Goal: Task Accomplishment & Management: Manage account settings

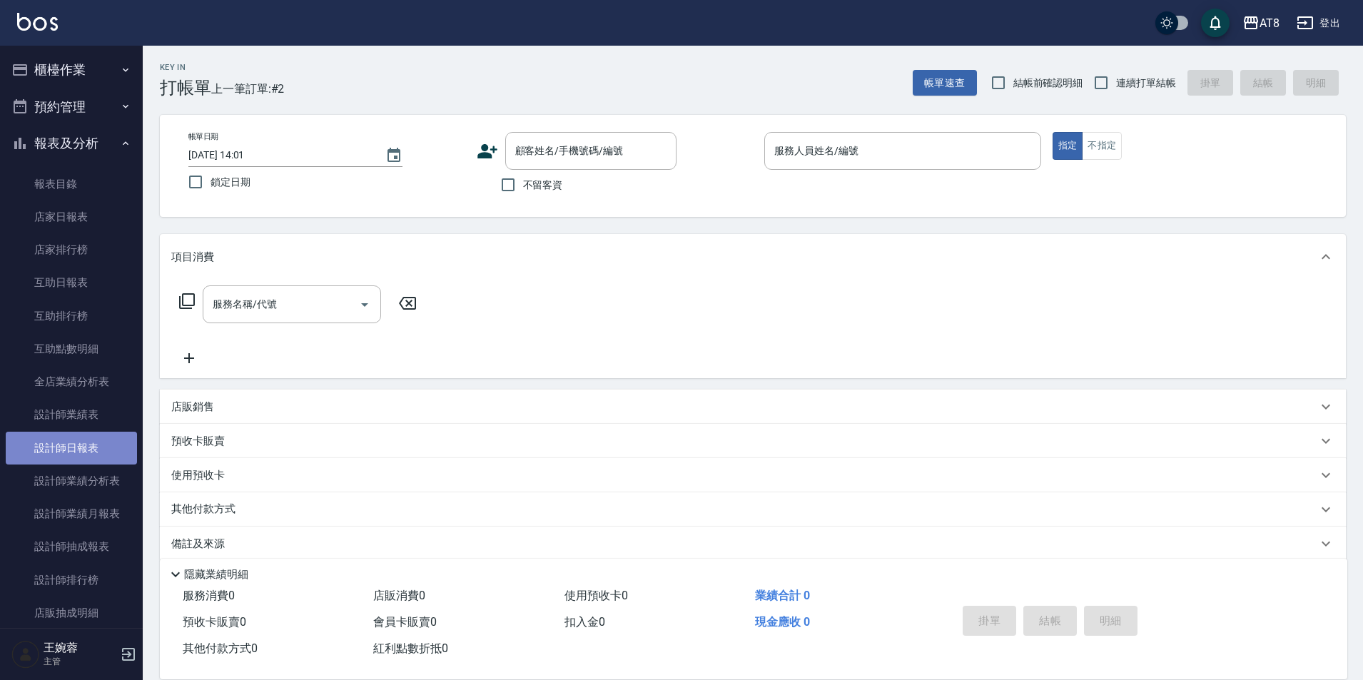
click at [76, 450] on link "設計師日報表" at bounding box center [71, 448] width 131 height 33
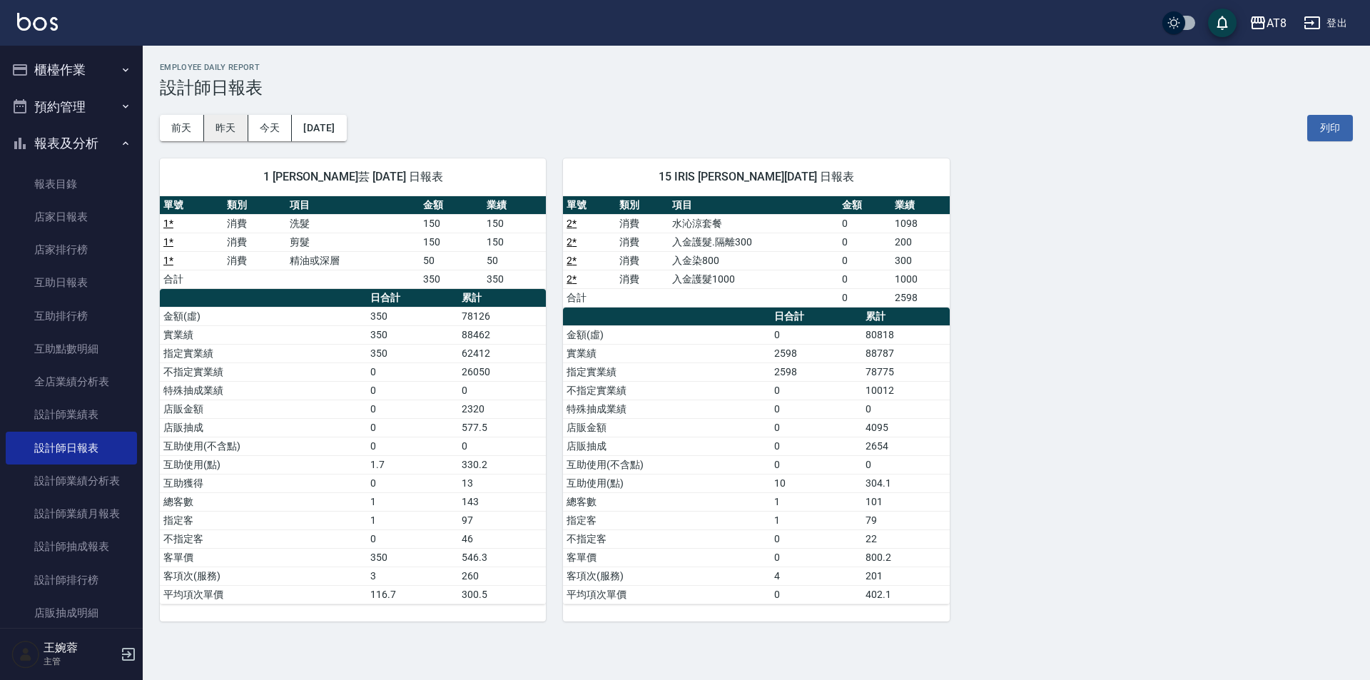
click at [221, 121] on button "昨天" at bounding box center [226, 128] width 44 height 26
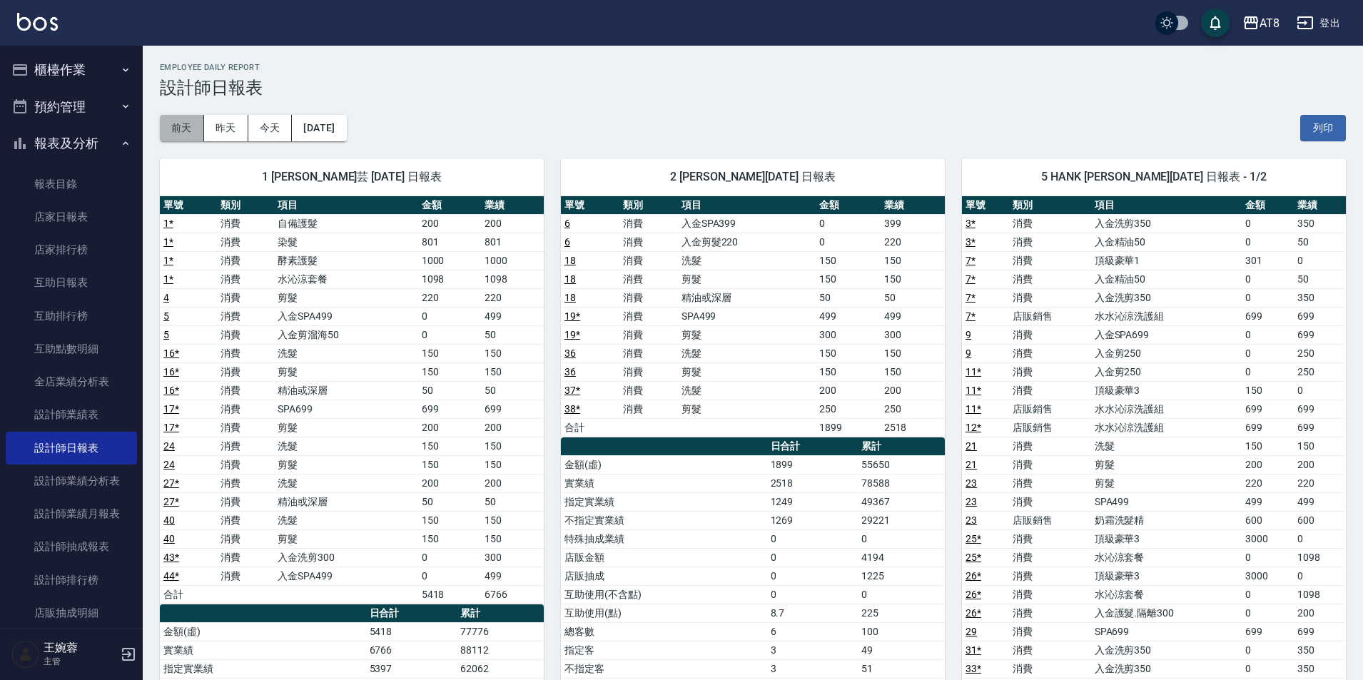
click at [181, 131] on button "前天" at bounding box center [182, 128] width 44 height 26
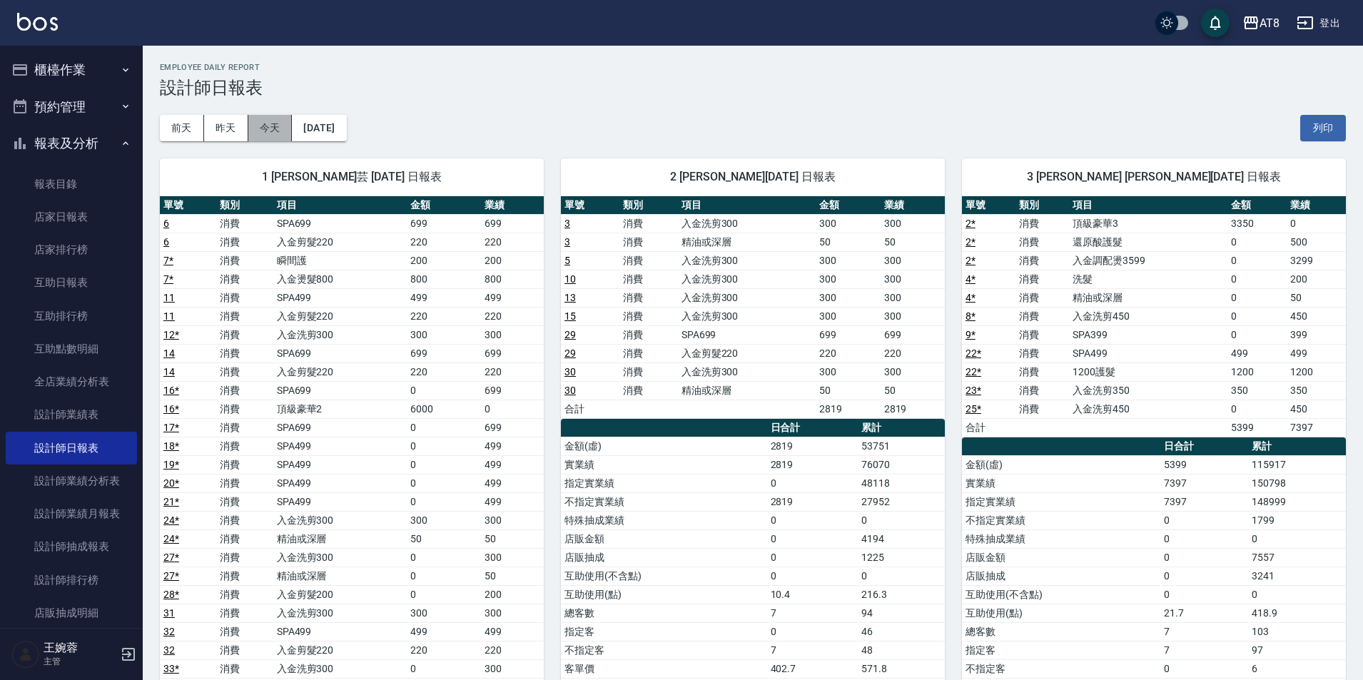
click at [269, 131] on button "今天" at bounding box center [270, 128] width 44 height 26
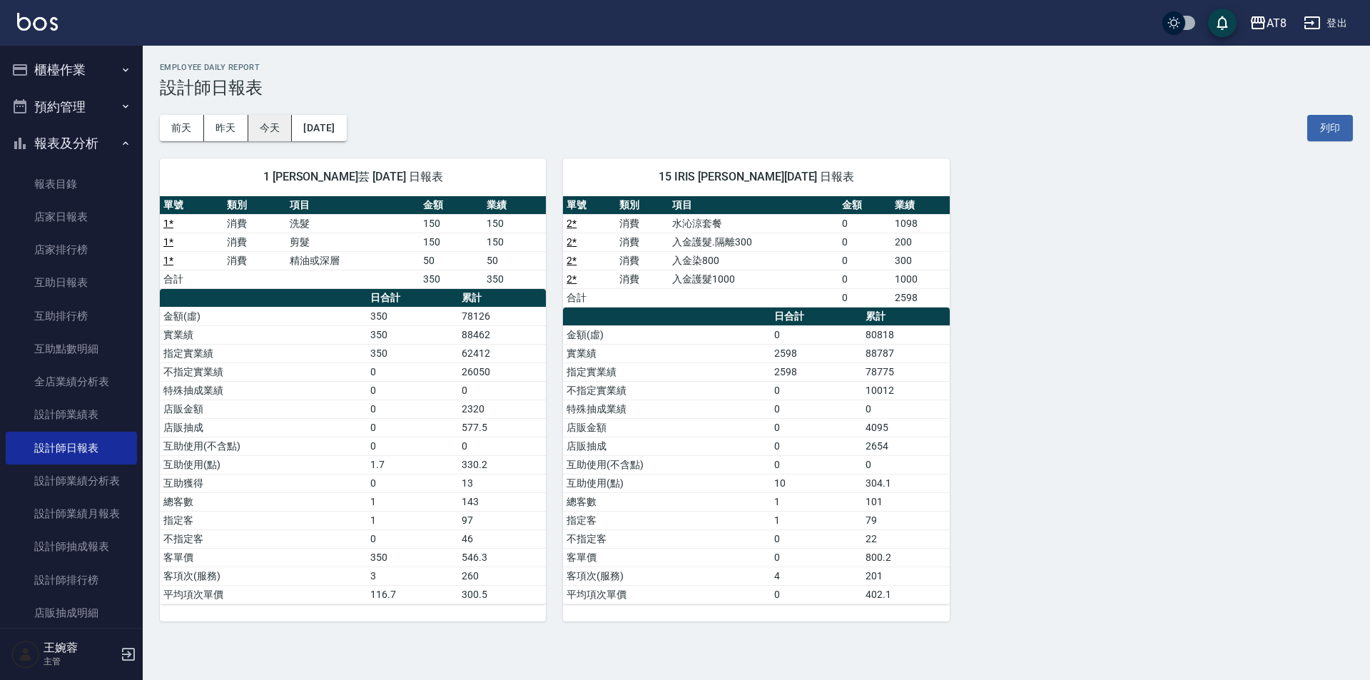
click at [273, 133] on button "今天" at bounding box center [270, 128] width 44 height 26
click at [26, 14] on img at bounding box center [37, 22] width 41 height 18
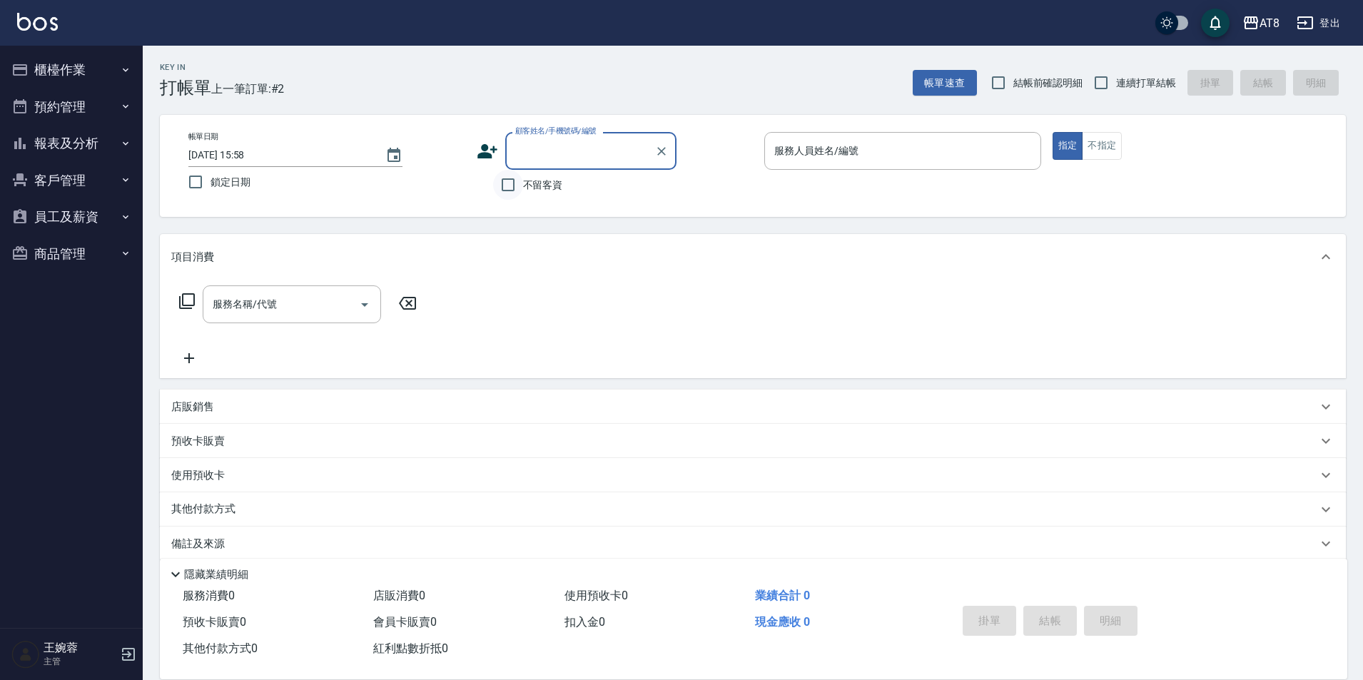
click at [520, 181] on input "不留客資" at bounding box center [508, 185] width 30 height 30
checkbox input "true"
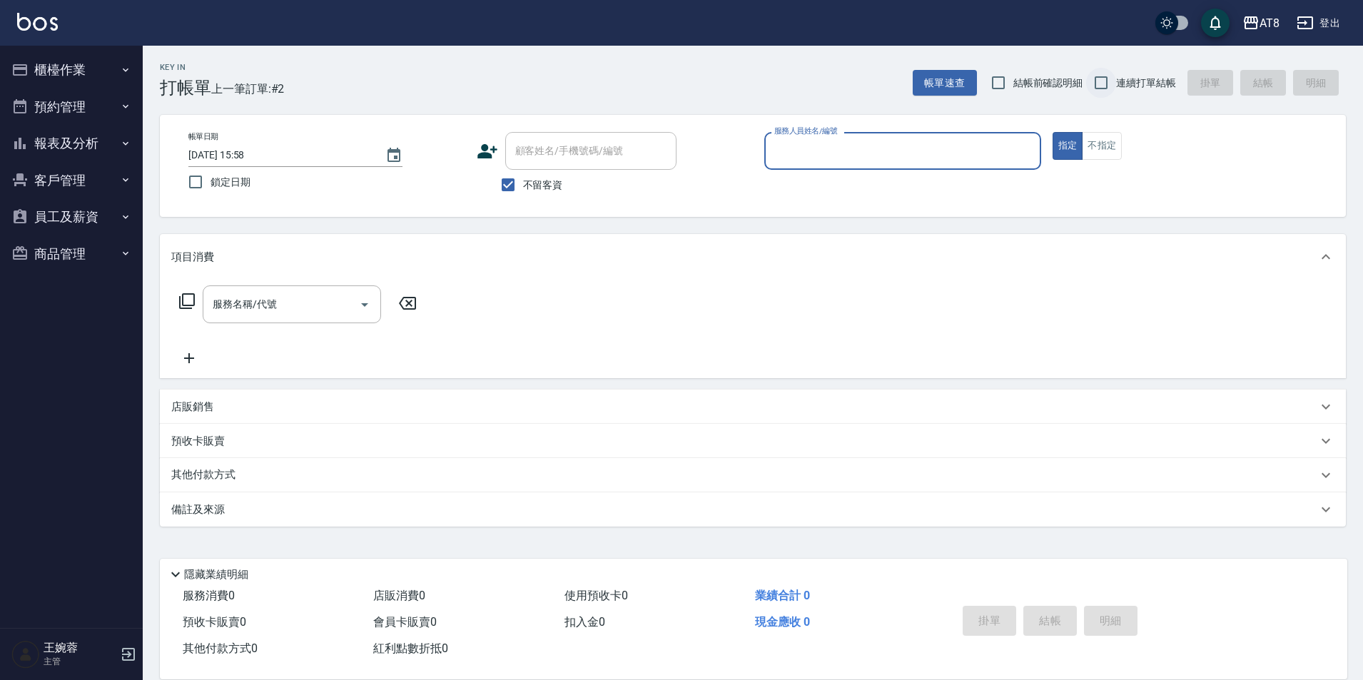
click at [1109, 81] on input "連續打單結帳" at bounding box center [1101, 83] width 30 height 30
checkbox input "true"
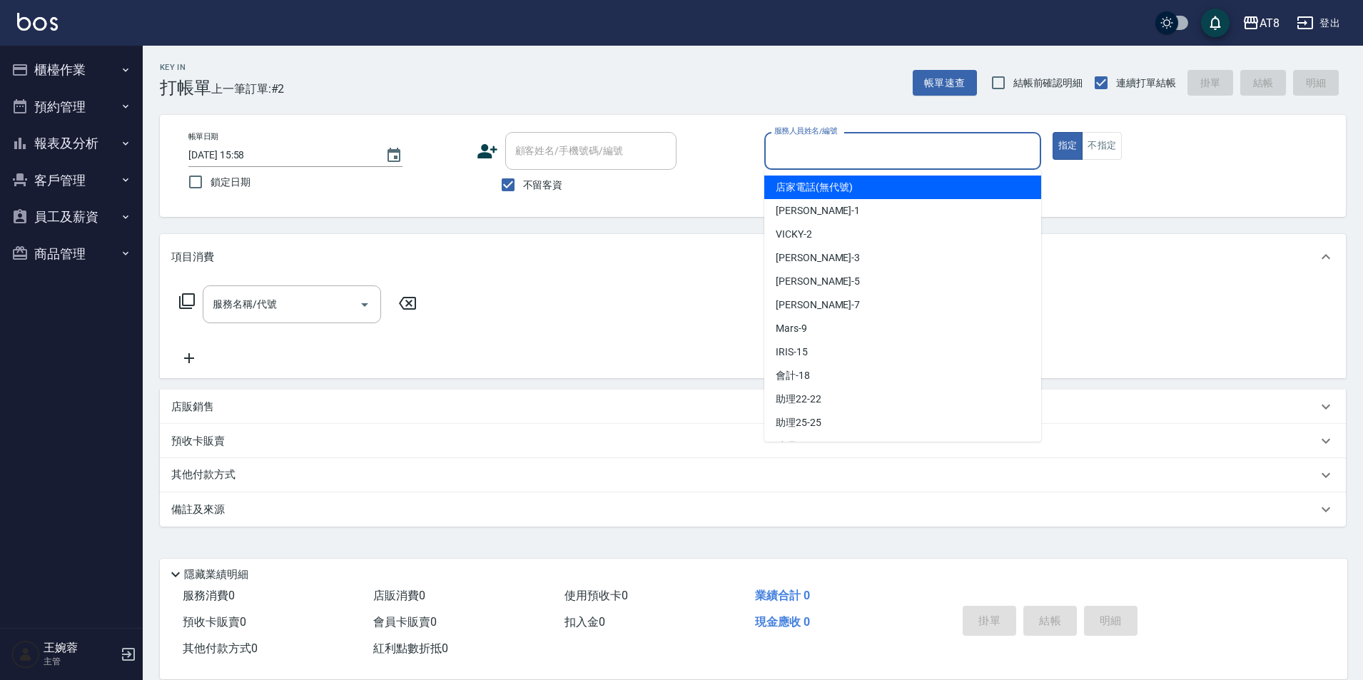
click at [1017, 151] on input "服務人員姓名/編號" at bounding box center [903, 150] width 264 height 25
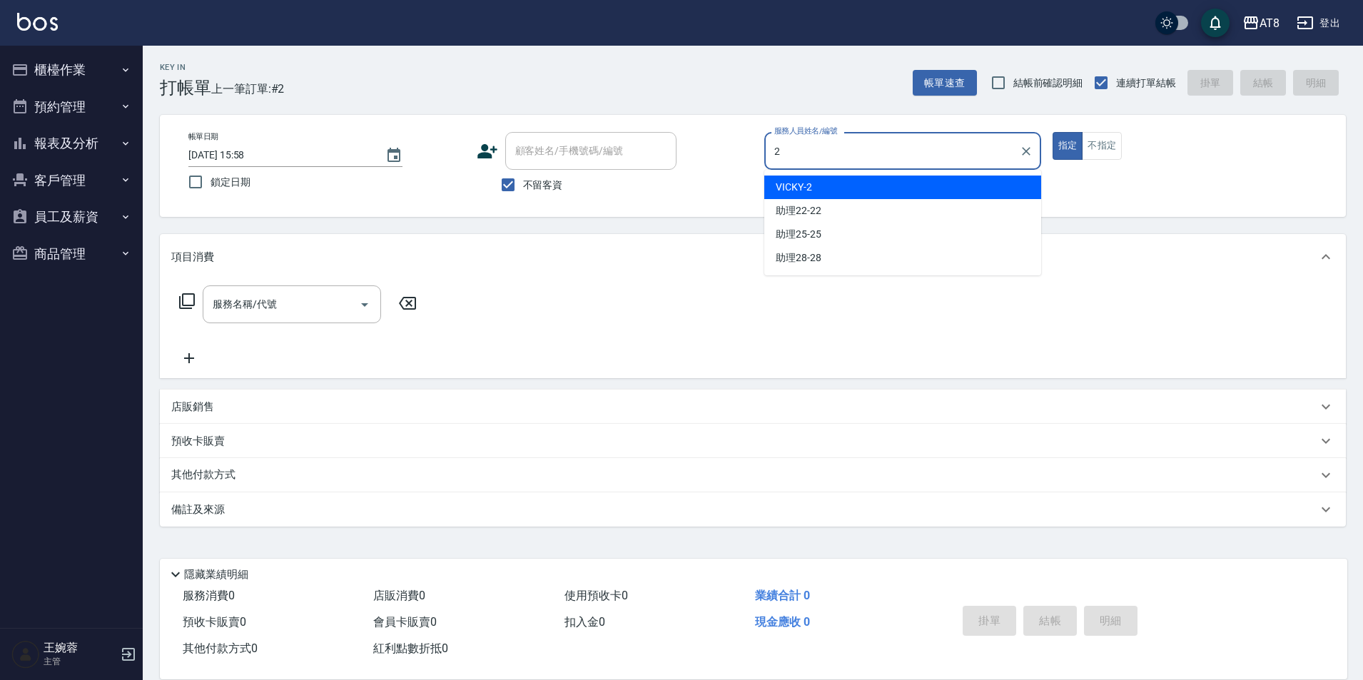
type input "VICKY-2"
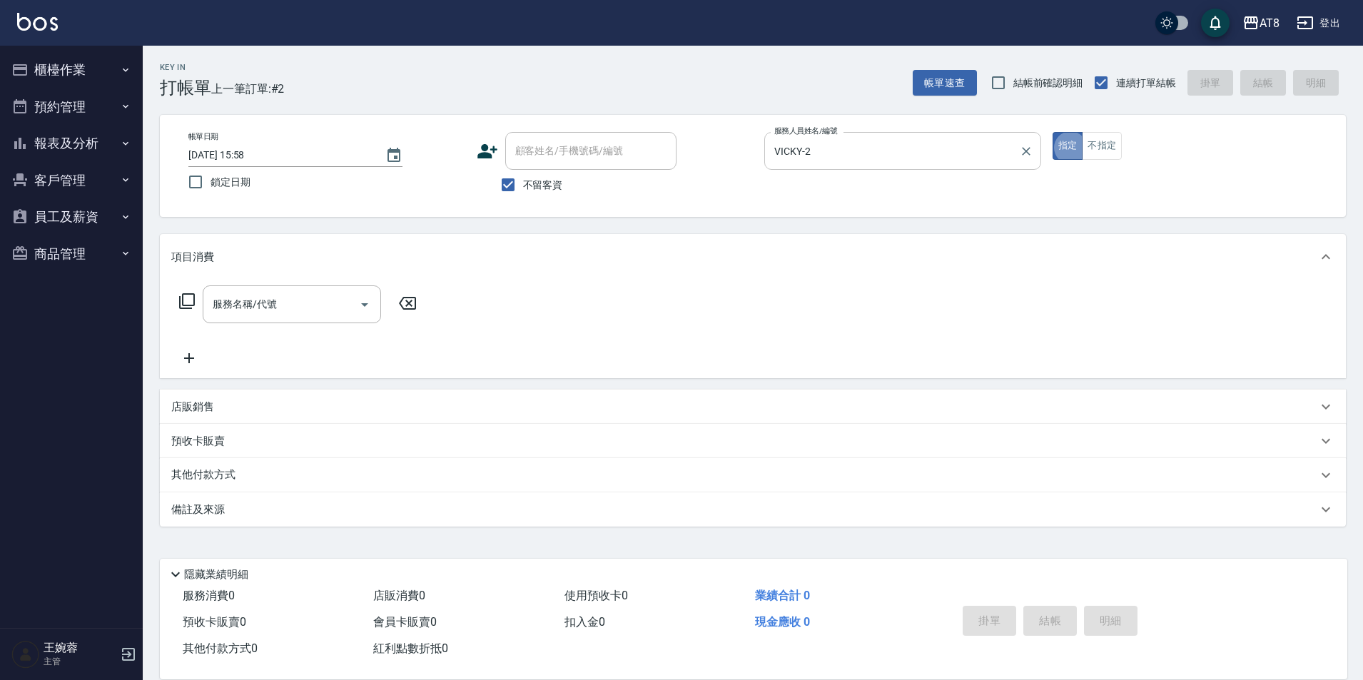
type button "true"
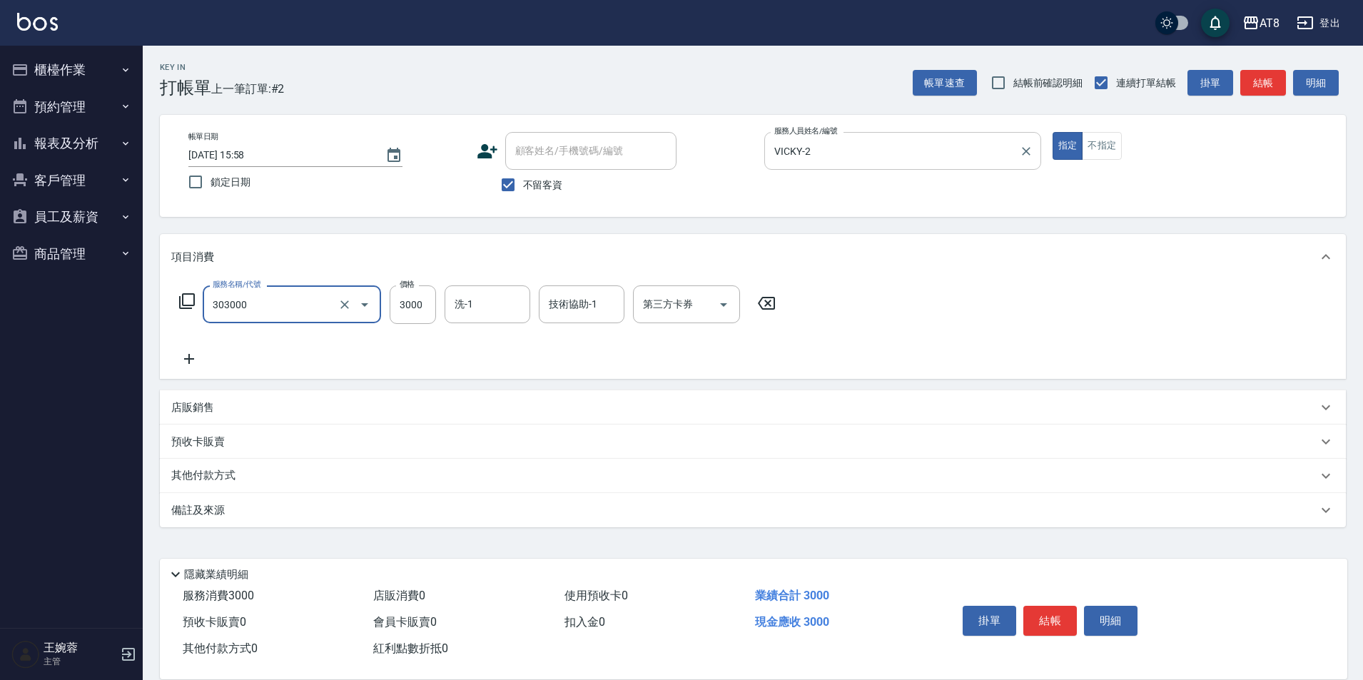
type input "入金燙髮3000(303000)"
type input "助理22-22"
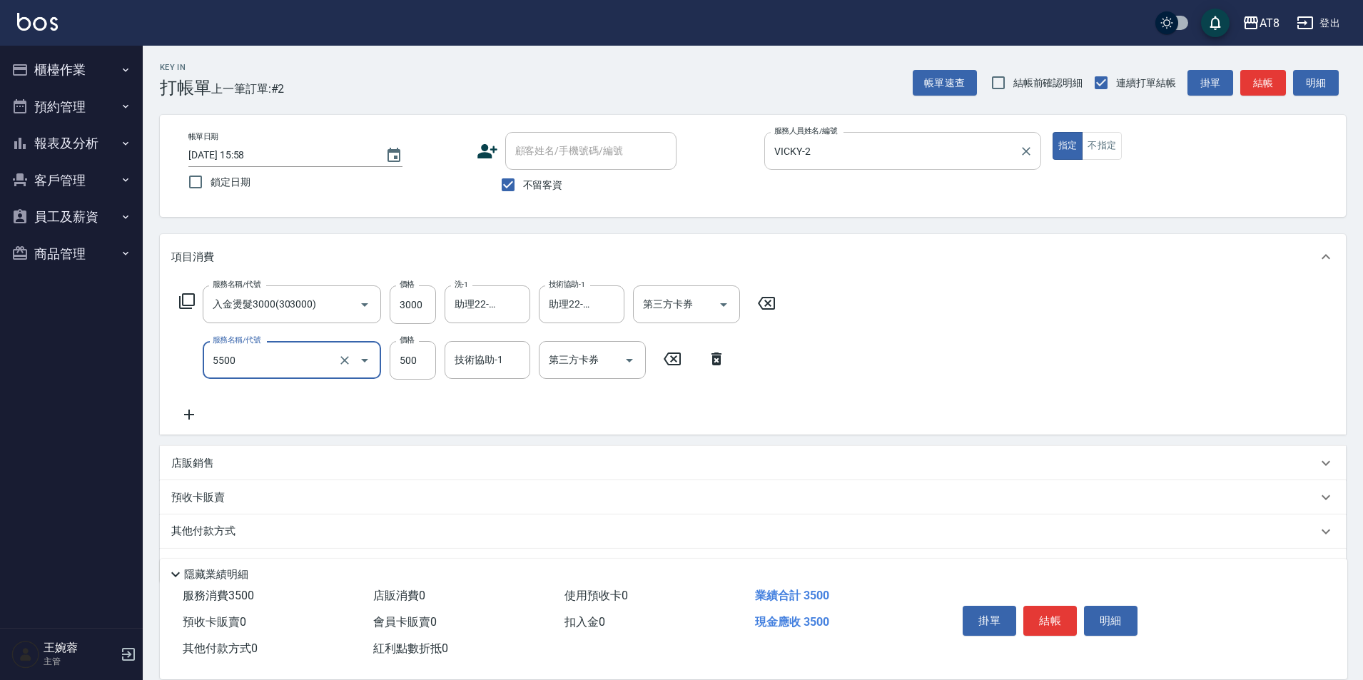
type input "還原酸護髮(5500)"
type input "699"
click at [729, 366] on icon at bounding box center [717, 358] width 36 height 17
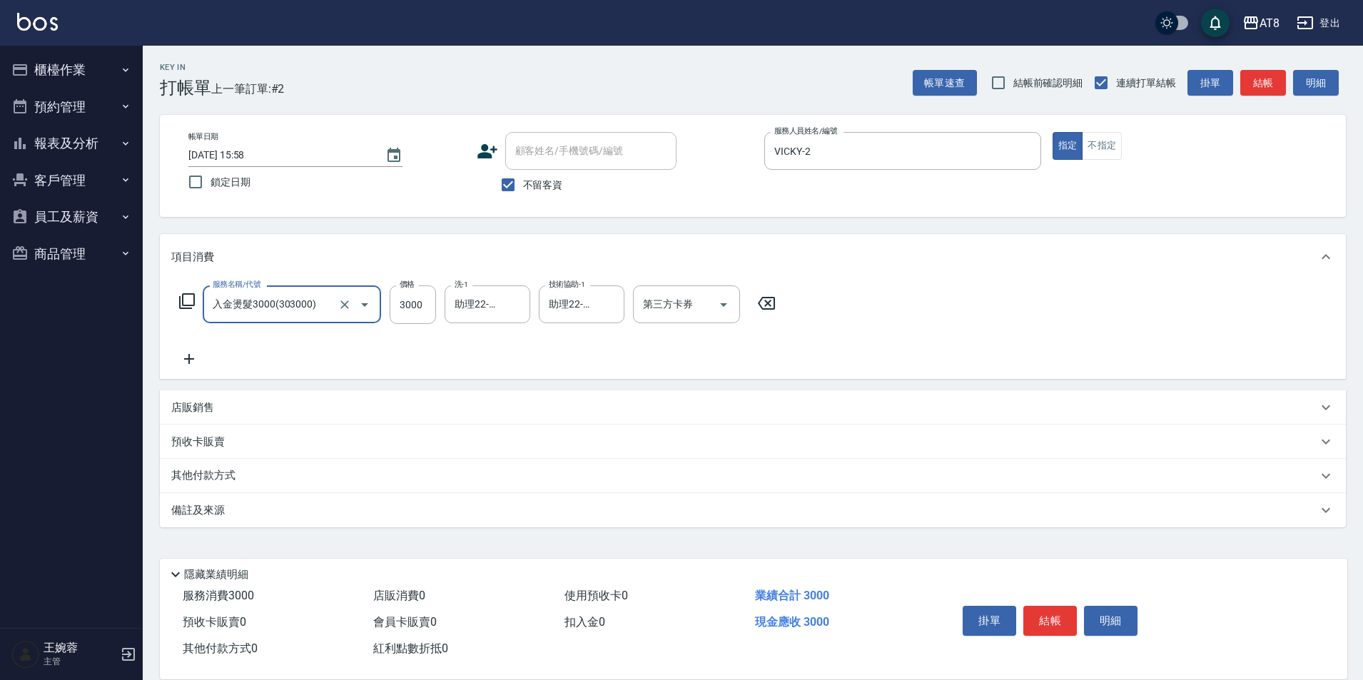
click at [181, 368] on icon at bounding box center [189, 358] width 36 height 17
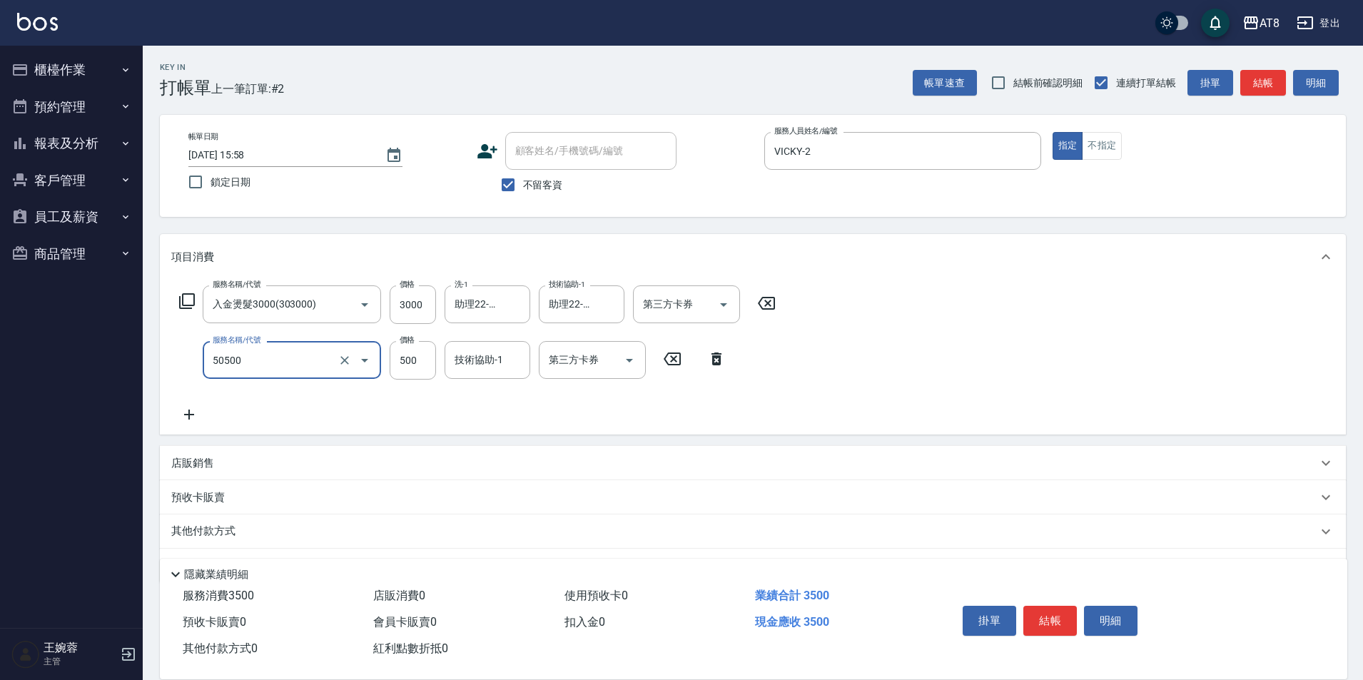
type input "入金護髮500(50500)"
type input "699"
drag, startPoint x: 728, startPoint y: 311, endPoint x: 721, endPoint y: 326, distance: 16.6
click at [727, 311] on icon "Open" at bounding box center [723, 304] width 17 height 17
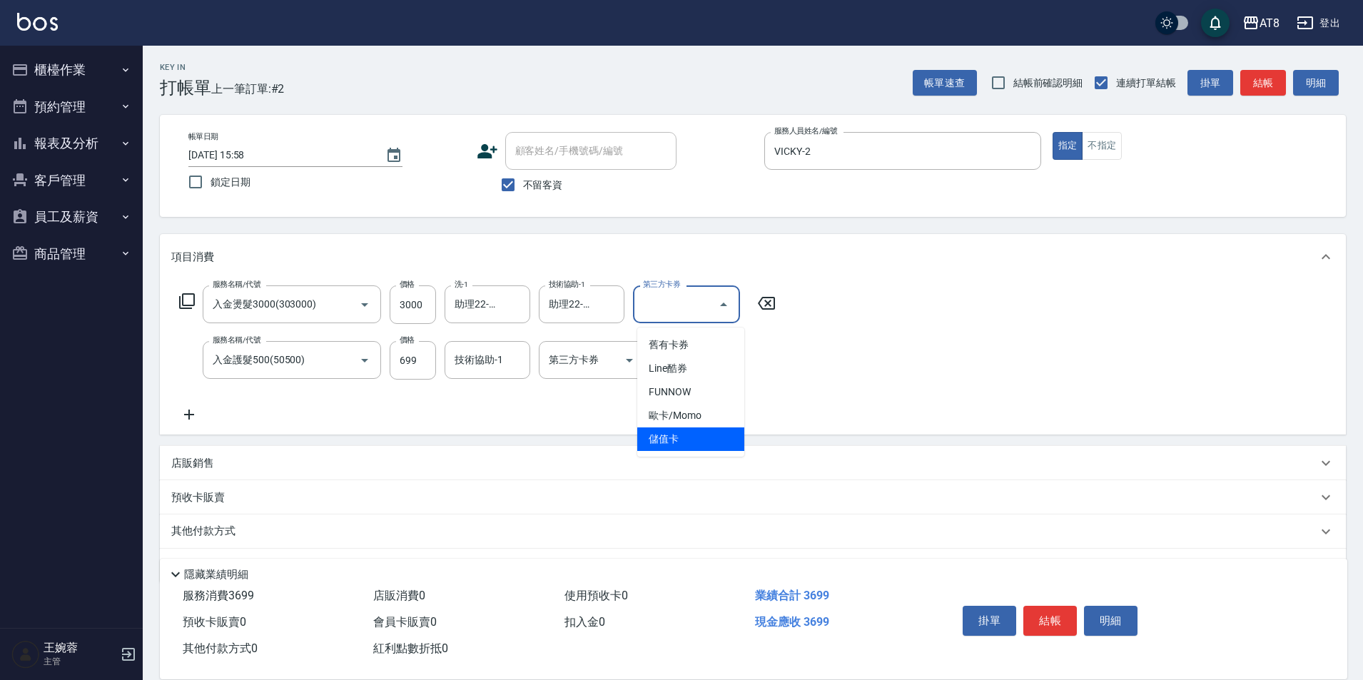
click at [690, 442] on span "儲值卡" at bounding box center [690, 439] width 107 height 24
type input "儲值卡"
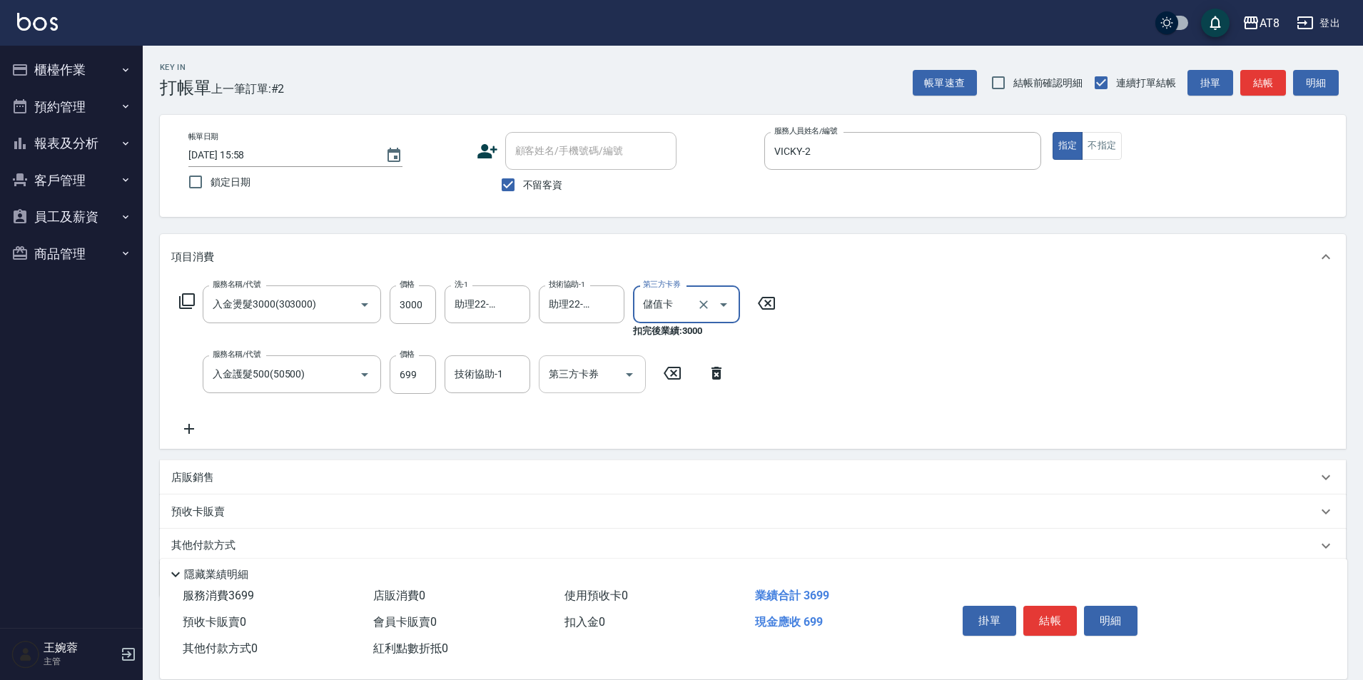
drag, startPoint x: 626, startPoint y: 373, endPoint x: 627, endPoint y: 392, distance: 19.3
click at [626, 379] on icon "Open" at bounding box center [629, 374] width 17 height 17
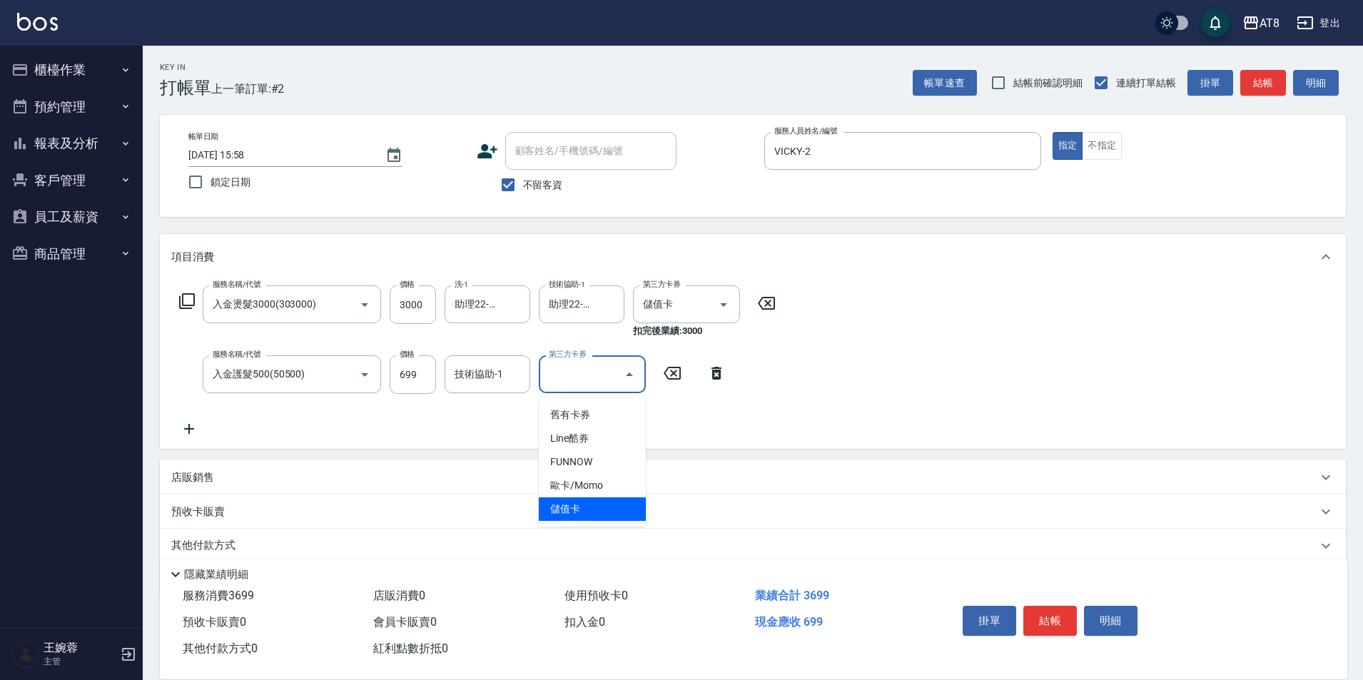
click at [620, 505] on span "儲值卡" at bounding box center [592, 509] width 107 height 24
type input "儲值卡"
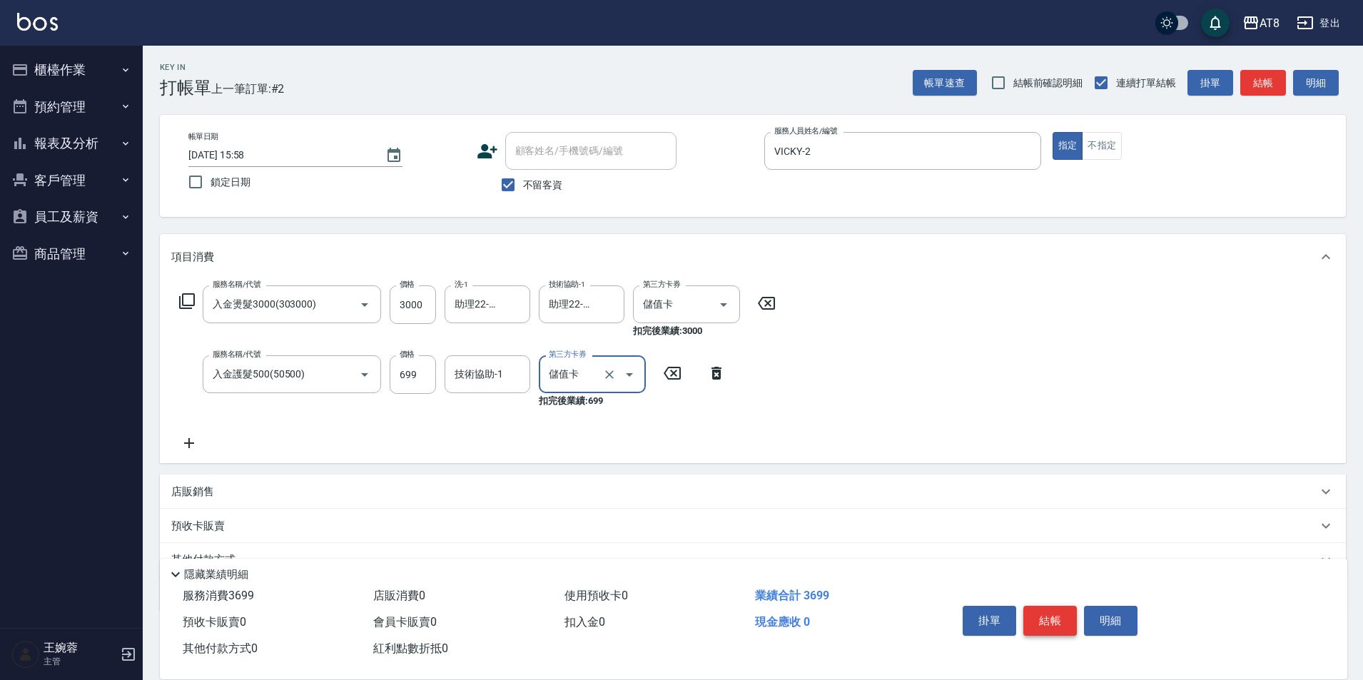
click at [1068, 606] on button "結帳" at bounding box center [1050, 621] width 54 height 30
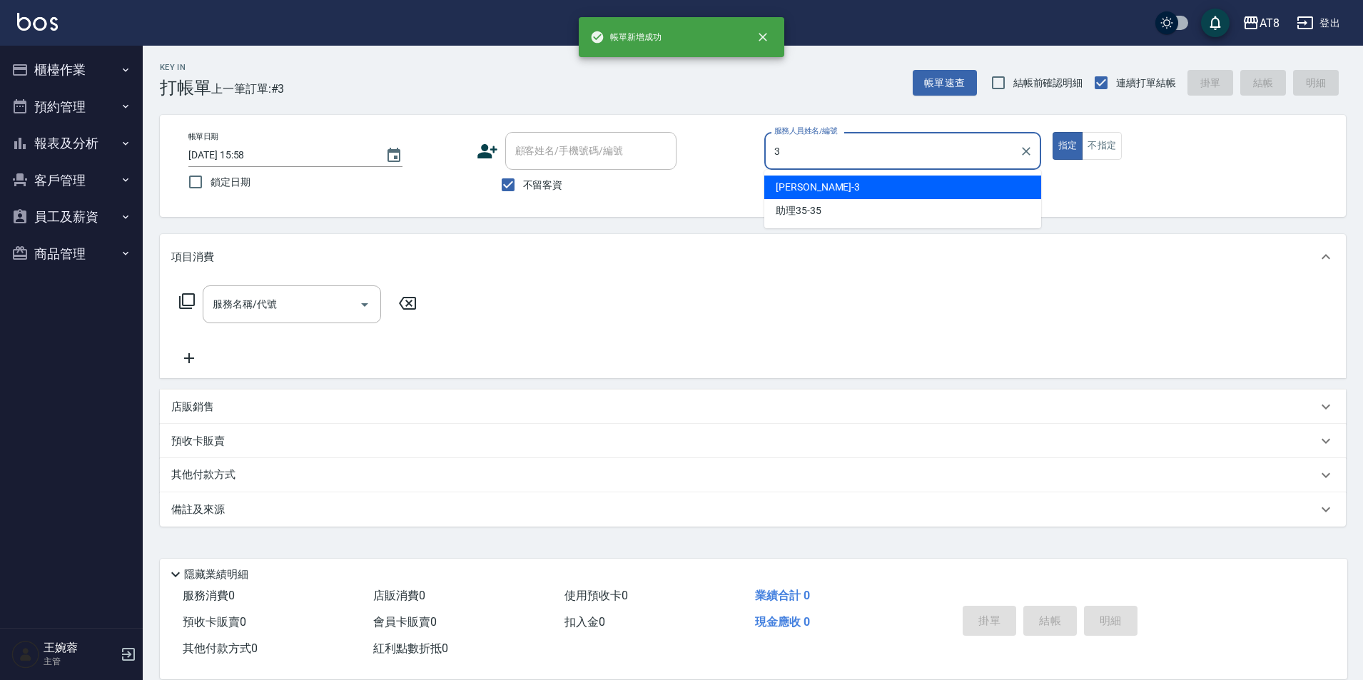
type input "[PERSON_NAME]-3"
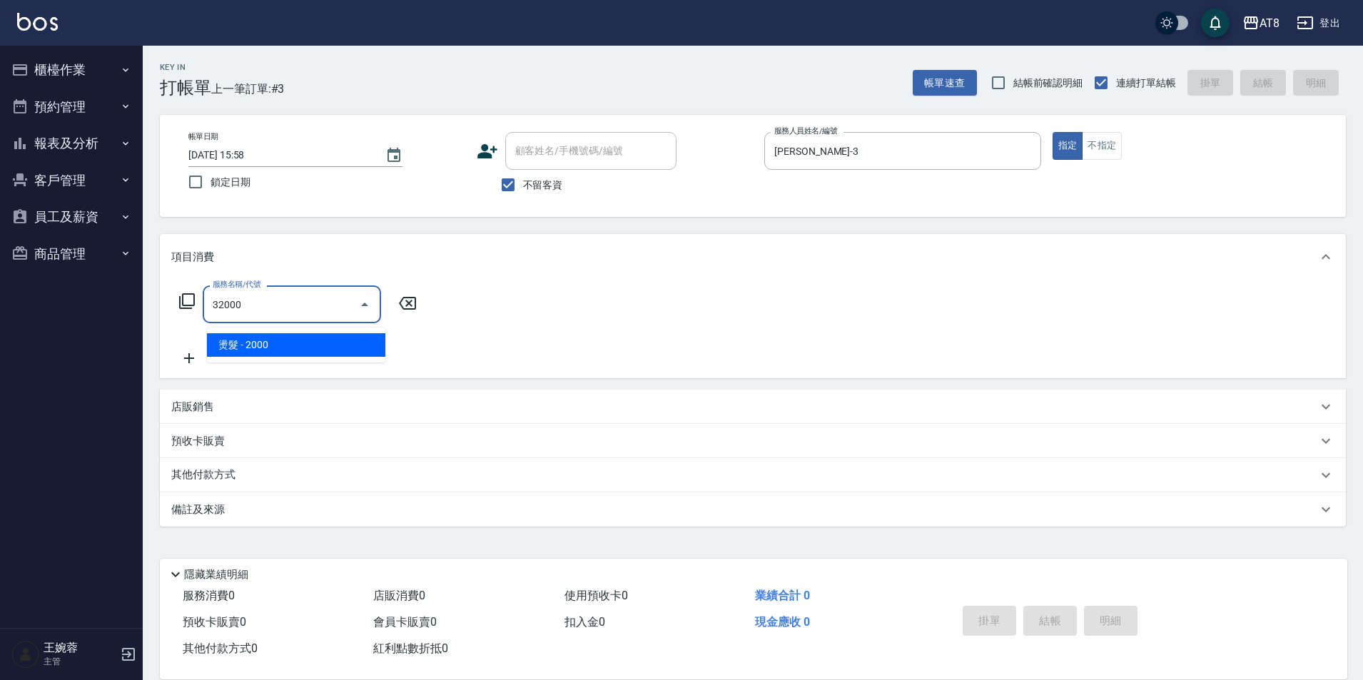
type input "燙髮(32000)"
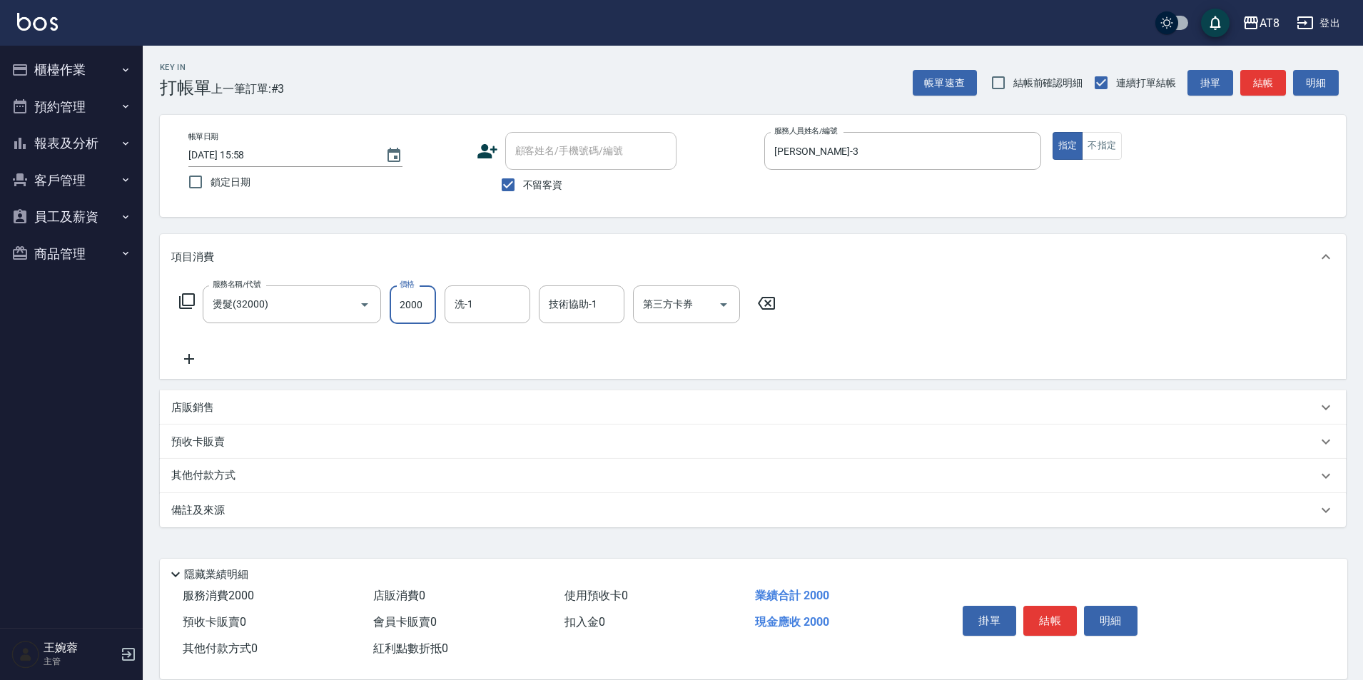
click at [1055, 609] on button "結帳" at bounding box center [1050, 621] width 54 height 30
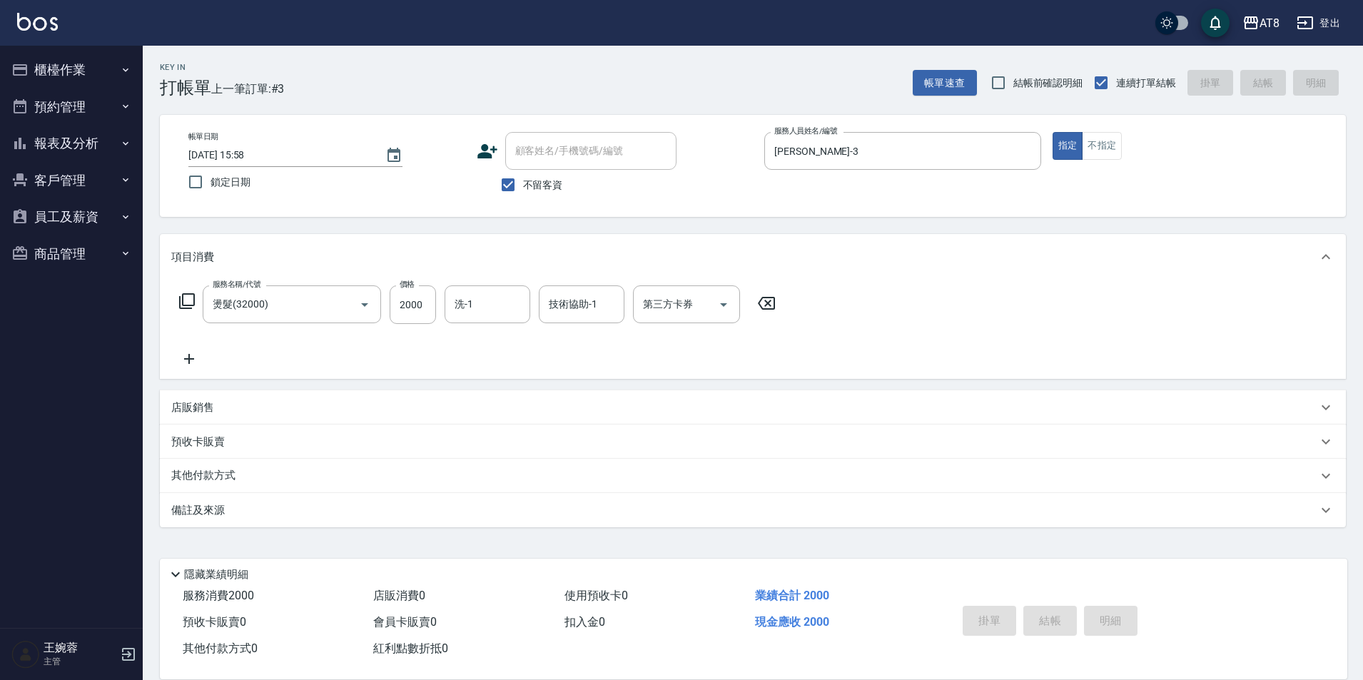
type input "[DATE] 15:59"
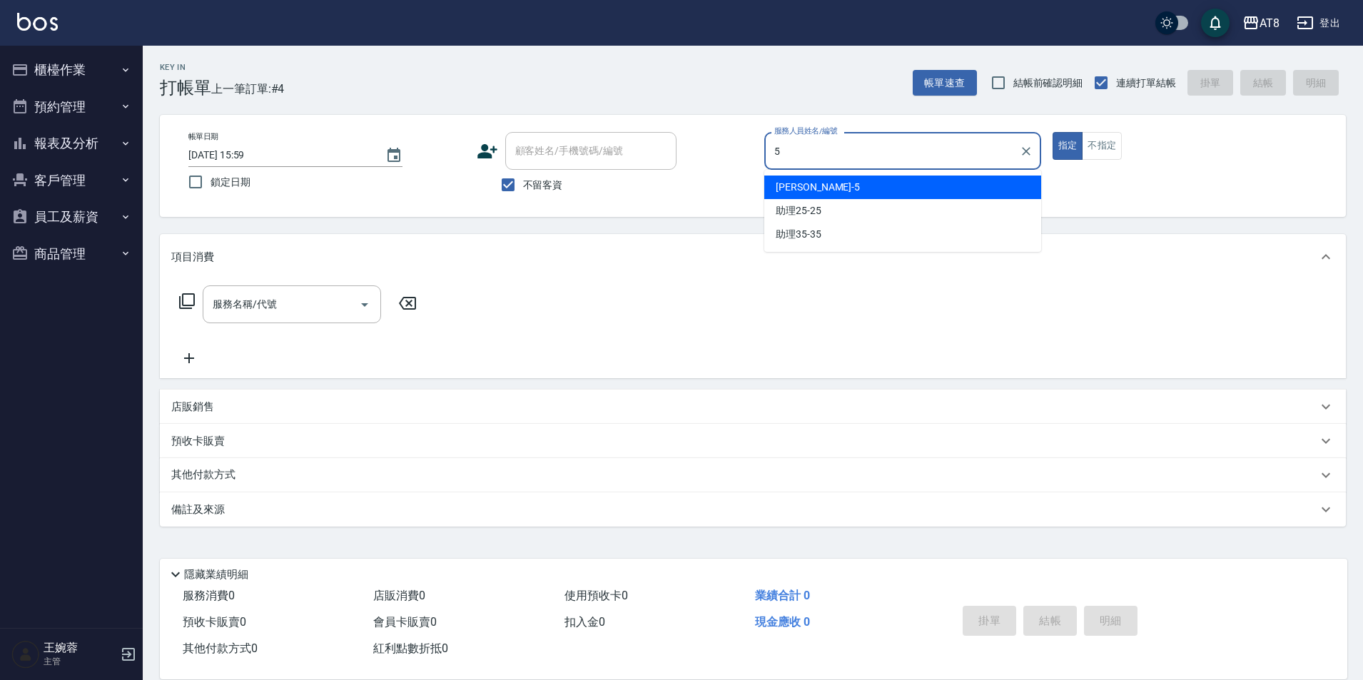
type input "HANK-5"
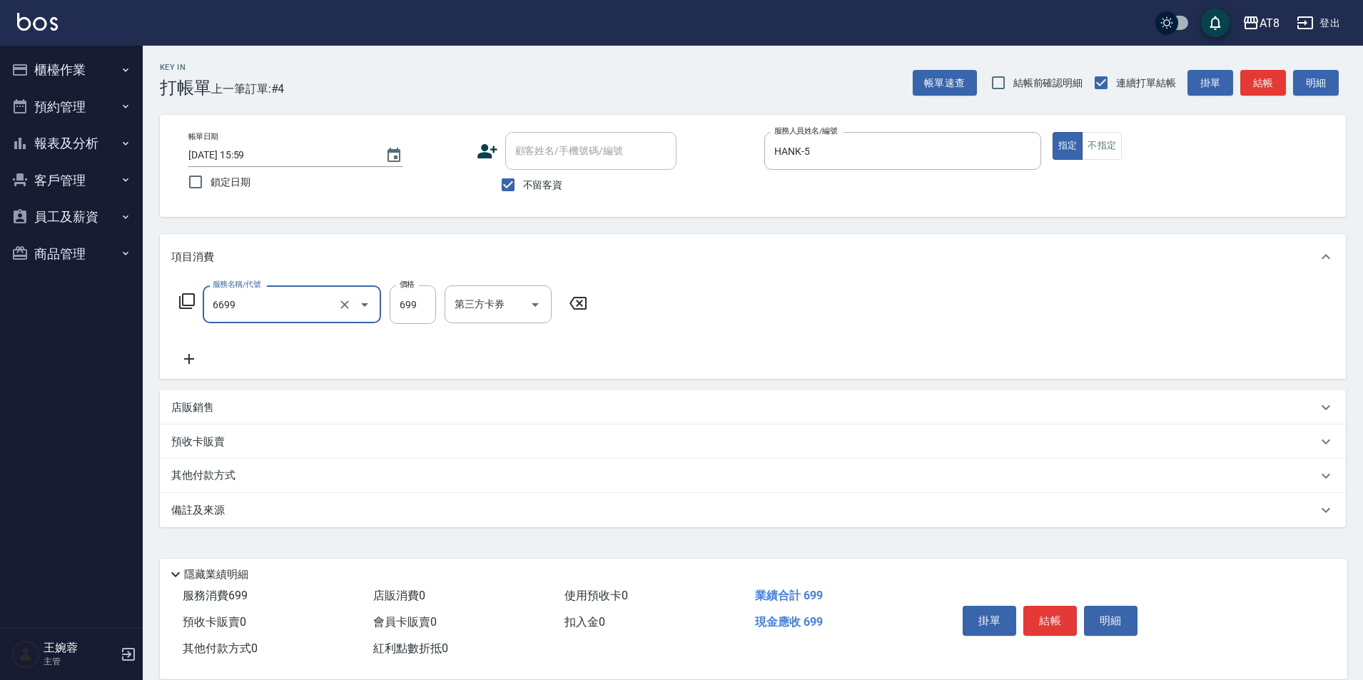
type input "SPA699(6699)"
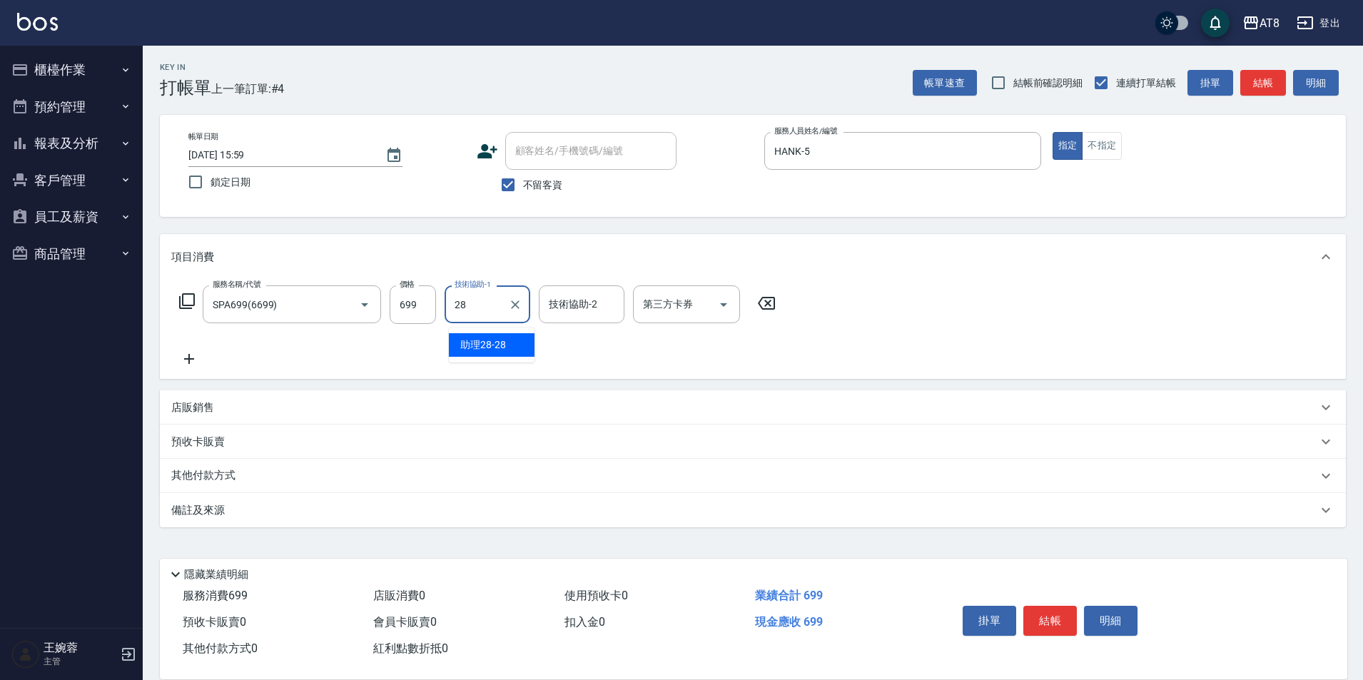
type input "助理28-28"
click at [1055, 609] on button "結帳" at bounding box center [1050, 621] width 54 height 30
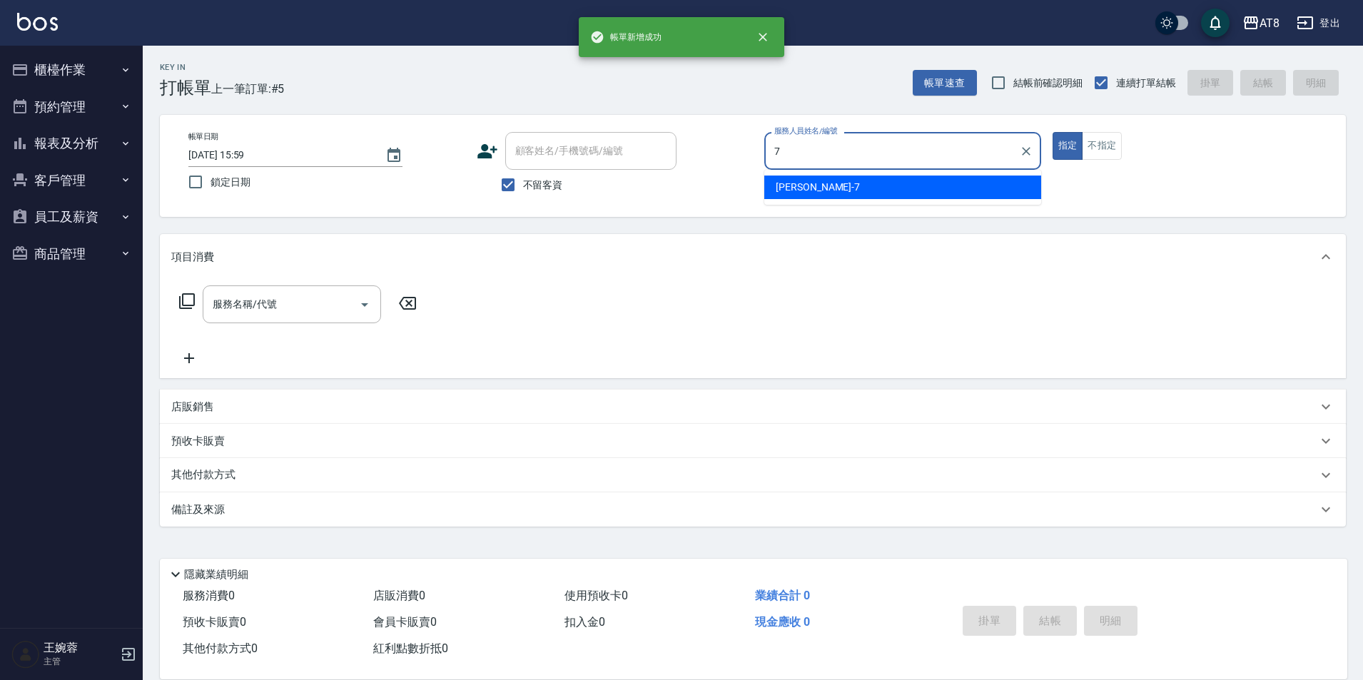
type input "[PERSON_NAME]-7"
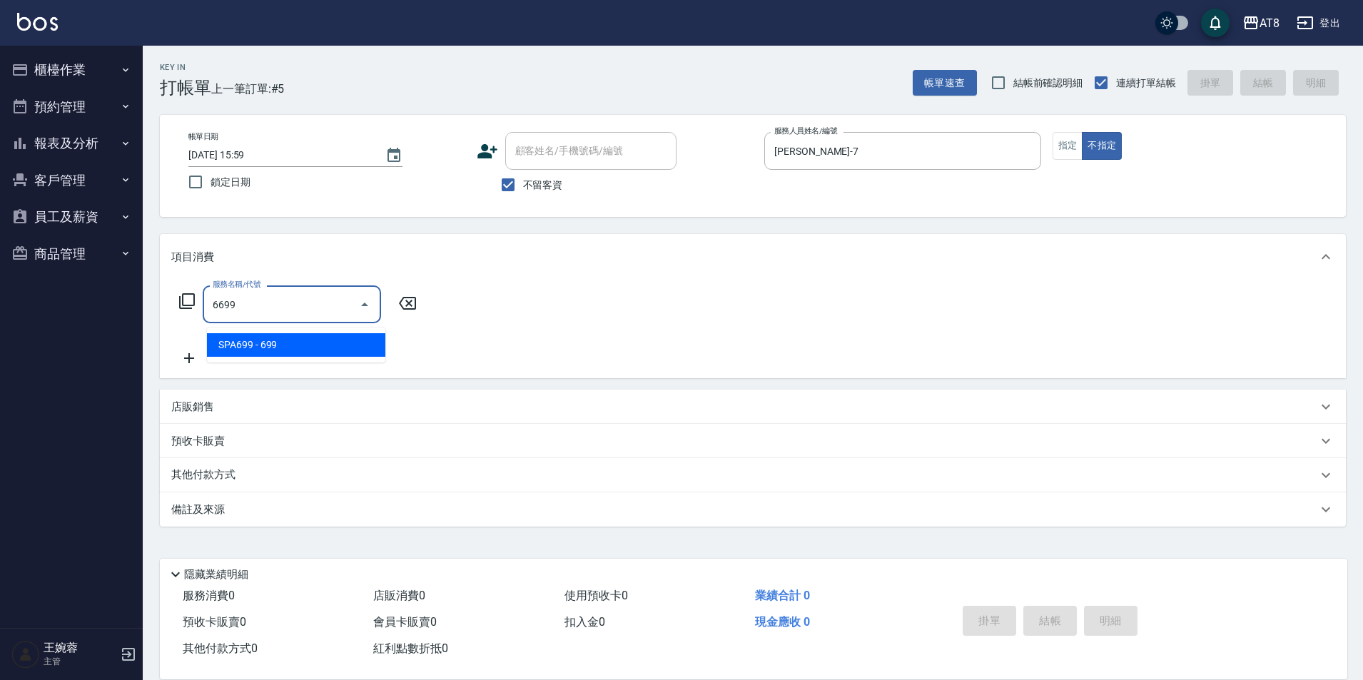
type input "SPA699(6699)"
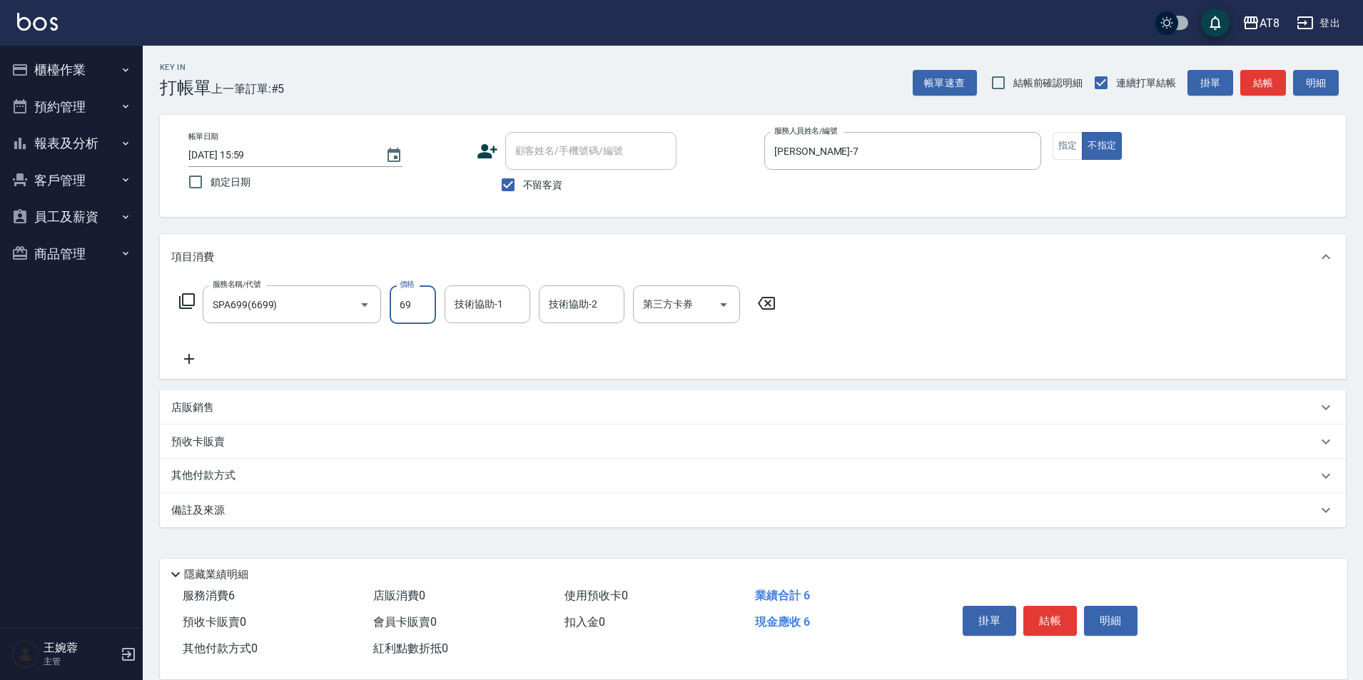
type input "699"
type input "助理35-35"
click at [1055, 609] on button "結帳" at bounding box center [1050, 621] width 54 height 30
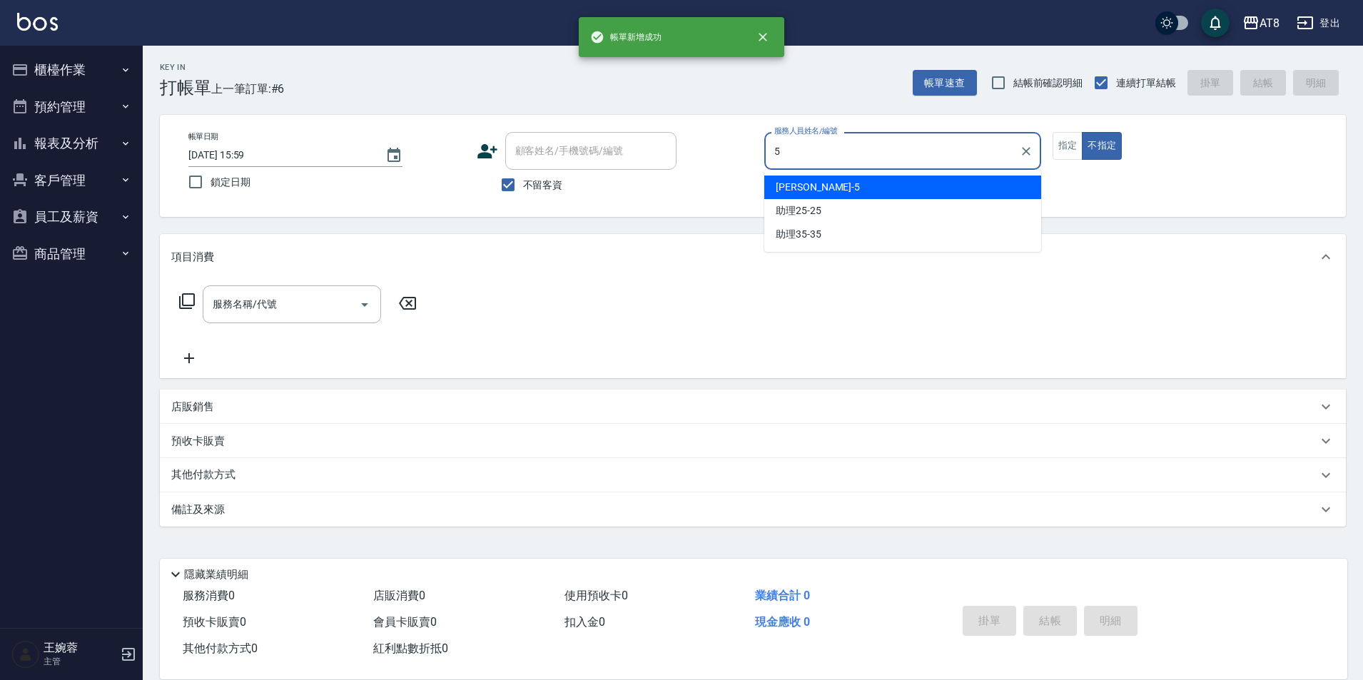
type input "HANK-5"
type button "false"
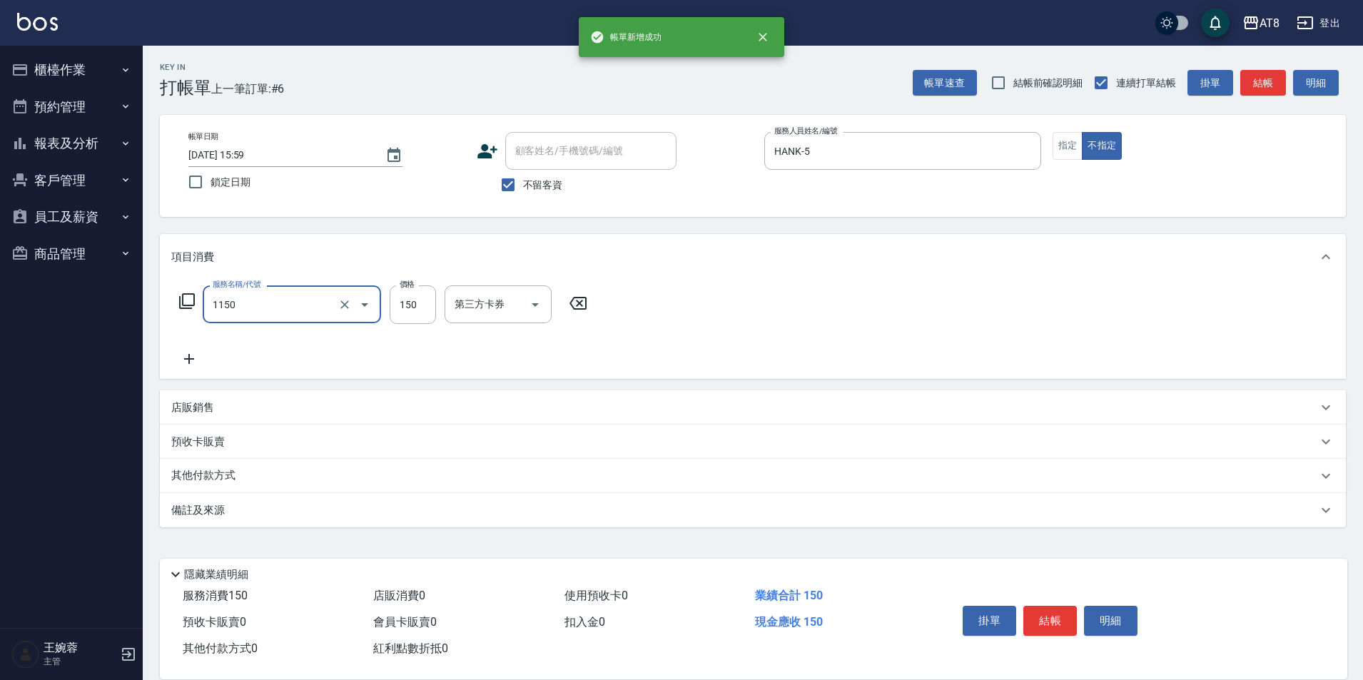
type input "洗髮(1150)"
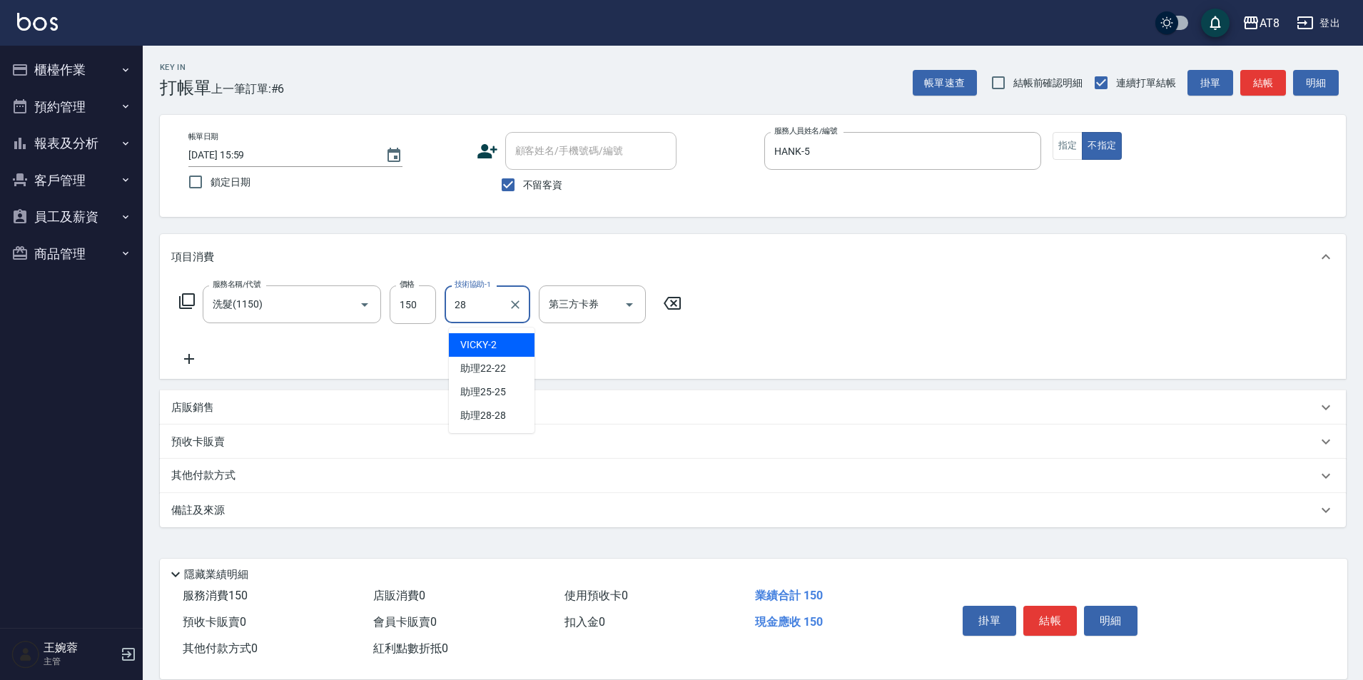
type input "助理28-28"
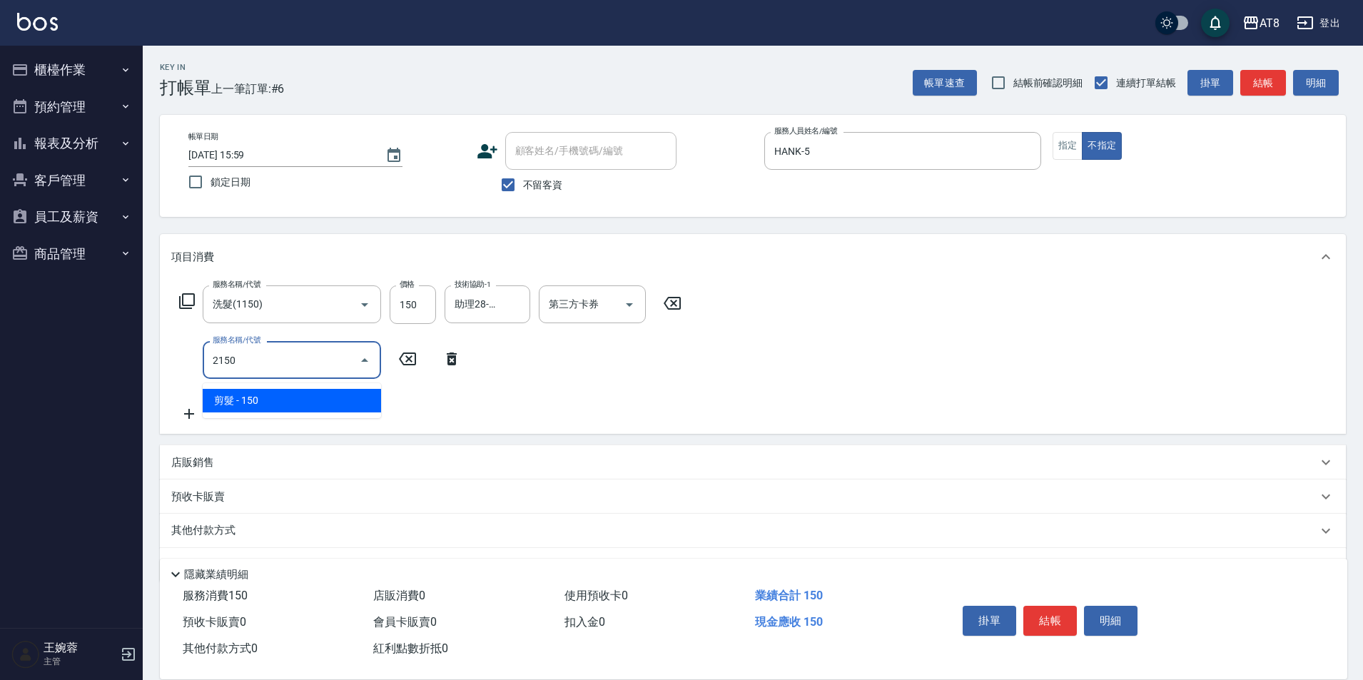
type input "剪髮(2150)"
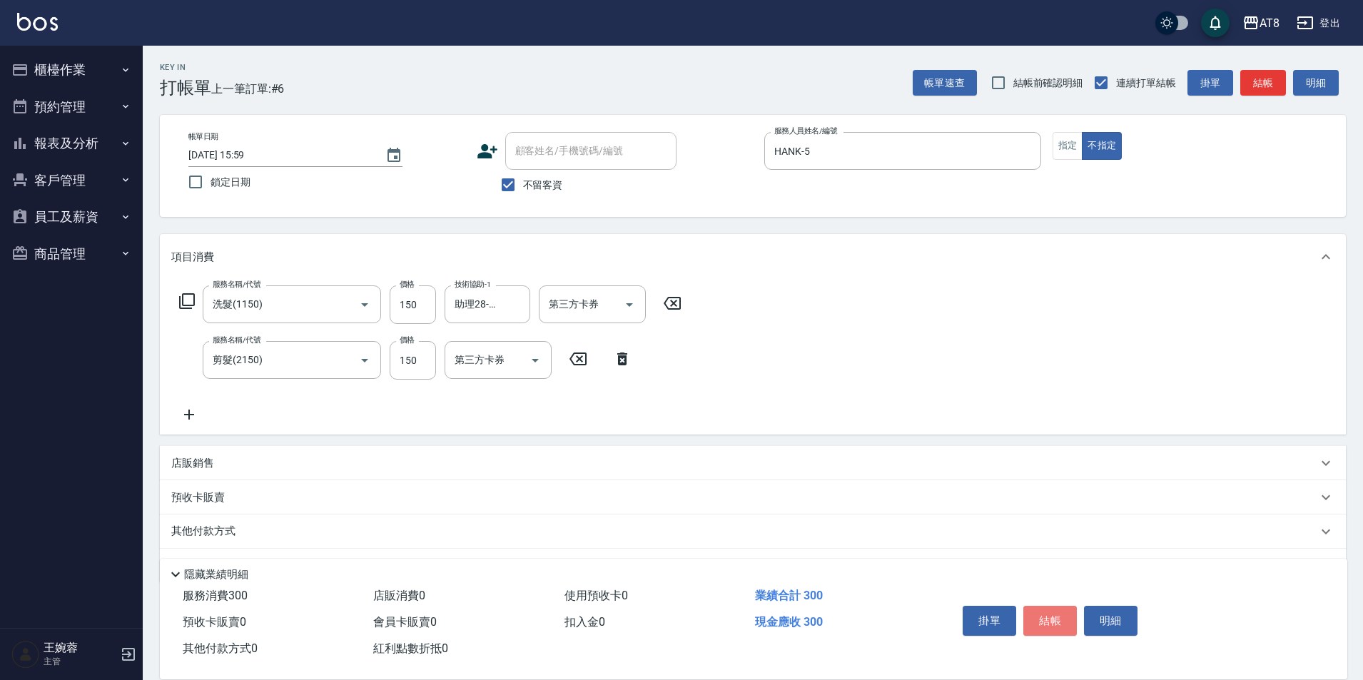
click at [1055, 609] on button "結帳" at bounding box center [1050, 621] width 54 height 30
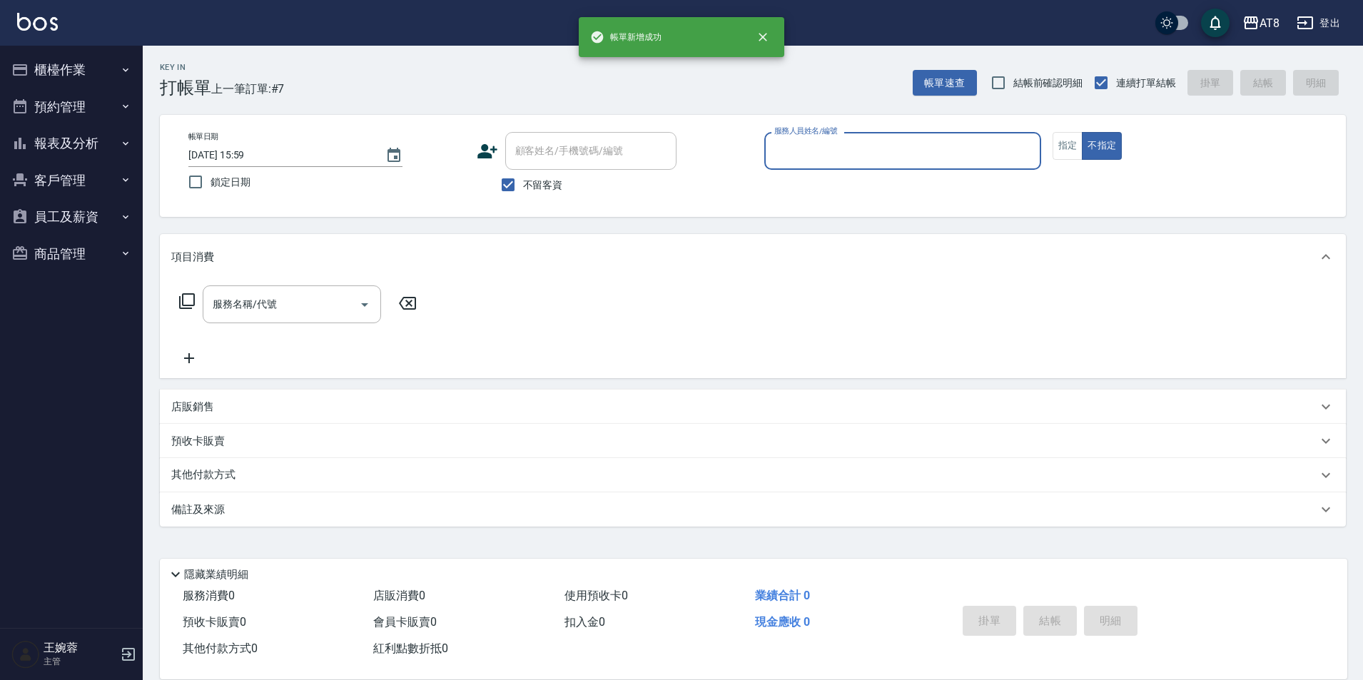
click at [87, 71] on button "櫃檯作業" at bounding box center [71, 69] width 131 height 37
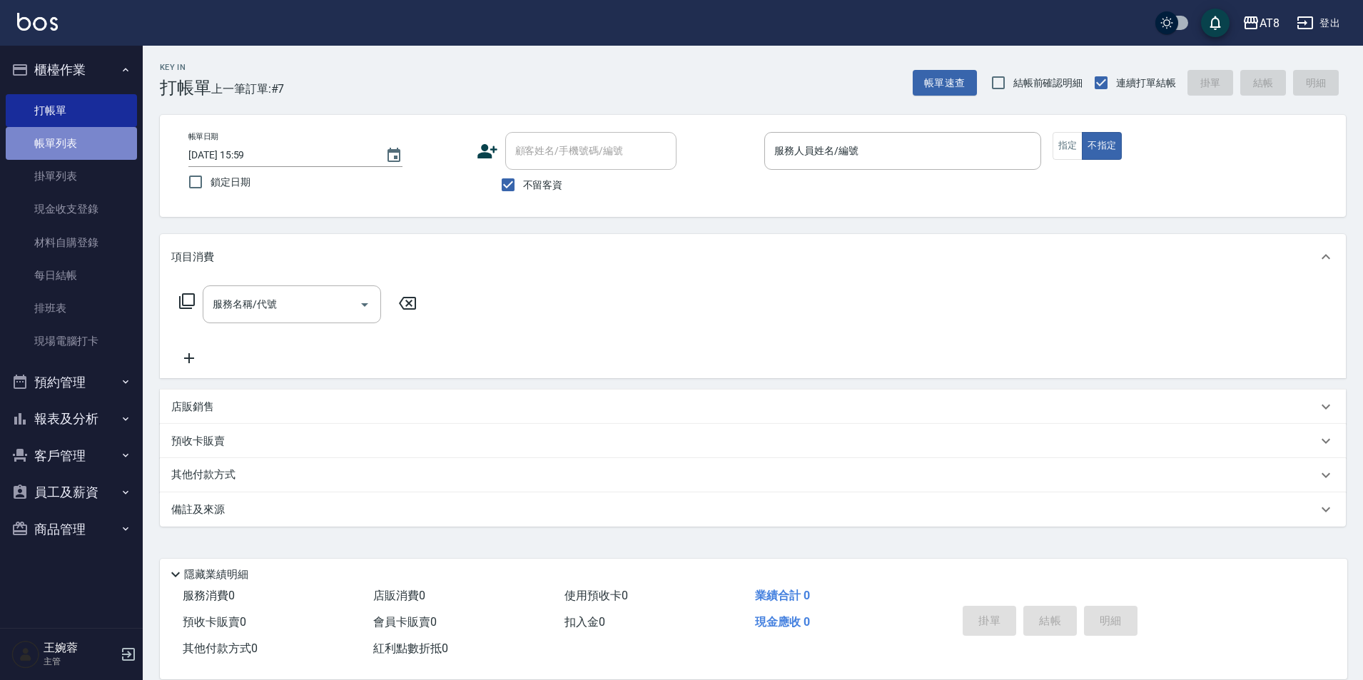
click at [81, 141] on link "帳單列表" at bounding box center [71, 143] width 131 height 33
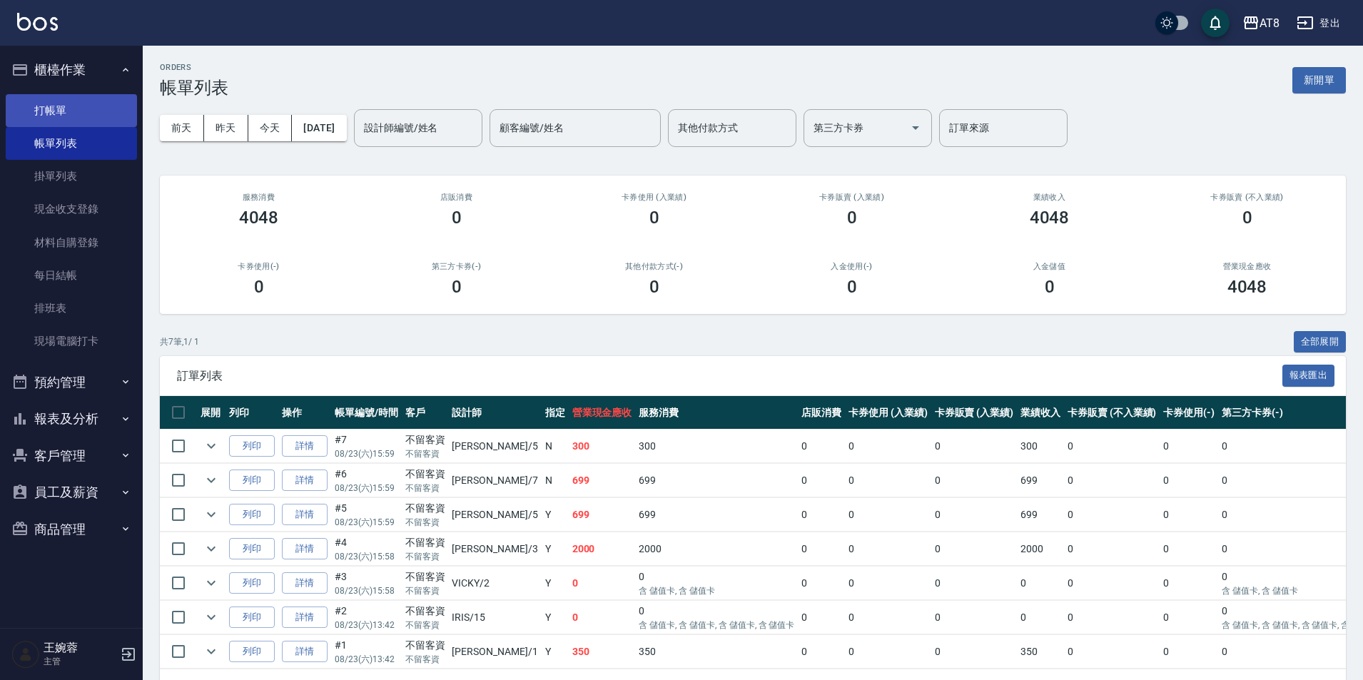
click at [85, 112] on link "打帳單" at bounding box center [71, 110] width 131 height 33
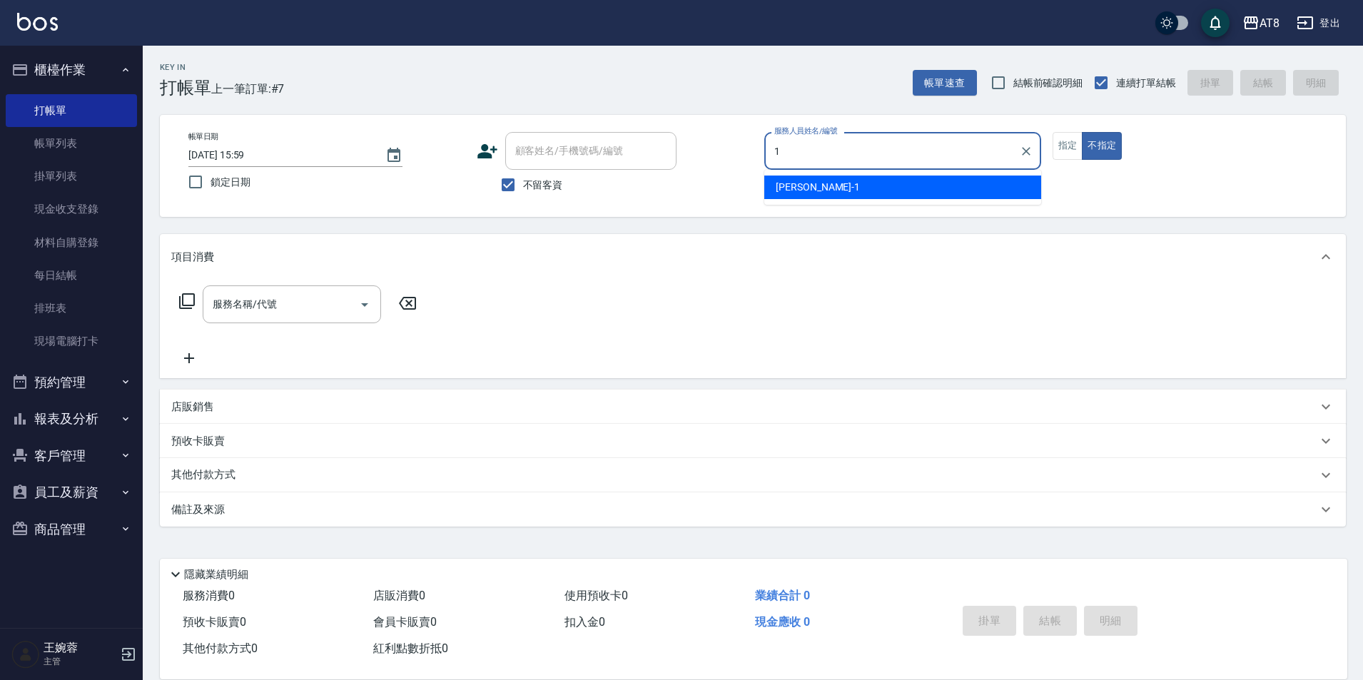
type input "YUKI-1"
type button "false"
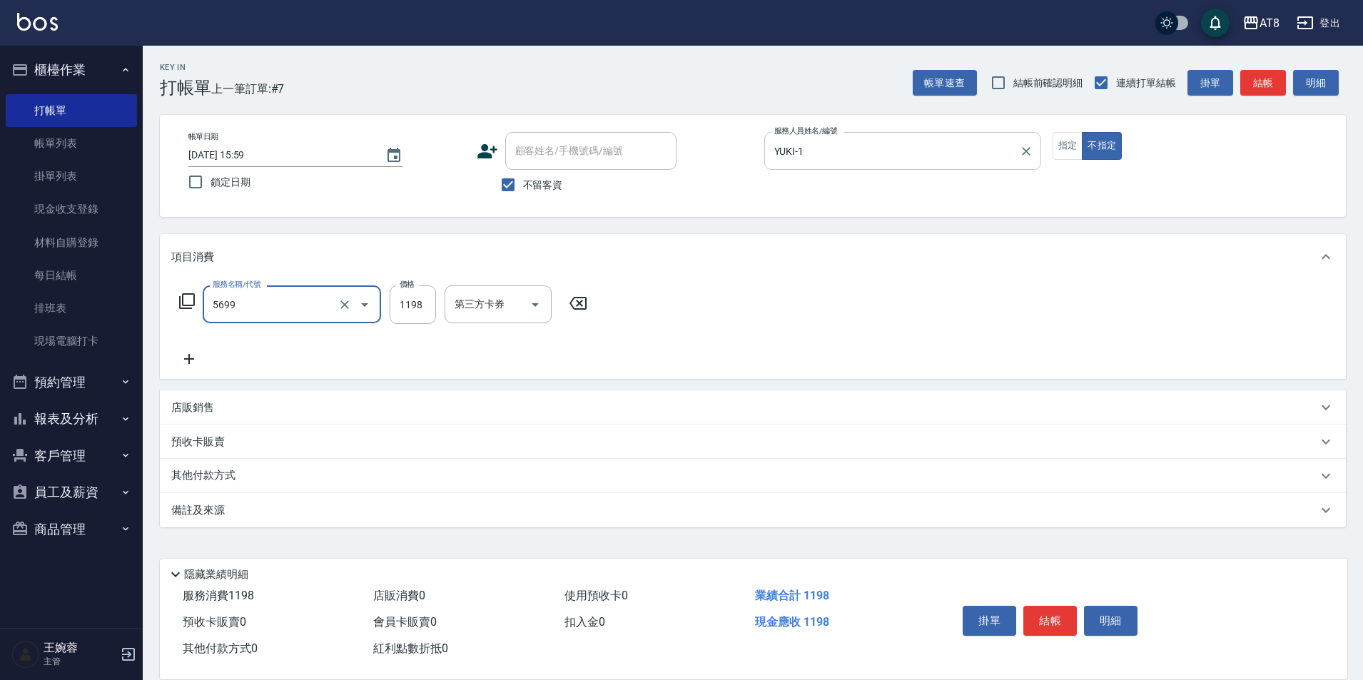
type input "水沁涼套餐(5699)"
type input "1098"
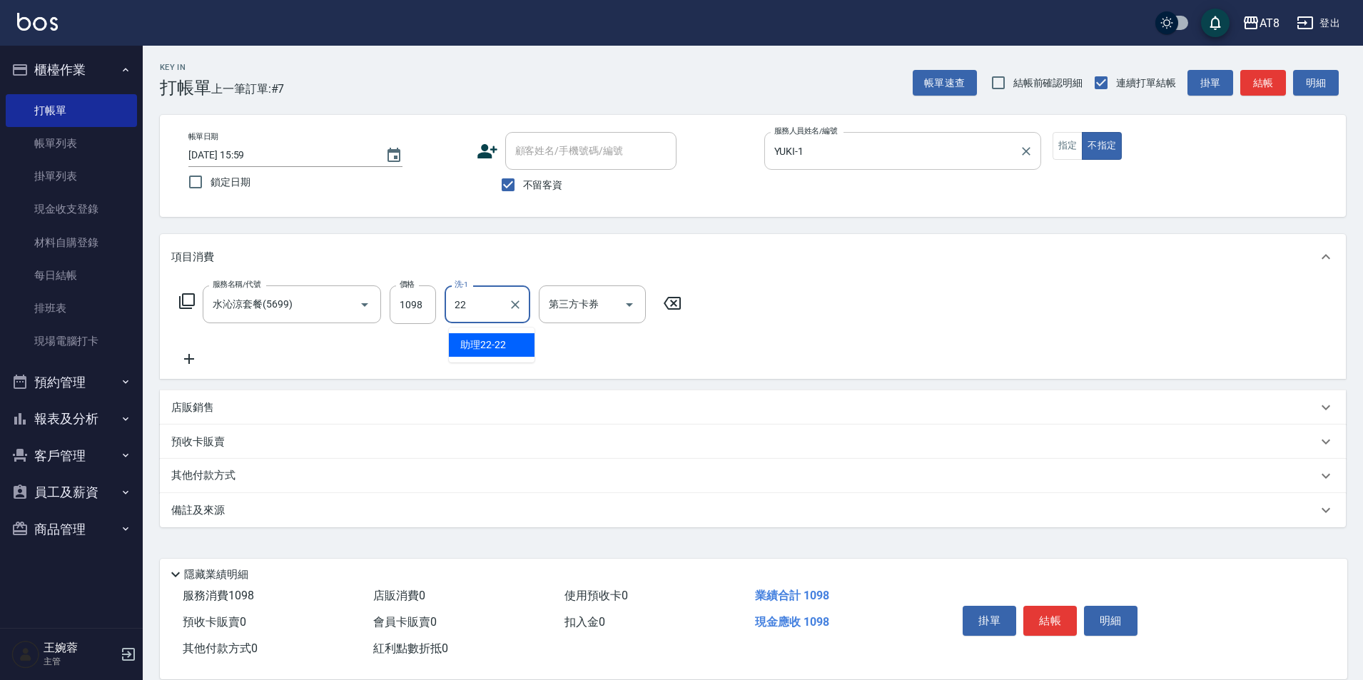
type input "助理22-22"
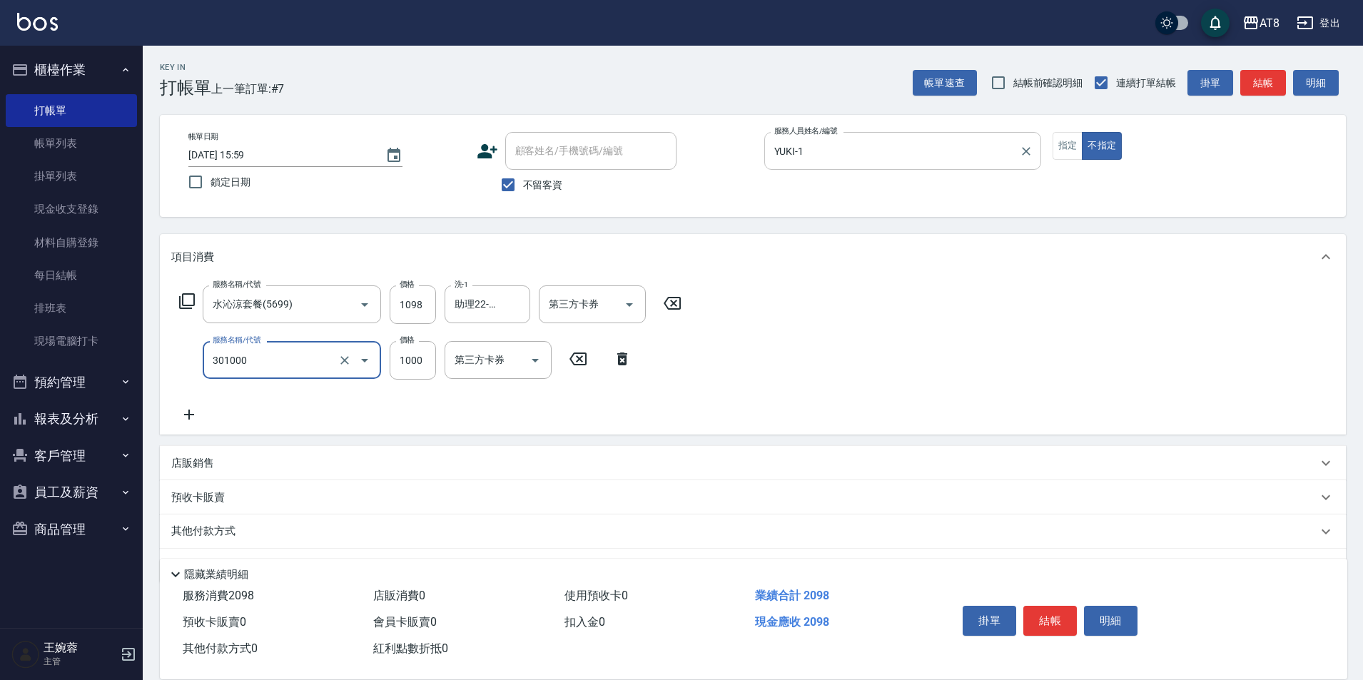
type input "入金燙髮1000(301000)"
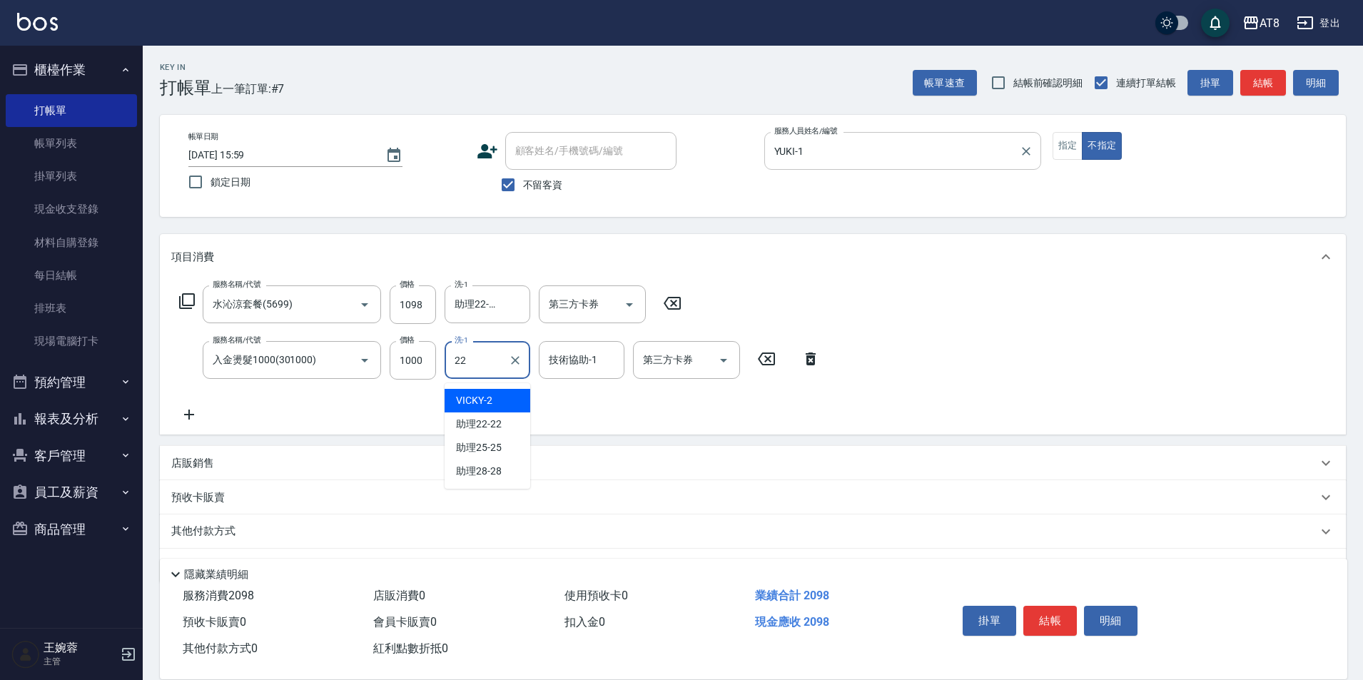
type input "助理22-22"
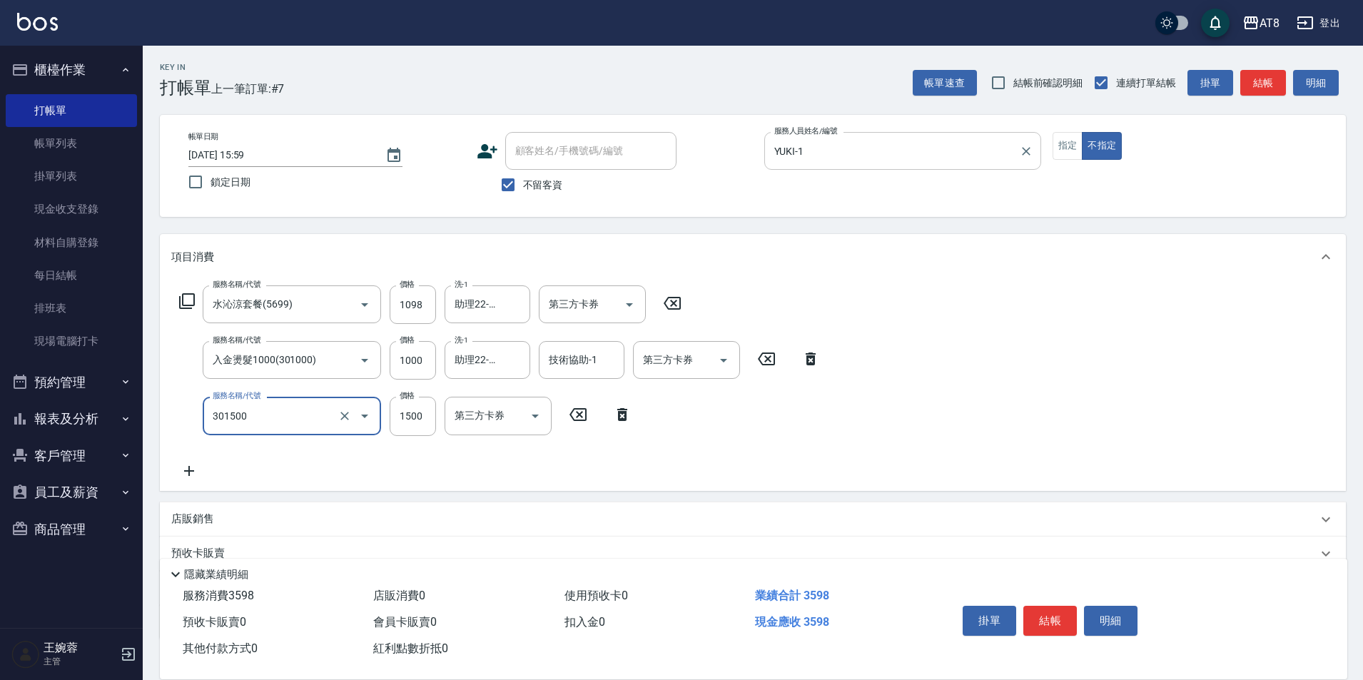
type input "入金燙髮1500(301500)"
type input "1601"
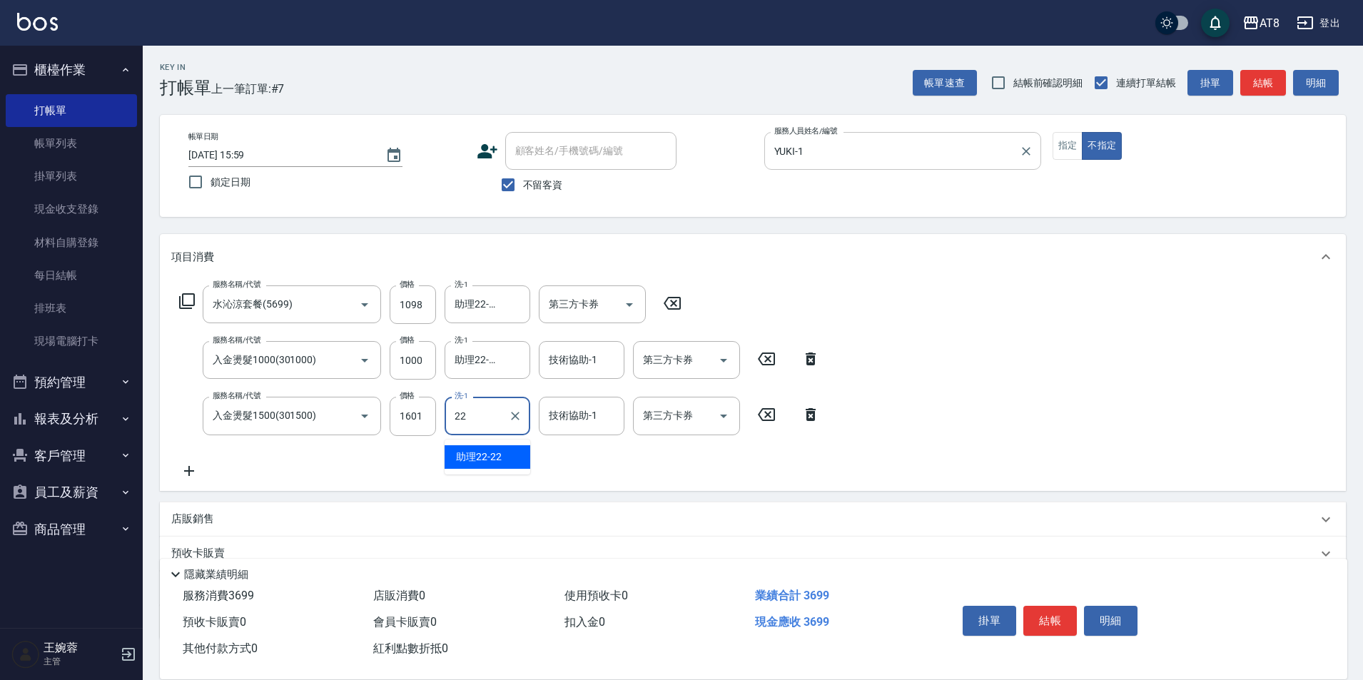
type input "助理22-22"
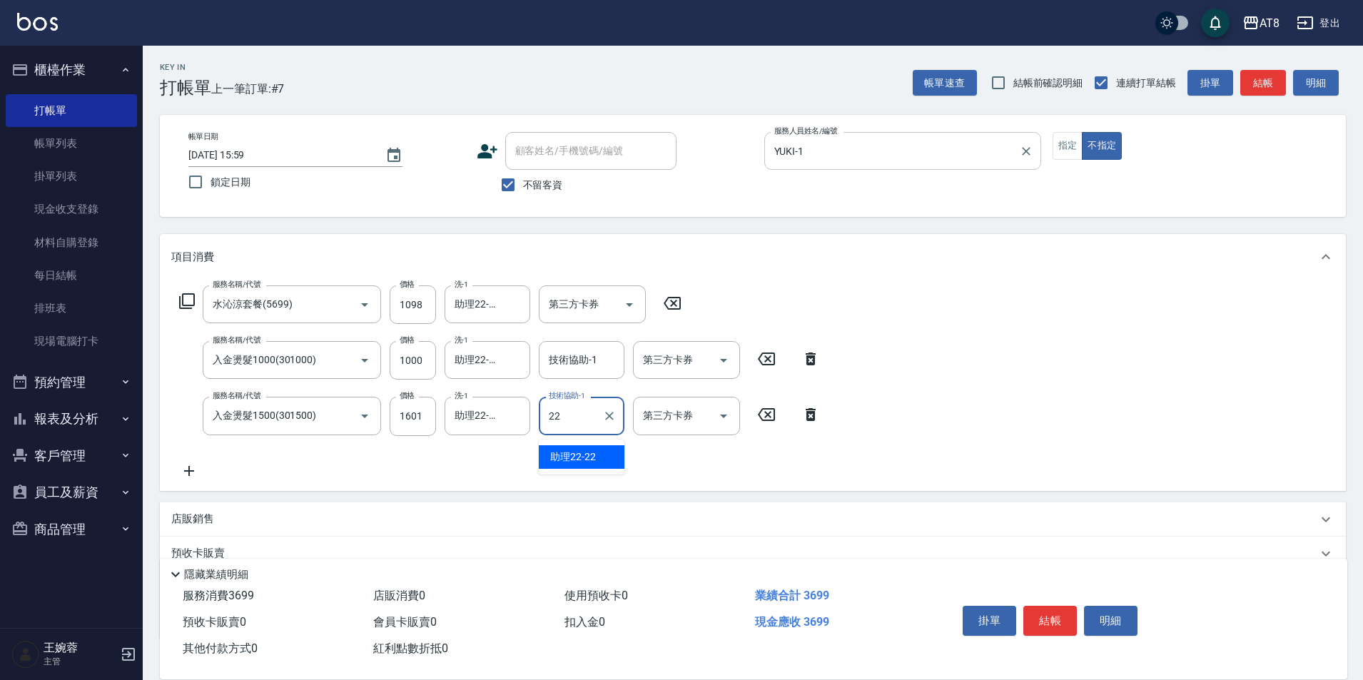
type input "助理22-22"
click at [1097, 325] on div "服務名稱/代號 水沁涼套餐(5699) 服務名稱/代號 價格 1098 價格 洗-1 助理22-22 洗-1 第三方卡券 第三方卡券 服務名稱/代號 入金燙髮…" at bounding box center [753, 385] width 1186 height 211
click at [1065, 606] on button "結帳" at bounding box center [1050, 621] width 54 height 30
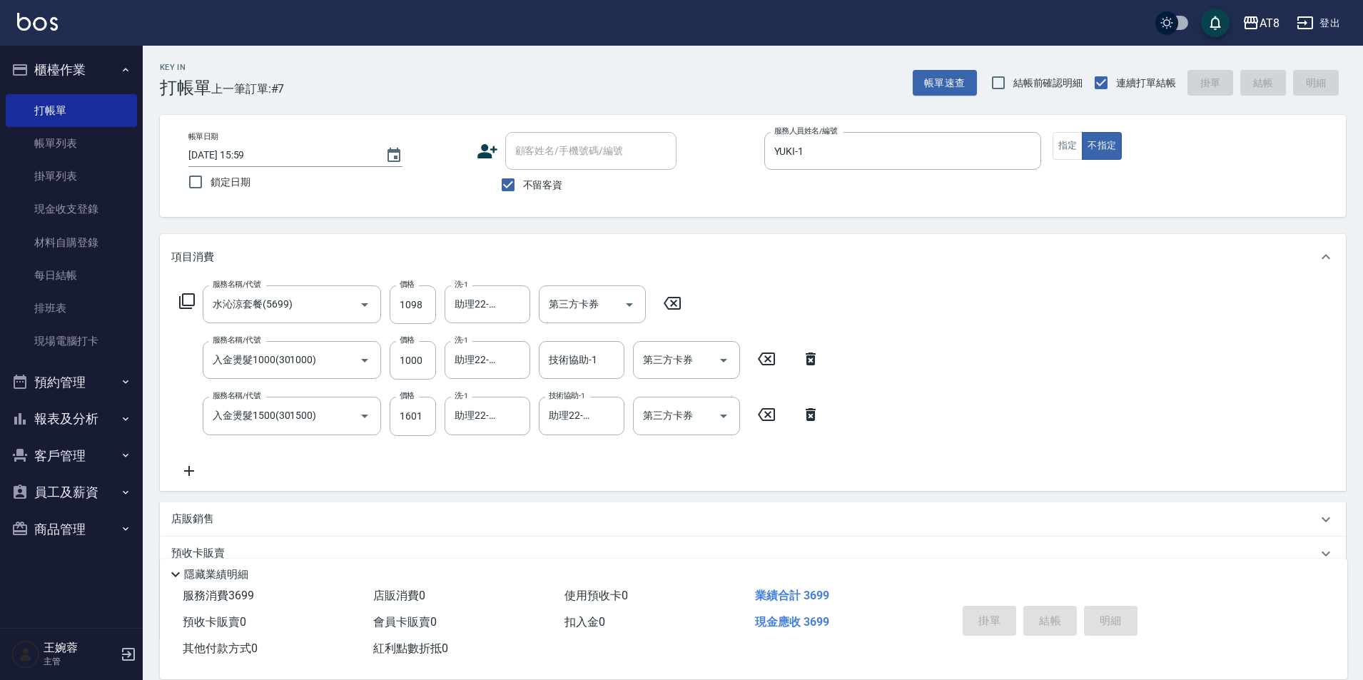
type input "[DATE] 16:00"
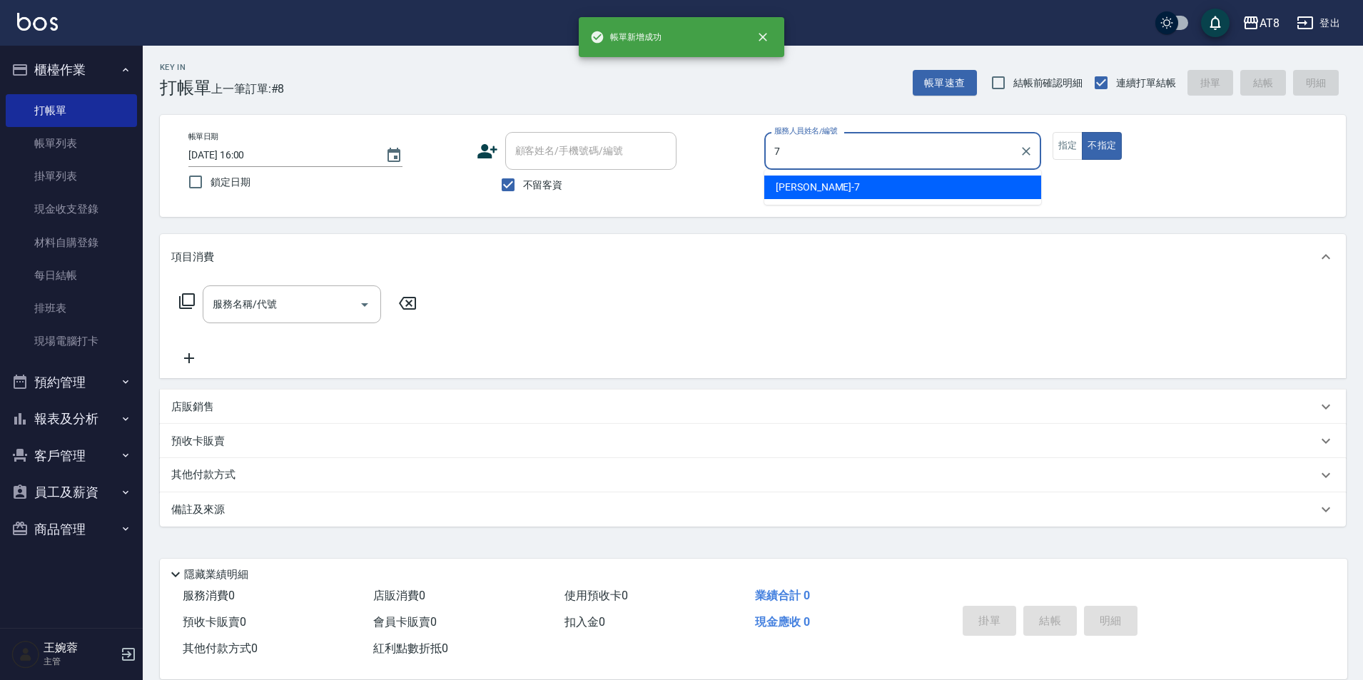
type input "[PERSON_NAME]-7"
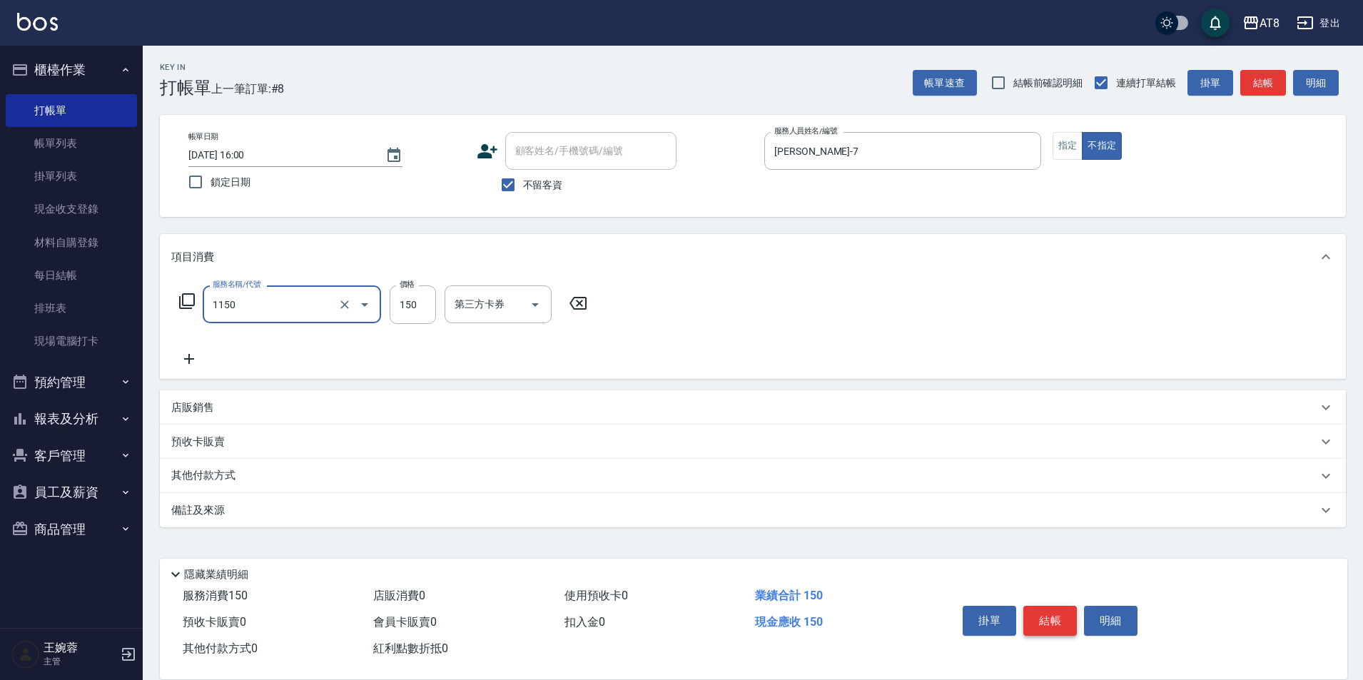
type input "洗髮(1150)"
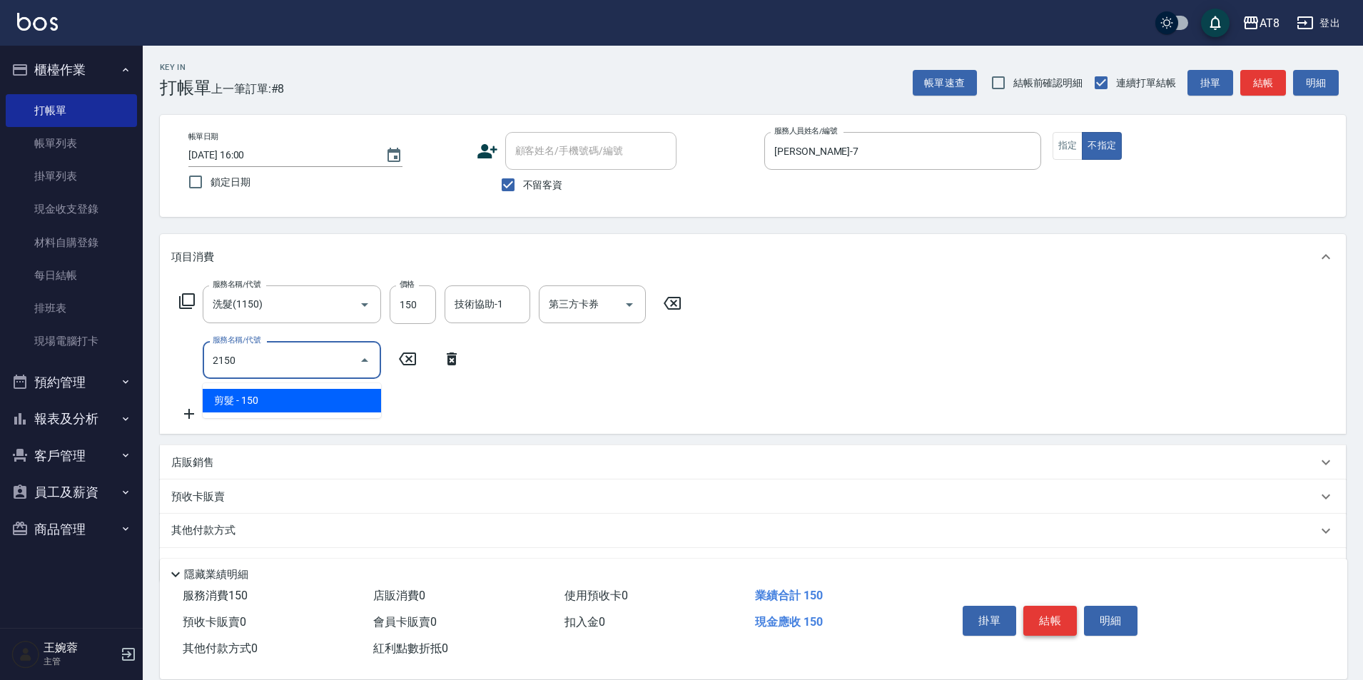
type input "剪髮(2150)"
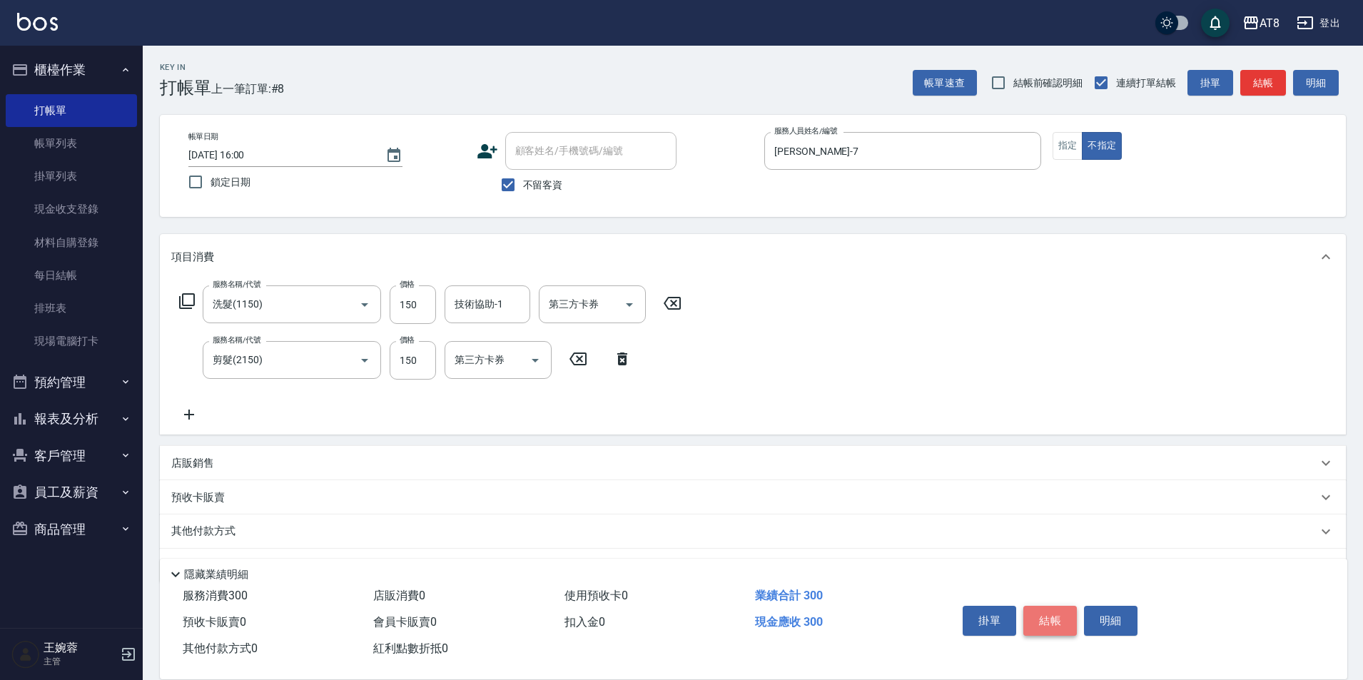
click at [1065, 606] on button "結帳" at bounding box center [1050, 621] width 54 height 30
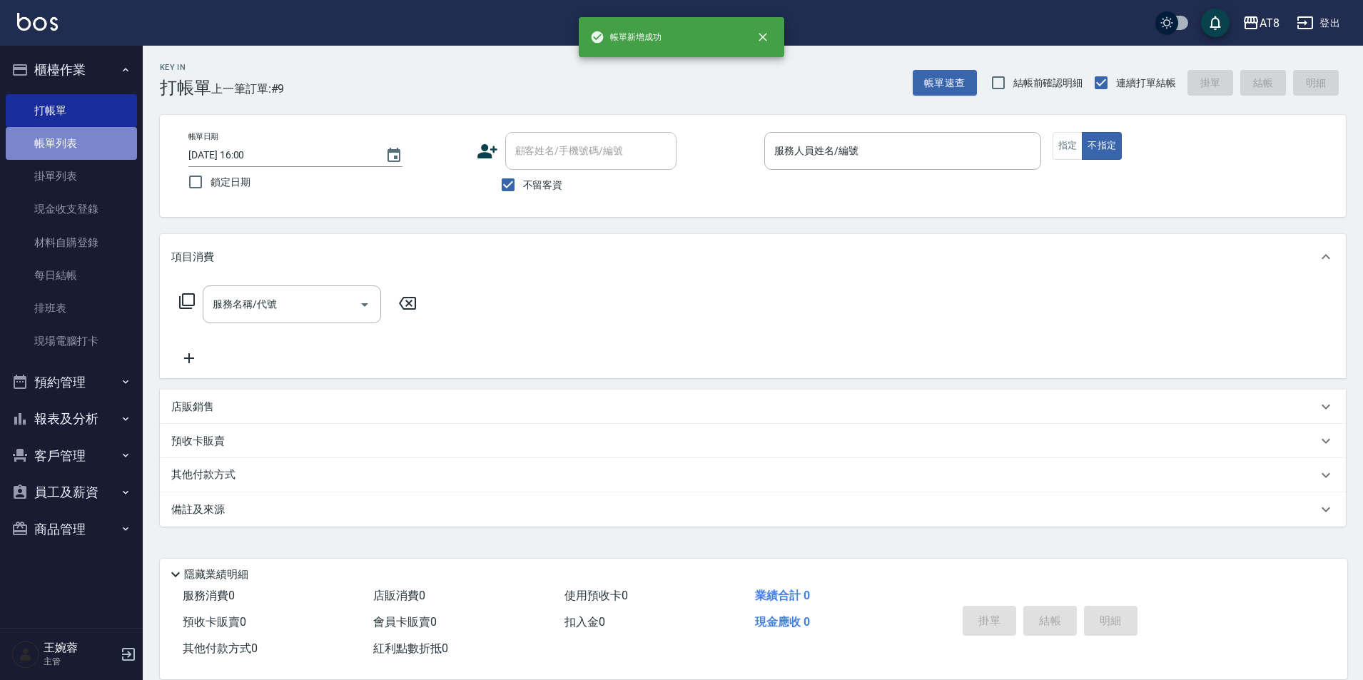
click at [70, 141] on link "帳單列表" at bounding box center [71, 143] width 131 height 33
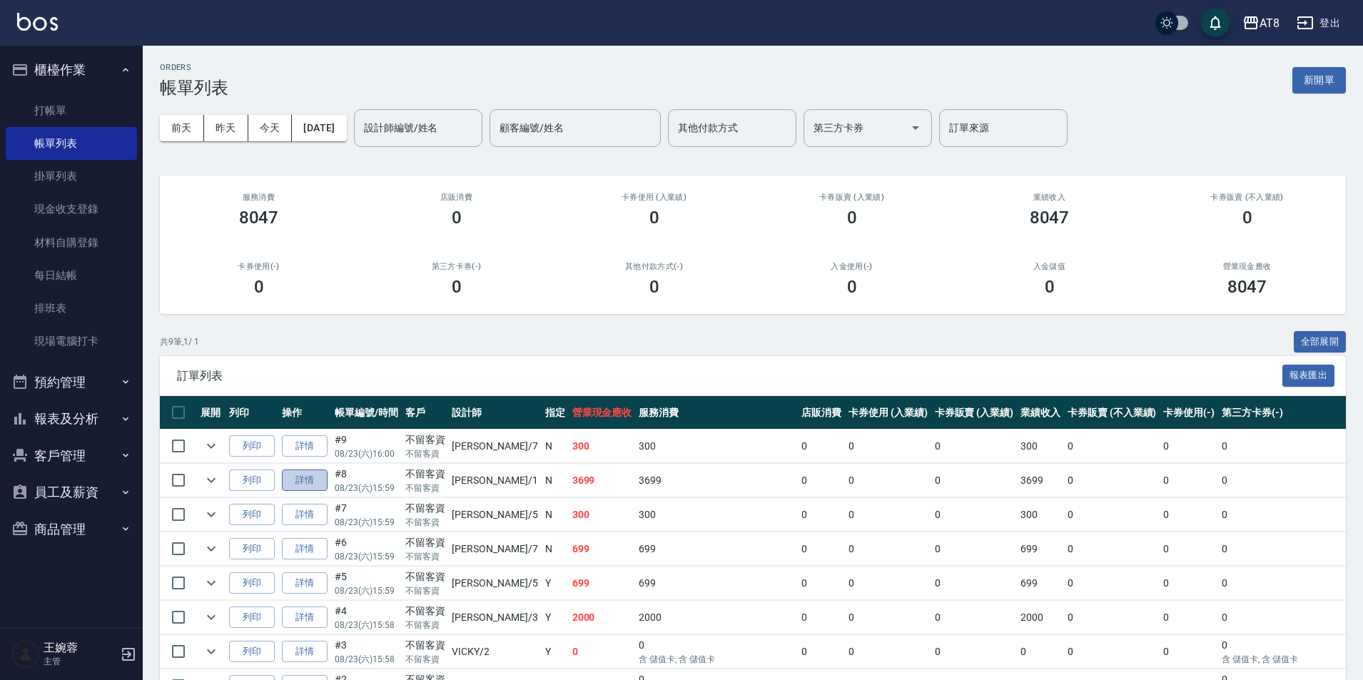
click at [323, 492] on link "詳情" at bounding box center [305, 481] width 46 height 22
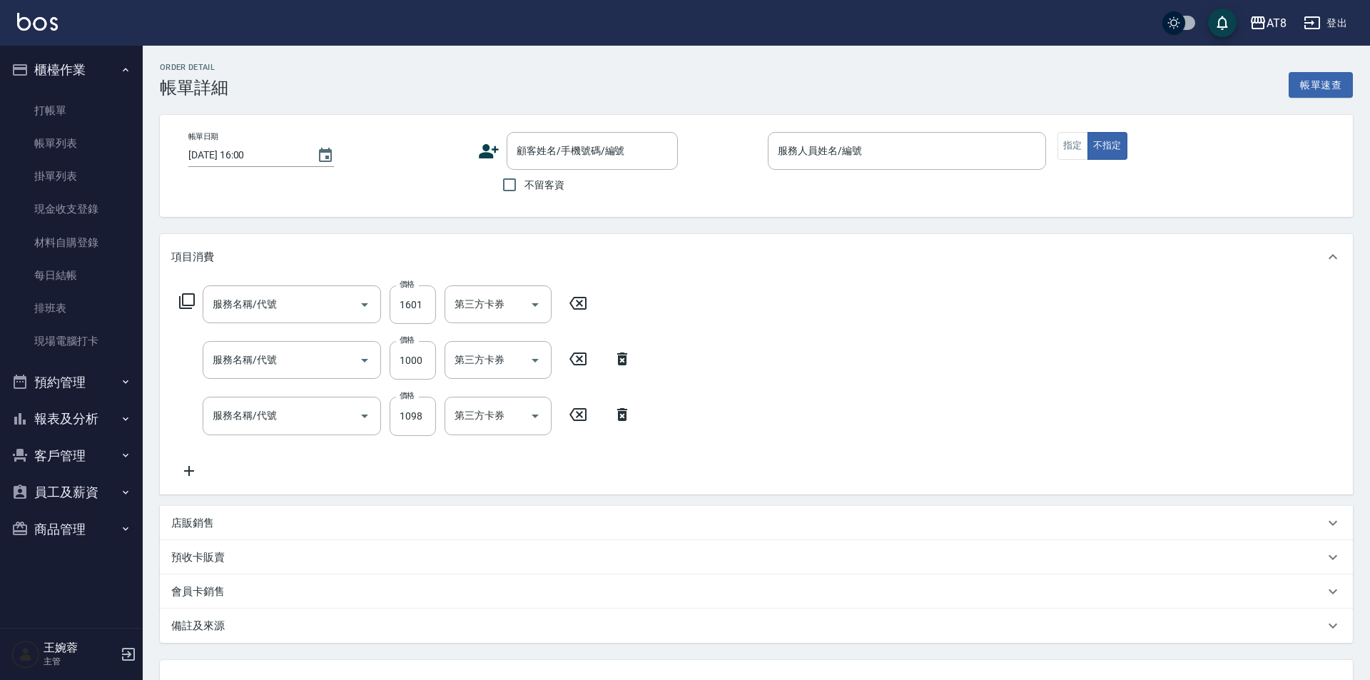
type input "[DATE] 15:59"
checkbox input "true"
type input "YUKI-1"
click at [1070, 152] on button "指定" at bounding box center [1073, 146] width 31 height 28
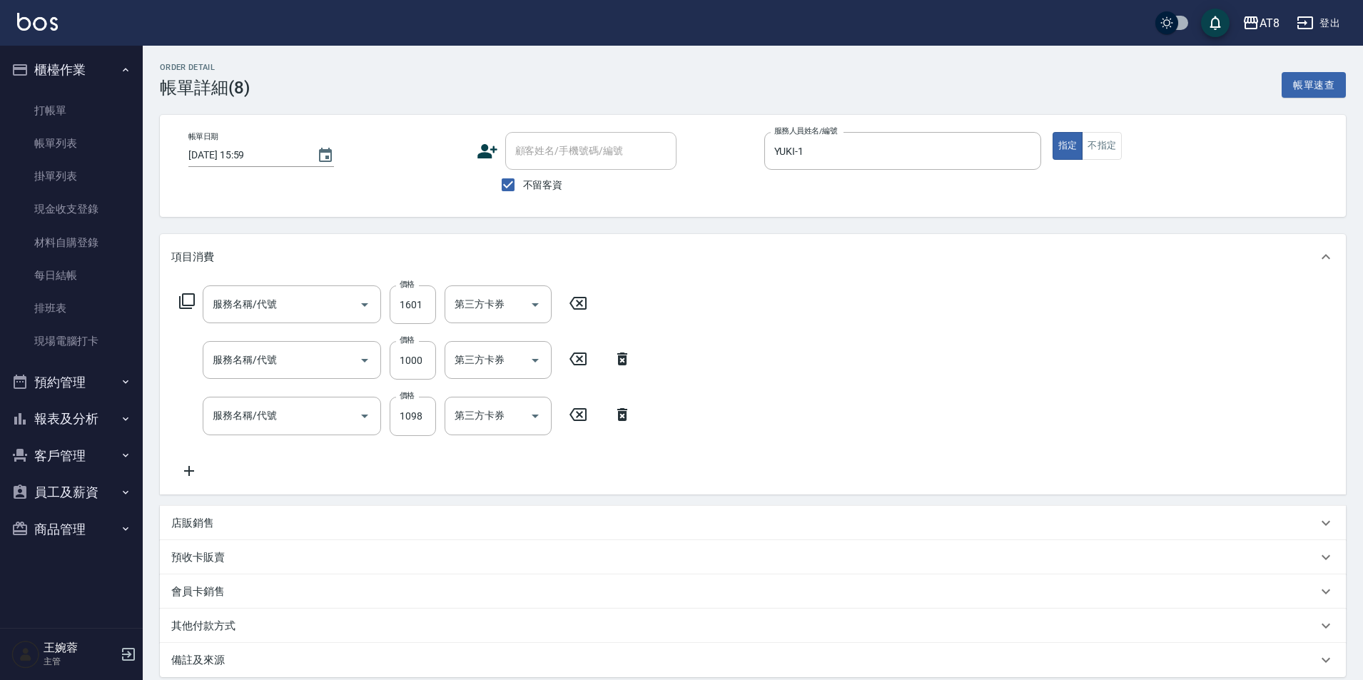
type input "入金燙髮1500(301500)"
type input "入金燙髮1000(301000)"
type input "水沁涼套餐(5699)"
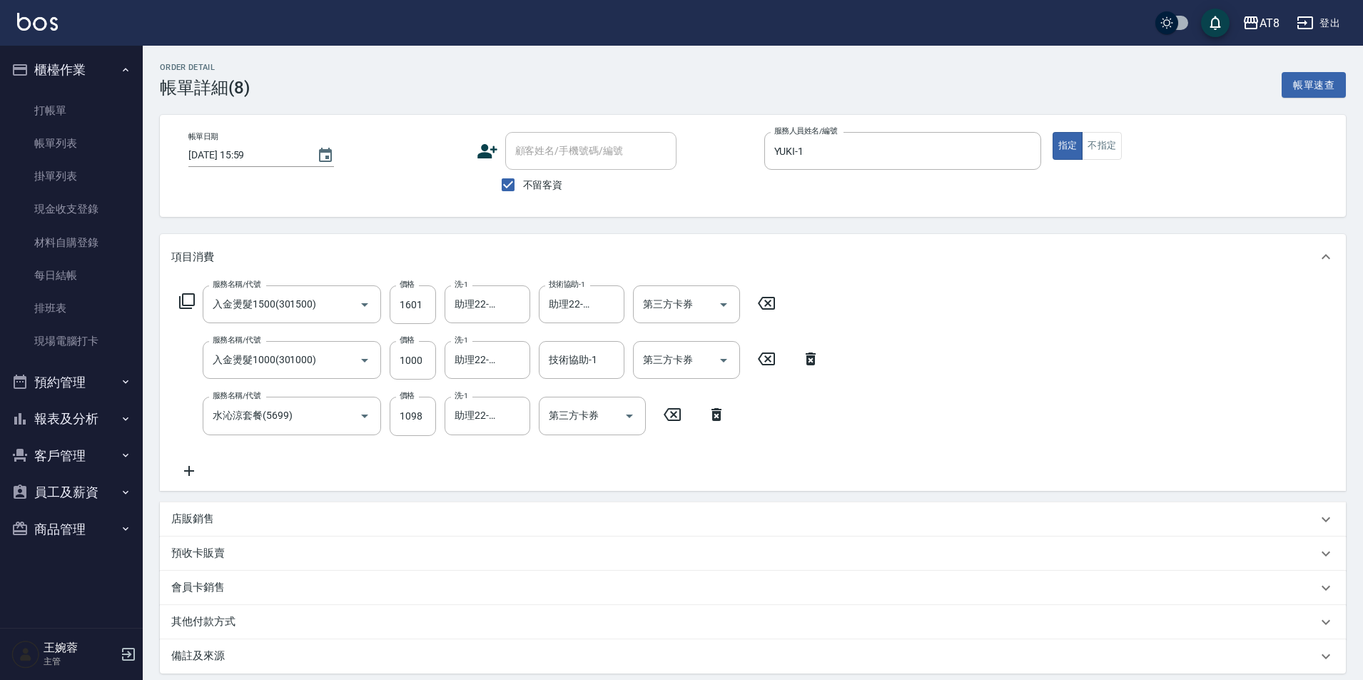
scroll to position [167, 0]
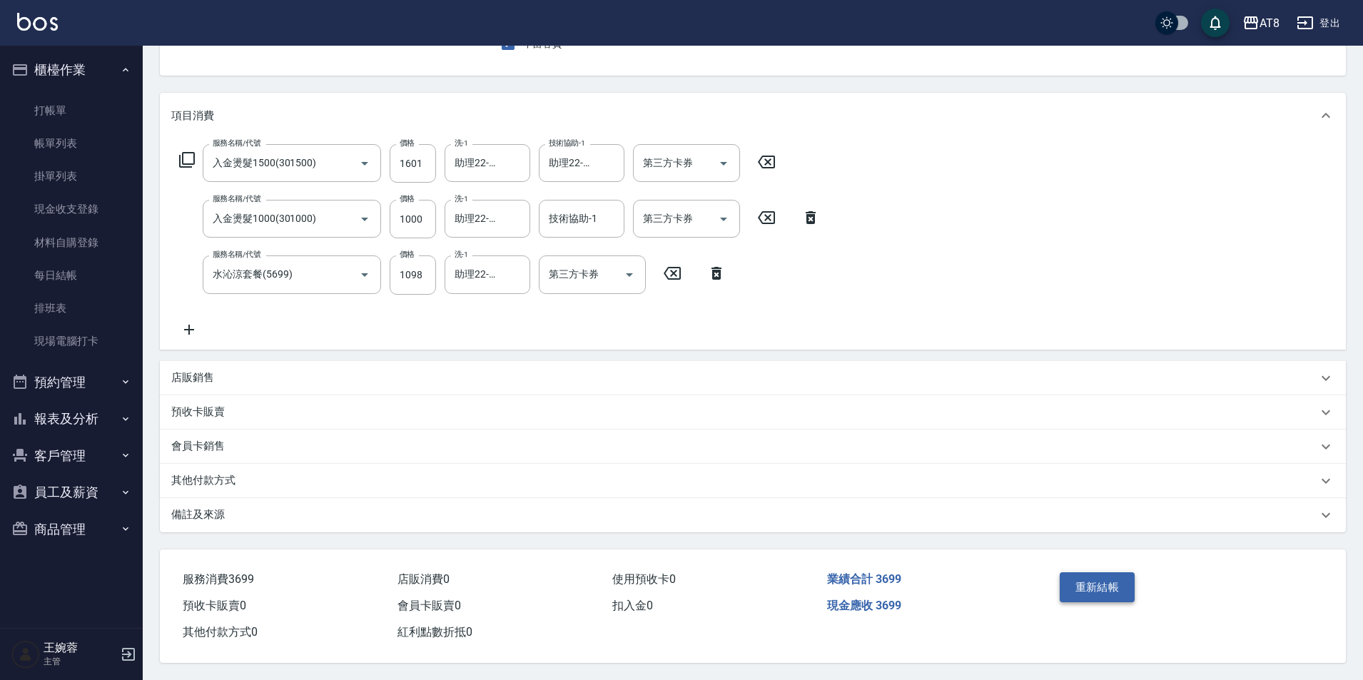
click at [1113, 576] on button "重新結帳" at bounding box center [1098, 587] width 76 height 30
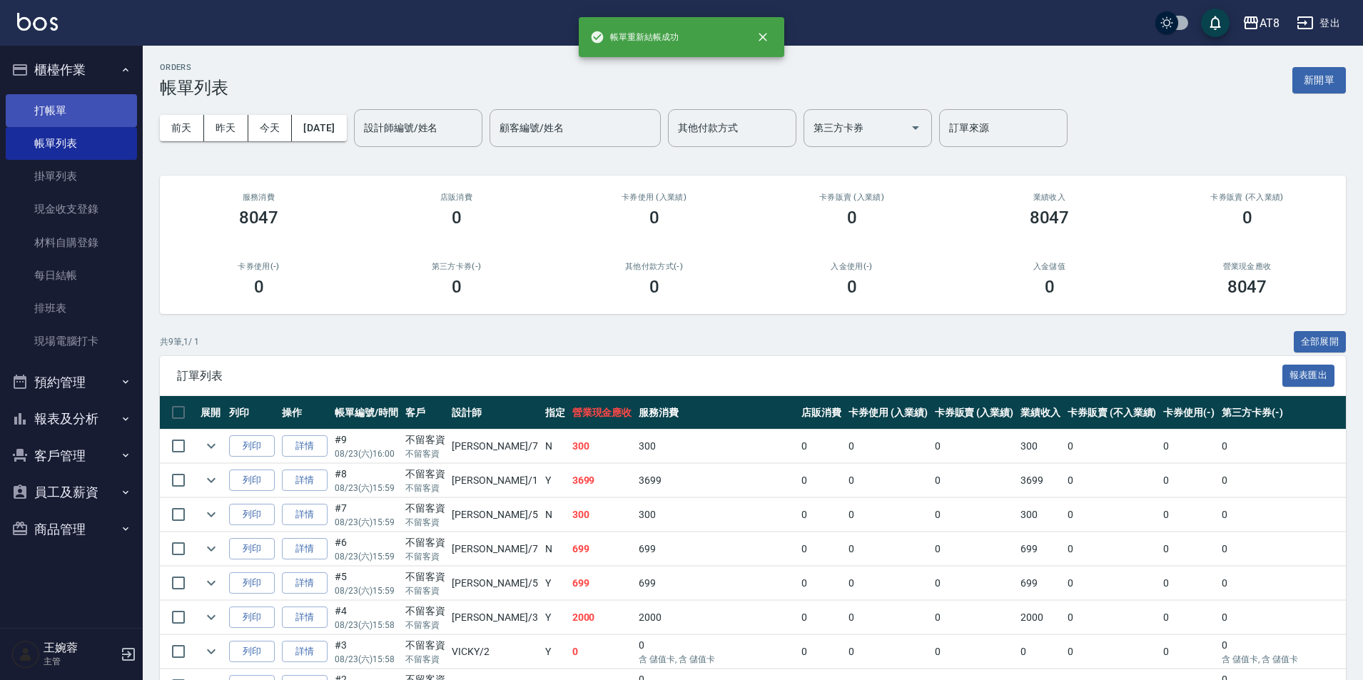
click at [65, 103] on link "打帳單" at bounding box center [71, 110] width 131 height 33
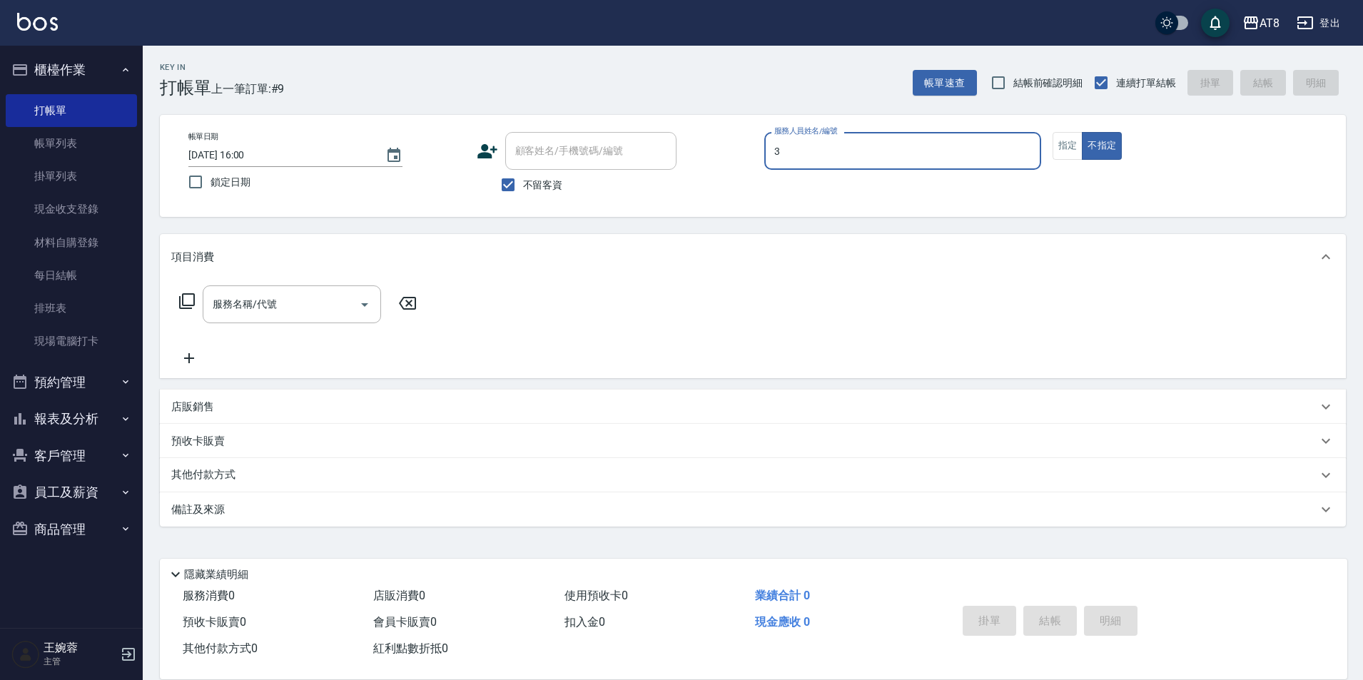
type input "[PERSON_NAME]-3"
type button "false"
click at [1068, 152] on button "指定" at bounding box center [1068, 146] width 31 height 28
click at [200, 412] on p "店販銷售" at bounding box center [192, 407] width 43 height 15
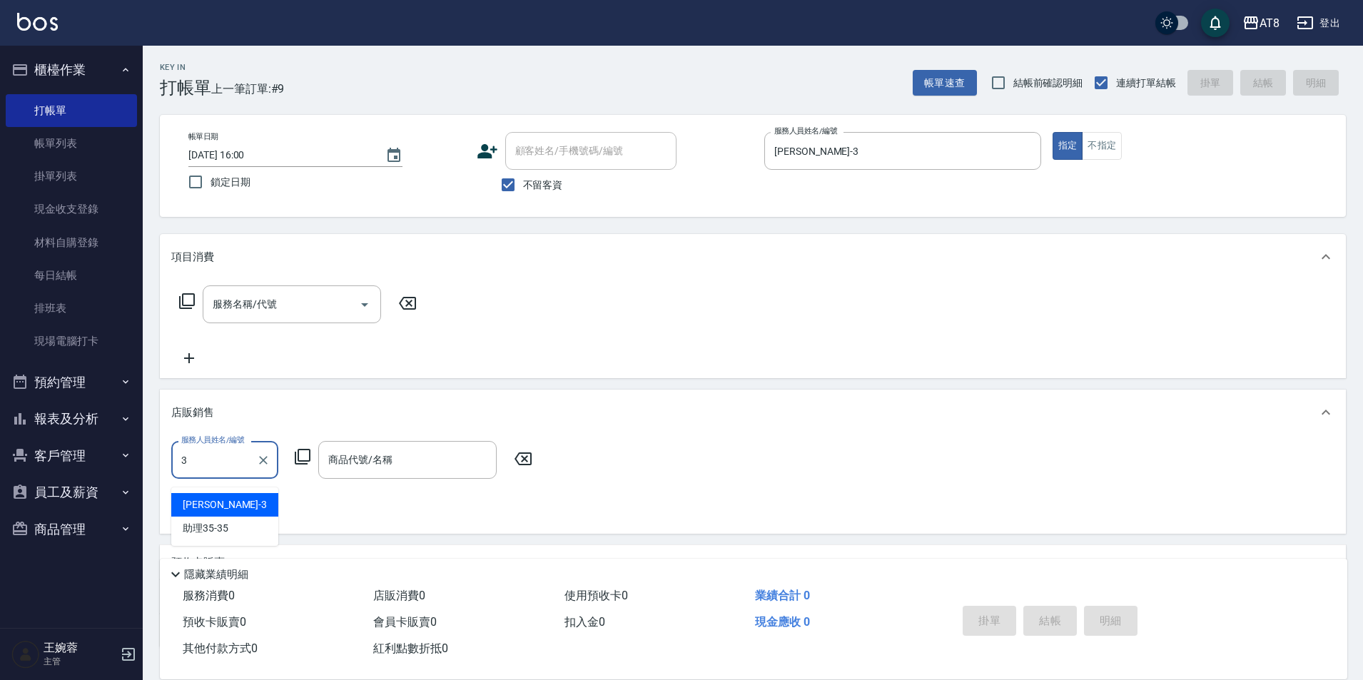
type input "[PERSON_NAME]-3"
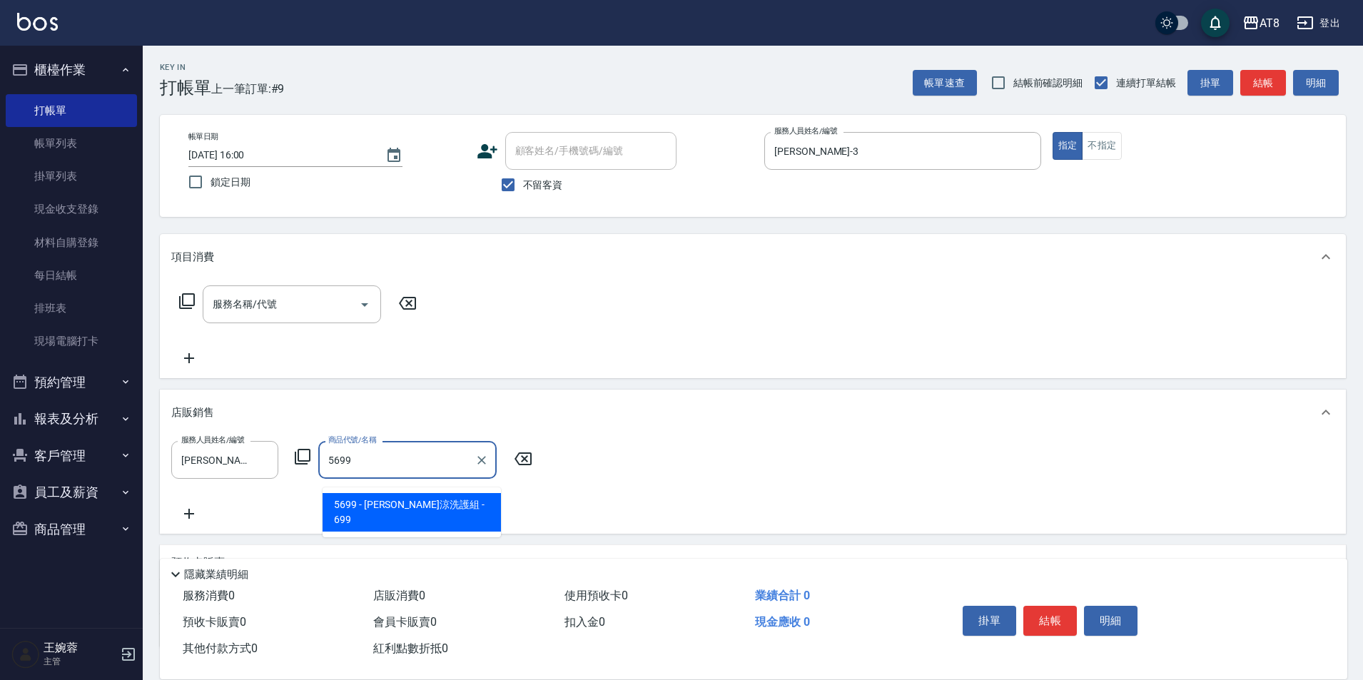
type input "水水沁涼洗護組"
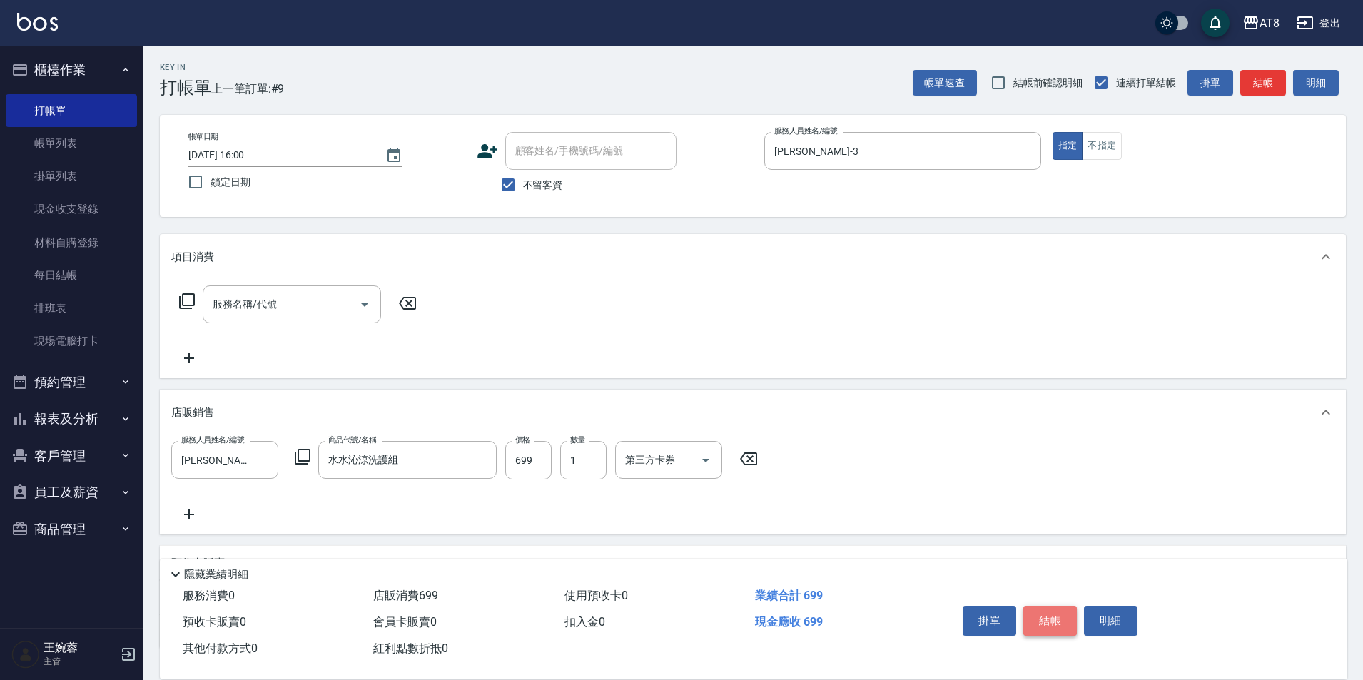
click at [1062, 608] on button "結帳" at bounding box center [1050, 621] width 54 height 30
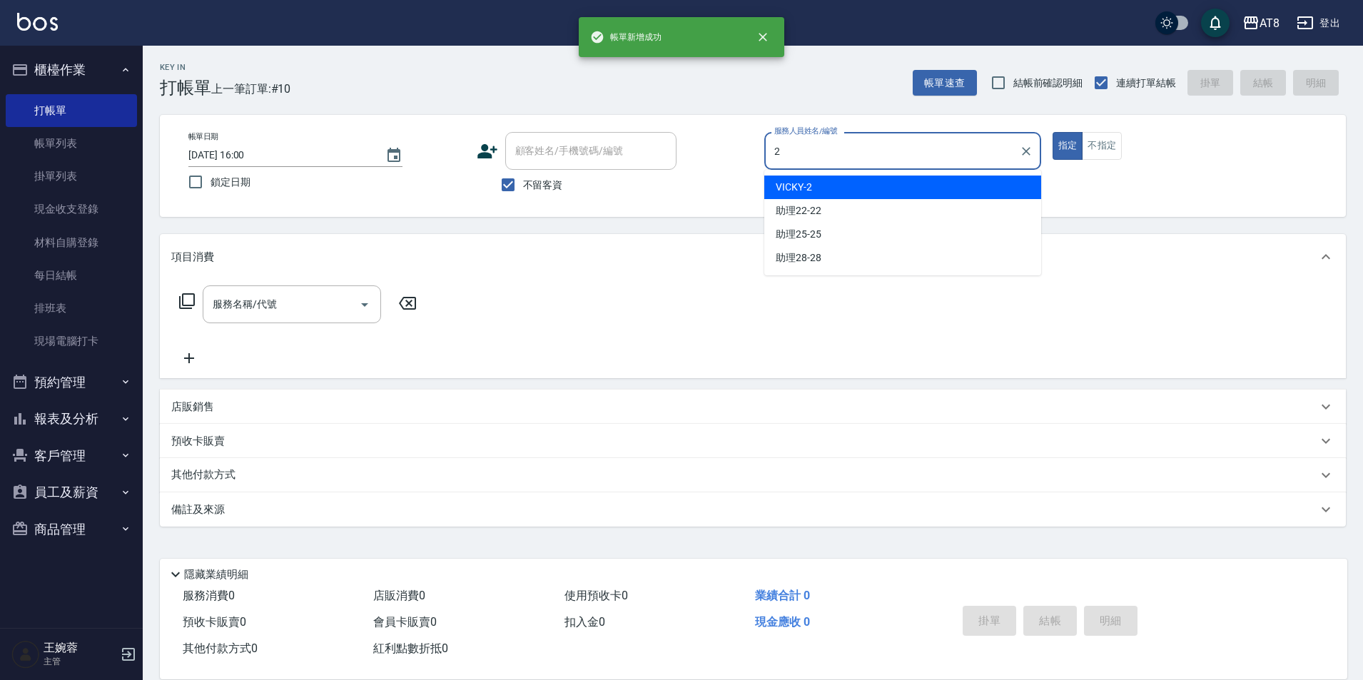
type input "VICKY-2"
type button "true"
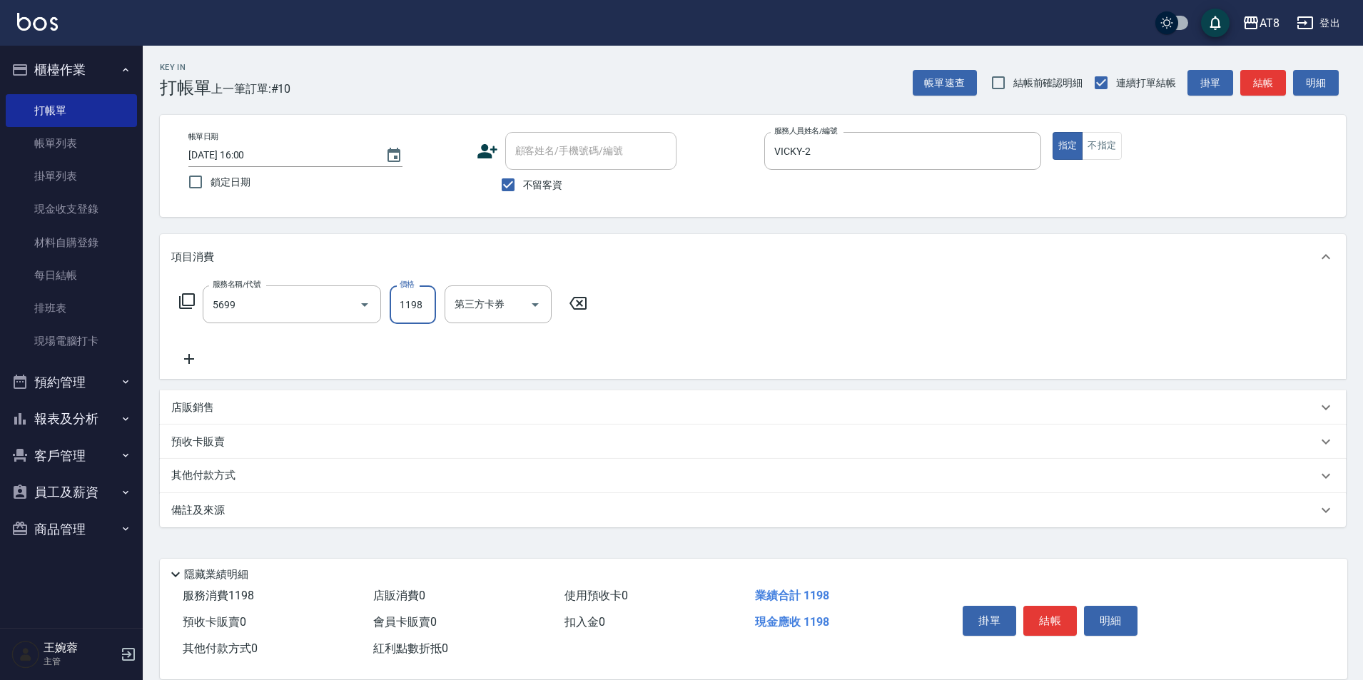
type input "水沁涼套餐(5699)"
type input "1098"
type input "助理35-35"
click at [622, 308] on icon "Open" at bounding box center [629, 304] width 17 height 17
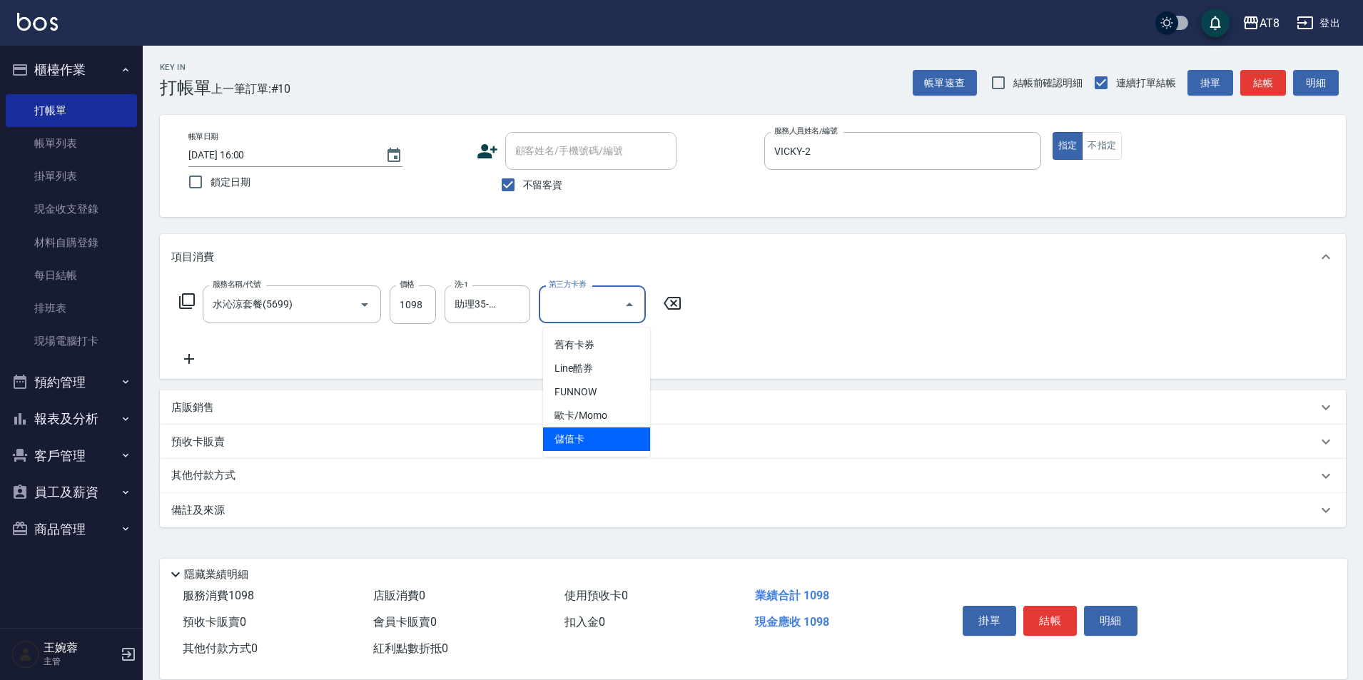
click at [623, 438] on span "儲值卡" at bounding box center [596, 439] width 107 height 24
type input "儲值卡"
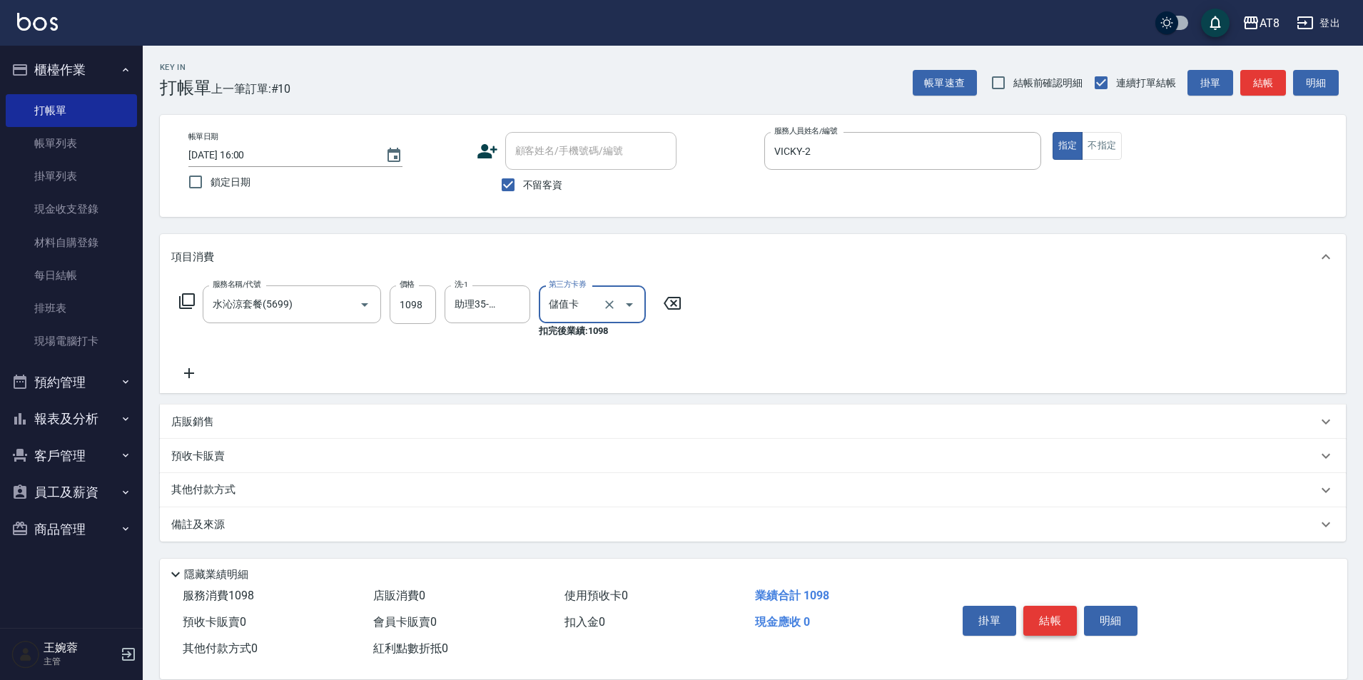
click at [1073, 606] on button "結帳" at bounding box center [1050, 621] width 54 height 30
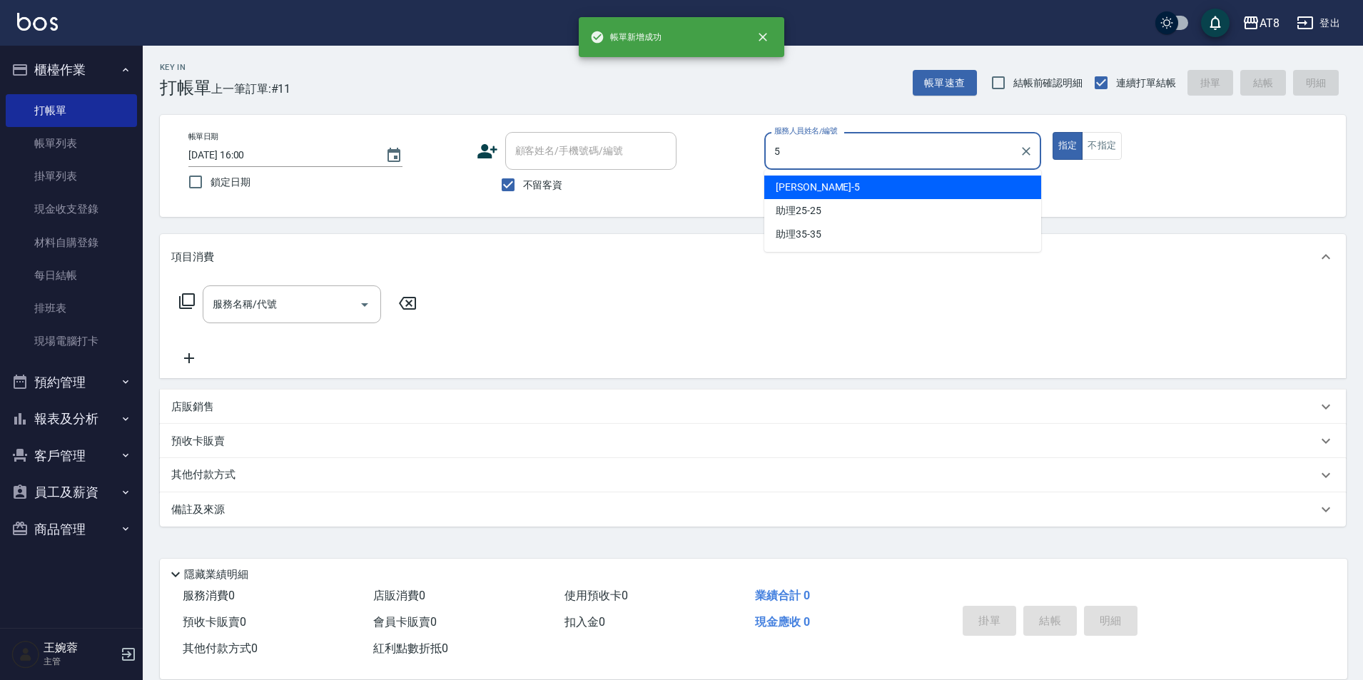
type input "HANK-5"
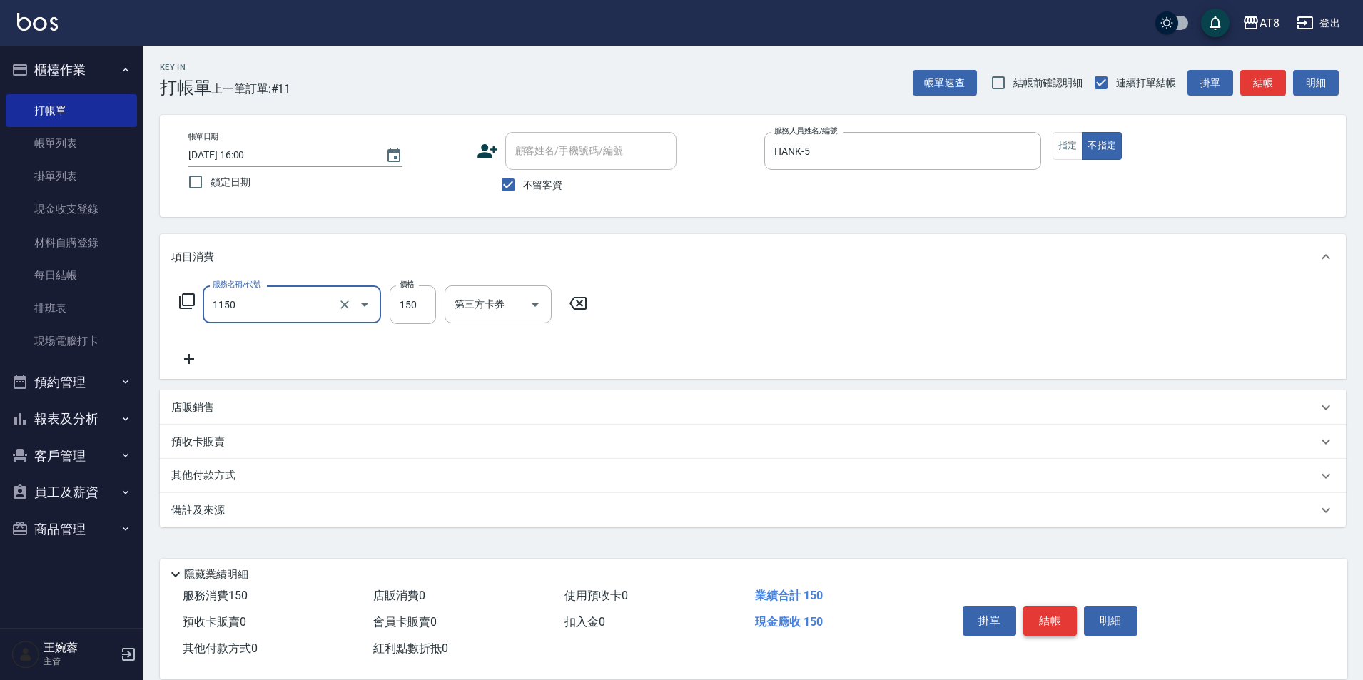
type input "洗髮(1150)"
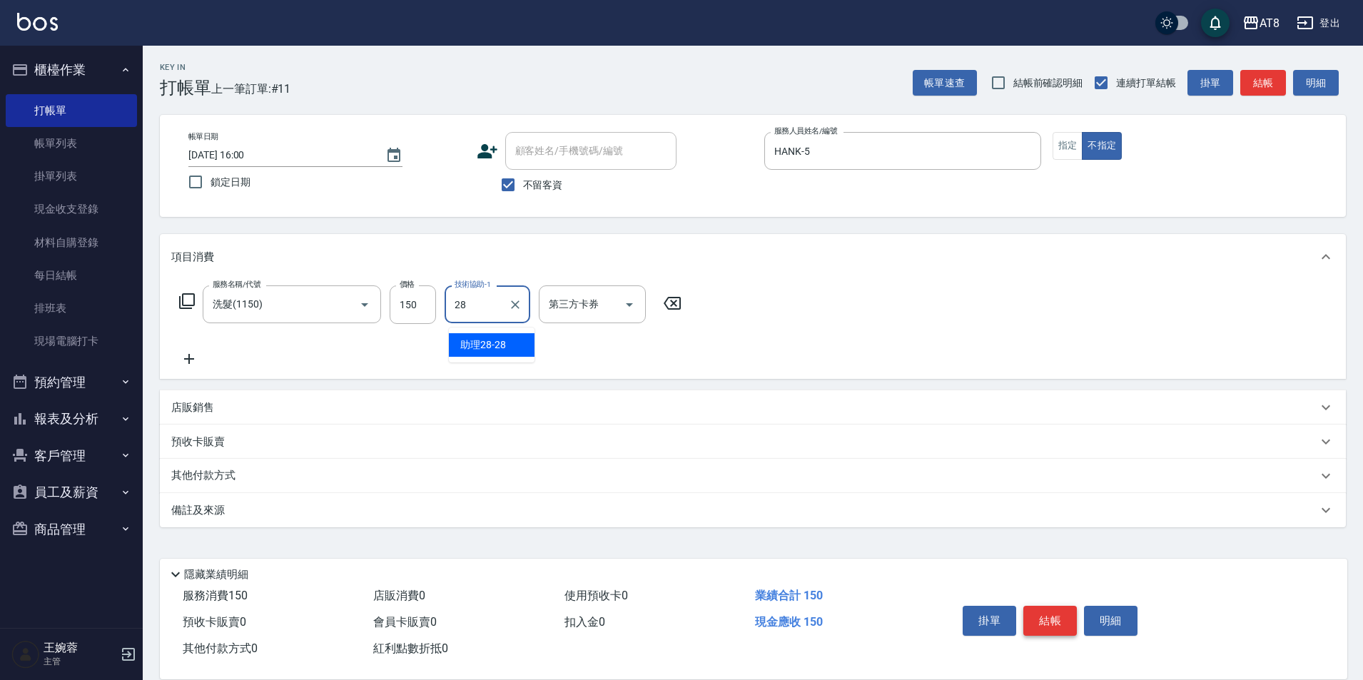
type input "助理28-28"
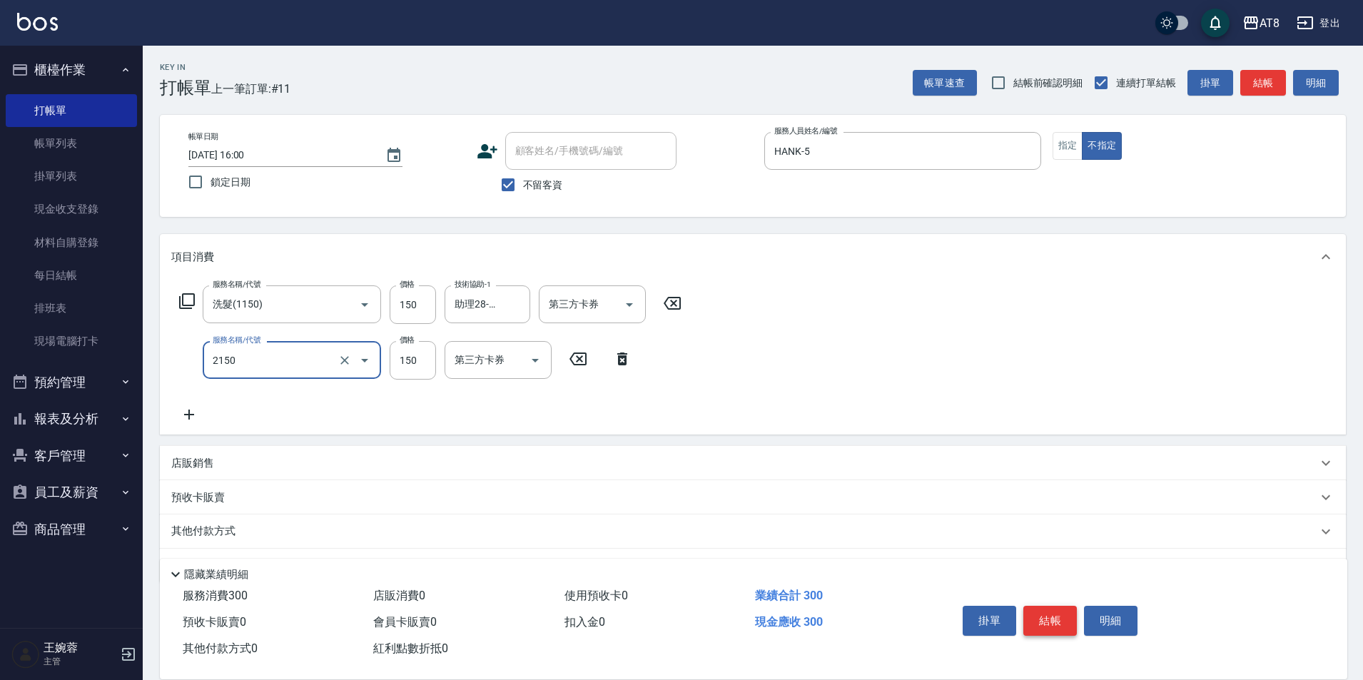
type input "剪髮(2150)"
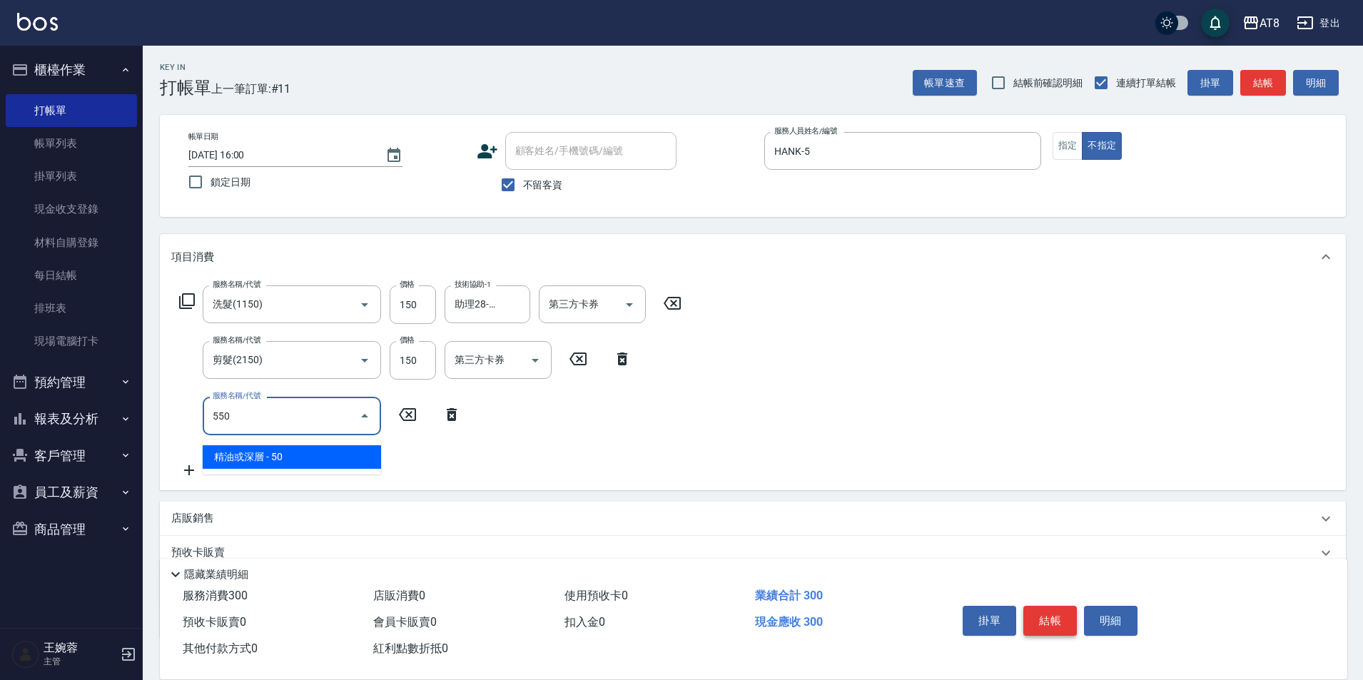
type input "精油或深層(550)"
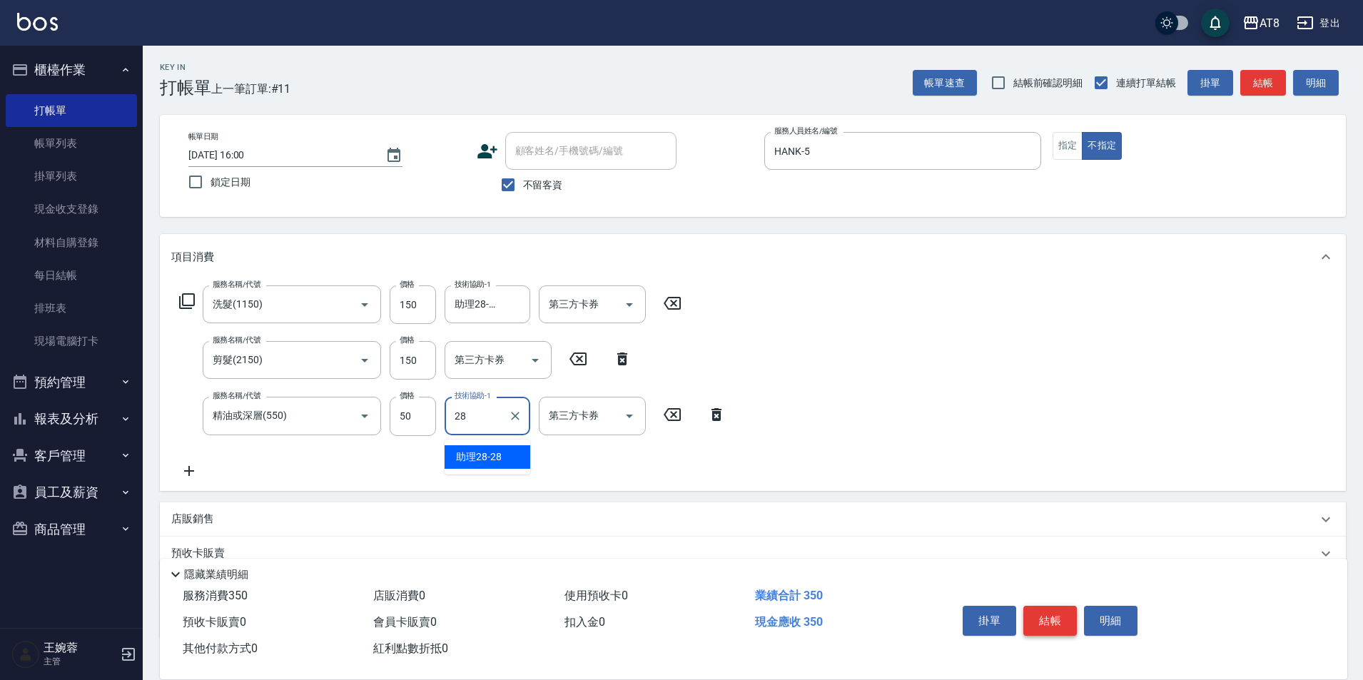
type input "助理28-28"
click at [1058, 606] on button "結帳" at bounding box center [1050, 621] width 54 height 30
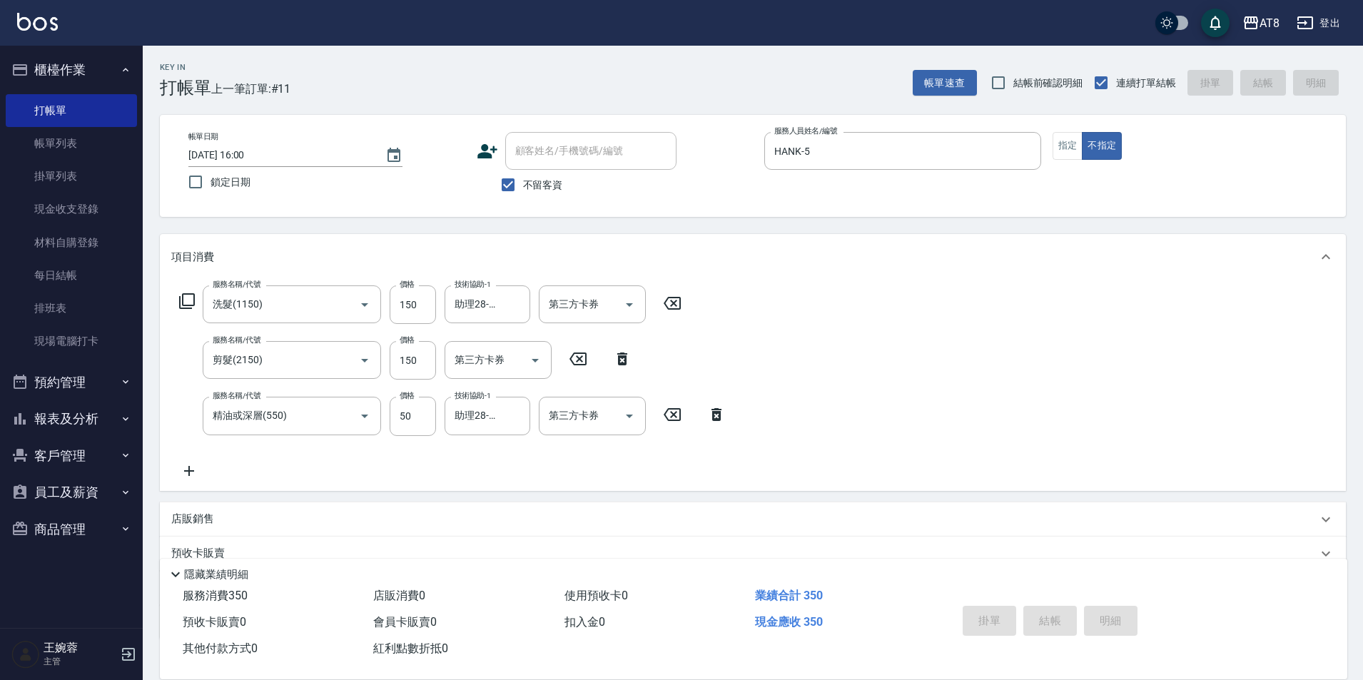
type input "[DATE] 16:01"
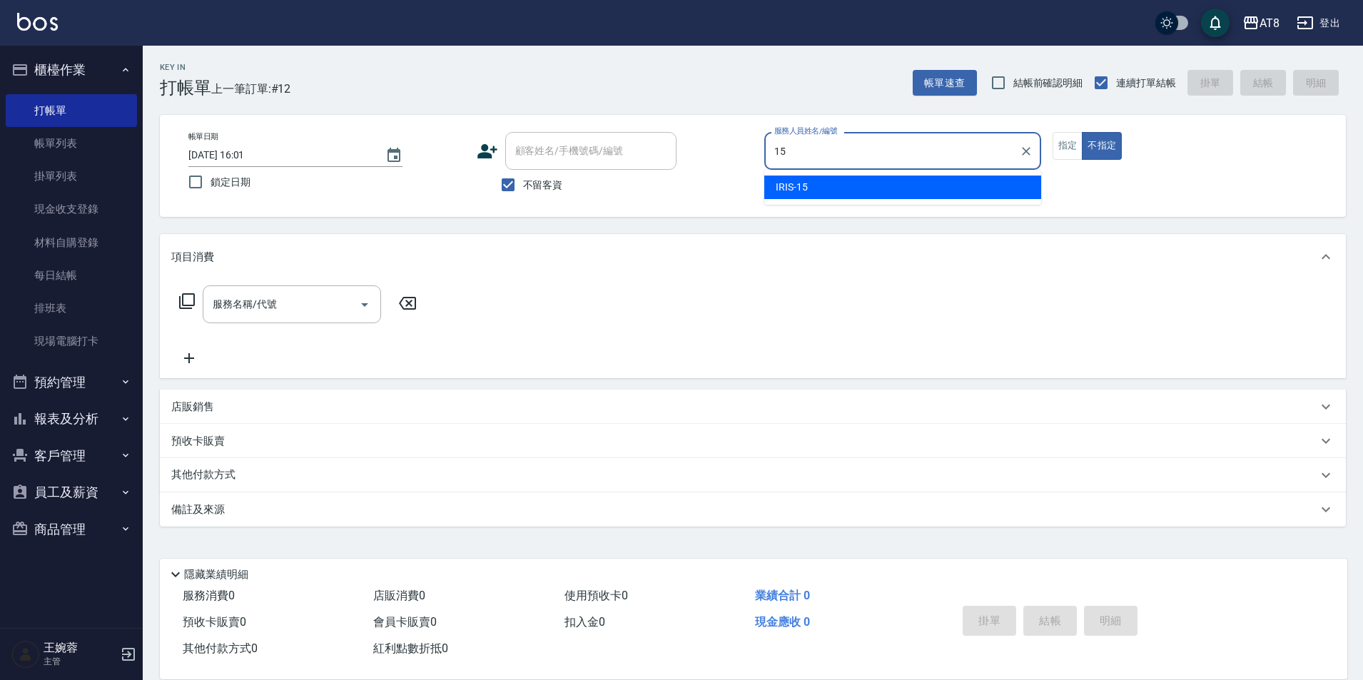
type input "IRIS-15"
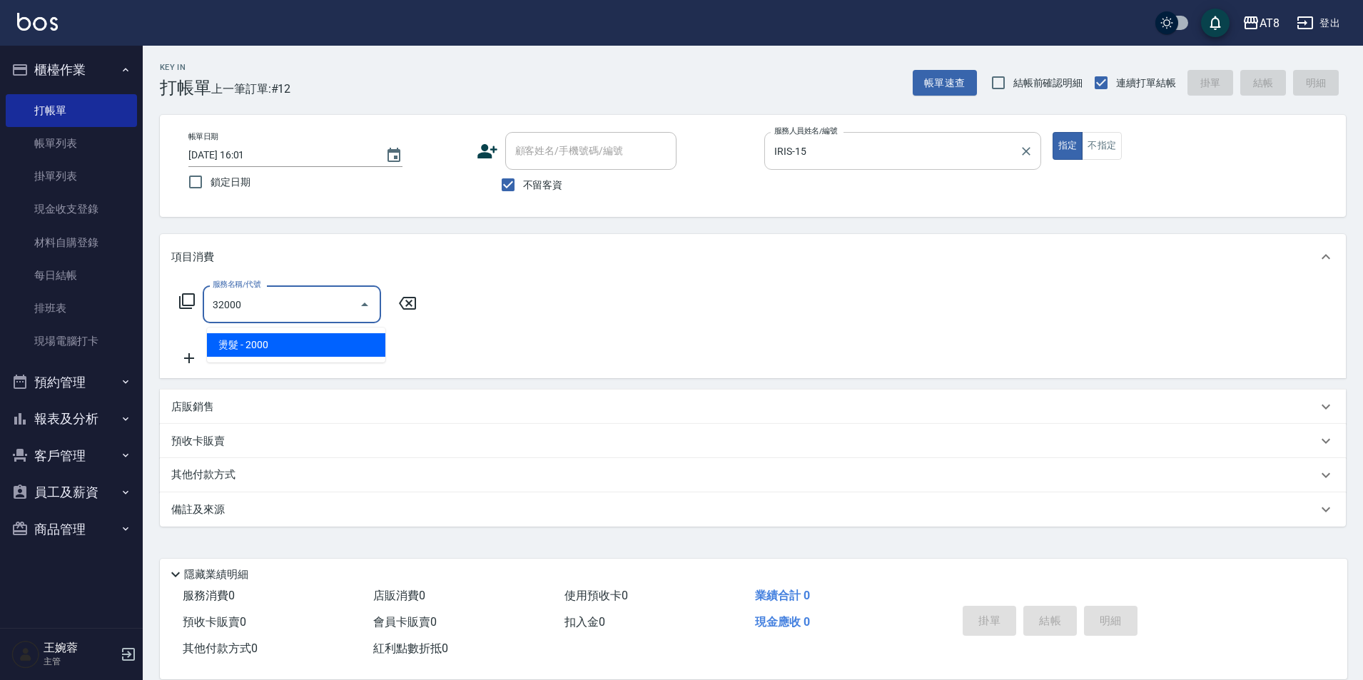
type input "燙髮(32000)"
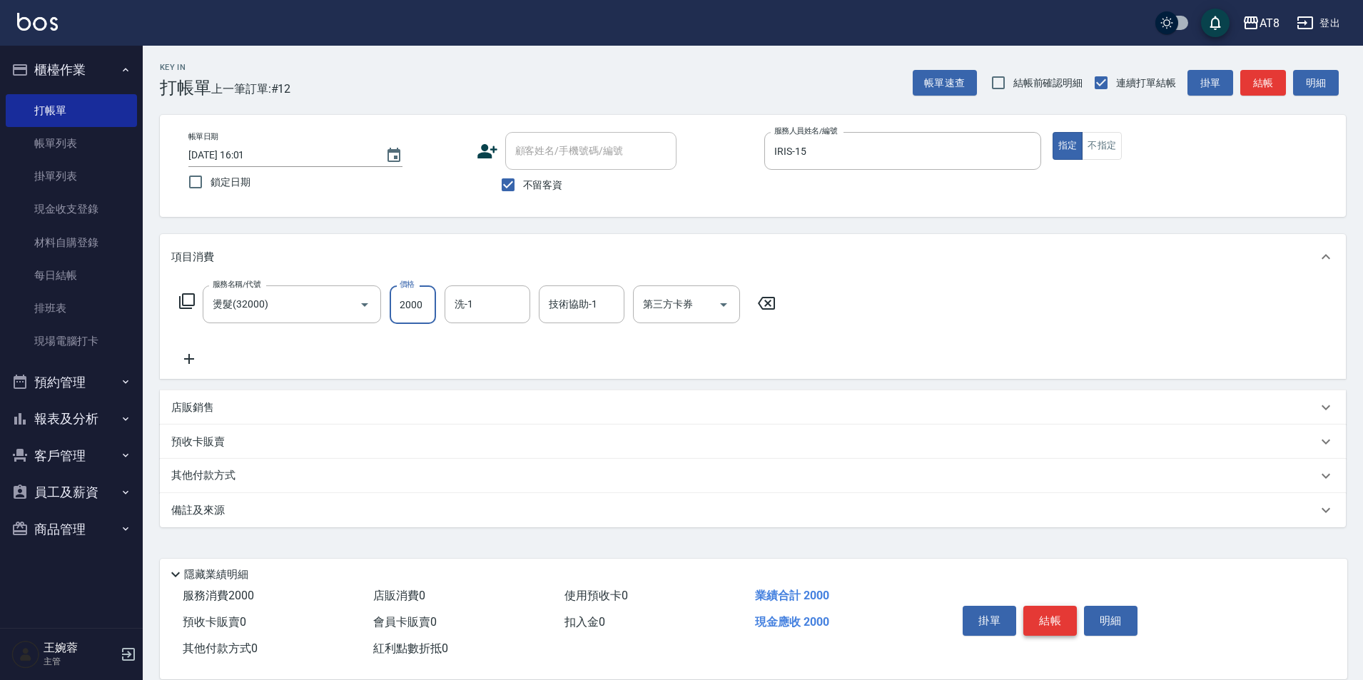
click at [1053, 606] on button "結帳" at bounding box center [1050, 621] width 54 height 30
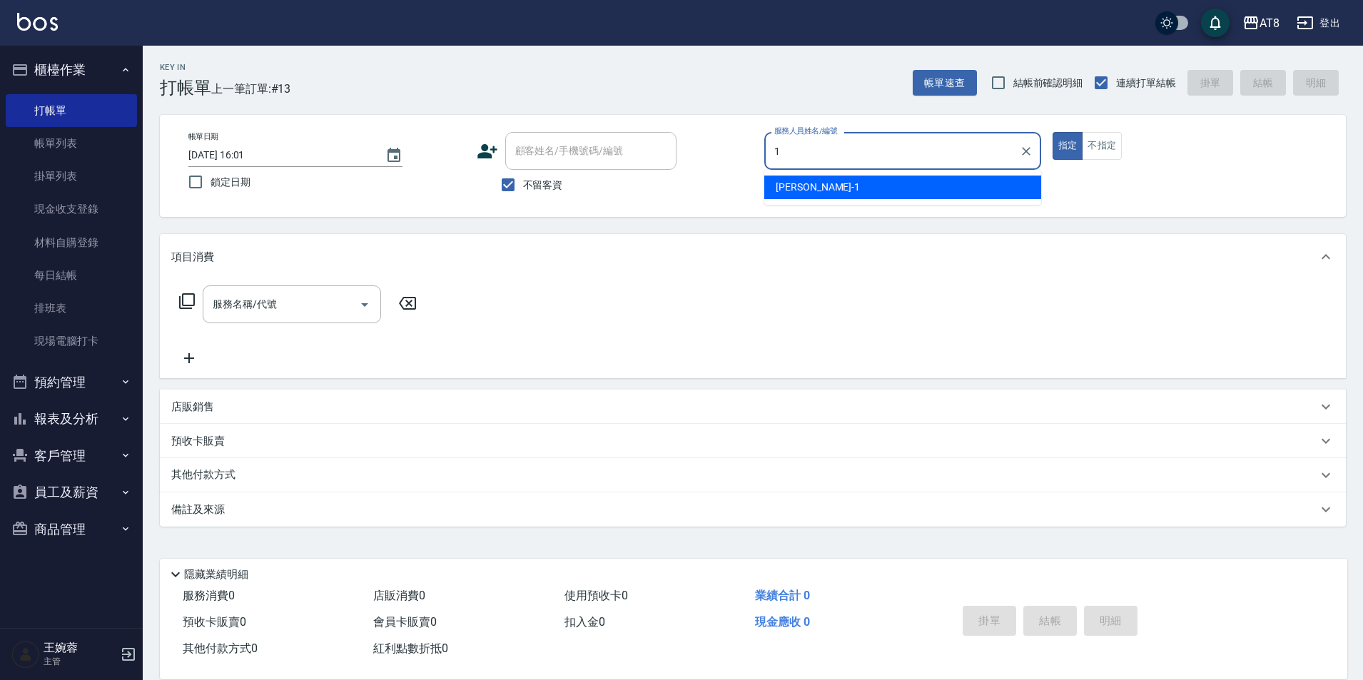
type input "YUKI-1"
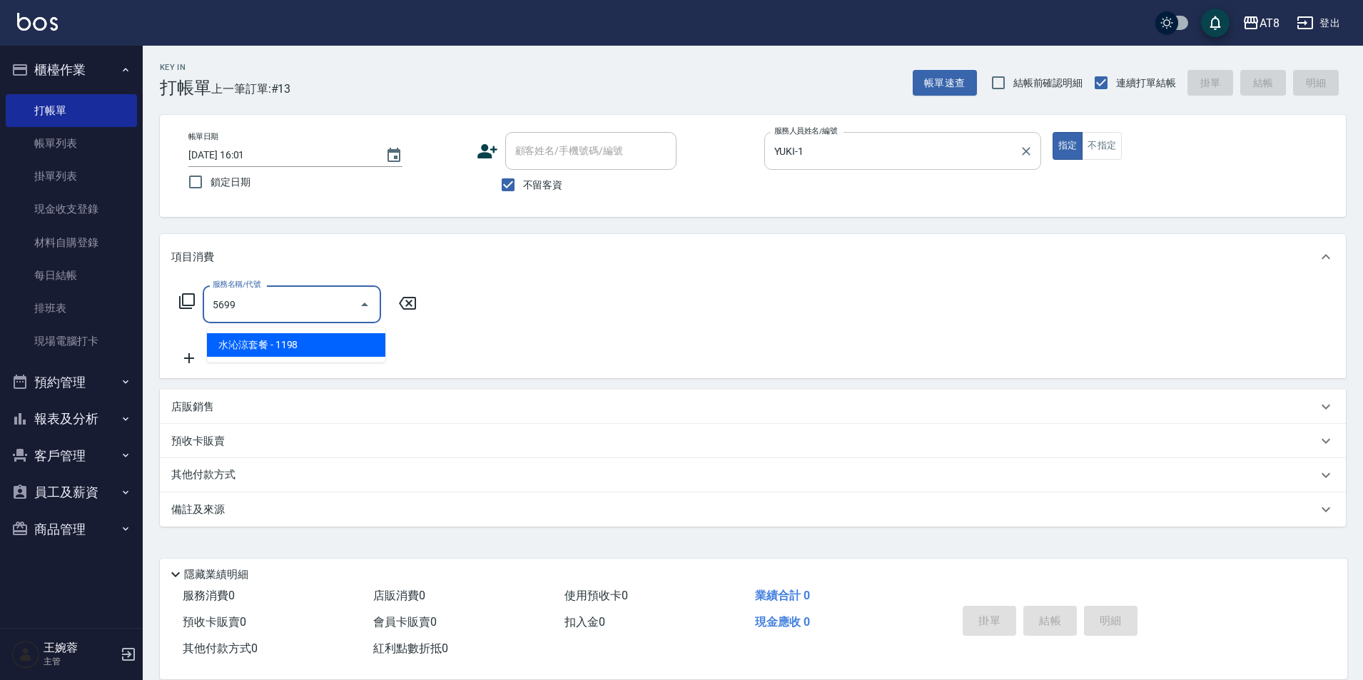
type input "水沁涼套餐(5699)"
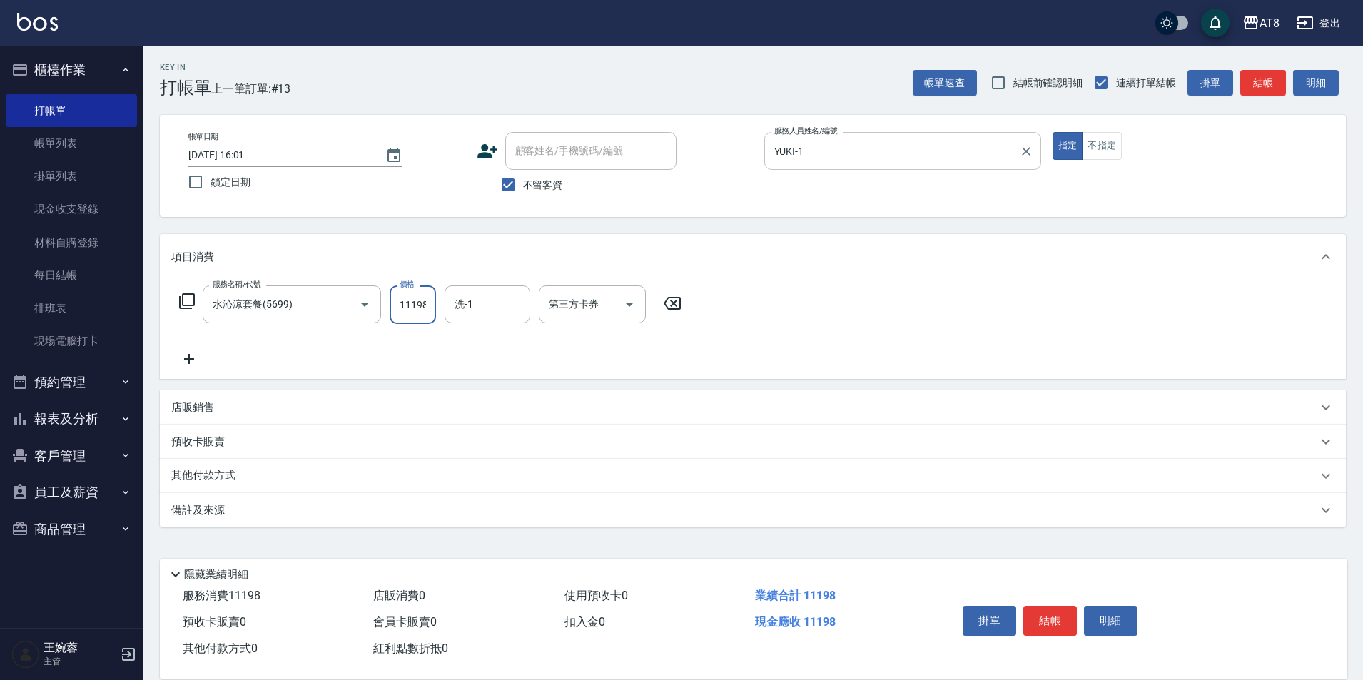
scroll to position [0, 1]
type input "1198"
type input "助理35-35"
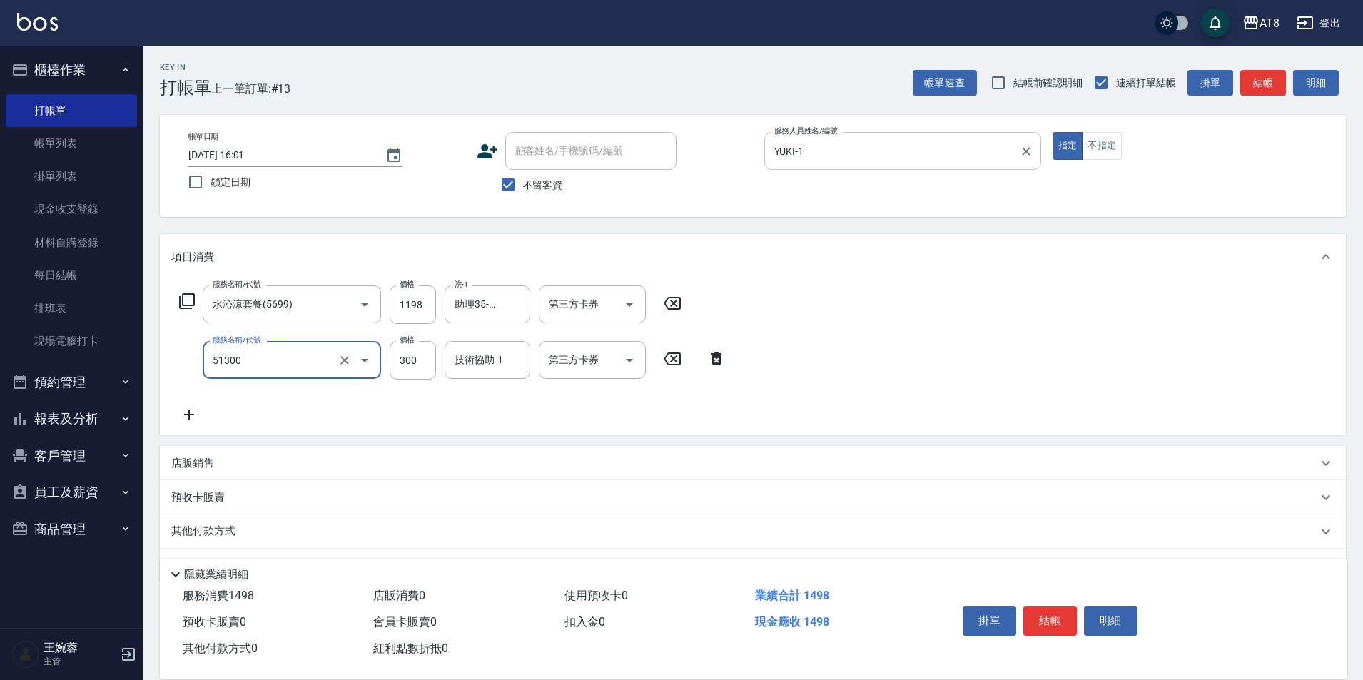
type input "頭皮隔離(51300)"
type input "200"
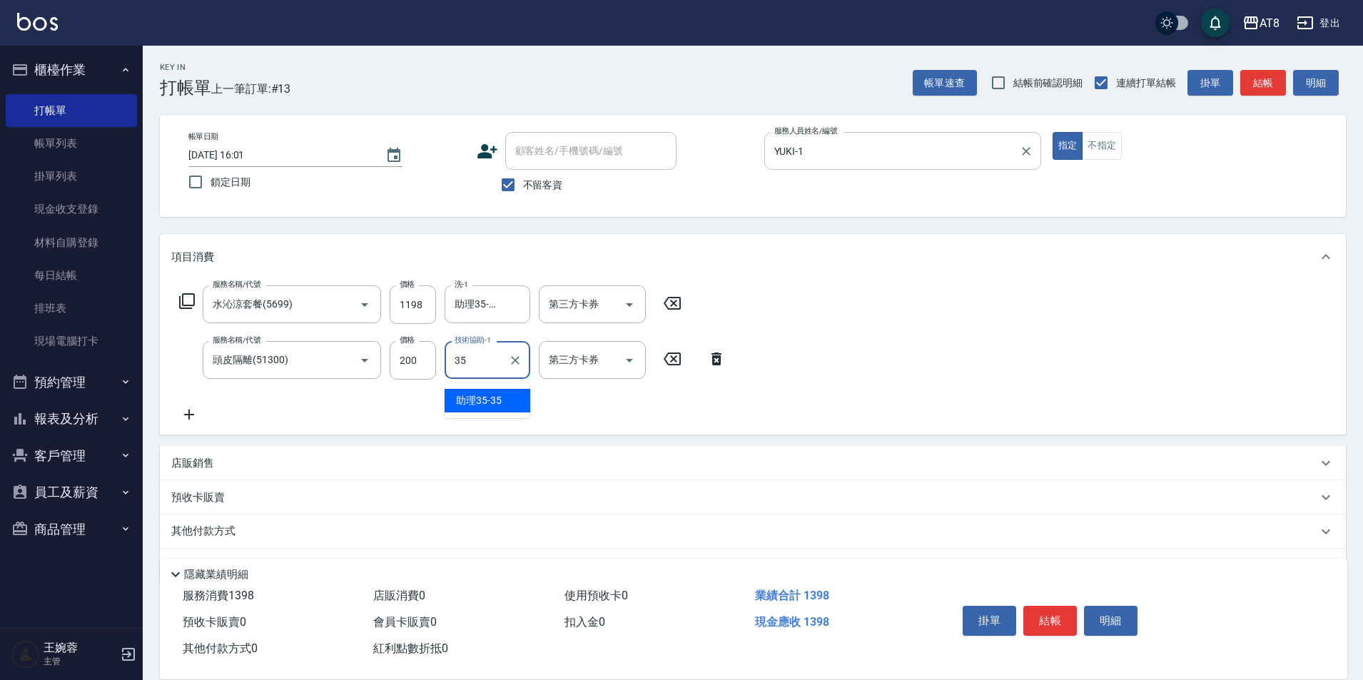
type input "助理35-35"
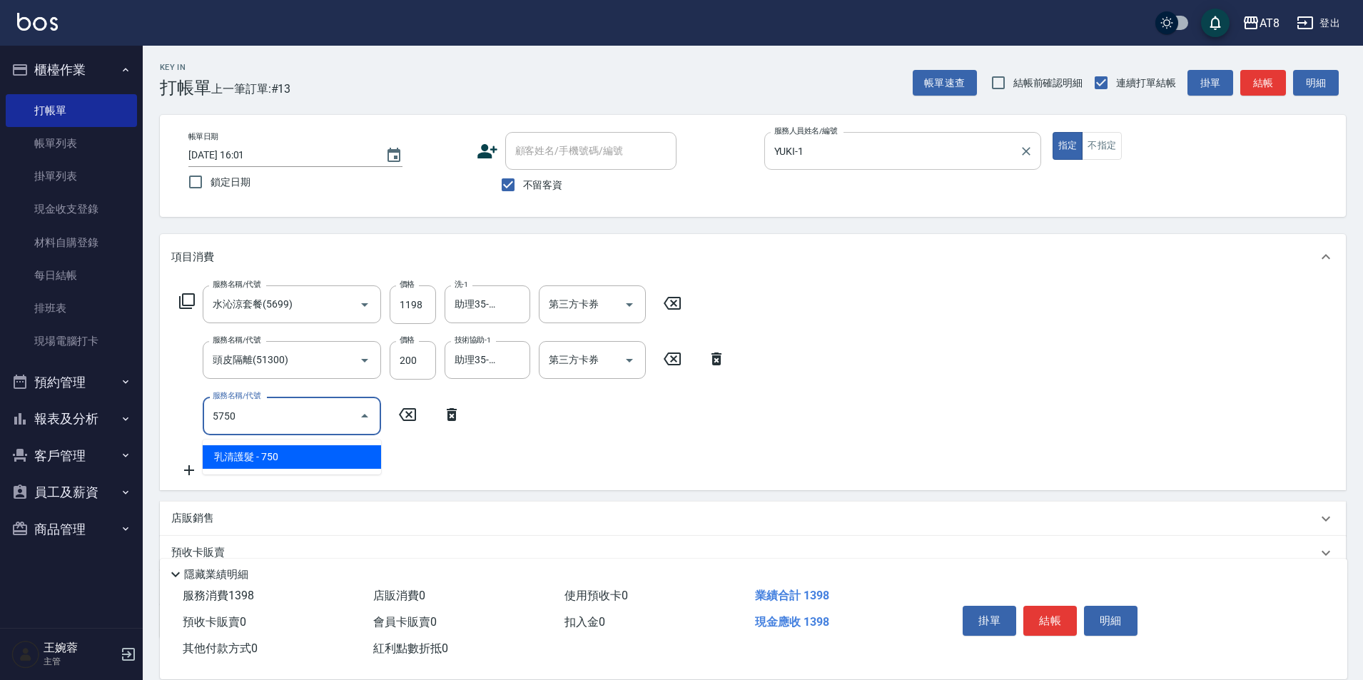
type input "乳清護髮(5750)"
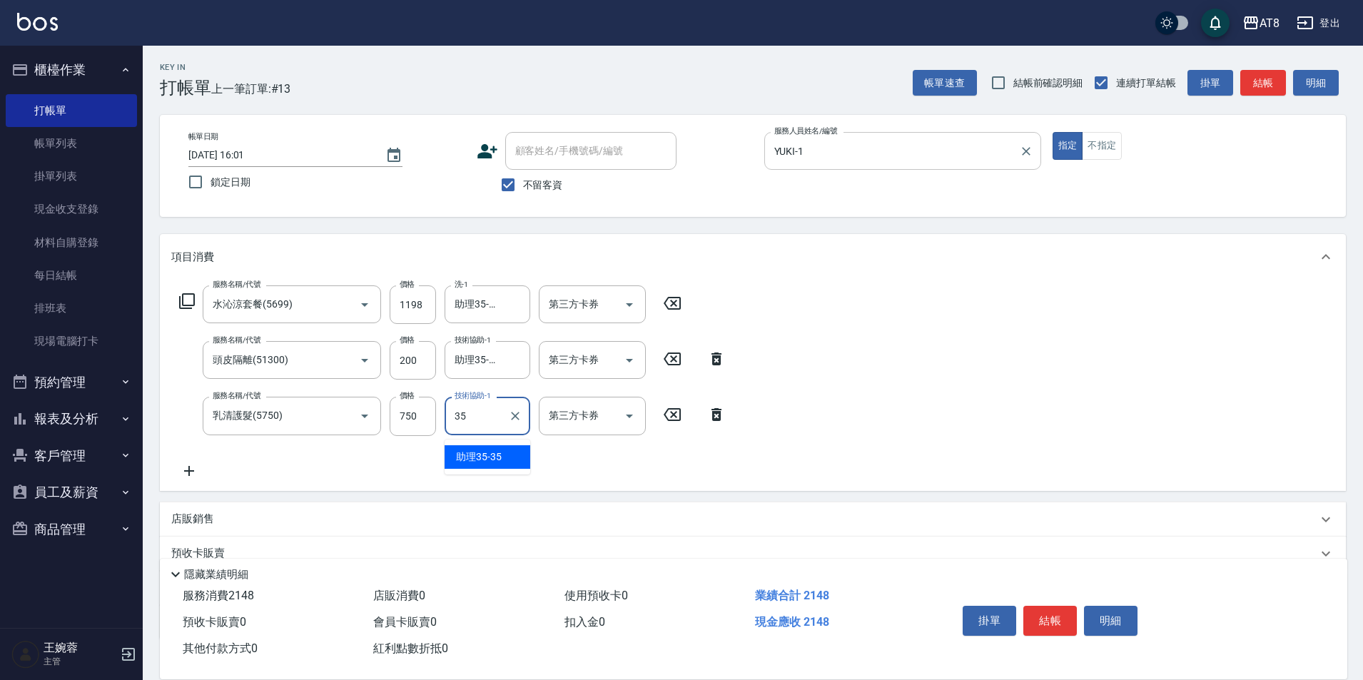
type input "助理35-35"
click at [1070, 606] on button "結帳" at bounding box center [1050, 621] width 54 height 30
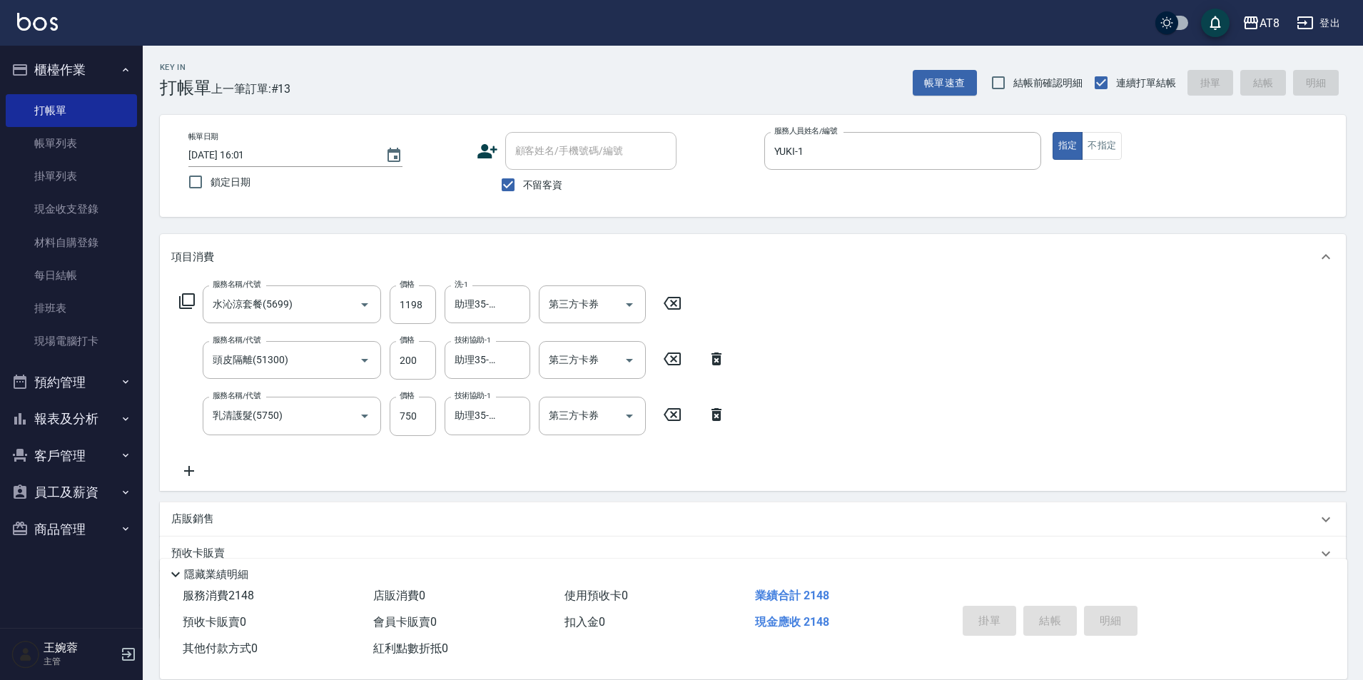
type input "[DATE] 16:02"
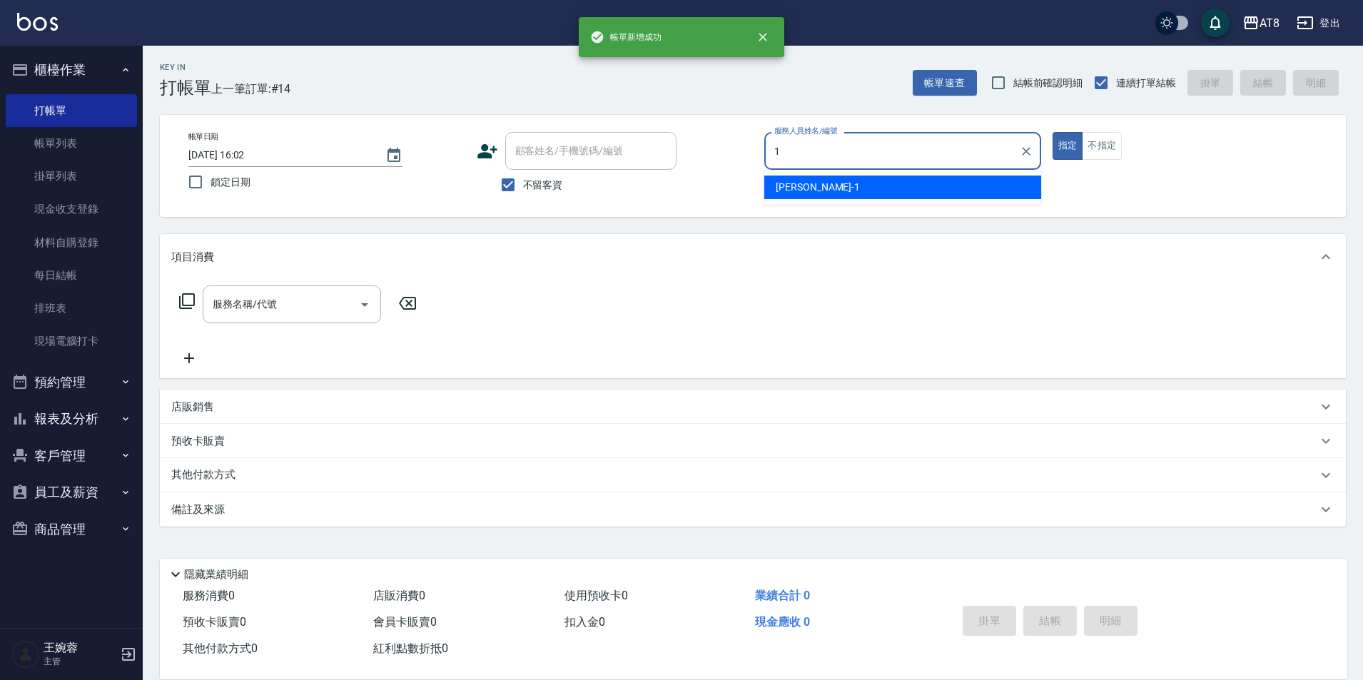
type input "YUKI-1"
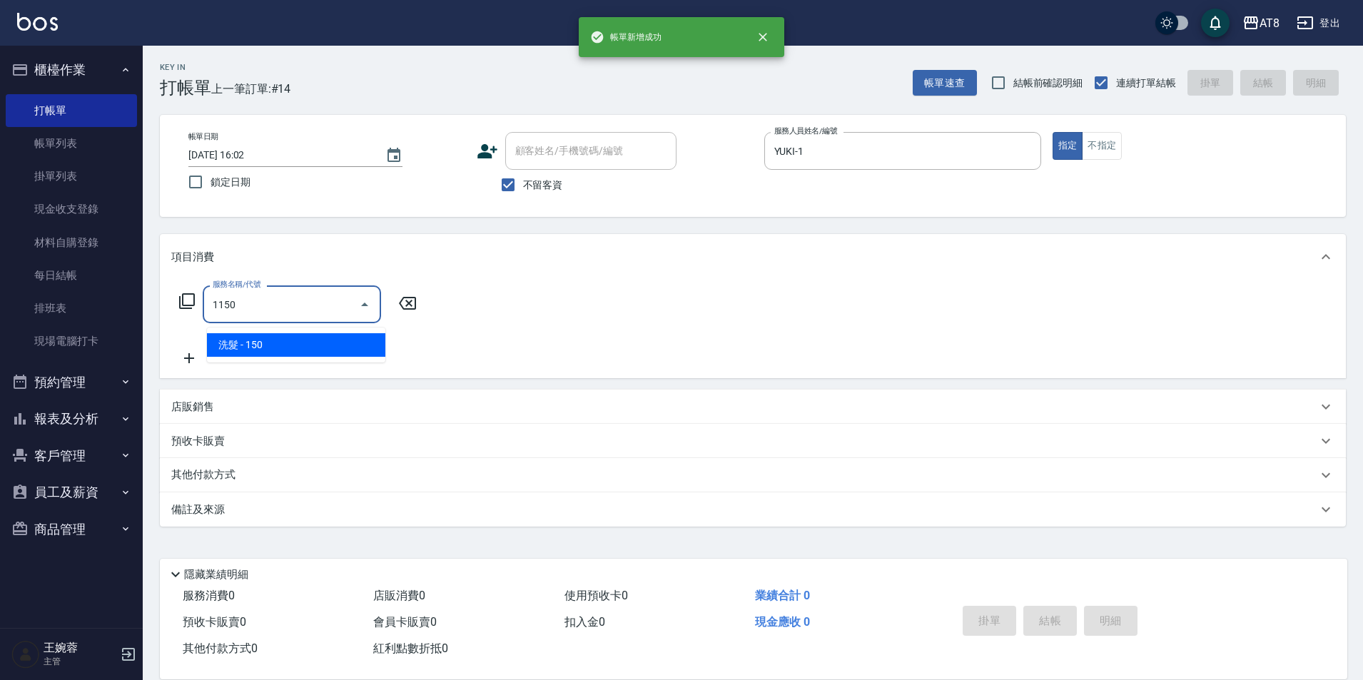
type input "洗髮(1150)"
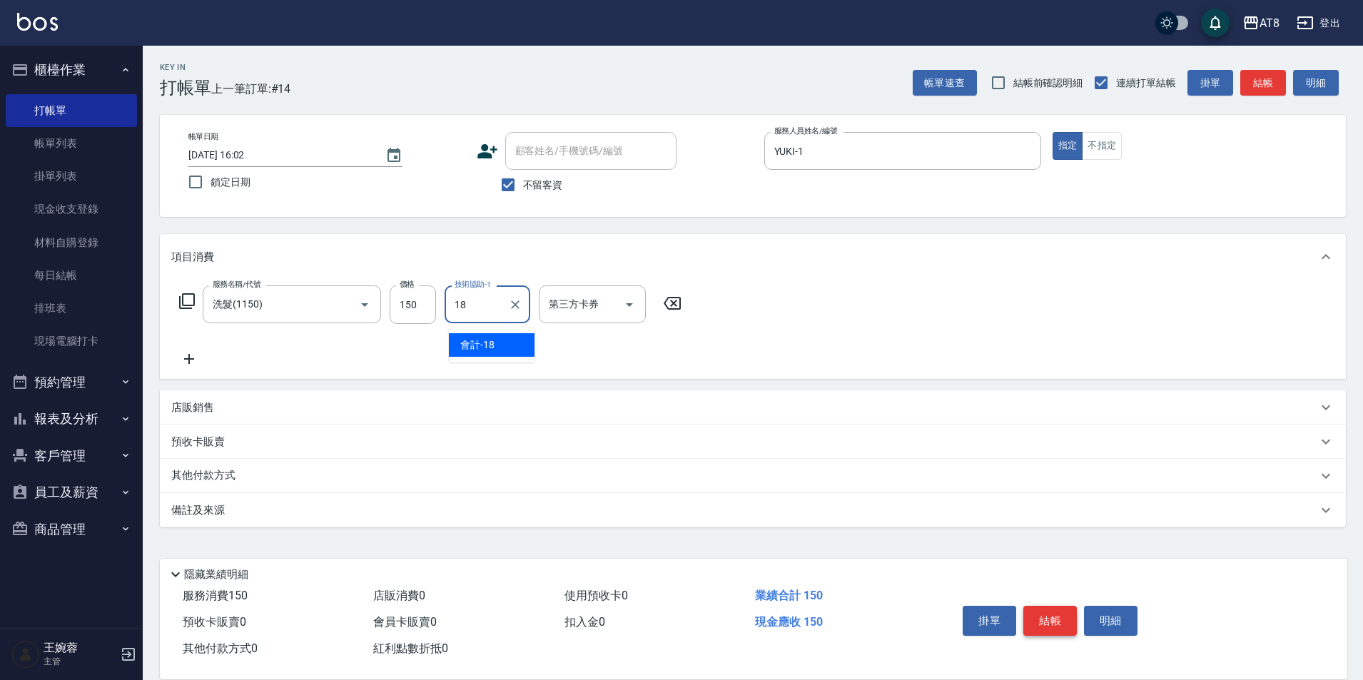
type input "會計-18"
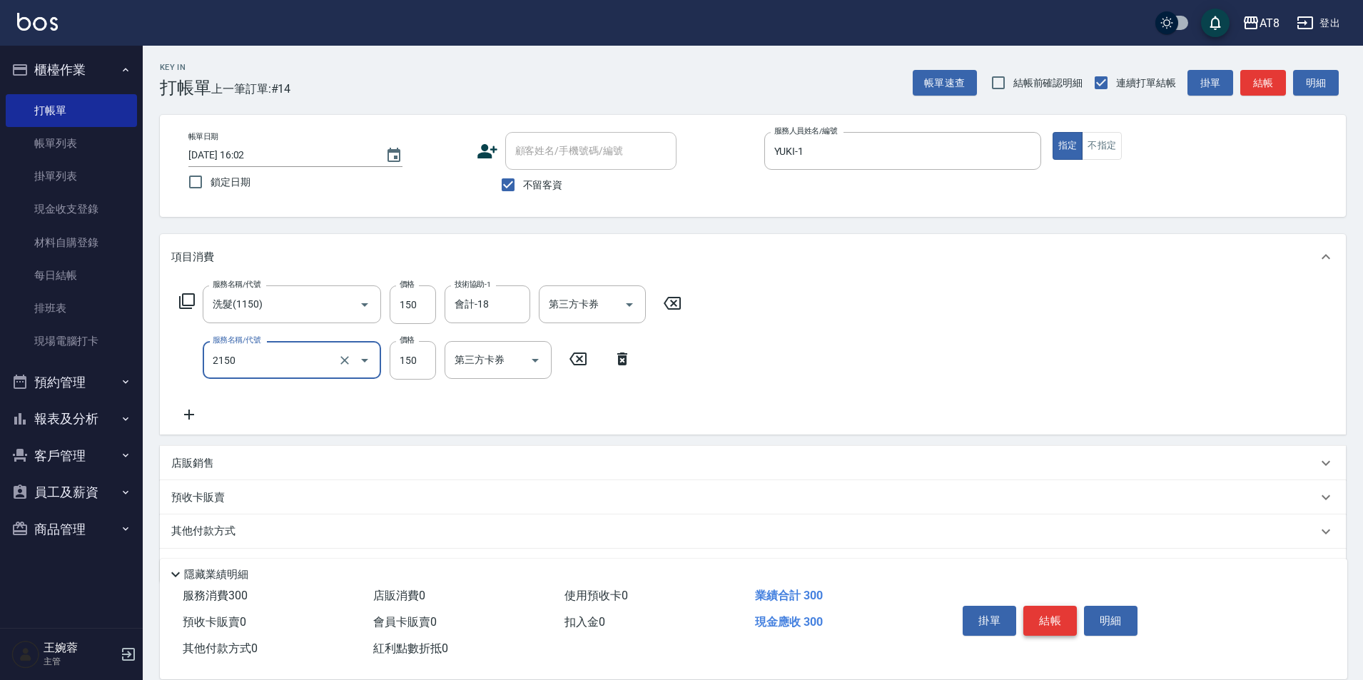
type input "剪髮(2150)"
click at [1070, 606] on button "結帳" at bounding box center [1050, 621] width 54 height 30
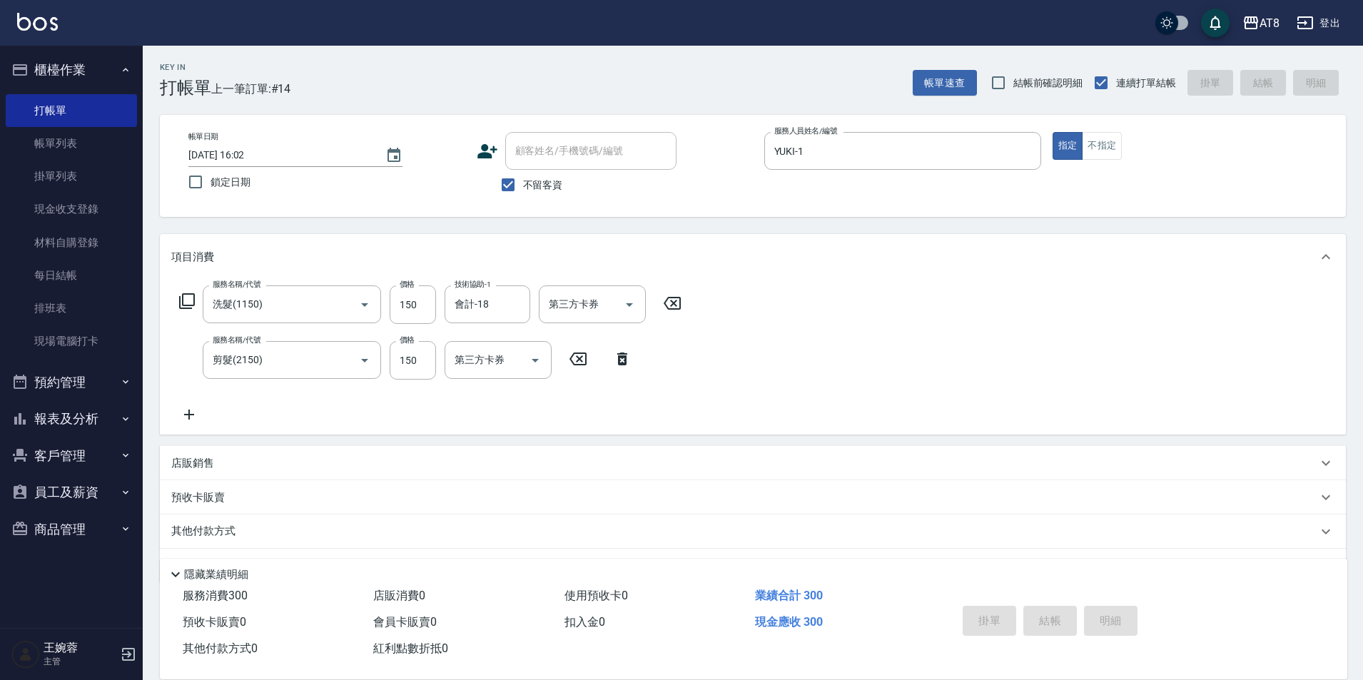
type input "[DATE] 16:03"
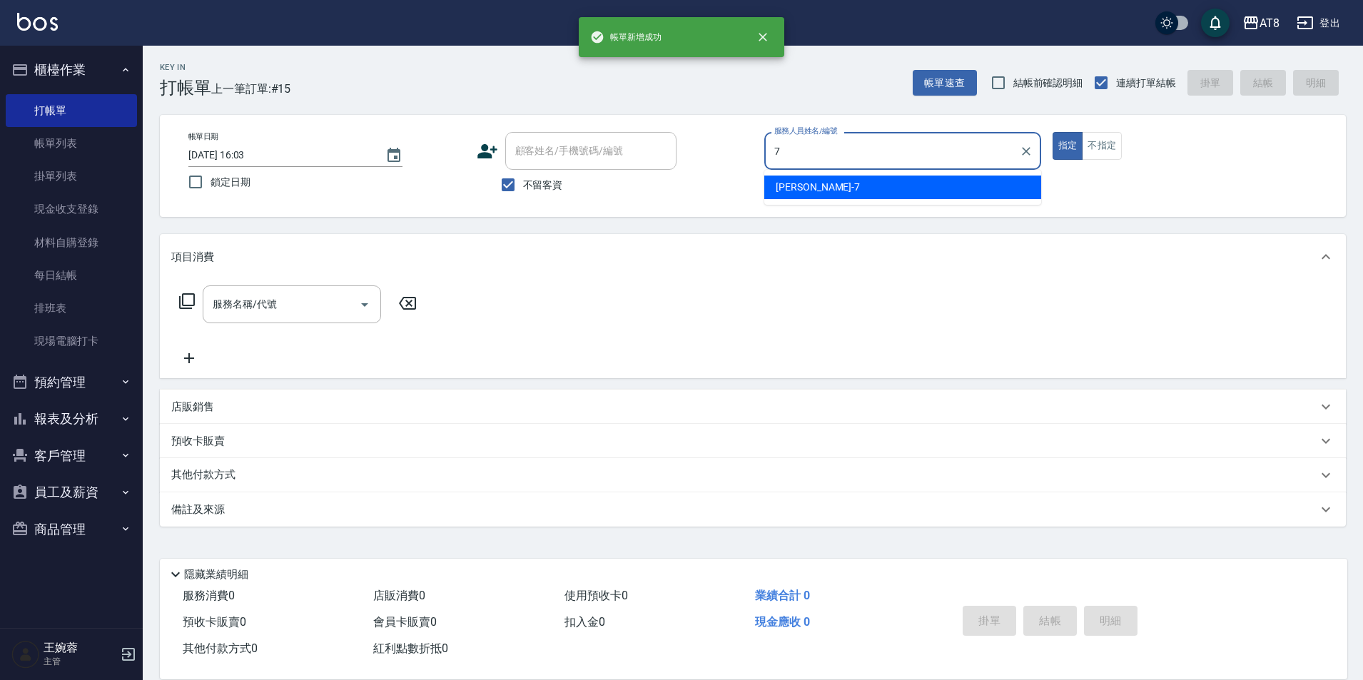
type input "[PERSON_NAME]-7"
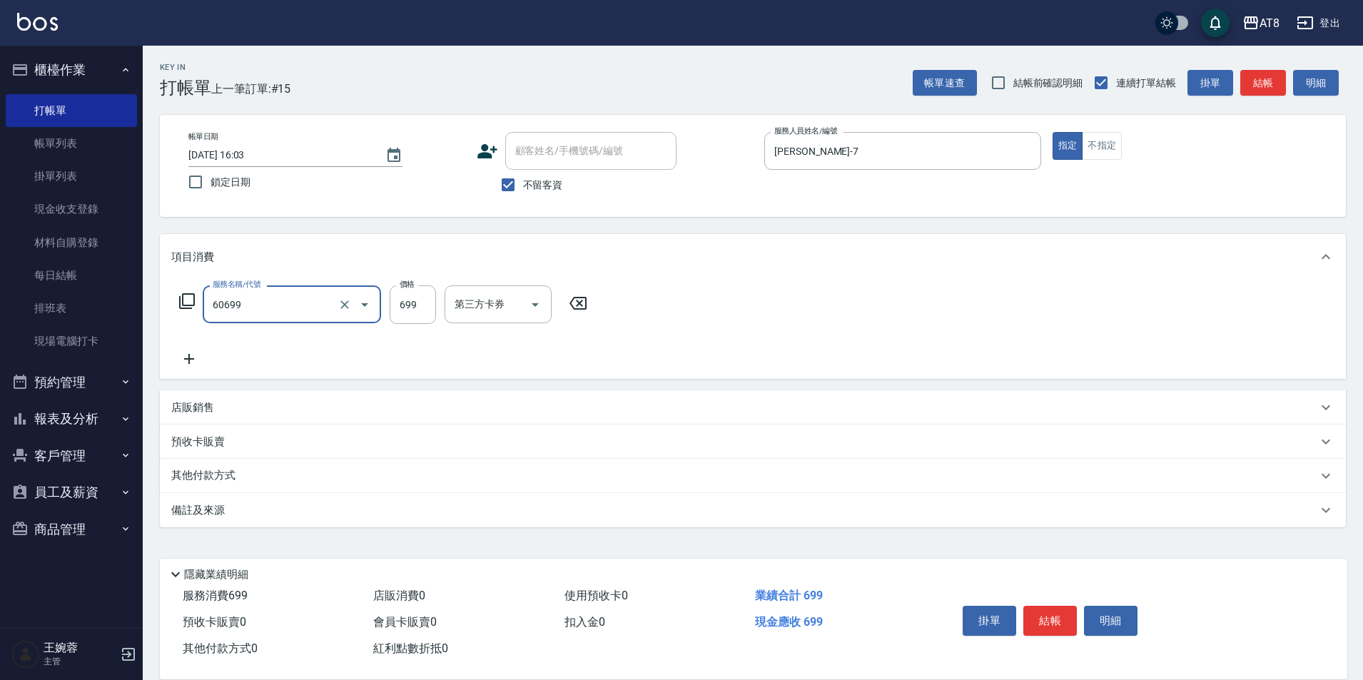
type input "入金SPA699(60699)"
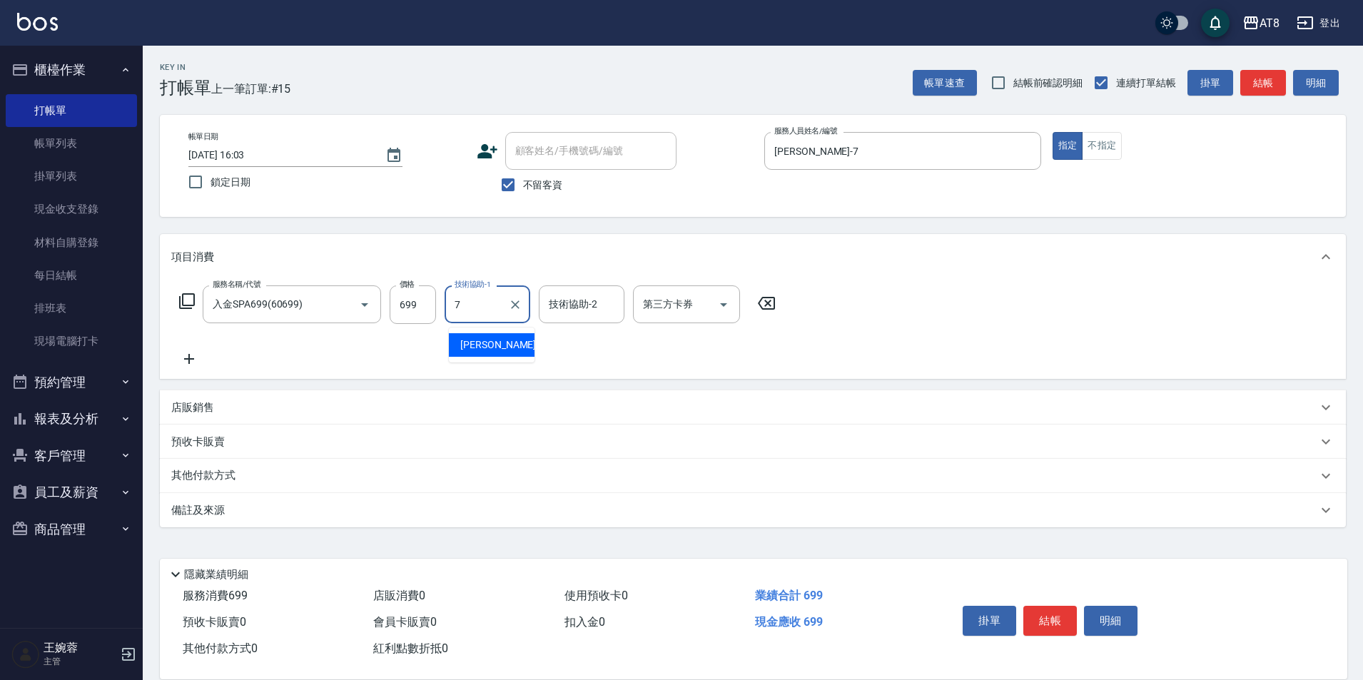
type input "[PERSON_NAME]-7"
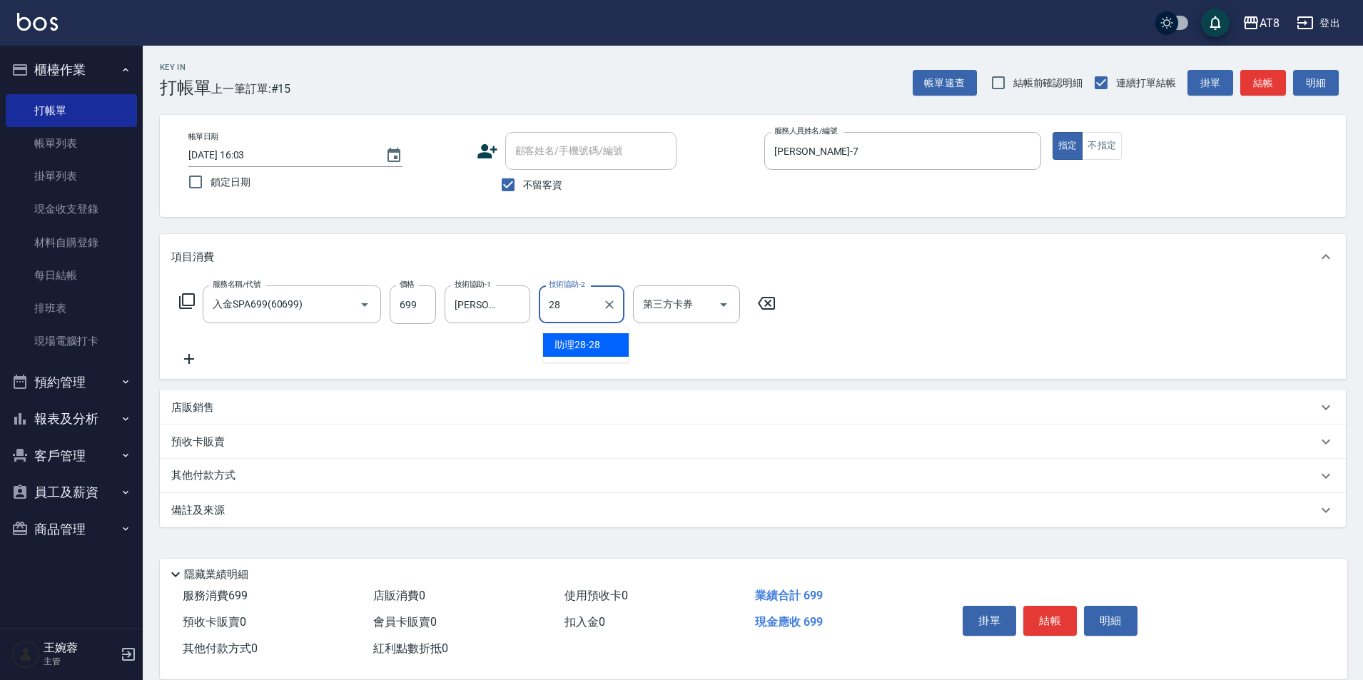
type input "助理28-28"
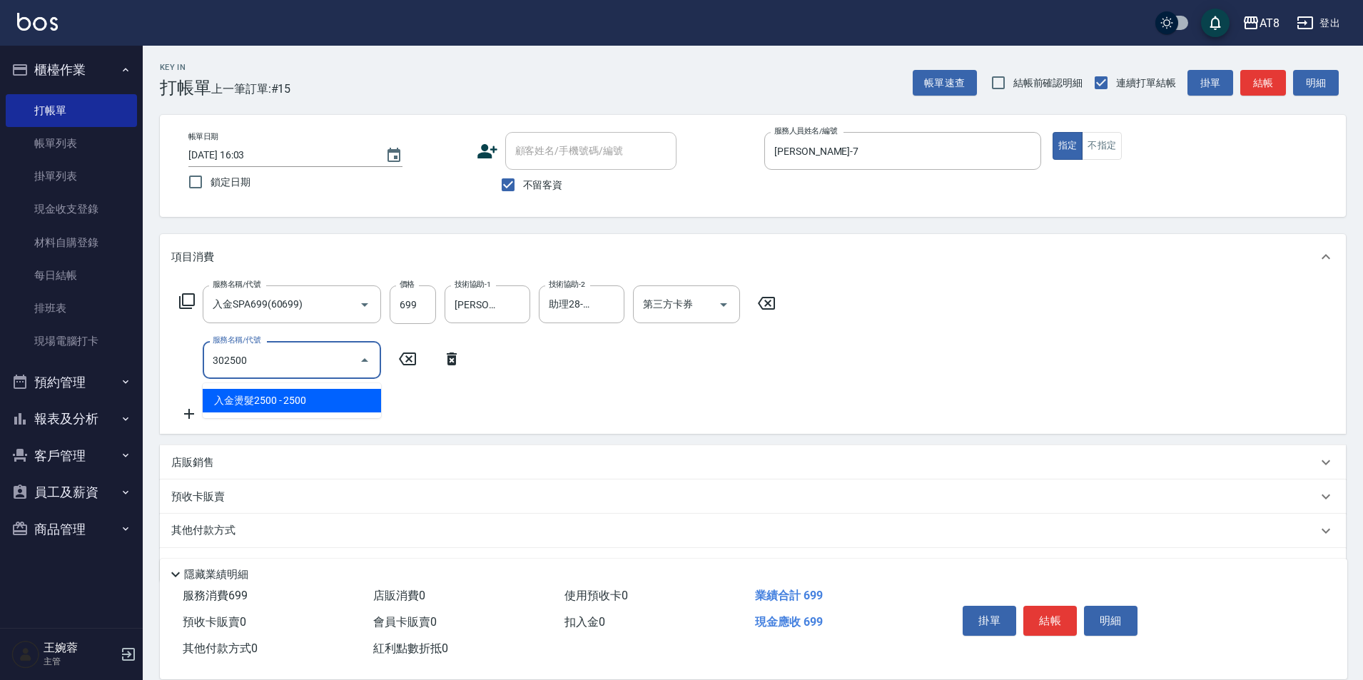
type input "入金燙髮2500(302500)"
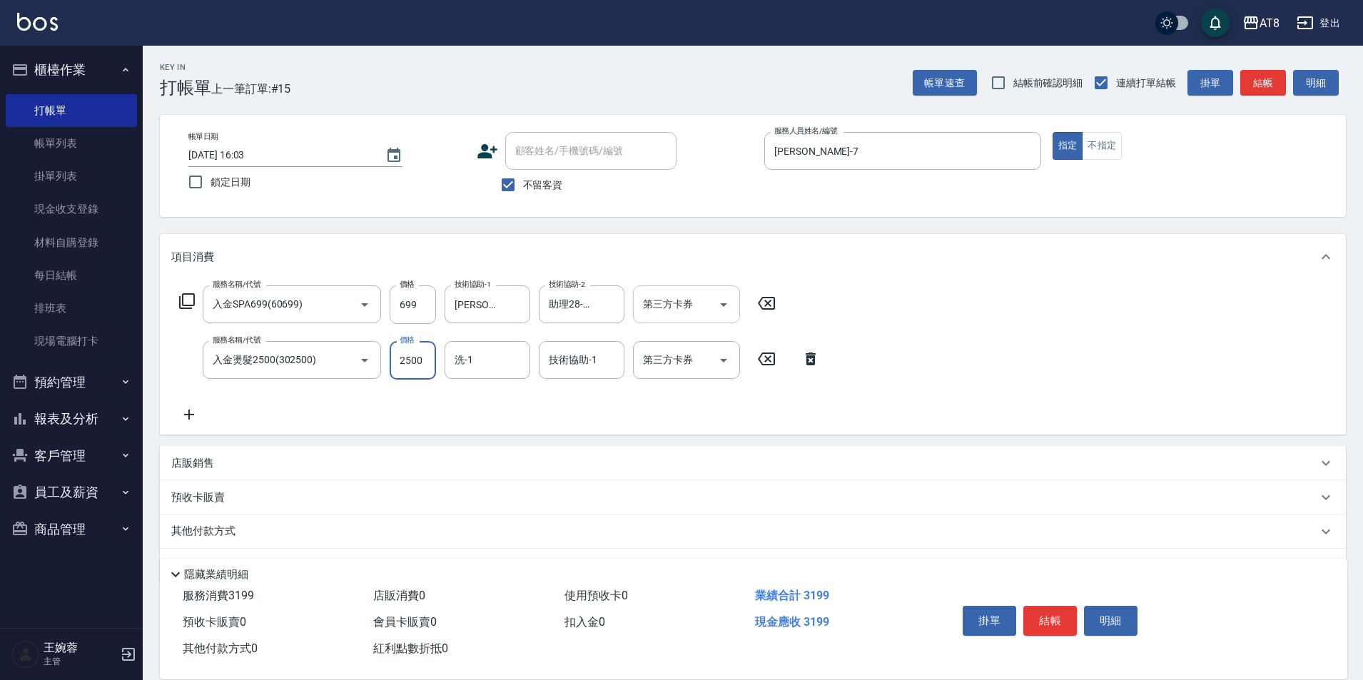
click at [723, 305] on icon "Open" at bounding box center [723, 304] width 17 height 17
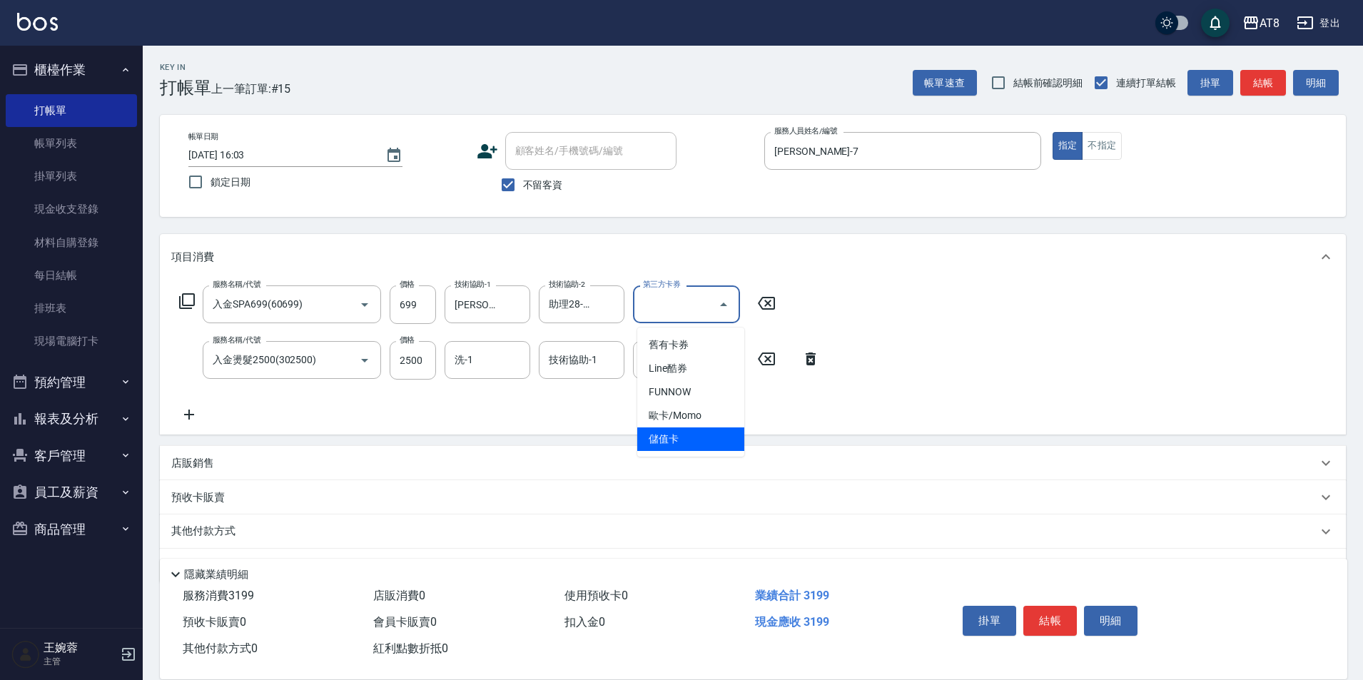
click at [709, 441] on span "儲值卡" at bounding box center [690, 439] width 107 height 24
type input "儲值卡"
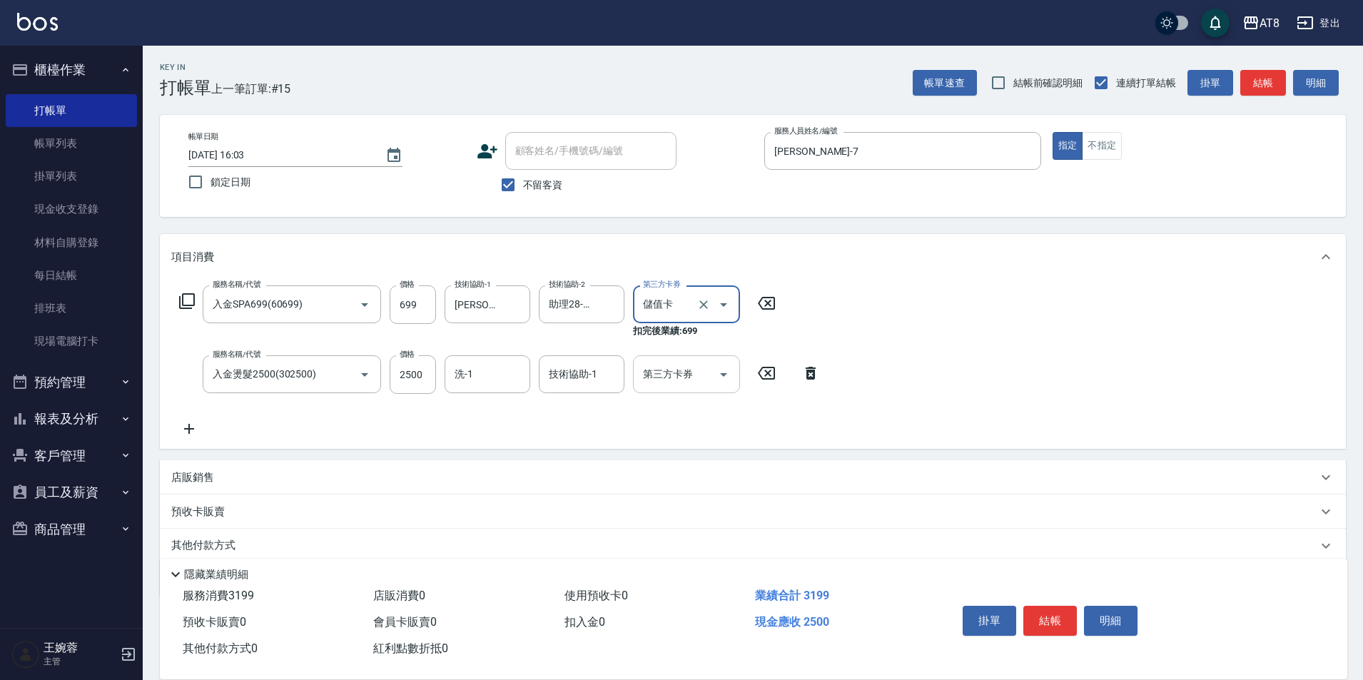
click at [718, 382] on icon "Open" at bounding box center [723, 374] width 17 height 17
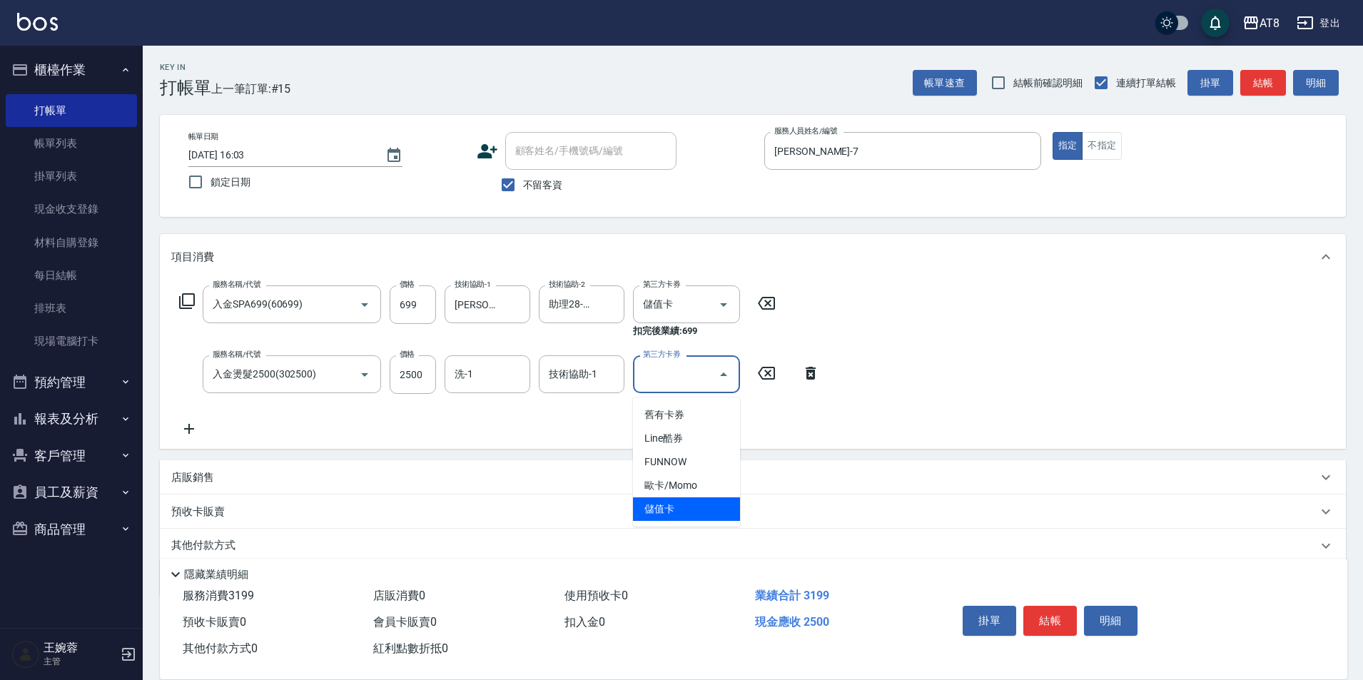
click at [720, 502] on span "儲值卡" at bounding box center [686, 509] width 107 height 24
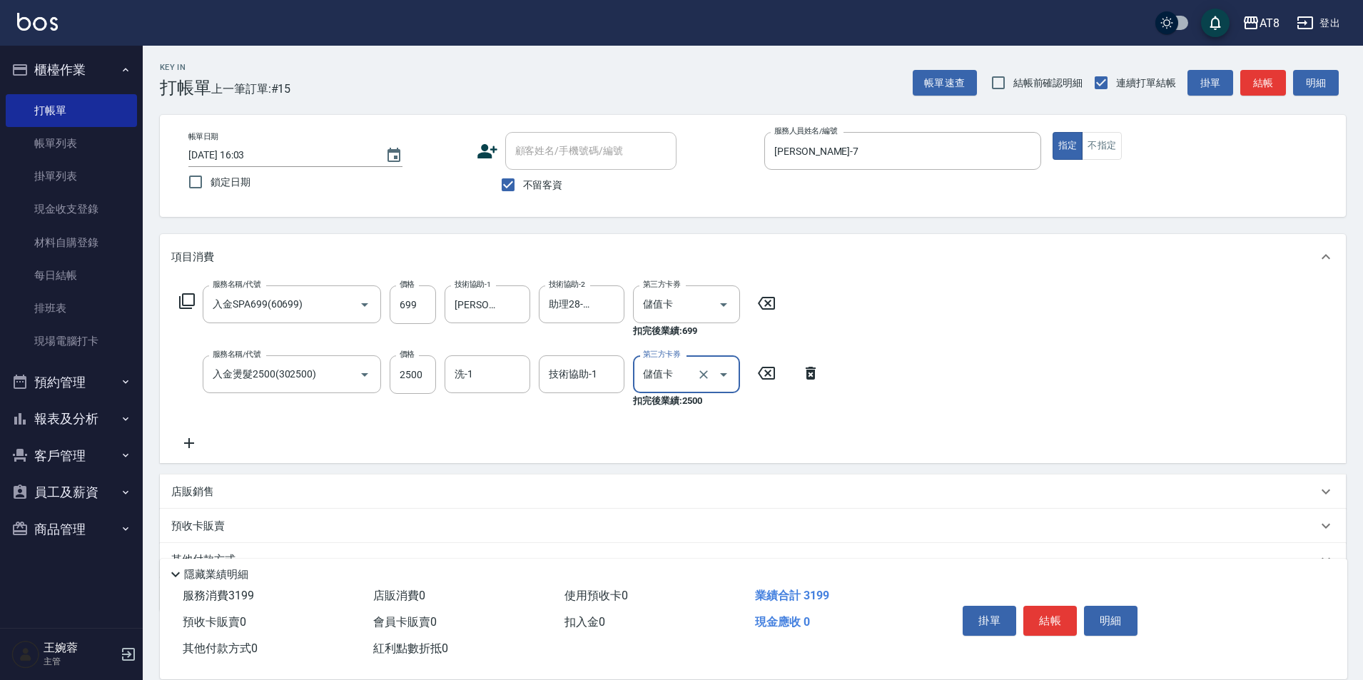
type input "儲值卡"
click at [1073, 606] on button "結帳" at bounding box center [1050, 621] width 54 height 30
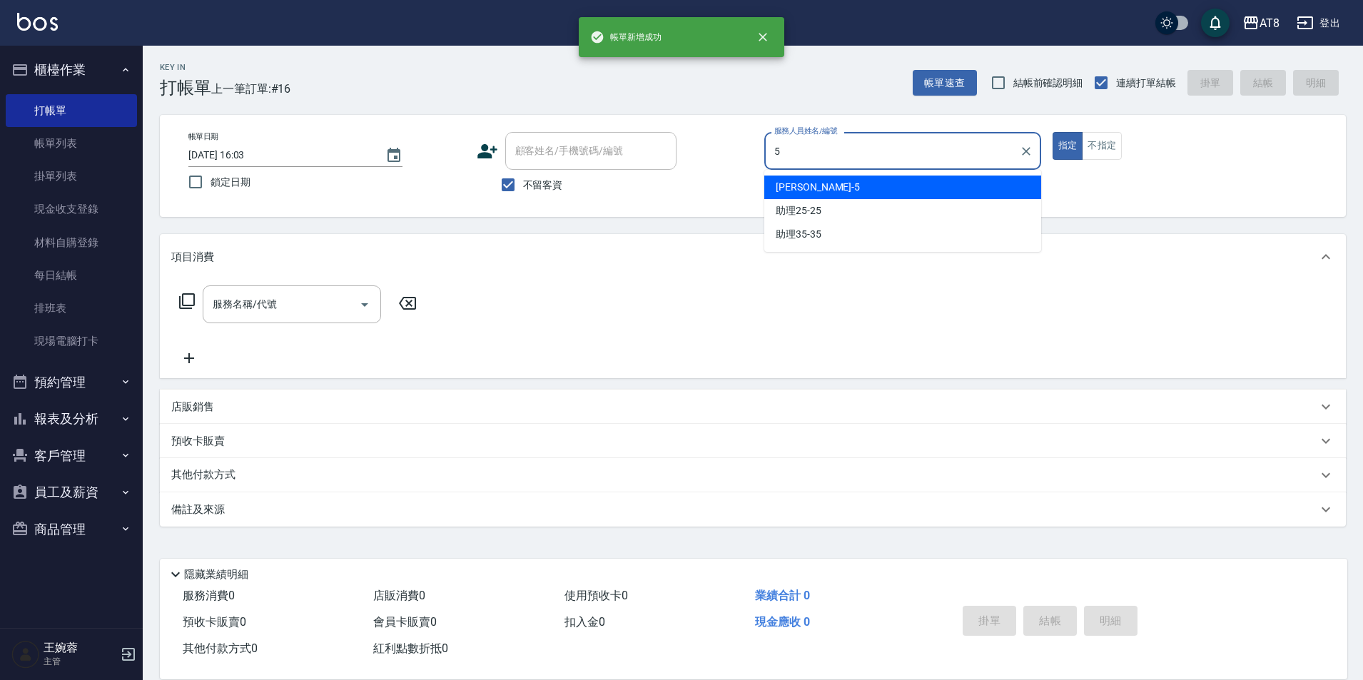
type input "HANK-5"
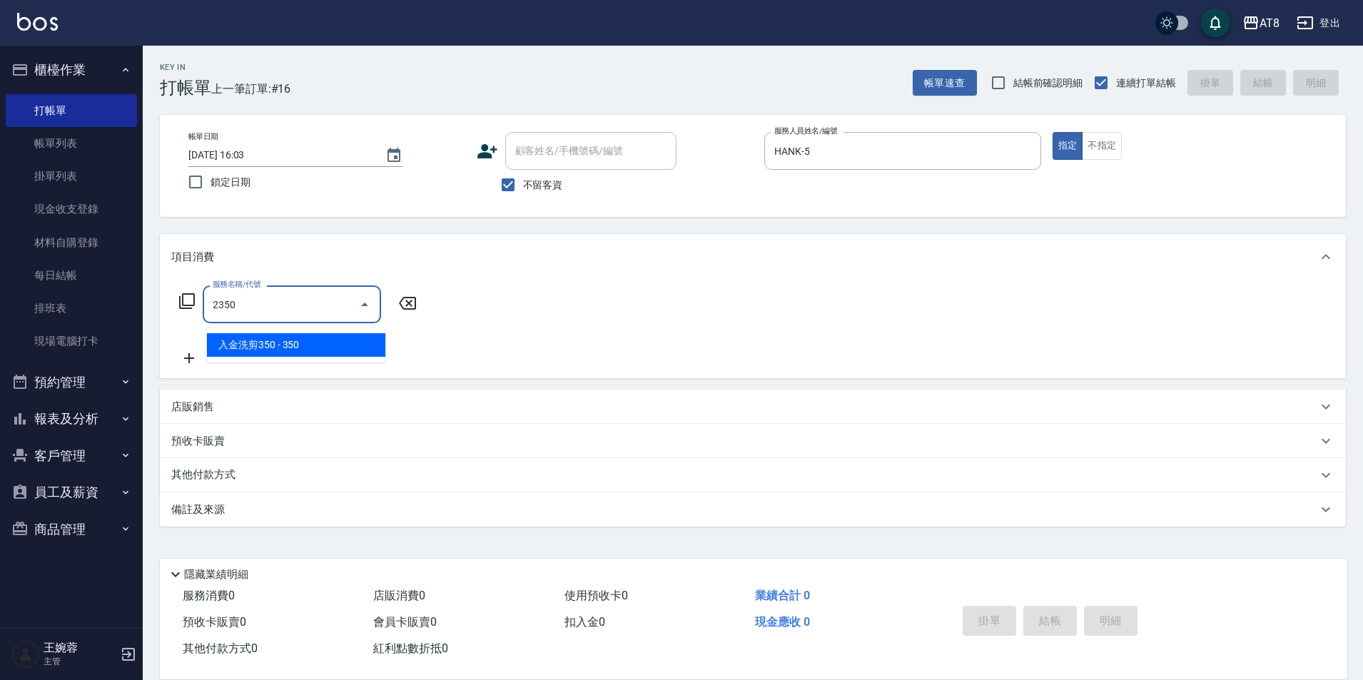
type input "入金洗剪350(2350)"
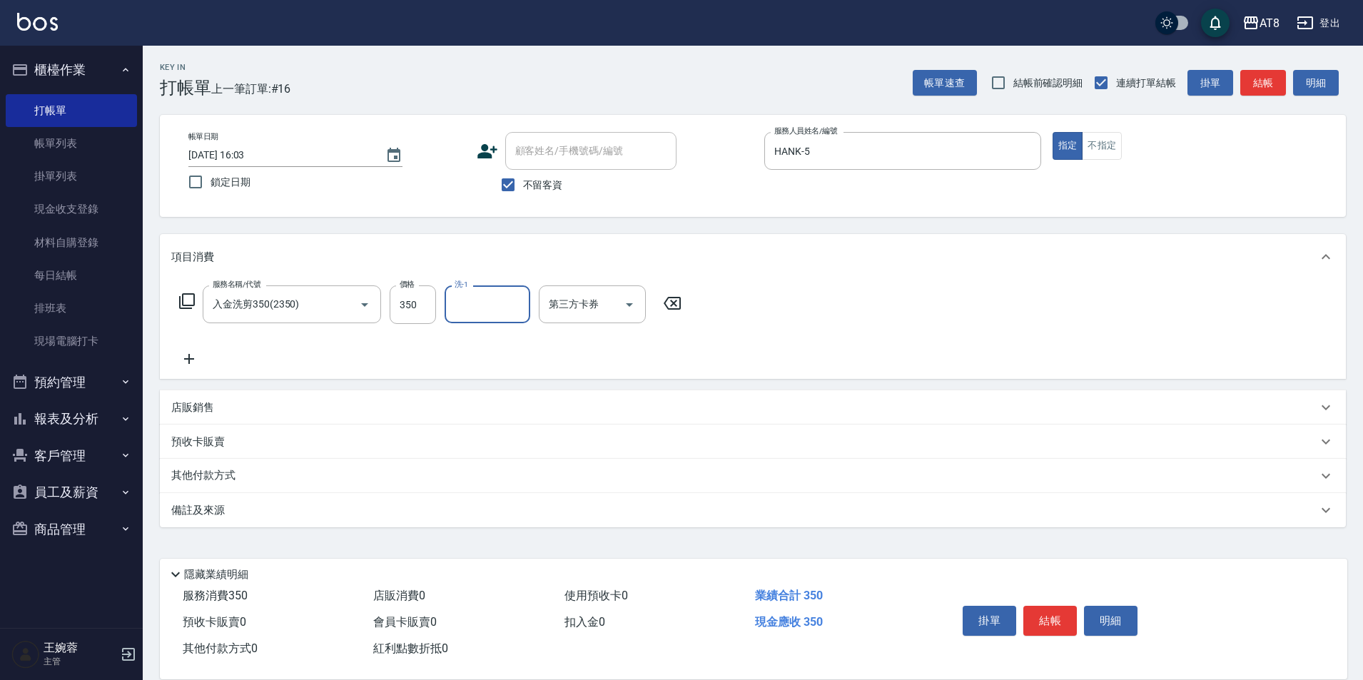
click at [680, 310] on icon at bounding box center [672, 303] width 17 height 13
type input "洗髮(1150)"
type input "助理28-28"
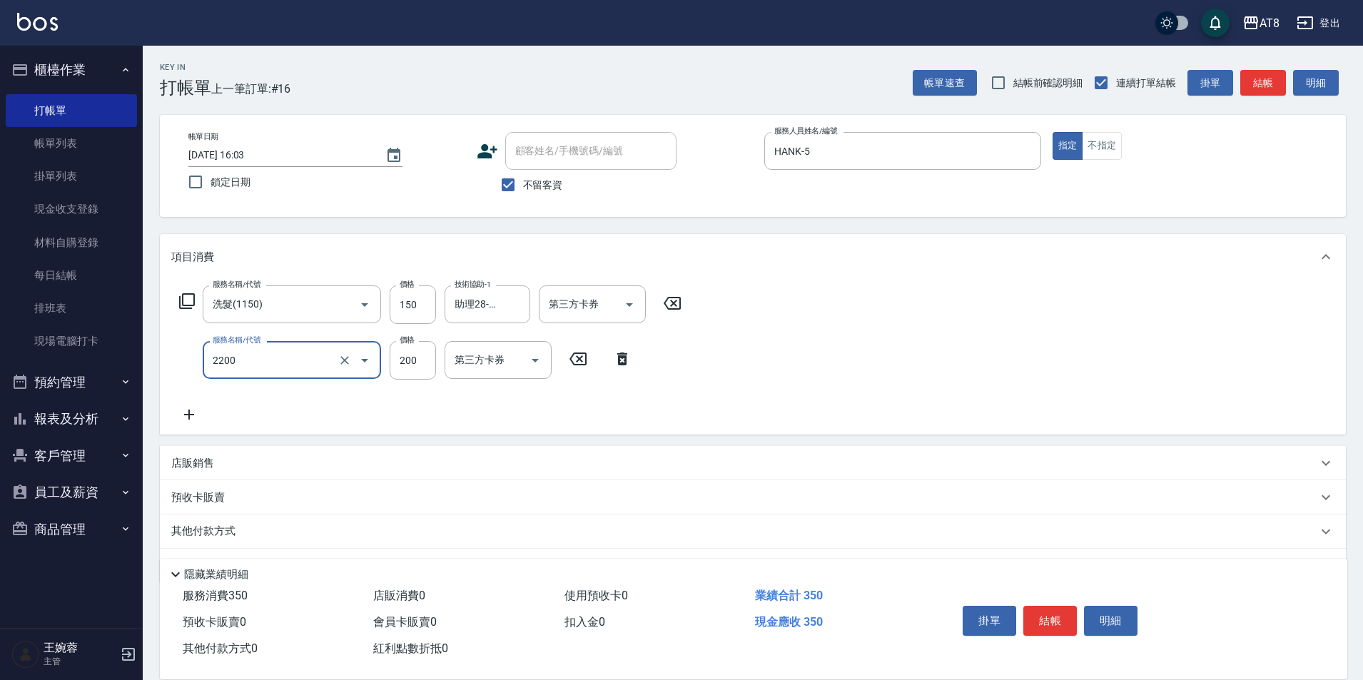
type input "剪髮(2200)"
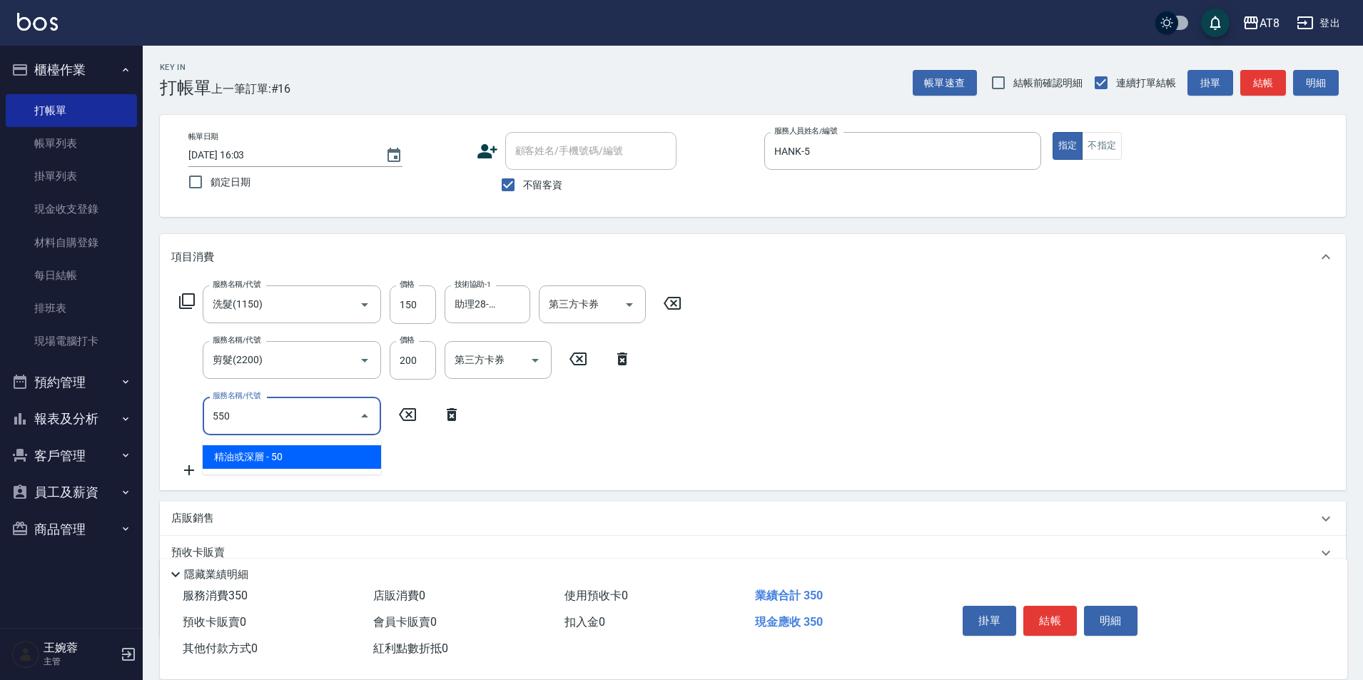
type input "精油或深層(550)"
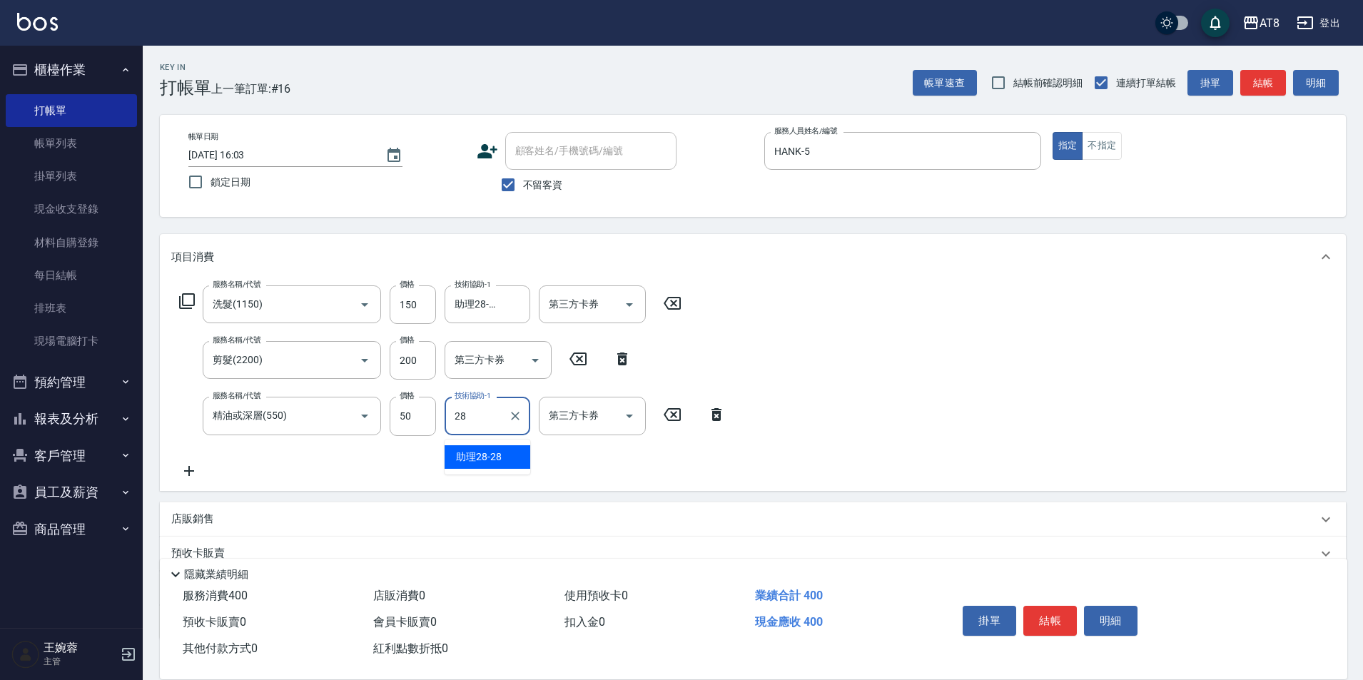
type input "助理28-28"
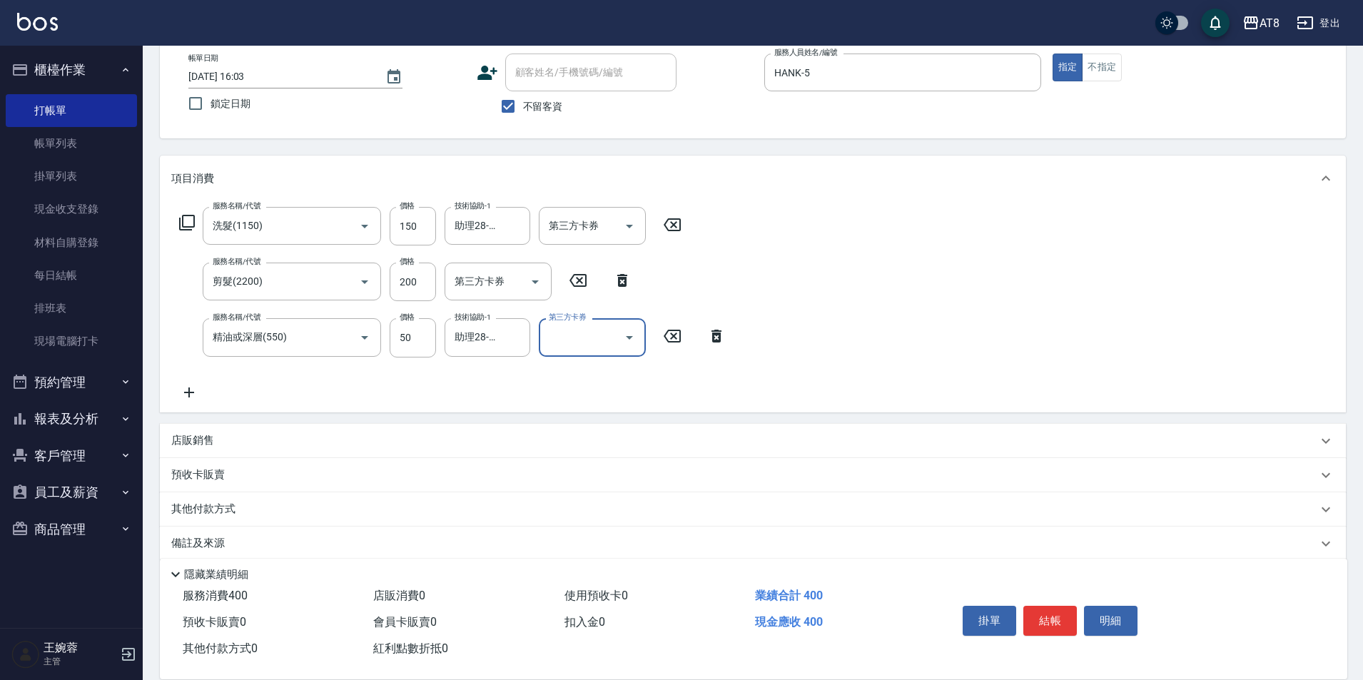
scroll to position [108, 0]
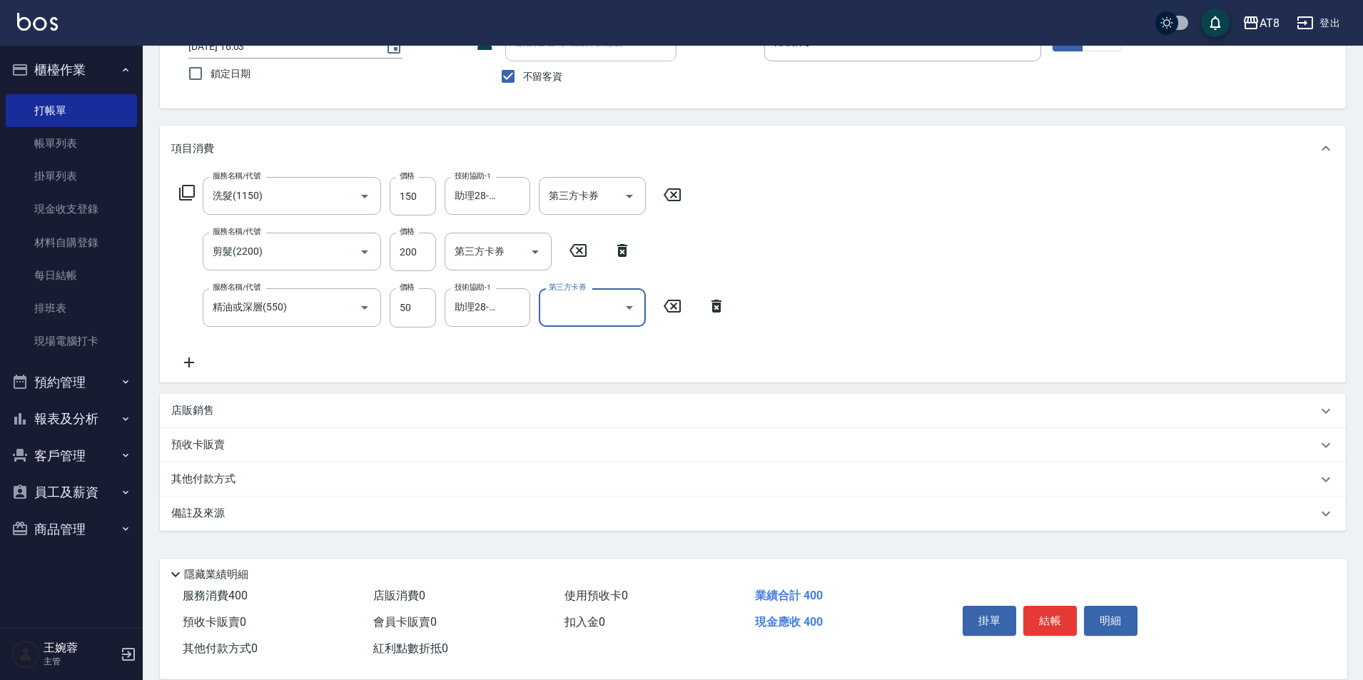
click at [221, 413] on div "店販銷售" at bounding box center [744, 410] width 1146 height 15
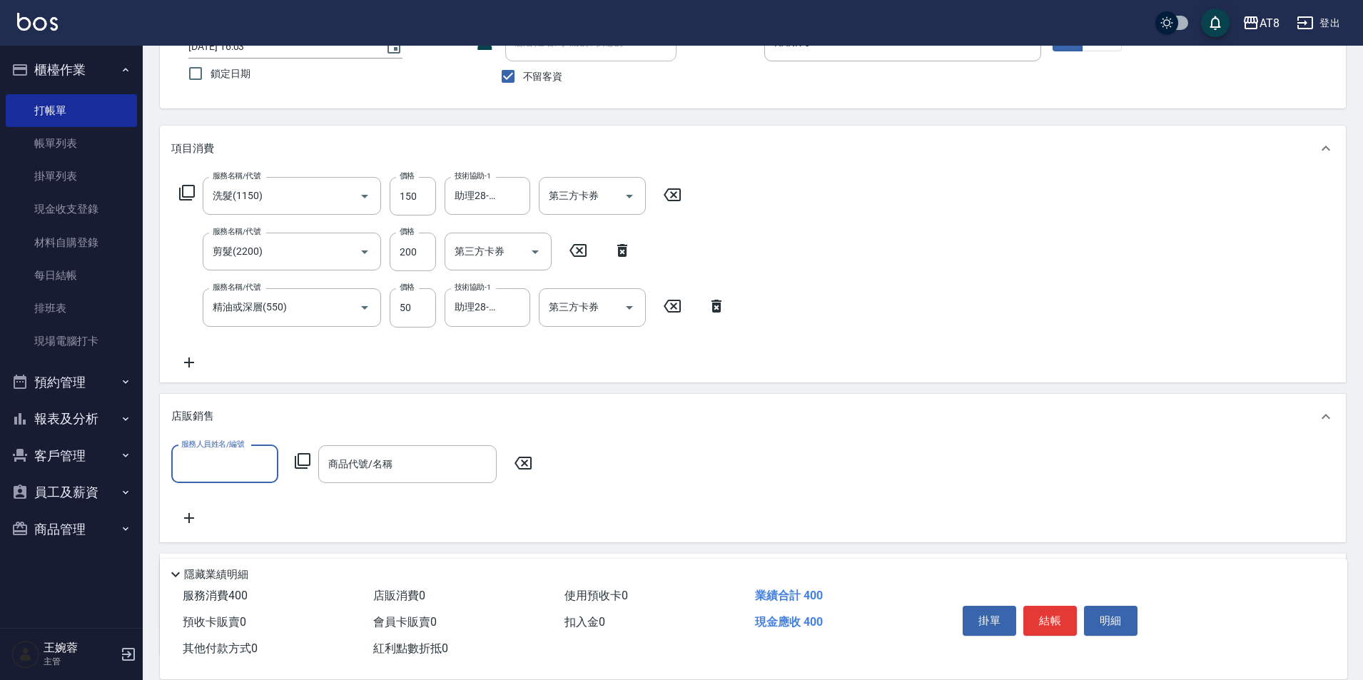
scroll to position [0, 0]
type input "HANK-5"
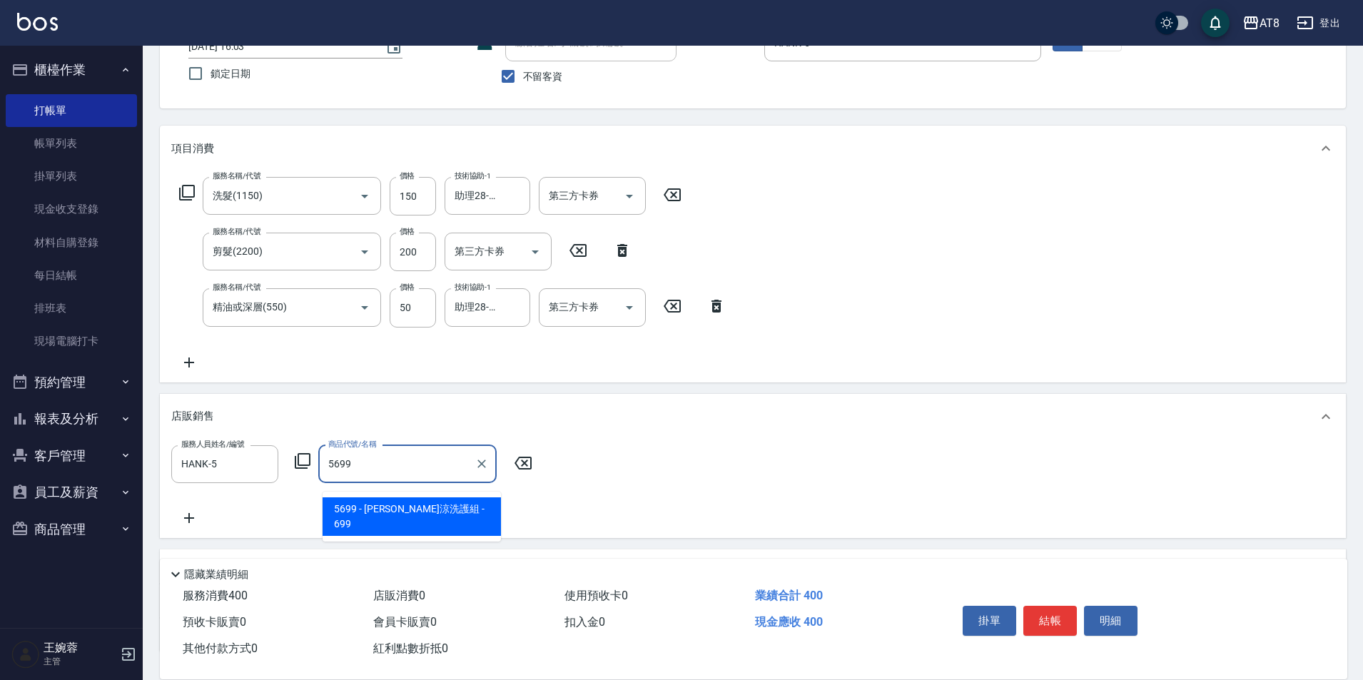
type input "水水沁涼洗護組"
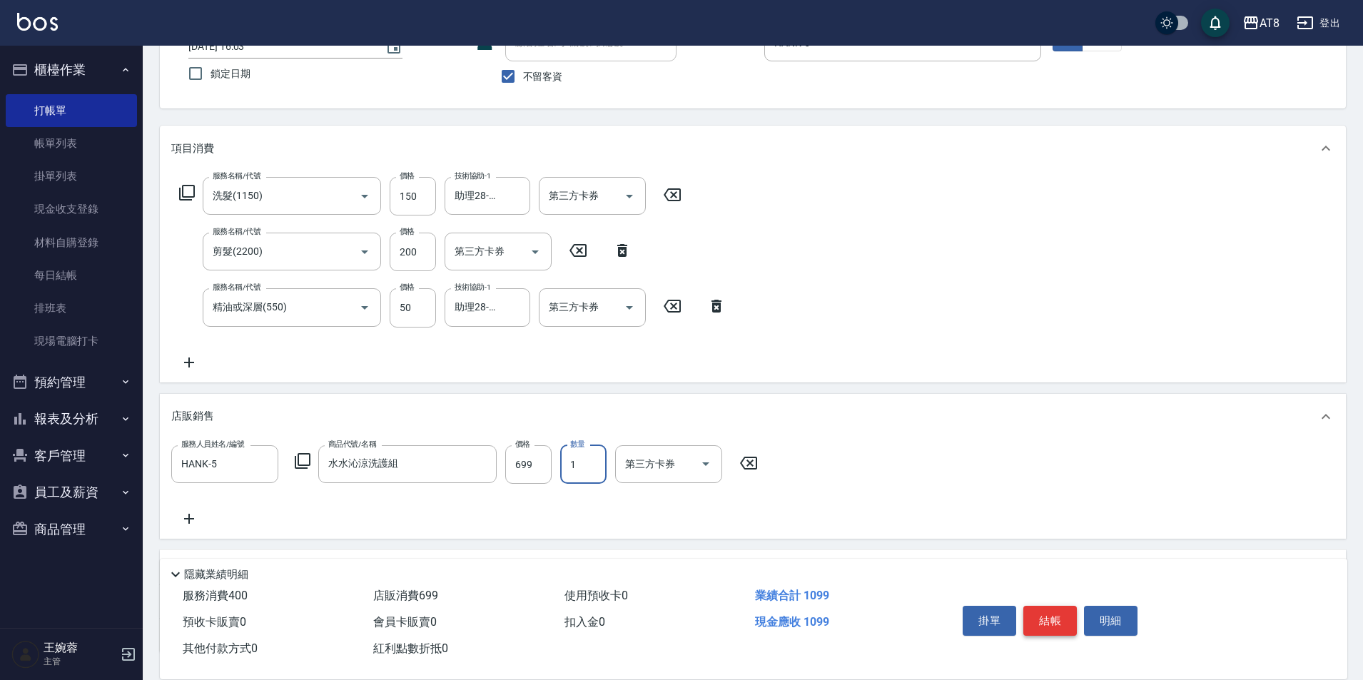
click at [1050, 606] on button "結帳" at bounding box center [1050, 621] width 54 height 30
type input "[DATE] 16:04"
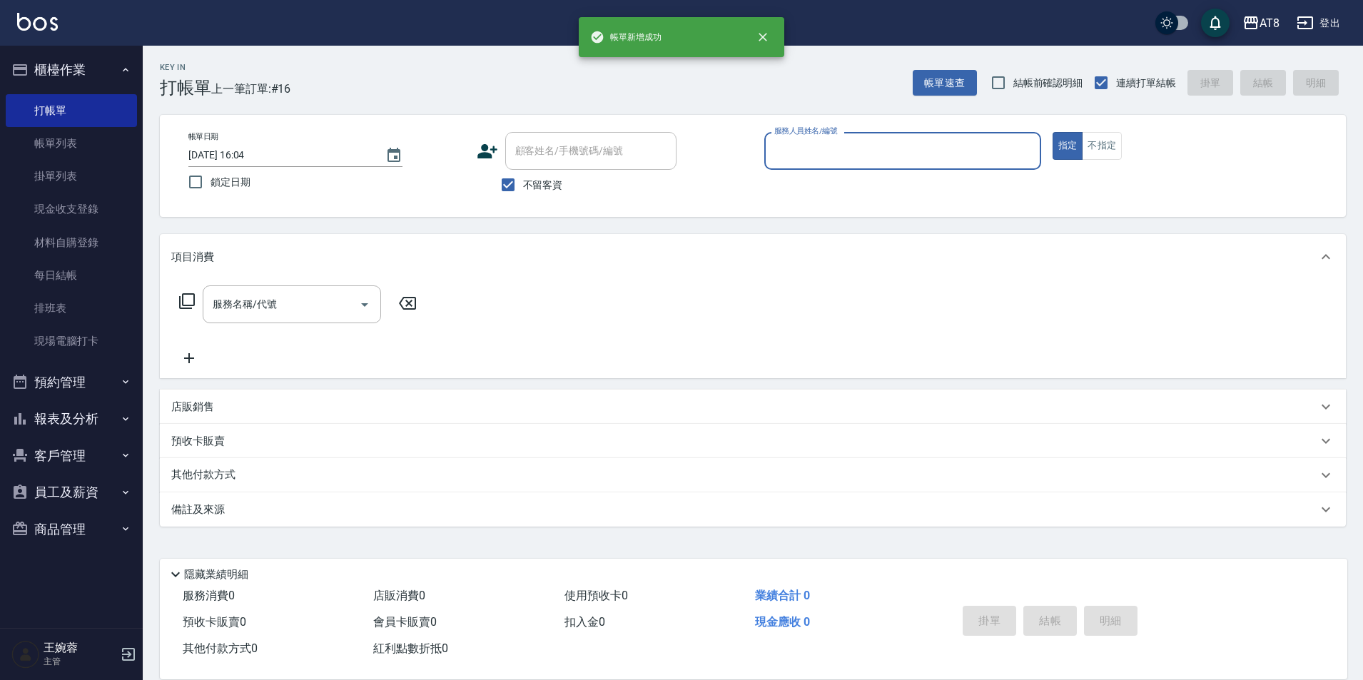
scroll to position [7, 0]
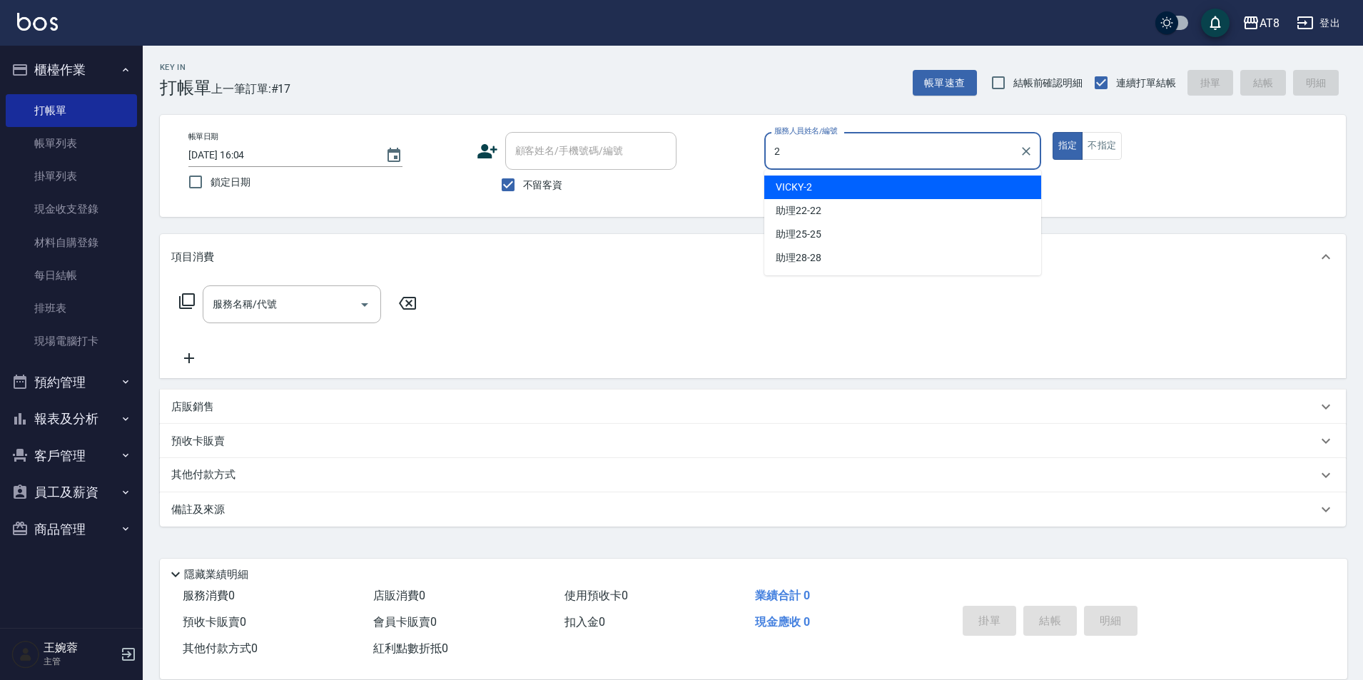
type input "VICKY-2"
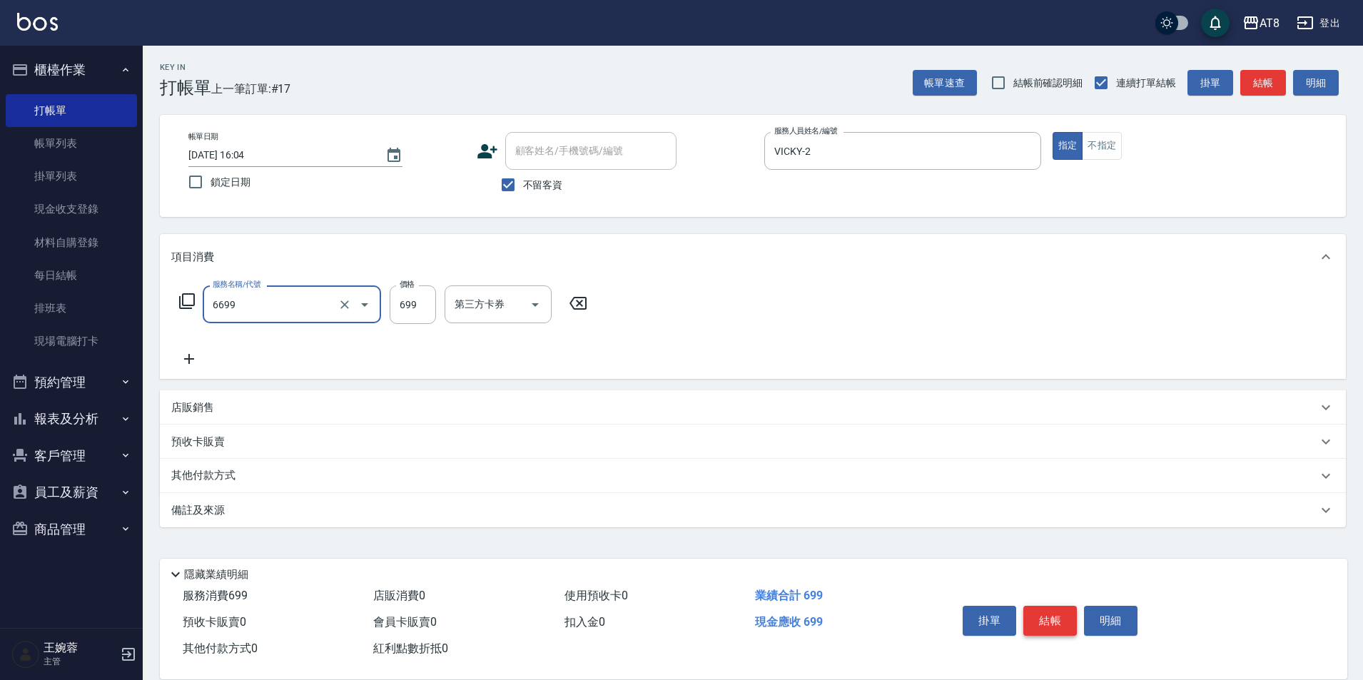
type input "SPA699(6699)"
click at [343, 308] on icon "Clear" at bounding box center [345, 305] width 14 height 14
type input "0"
type input "入金SPA699(60699)"
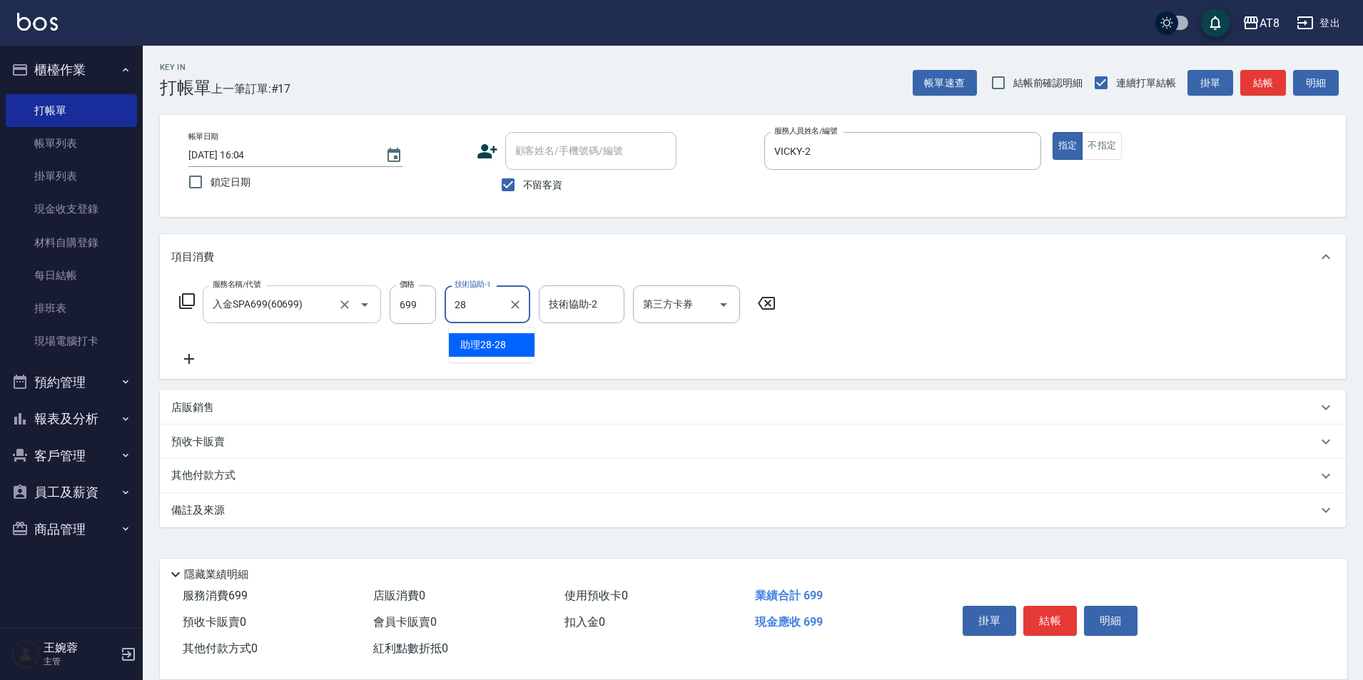
type input "助理28-28"
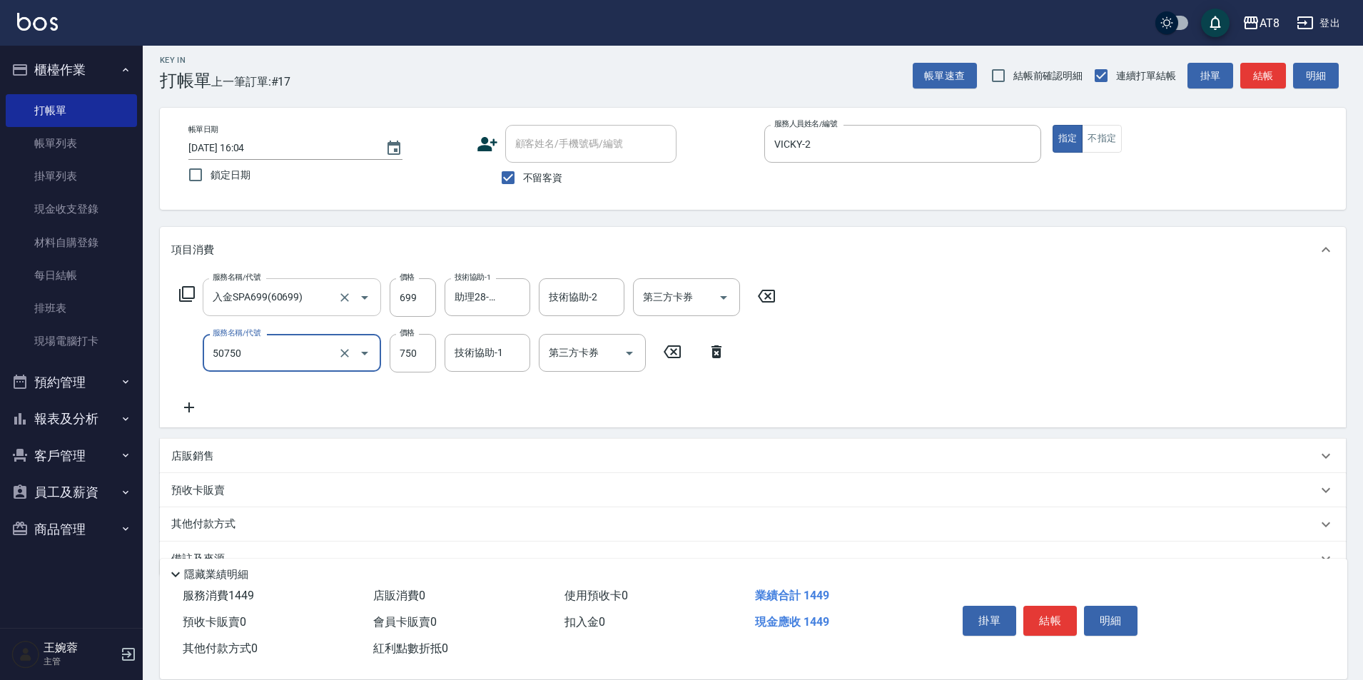
type input "入金護髮750(50750)"
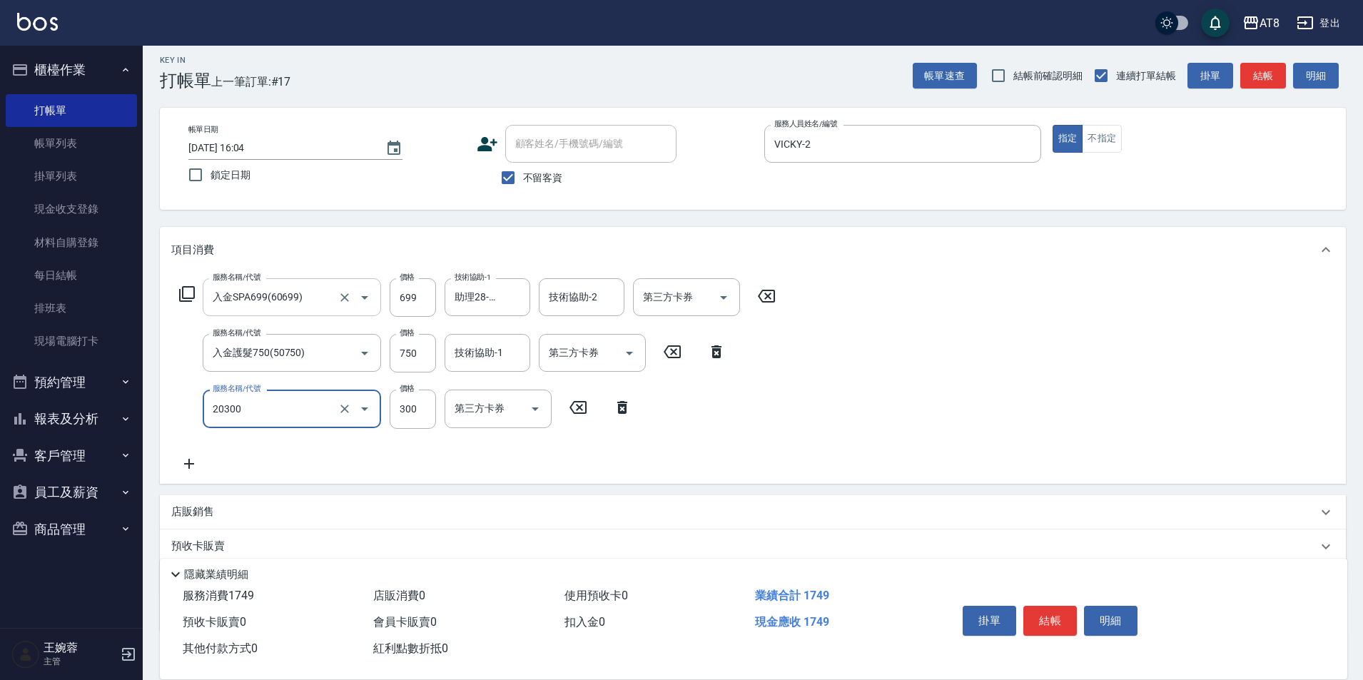
type input "入金剪髮300(20300)"
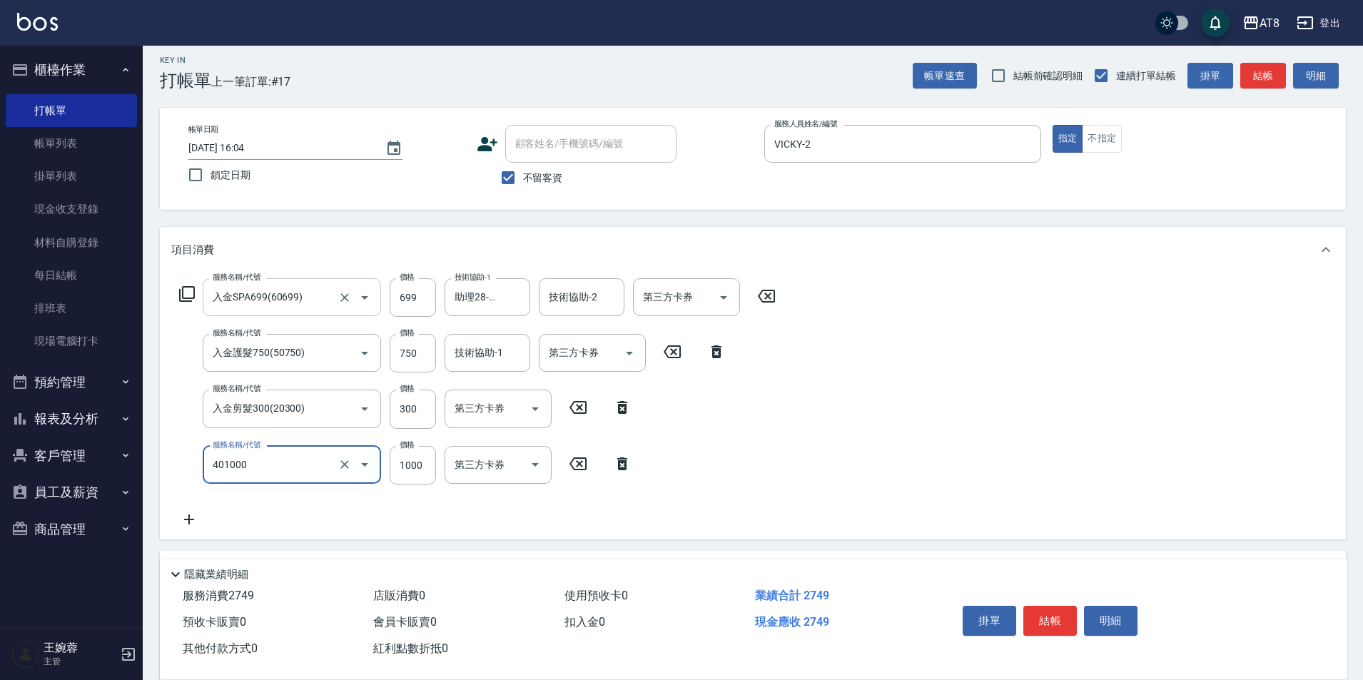
type input "入金染髮1000(401000)"
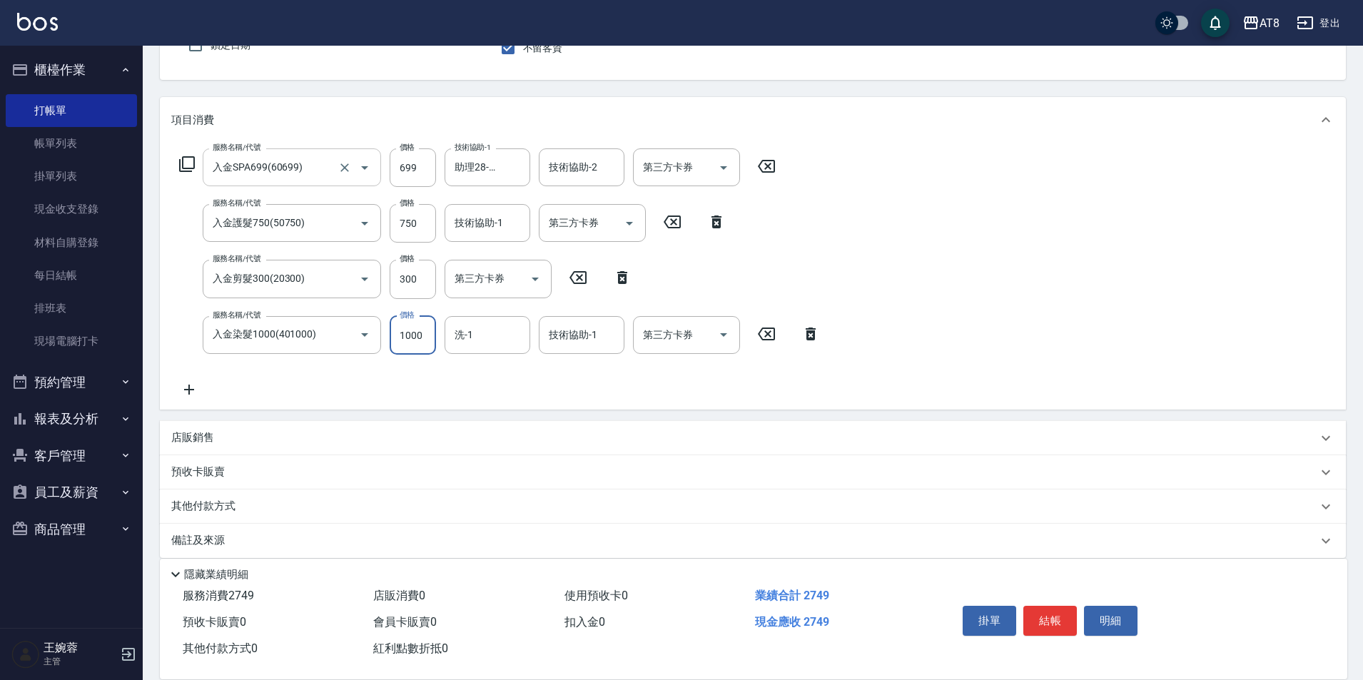
scroll to position [141, 0]
click at [190, 390] on icon at bounding box center [189, 385] width 10 height 10
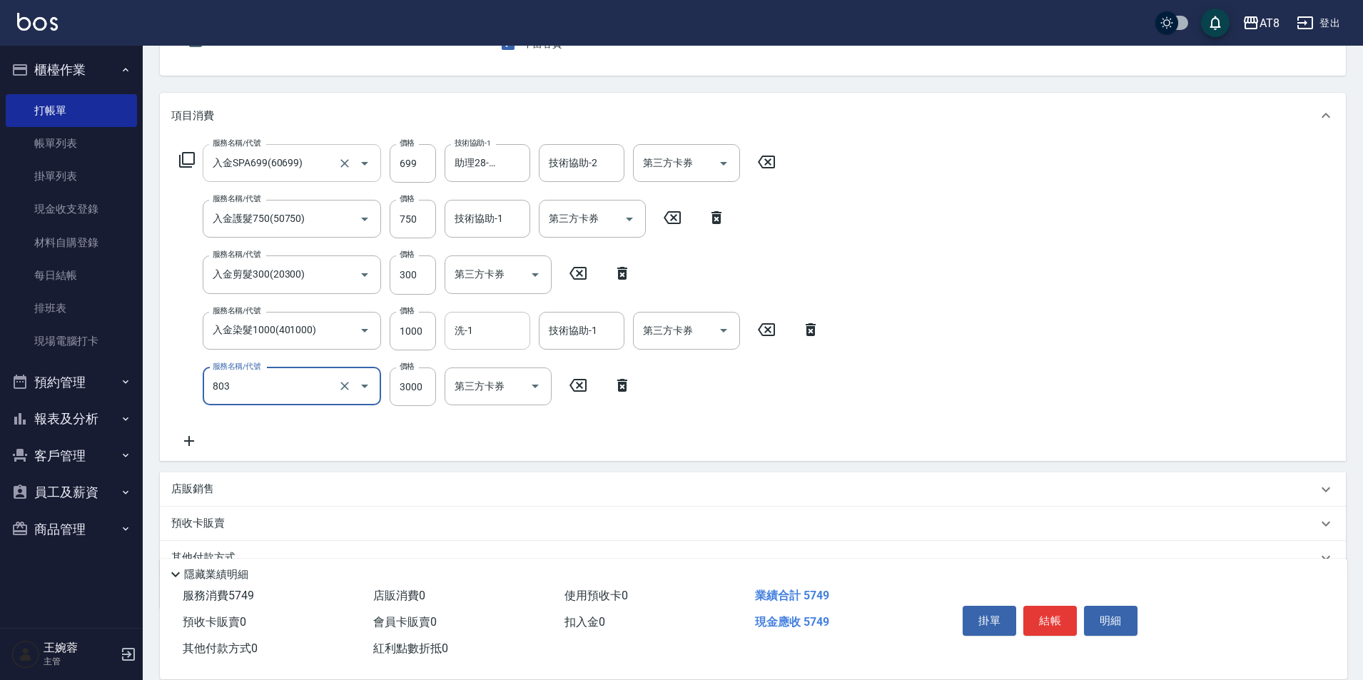
type input "頂級豪華3(803)"
click at [715, 339] on icon "Open" at bounding box center [723, 330] width 17 height 17
type input "444"
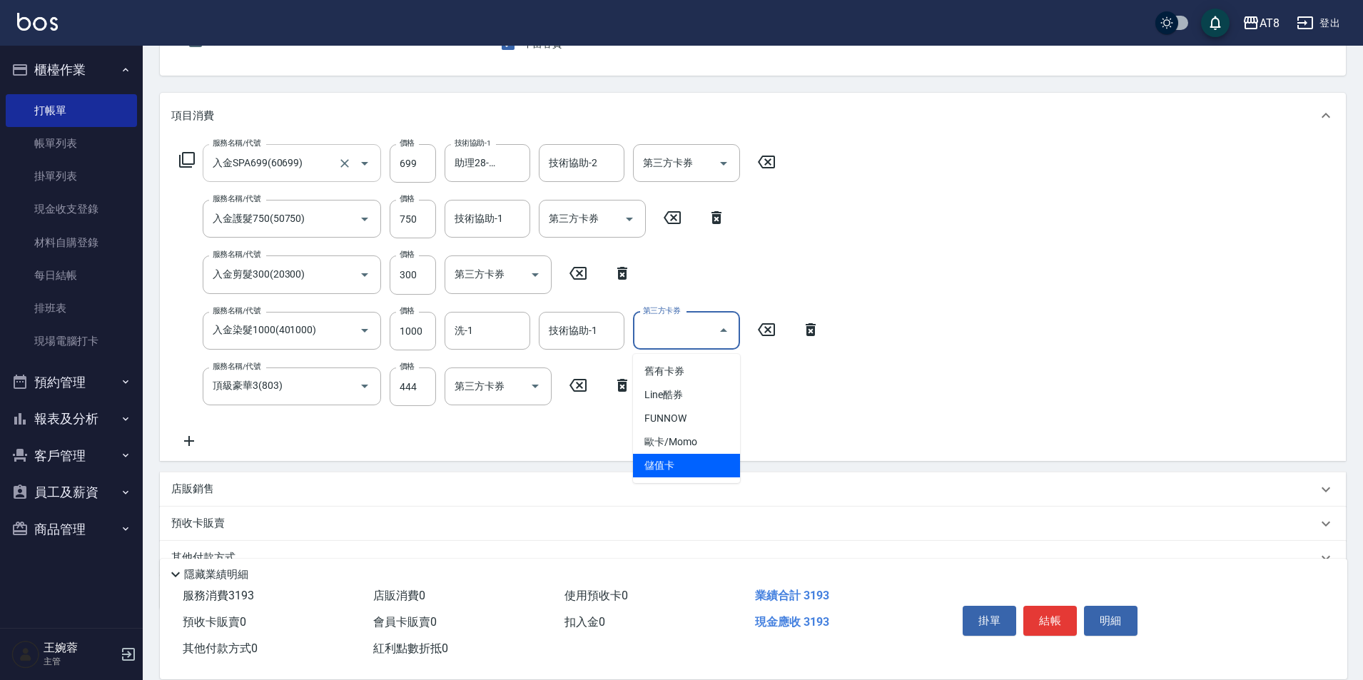
click at [696, 467] on span "儲值卡" at bounding box center [686, 466] width 107 height 24
type input "儲值卡"
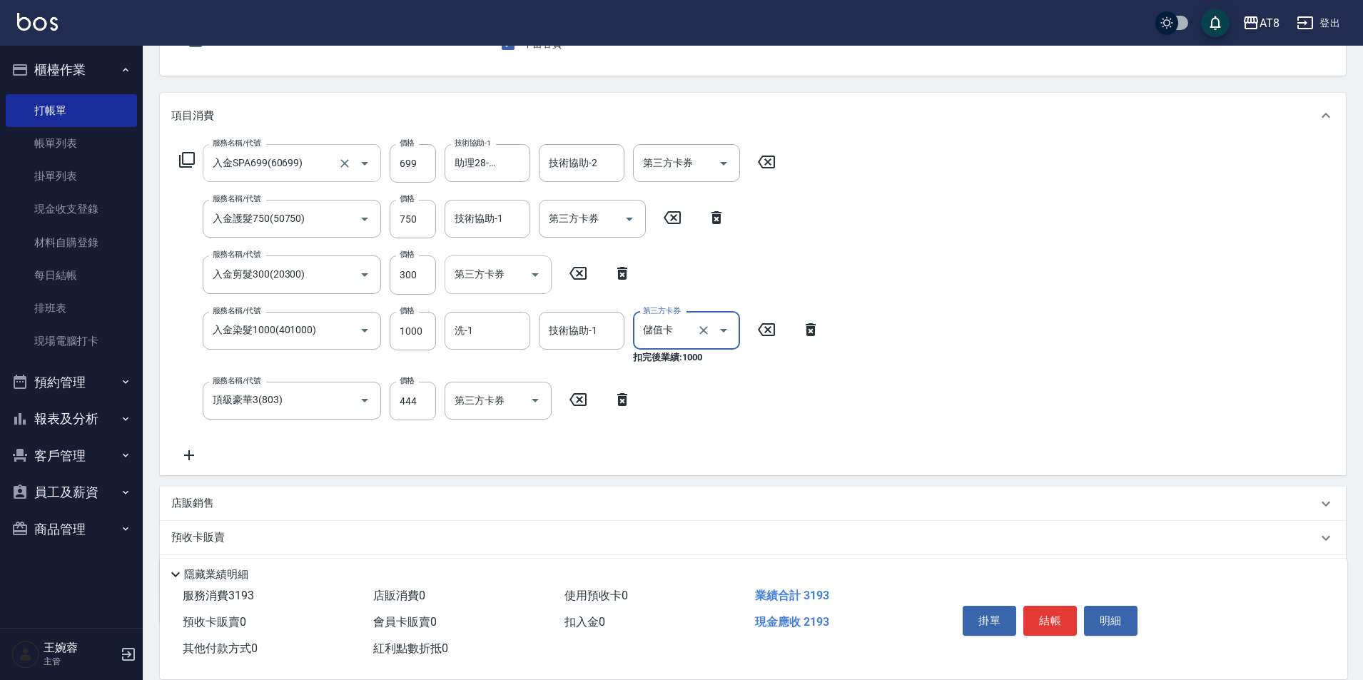
click at [527, 278] on icon "Open" at bounding box center [535, 274] width 17 height 17
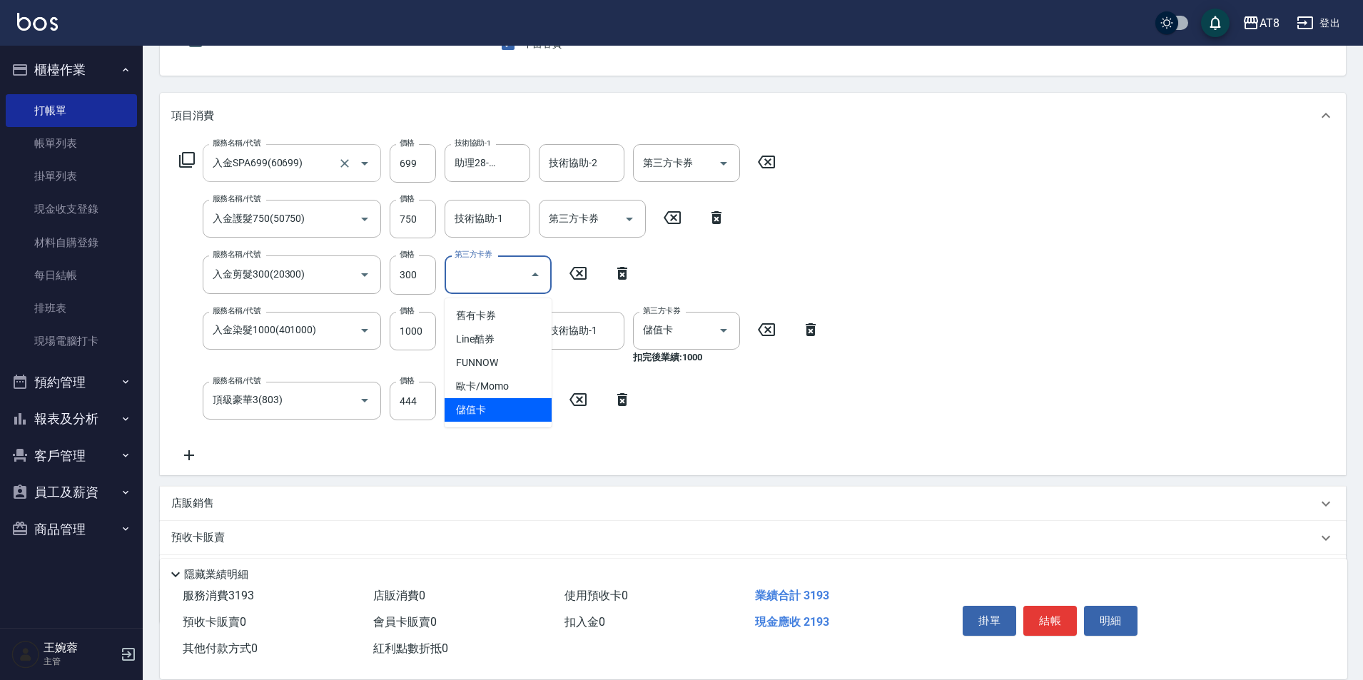
click at [527, 410] on span "儲值卡" at bounding box center [498, 410] width 107 height 24
type input "儲值卡"
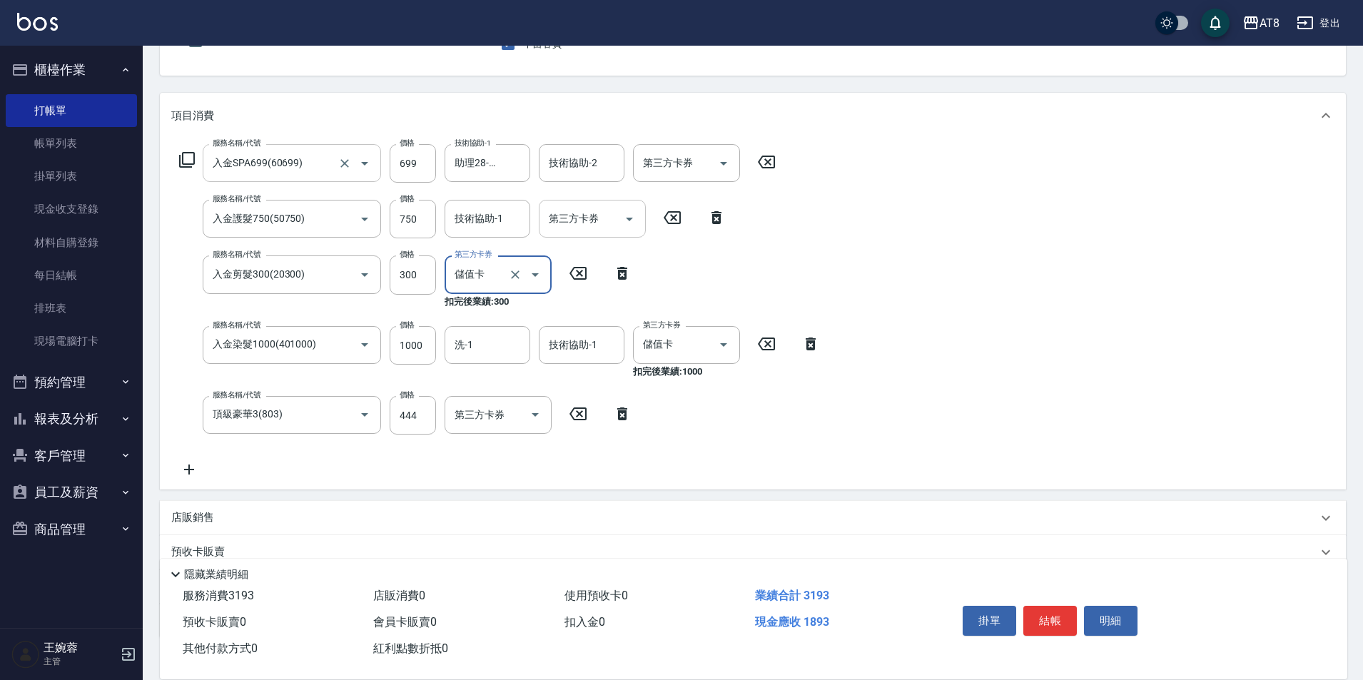
click at [622, 222] on icon "Open" at bounding box center [629, 219] width 17 height 17
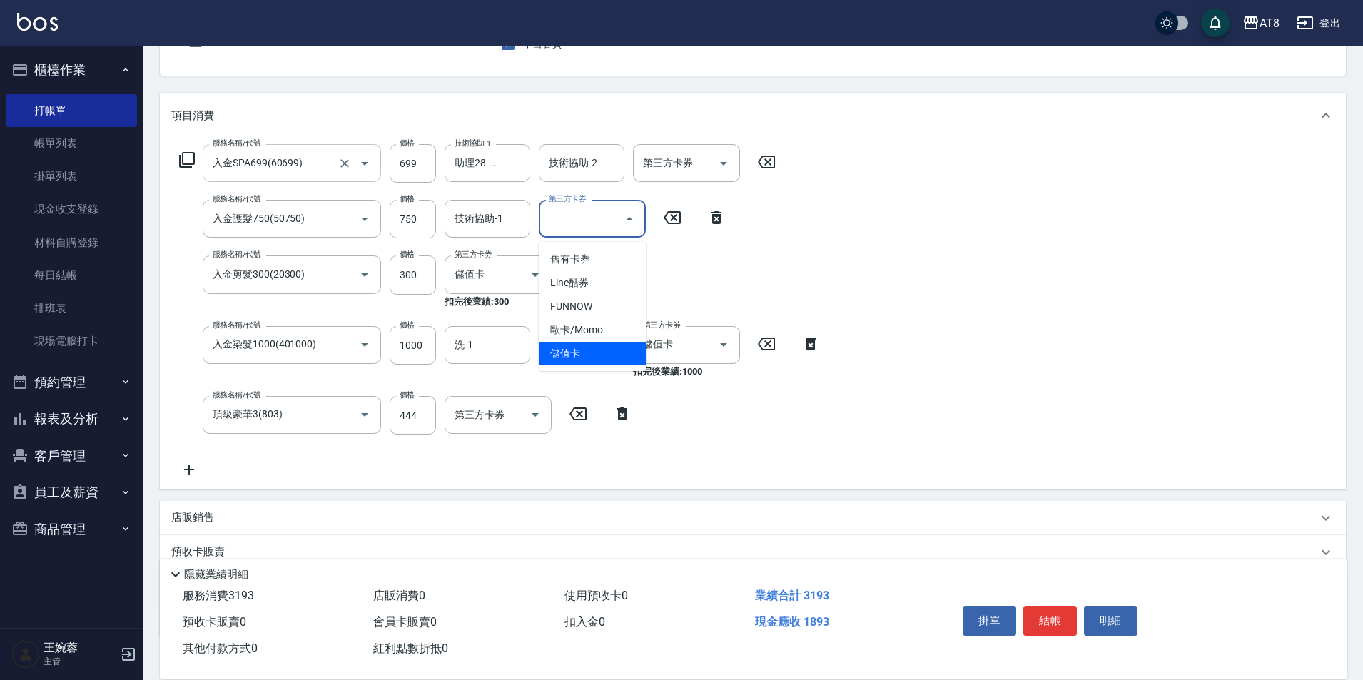
click at [626, 349] on span "儲值卡" at bounding box center [592, 354] width 107 height 24
type input "儲值卡"
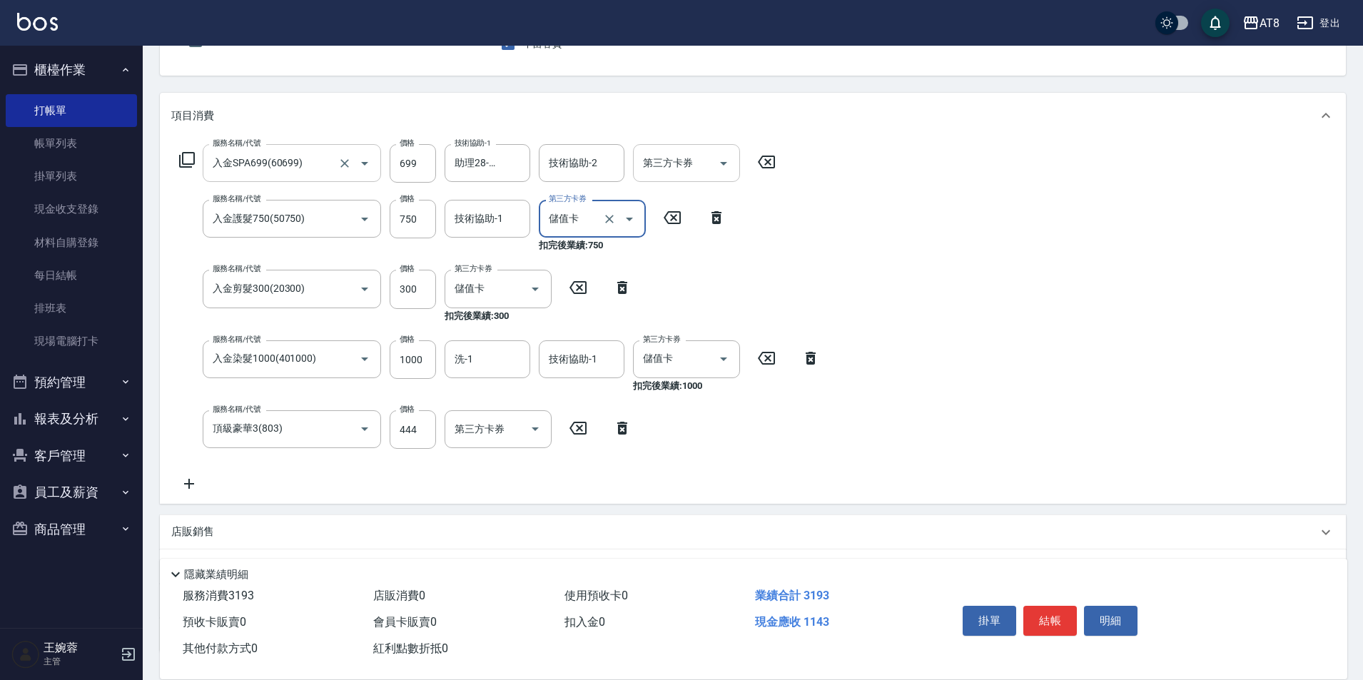
click at [717, 163] on icon "Open" at bounding box center [723, 163] width 17 height 17
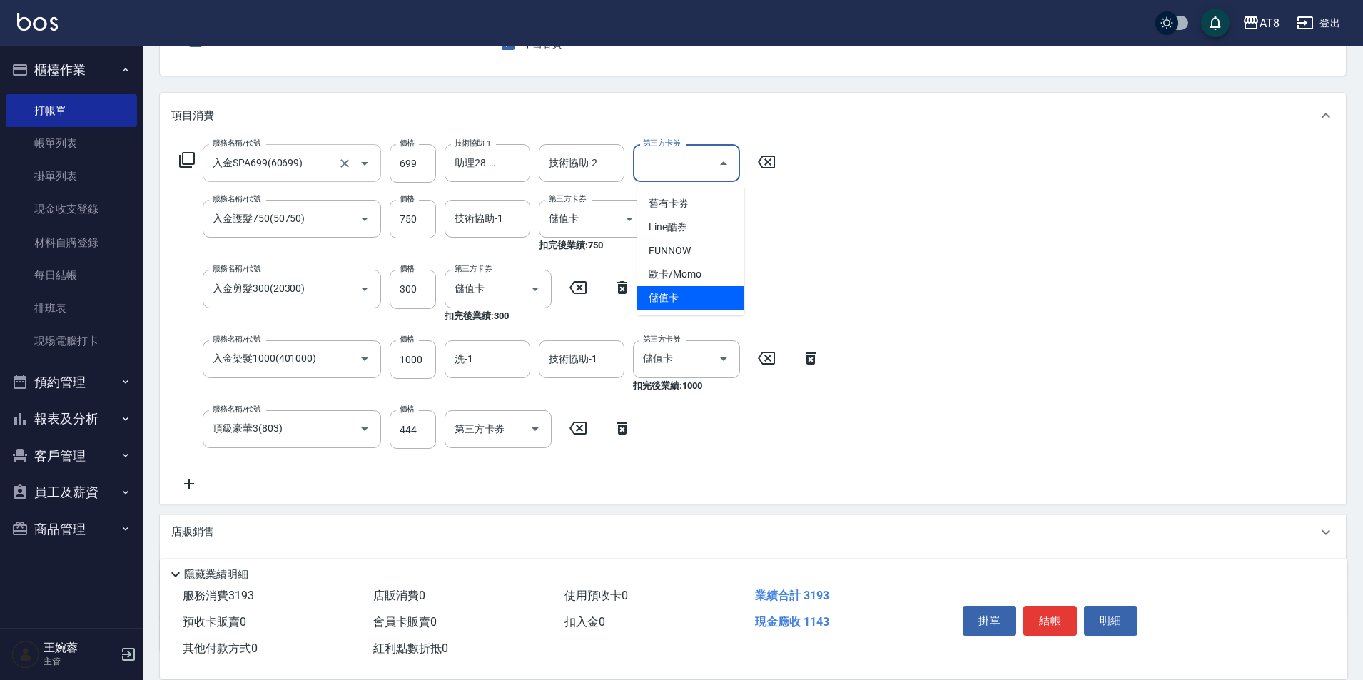
click at [716, 297] on span "儲值卡" at bounding box center [690, 298] width 107 height 24
type input "儲值卡"
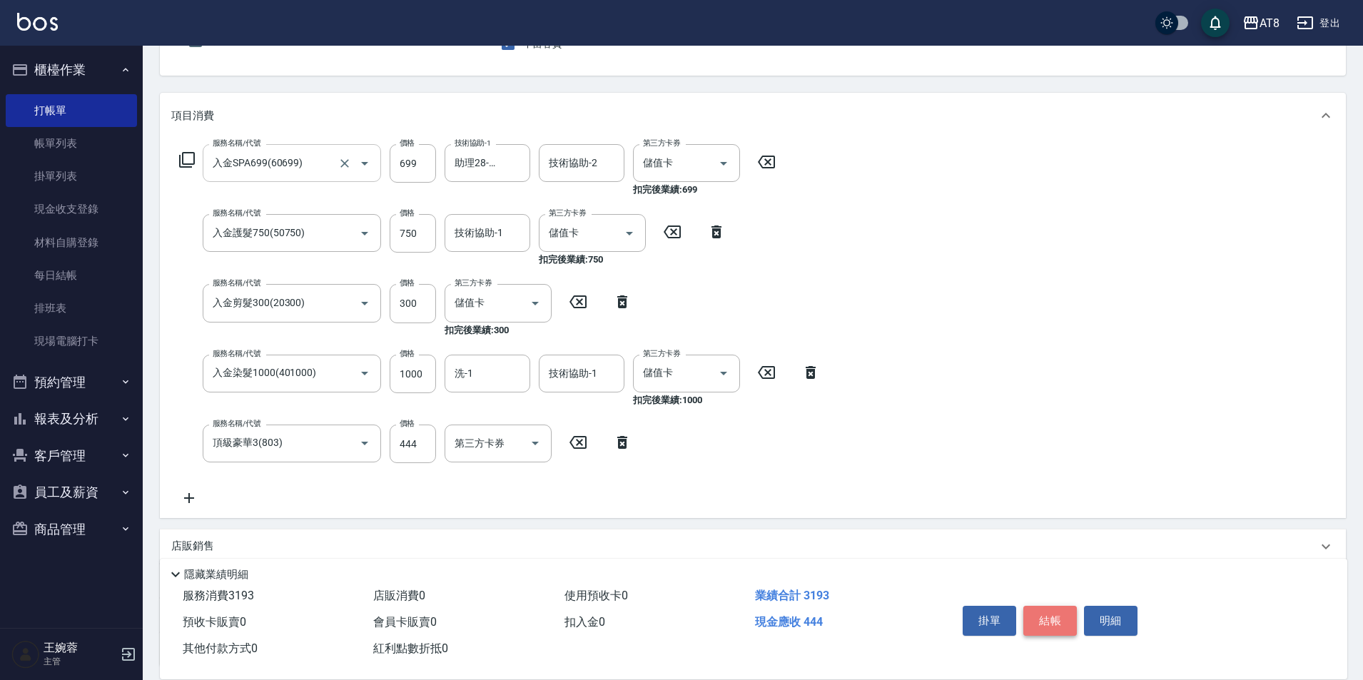
click at [1035, 606] on button "結帳" at bounding box center [1050, 621] width 54 height 30
type input "[DATE] 16:05"
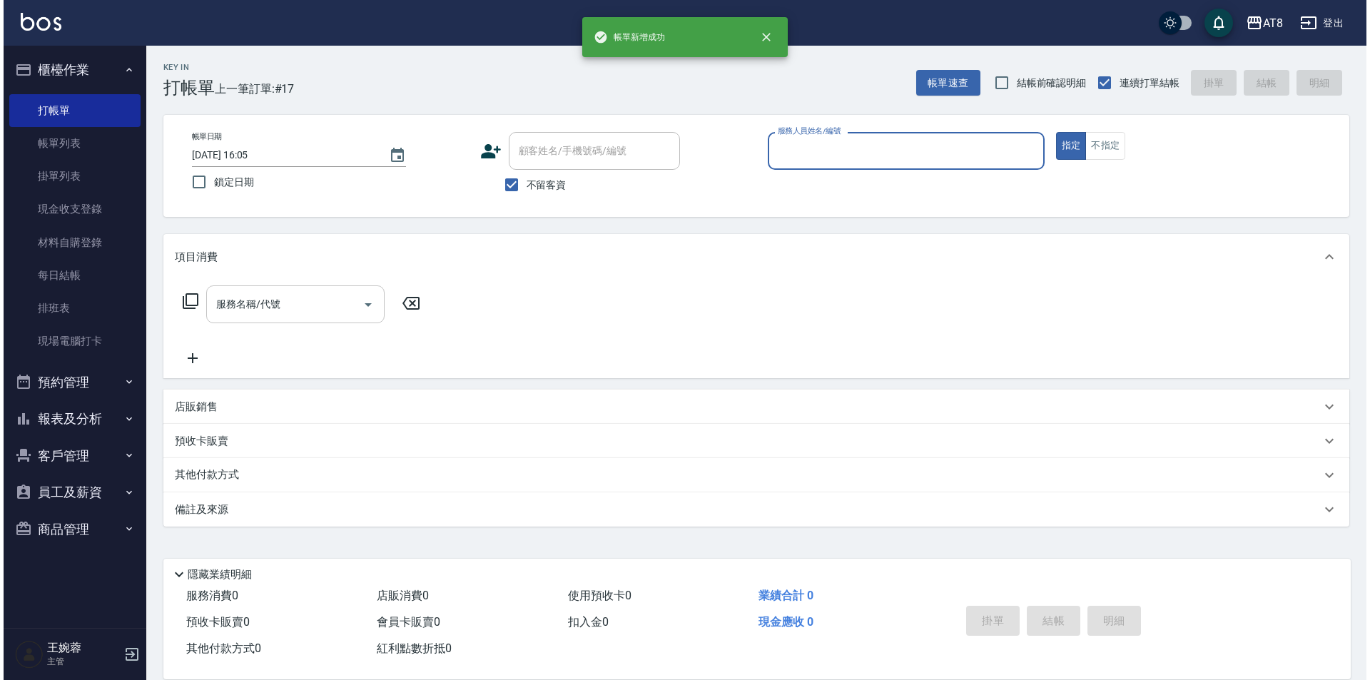
scroll to position [7, 0]
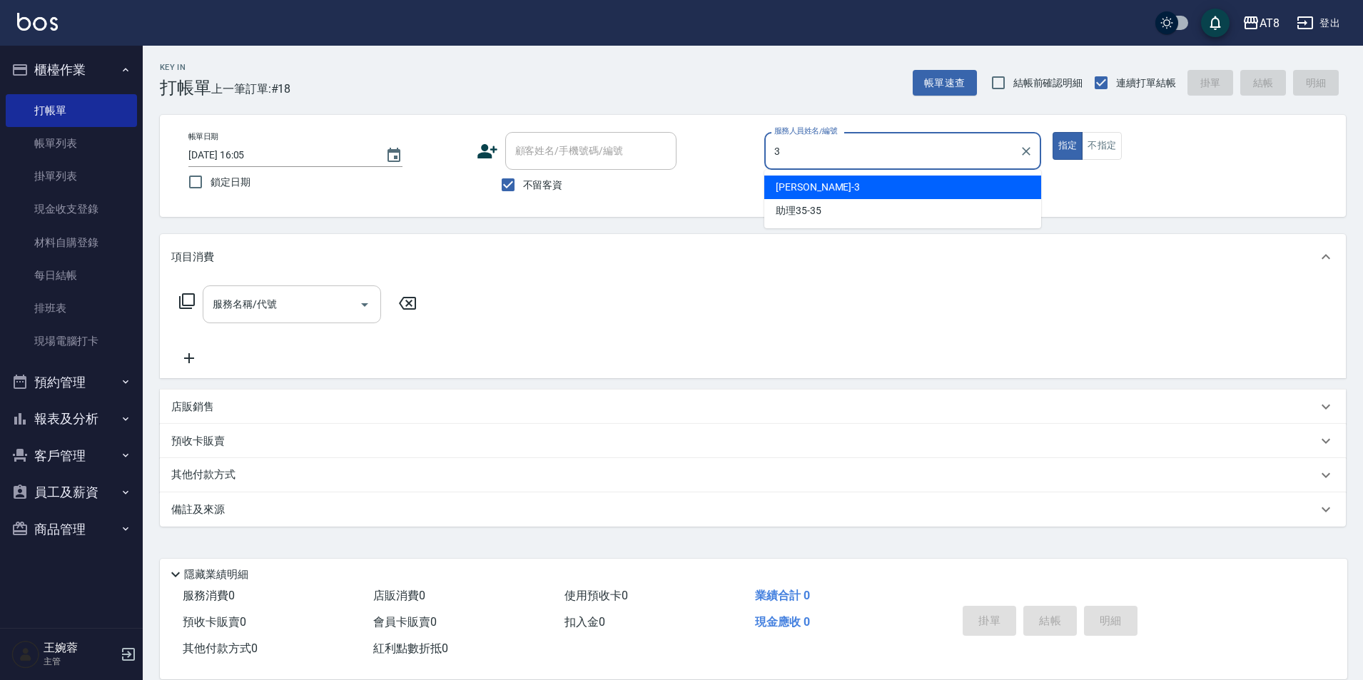
type input "[PERSON_NAME]-3"
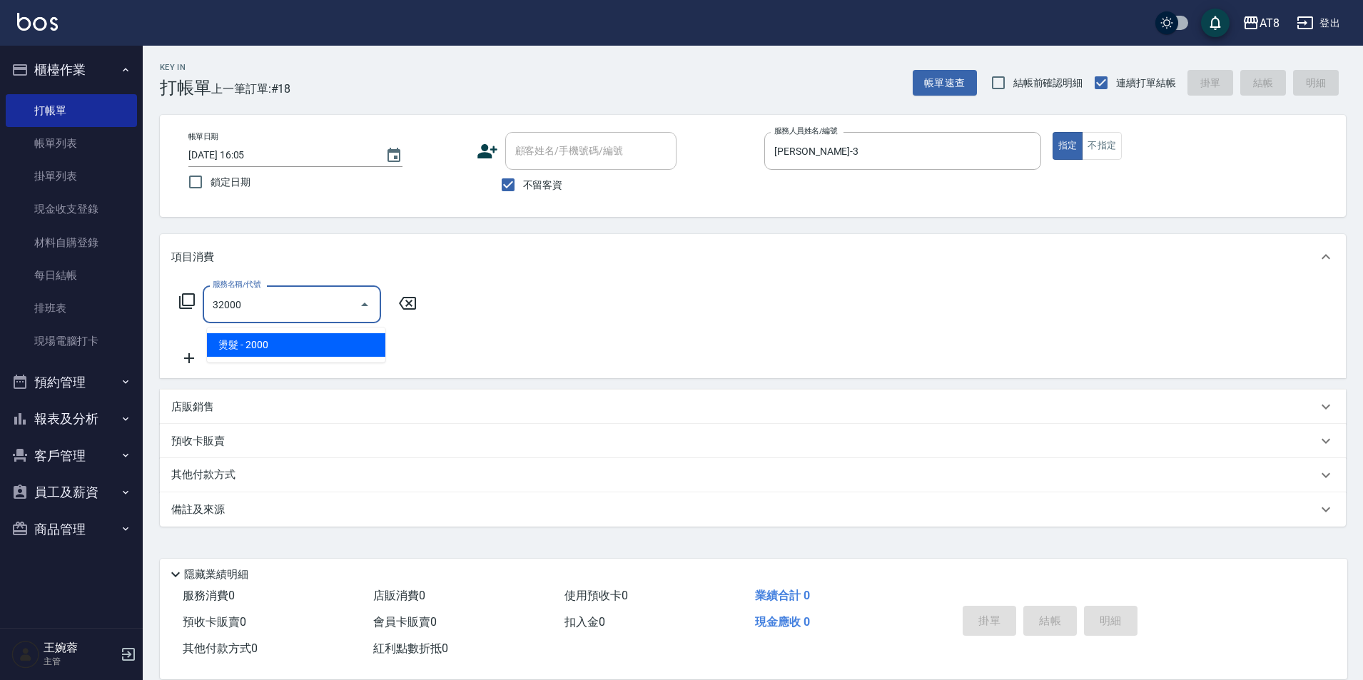
type input "燙髮(32000)"
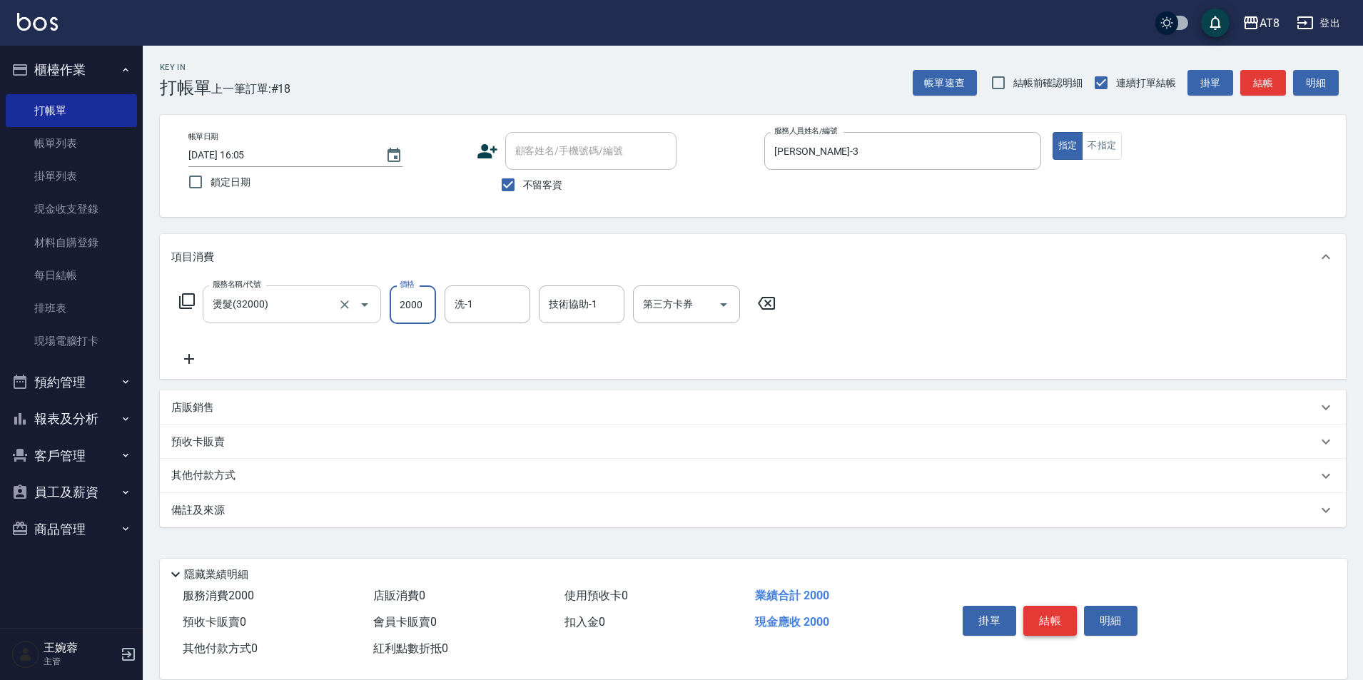
click at [1054, 608] on button "結帳" at bounding box center [1050, 621] width 54 height 30
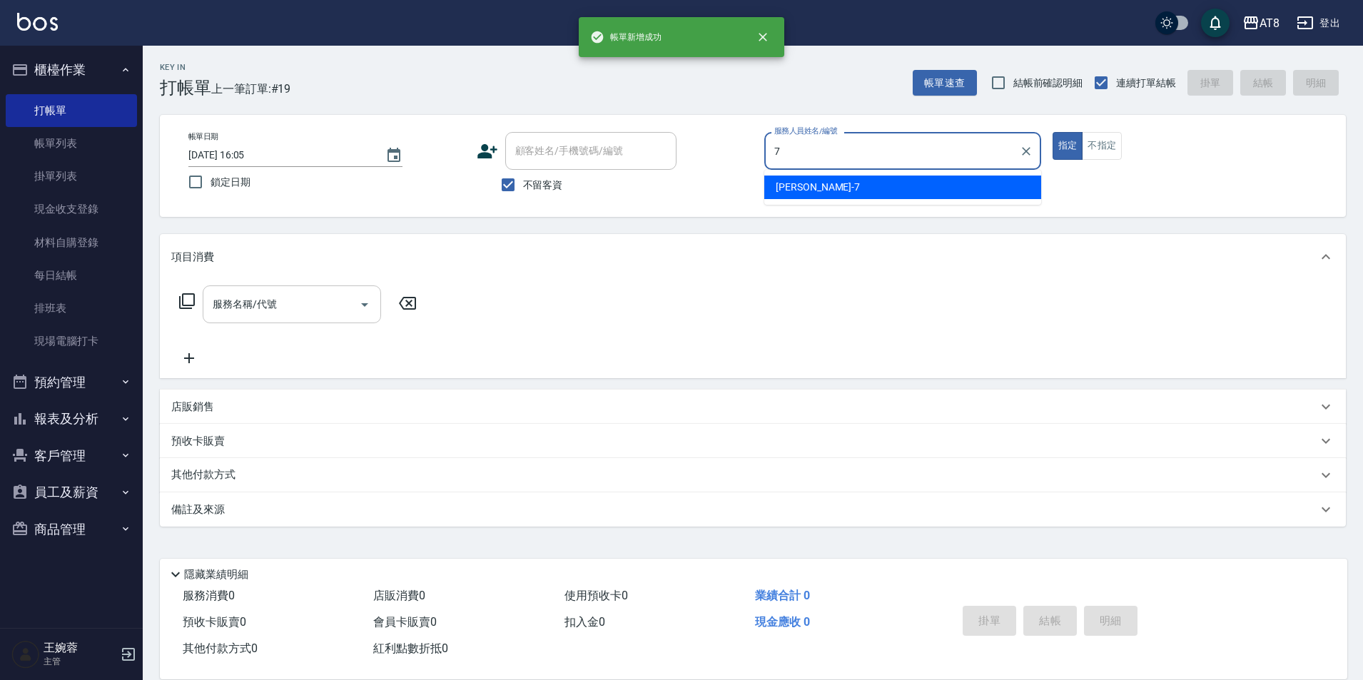
type input "[PERSON_NAME]-7"
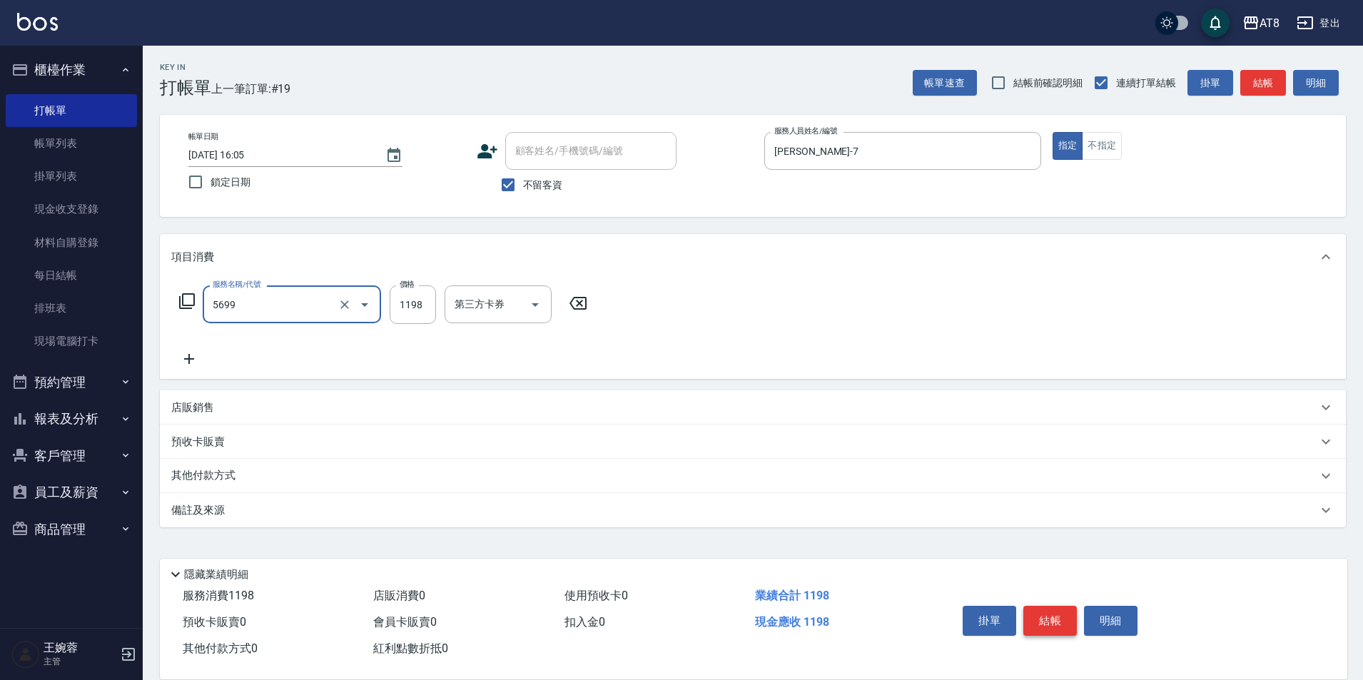
type input "水沁涼套餐(5699)"
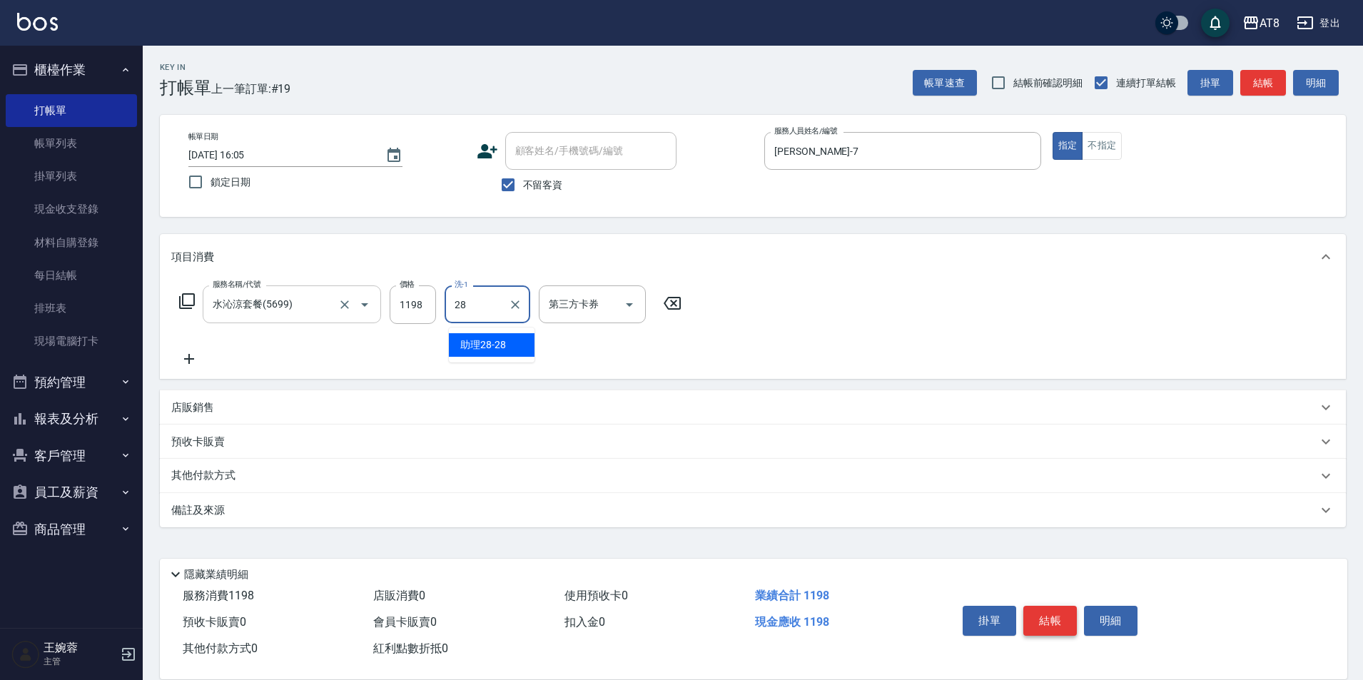
type input "助理28-28"
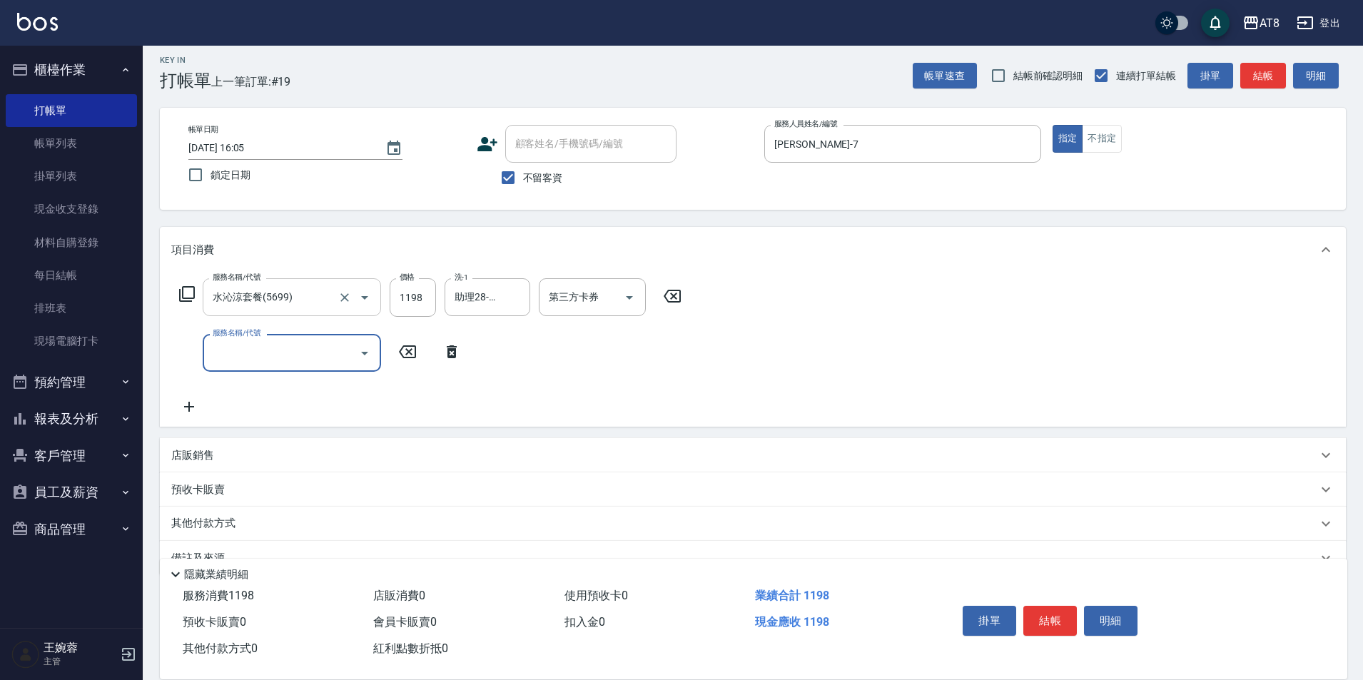
click at [186, 300] on icon at bounding box center [186, 293] width 17 height 17
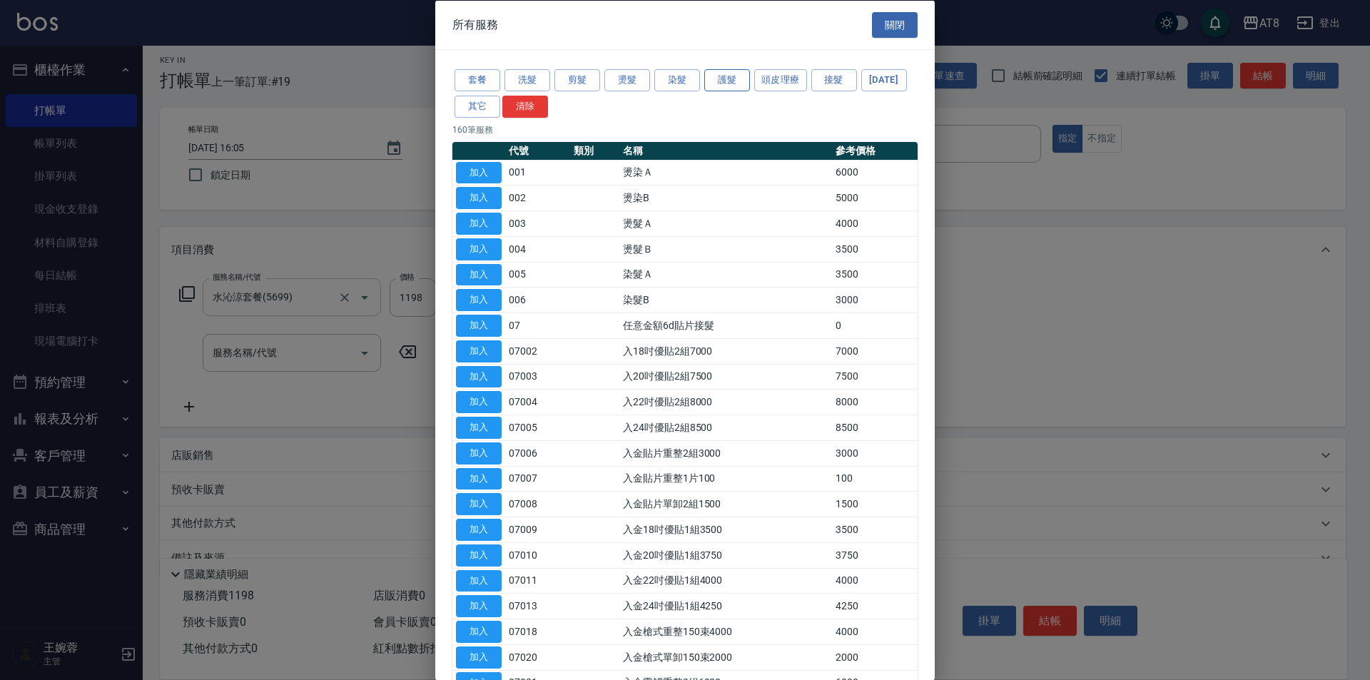
click at [726, 78] on button "護髮" at bounding box center [727, 80] width 46 height 22
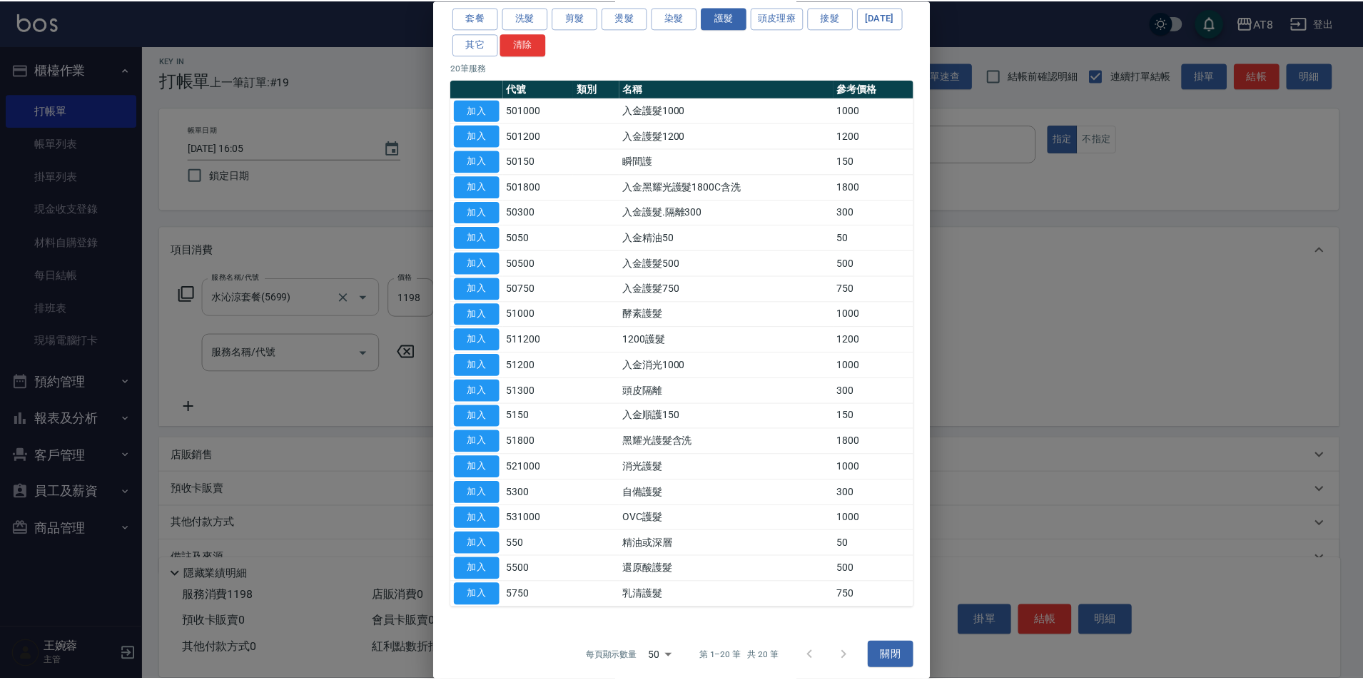
scroll to position [161, 0]
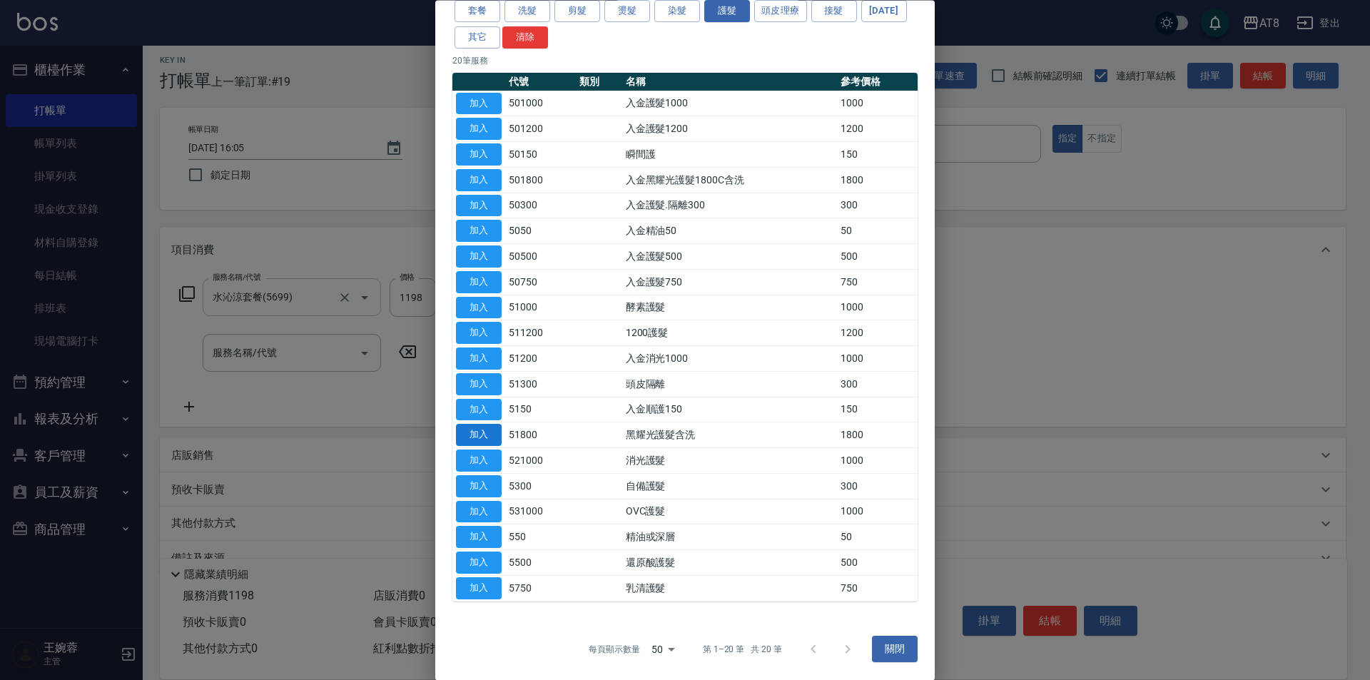
click at [485, 425] on button "加入" at bounding box center [479, 436] width 46 height 22
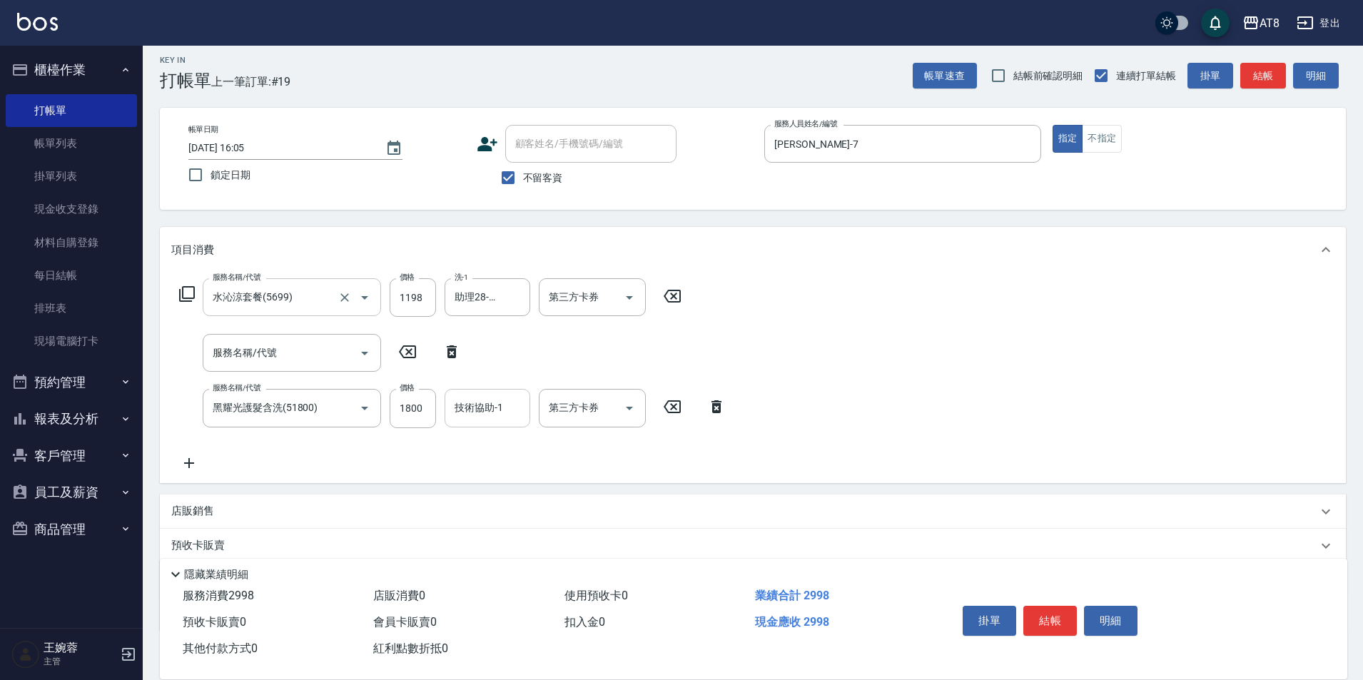
click at [477, 412] on div "技術協助-1 技術協助-1" at bounding box center [488, 408] width 86 height 38
type input "助理28-28"
click at [1053, 608] on button "結帳" at bounding box center [1050, 621] width 54 height 30
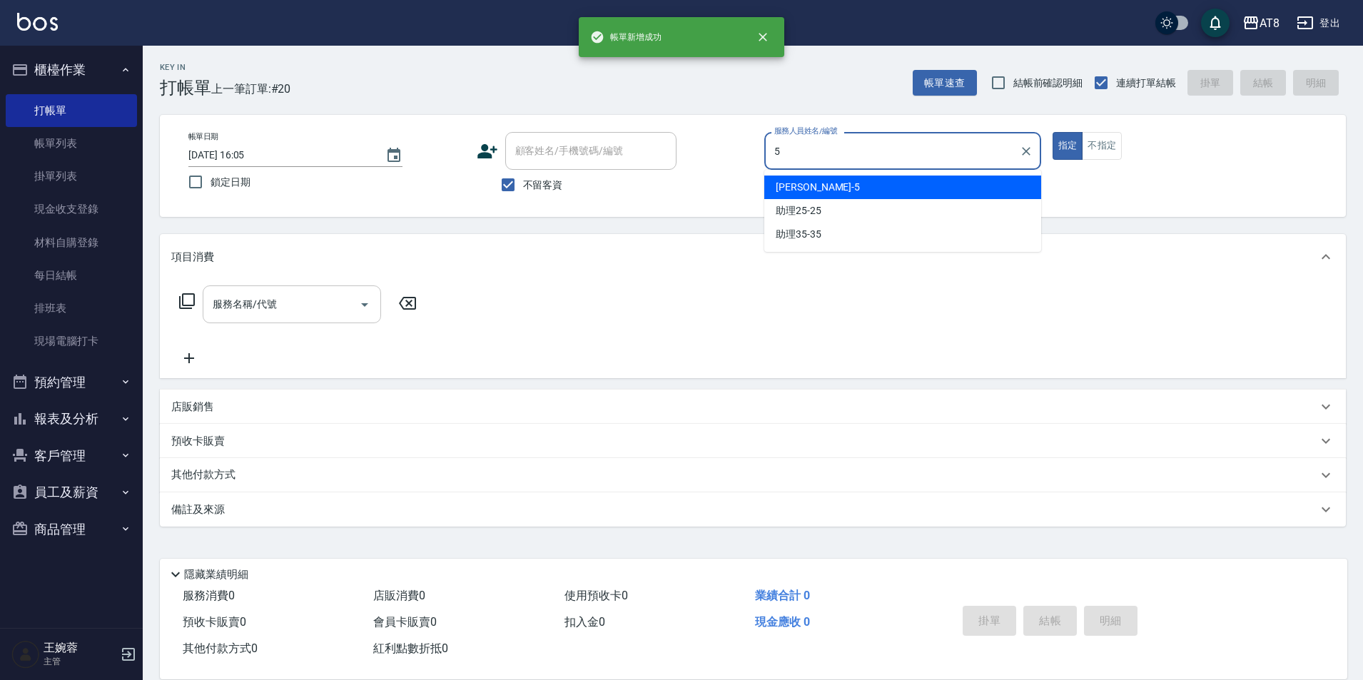
type input "HANK-5"
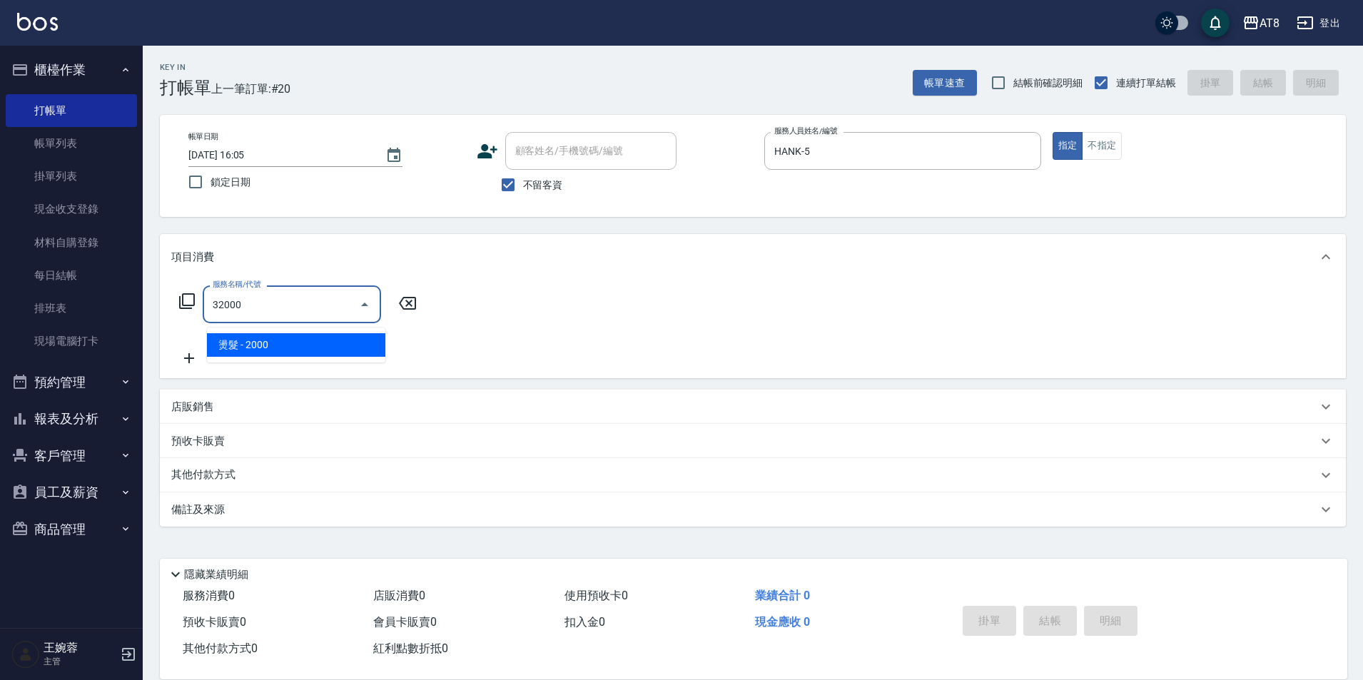
type input "燙髮(32000)"
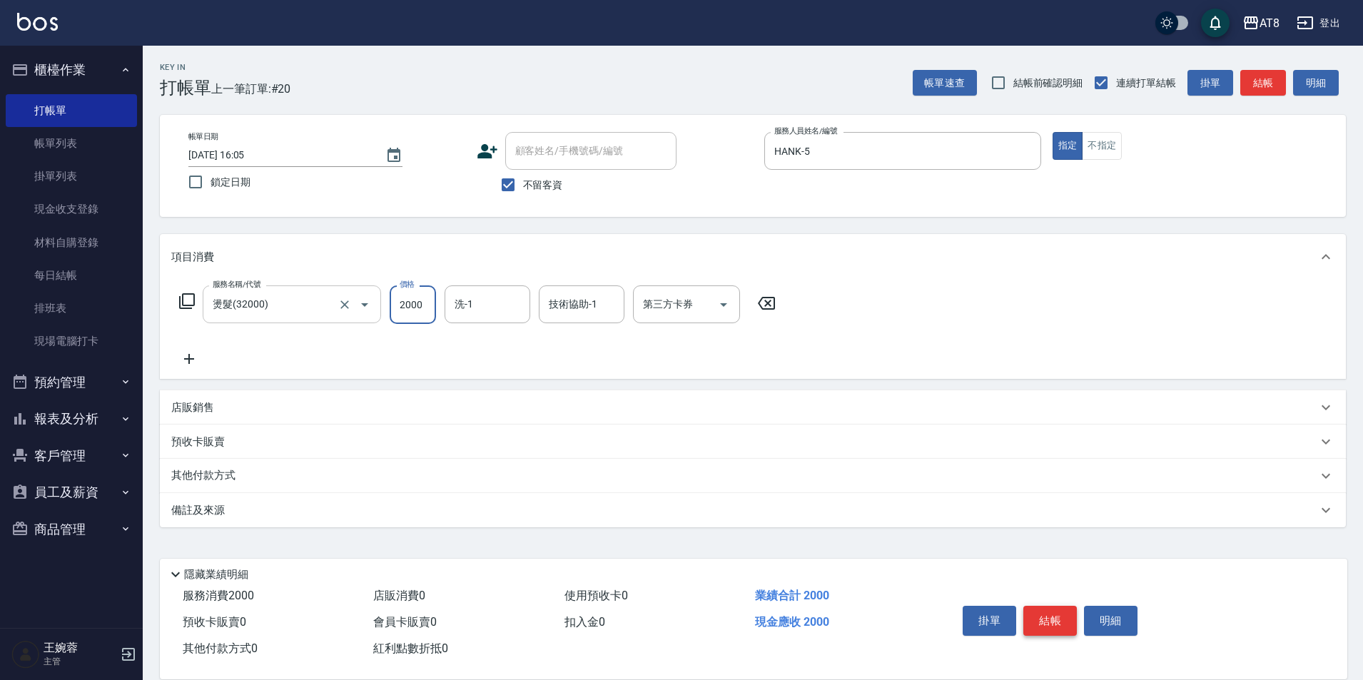
click at [1044, 609] on button "結帳" at bounding box center [1050, 621] width 54 height 30
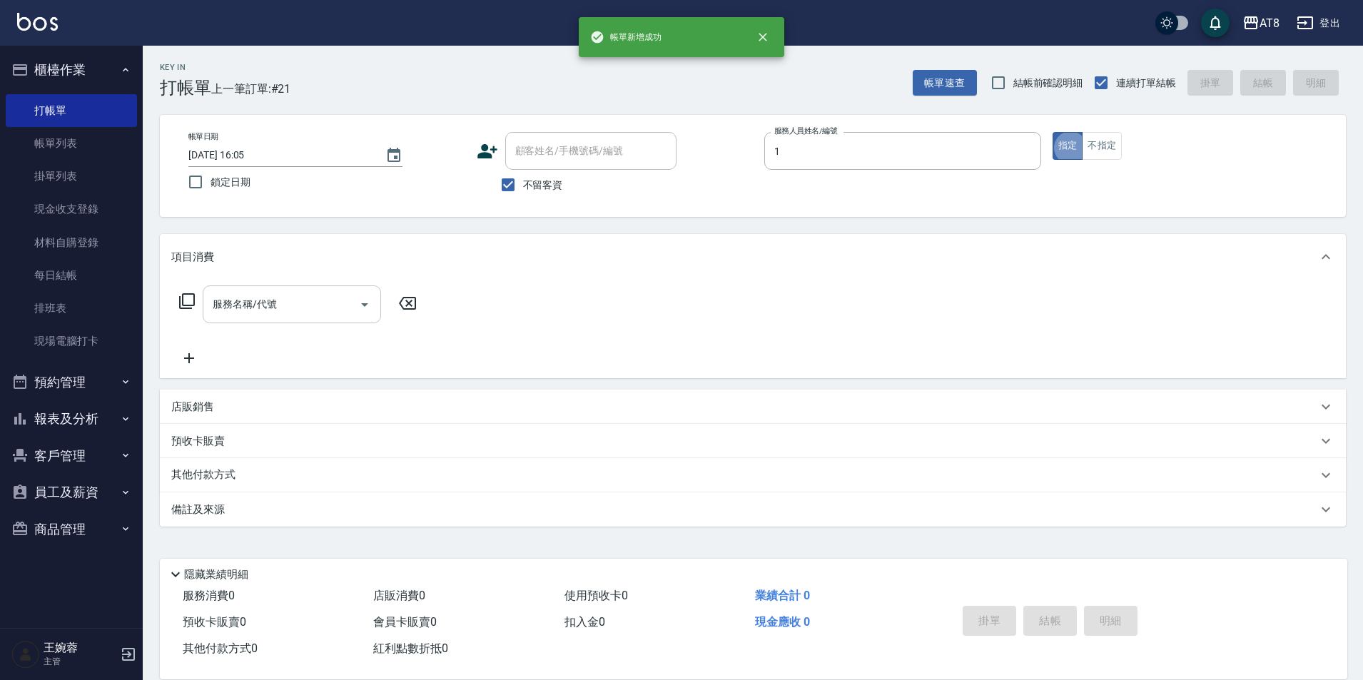
type input "YUKI-1"
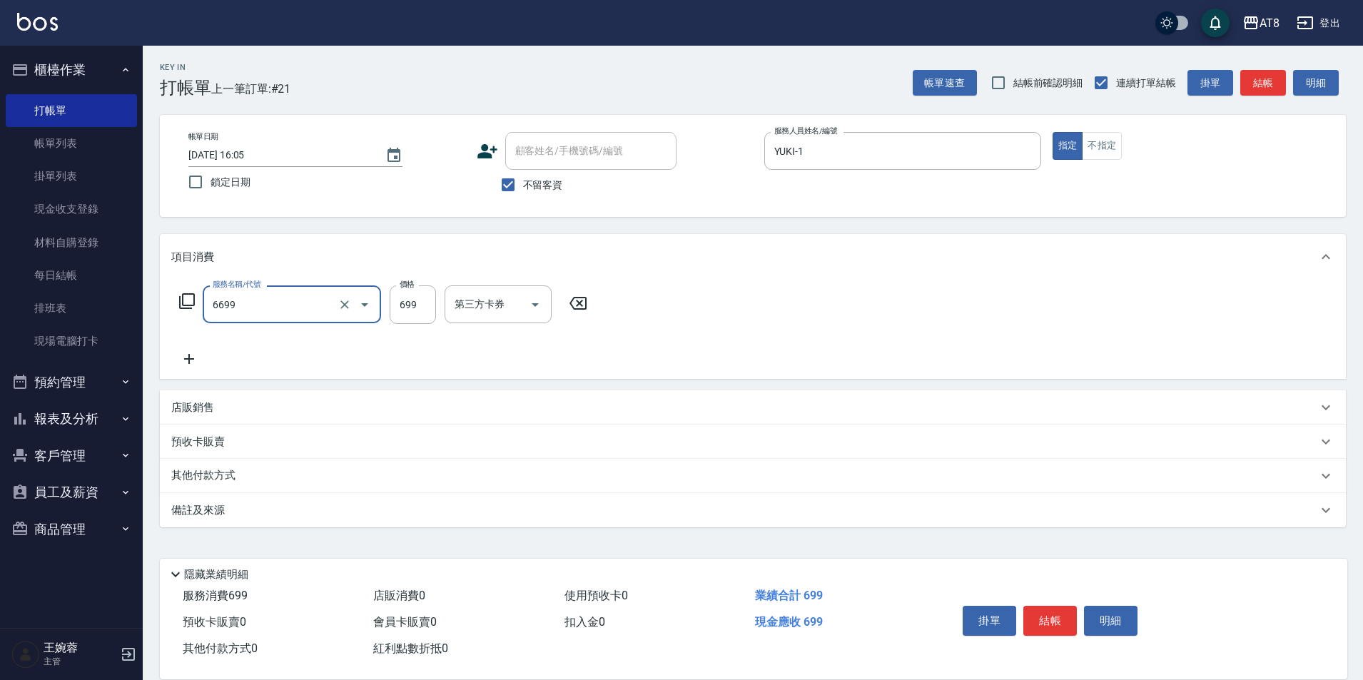
type input "SPA699(6699)"
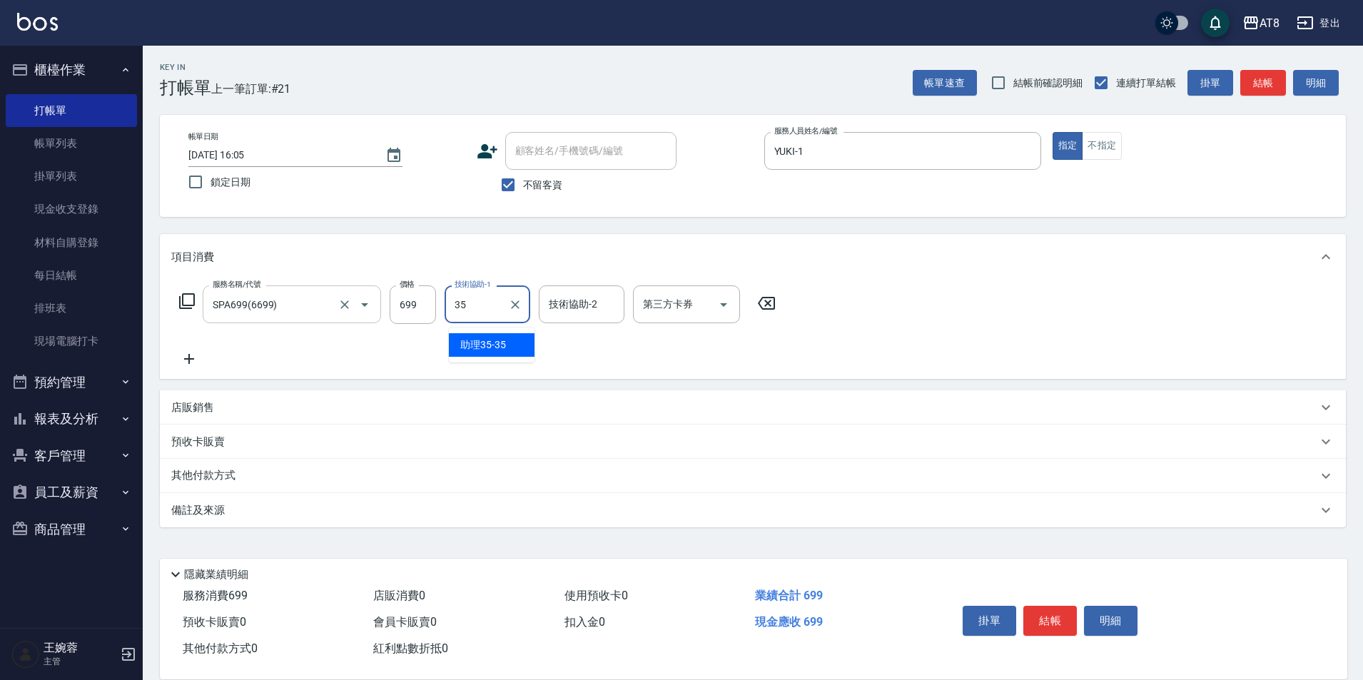
type input "助理35-35"
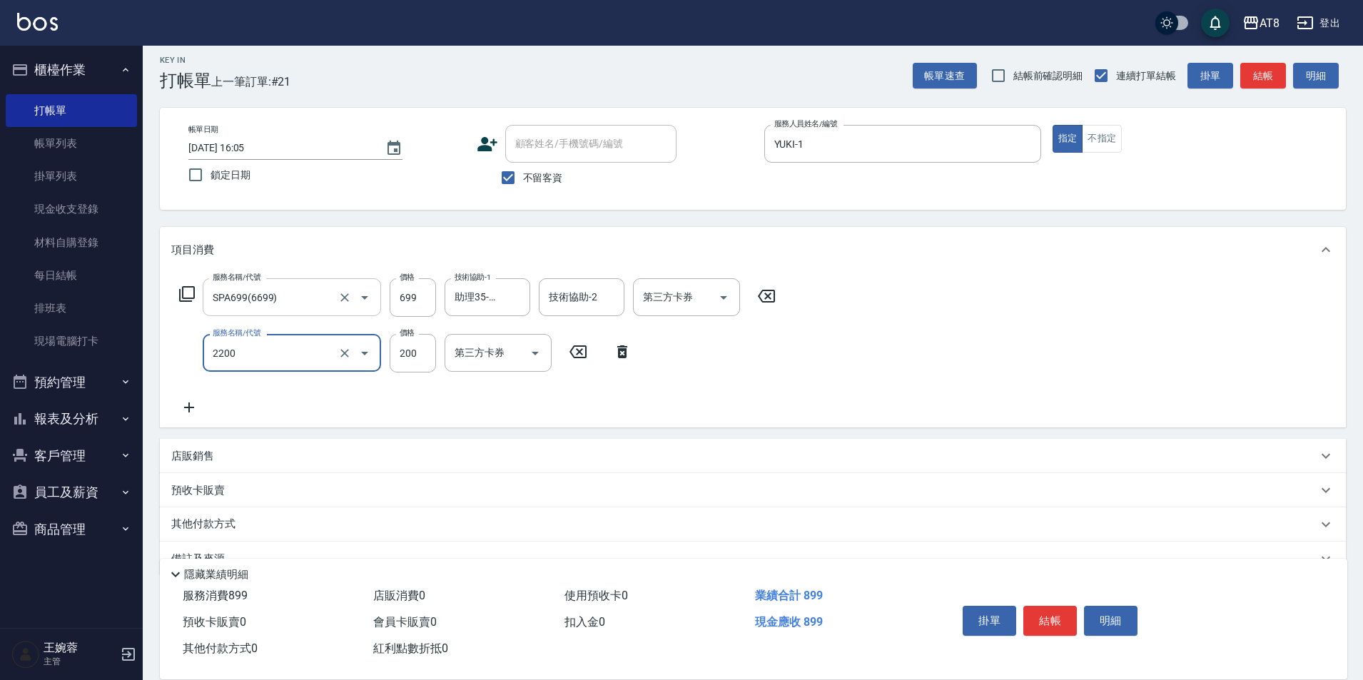
type input "剪髮(2200)"
click at [1055, 614] on button "結帳" at bounding box center [1050, 621] width 54 height 30
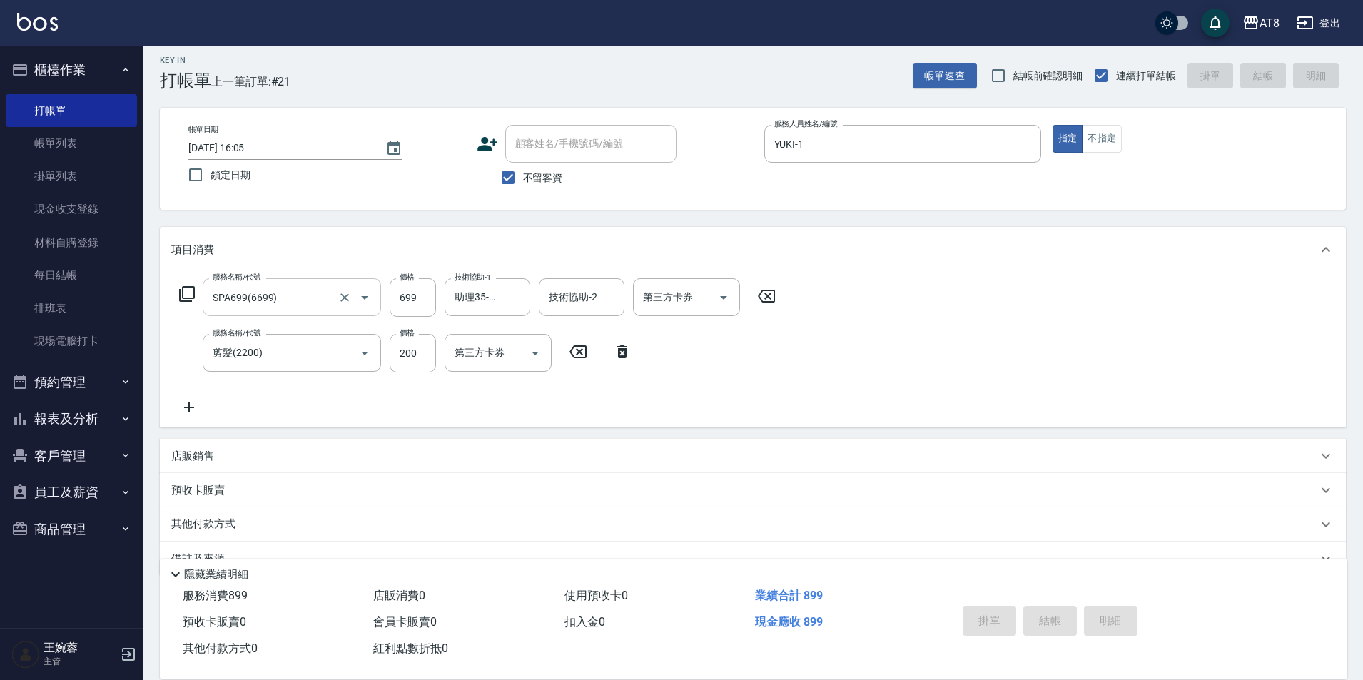
type input "[DATE] 16:06"
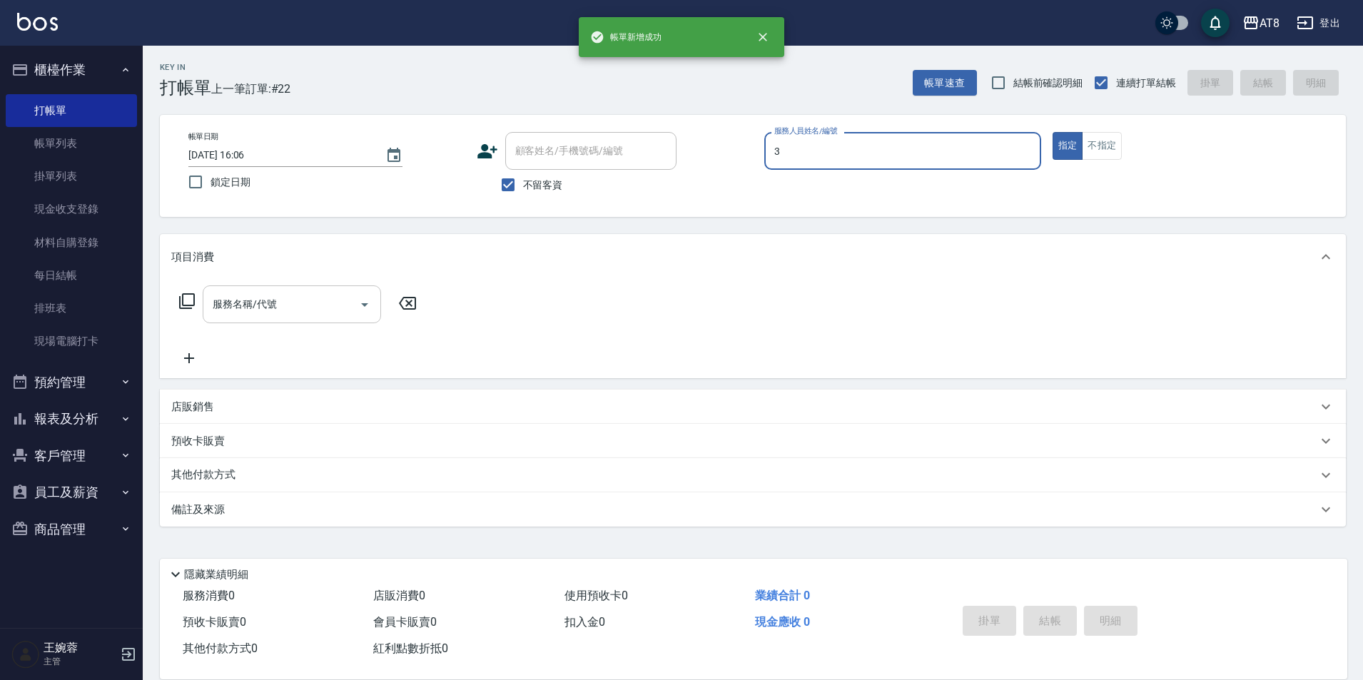
type input "[PERSON_NAME]-3"
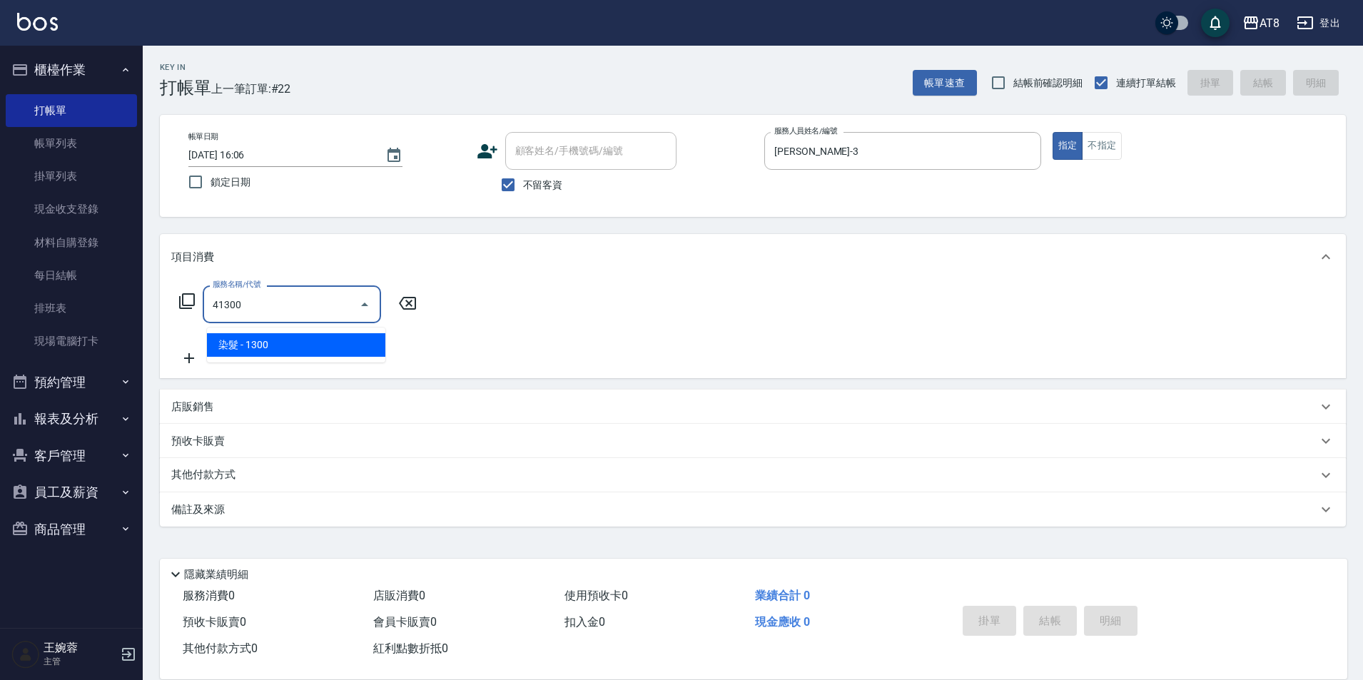
type input "染髮(41300)"
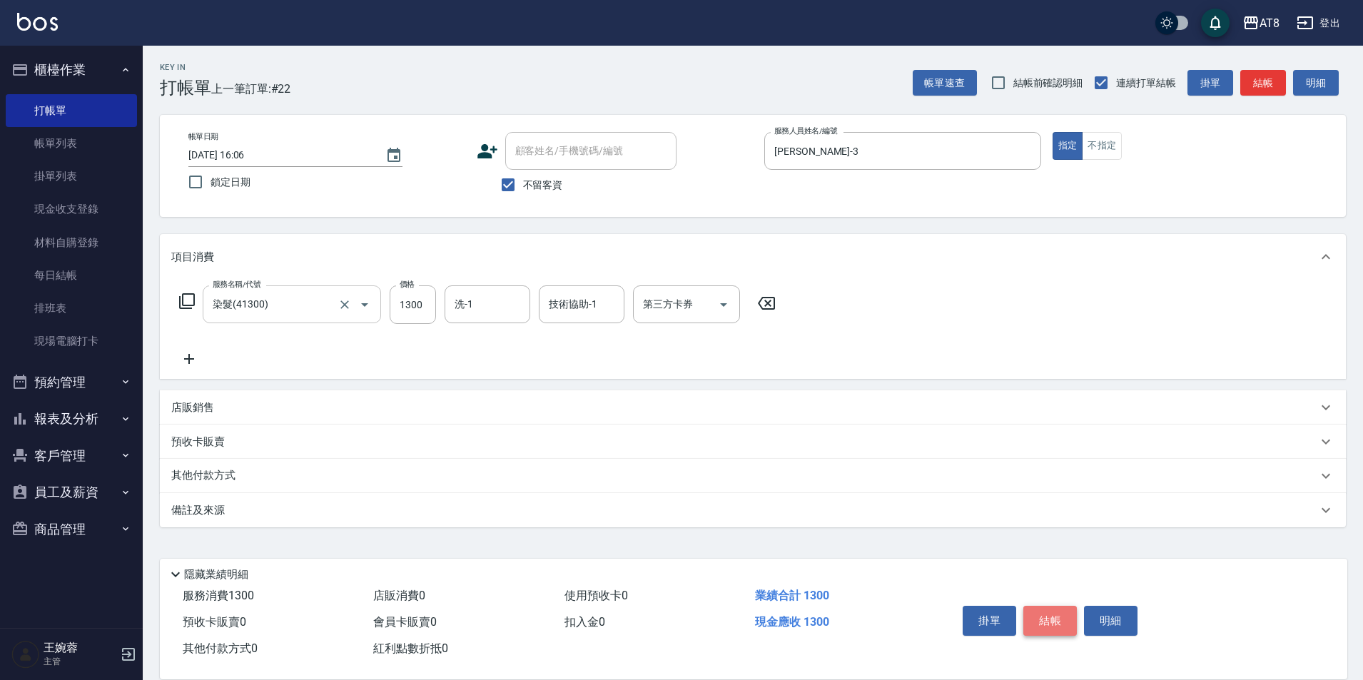
click at [1055, 614] on button "結帳" at bounding box center [1050, 621] width 54 height 30
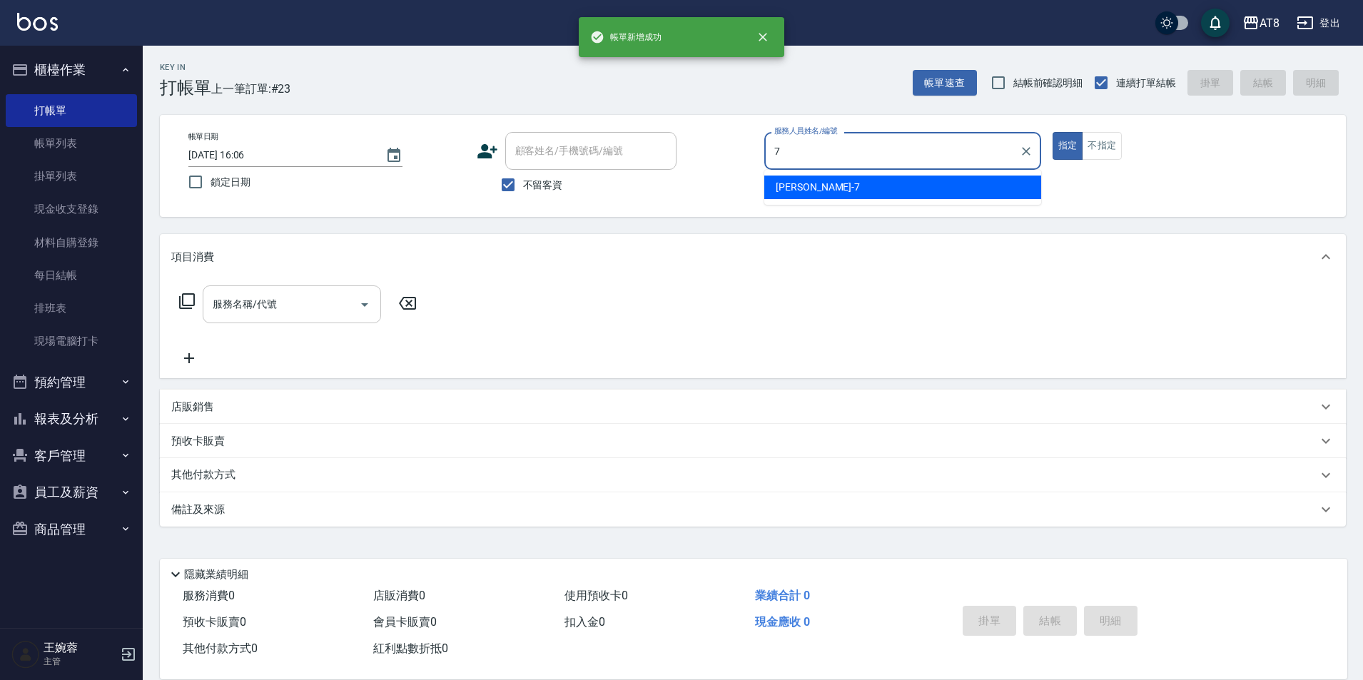
type input "[PERSON_NAME]-7"
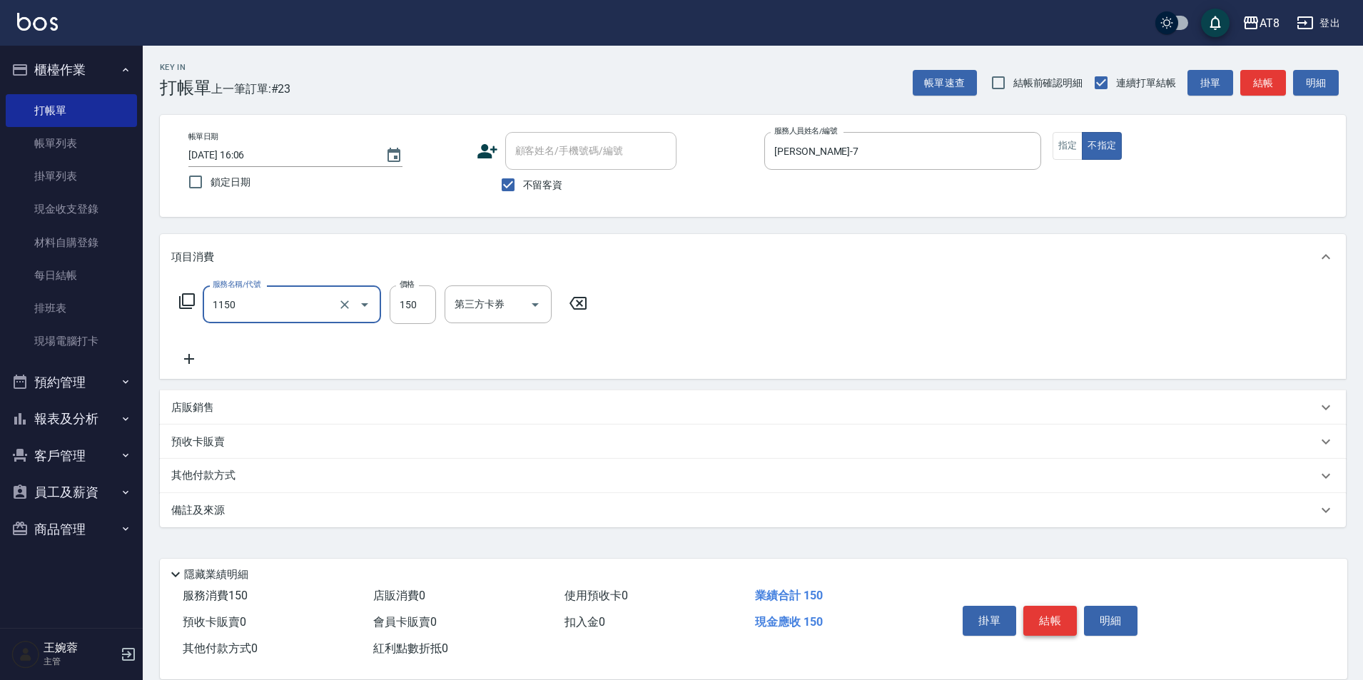
type input "洗髮(1150)"
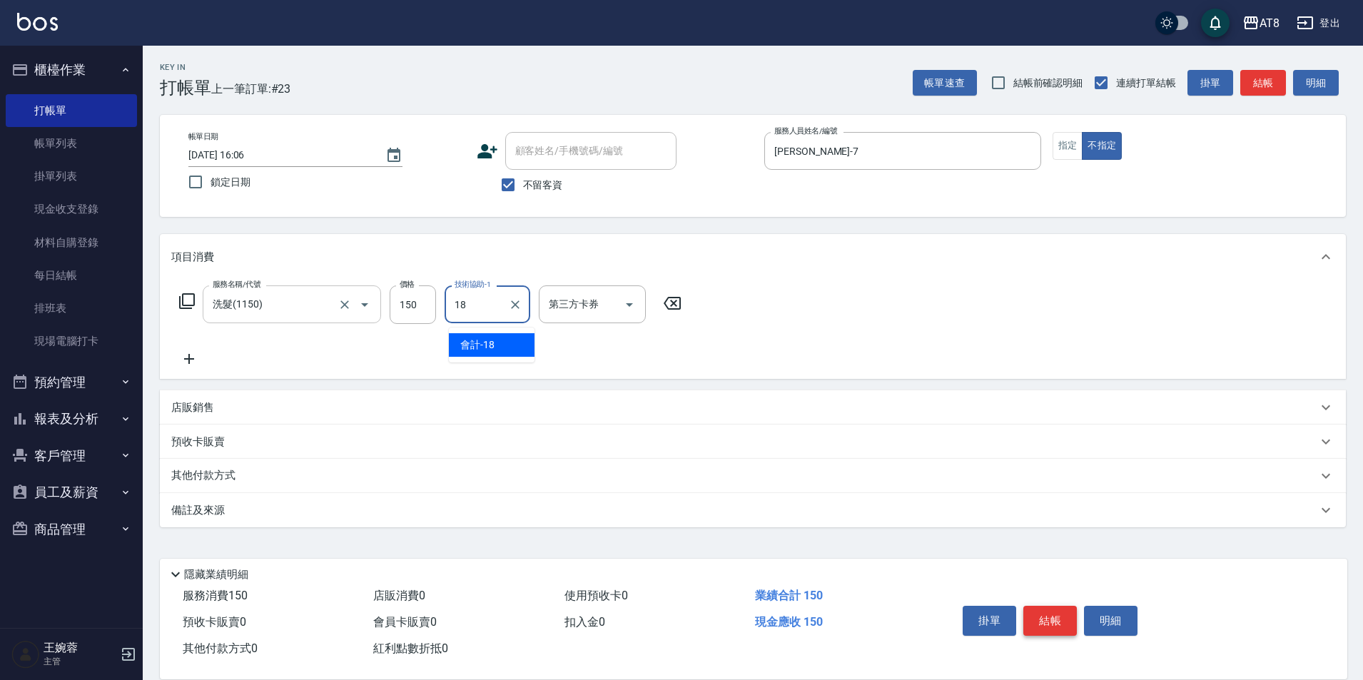
type input "會計-18"
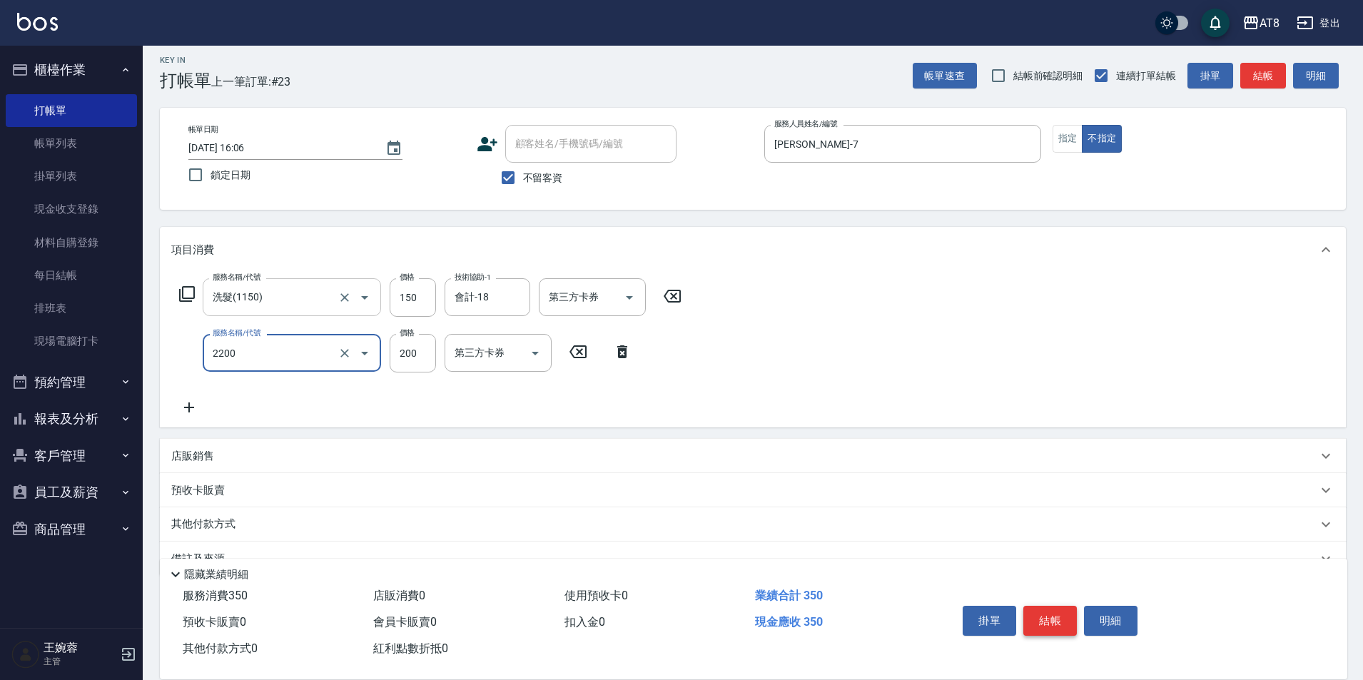
type input "剪髮(2200)"
click at [1055, 614] on button "結帳" at bounding box center [1050, 621] width 54 height 30
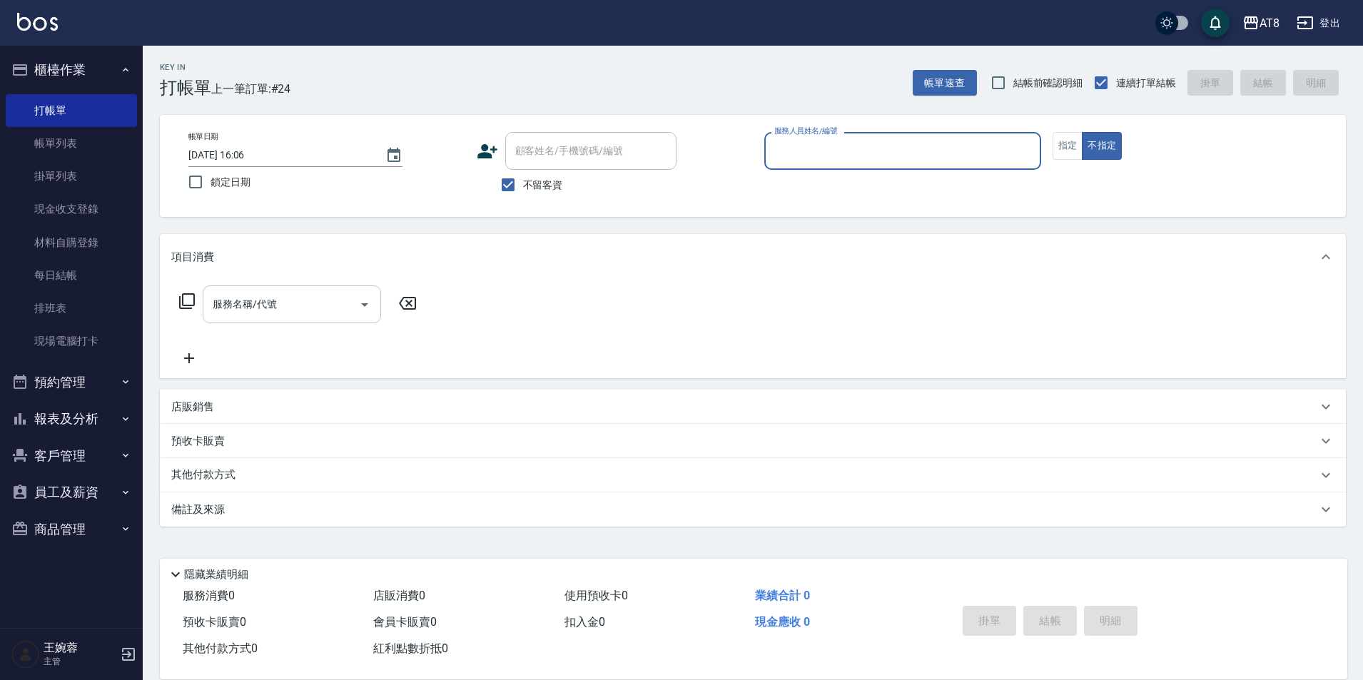
click at [21, 16] on img at bounding box center [37, 22] width 41 height 18
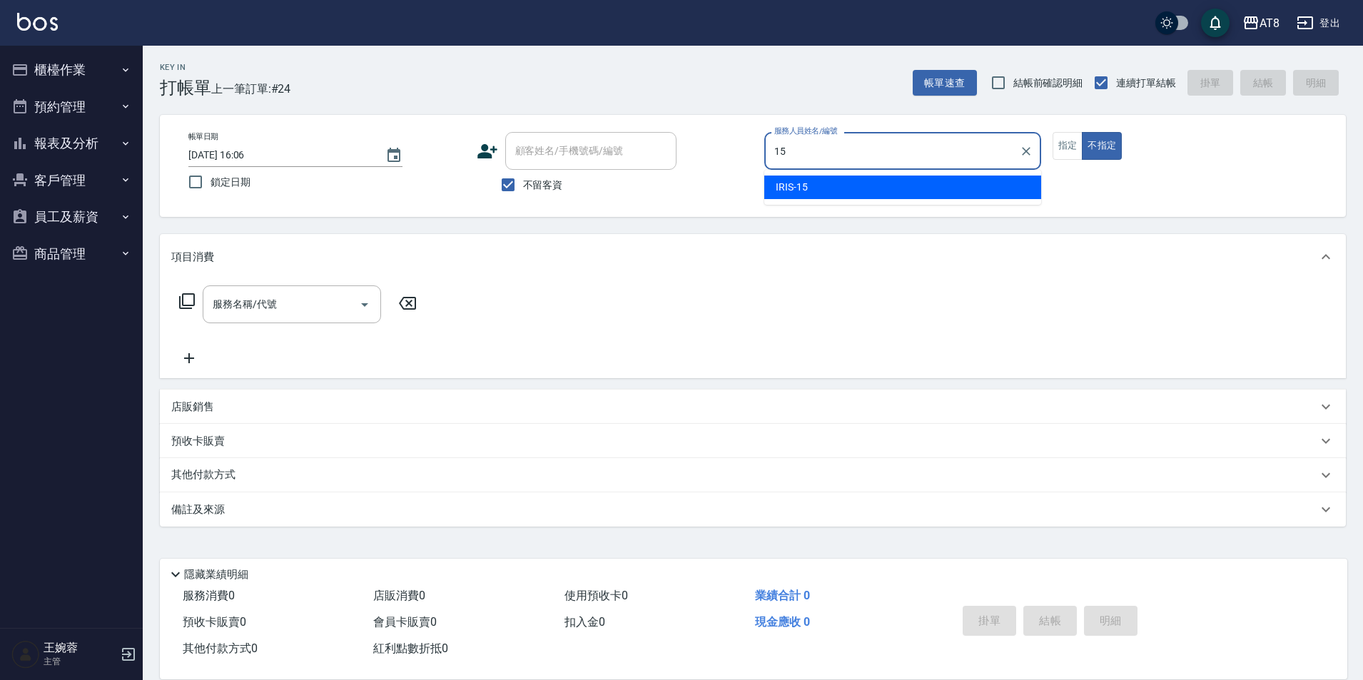
type input "IRIS-15"
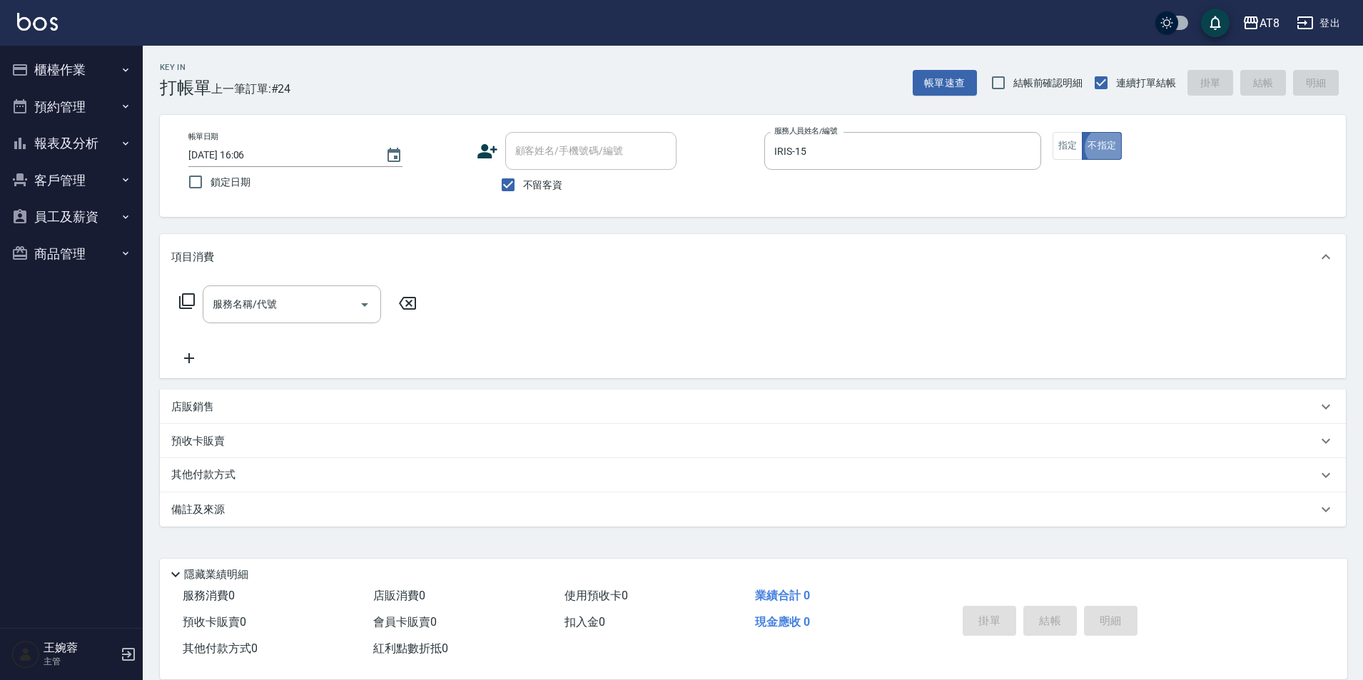
type button "false"
click at [75, 76] on button "櫃檯作業" at bounding box center [71, 69] width 131 height 37
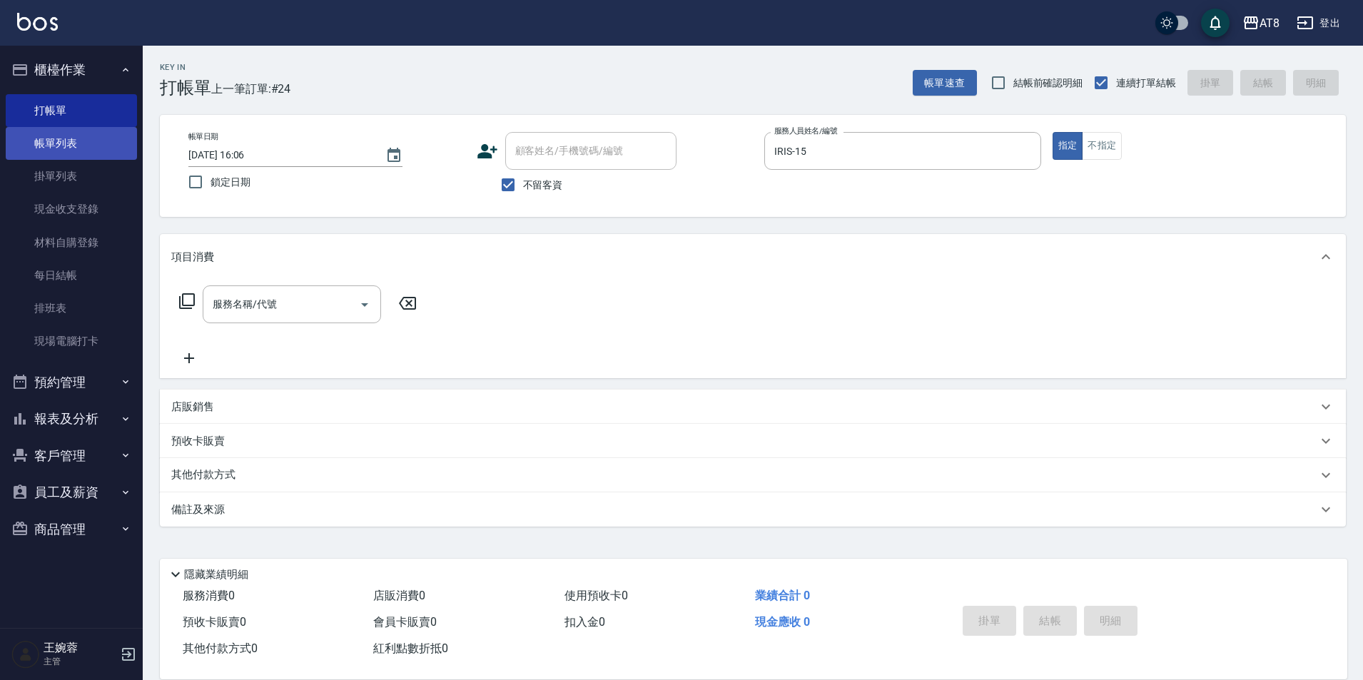
click at [77, 143] on link "帳單列表" at bounding box center [71, 143] width 131 height 33
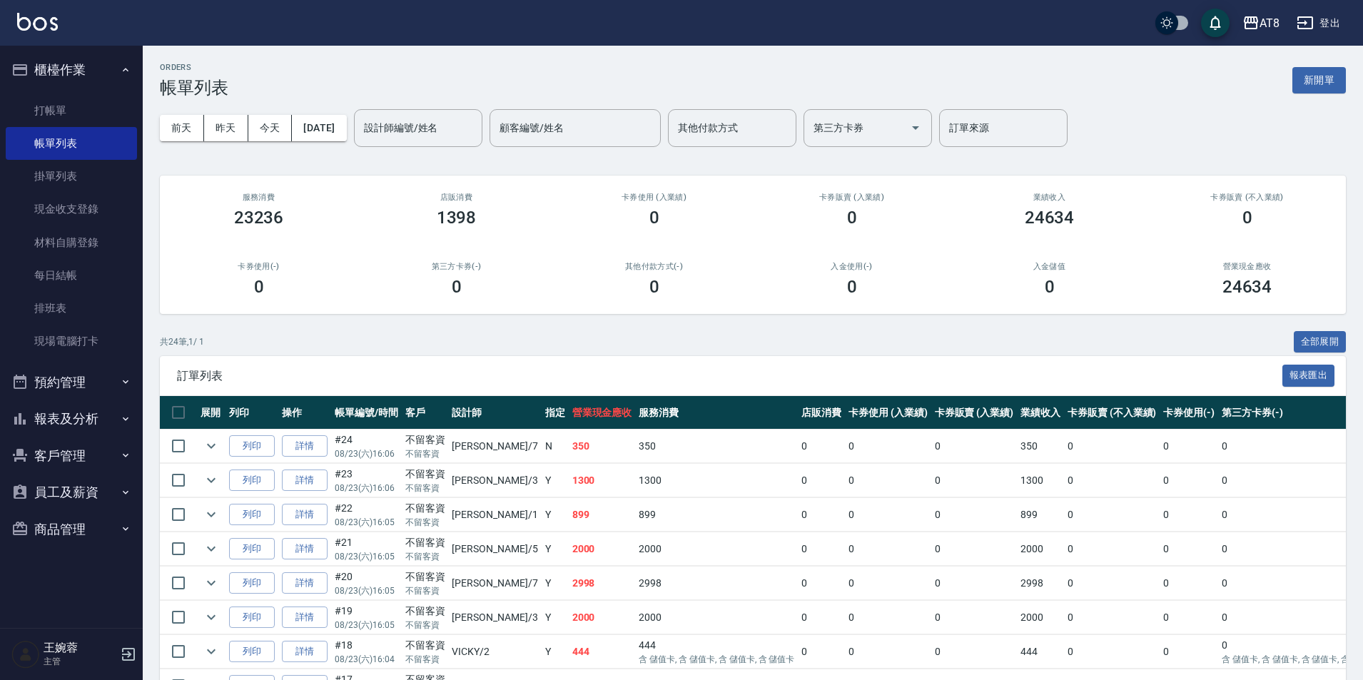
scroll to position [757, 0]
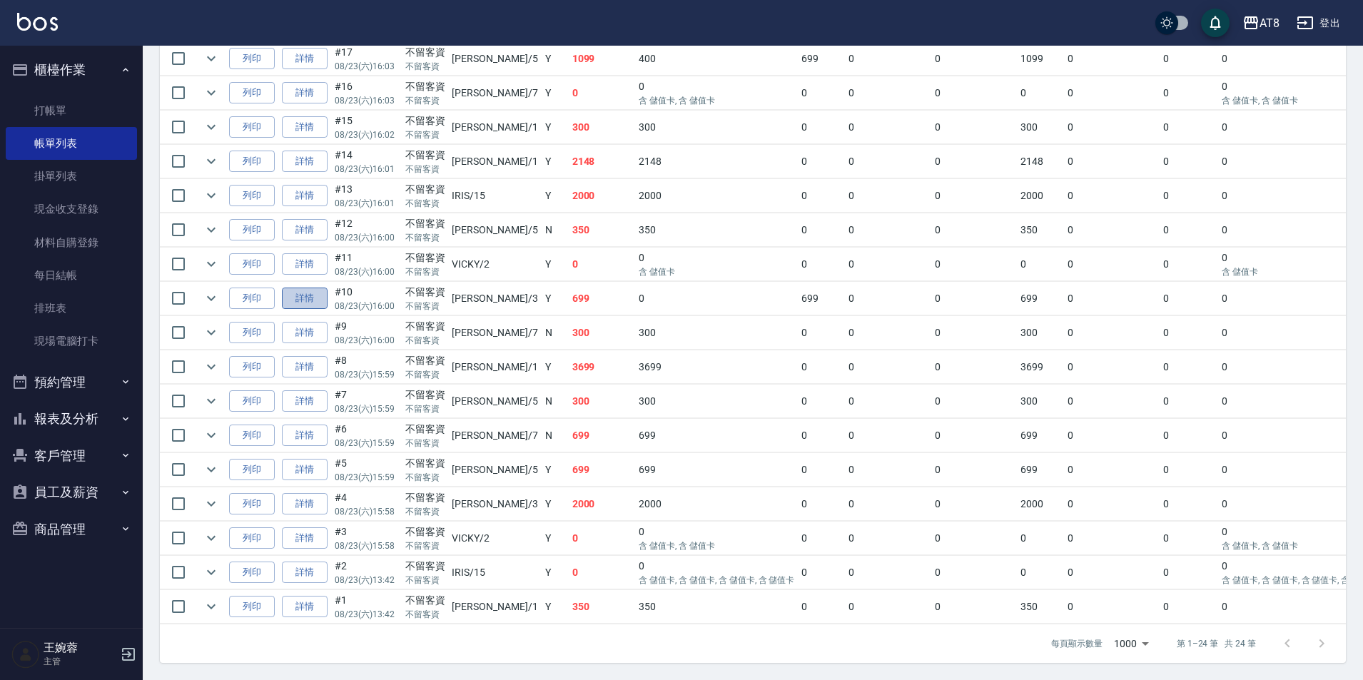
click at [310, 288] on link "詳情" at bounding box center [305, 299] width 46 height 22
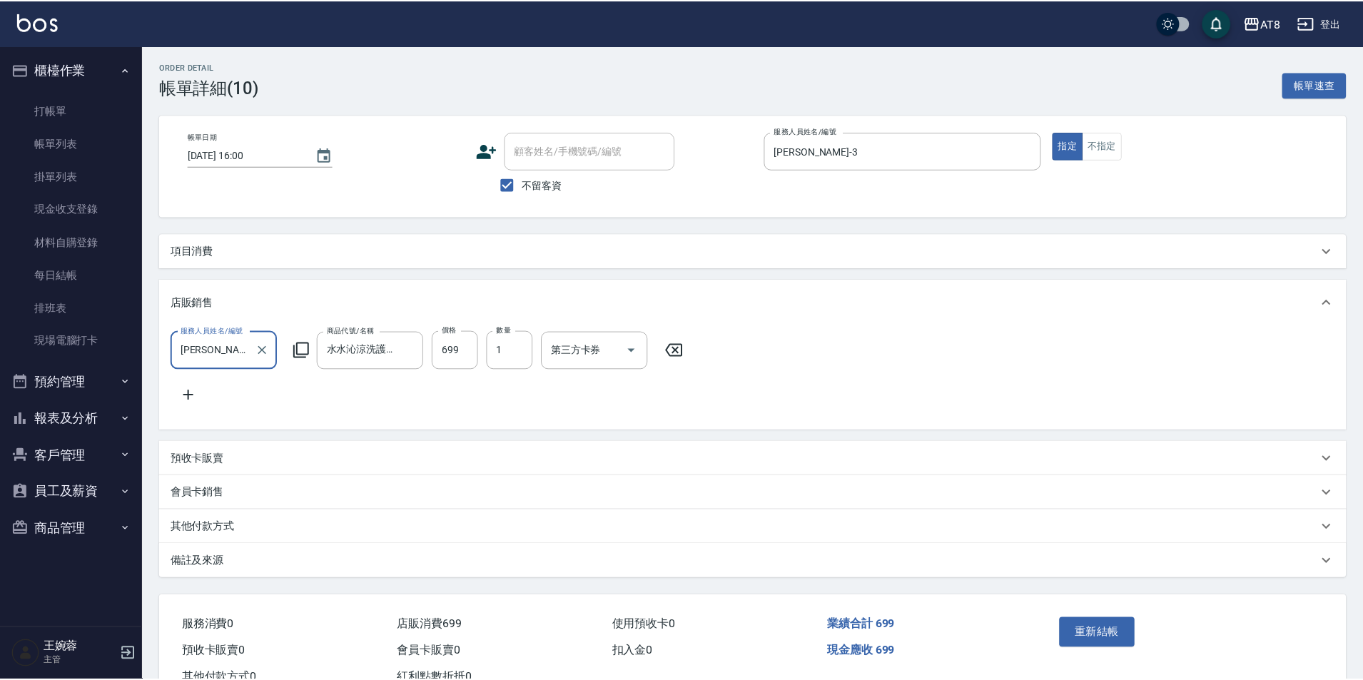
type input "[DATE] 16:00"
checkbox input "true"
type input "[PERSON_NAME]-3"
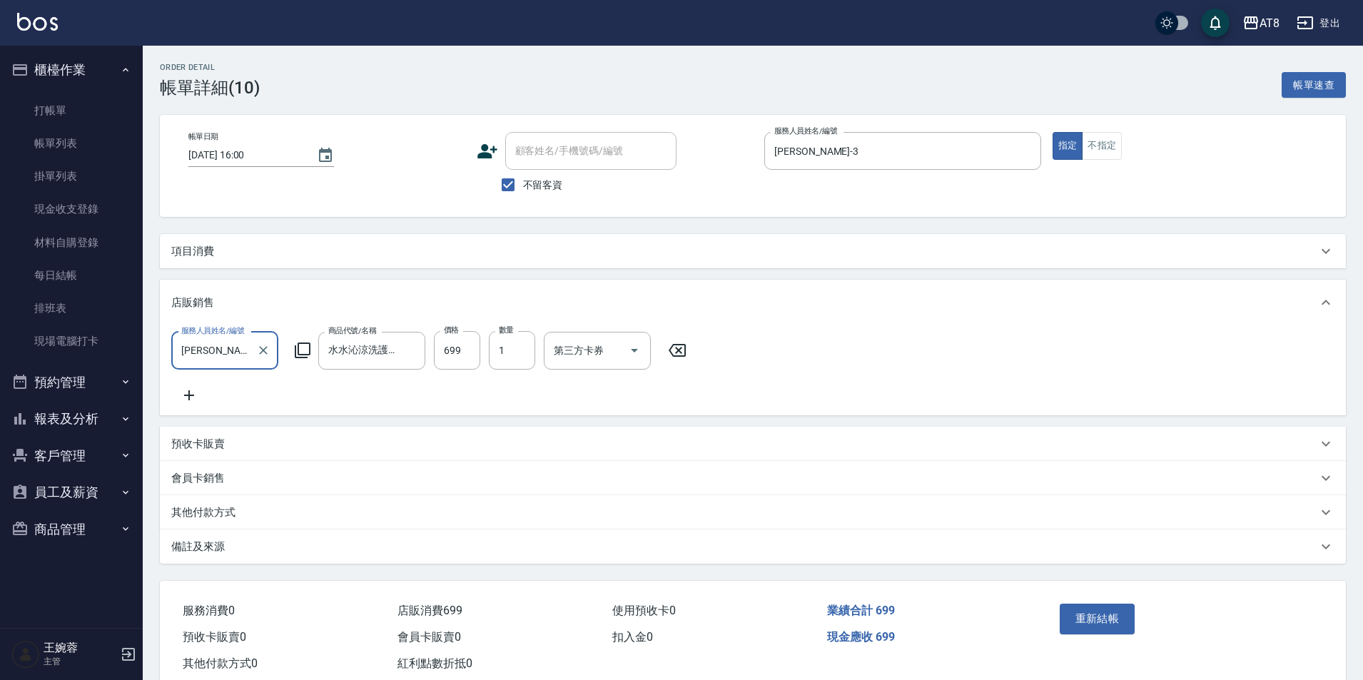
click at [201, 259] on p "項目消費" at bounding box center [192, 251] width 43 height 15
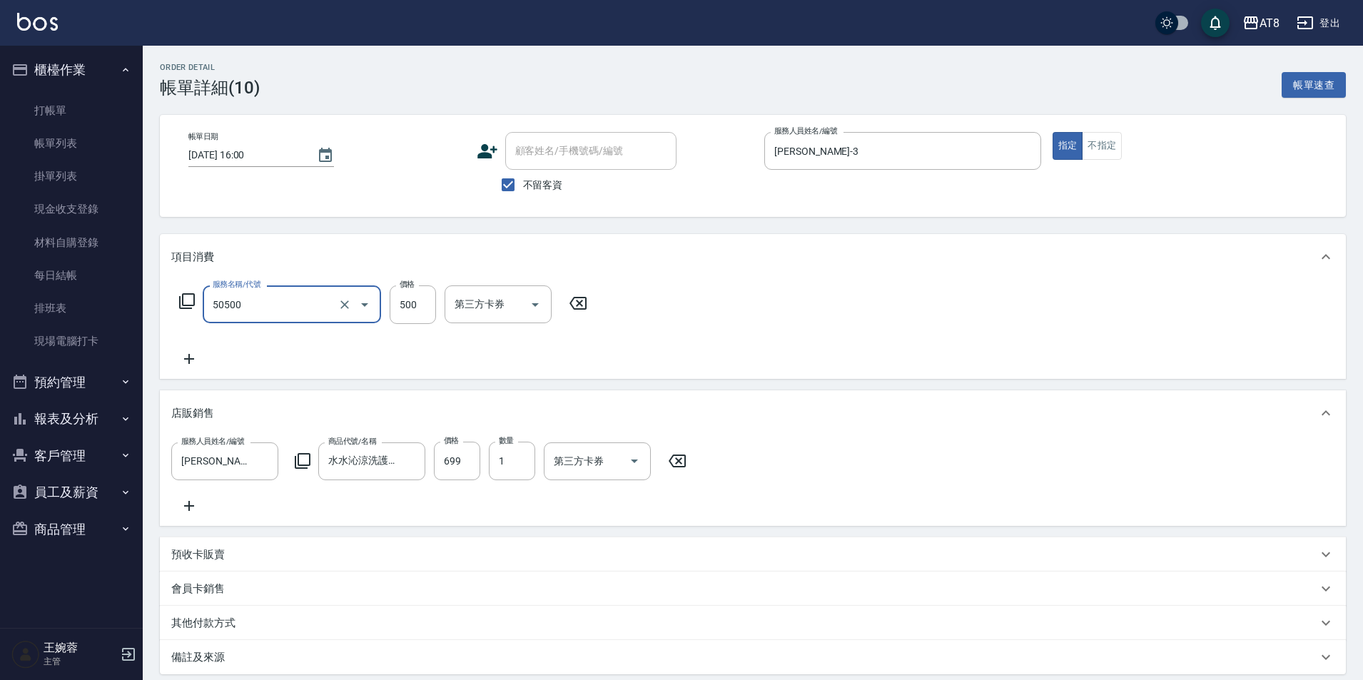
type input "入金護髮500(50500)"
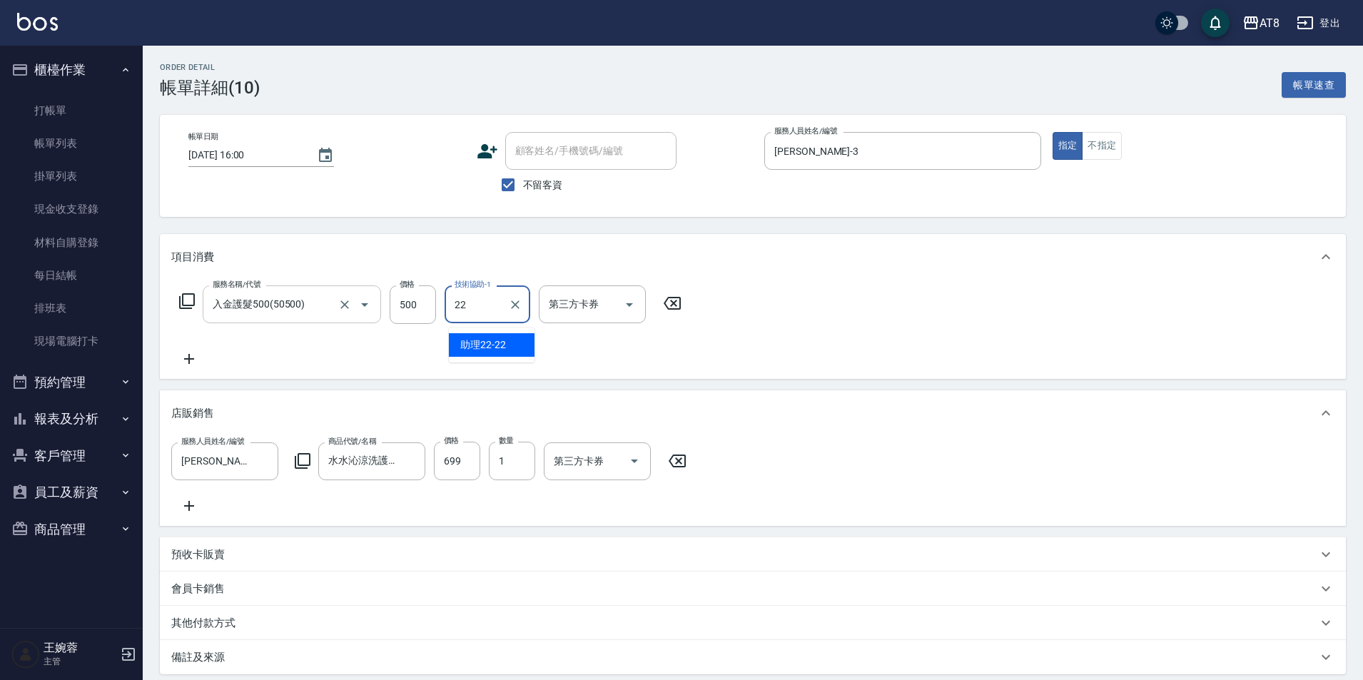
type input "助理22-22"
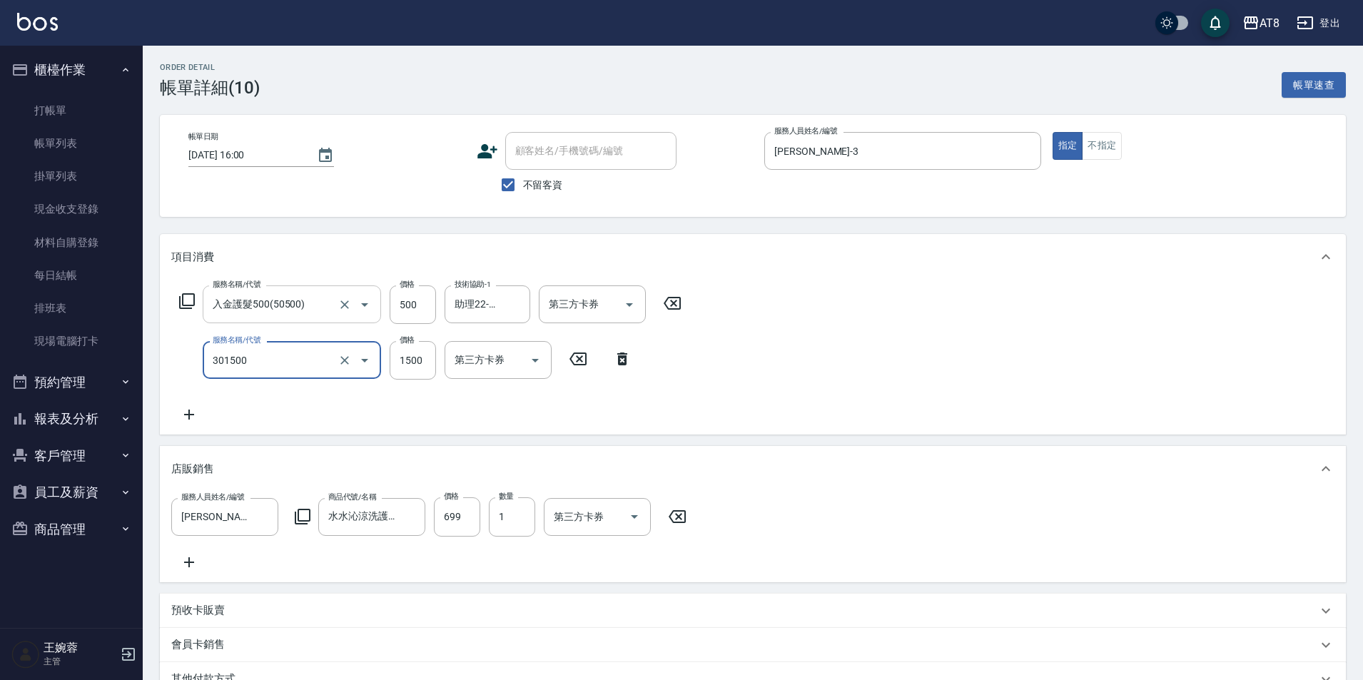
type input "入金燙髮1500(301500)"
type input "1300"
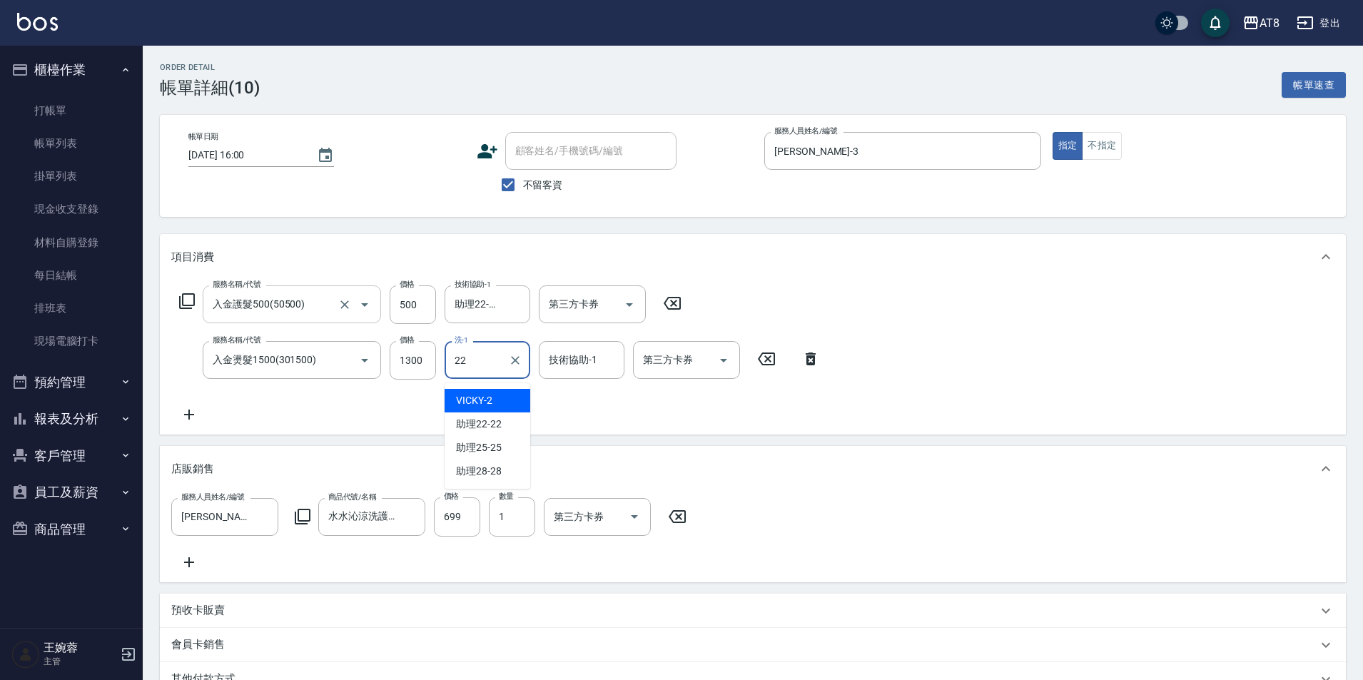
type input "助理22-22"
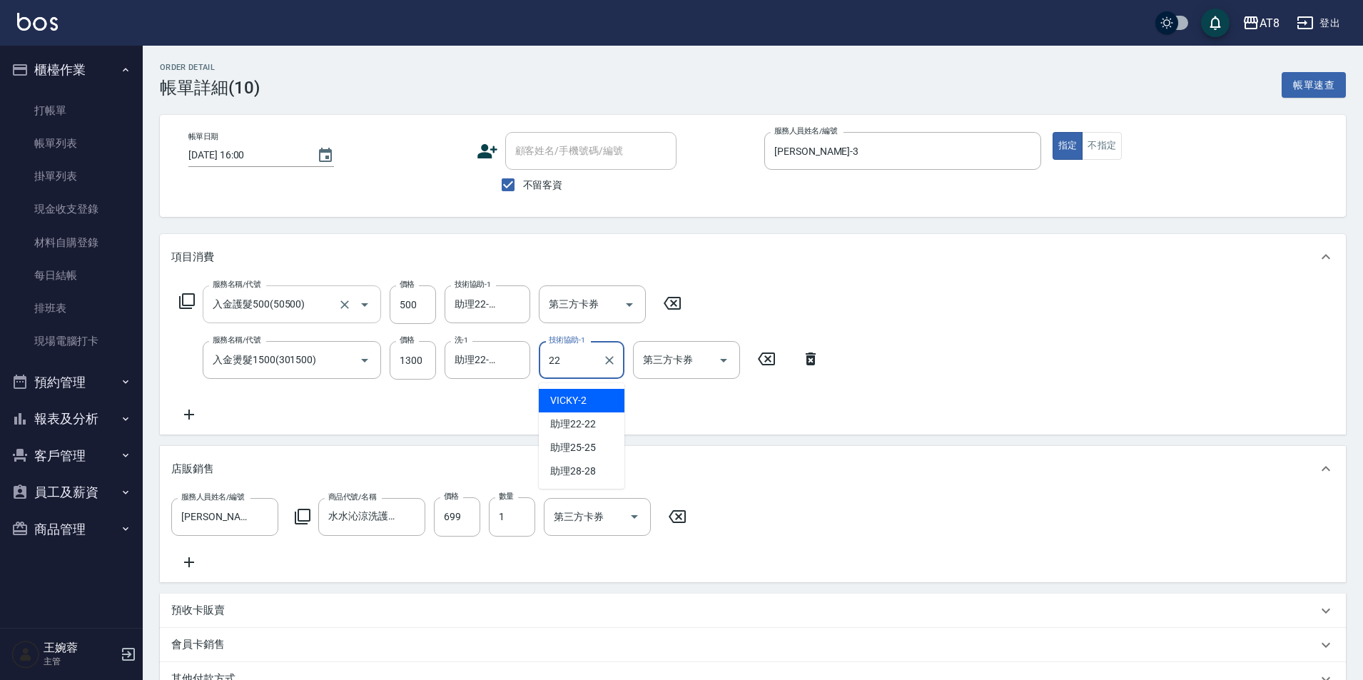
type input "助理22-22"
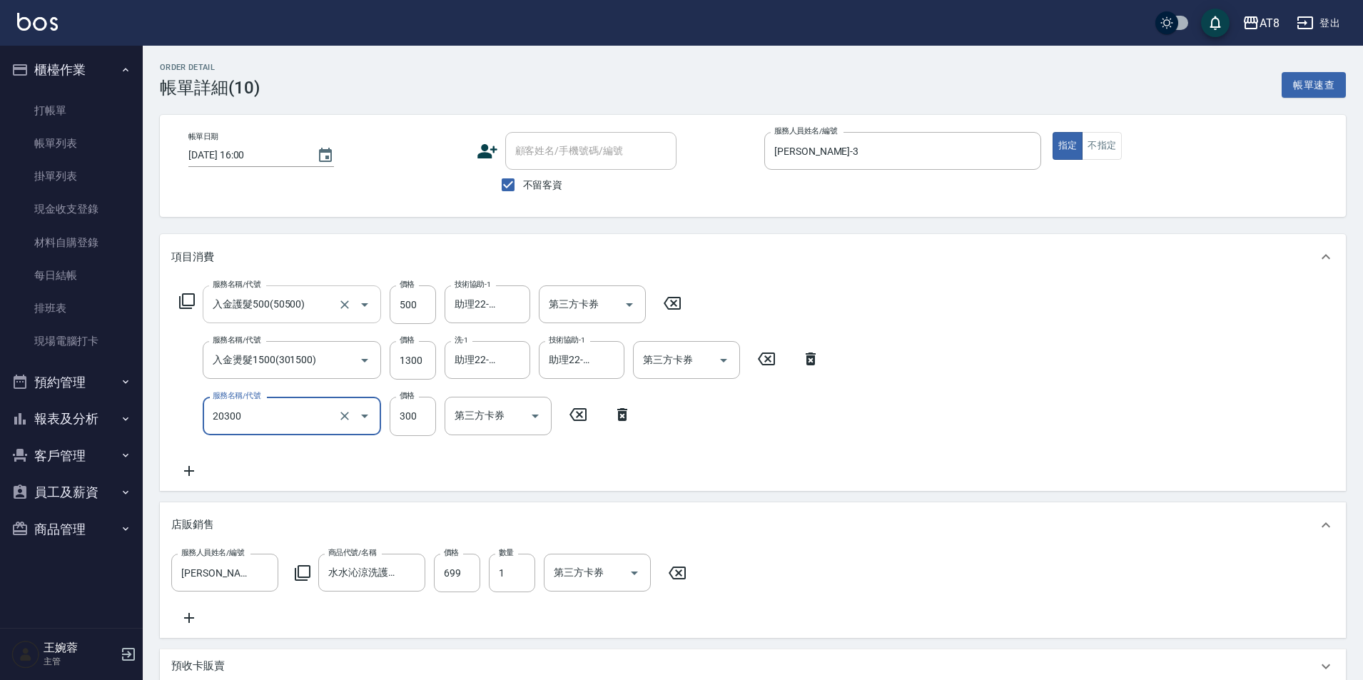
type input "入金剪髮300(20300)"
type input "350"
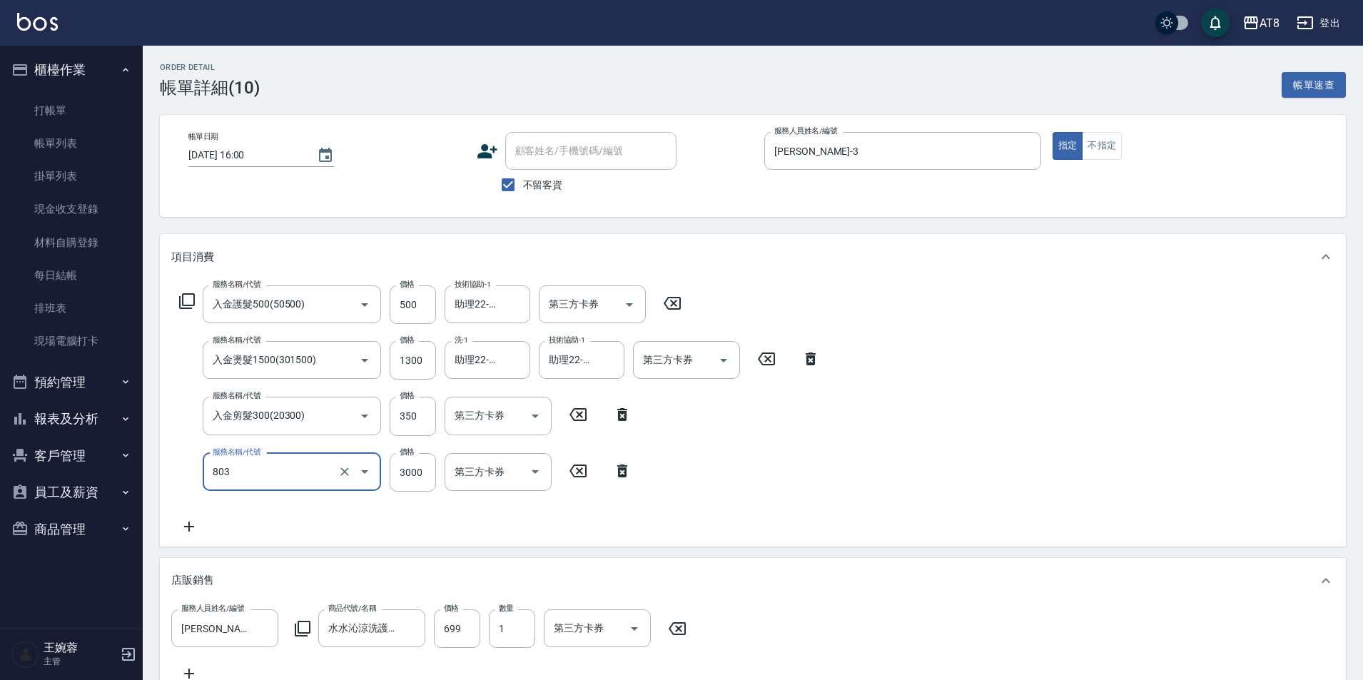
type input "頂級豪華3(803)"
click at [630, 305] on icon "Open" at bounding box center [629, 304] width 17 height 17
type input "1449"
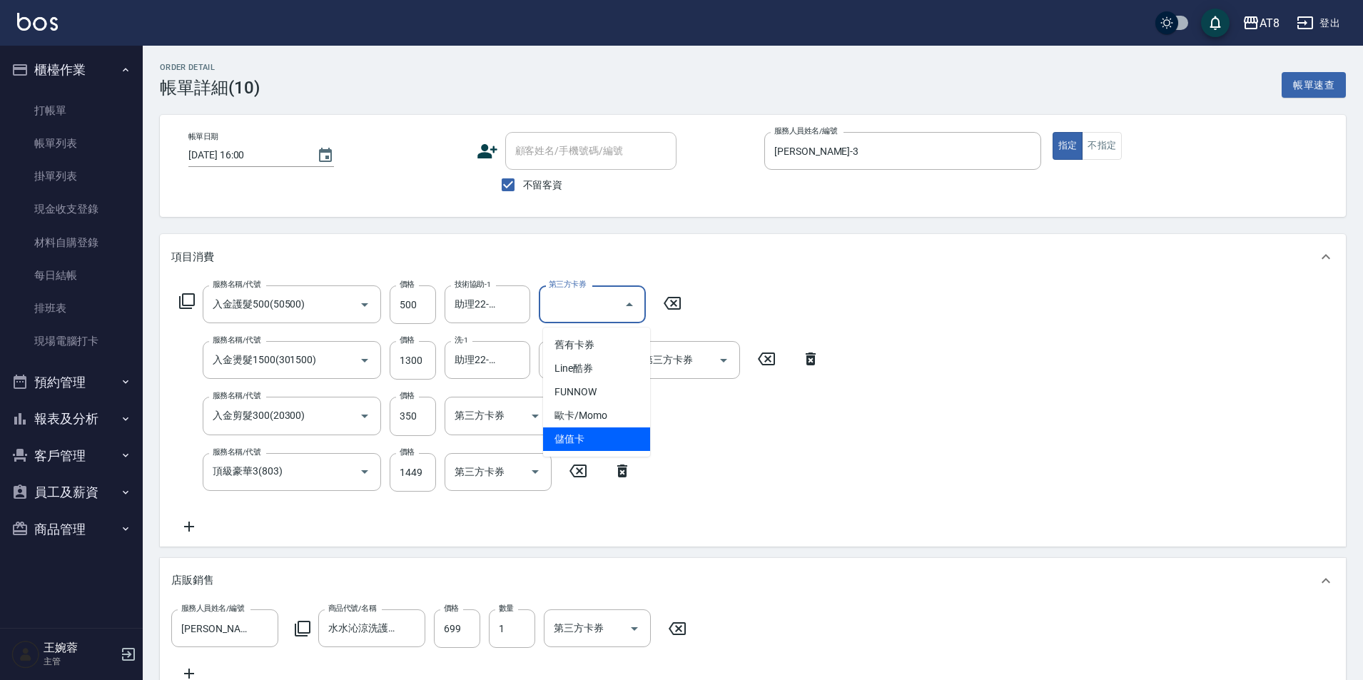
click at [624, 443] on span "儲值卡" at bounding box center [596, 439] width 107 height 24
type input "儲值卡"
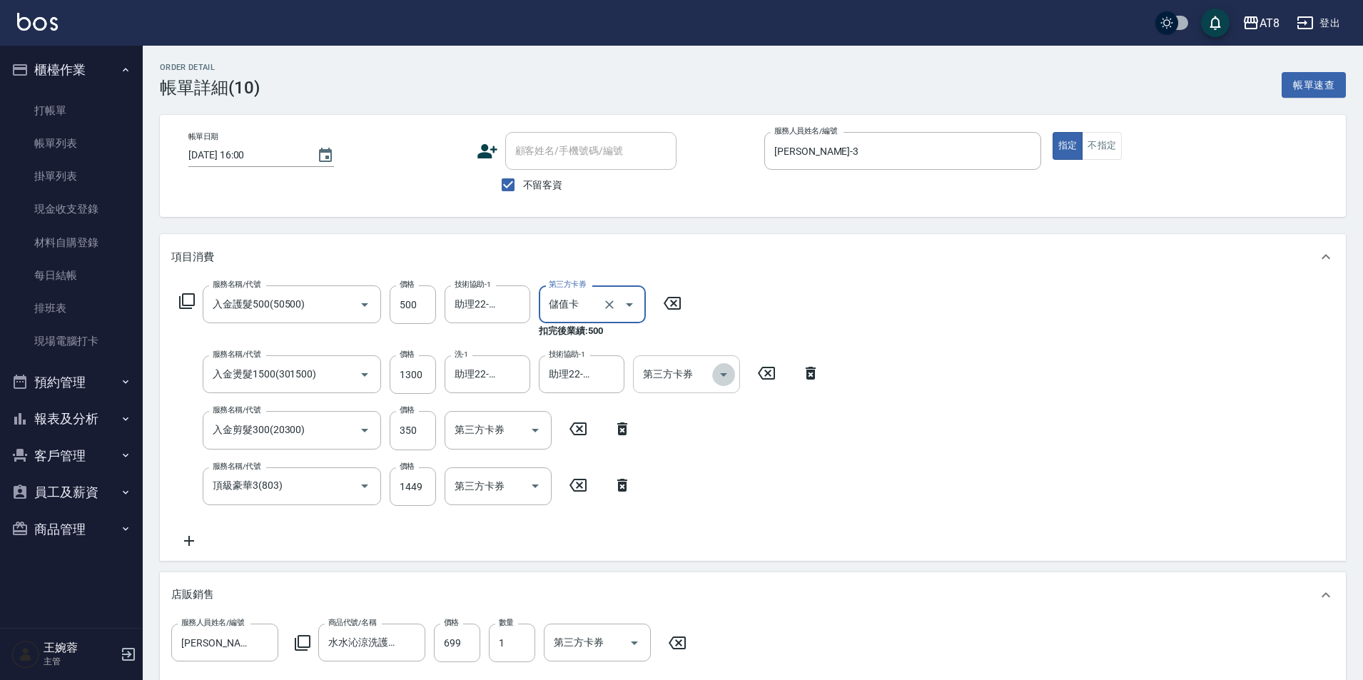
click at [719, 375] on icon "Open" at bounding box center [723, 374] width 17 height 17
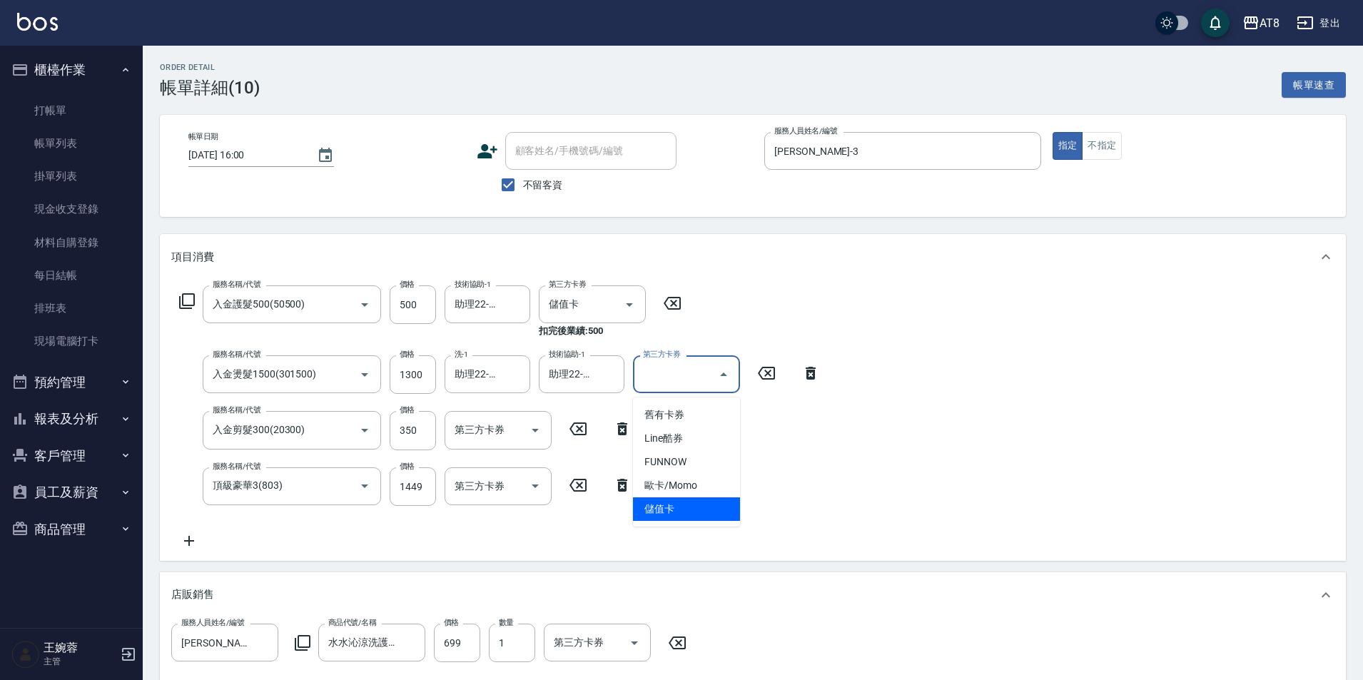
click at [701, 512] on span "儲值卡" at bounding box center [686, 509] width 107 height 24
type input "儲值卡"
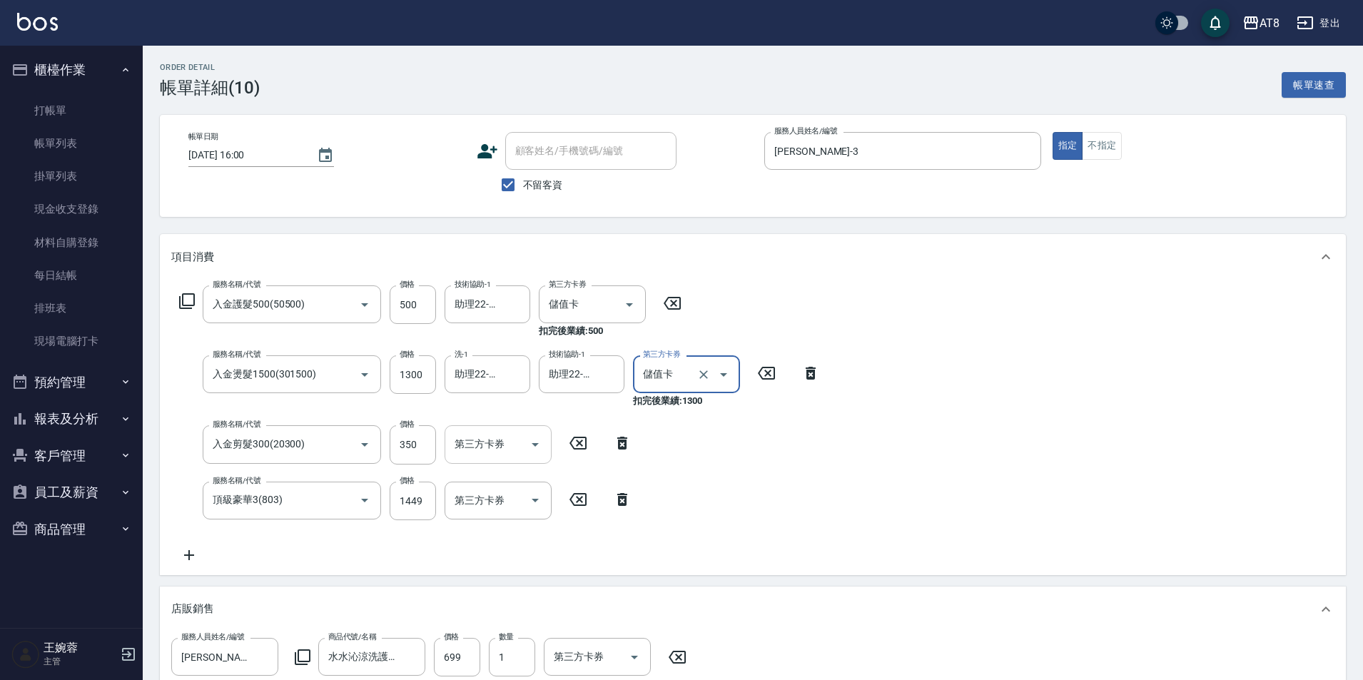
click at [539, 448] on icon "Open" at bounding box center [535, 444] width 17 height 17
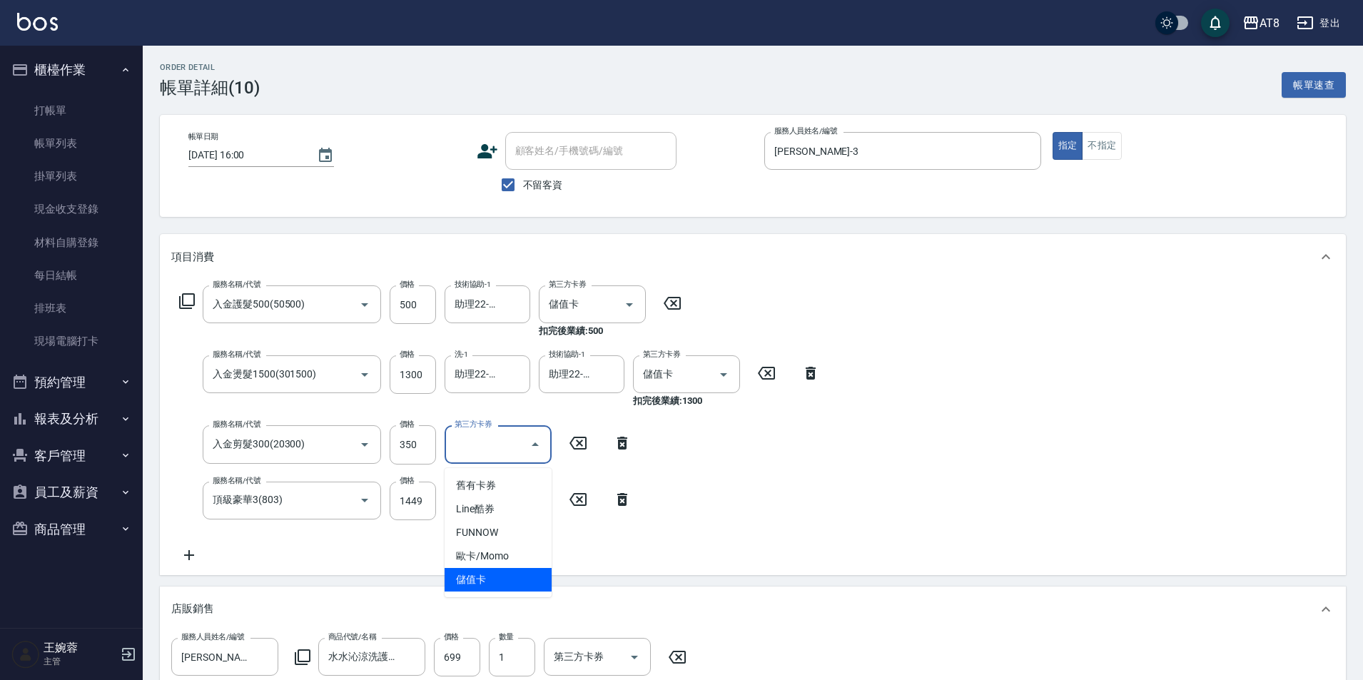
click at [531, 583] on span "儲值卡" at bounding box center [498, 580] width 107 height 24
type input "儲值卡"
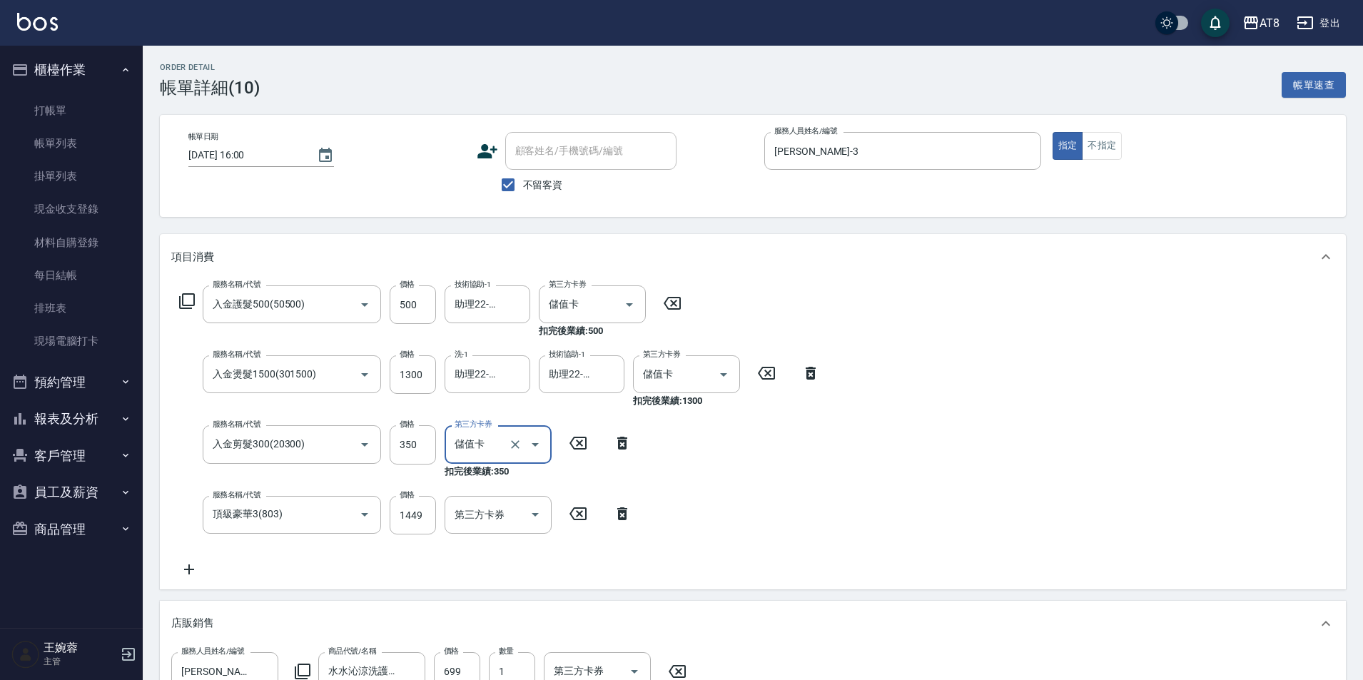
scroll to position [330, 0]
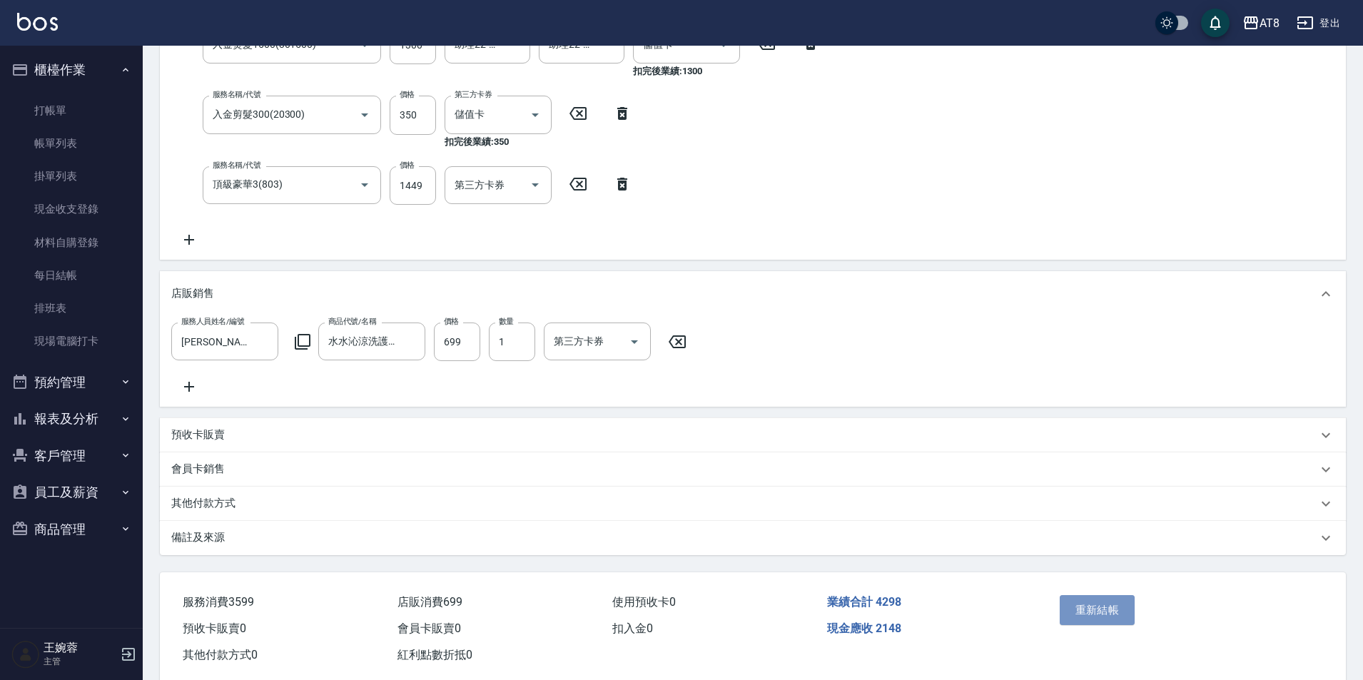
click at [1094, 625] on button "重新結帳" at bounding box center [1098, 610] width 76 height 30
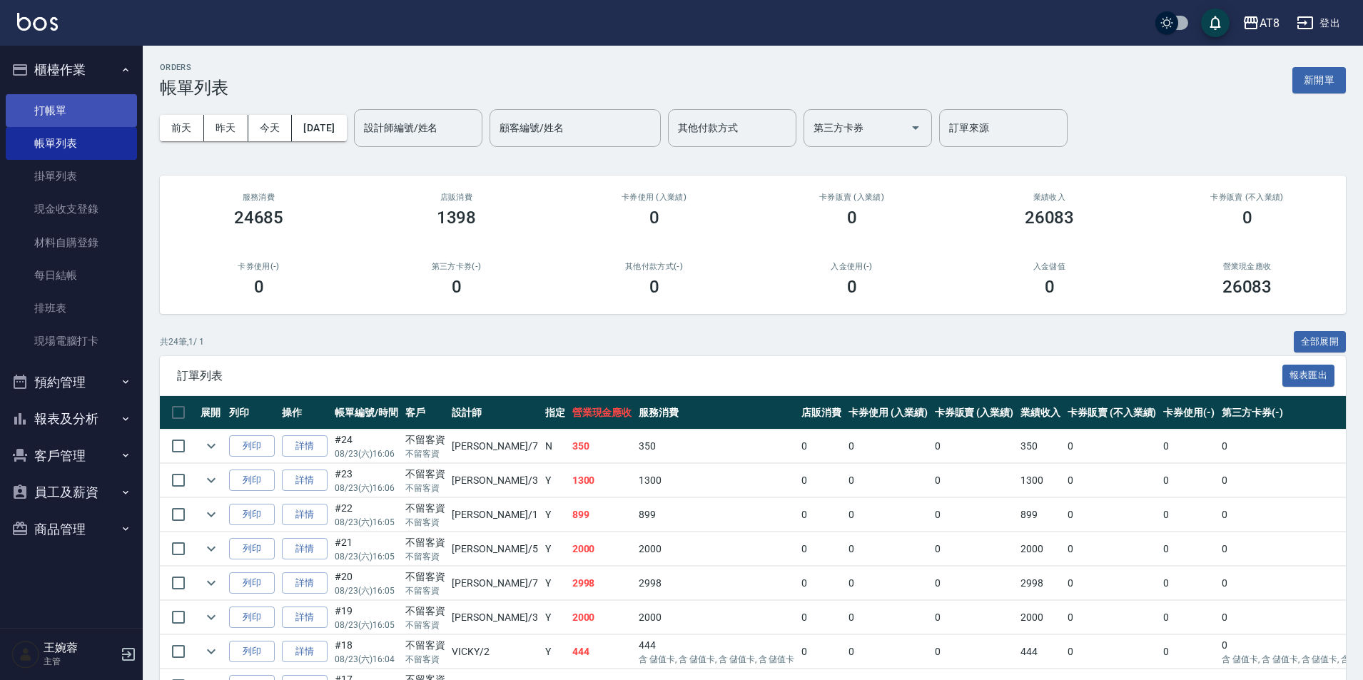
click at [122, 106] on link "打帳單" at bounding box center [71, 110] width 131 height 33
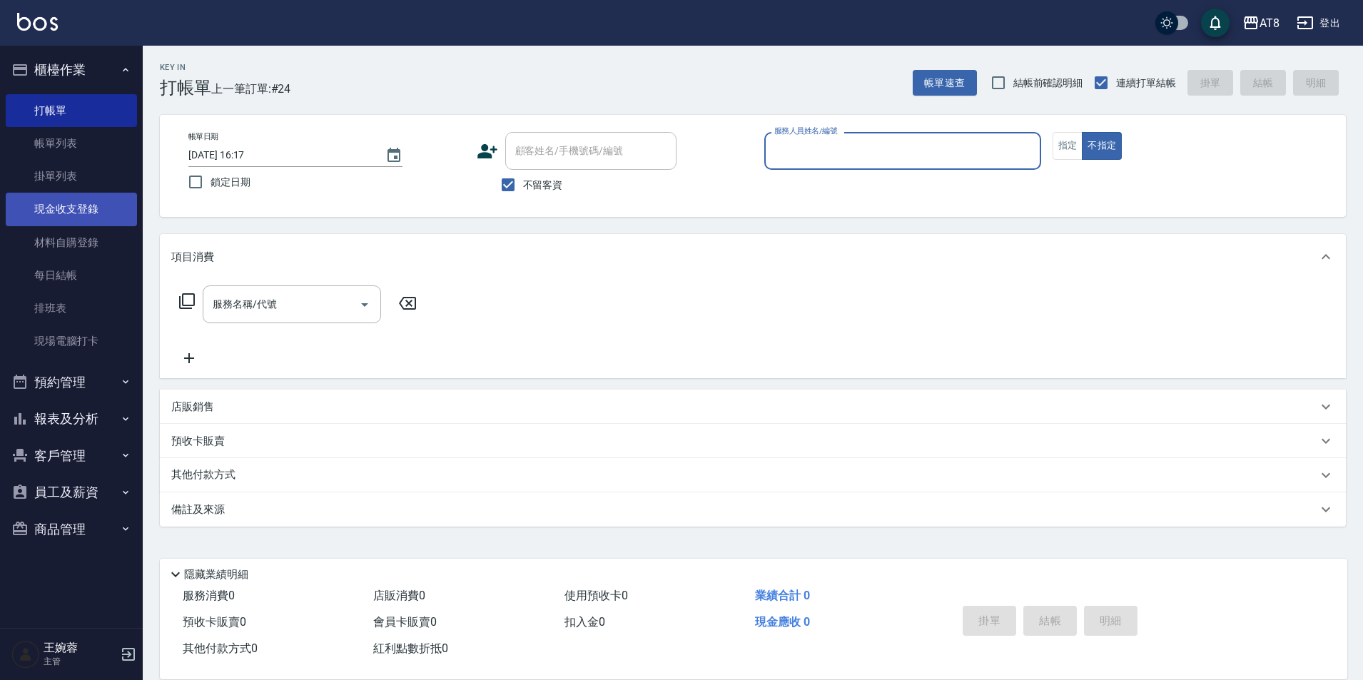
click at [37, 213] on link "現金收支登錄" at bounding box center [71, 209] width 131 height 33
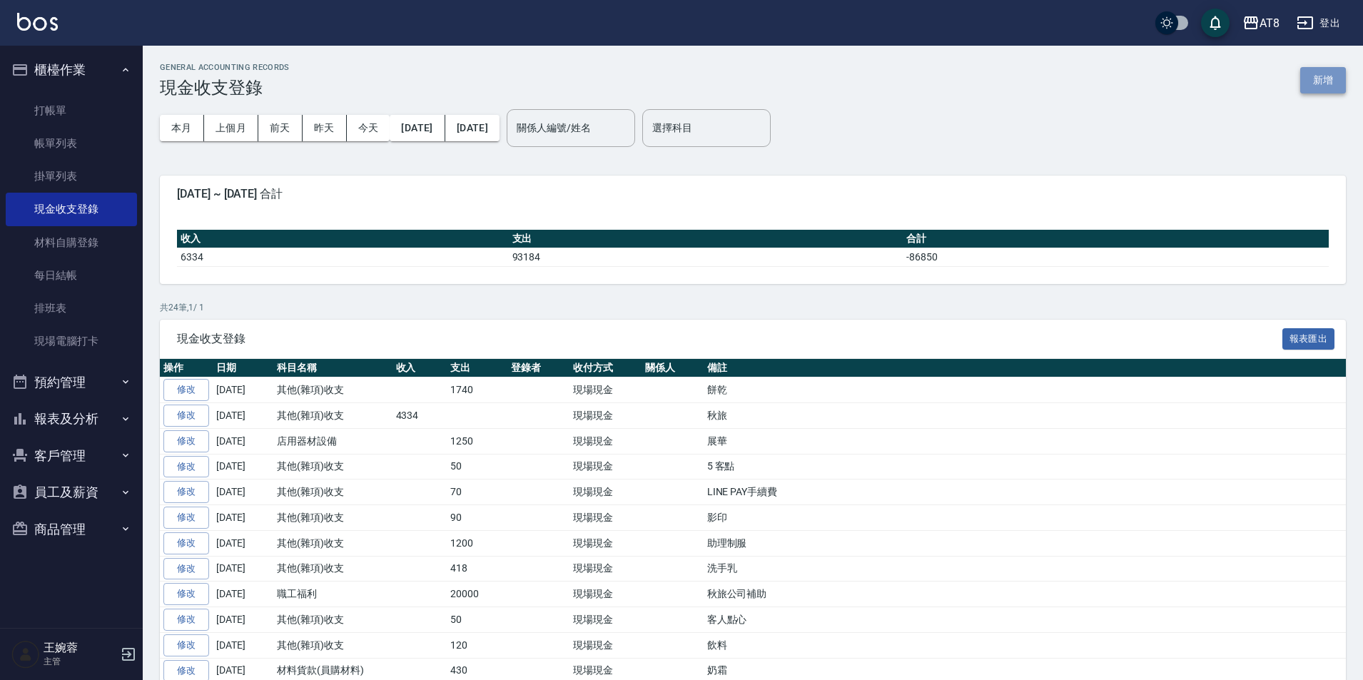
click at [1342, 81] on button "新增" at bounding box center [1323, 80] width 46 height 26
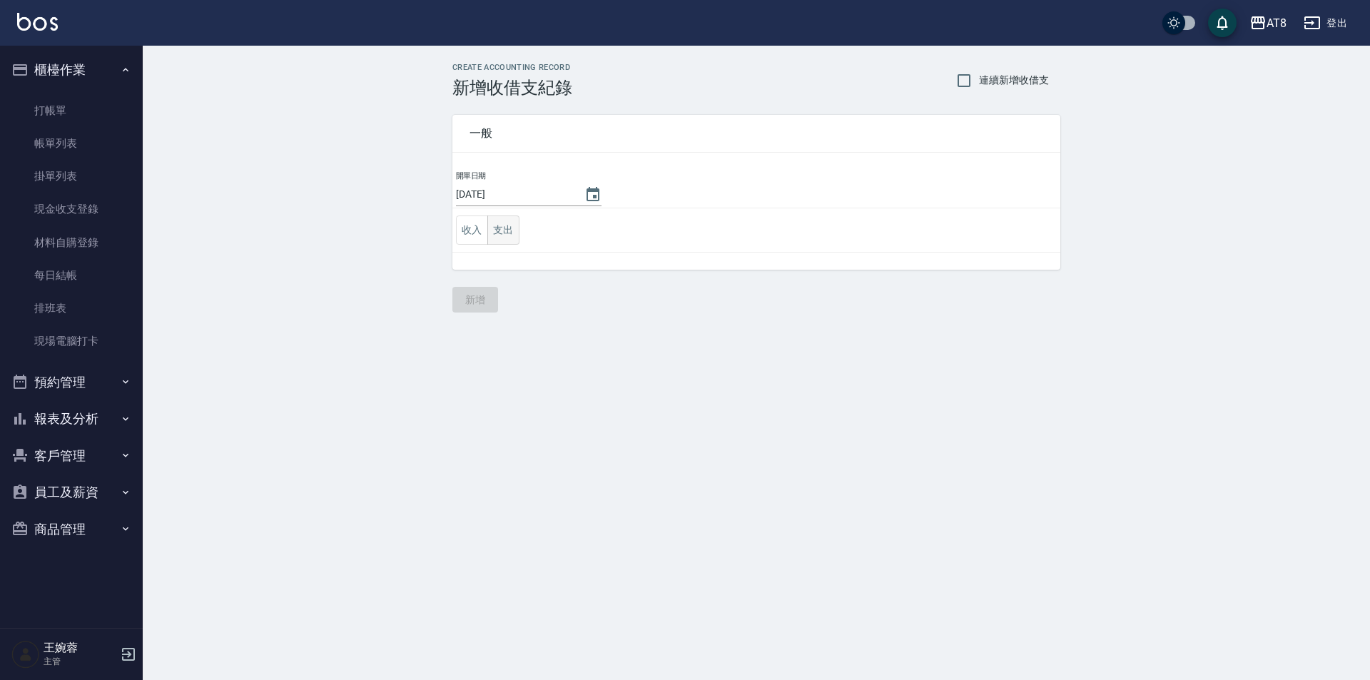
click at [510, 240] on button "支出" at bounding box center [503, 230] width 32 height 29
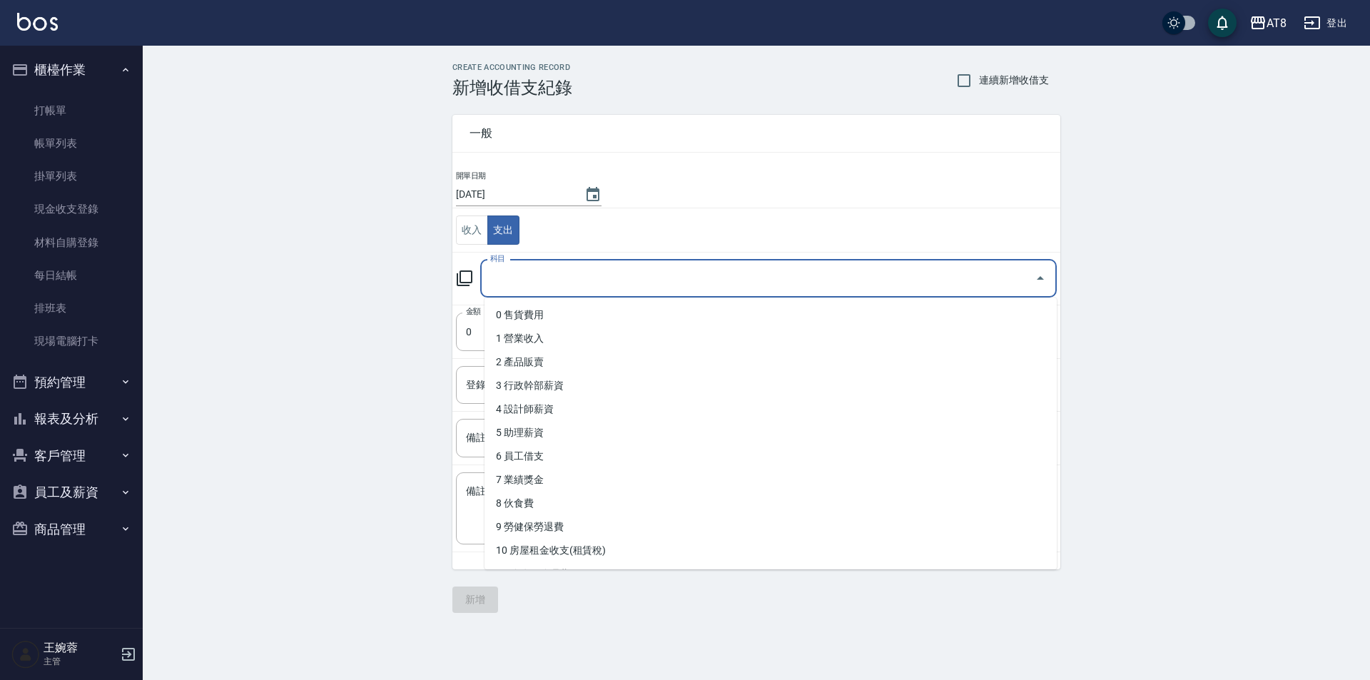
click at [657, 280] on input "科目" at bounding box center [758, 278] width 542 height 25
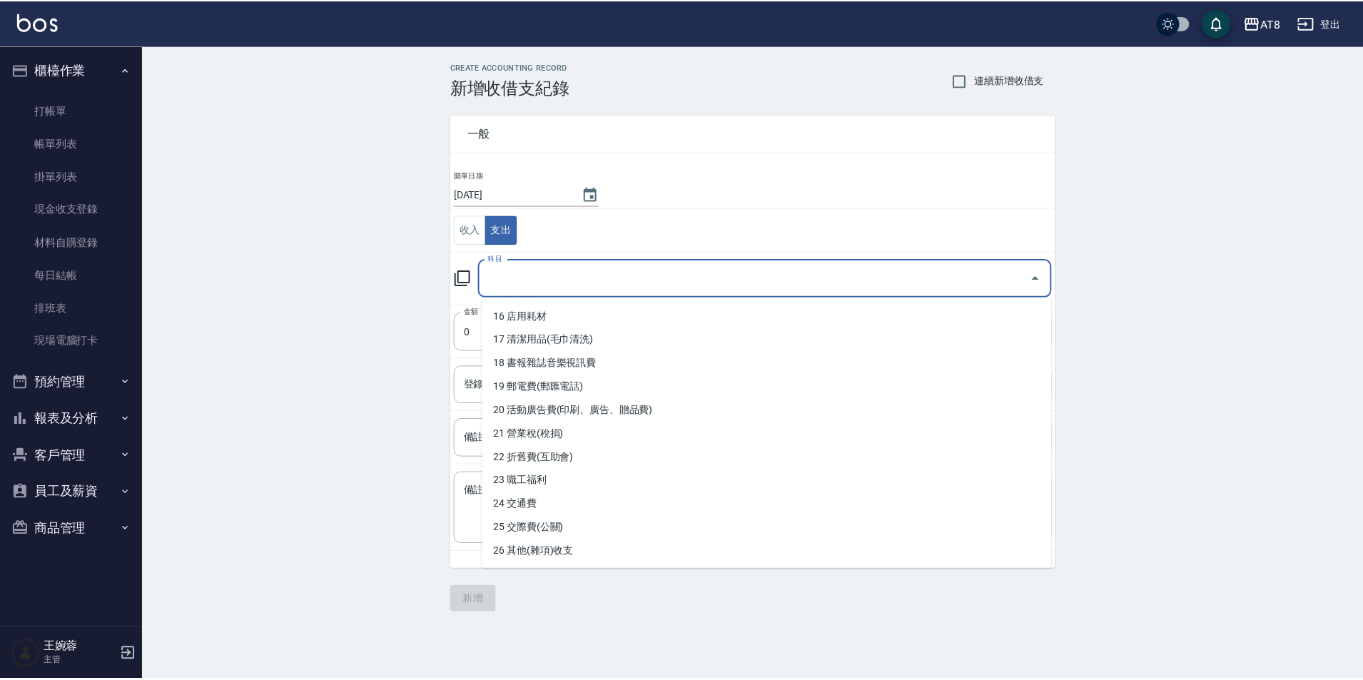
scroll to position [442, 0]
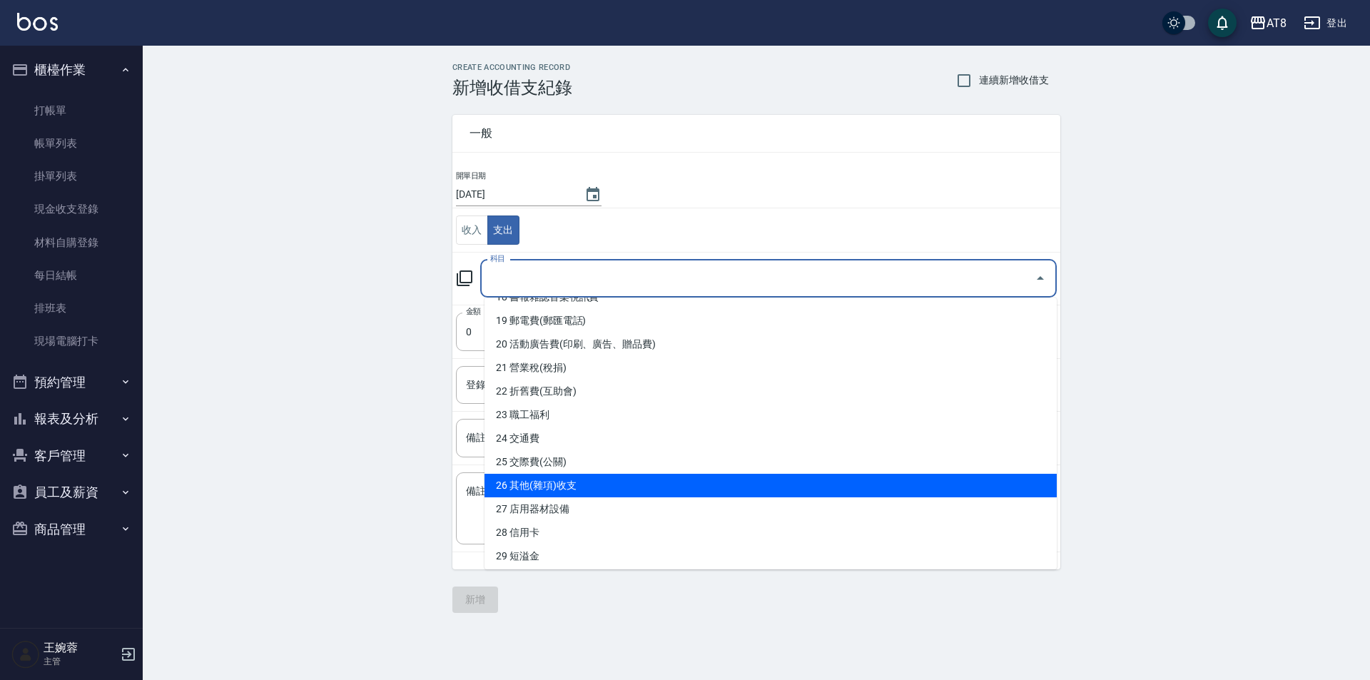
click at [1040, 487] on li "26 其他(雜項)收支" at bounding box center [771, 486] width 572 height 24
type input "26 其他(雜項)收支"
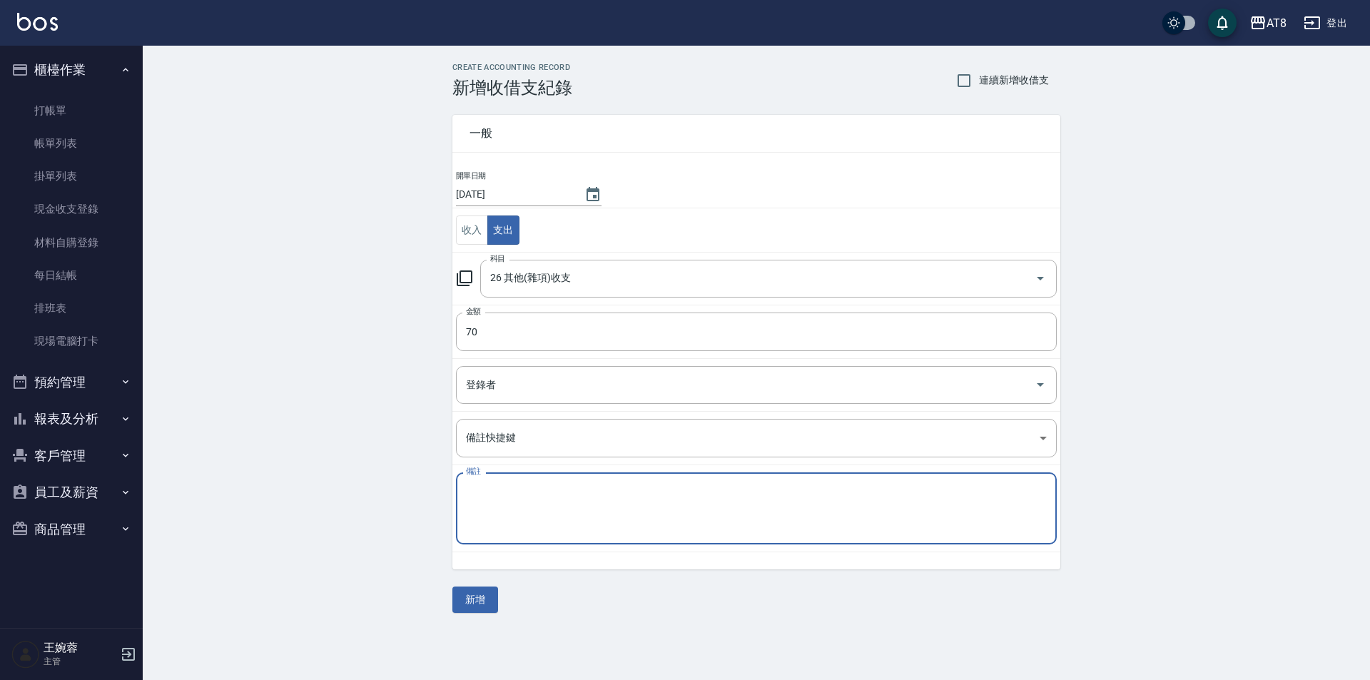
click at [983, 505] on textarea "備註" at bounding box center [756, 509] width 581 height 49
click at [484, 604] on button "新增" at bounding box center [475, 600] width 46 height 26
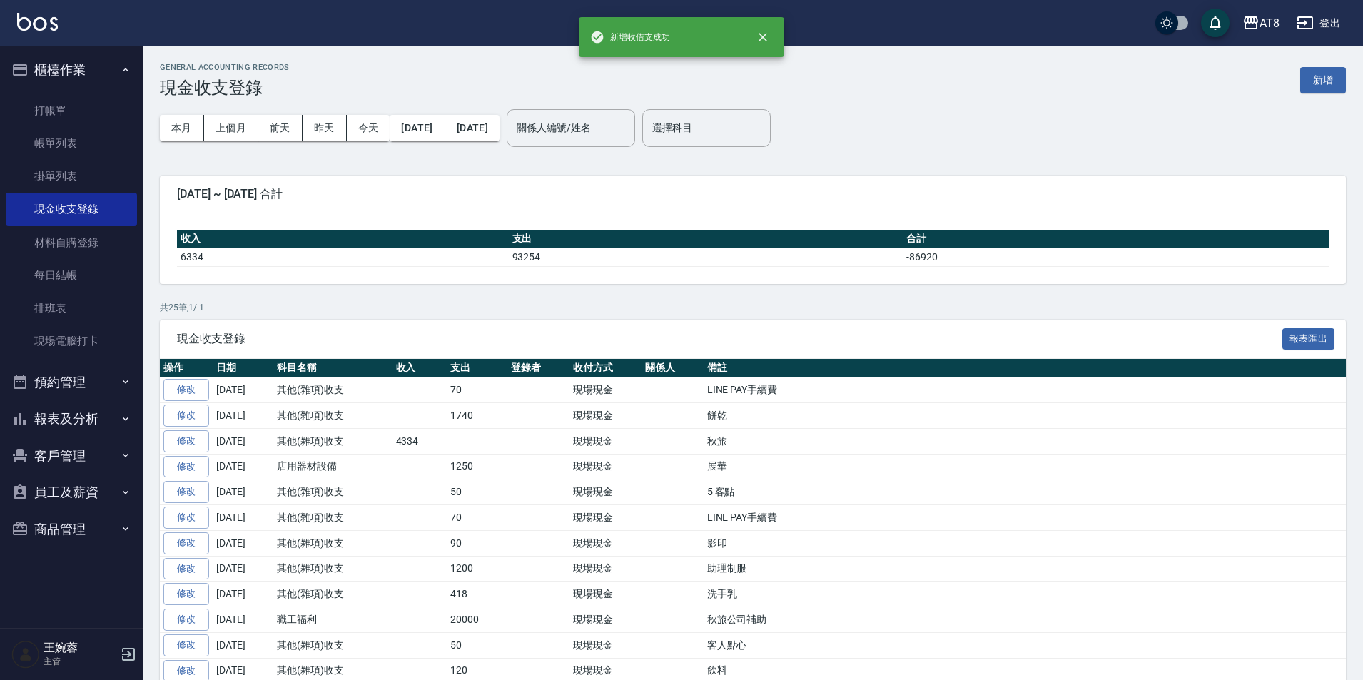
click at [47, 17] on img at bounding box center [37, 22] width 41 height 18
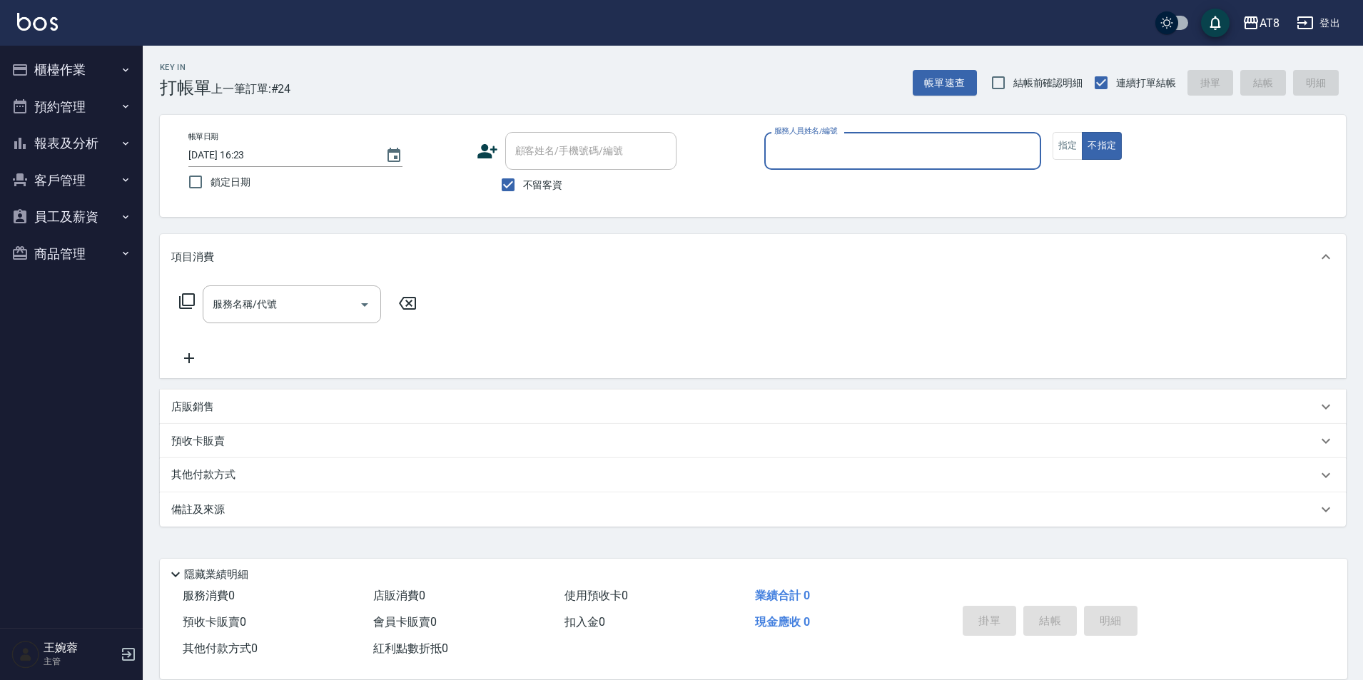
click at [117, 138] on button "報表及分析" at bounding box center [71, 143] width 131 height 37
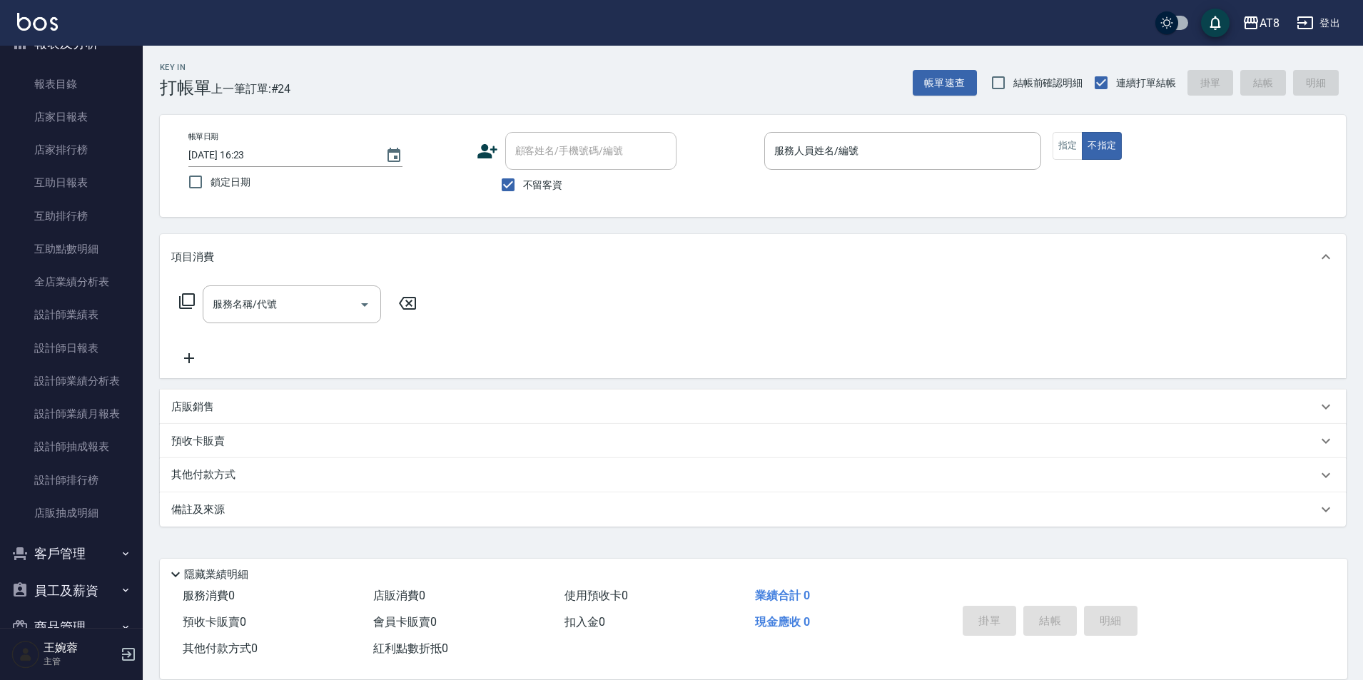
scroll to position [135, 0]
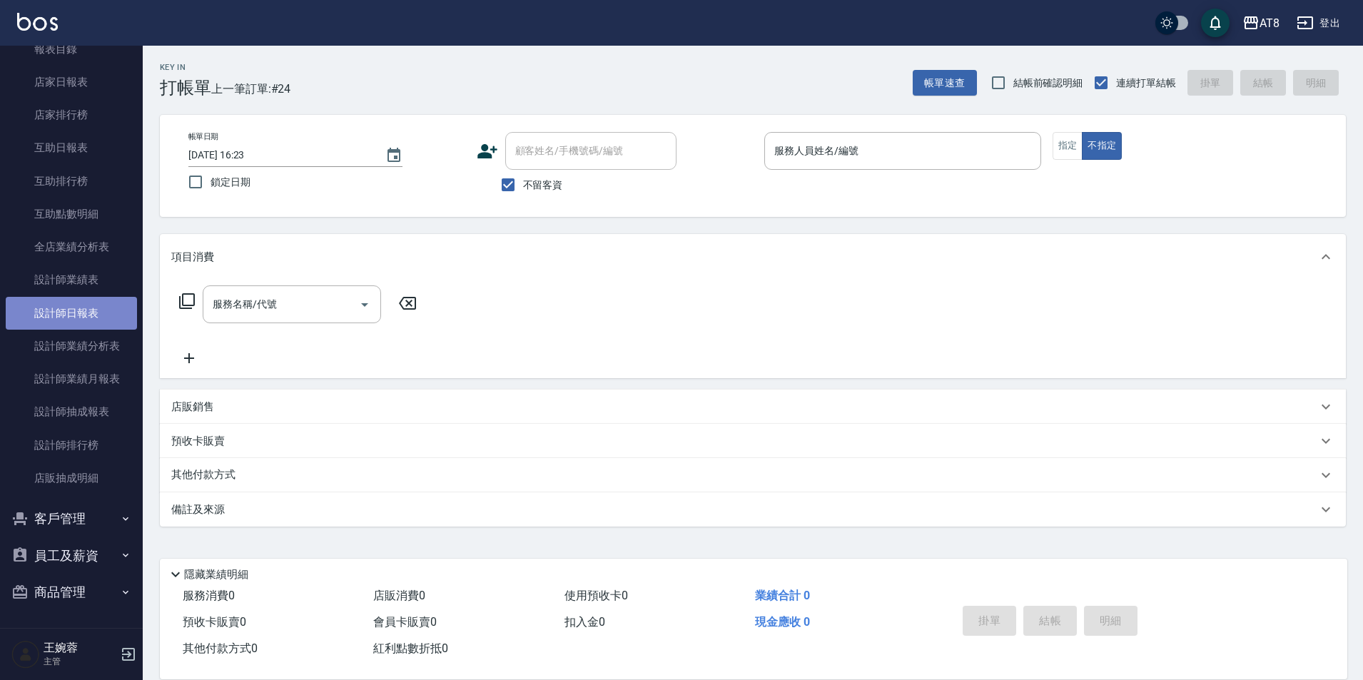
click at [78, 321] on link "設計師日報表" at bounding box center [71, 313] width 131 height 33
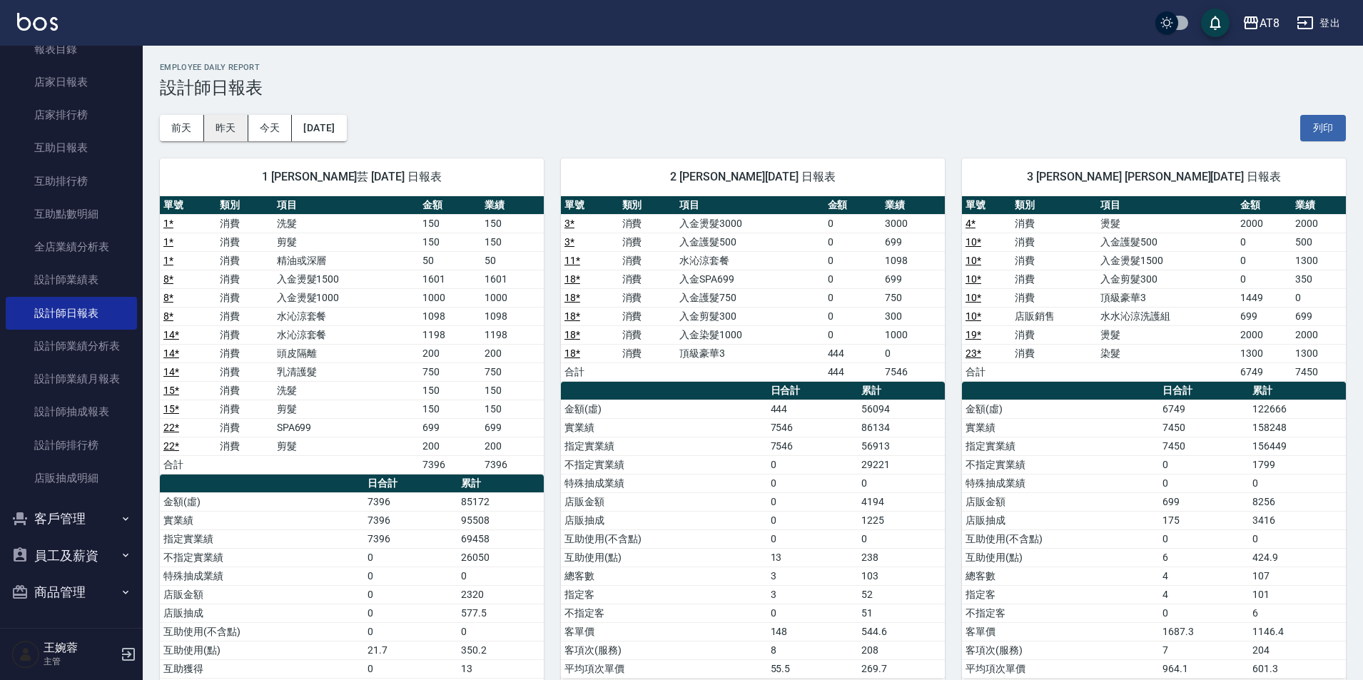
click at [236, 136] on button "昨天" at bounding box center [226, 128] width 44 height 26
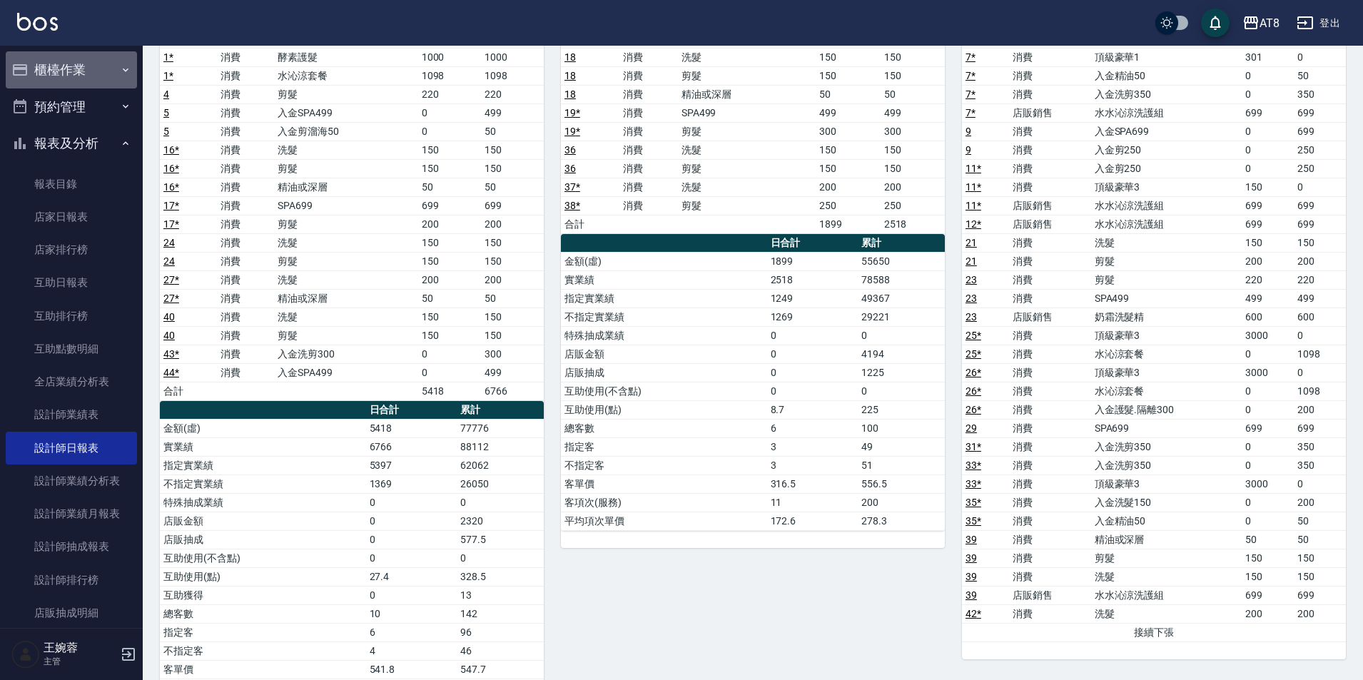
click at [73, 67] on button "櫃檯作業" at bounding box center [71, 69] width 131 height 37
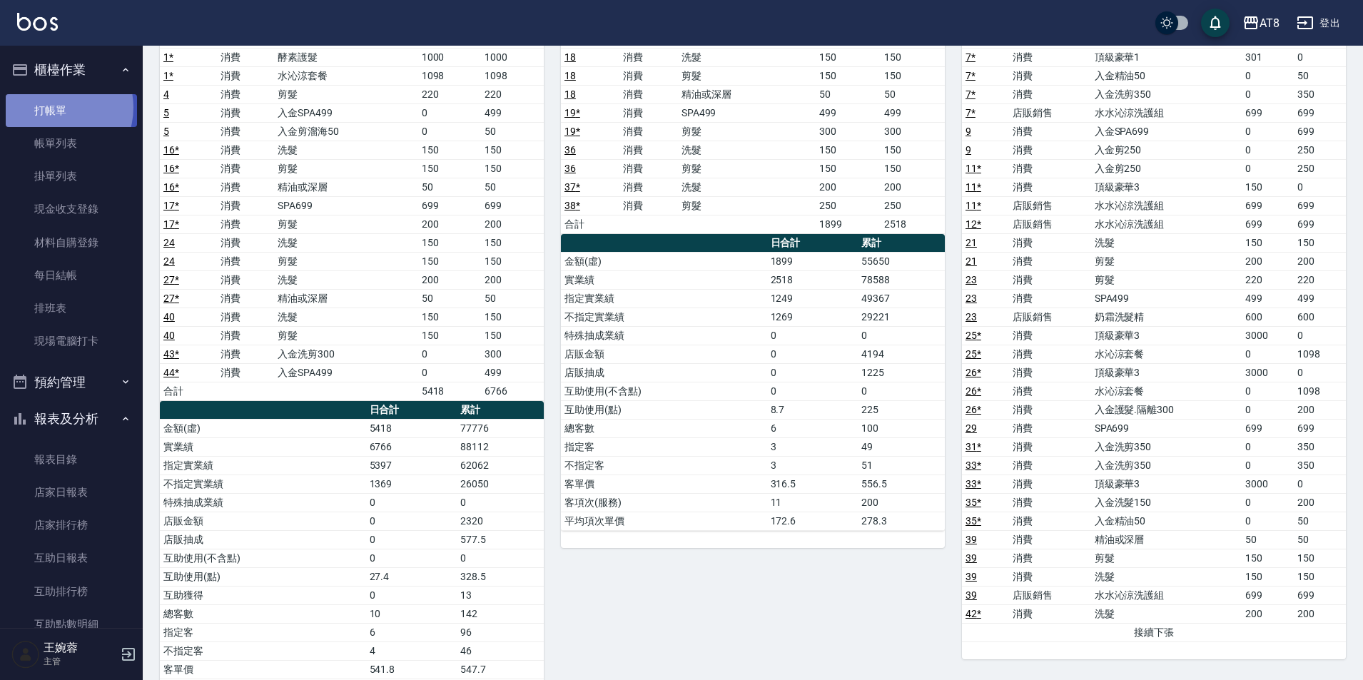
click at [53, 107] on link "打帳單" at bounding box center [71, 110] width 131 height 33
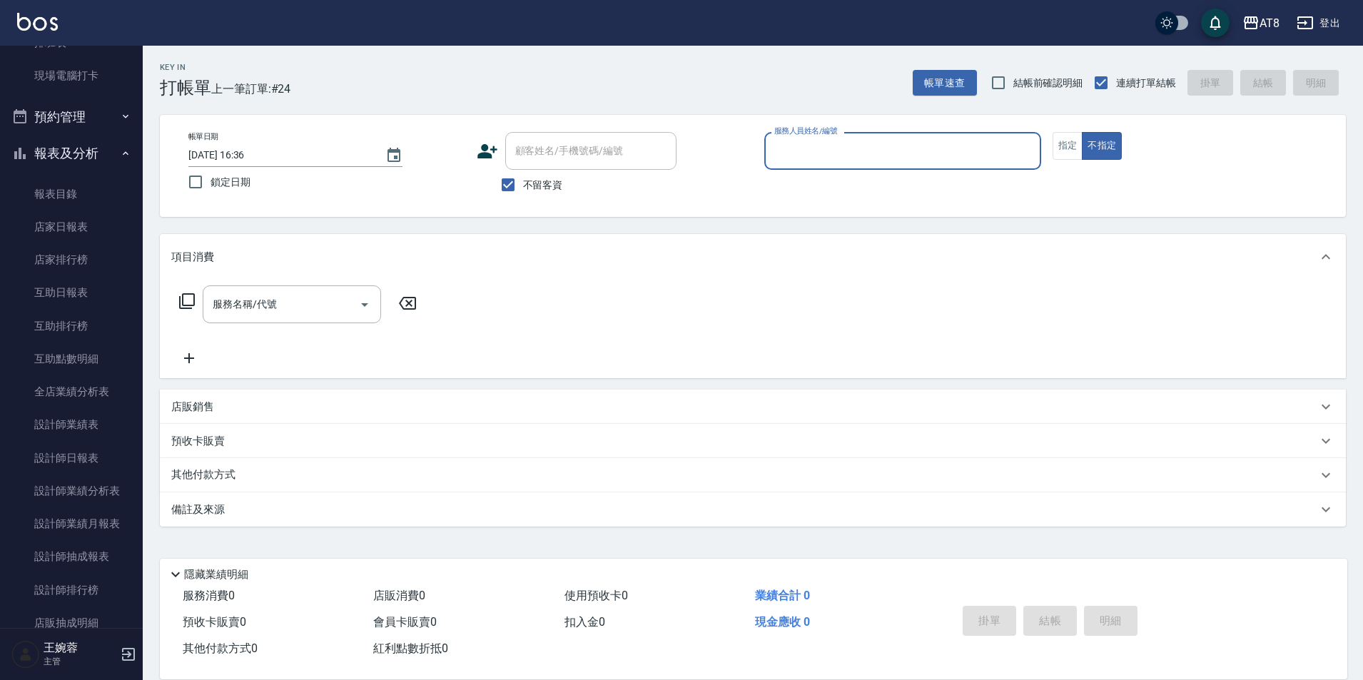
scroll to position [270, 0]
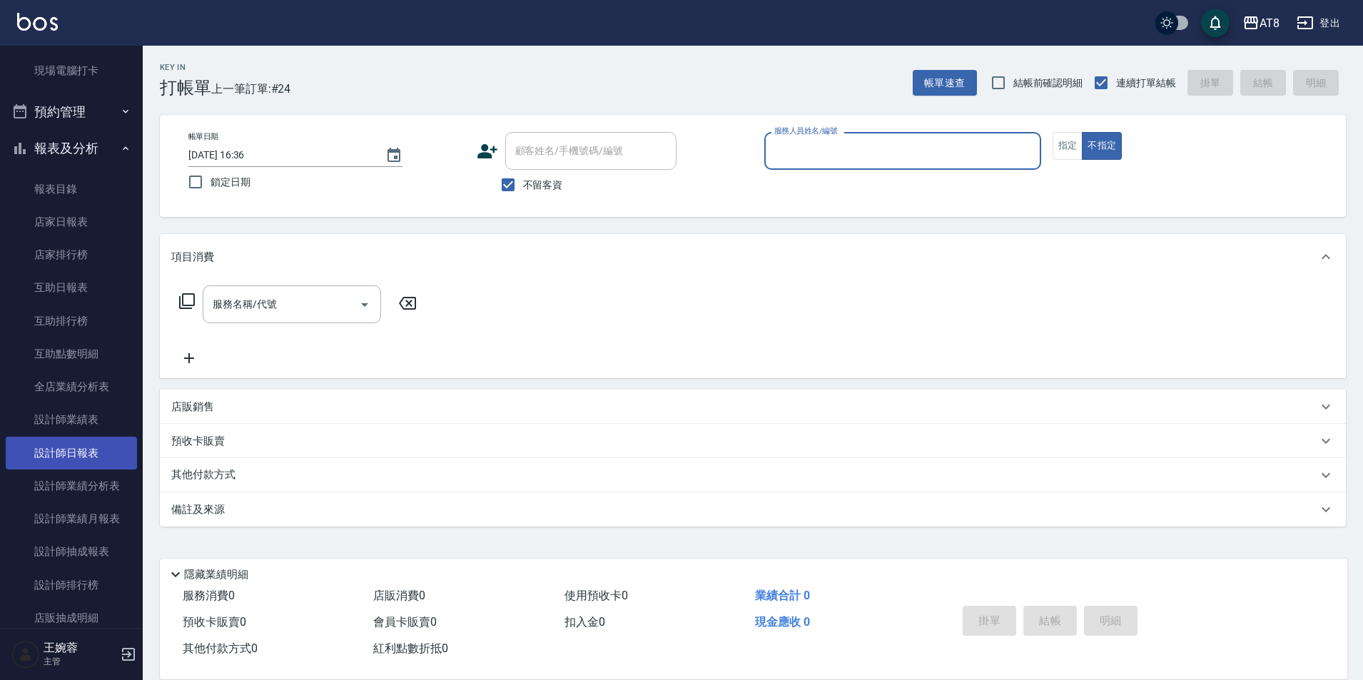
click at [84, 457] on link "設計師日報表" at bounding box center [71, 453] width 131 height 33
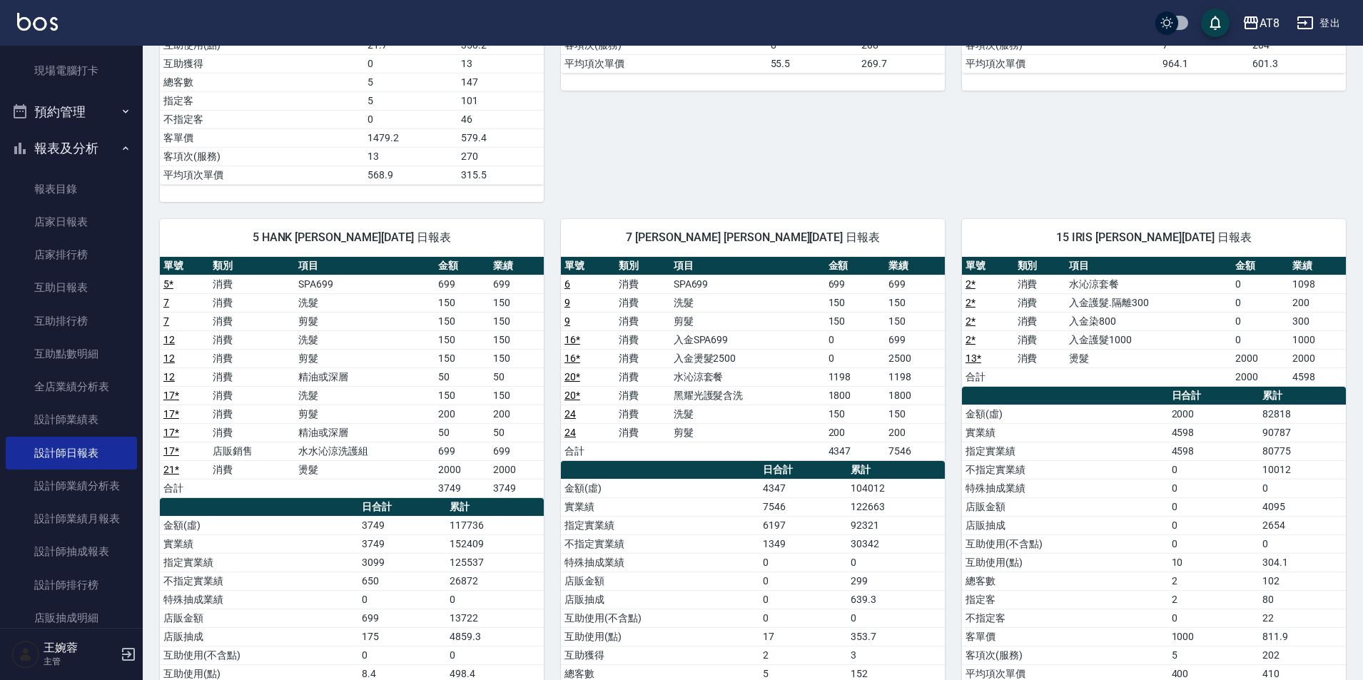
scroll to position [607, 0]
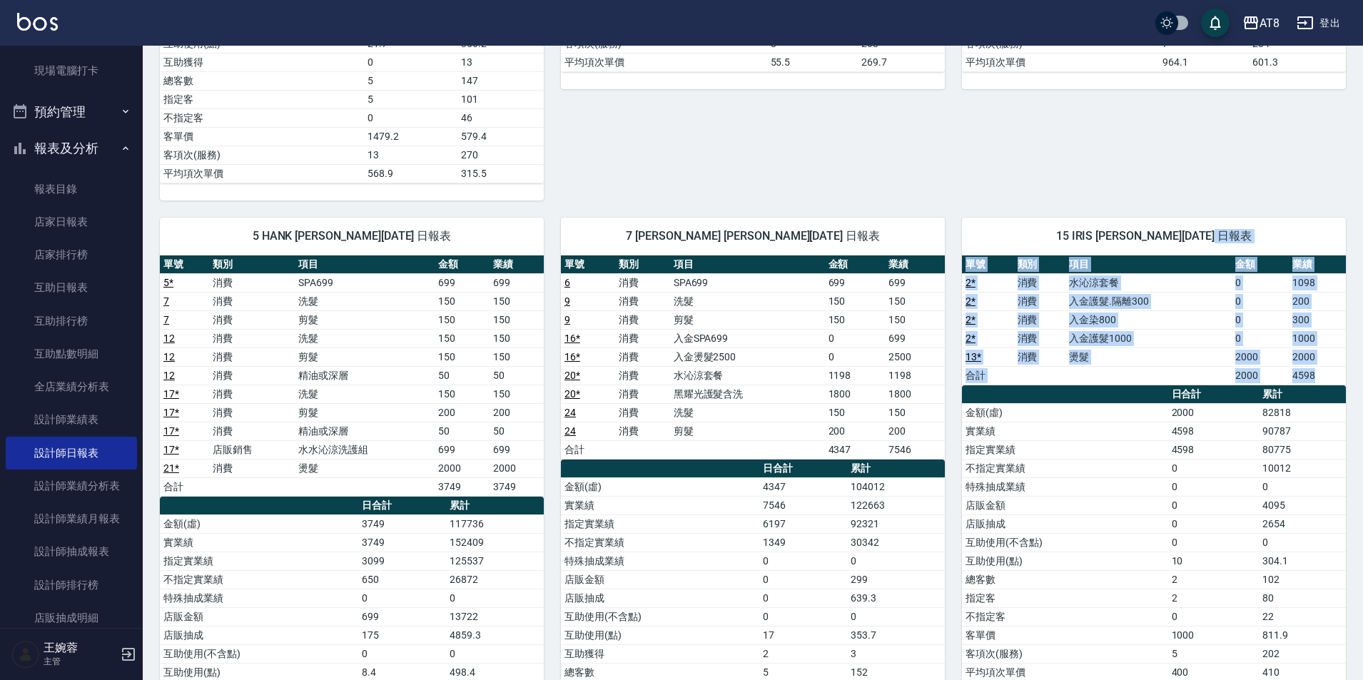
drag, startPoint x: 1359, startPoint y: 475, endPoint x: 1298, endPoint y: 213, distance: 269.7
click at [1298, 213] on div "AT8 [DATE] 設計師日報表 列印時間： [DATE][PHONE_NUMBER]:37 Employee Daily Report 設計師日報表 [D…" at bounding box center [753, 133] width 1220 height 1389
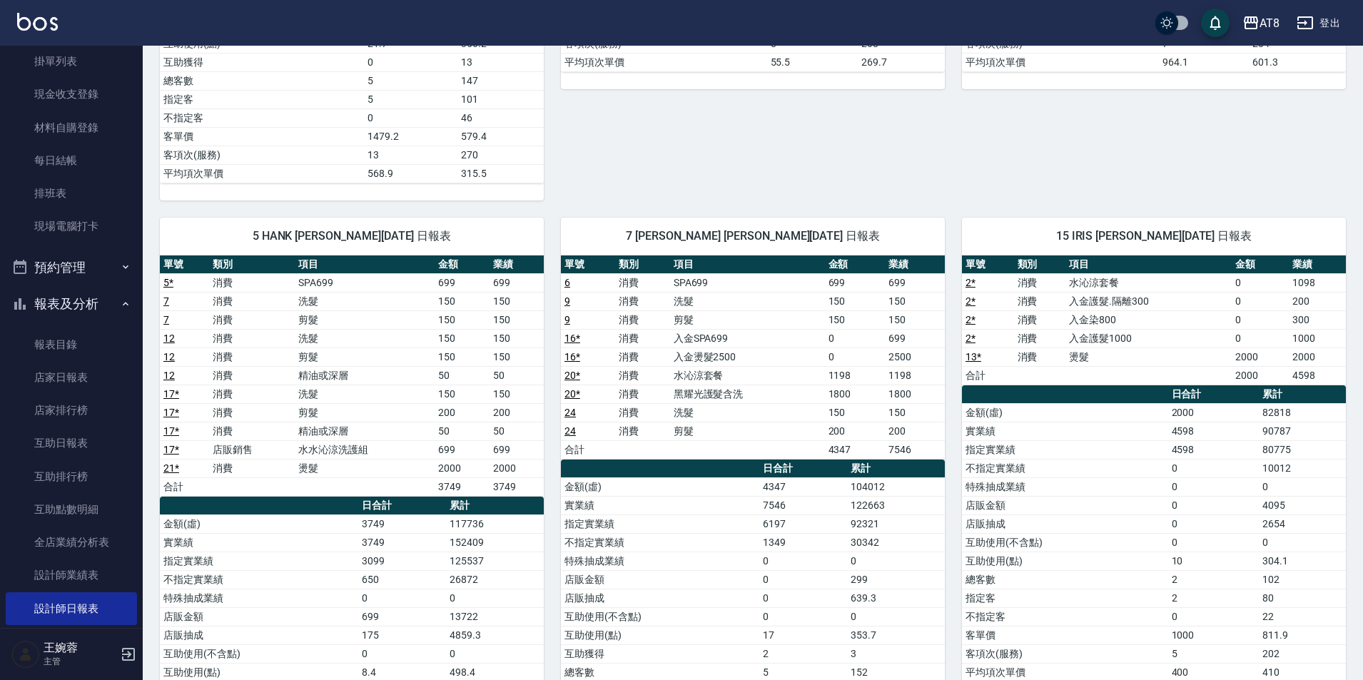
scroll to position [0, 0]
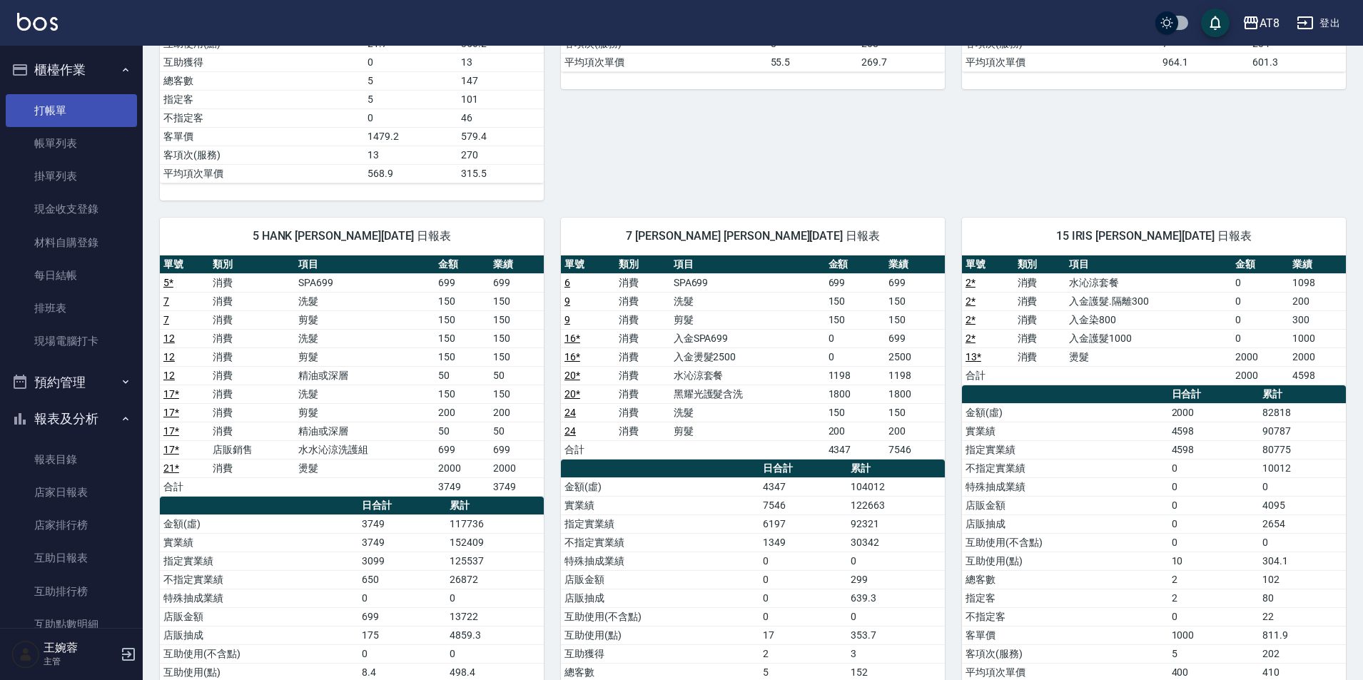
click at [59, 109] on link "打帳單" at bounding box center [71, 110] width 131 height 33
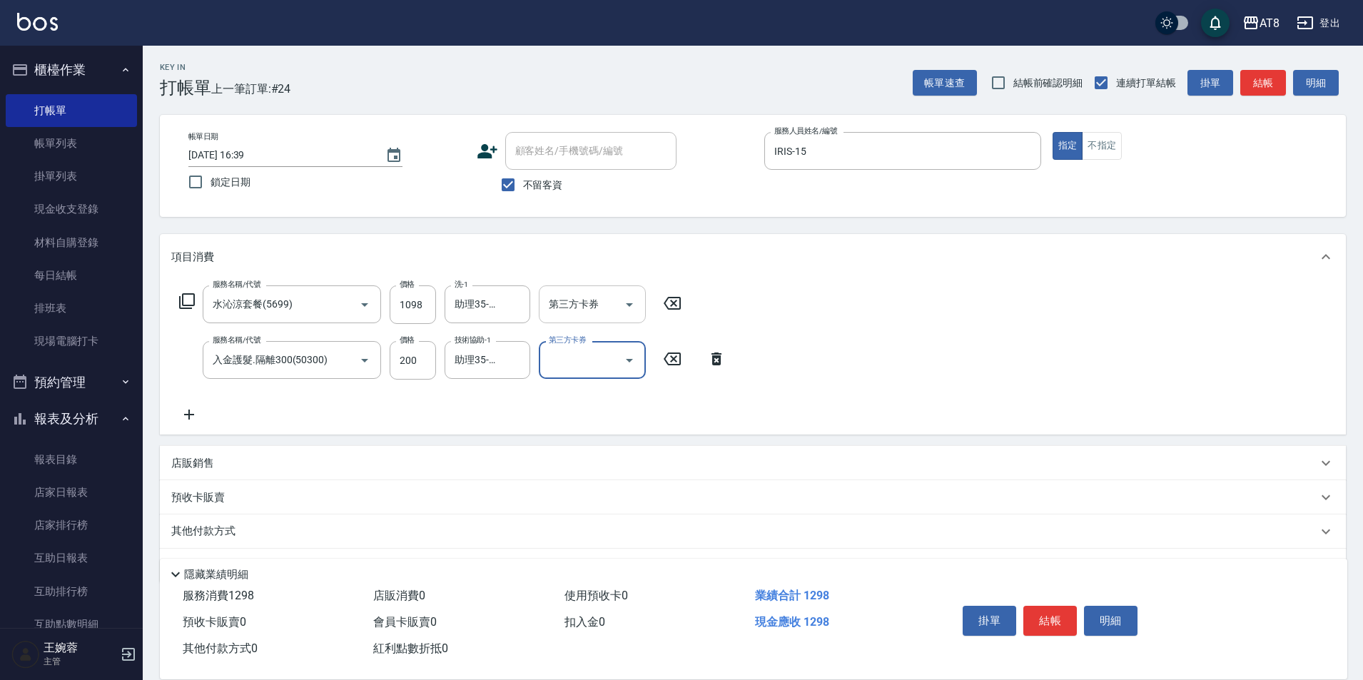
click at [632, 303] on icon "Open" at bounding box center [629, 304] width 17 height 17
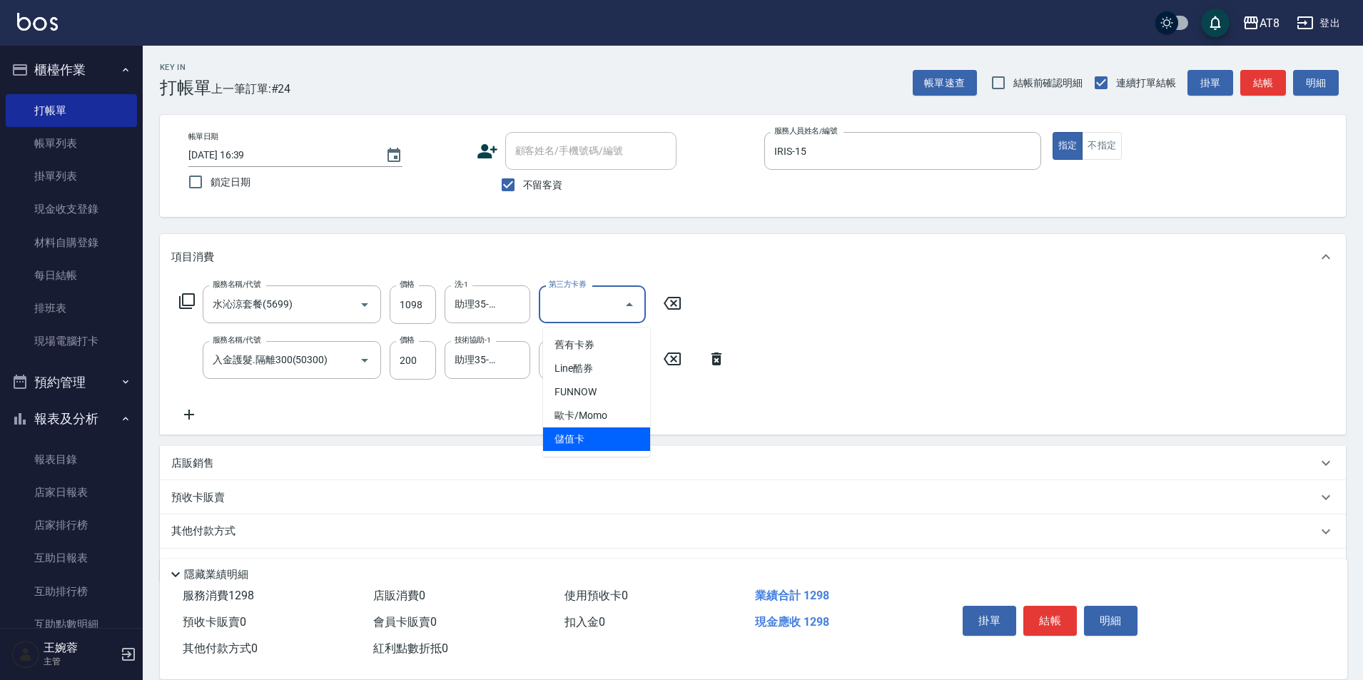
click at [619, 433] on span "儲值卡" at bounding box center [596, 439] width 107 height 24
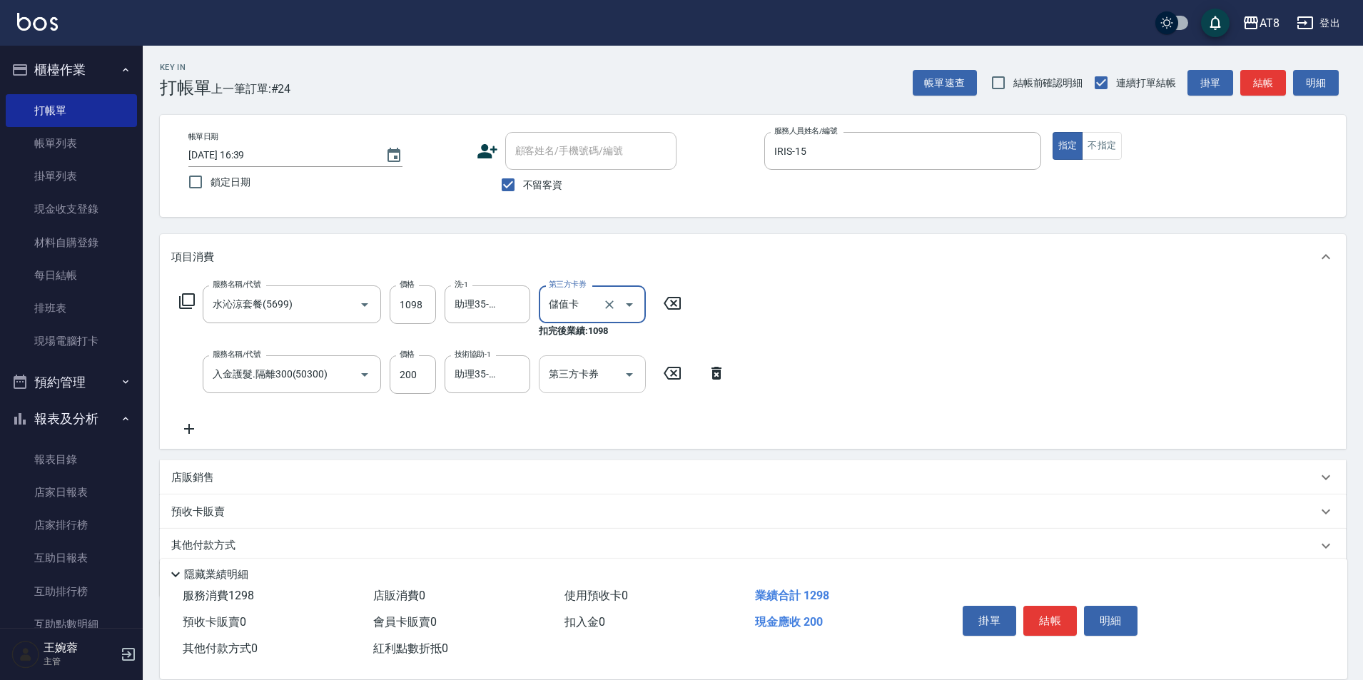
click at [628, 377] on icon "Open" at bounding box center [629, 375] width 7 height 4
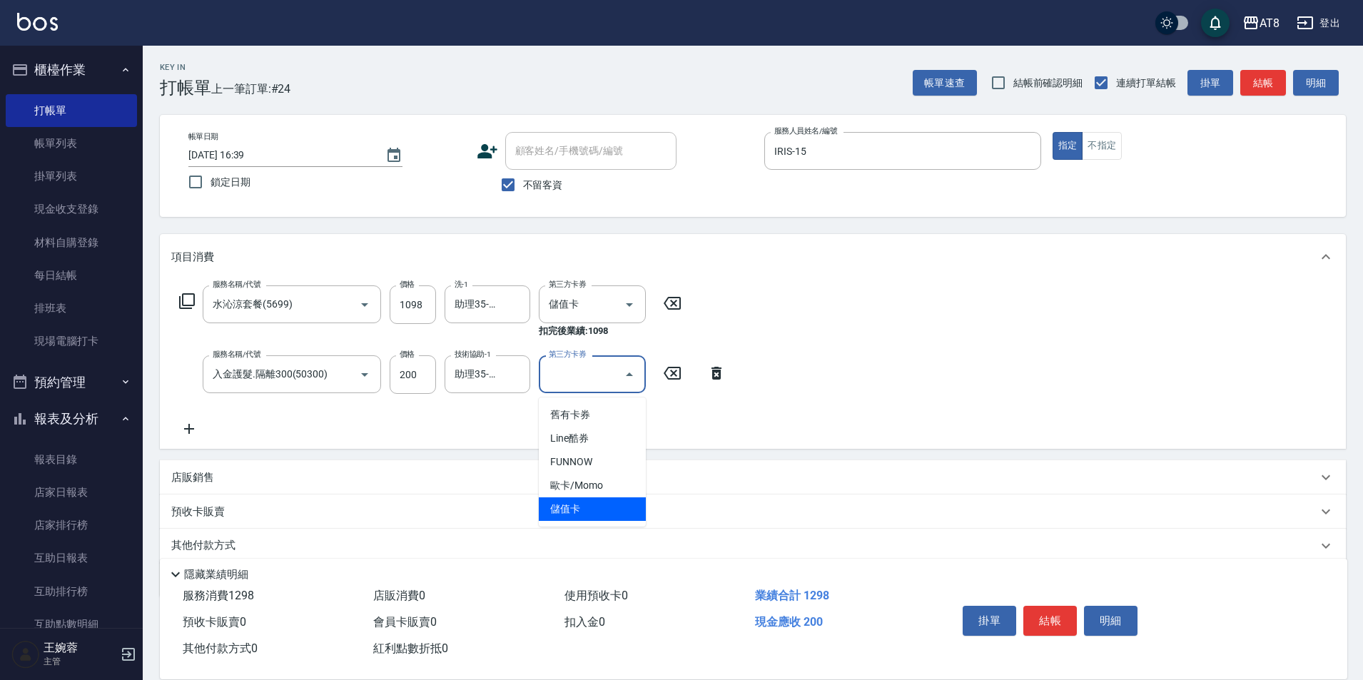
click at [619, 512] on span "儲值卡" at bounding box center [592, 509] width 107 height 24
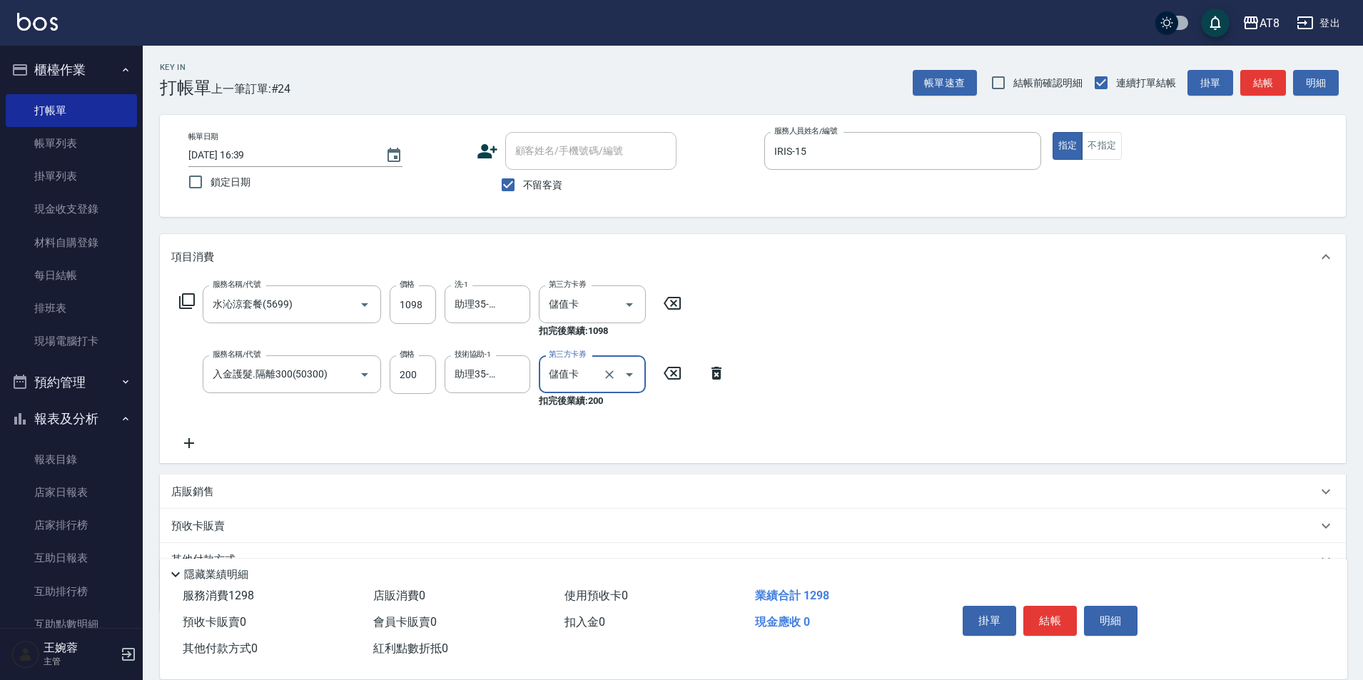
click at [186, 452] on icon at bounding box center [189, 443] width 36 height 17
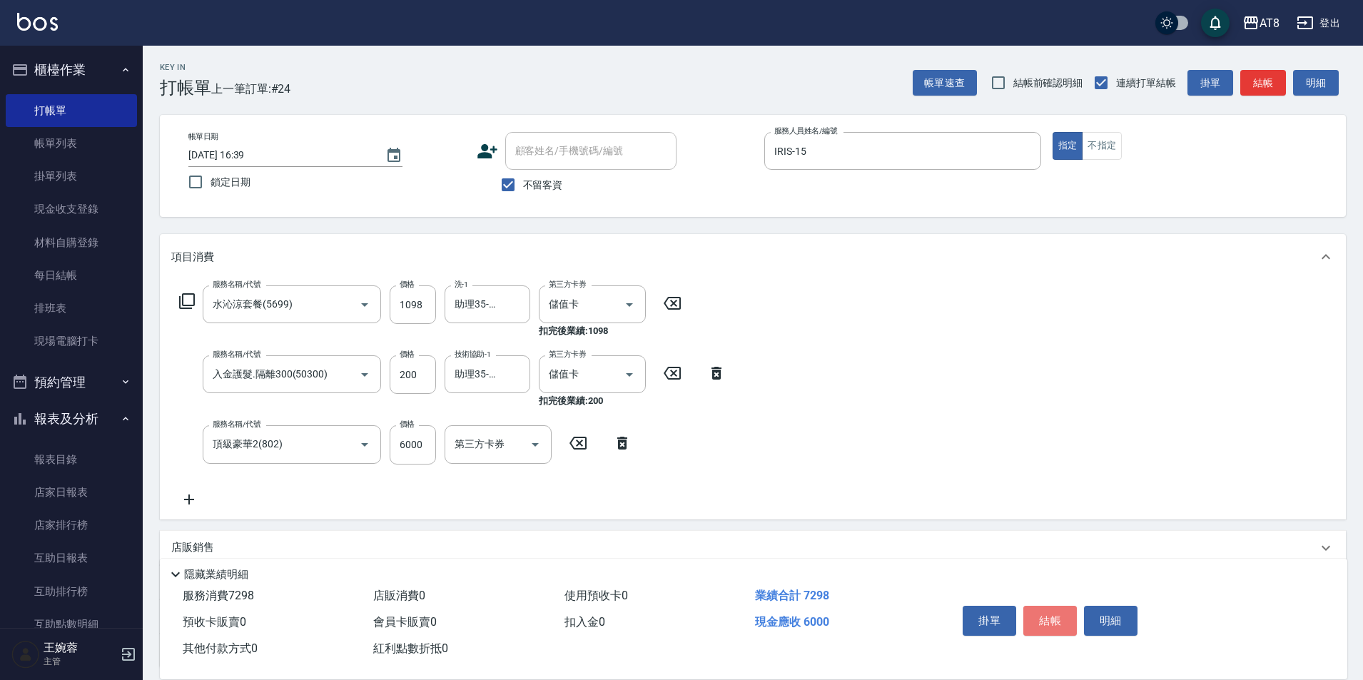
click at [1060, 607] on button "結帳" at bounding box center [1050, 621] width 54 height 30
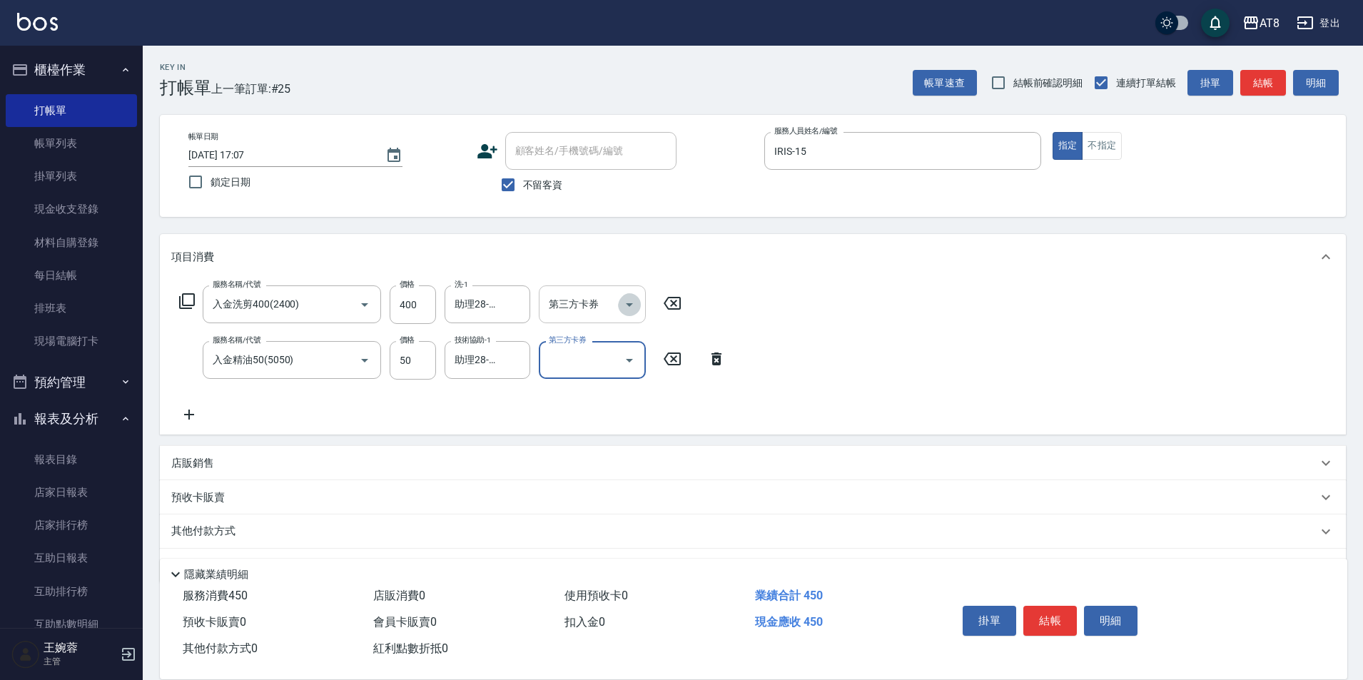
click at [635, 308] on icon "Open" at bounding box center [629, 304] width 17 height 17
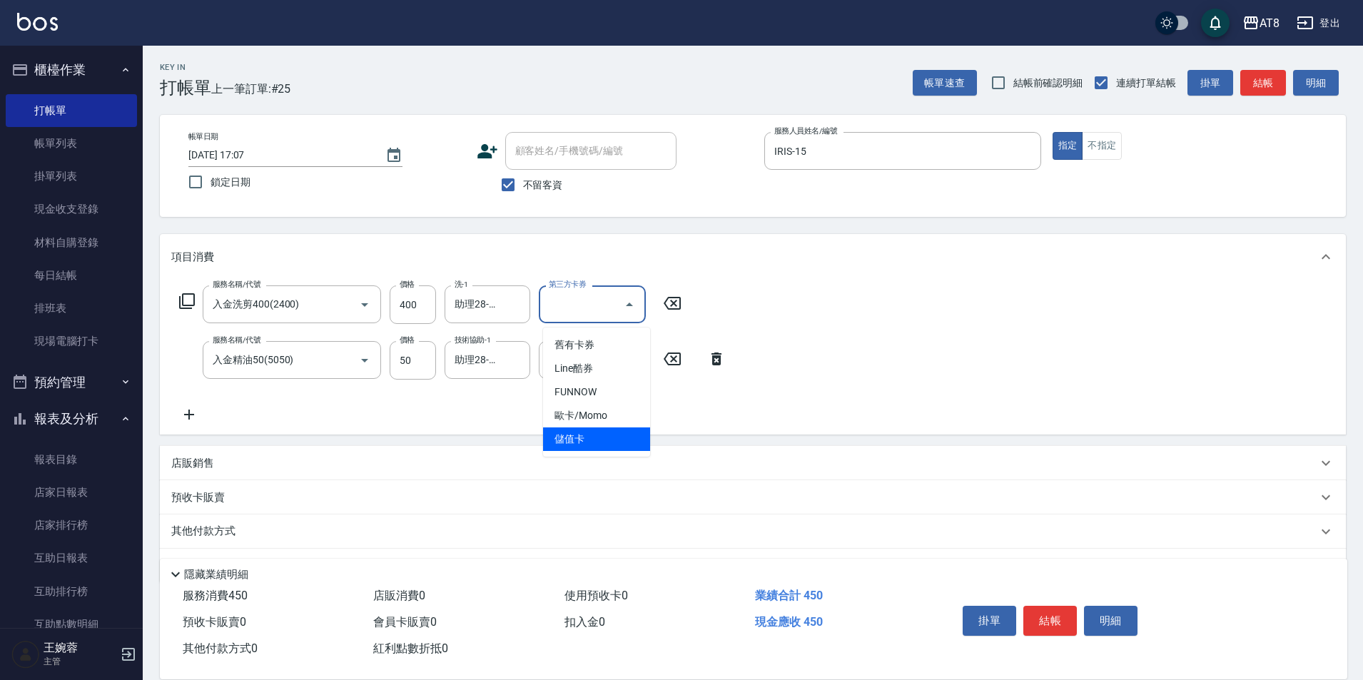
click at [614, 443] on span "儲值卡" at bounding box center [596, 439] width 107 height 24
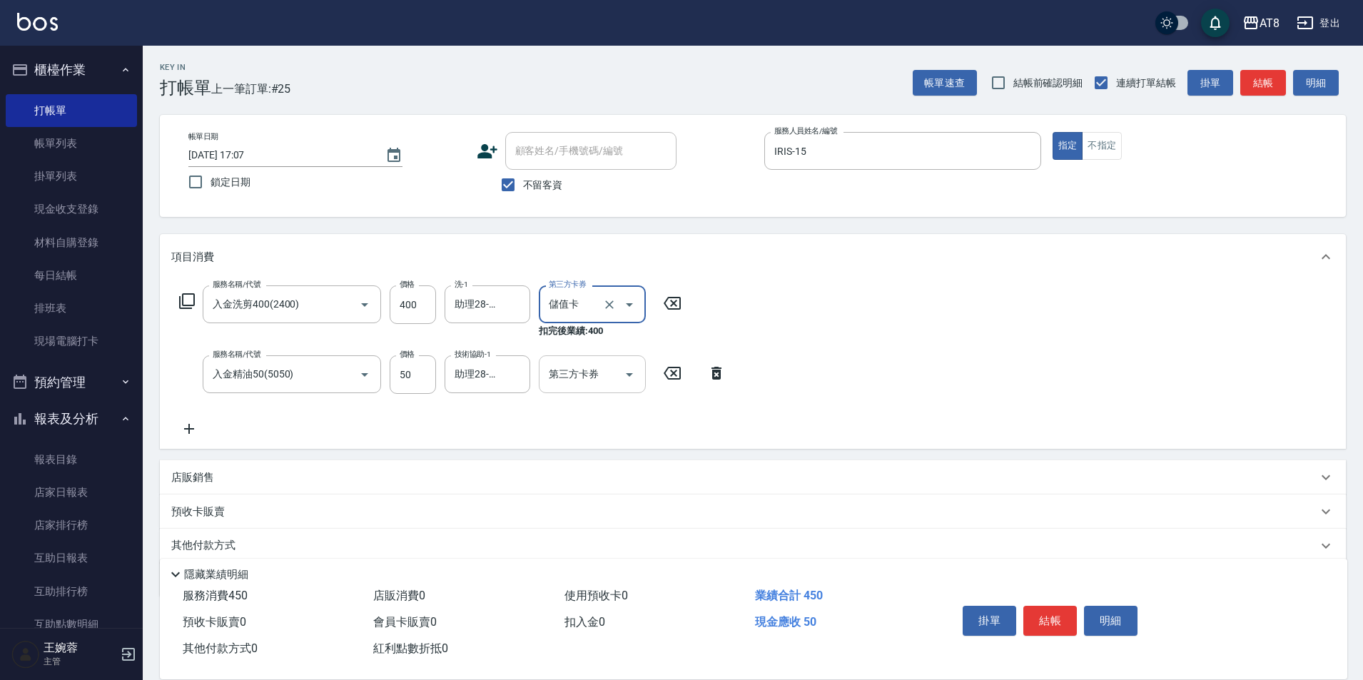
click at [634, 383] on icon "Open" at bounding box center [629, 374] width 17 height 17
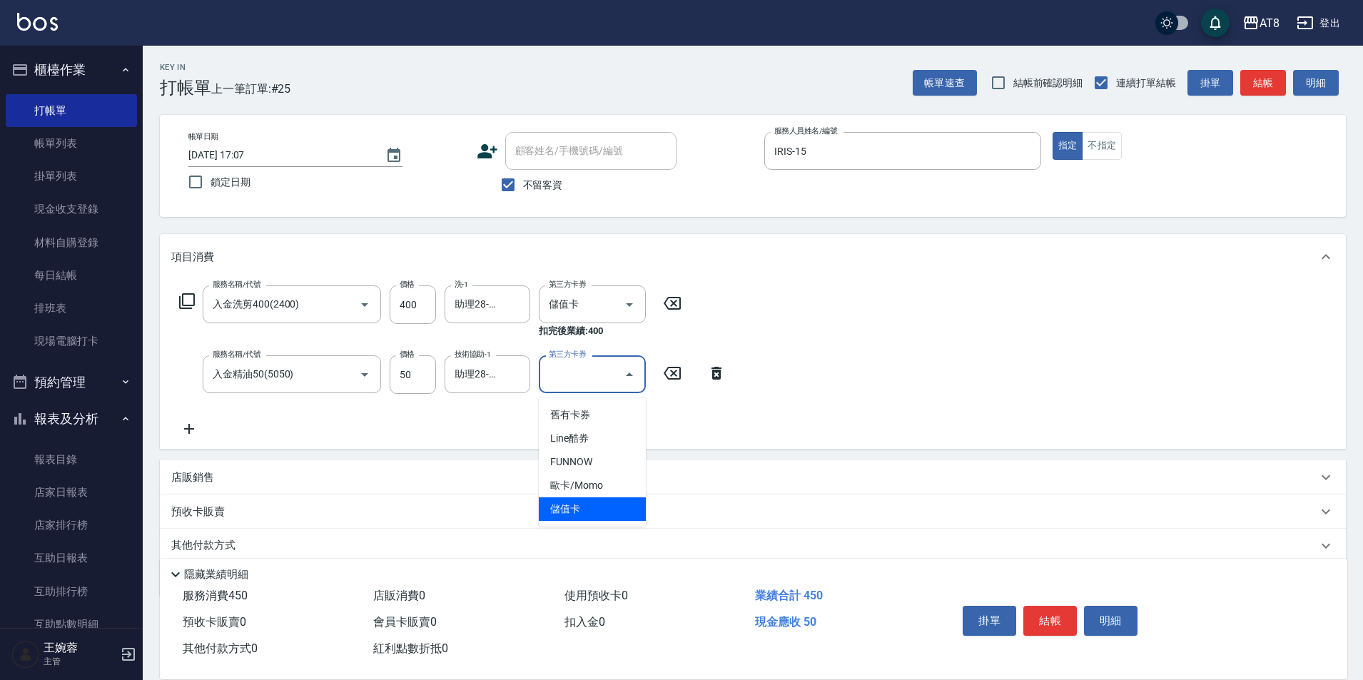
click at [624, 514] on span "儲值卡" at bounding box center [592, 509] width 107 height 24
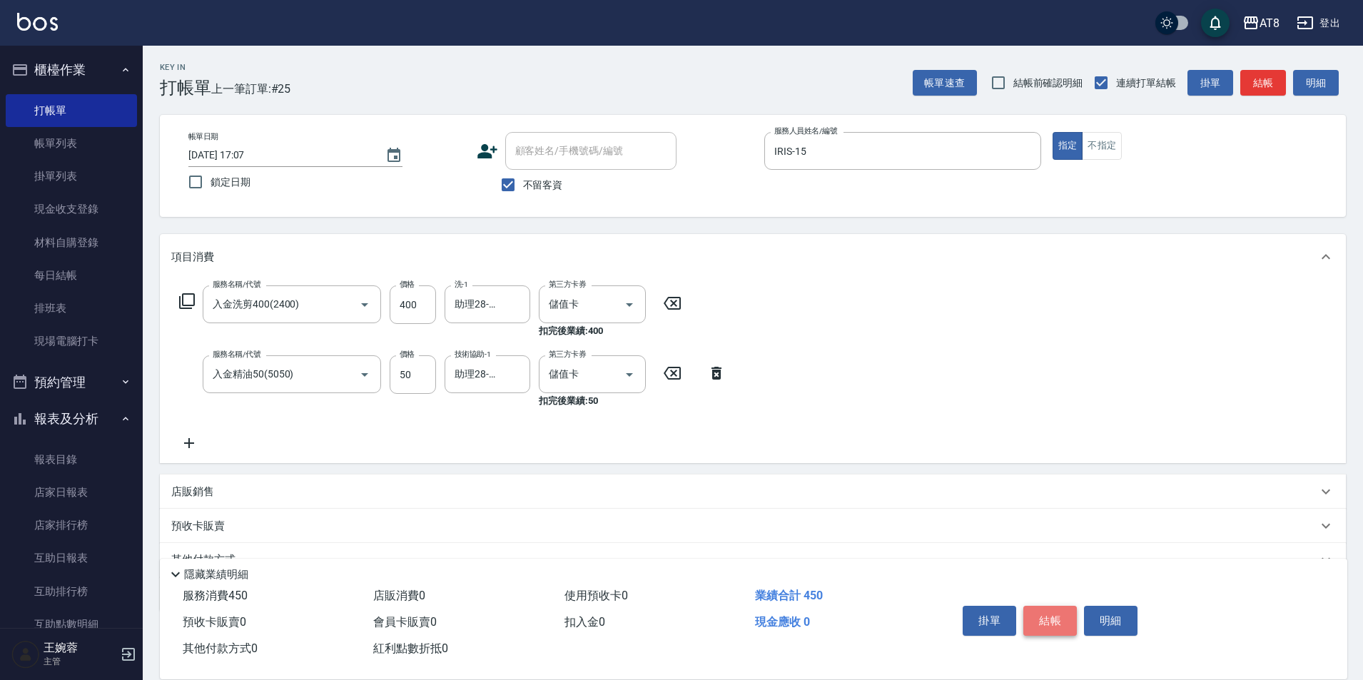
click at [1070, 611] on button "結帳" at bounding box center [1050, 621] width 54 height 30
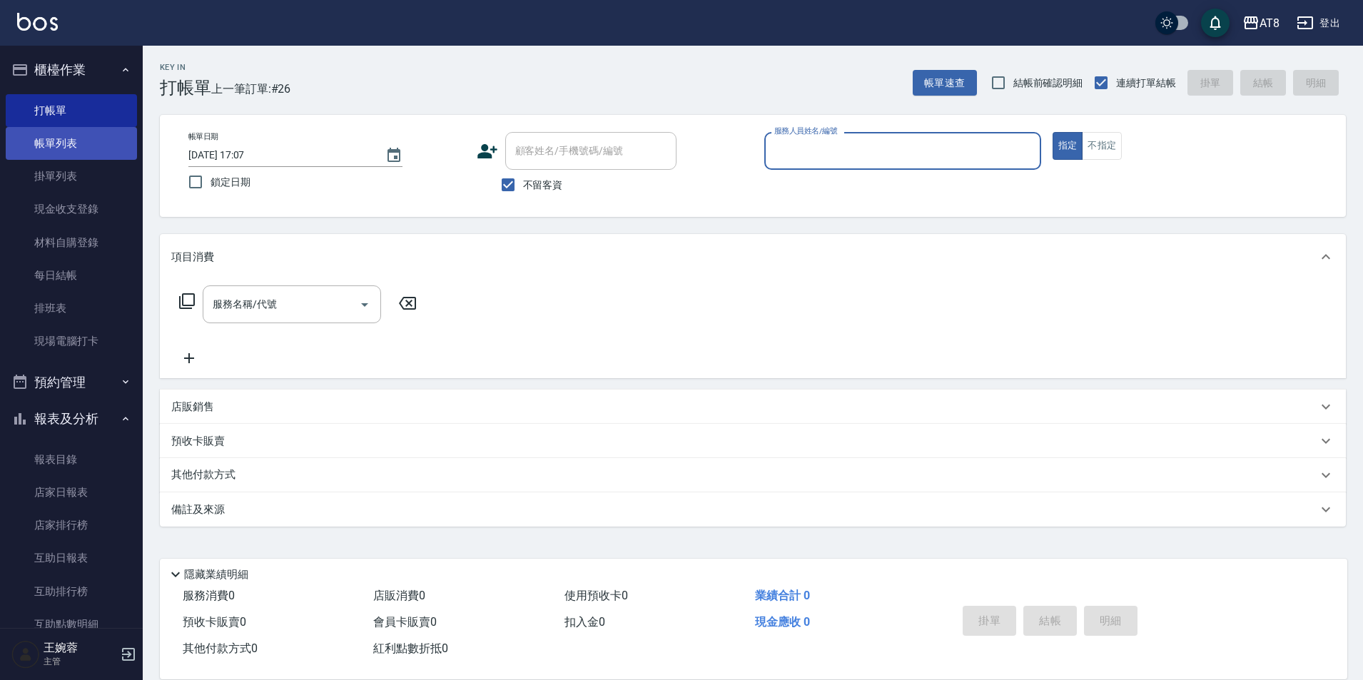
click at [106, 144] on link "帳單列表" at bounding box center [71, 143] width 131 height 33
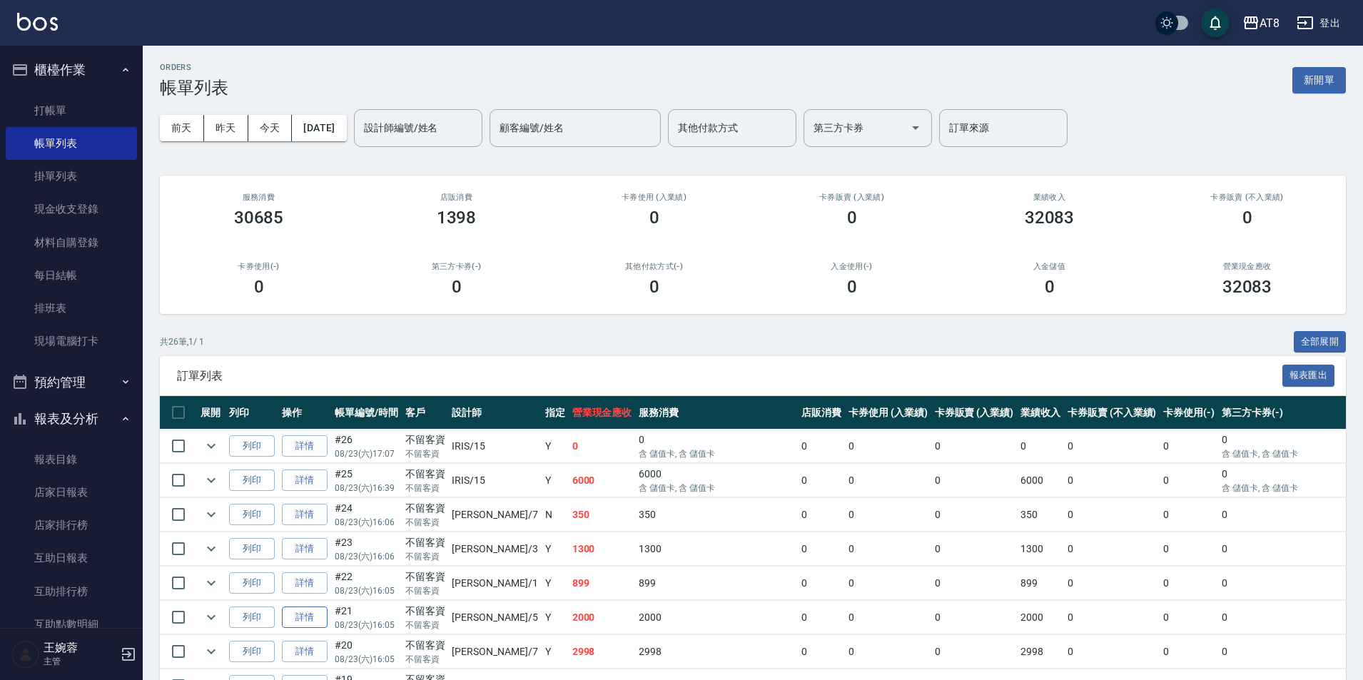
click at [316, 629] on link "詳情" at bounding box center [305, 618] width 46 height 22
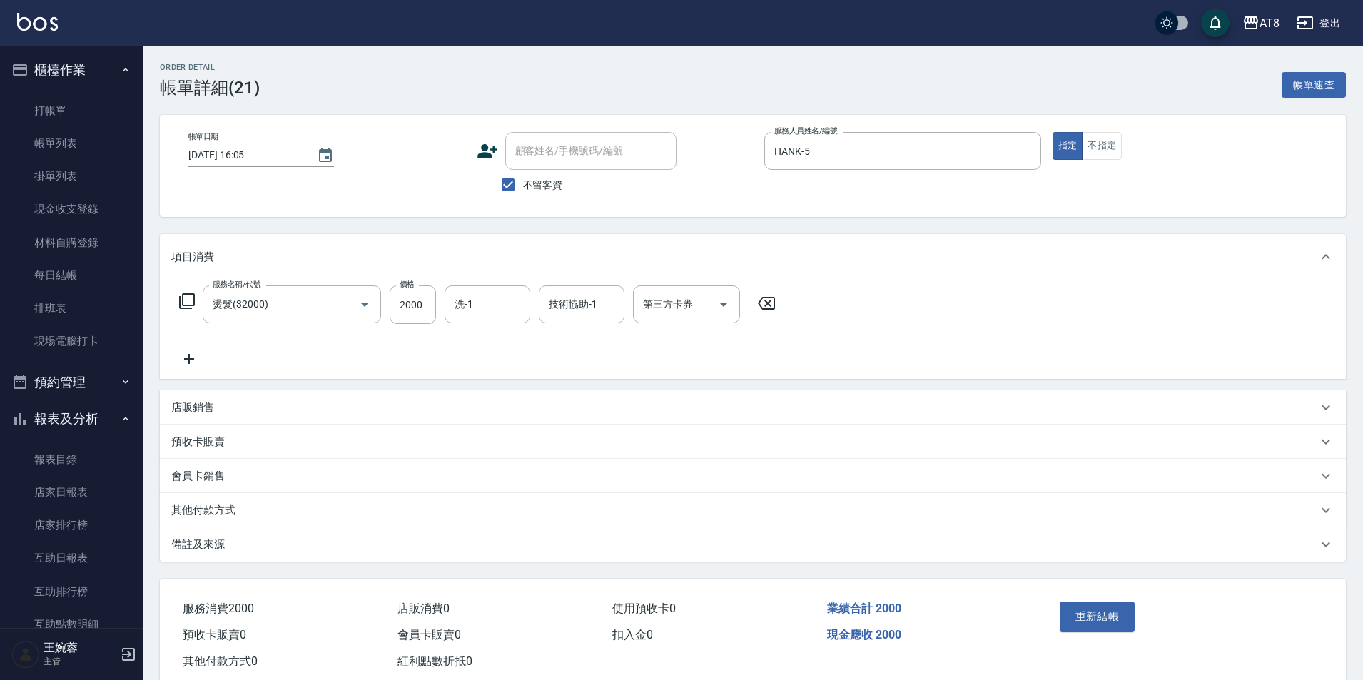
click at [775, 307] on icon at bounding box center [766, 303] width 17 height 13
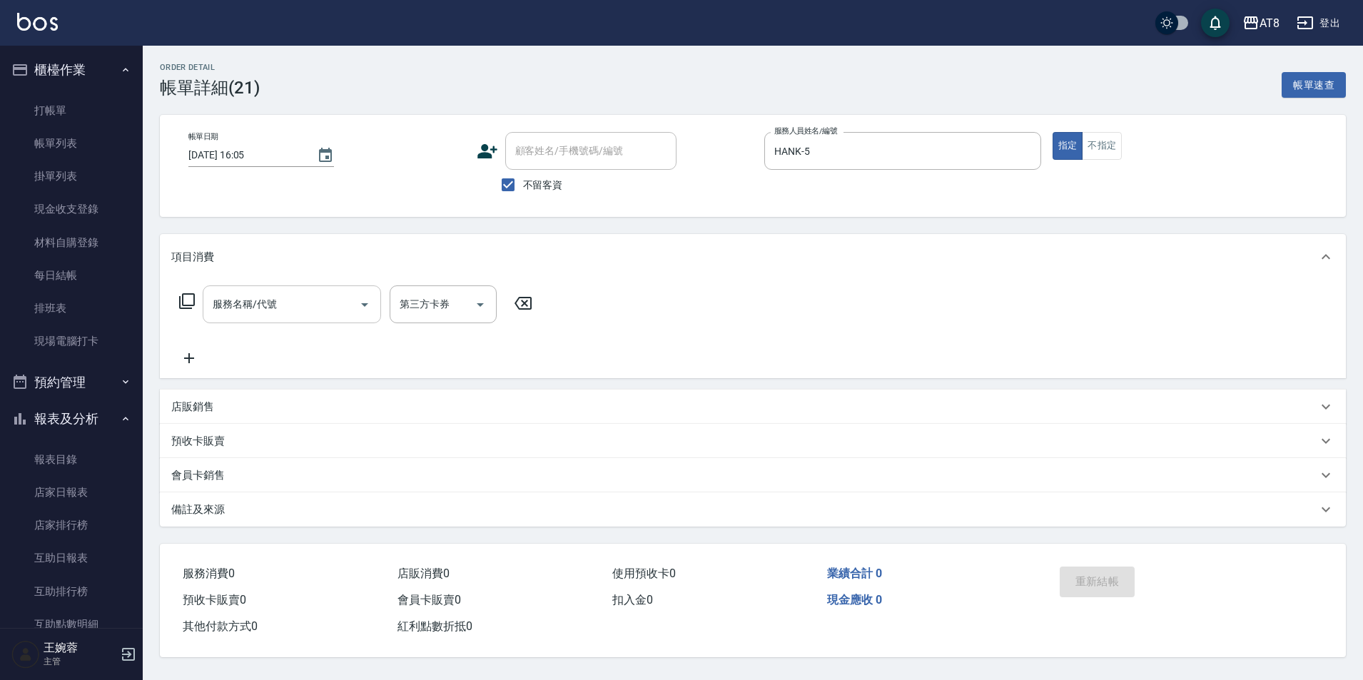
click at [318, 313] on input "服務名稱/代號" at bounding box center [281, 304] width 144 height 25
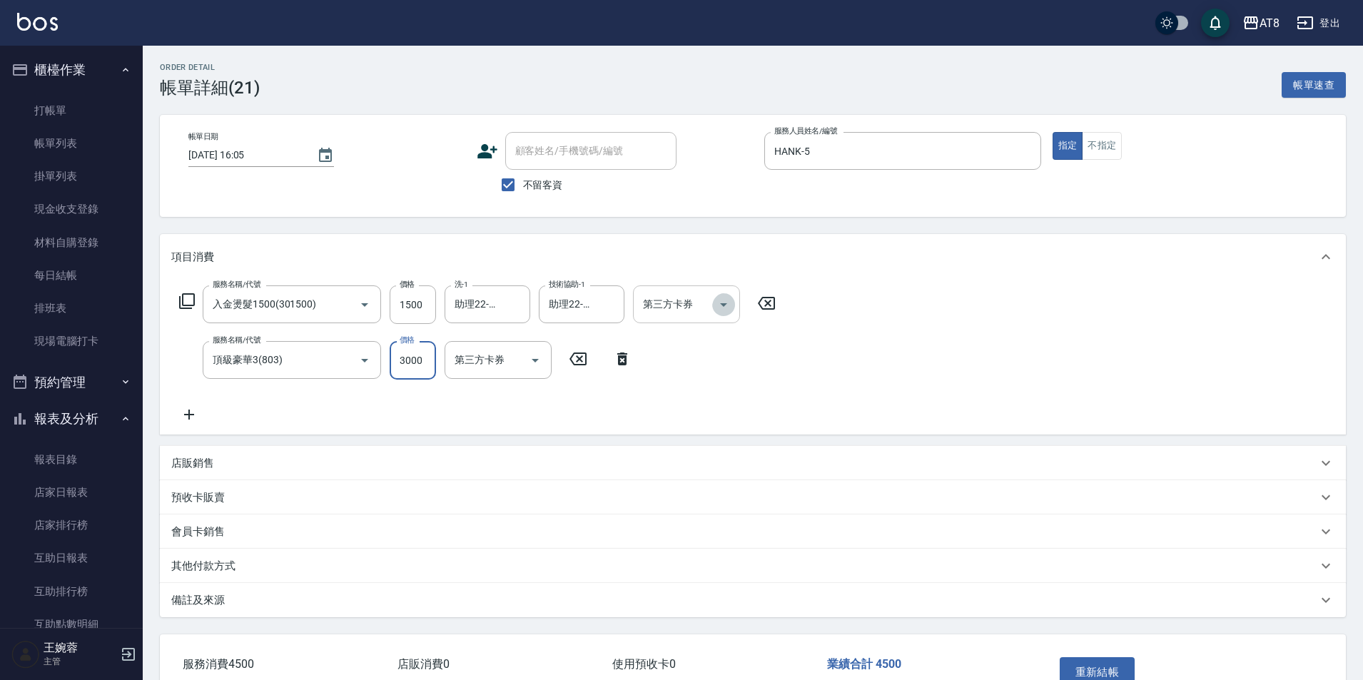
click at [730, 310] on icon "Open" at bounding box center [723, 304] width 17 height 17
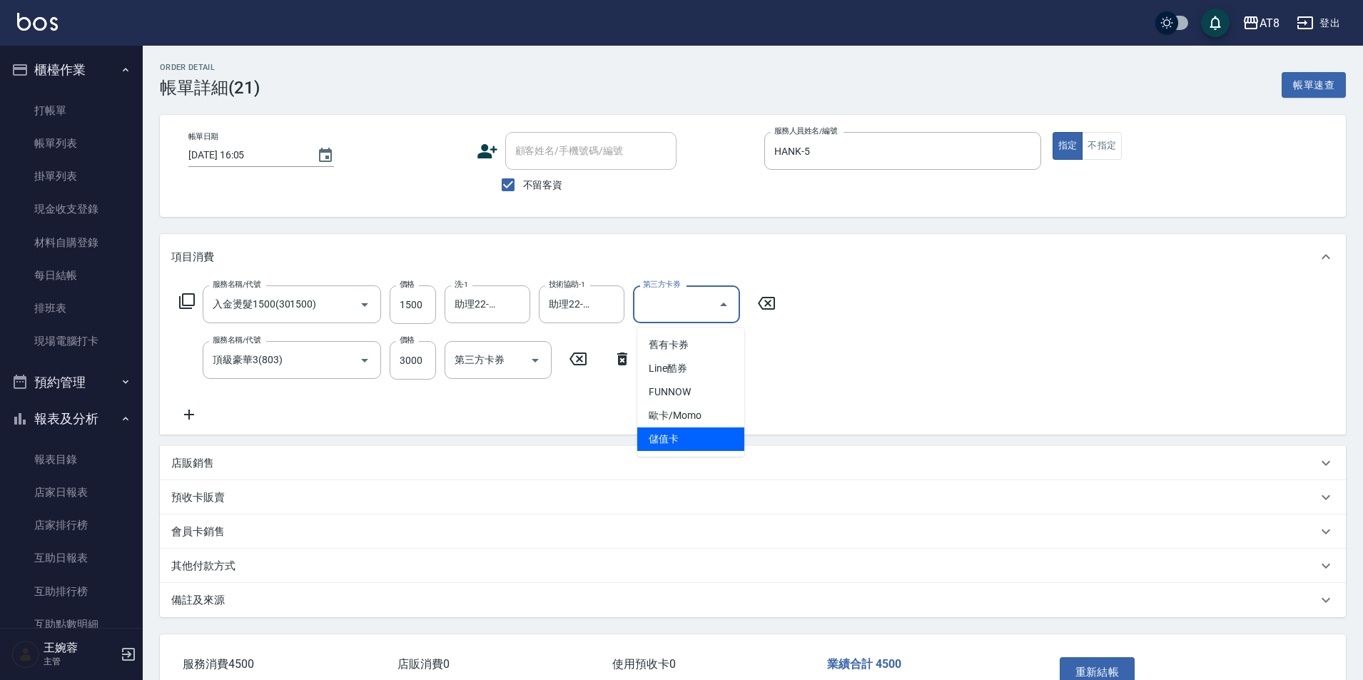
click at [714, 443] on span "儲值卡" at bounding box center [690, 439] width 107 height 24
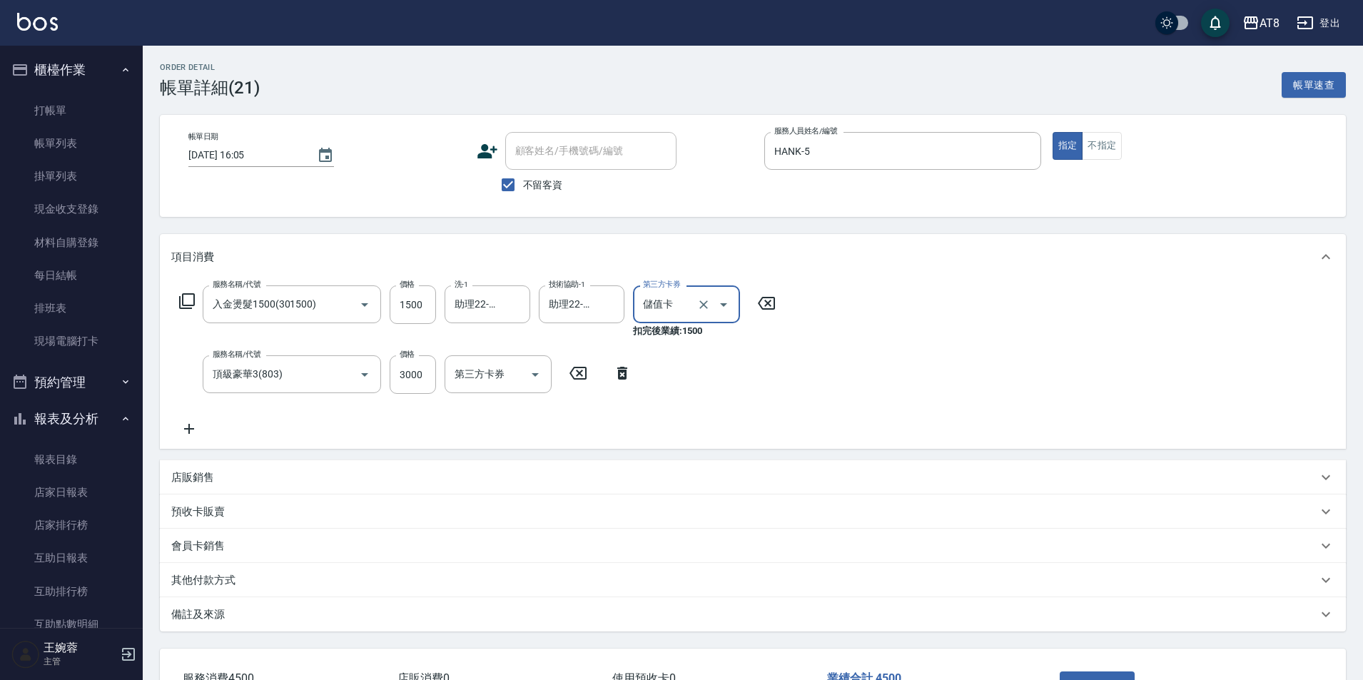
scroll to position [125, 0]
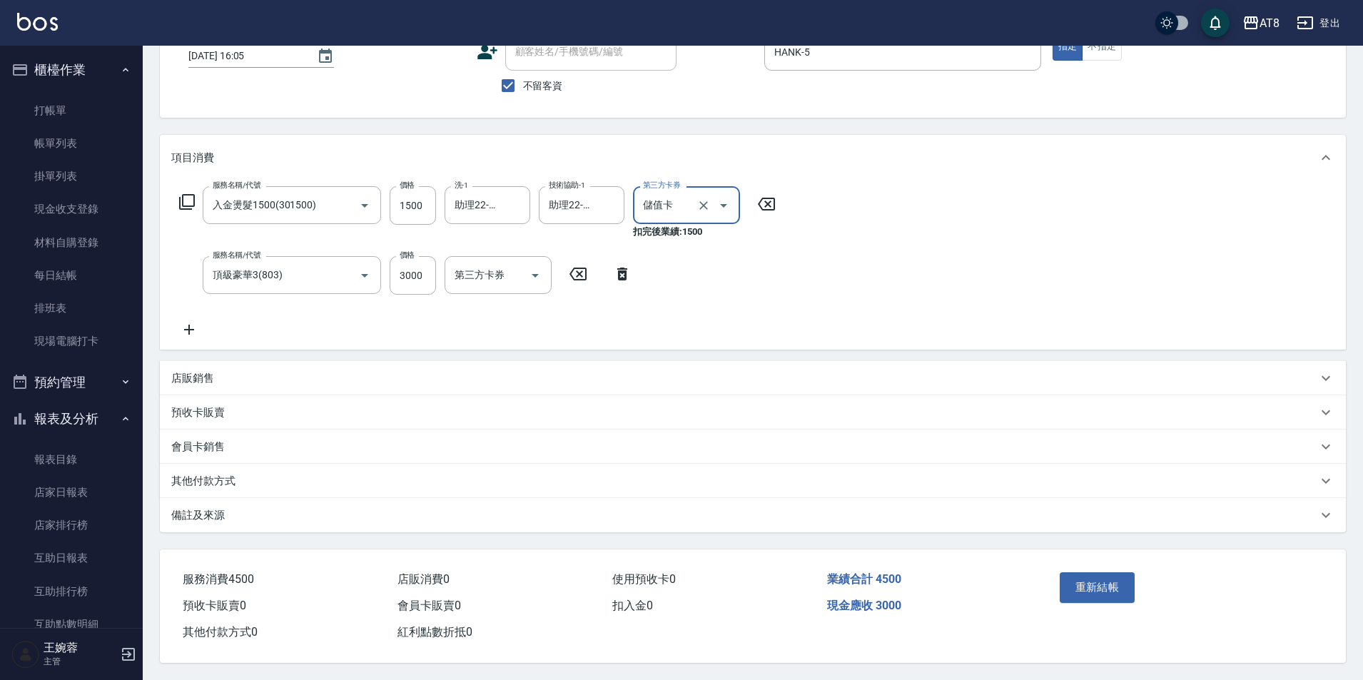
click at [1106, 584] on button "重新結帳" at bounding box center [1098, 587] width 76 height 30
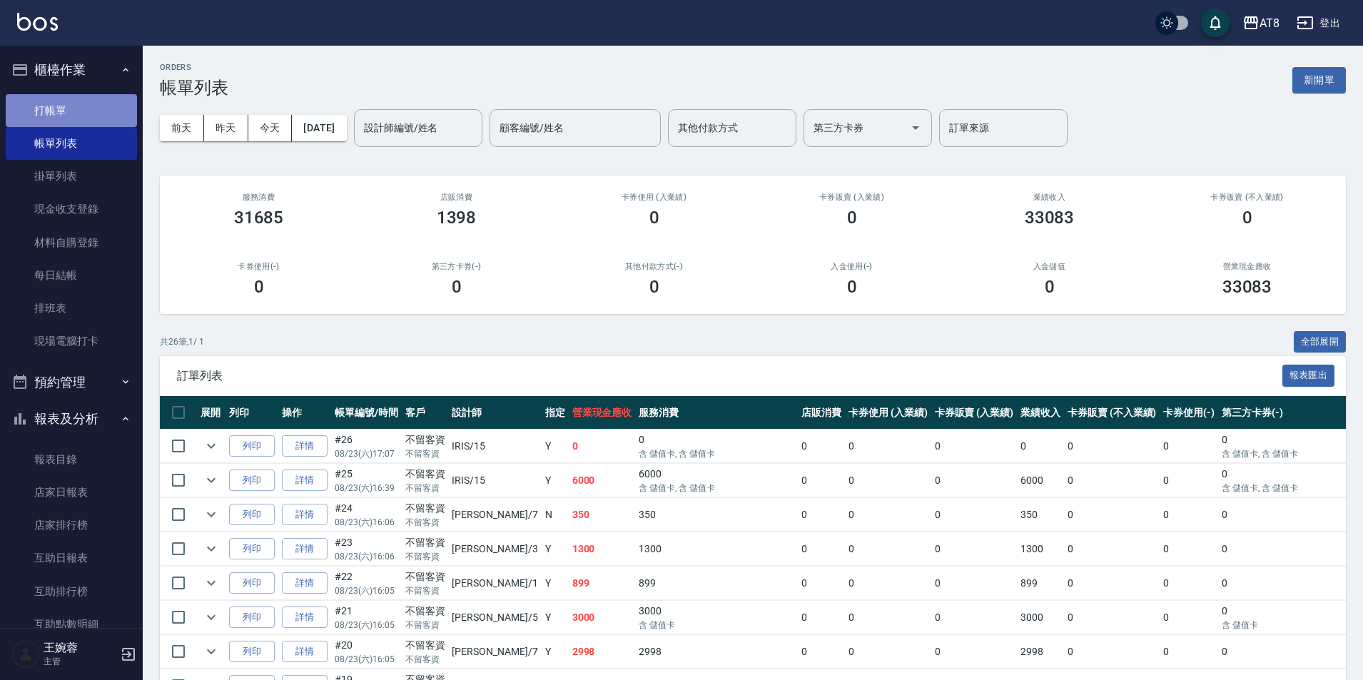
click at [73, 102] on link "打帳單" at bounding box center [71, 110] width 131 height 33
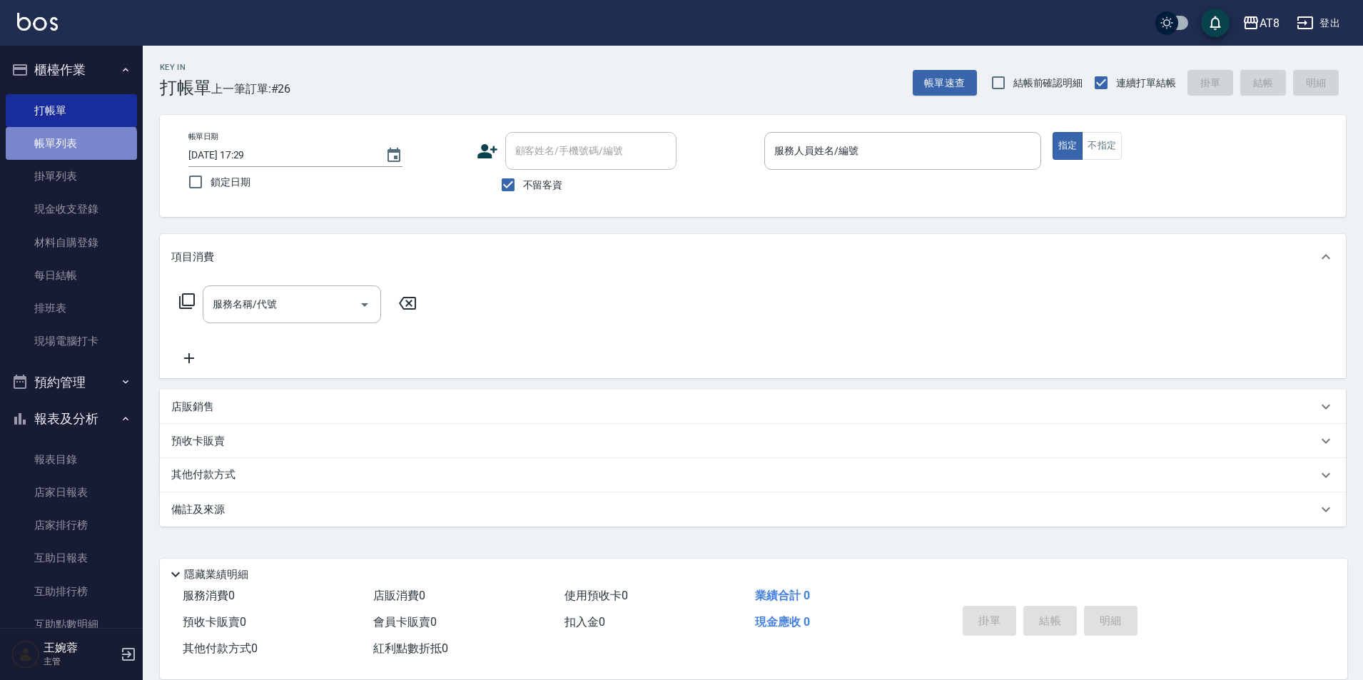
click at [70, 152] on link "帳單列表" at bounding box center [71, 143] width 131 height 33
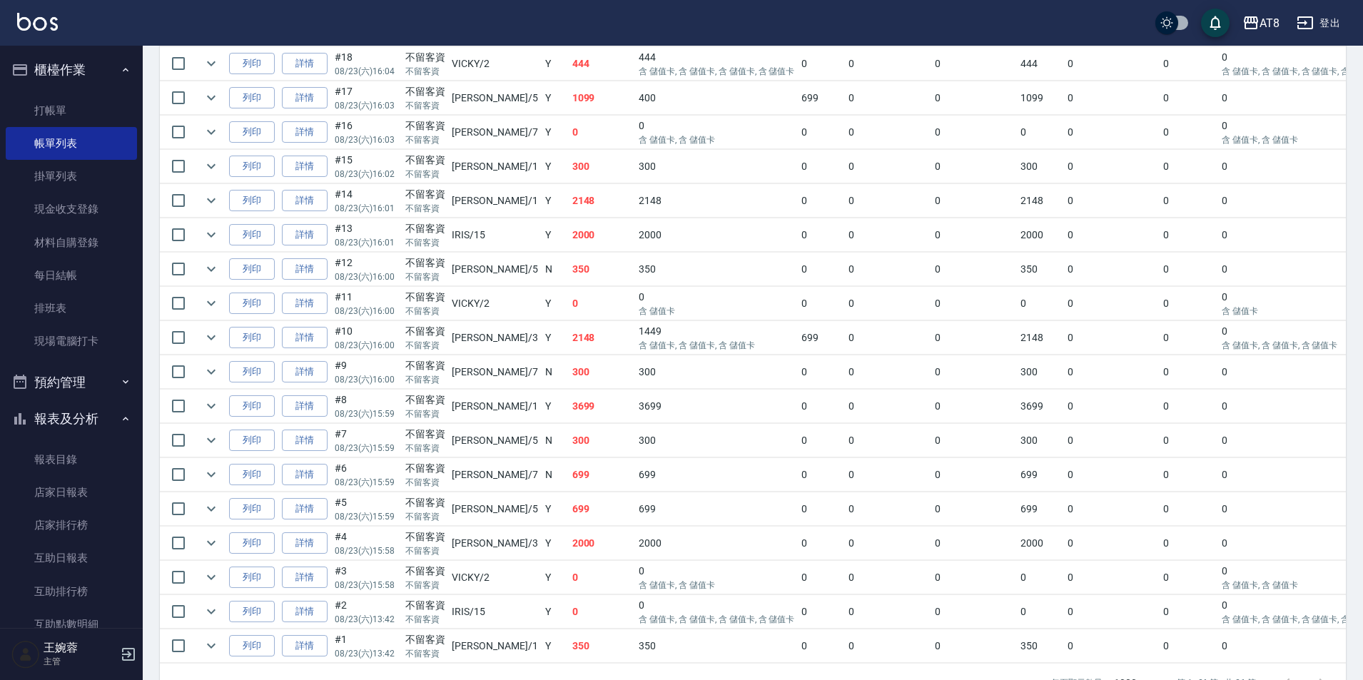
scroll to position [619, 0]
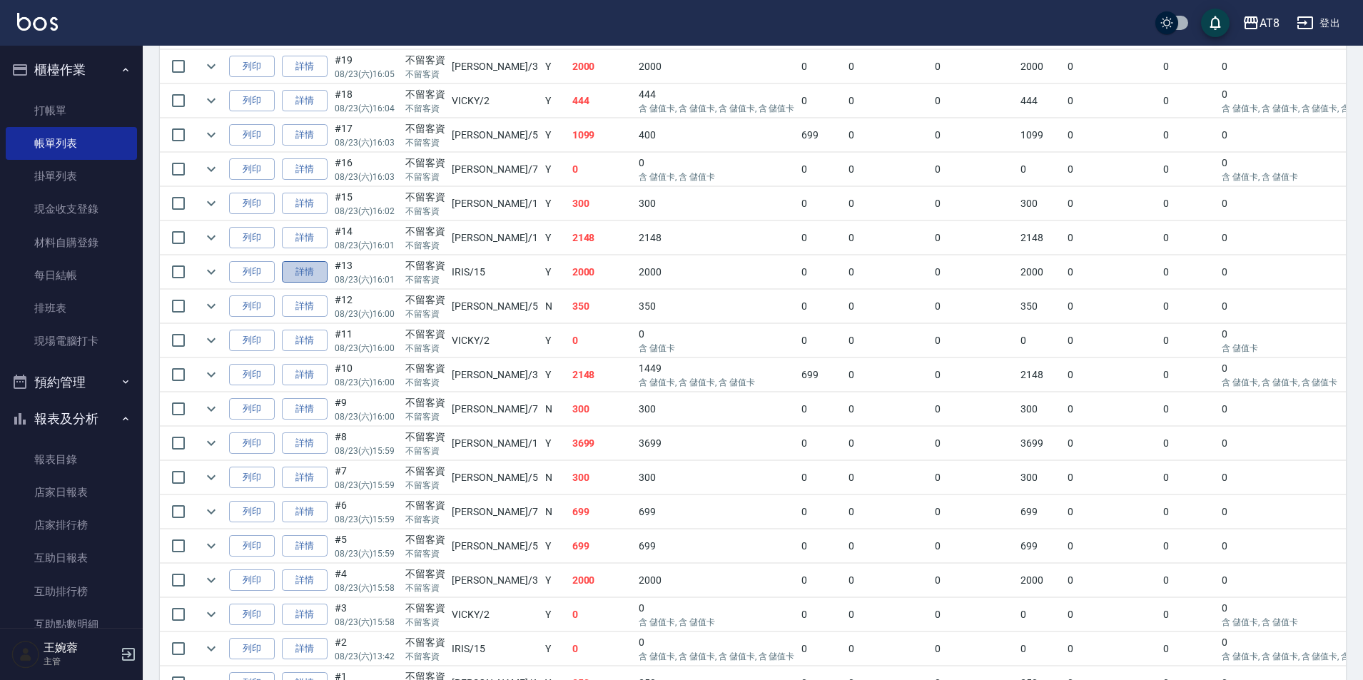
click at [313, 283] on link "詳情" at bounding box center [305, 272] width 46 height 22
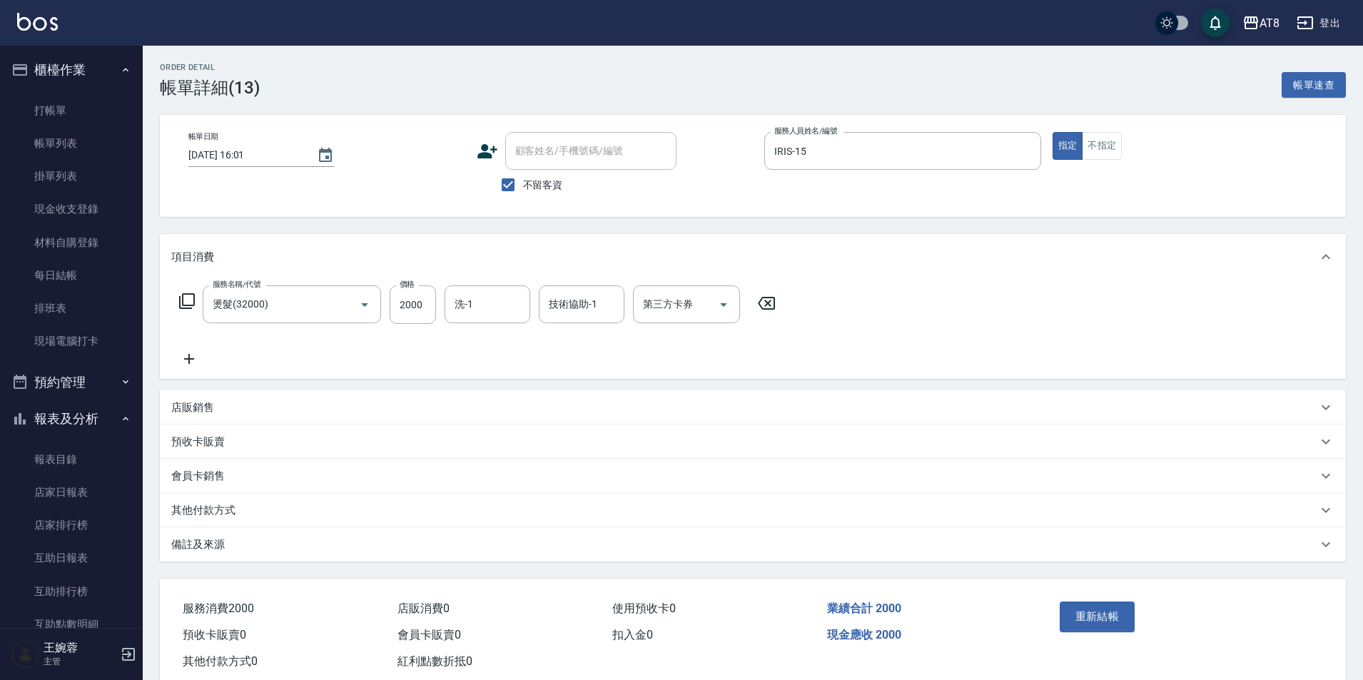
click at [775, 310] on icon at bounding box center [766, 303] width 17 height 13
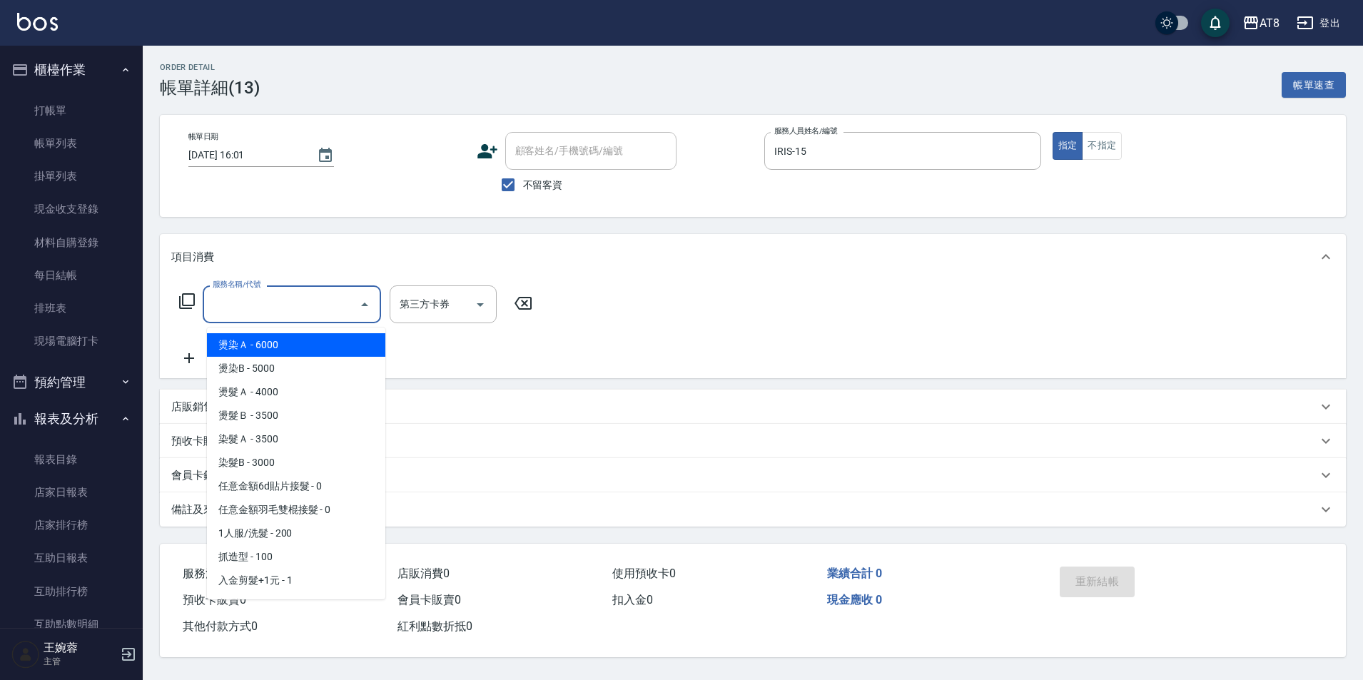
click at [289, 313] on input "服務名稱/代號" at bounding box center [281, 304] width 144 height 25
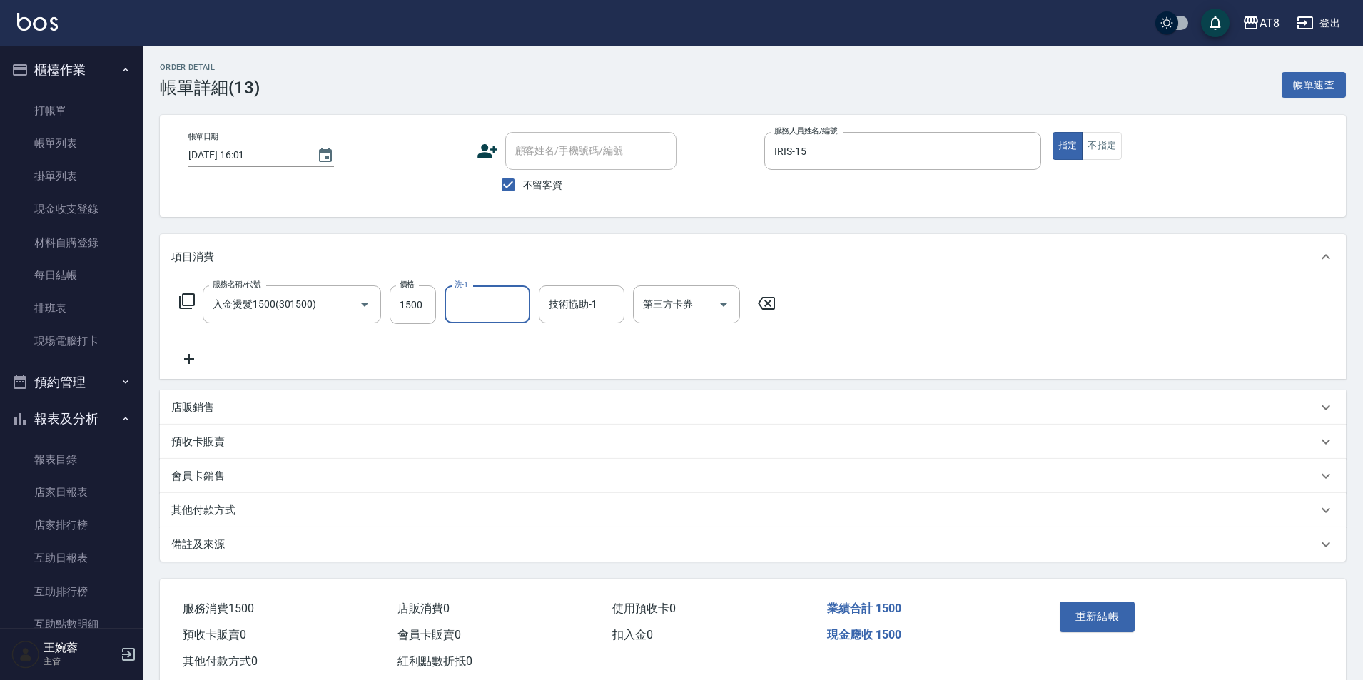
click at [765, 310] on icon at bounding box center [767, 303] width 36 height 17
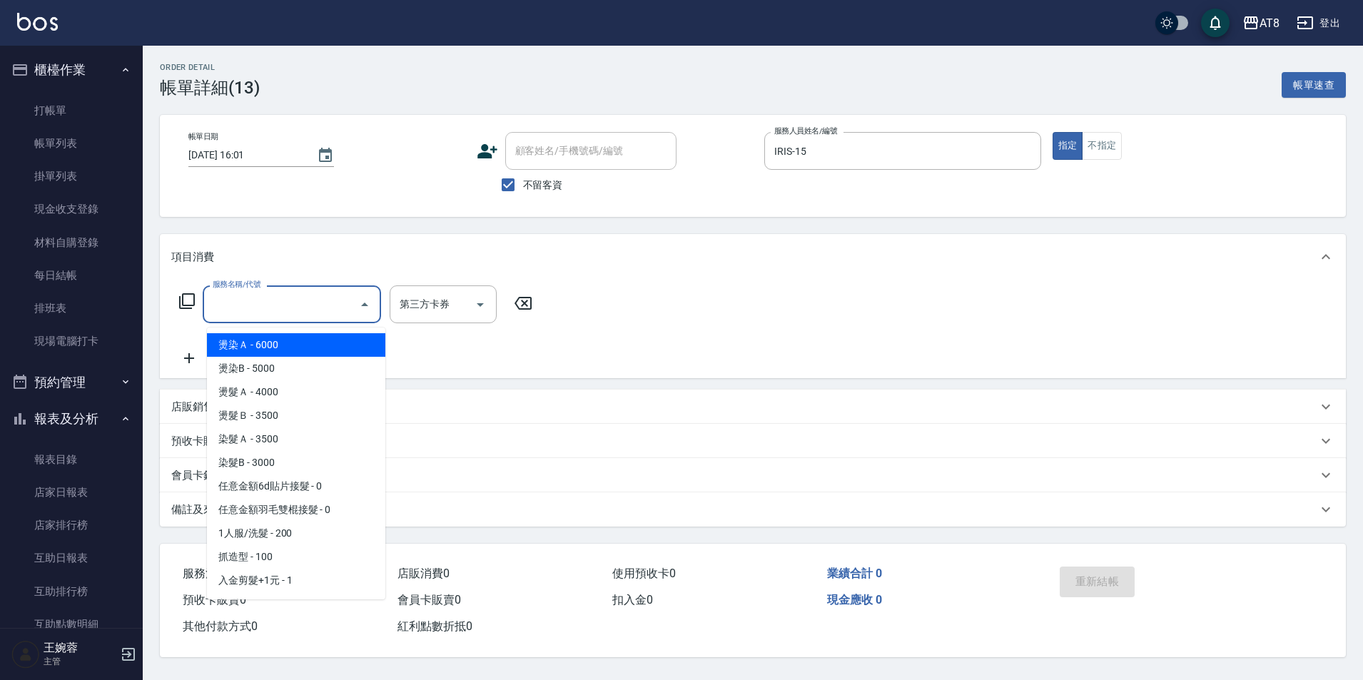
click at [246, 317] on input "服務名稱/代號" at bounding box center [281, 304] width 144 height 25
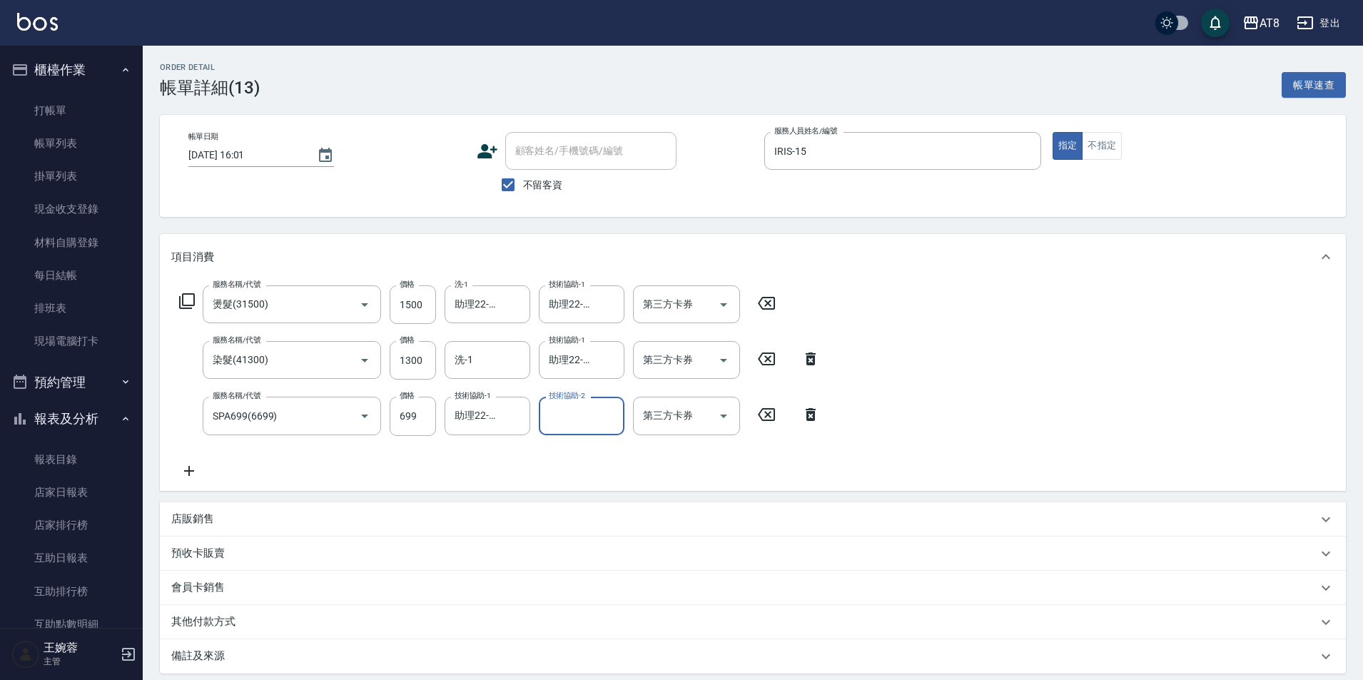
click at [197, 472] on icon at bounding box center [189, 470] width 36 height 17
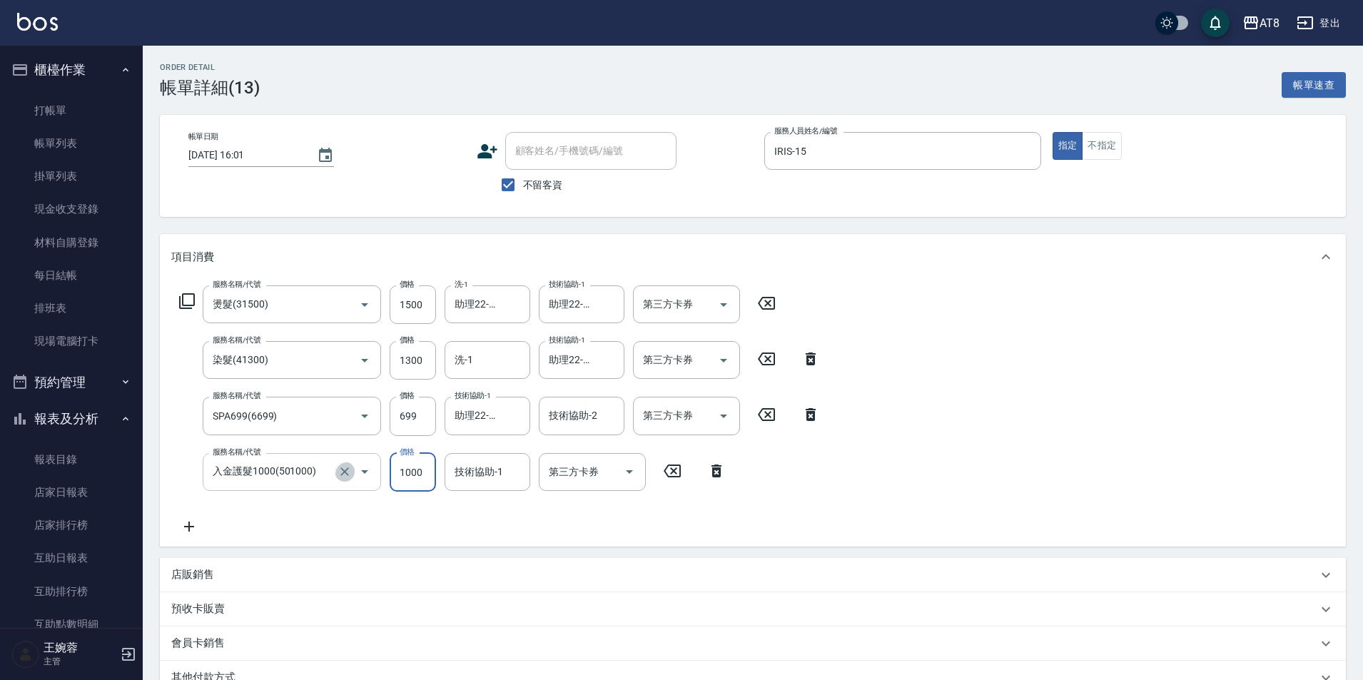
click at [343, 475] on icon "Clear" at bounding box center [345, 472] width 14 height 14
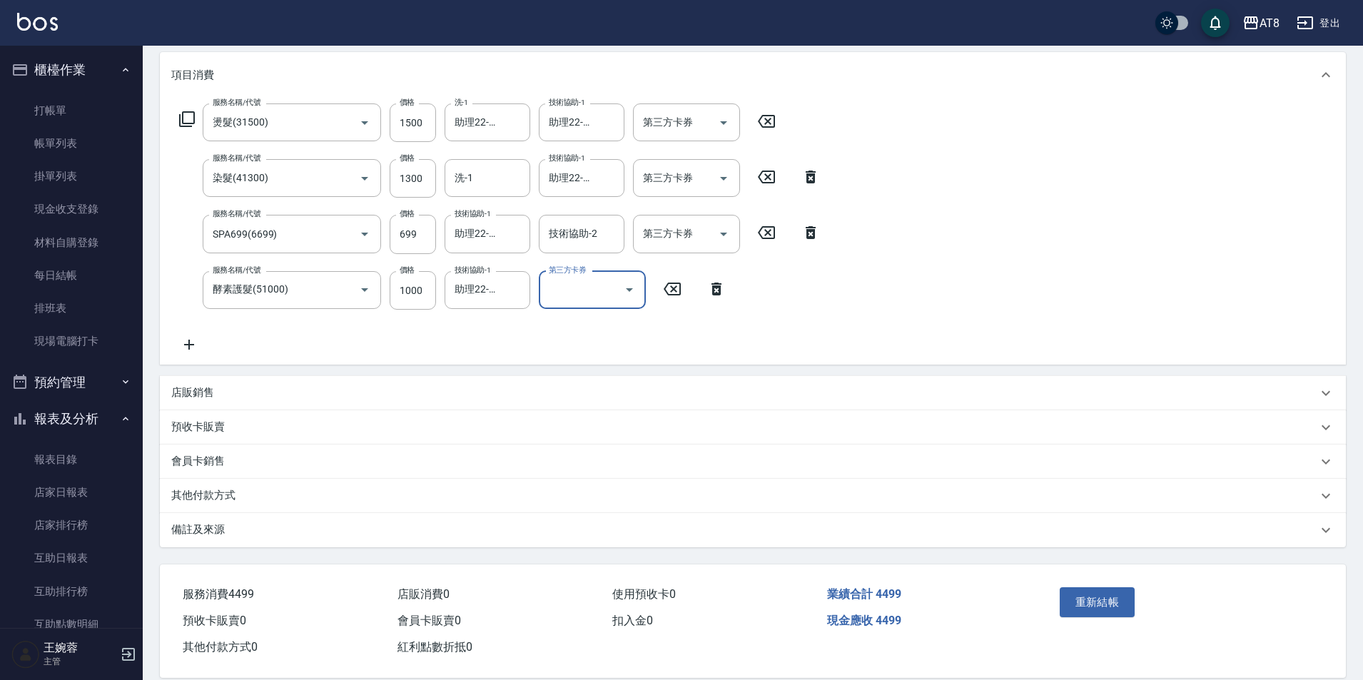
scroll to position [223, 0]
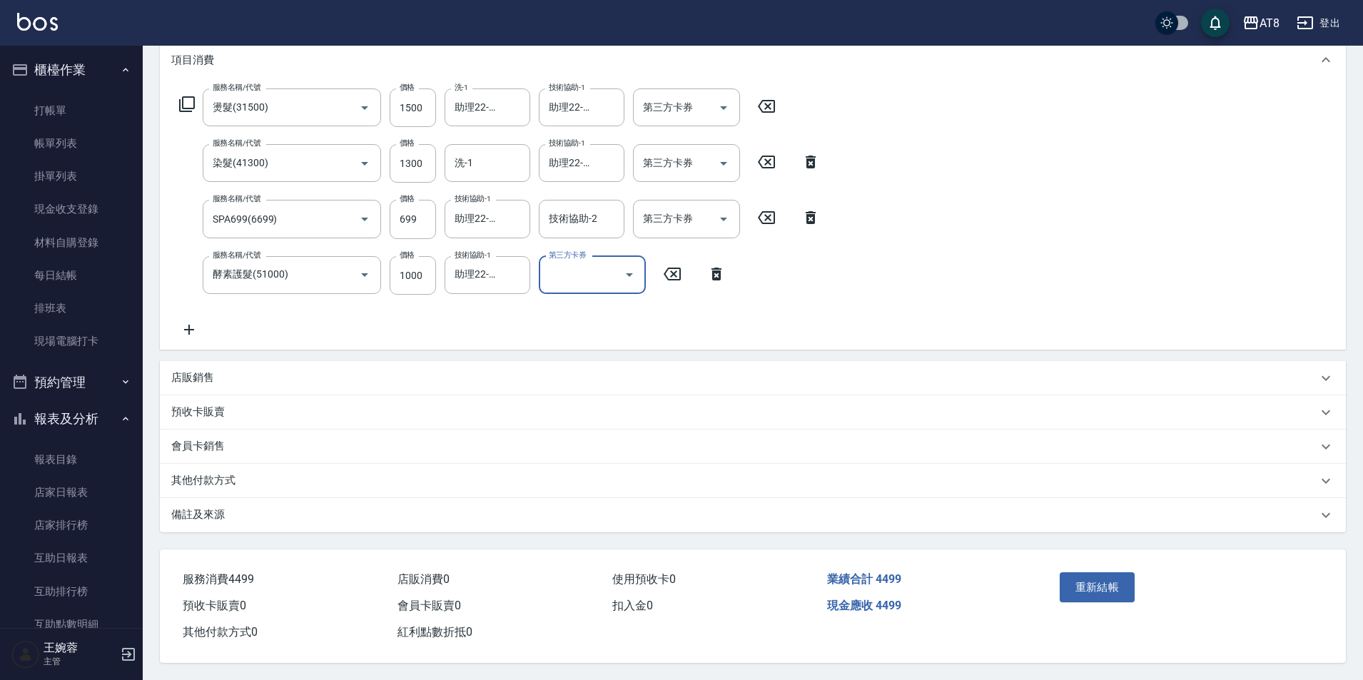
click at [175, 361] on div "店販銷售" at bounding box center [753, 378] width 1186 height 34
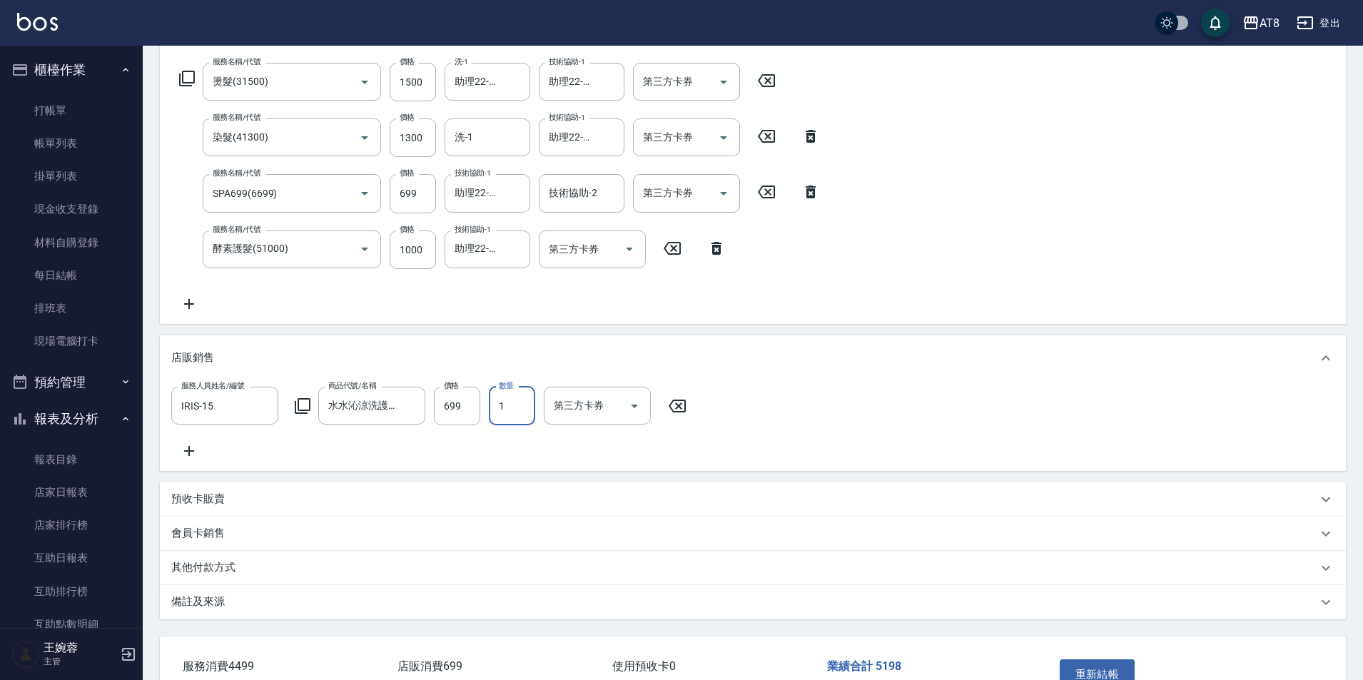
scroll to position [350, 0]
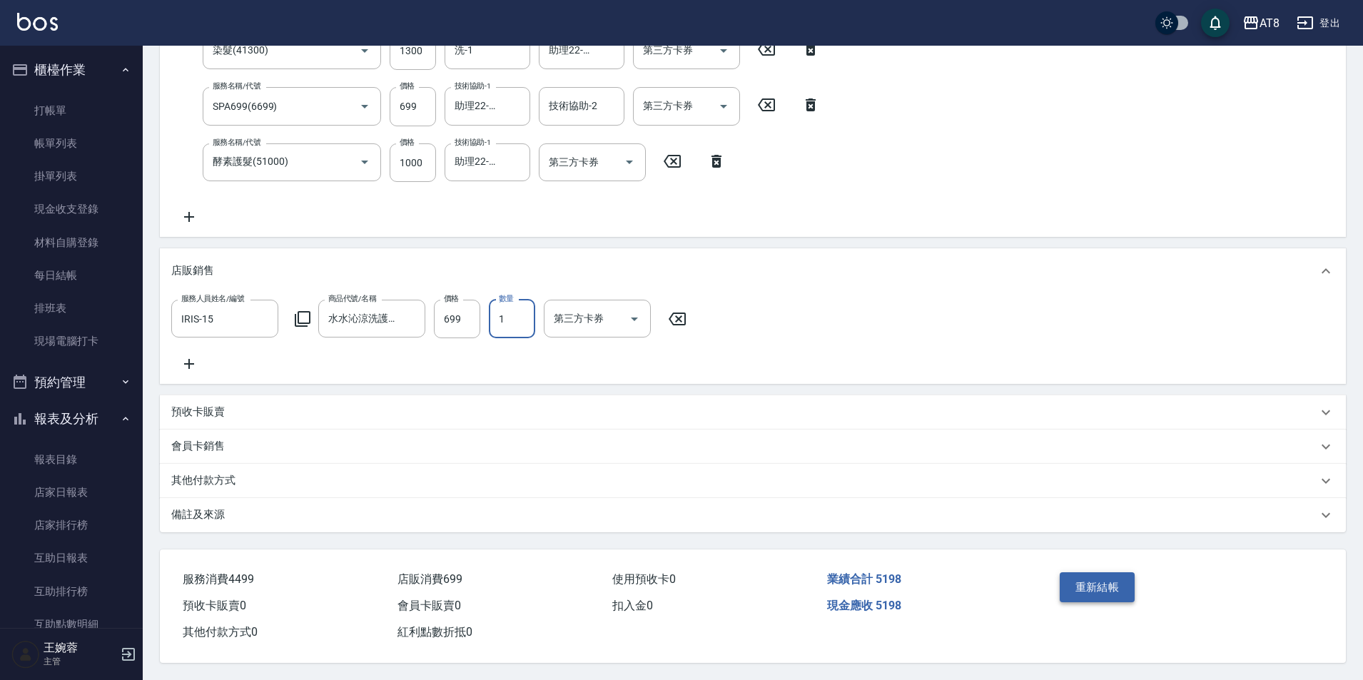
click at [1098, 579] on button "重新結帳" at bounding box center [1098, 587] width 76 height 30
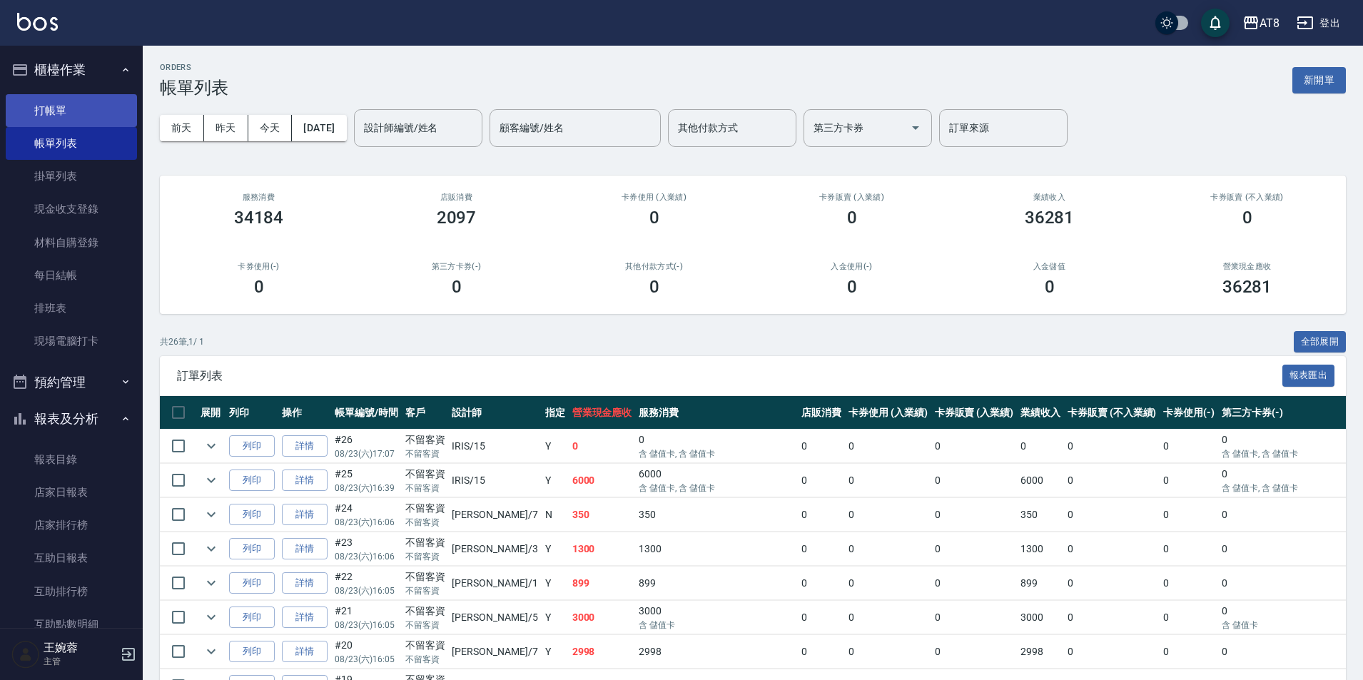
click at [76, 103] on link "打帳單" at bounding box center [71, 110] width 131 height 33
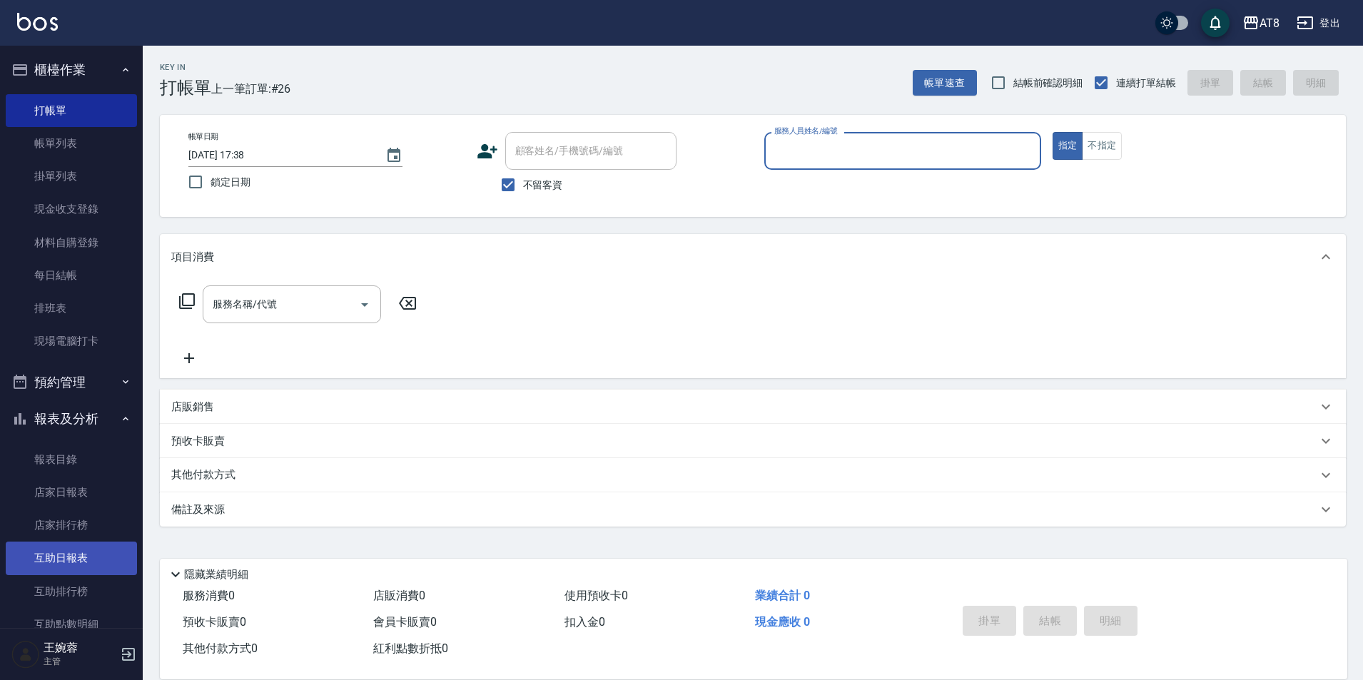
click at [103, 555] on link "互助日報表" at bounding box center [71, 558] width 131 height 33
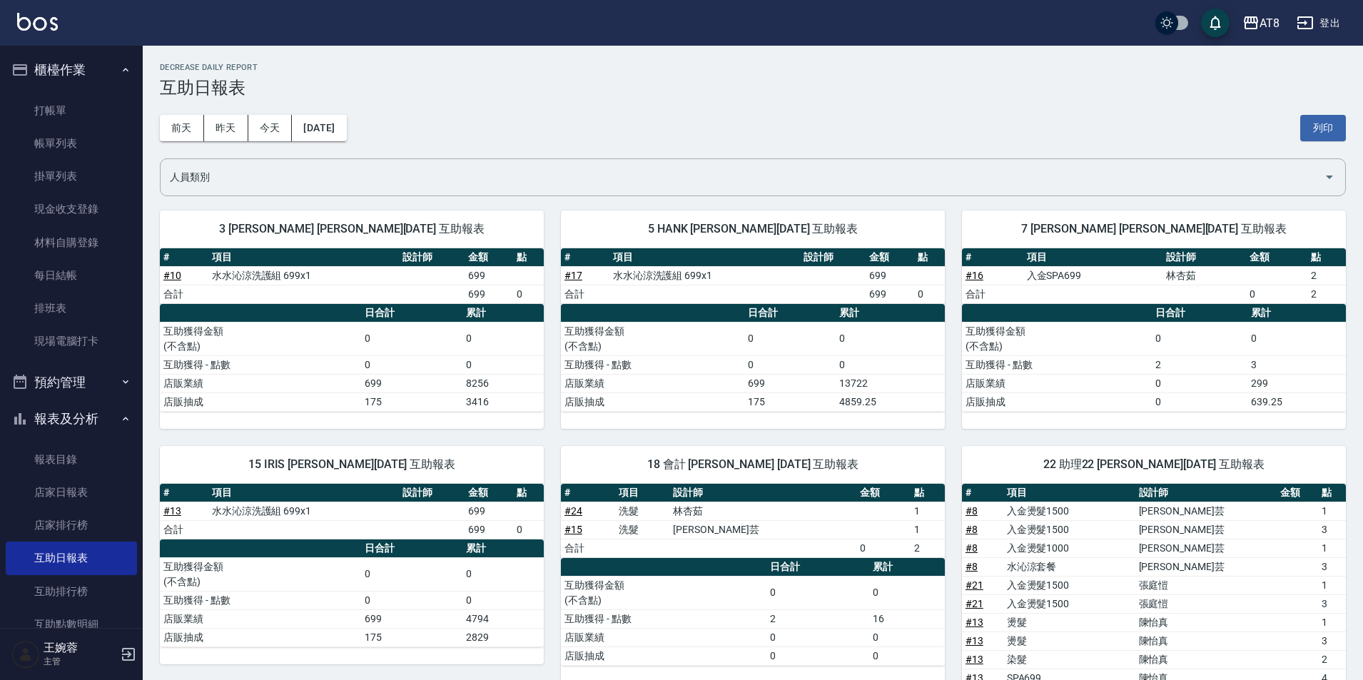
click at [38, 30] on link at bounding box center [37, 23] width 41 height 21
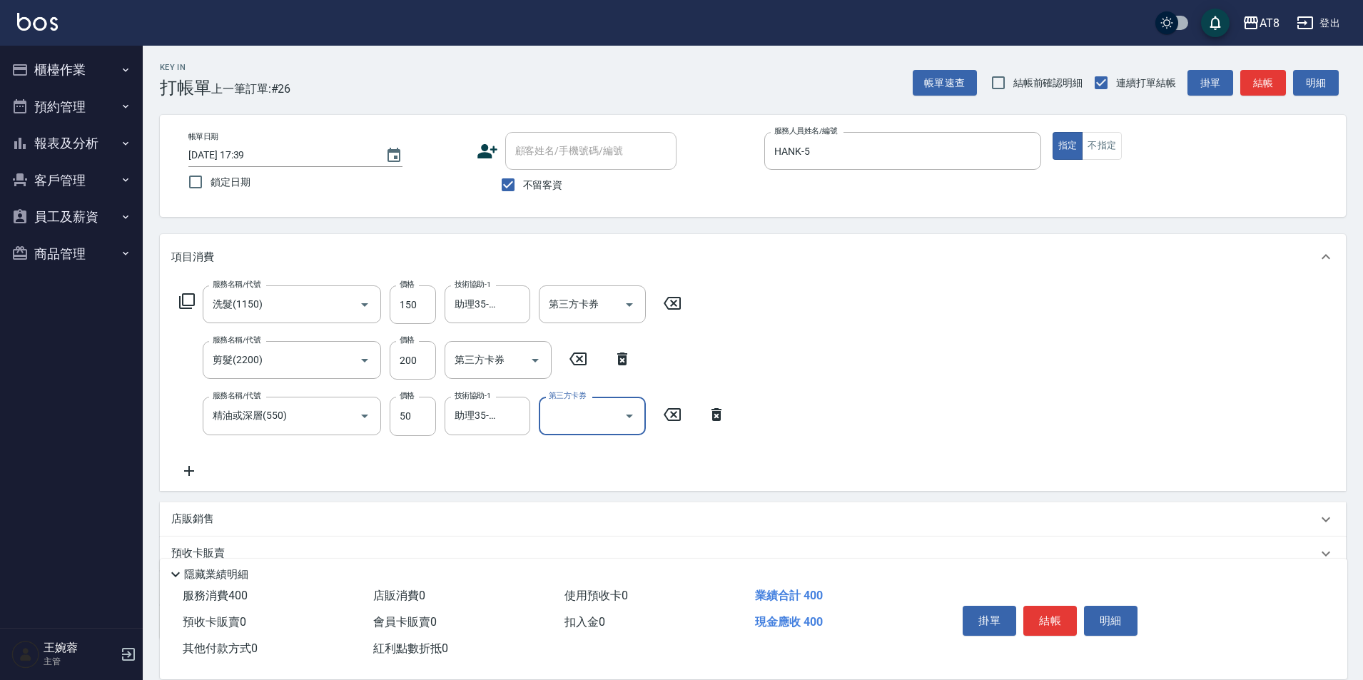
click at [1053, 606] on button "結帳" at bounding box center [1050, 621] width 54 height 30
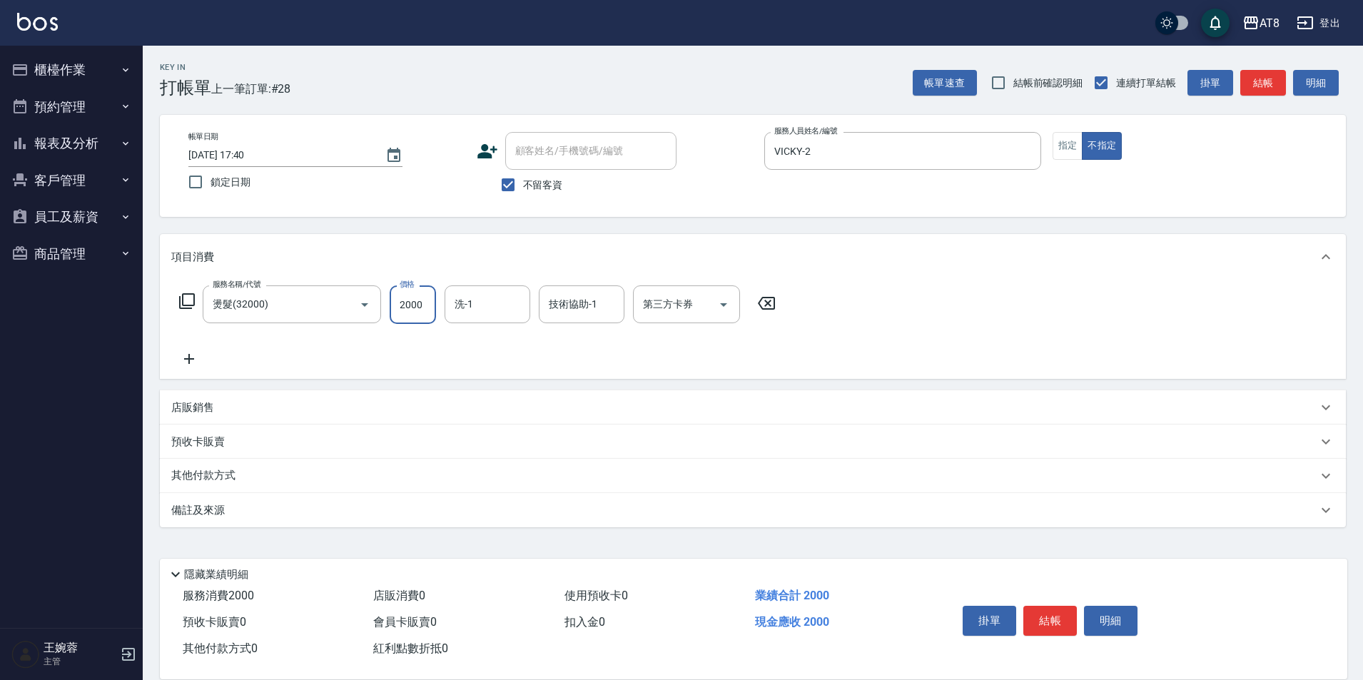
click at [1053, 606] on button "結帳" at bounding box center [1050, 621] width 54 height 30
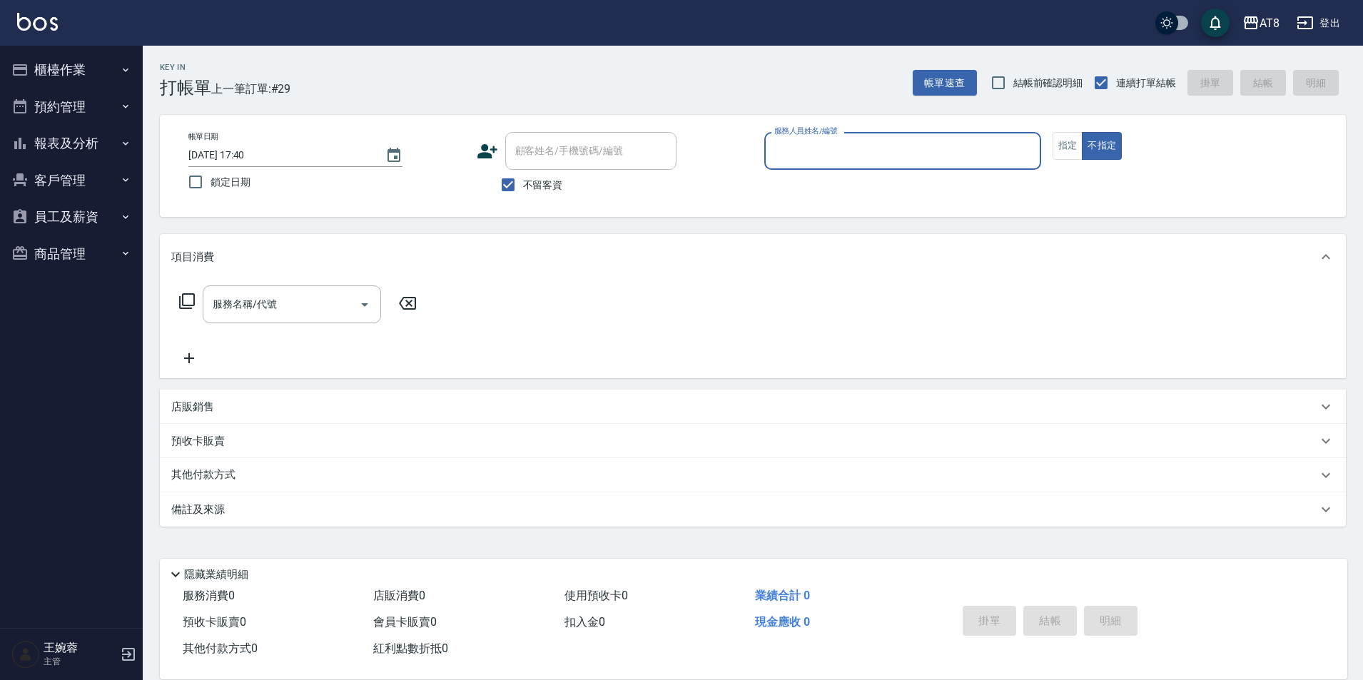
click at [78, 64] on button "櫃檯作業" at bounding box center [71, 69] width 131 height 37
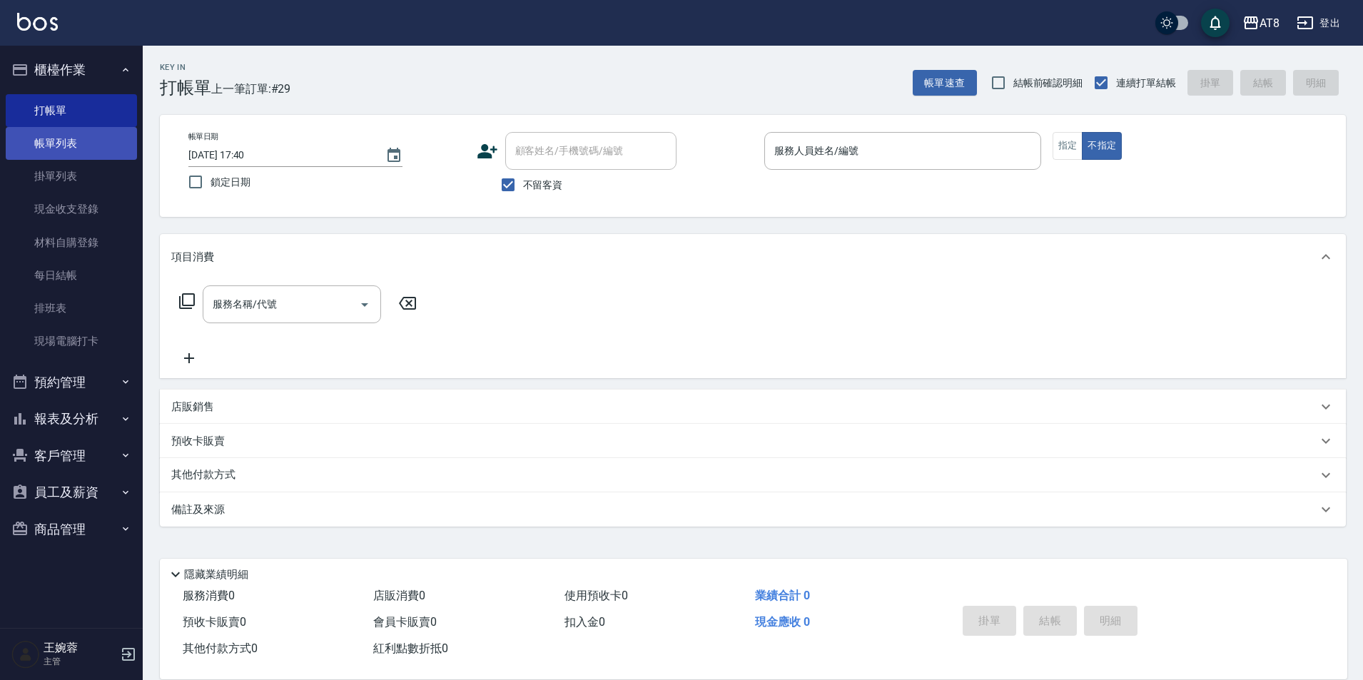
click at [82, 148] on link "帳單列表" at bounding box center [71, 143] width 131 height 33
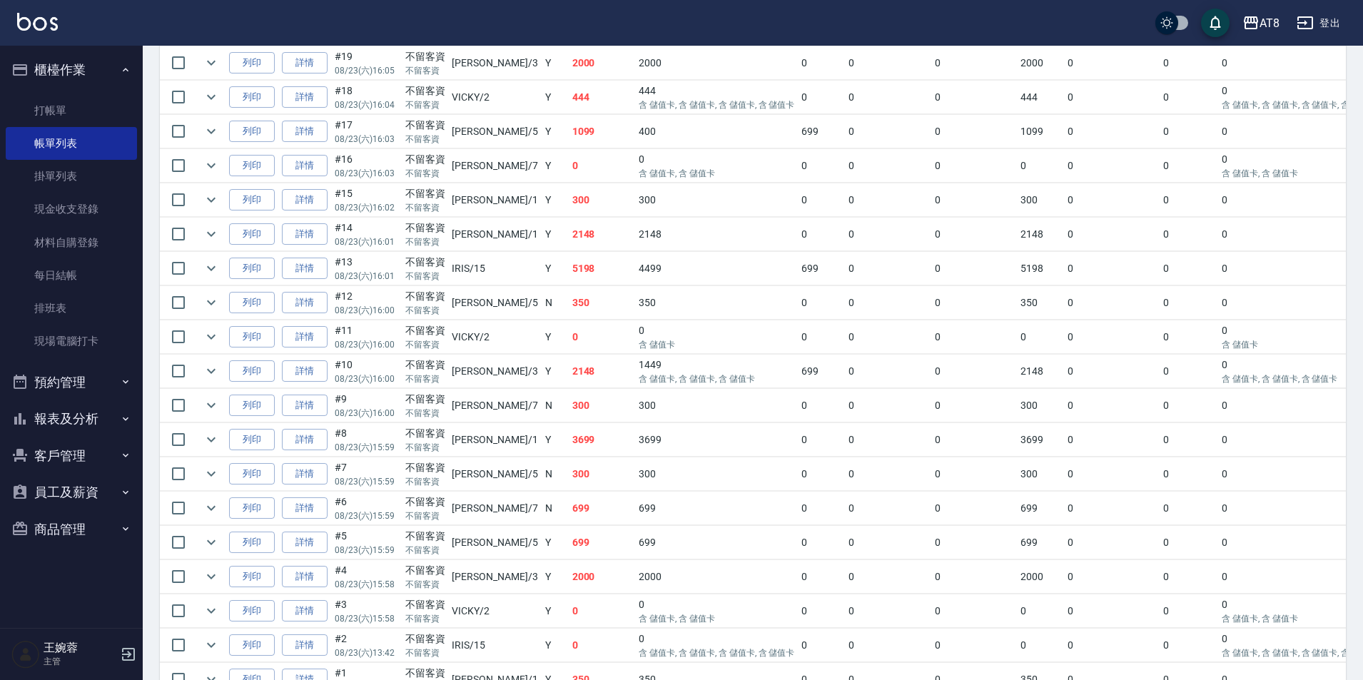
scroll to position [724, 0]
click at [317, 453] on link "詳情" at bounding box center [305, 442] width 46 height 22
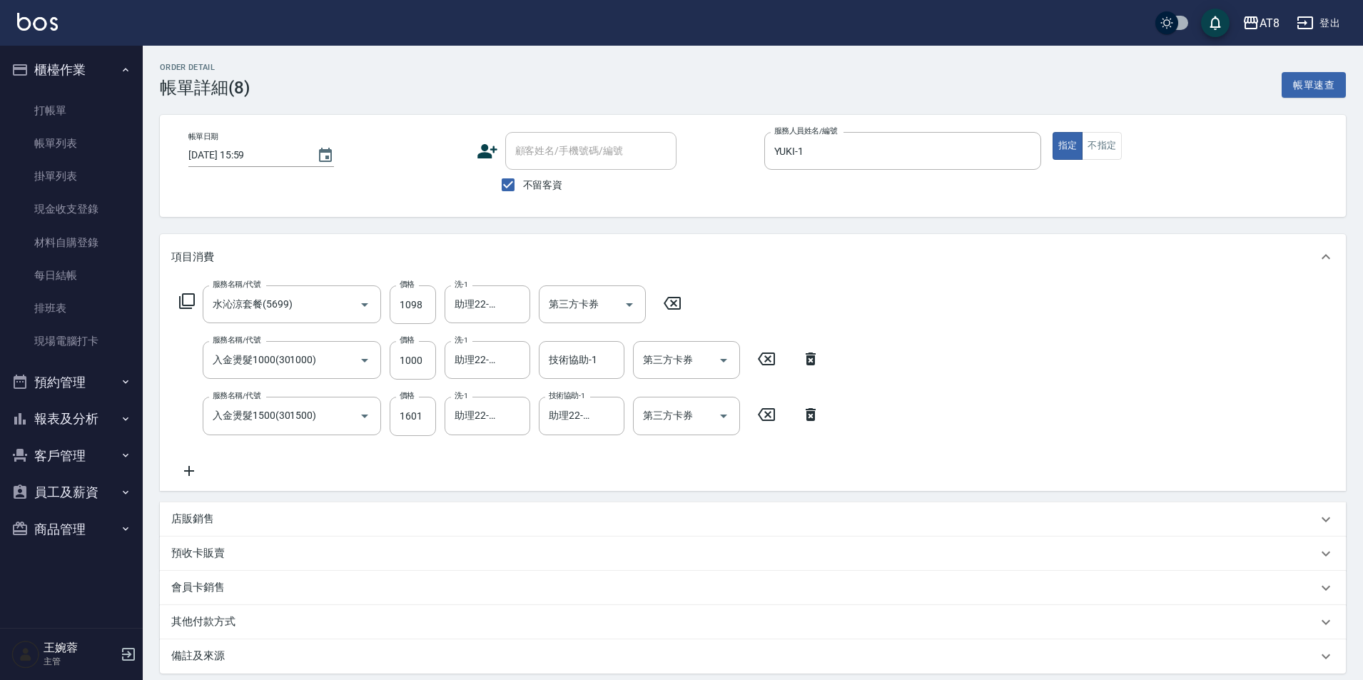
click at [188, 476] on icon at bounding box center [189, 471] width 10 height 10
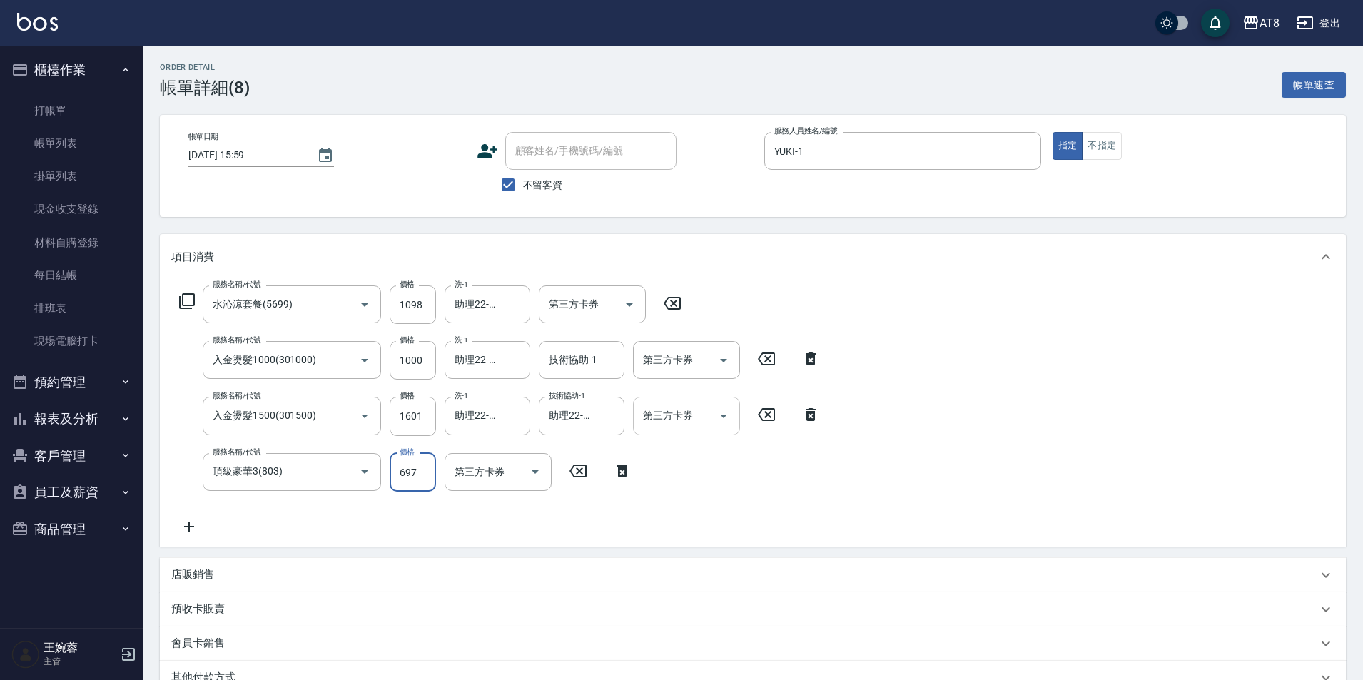
click at [724, 418] on icon "Open" at bounding box center [723, 417] width 7 height 4
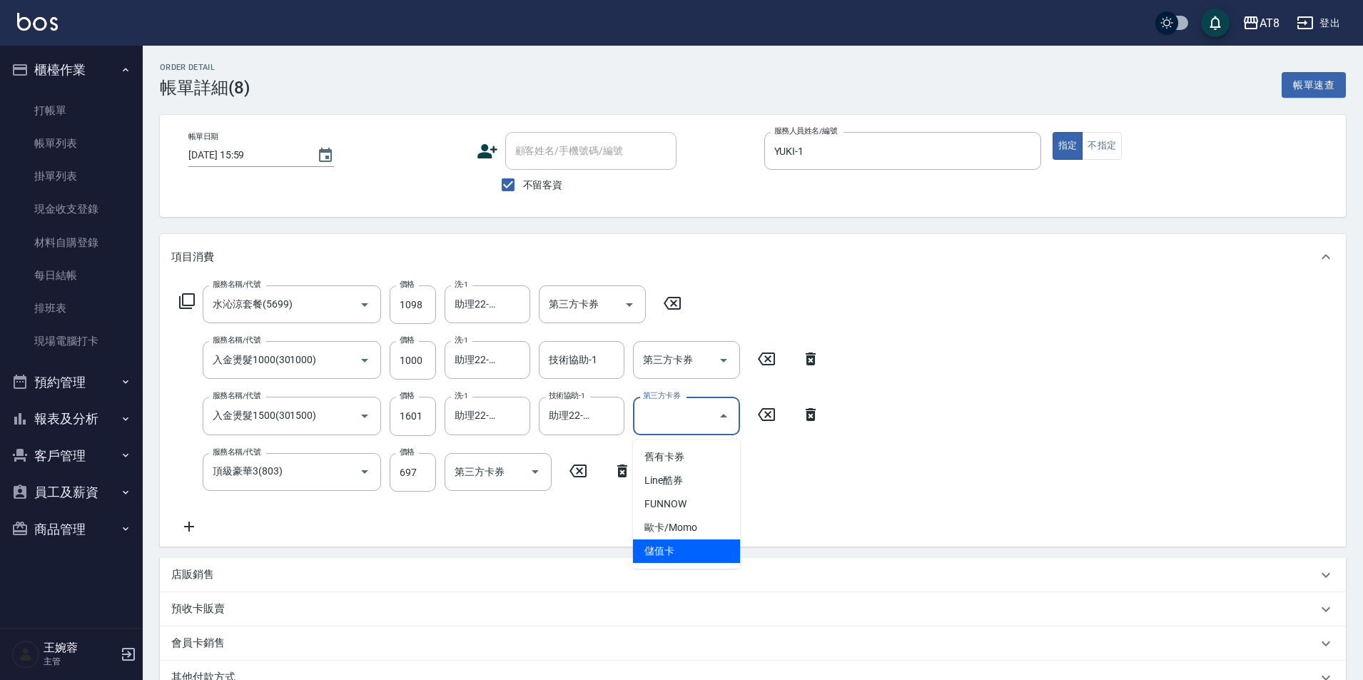
click at [703, 558] on span "儲值卡" at bounding box center [686, 551] width 107 height 24
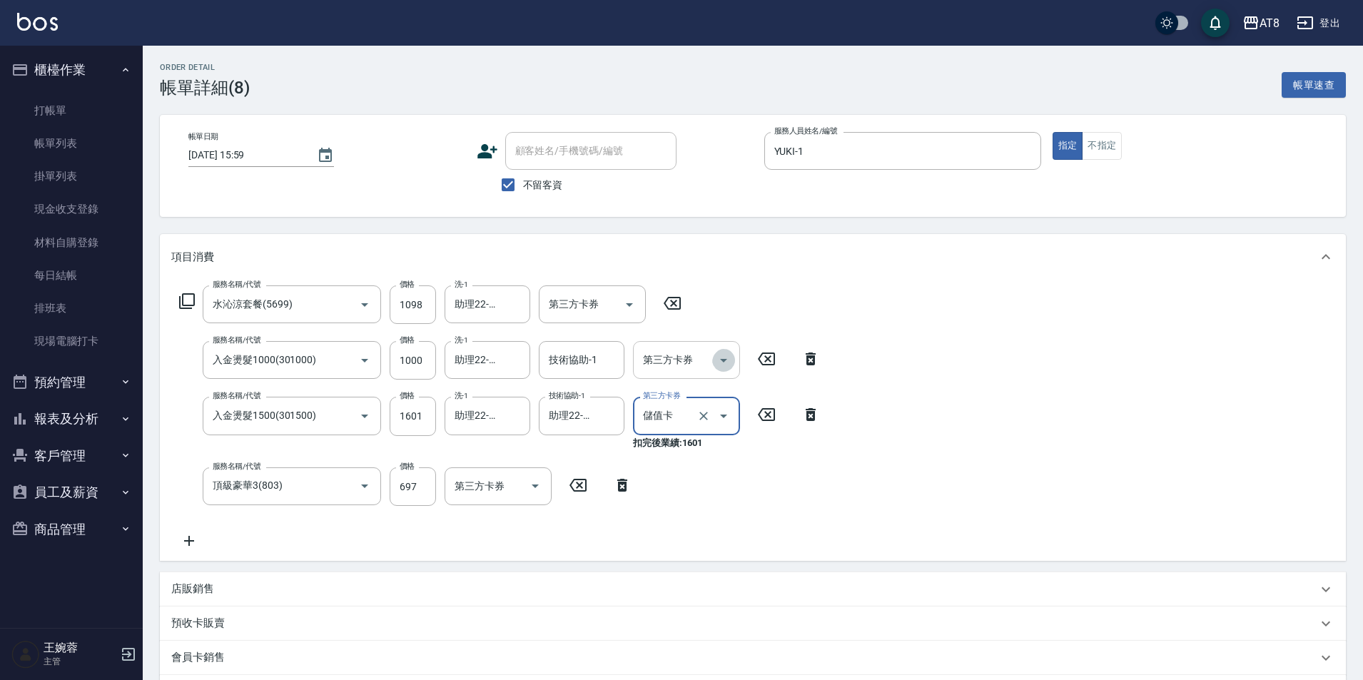
click at [720, 363] on icon "Open" at bounding box center [723, 360] width 17 height 17
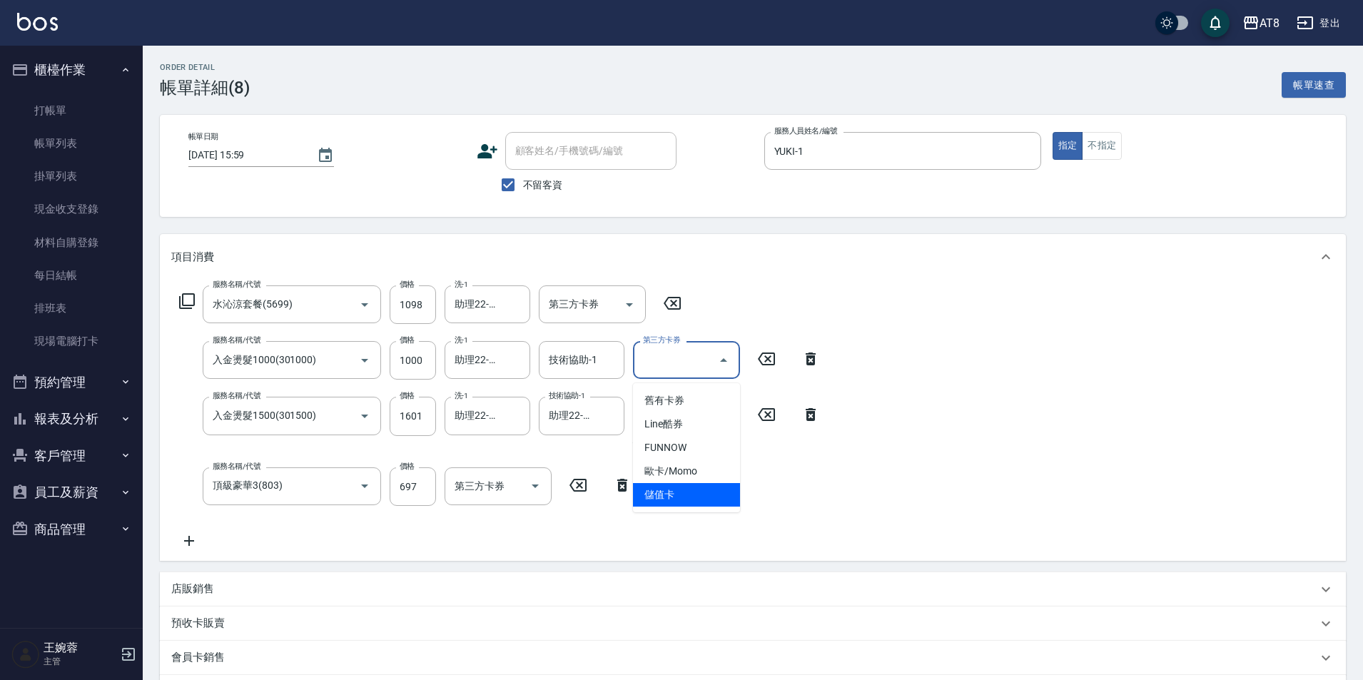
click at [708, 495] on span "儲值卡" at bounding box center [686, 495] width 107 height 24
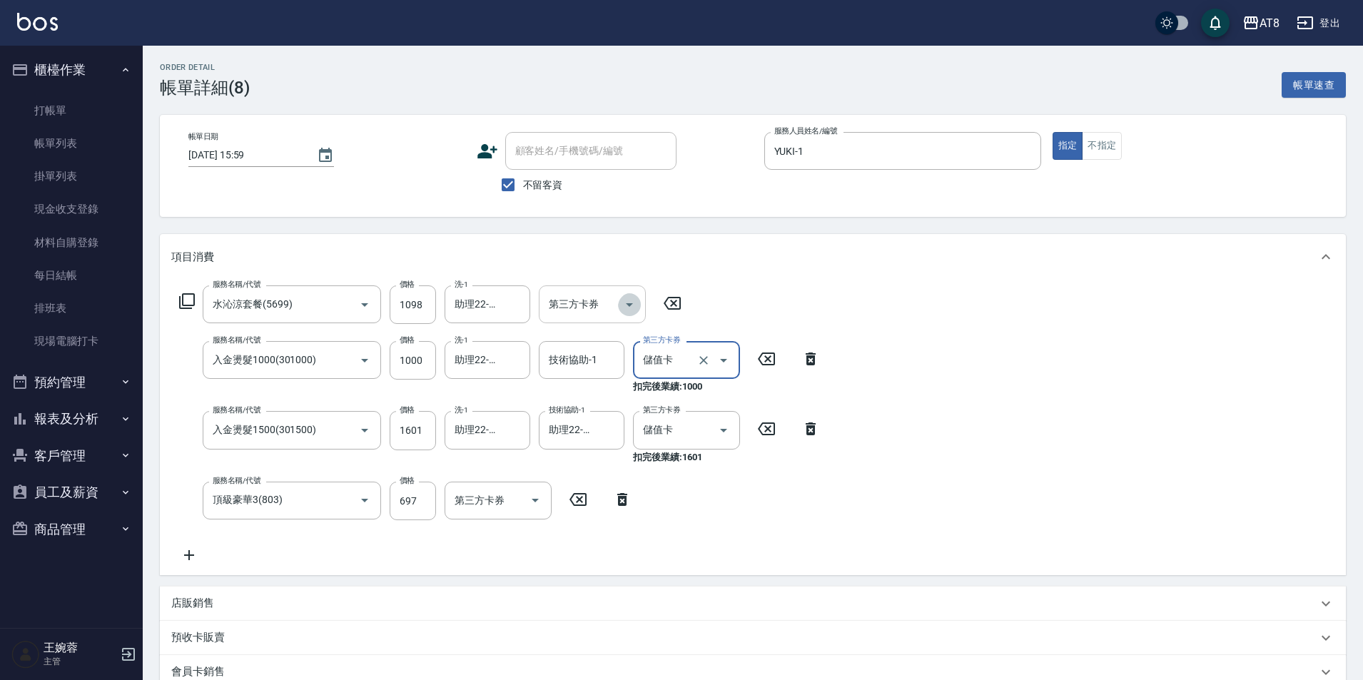
click at [621, 315] on button "Open" at bounding box center [629, 304] width 23 height 23
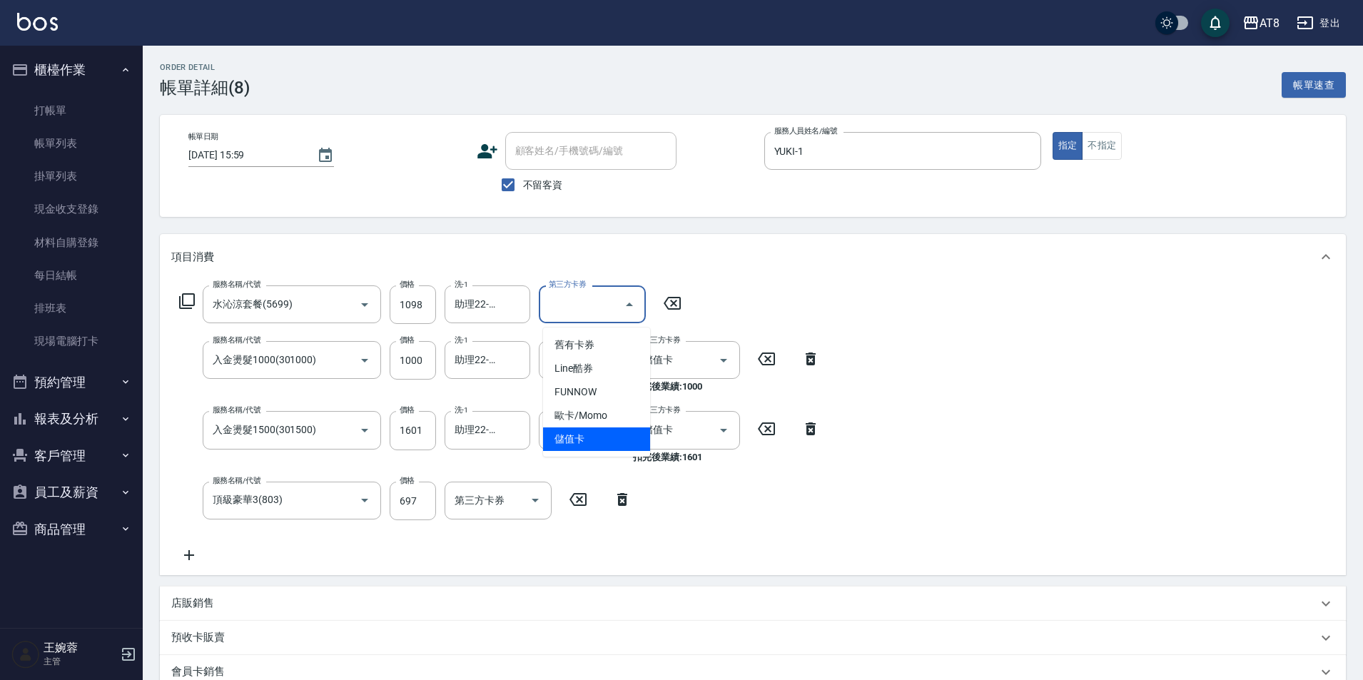
drag, startPoint x: 619, startPoint y: 437, endPoint x: 676, endPoint y: 420, distance: 59.4
click at [619, 436] on span "儲值卡" at bounding box center [596, 439] width 107 height 24
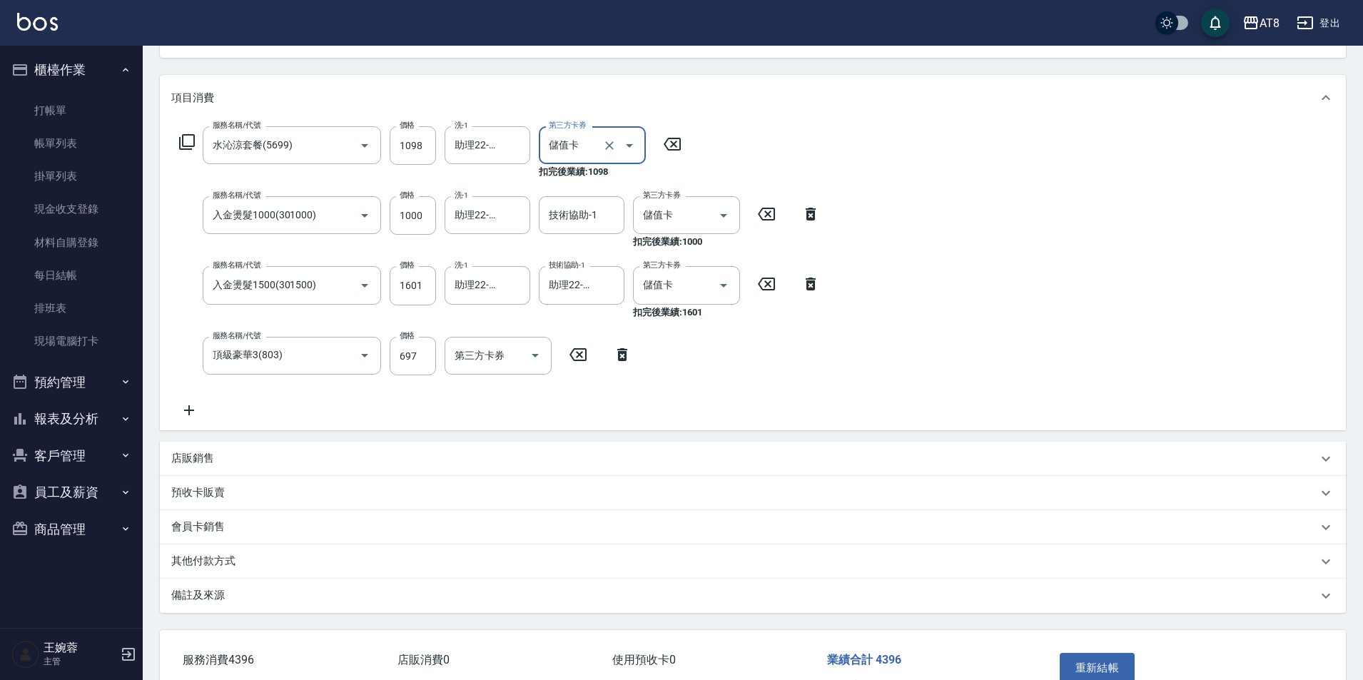
scroll to position [265, 0]
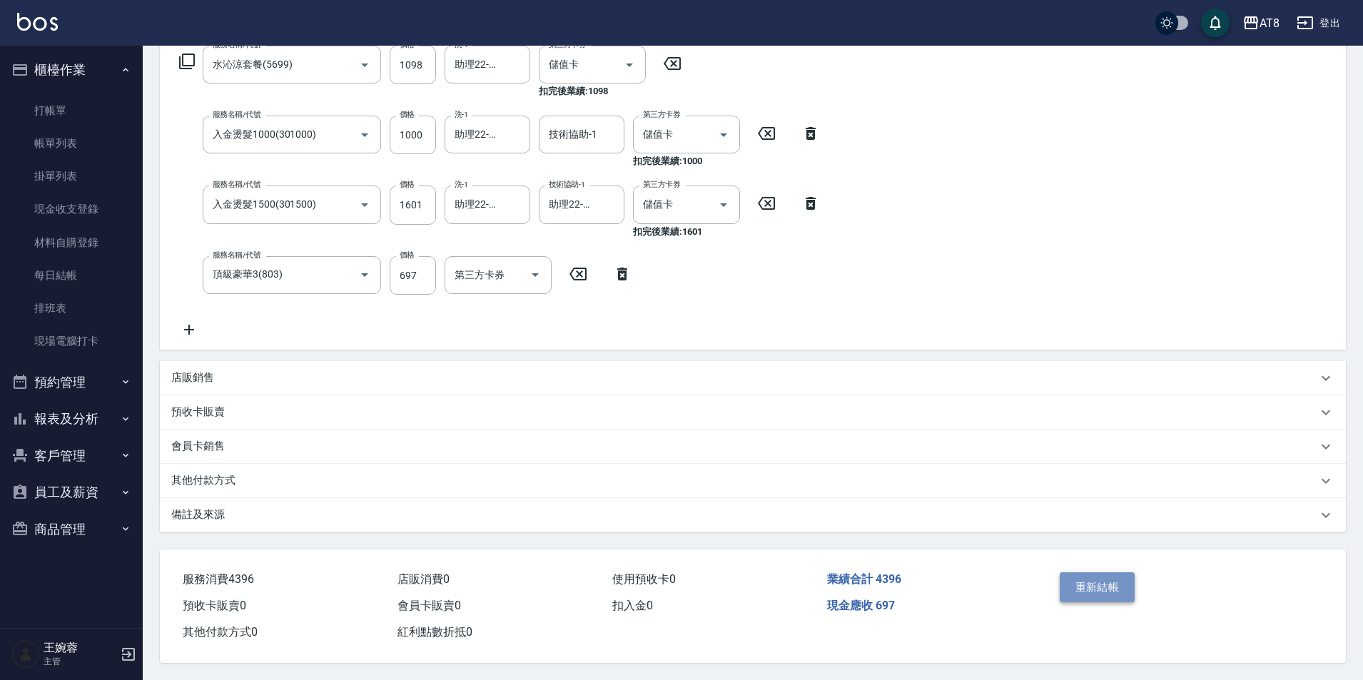
click at [1077, 572] on button "重新結帳" at bounding box center [1098, 587] width 76 height 30
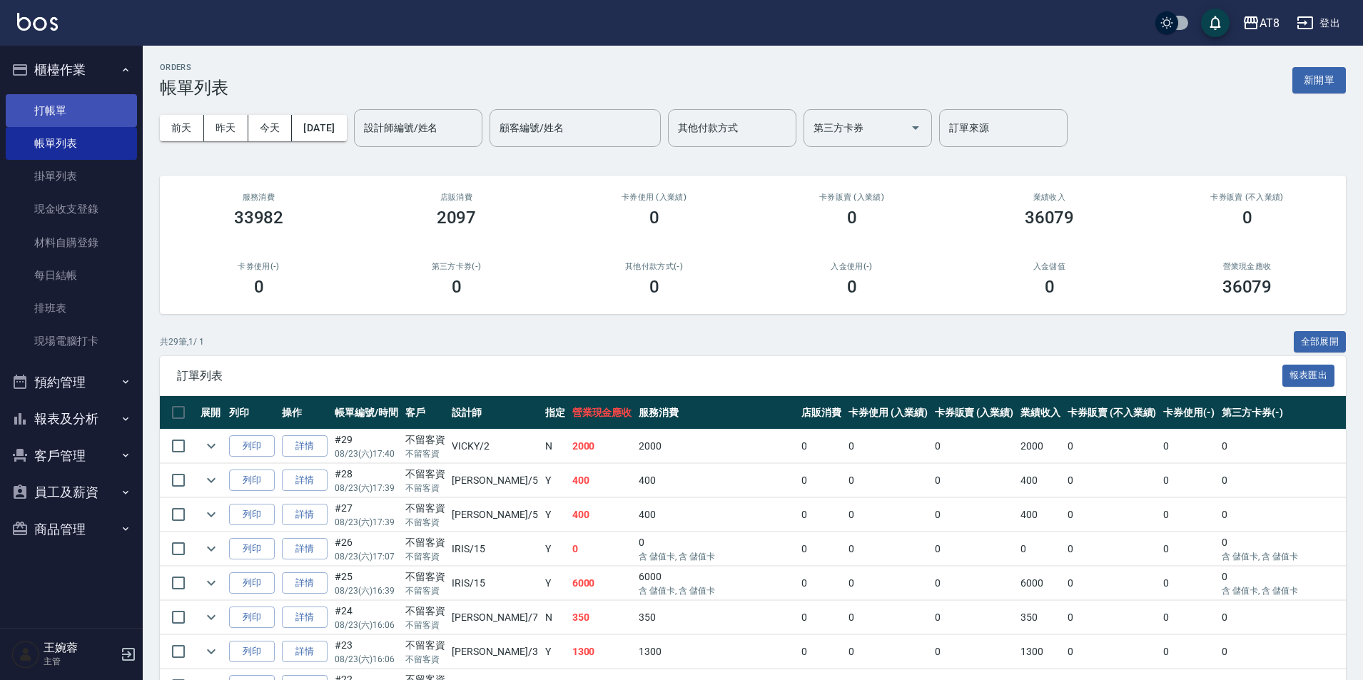
click at [115, 106] on link "打帳單" at bounding box center [71, 110] width 131 height 33
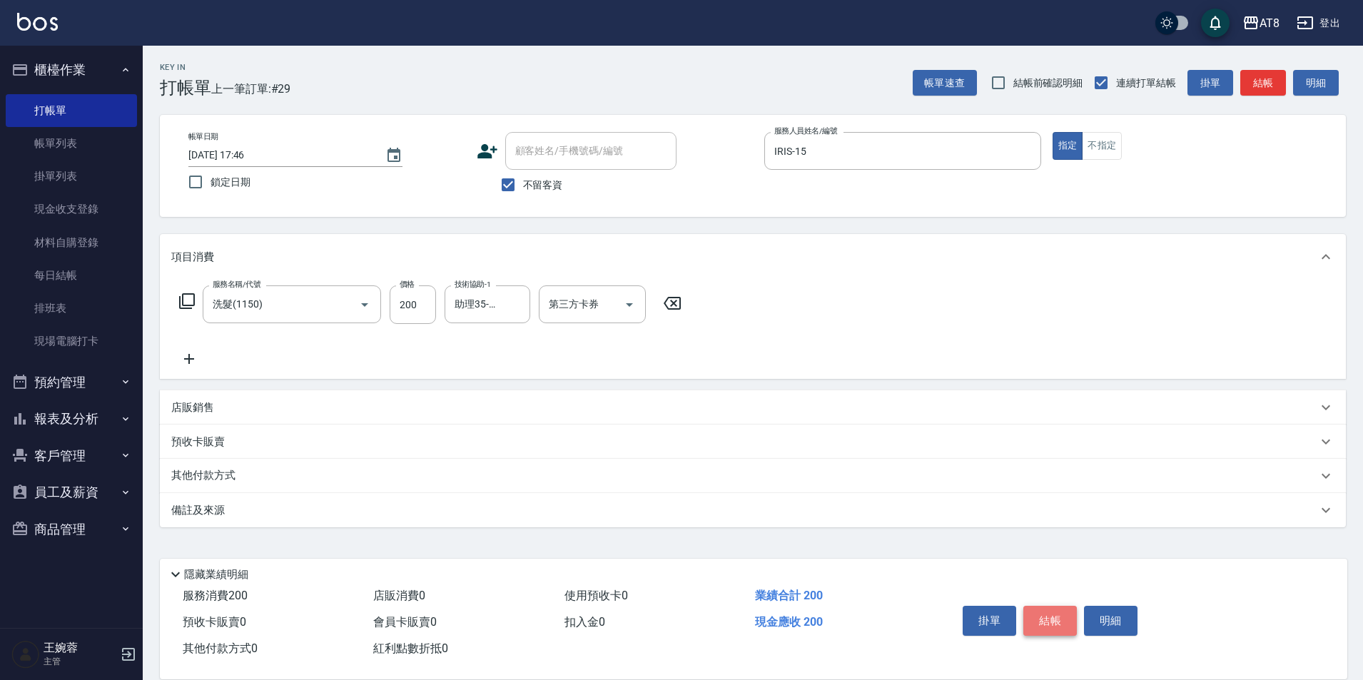
click at [1071, 610] on button "結帳" at bounding box center [1050, 621] width 54 height 30
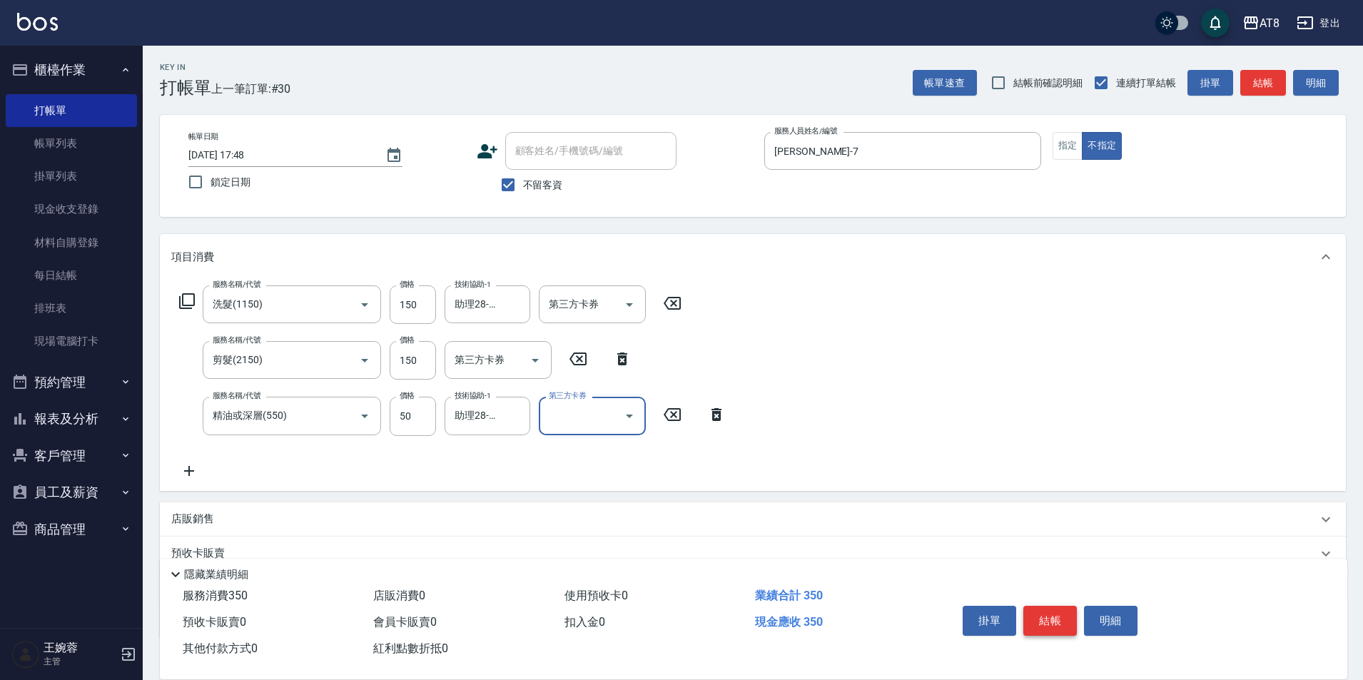
click at [1071, 610] on button "結帳" at bounding box center [1050, 621] width 54 height 30
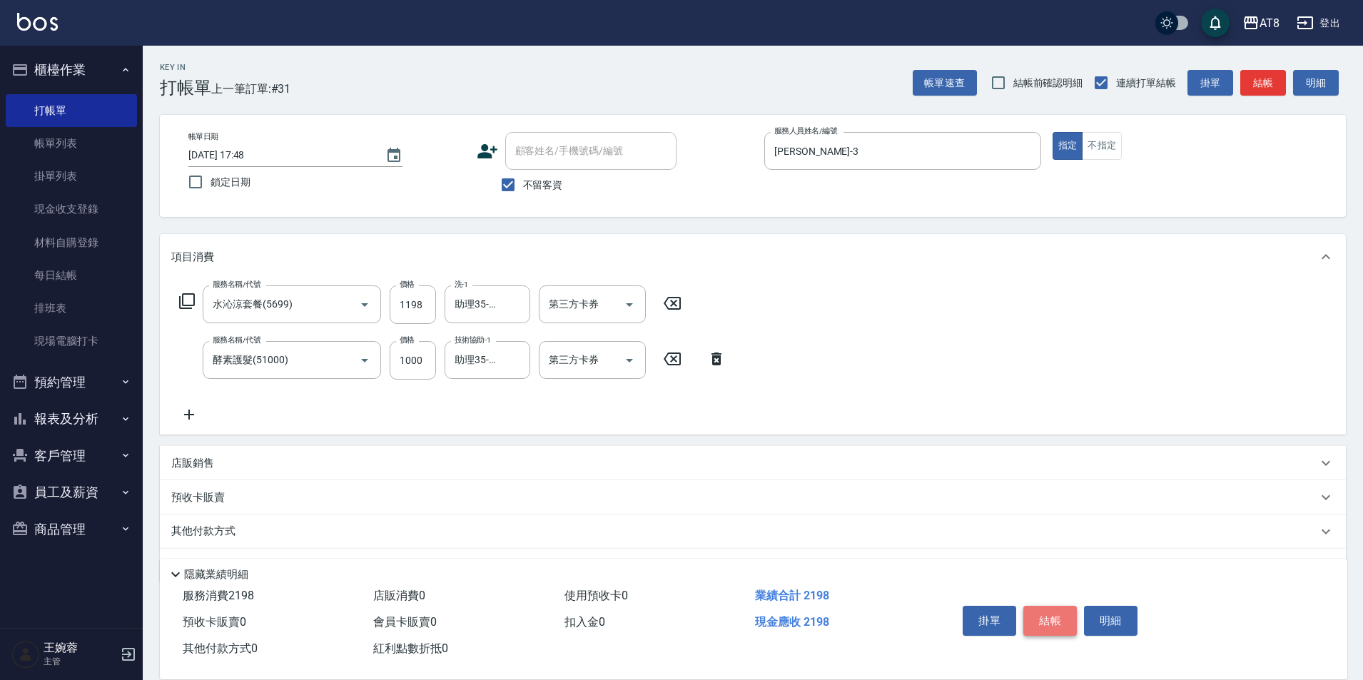
click at [1071, 610] on button "結帳" at bounding box center [1050, 621] width 54 height 30
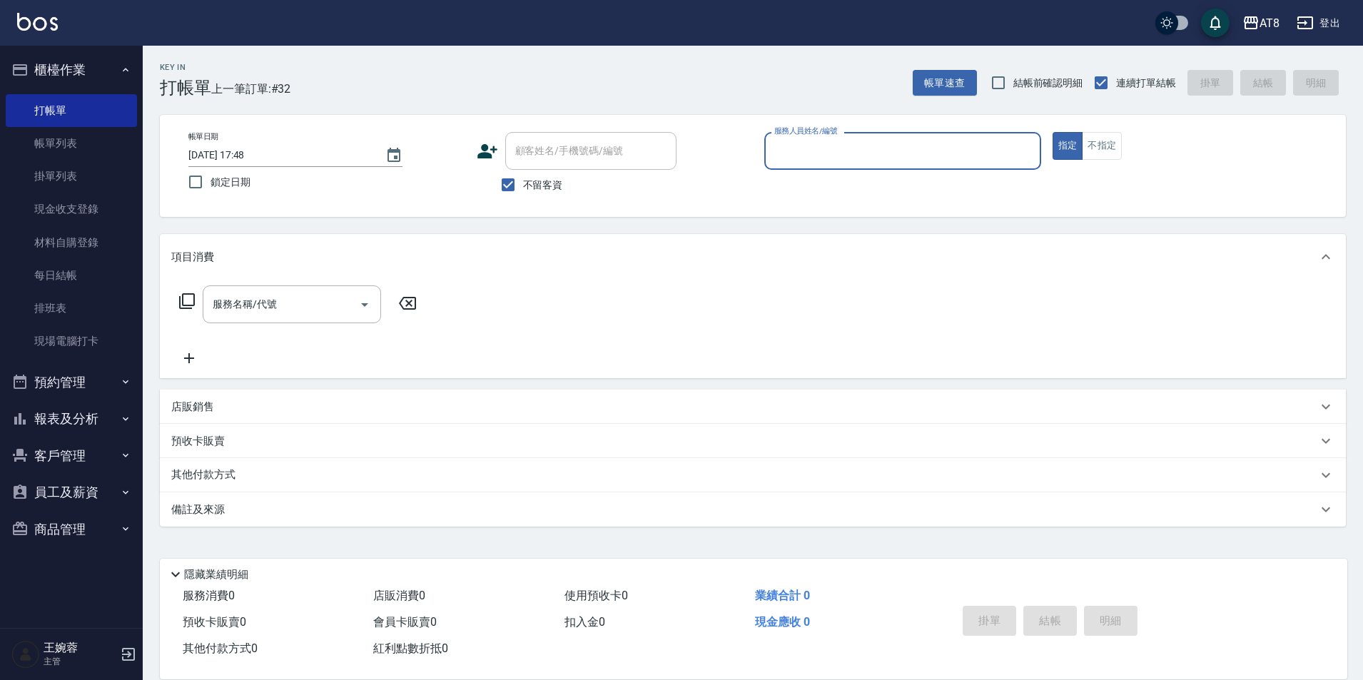
click at [65, 425] on button "報表及分析" at bounding box center [71, 418] width 131 height 37
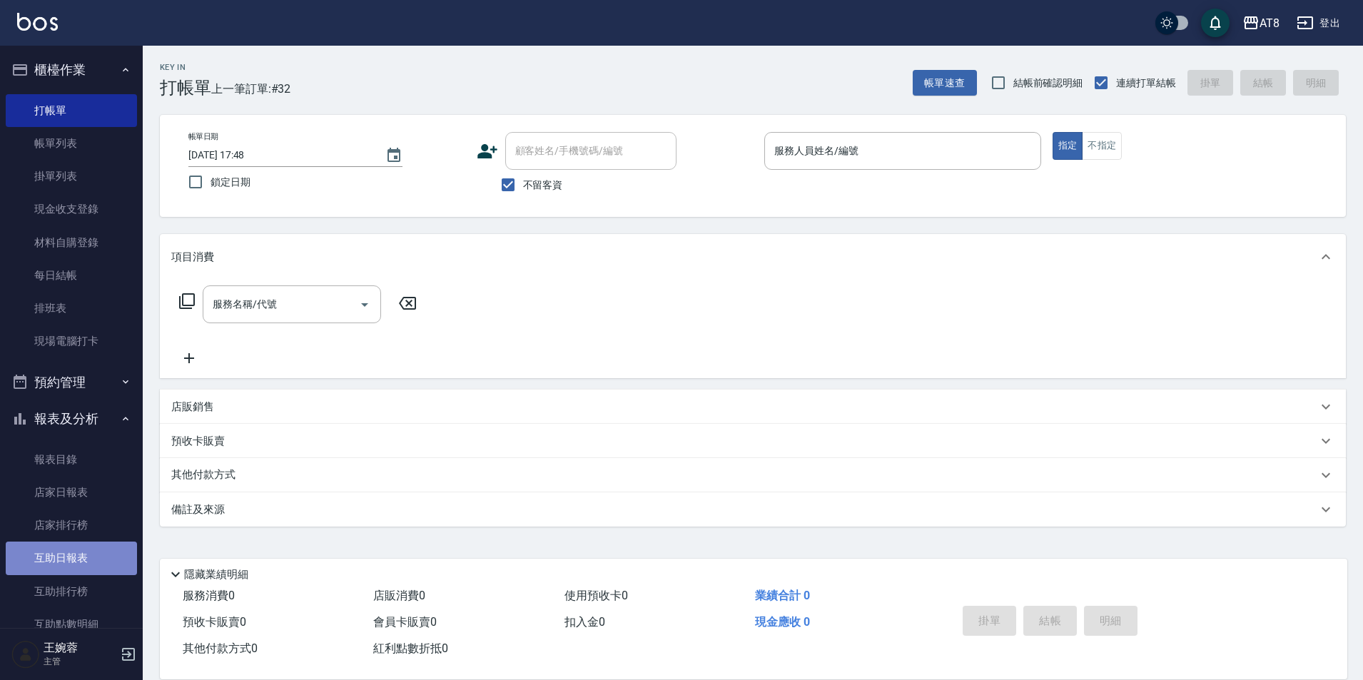
click at [81, 562] on link "互助日報表" at bounding box center [71, 558] width 131 height 33
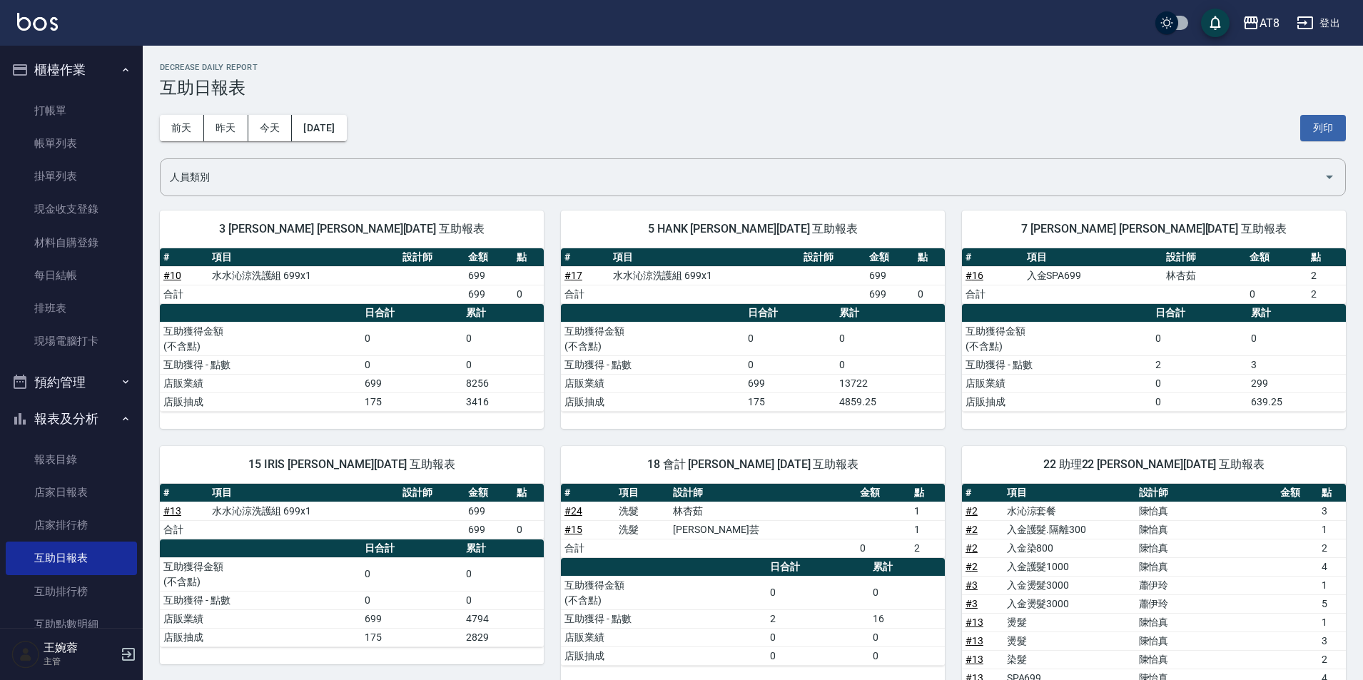
click at [26, 28] on img at bounding box center [37, 22] width 41 height 18
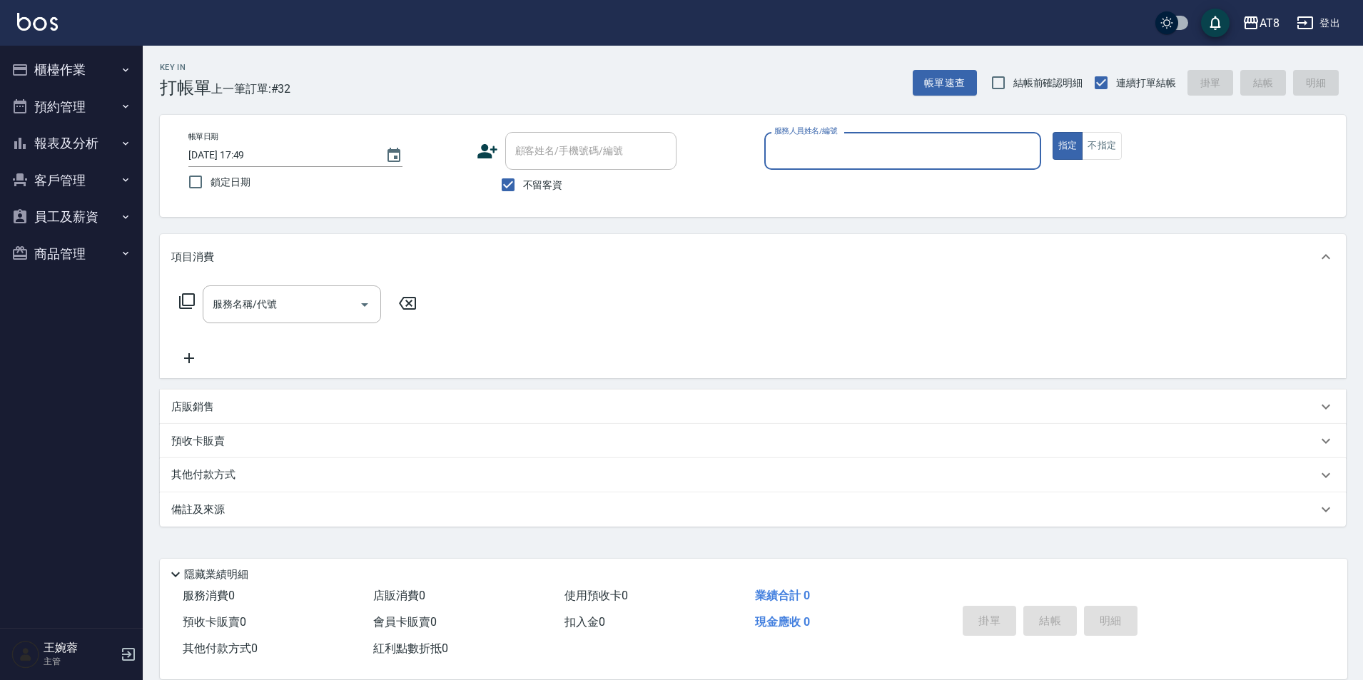
click at [82, 73] on button "櫃檯作業" at bounding box center [71, 69] width 131 height 37
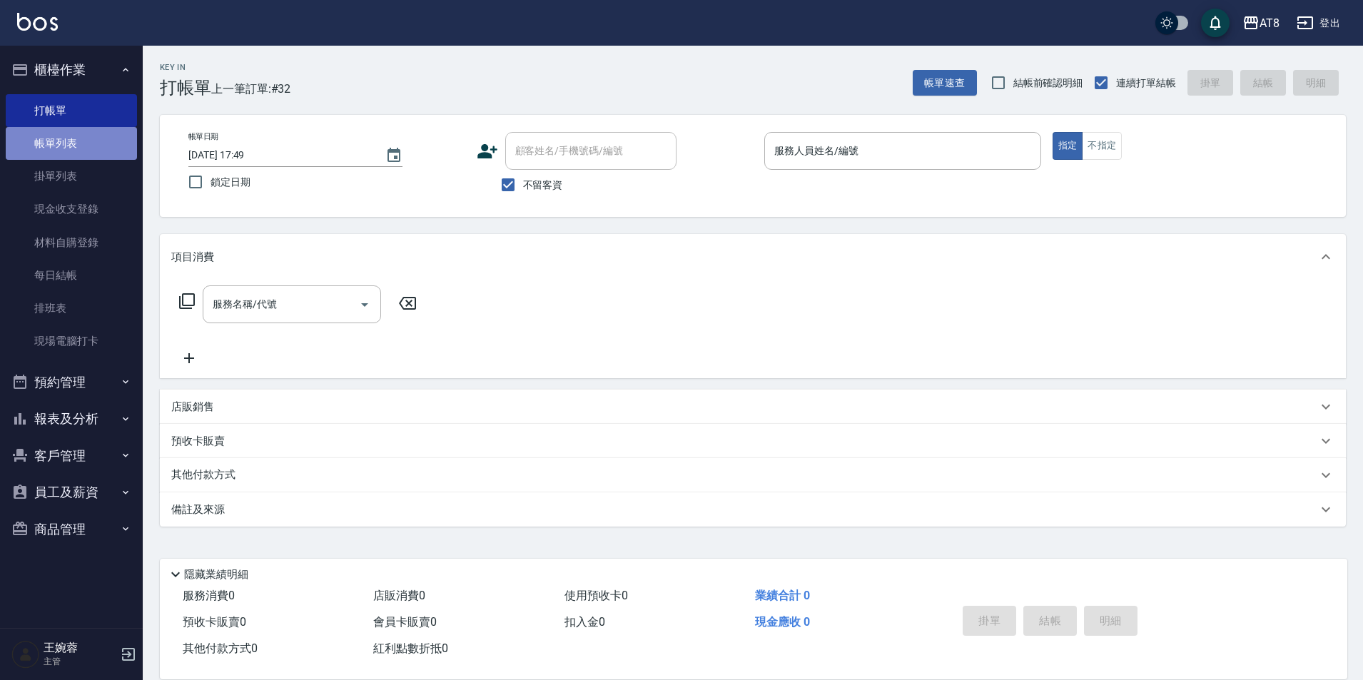
click at [86, 142] on link "帳單列表" at bounding box center [71, 143] width 131 height 33
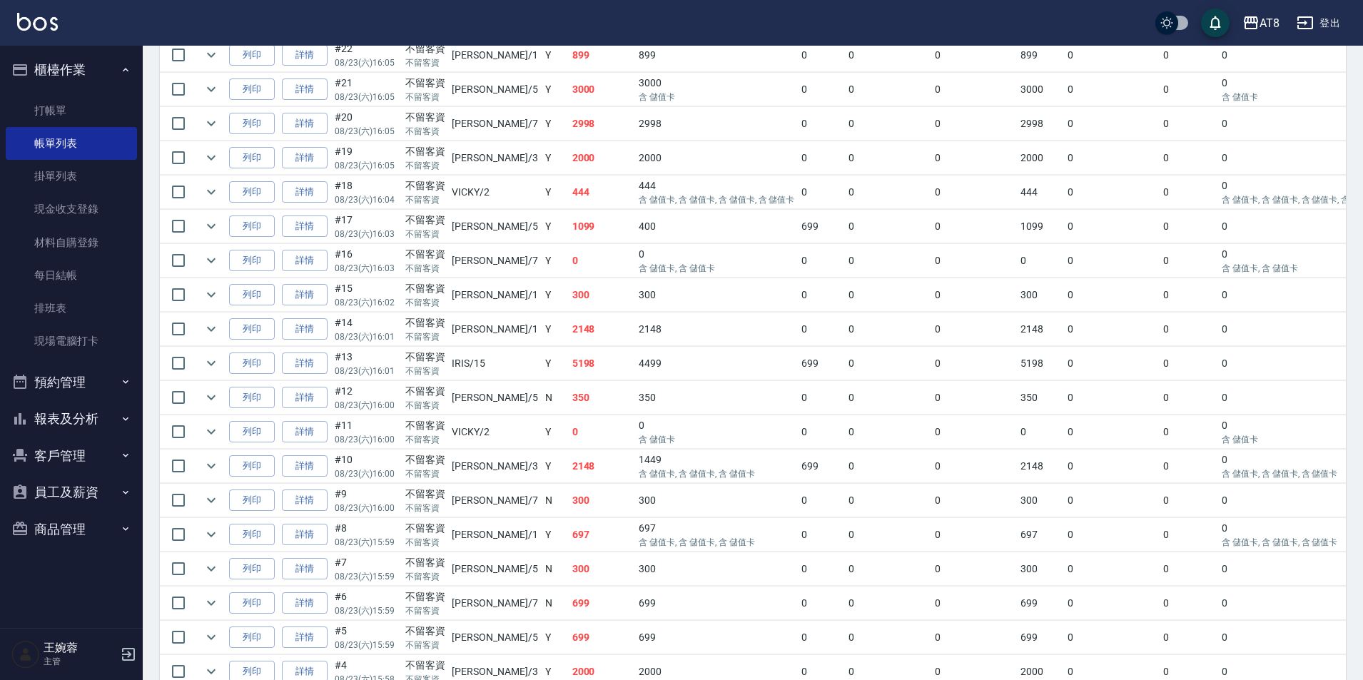
scroll to position [762, 0]
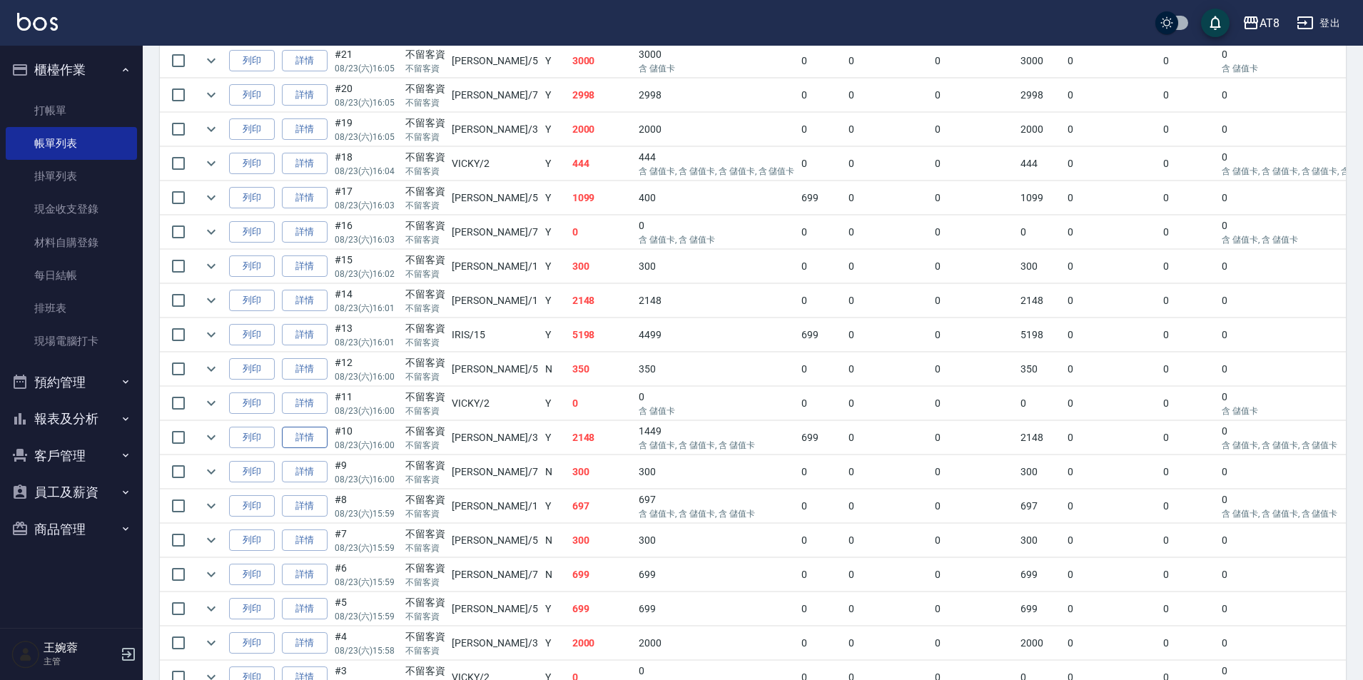
click at [320, 449] on link "詳情" at bounding box center [305, 438] width 46 height 22
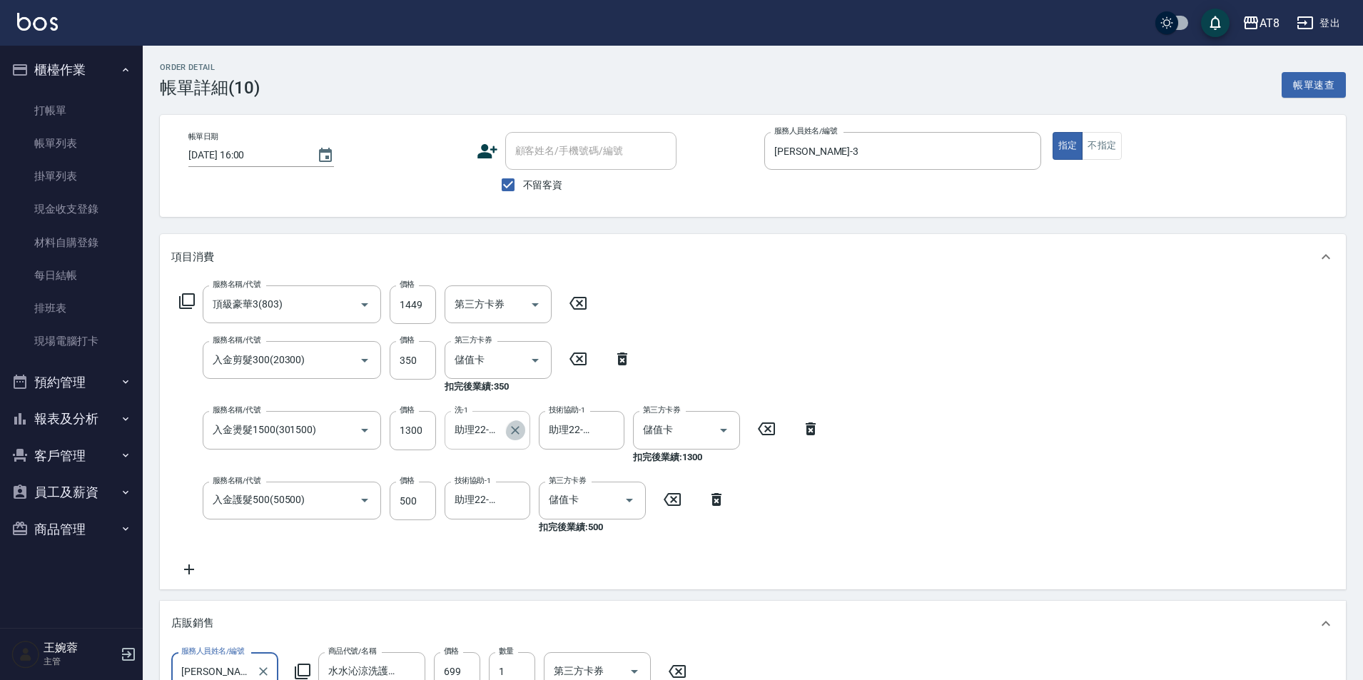
click at [513, 434] on icon "Clear" at bounding box center [515, 430] width 9 height 9
click at [1025, 402] on div "服務名稱/代號 頂級豪華3(803) 服務名稱/代號 價格 1449 價格 第三方卡券 第三方卡券 服務名稱/代號 入金剪髮300(20300) 服務名稱/代…" at bounding box center [753, 435] width 1186 height 310
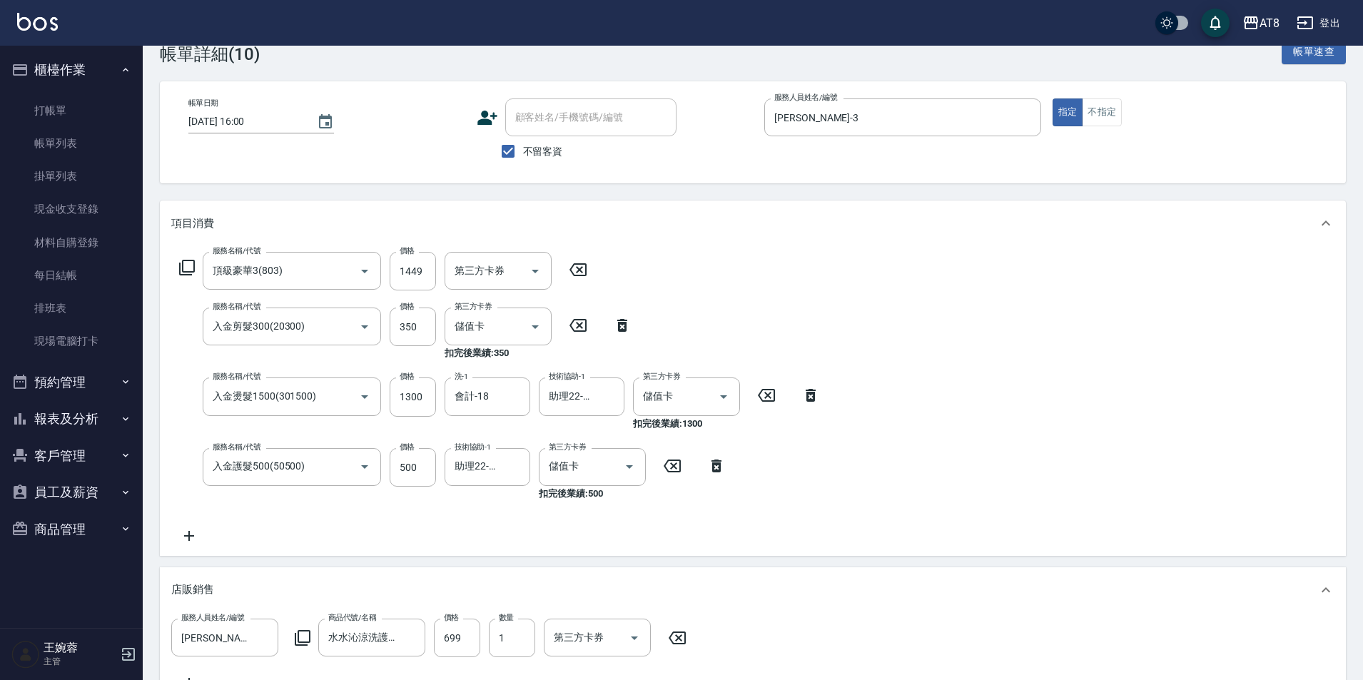
scroll to position [371, 0]
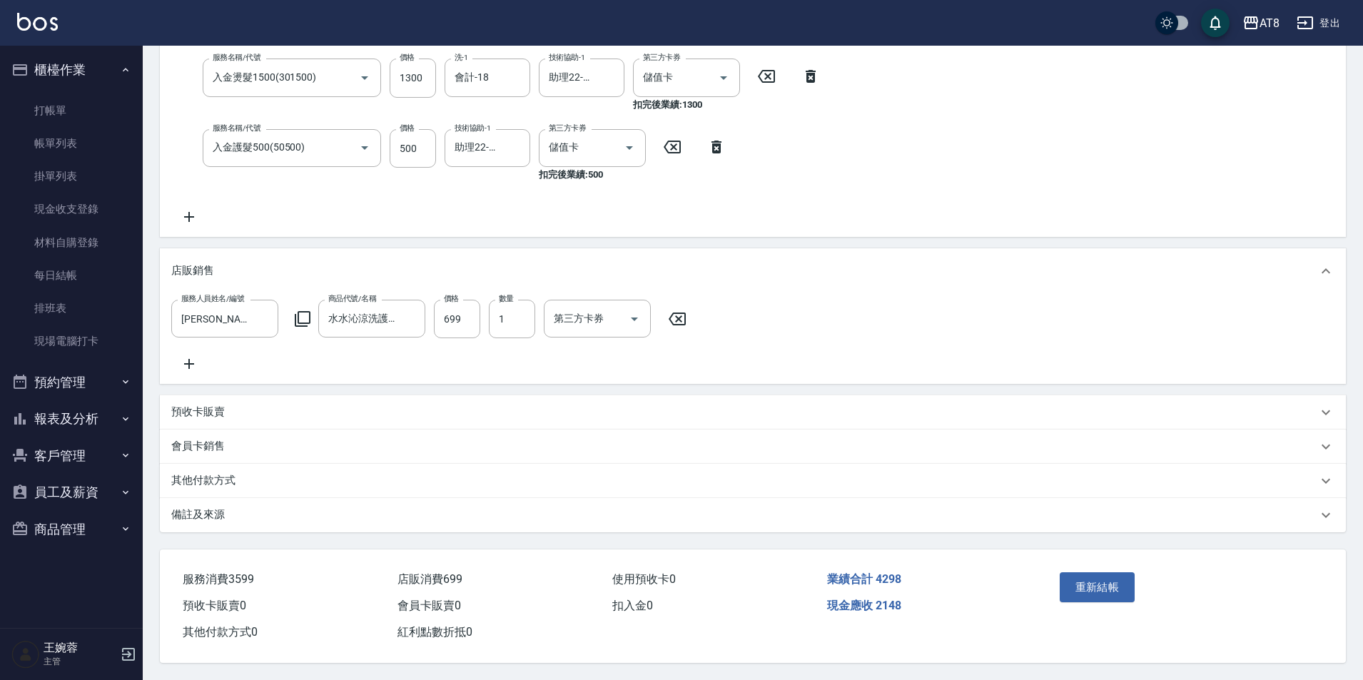
click at [1088, 590] on button "重新結帳" at bounding box center [1098, 587] width 76 height 30
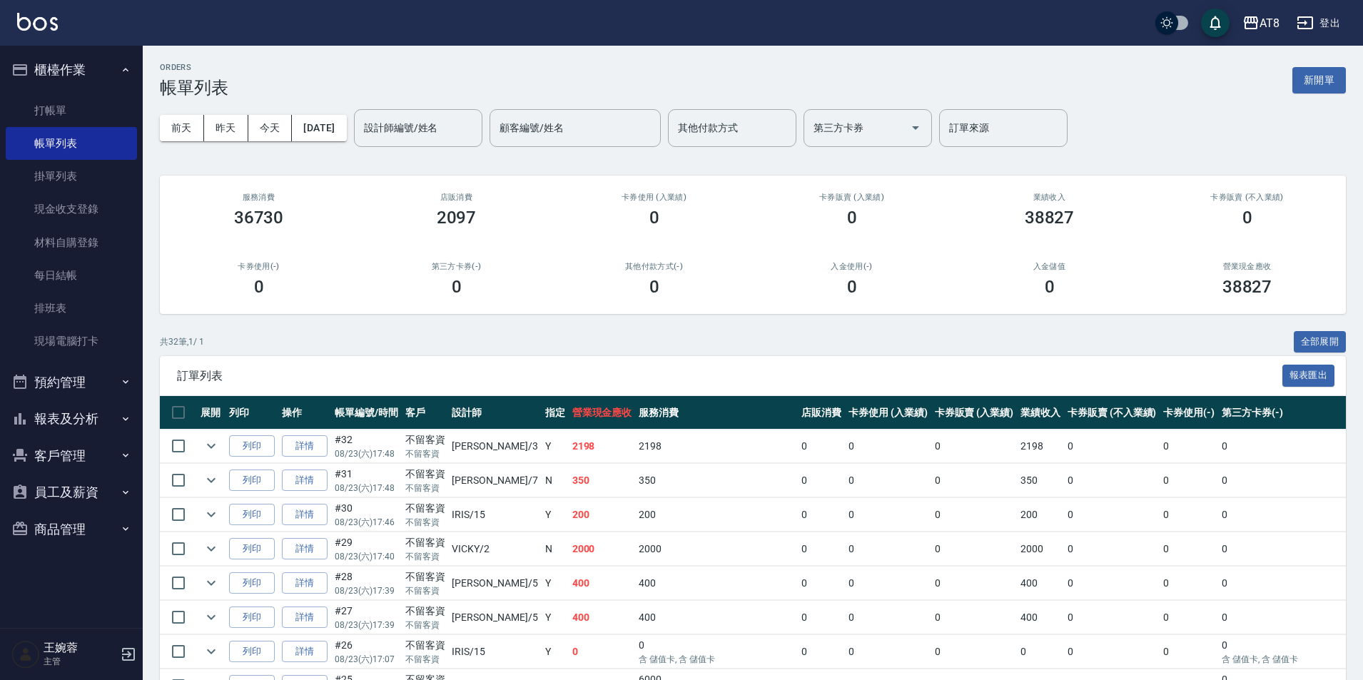
click at [67, 420] on button "報表及分析" at bounding box center [71, 418] width 131 height 37
click at [83, 565] on link "互助日報表" at bounding box center [71, 558] width 131 height 33
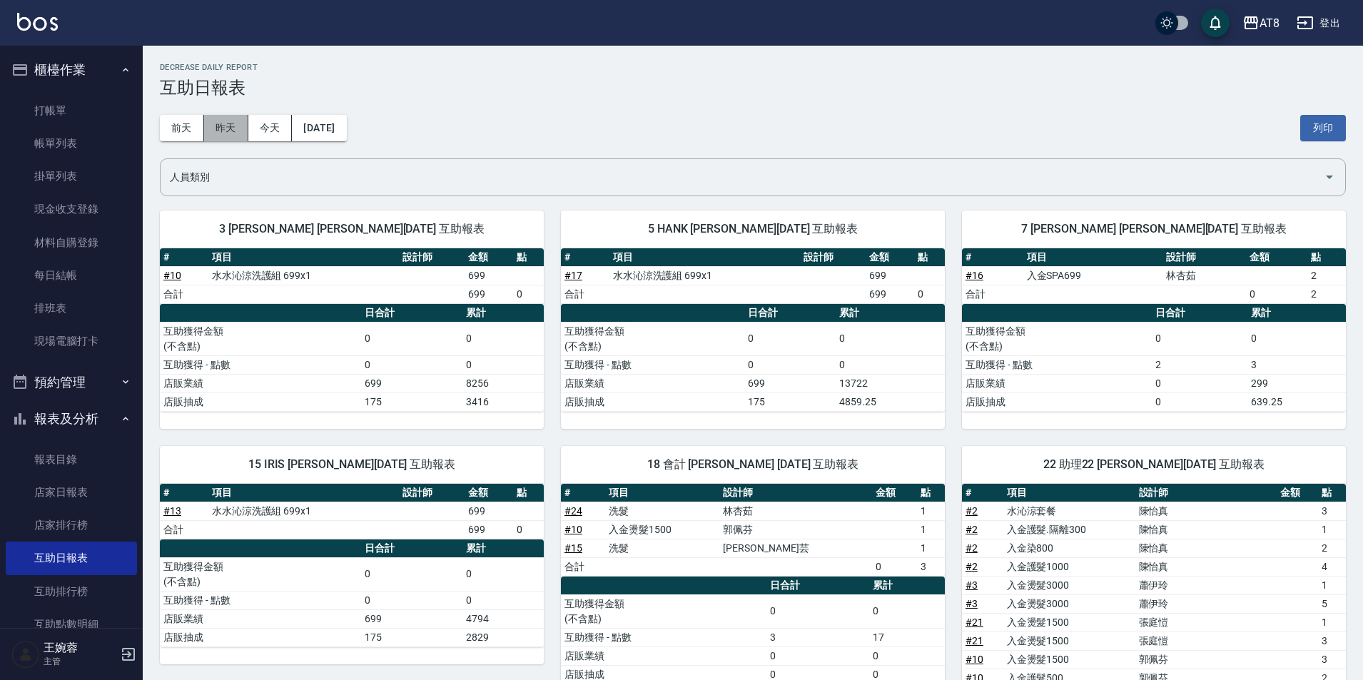
click at [234, 132] on button "昨天" at bounding box center [226, 128] width 44 height 26
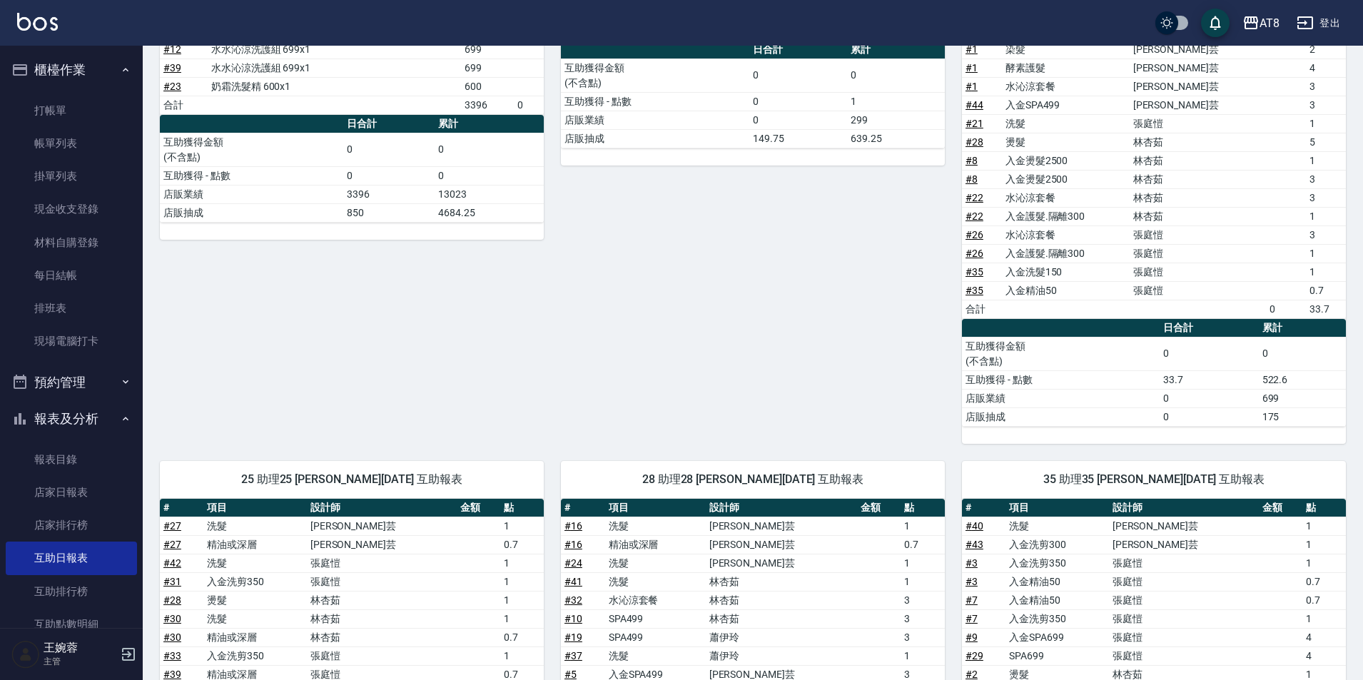
scroll to position [181, 0]
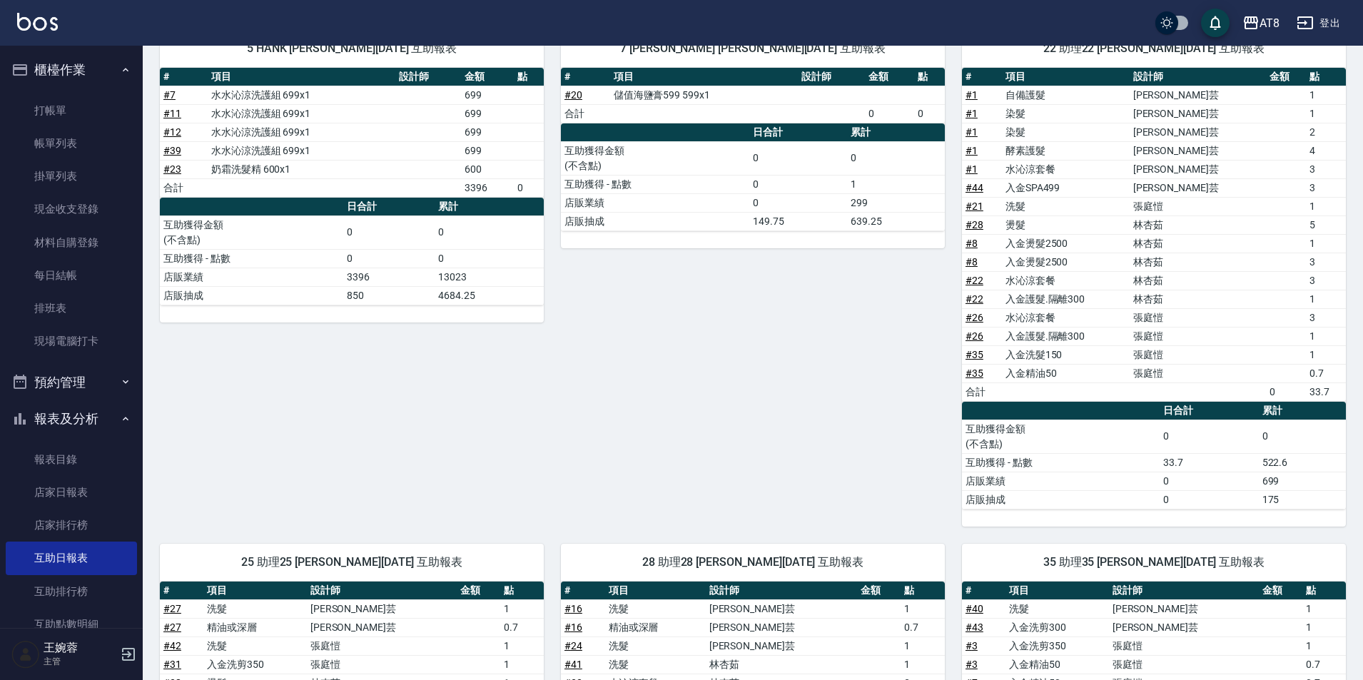
click at [32, 24] on img at bounding box center [37, 22] width 41 height 18
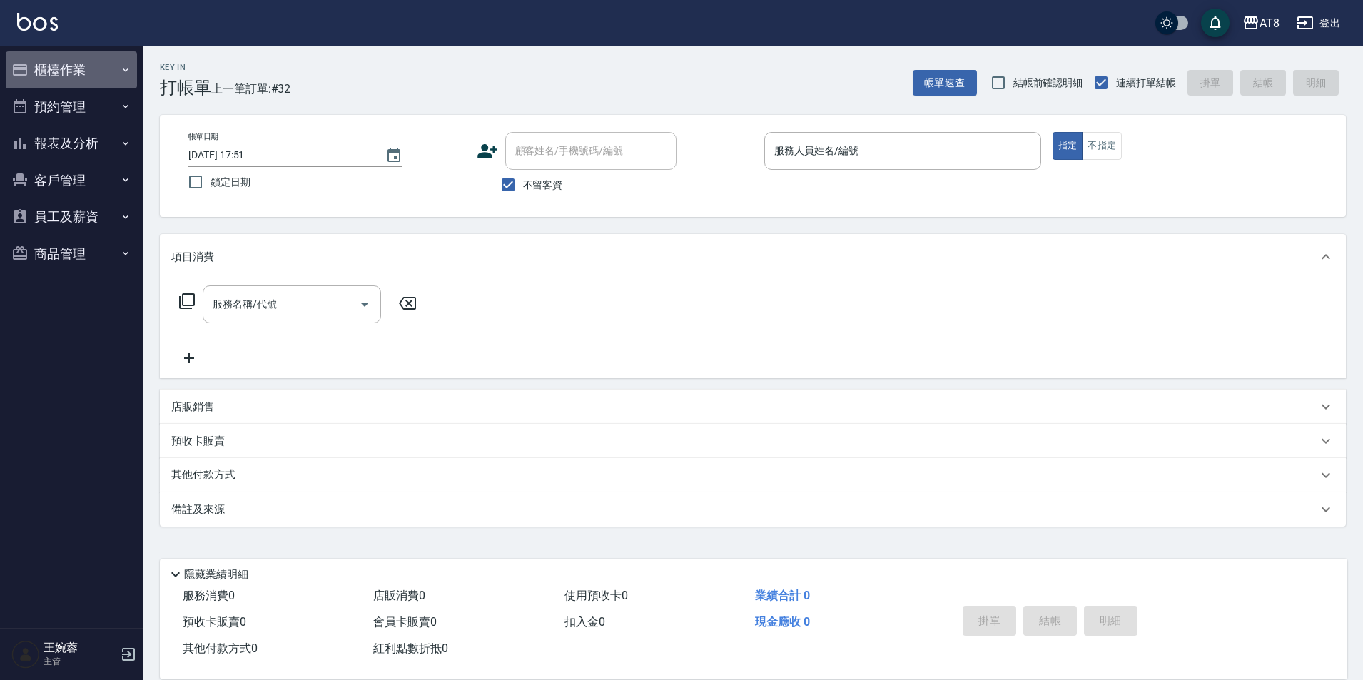
click at [88, 68] on button "櫃檯作業" at bounding box center [71, 69] width 131 height 37
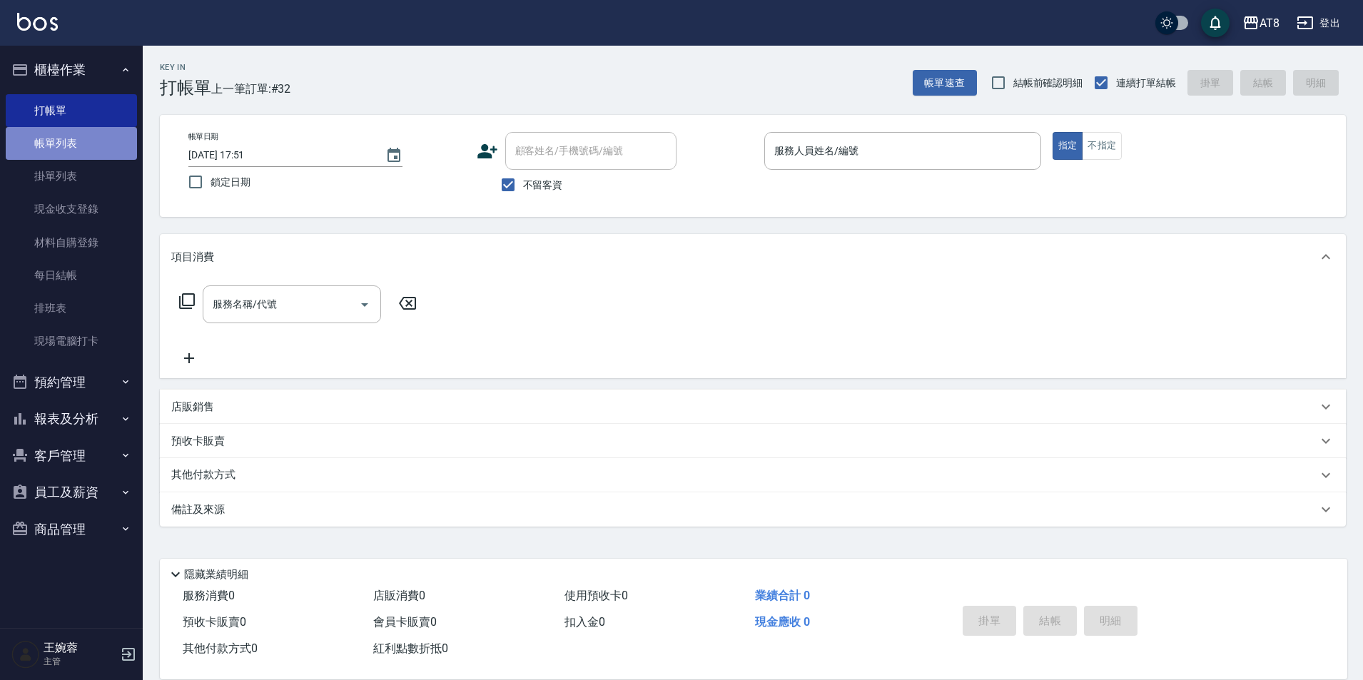
click at [108, 141] on link "帳單列表" at bounding box center [71, 143] width 131 height 33
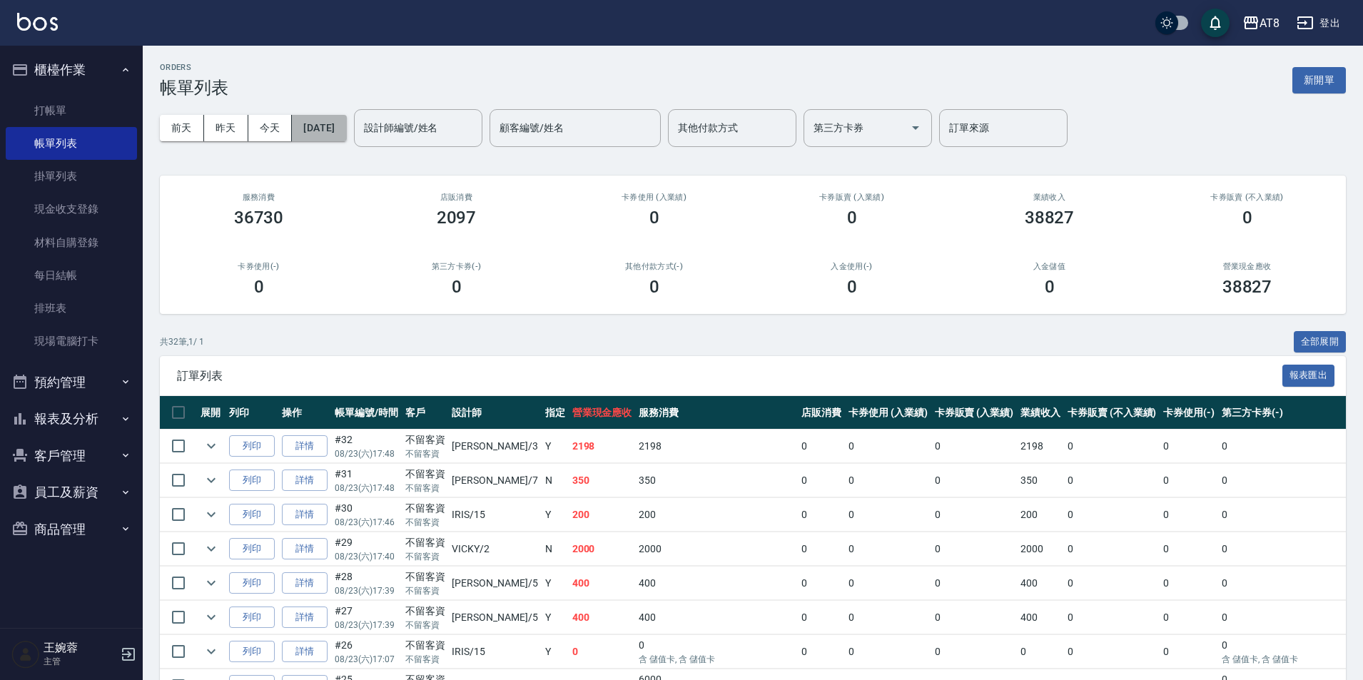
click at [346, 126] on button "[DATE]" at bounding box center [319, 128] width 54 height 26
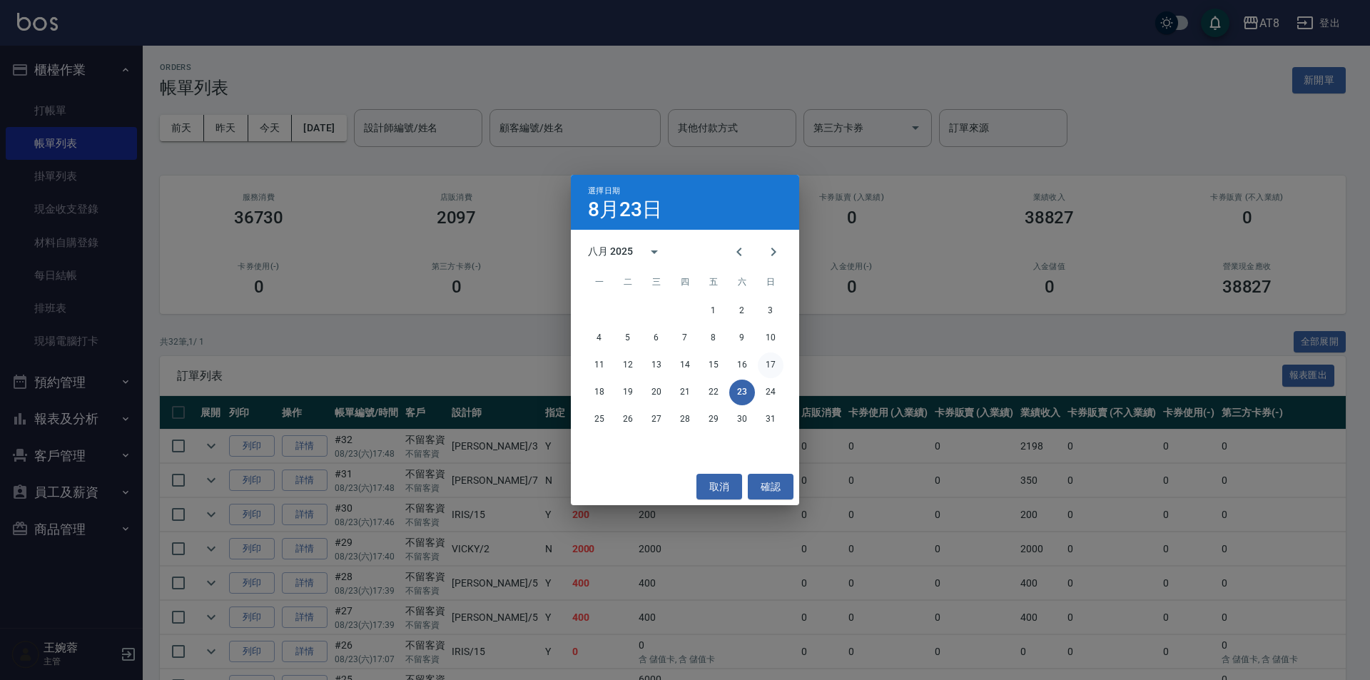
click at [775, 368] on button "17" at bounding box center [771, 366] width 26 height 26
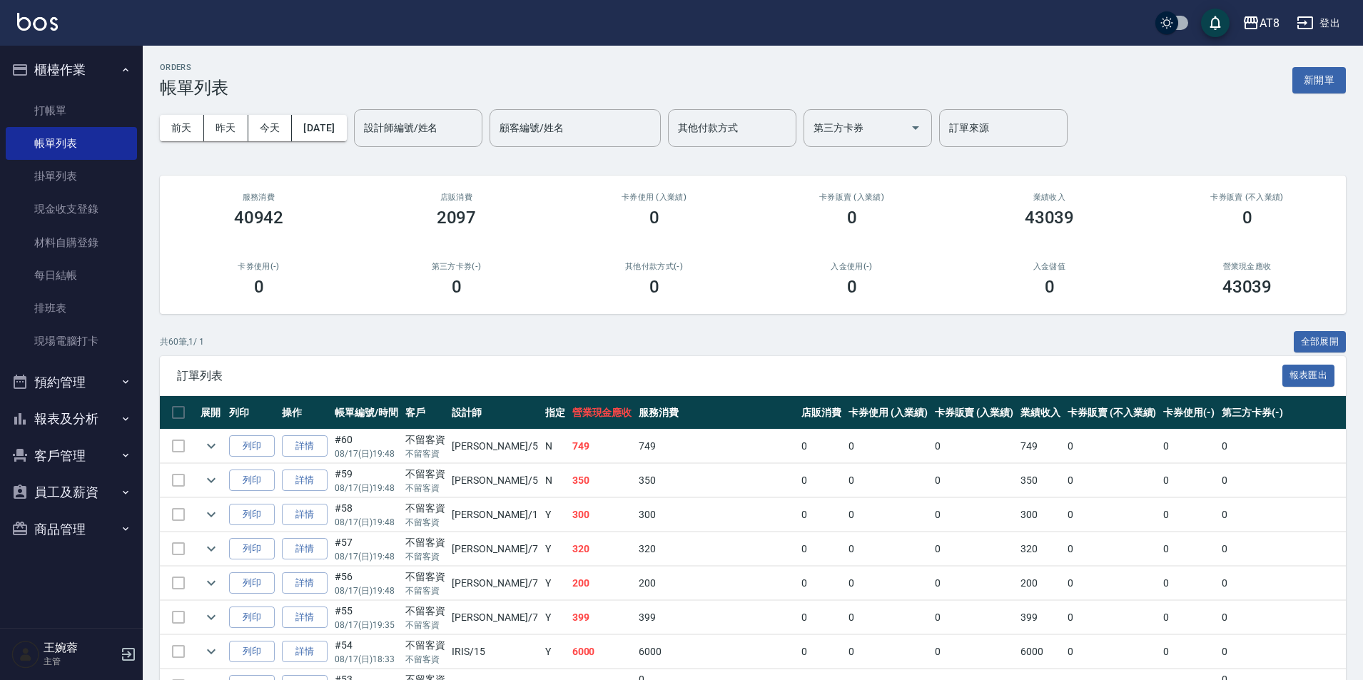
click at [68, 425] on button "報表及分析" at bounding box center [71, 418] width 131 height 37
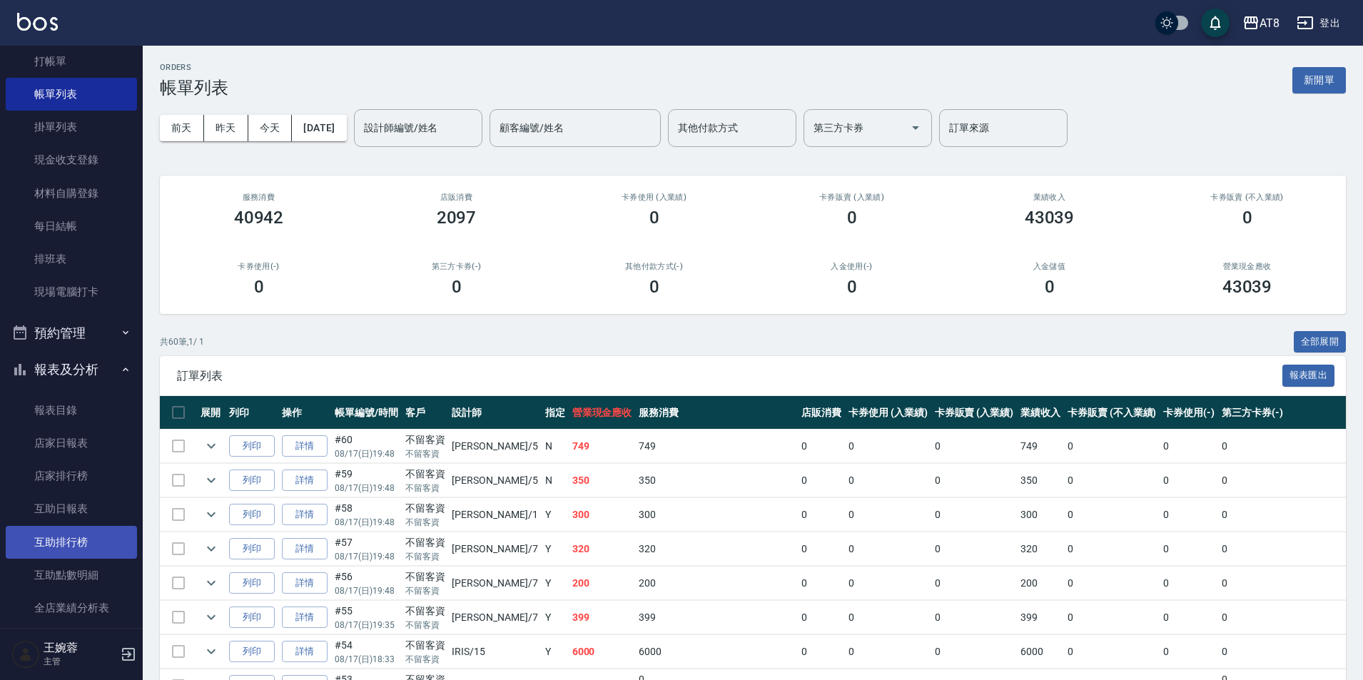
scroll to position [71, 0]
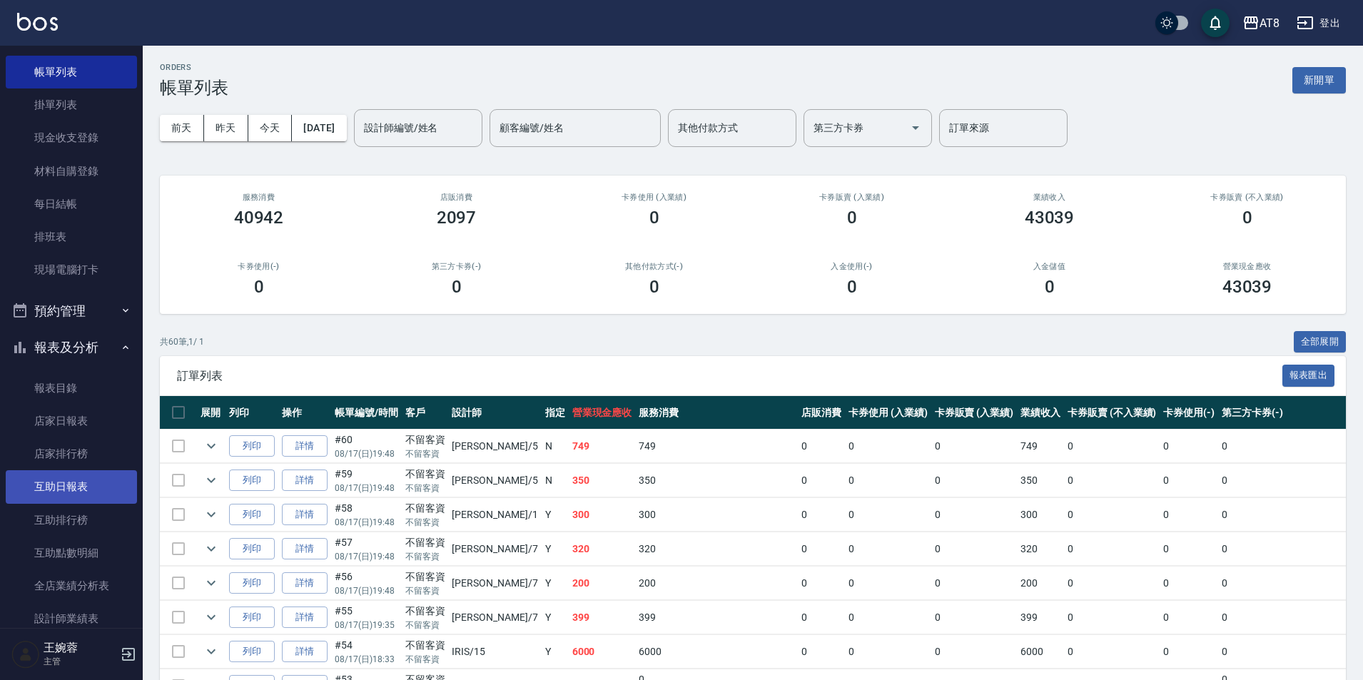
click at [76, 477] on link "互助日報表" at bounding box center [71, 486] width 131 height 33
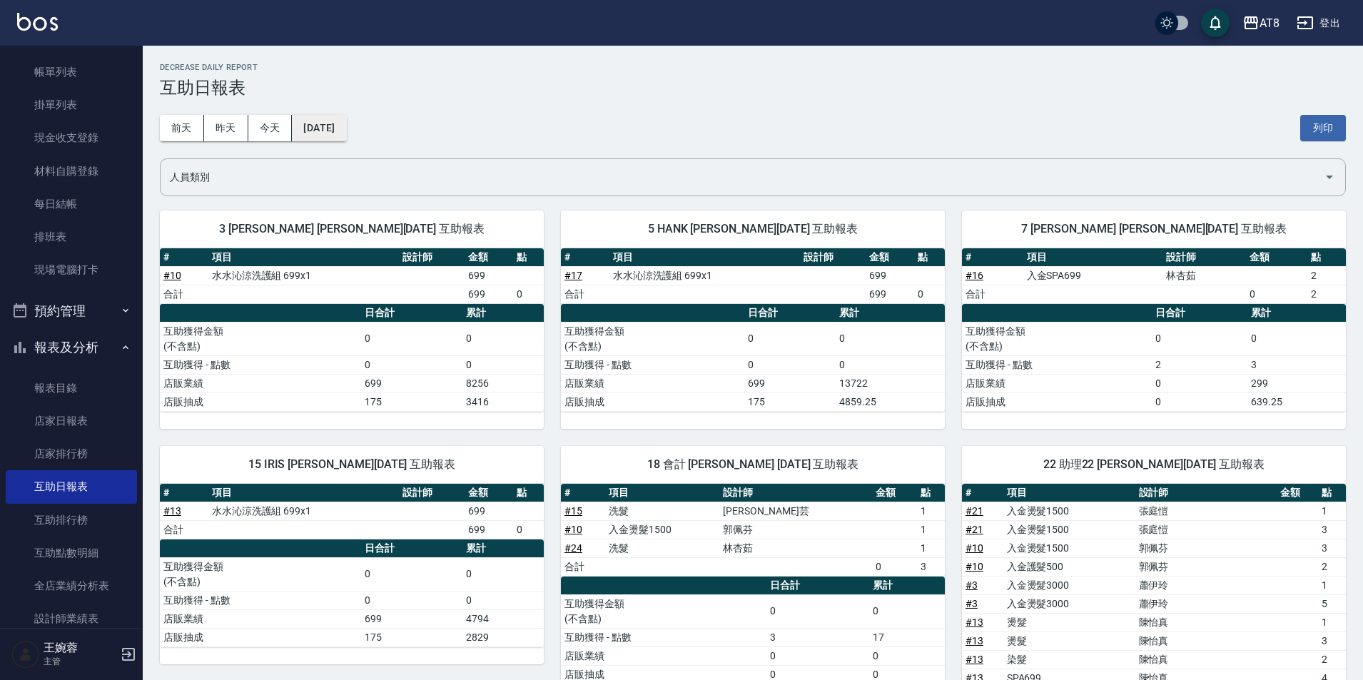
click at [338, 133] on button "[DATE]" at bounding box center [319, 128] width 54 height 26
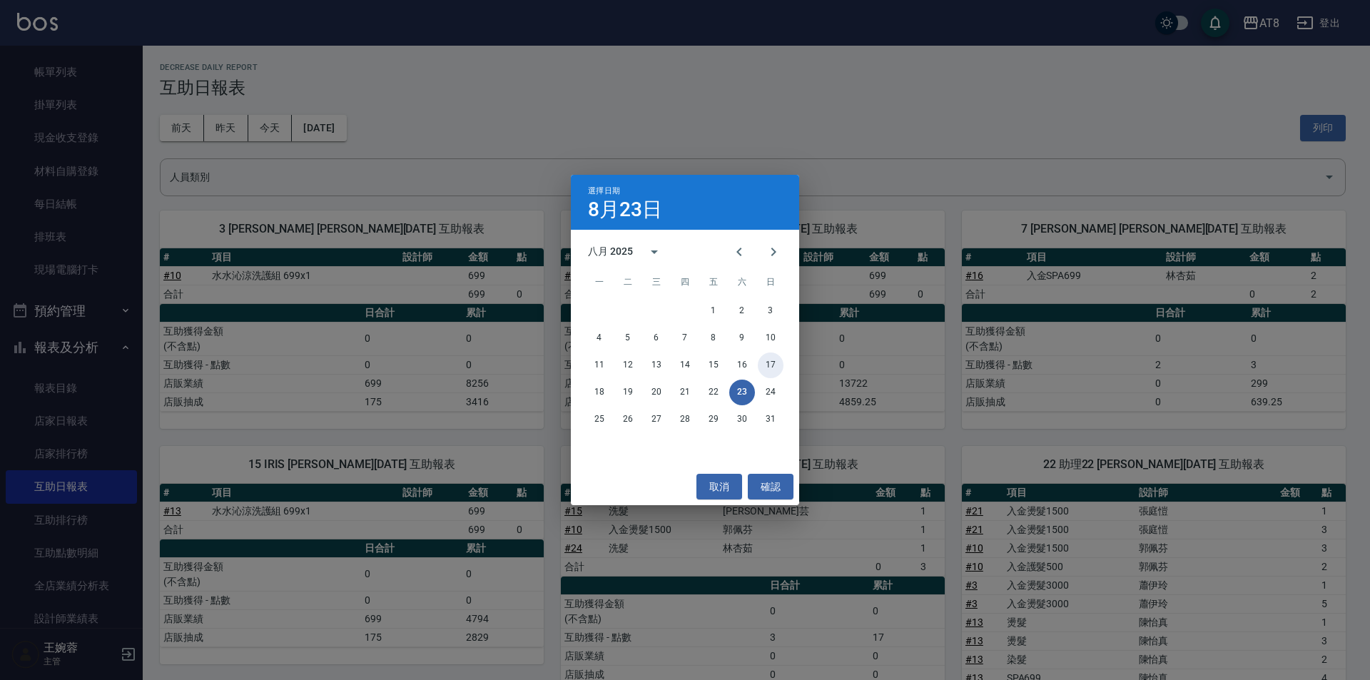
click at [767, 366] on button "17" at bounding box center [771, 366] width 26 height 26
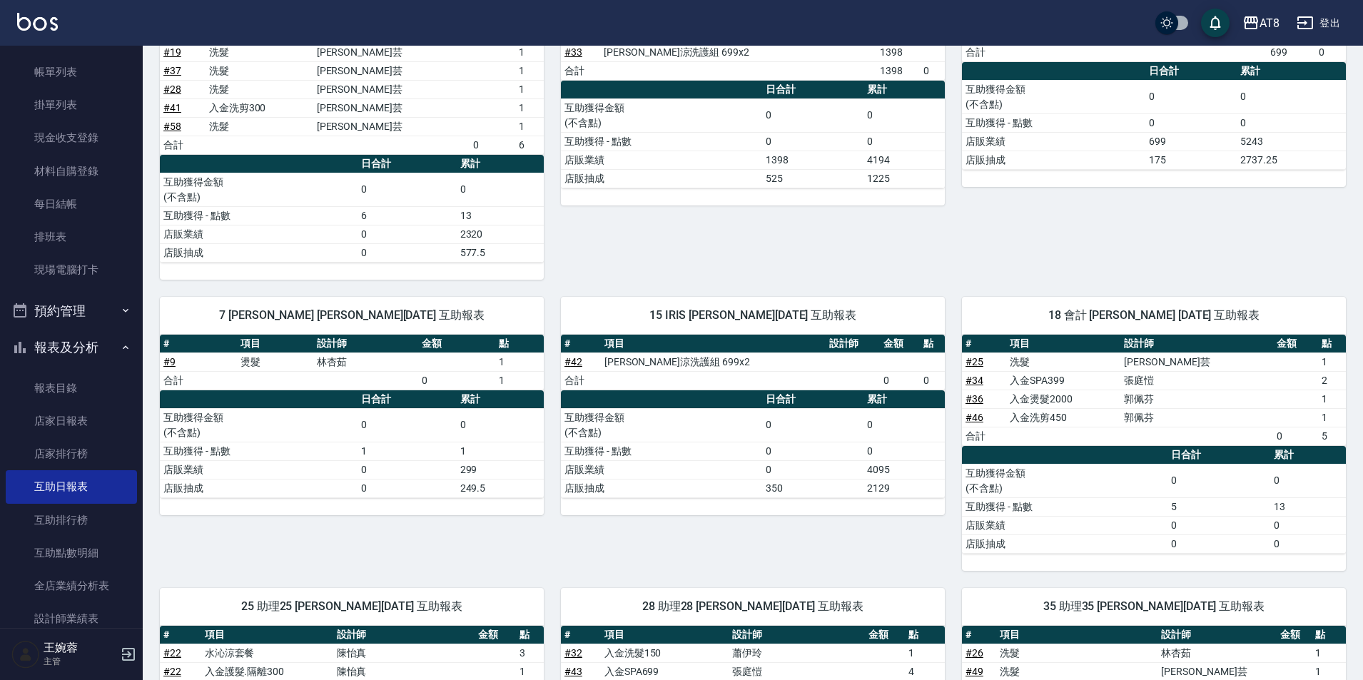
scroll to position [41, 0]
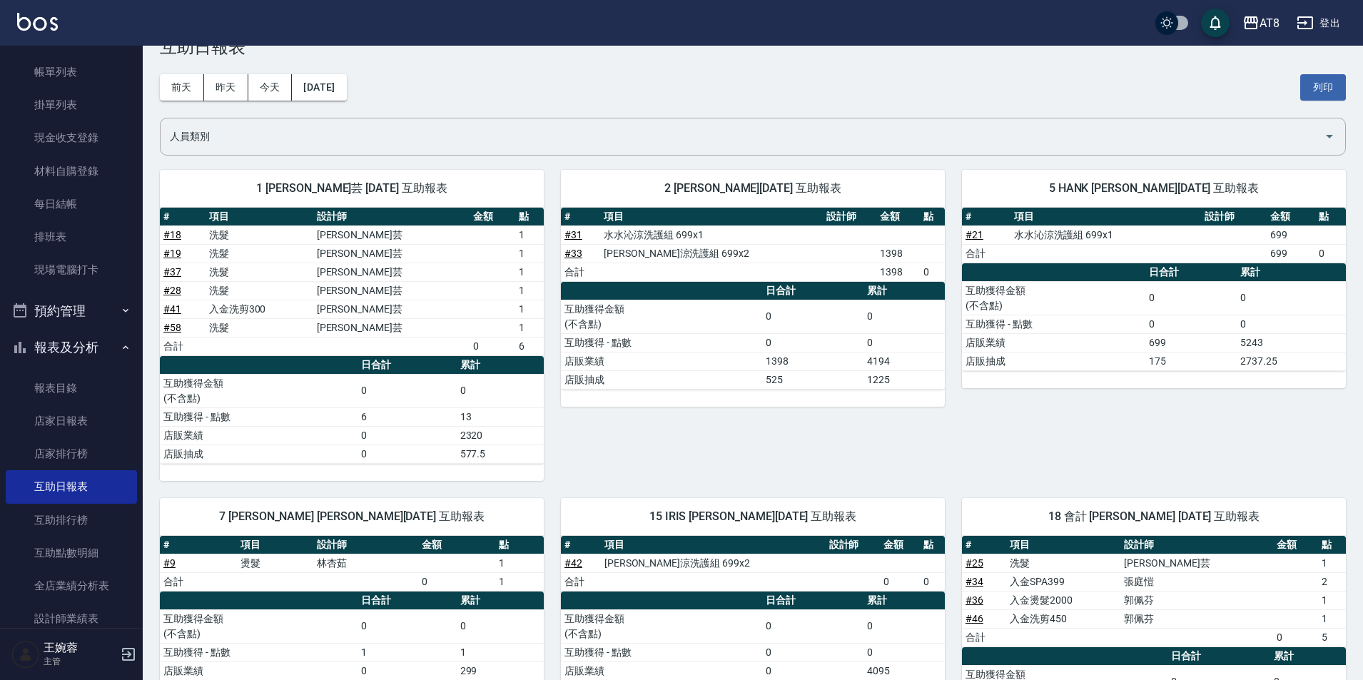
click at [38, 29] on img at bounding box center [37, 22] width 41 height 18
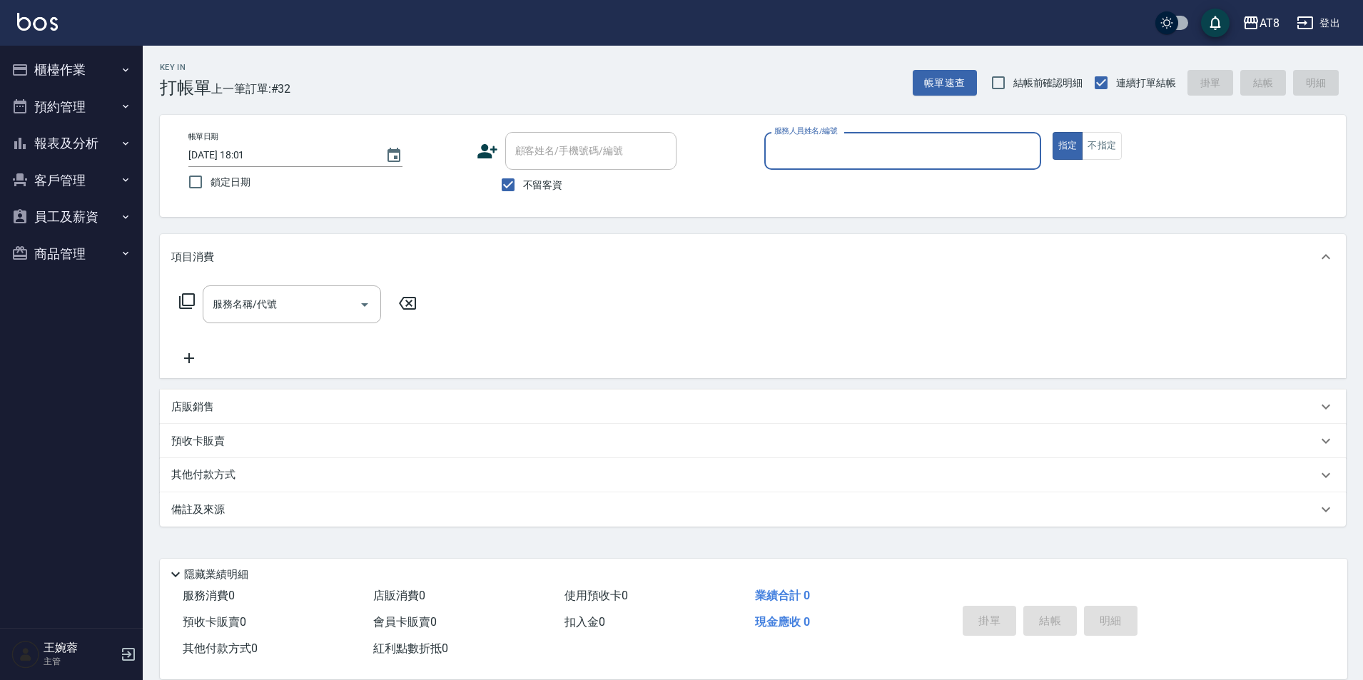
click at [78, 137] on button "報表及分析" at bounding box center [71, 143] width 131 height 37
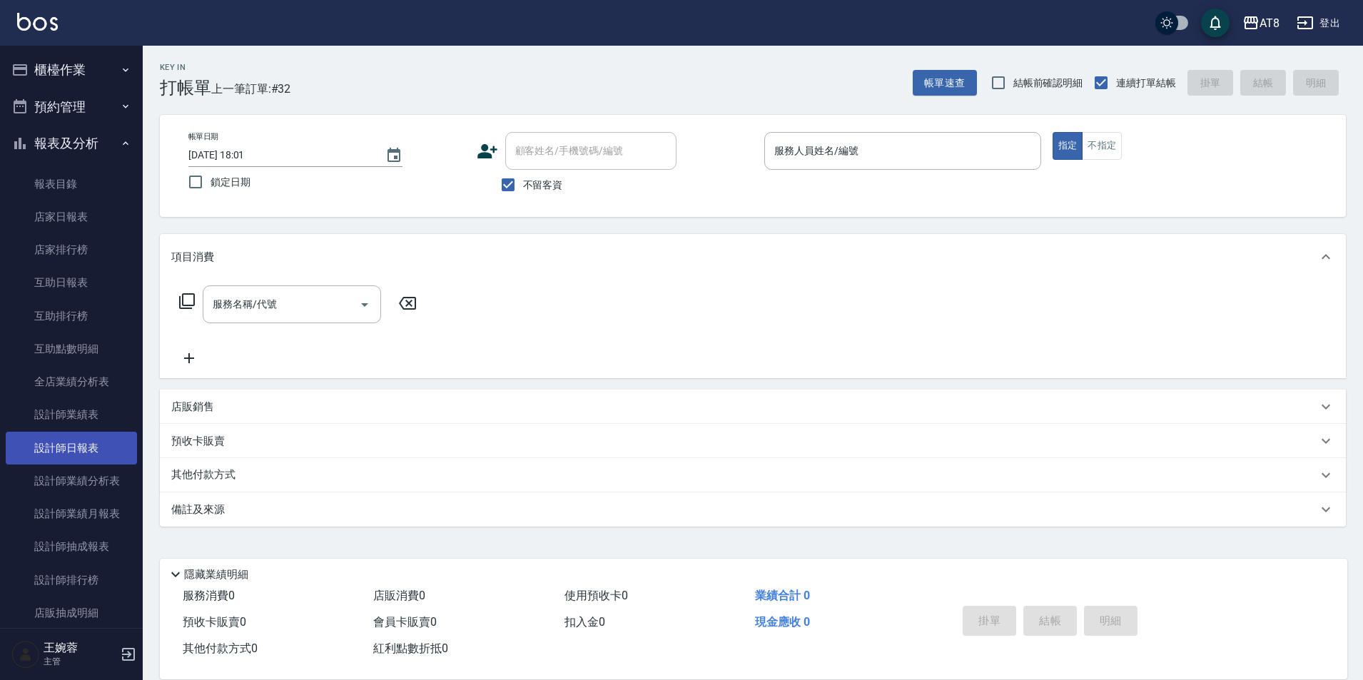
click at [83, 450] on link "設計師日報表" at bounding box center [71, 448] width 131 height 33
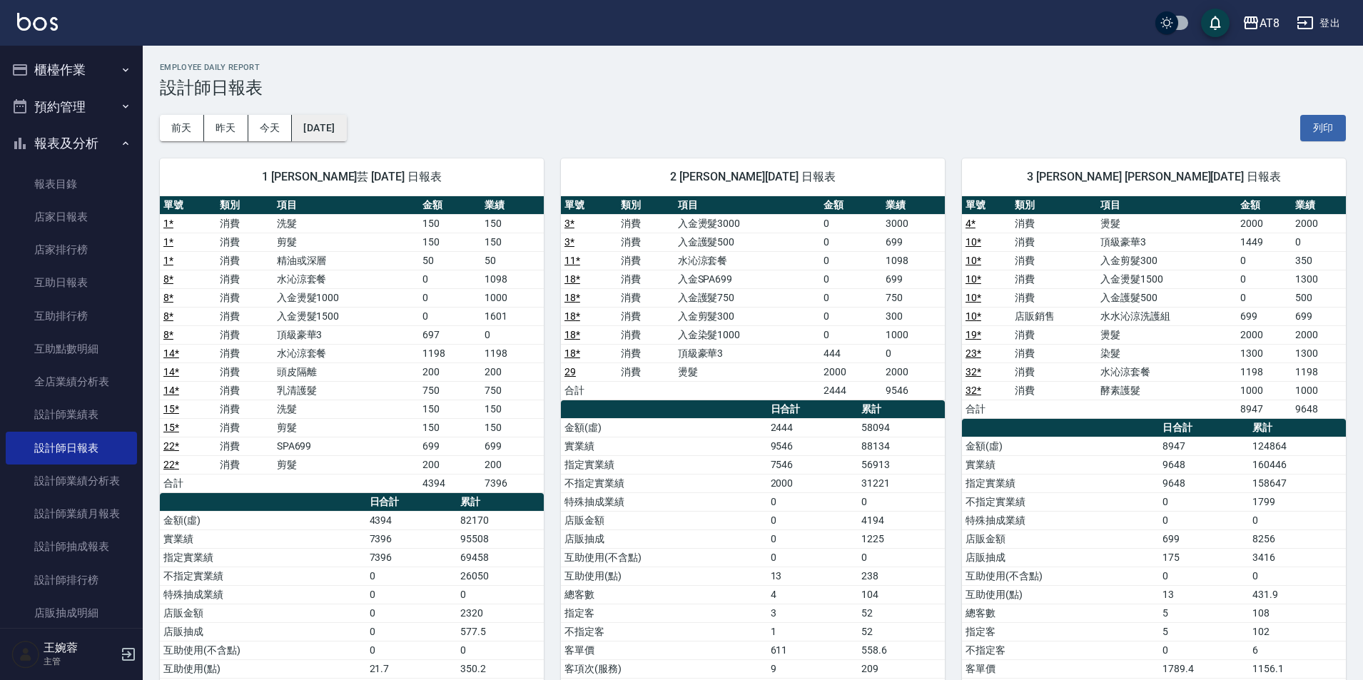
click at [346, 135] on button "[DATE]" at bounding box center [319, 128] width 54 height 26
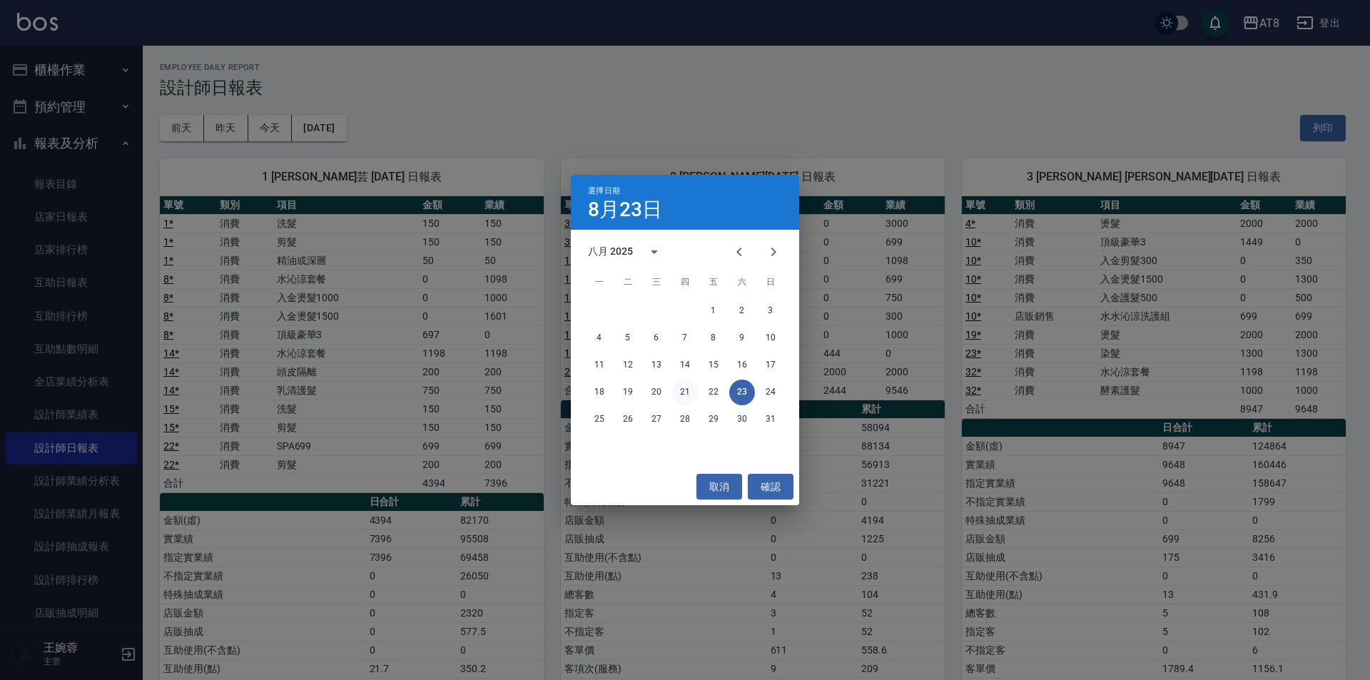
click at [682, 393] on button "21" at bounding box center [685, 393] width 26 height 26
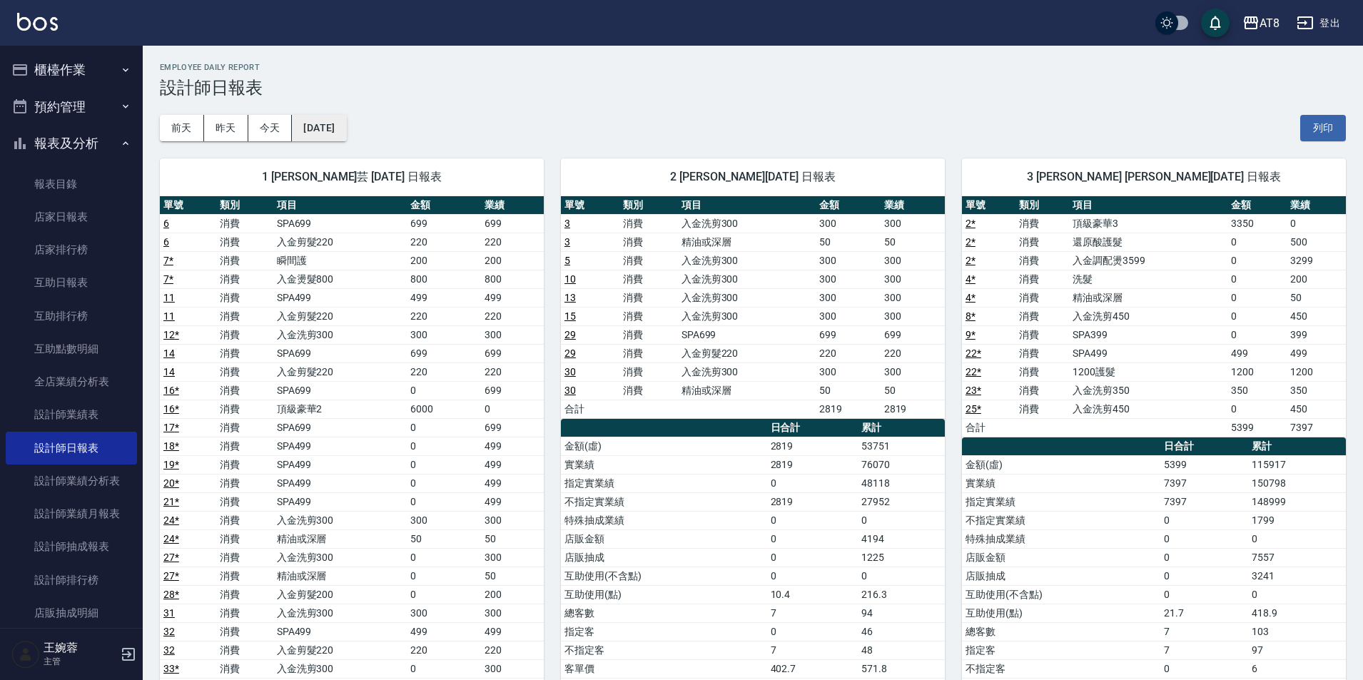
click at [329, 124] on button "[DATE]" at bounding box center [319, 128] width 54 height 26
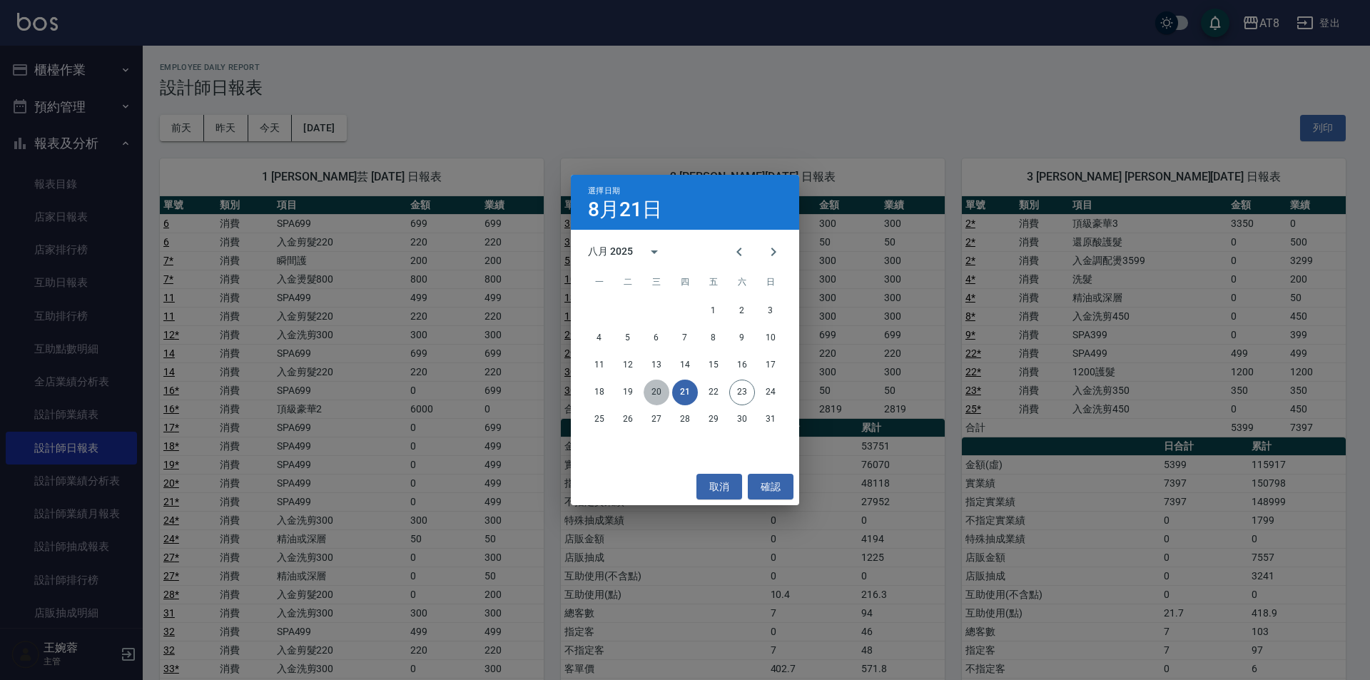
click at [647, 393] on button "20" at bounding box center [657, 393] width 26 height 26
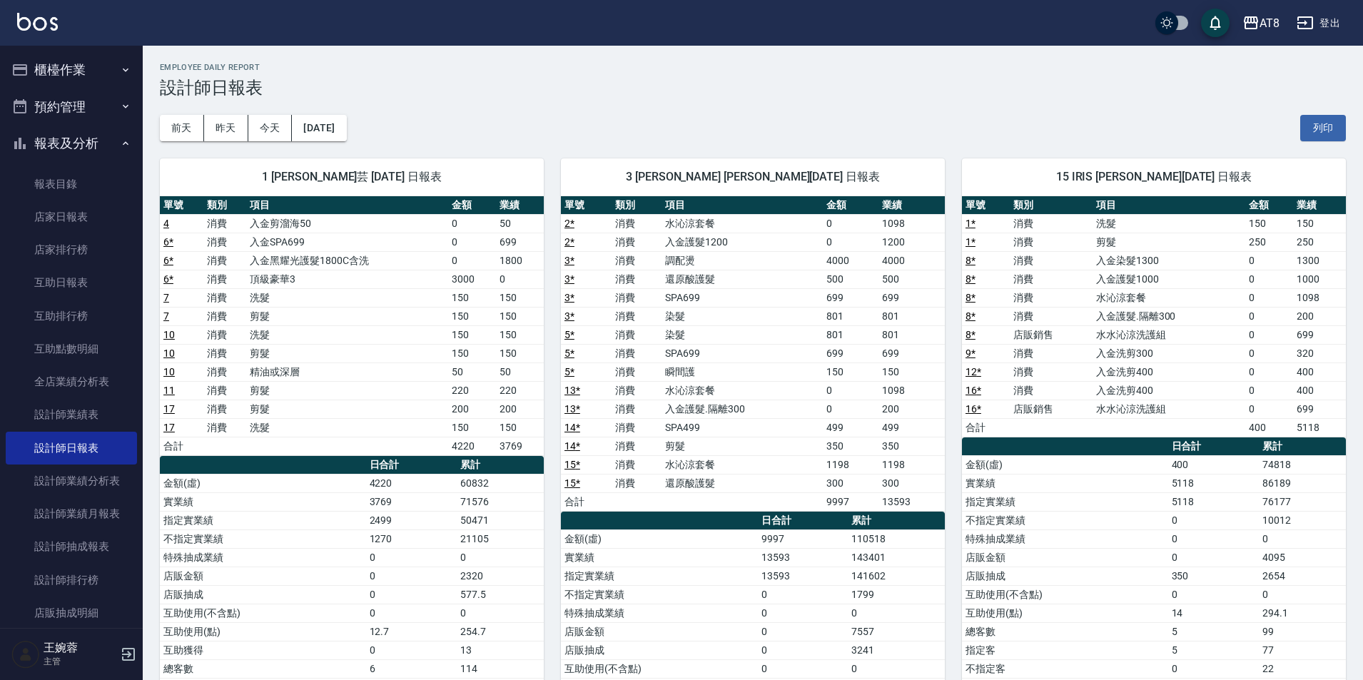
click at [88, 146] on button "報表及分析" at bounding box center [71, 143] width 131 height 37
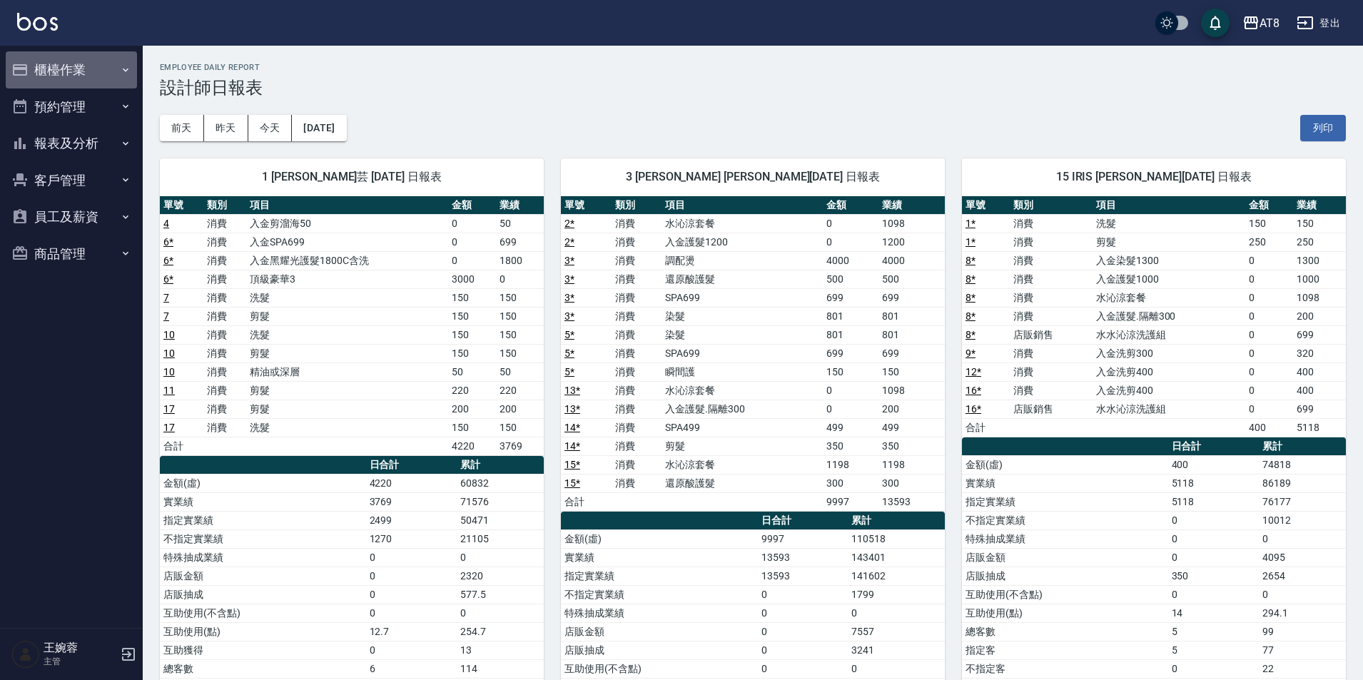
click at [94, 72] on button "櫃檯作業" at bounding box center [71, 69] width 131 height 37
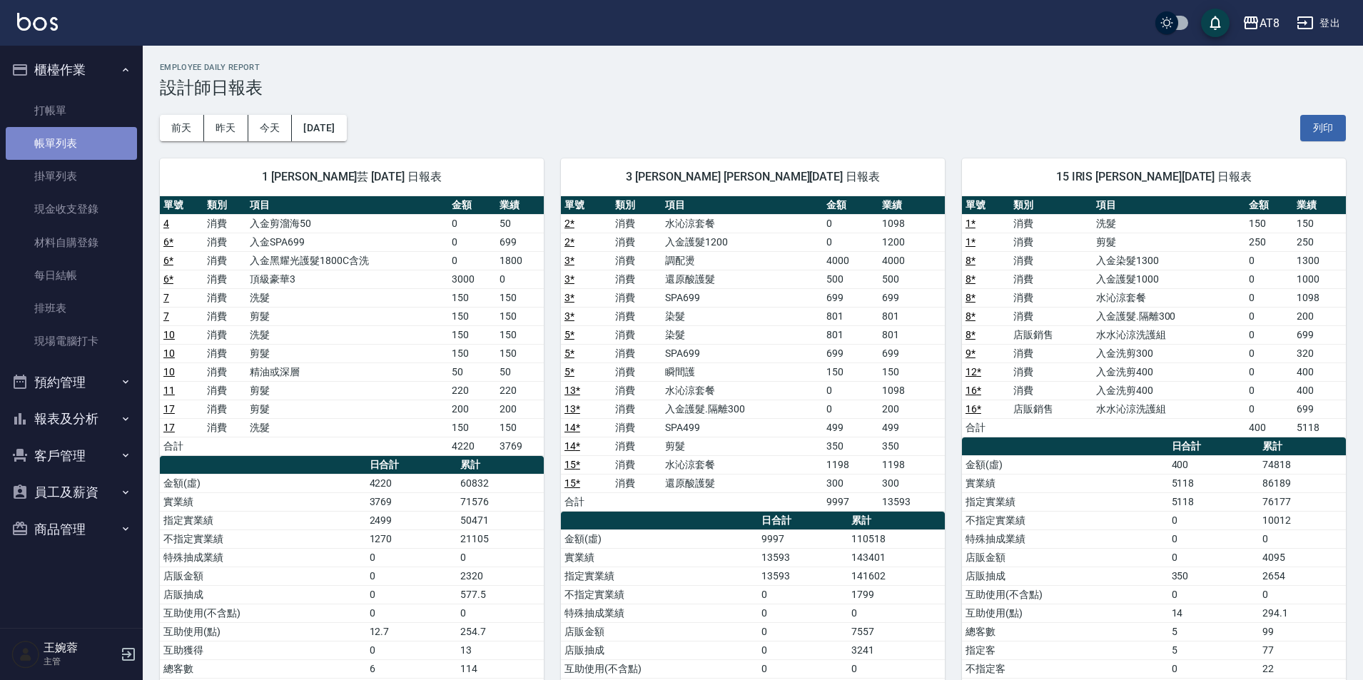
click at [82, 143] on link "帳單列表" at bounding box center [71, 143] width 131 height 33
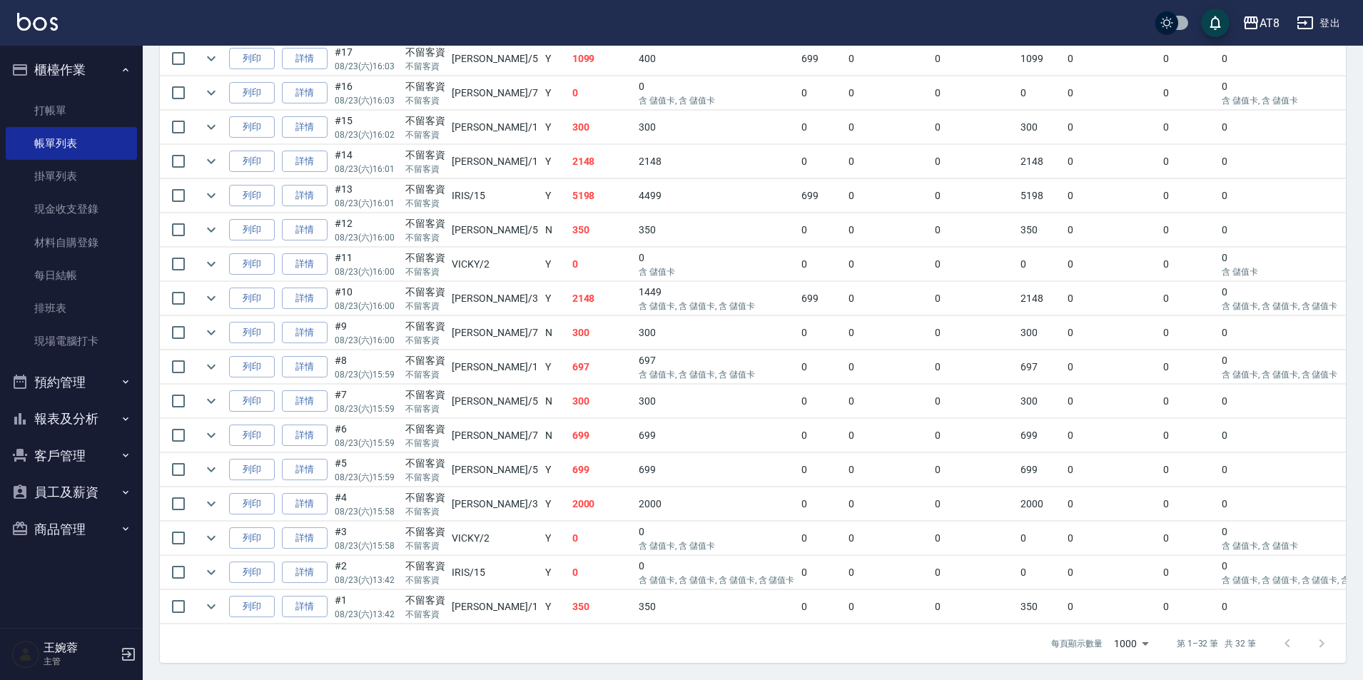
scroll to position [1065, 0]
click at [312, 493] on link "詳情" at bounding box center [305, 504] width 46 height 22
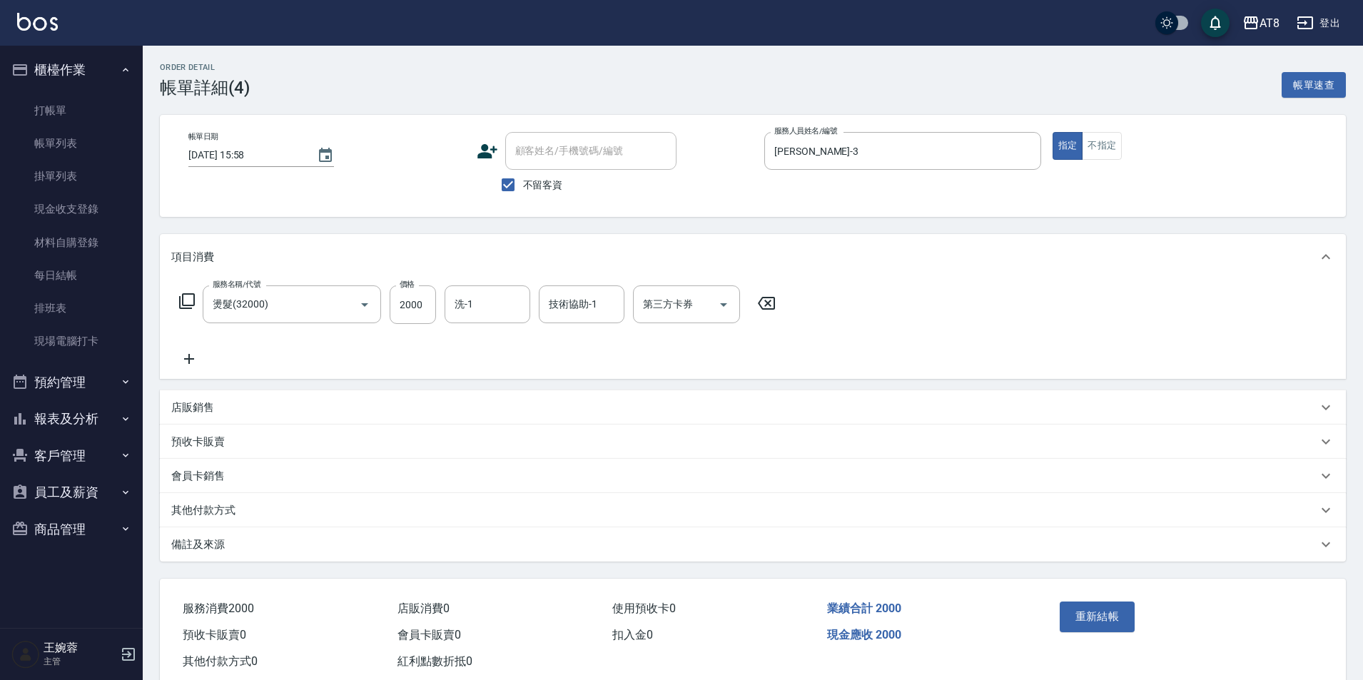
click at [766, 309] on icon at bounding box center [767, 303] width 36 height 17
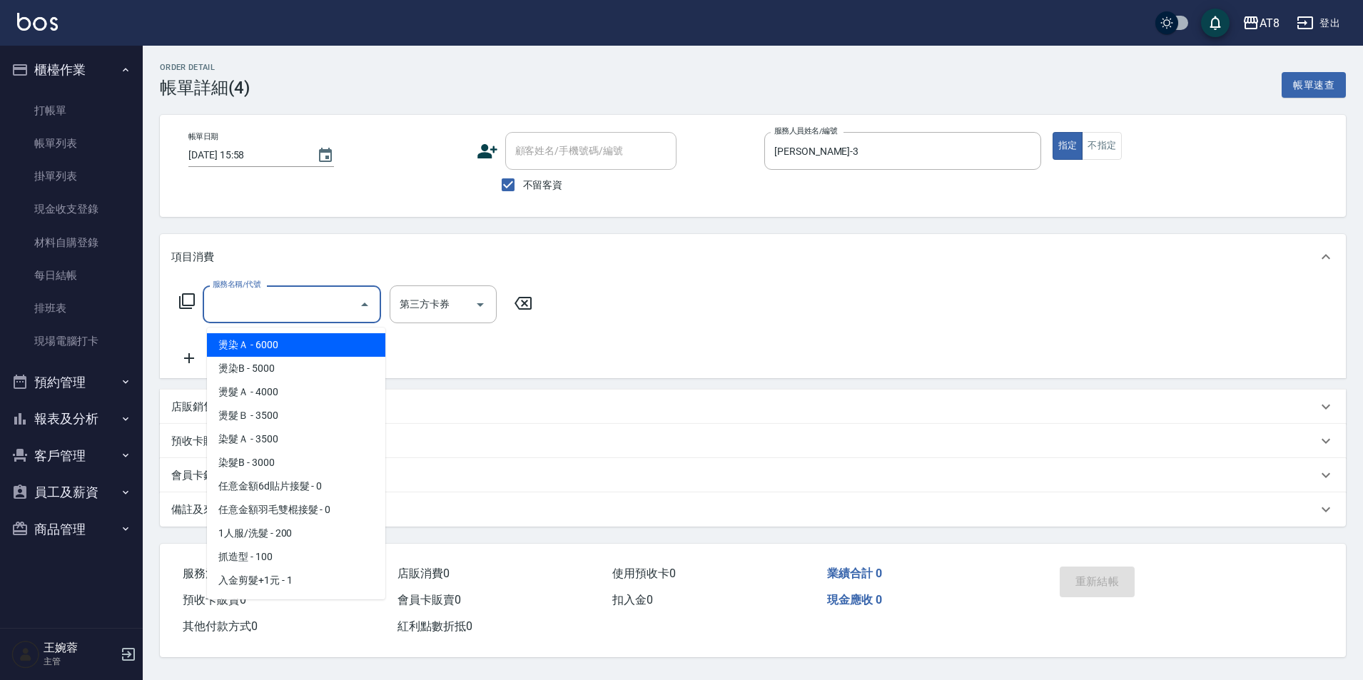
click at [325, 307] on input "服務名稱/代號" at bounding box center [281, 304] width 144 height 25
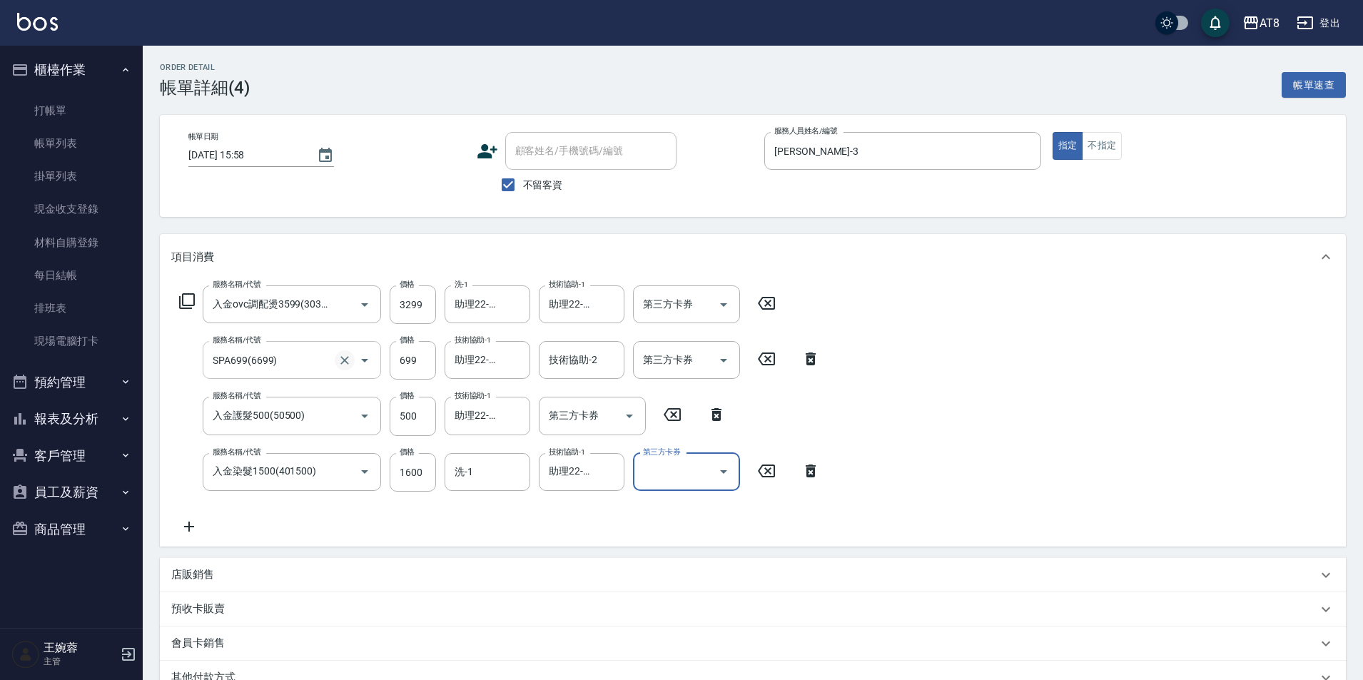
click at [342, 365] on icon "Clear" at bounding box center [344, 360] width 9 height 9
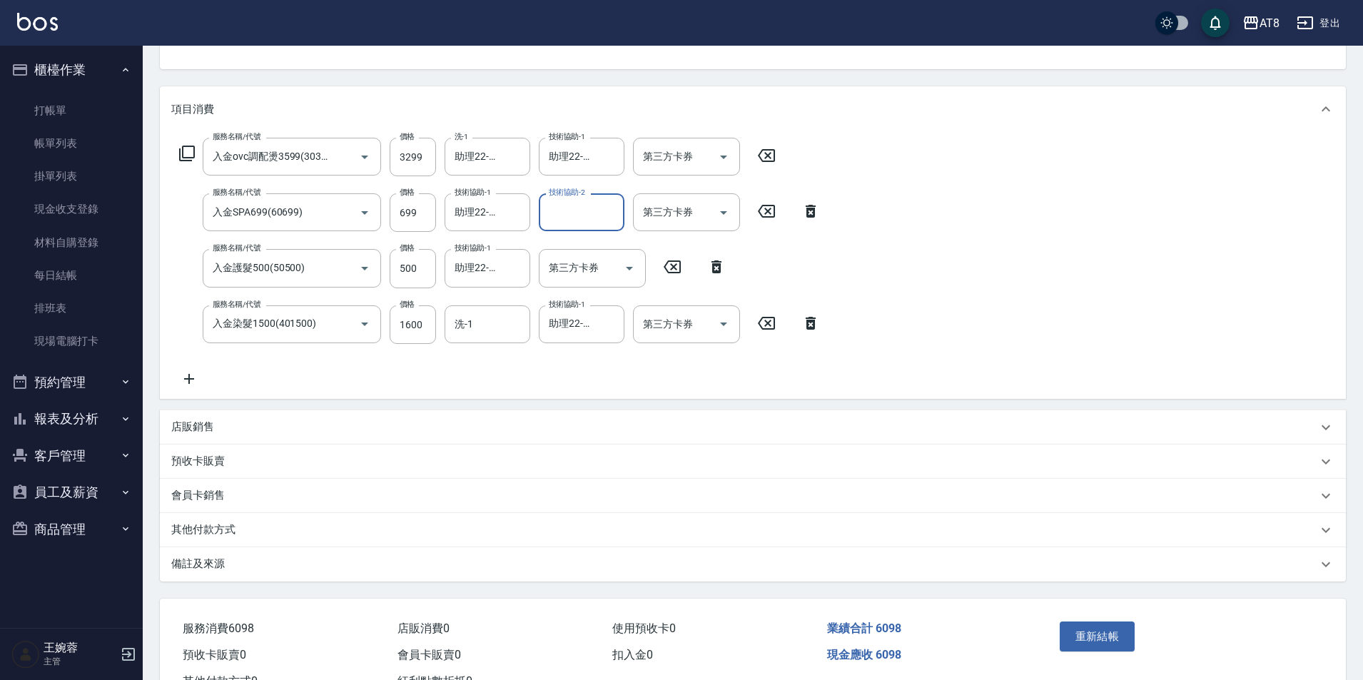
scroll to position [143, 0]
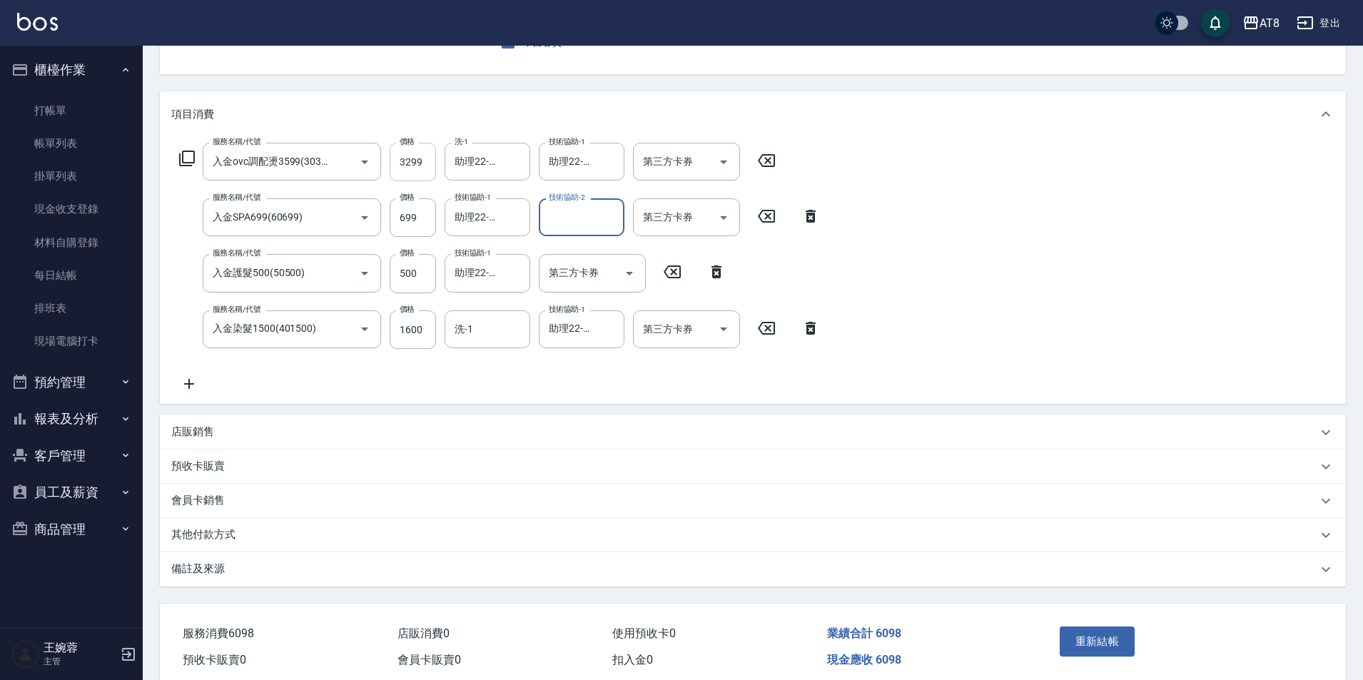
click at [427, 168] on input "3299" at bounding box center [413, 162] width 46 height 39
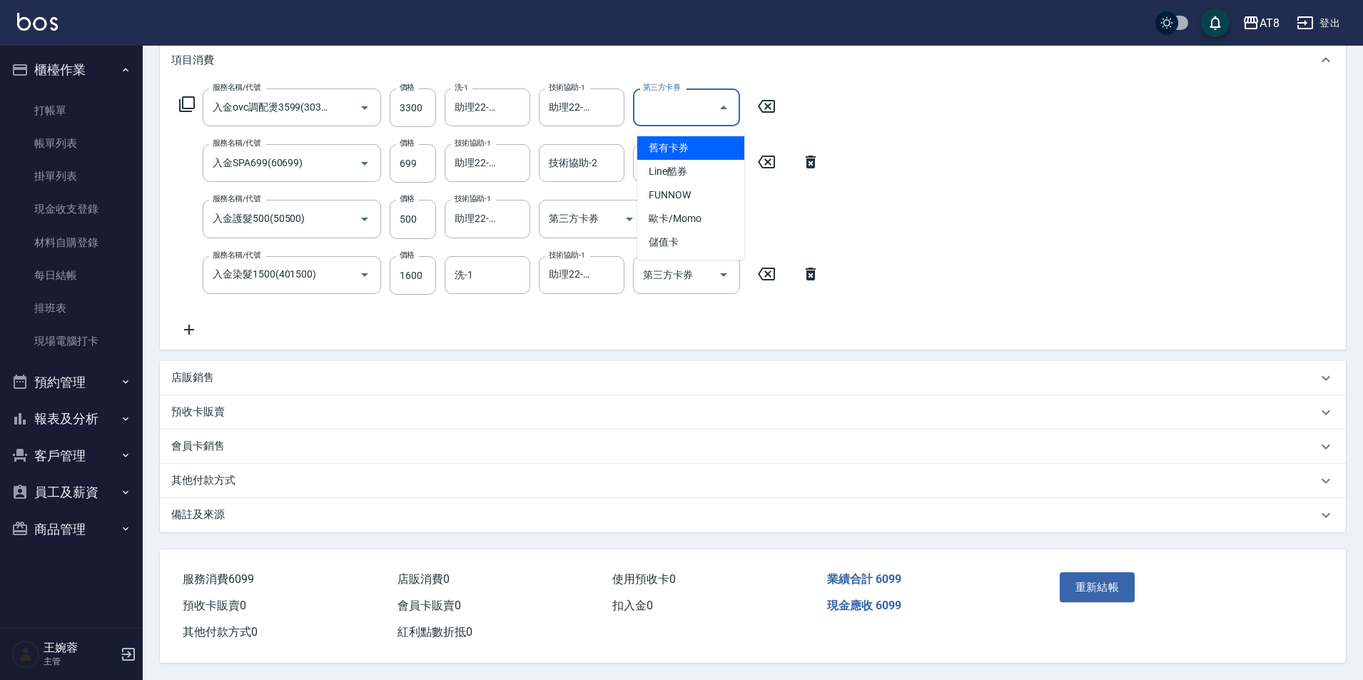
click at [711, 96] on input "第三方卡券" at bounding box center [675, 107] width 73 height 25
click at [711, 230] on span "儲值卡" at bounding box center [690, 242] width 107 height 24
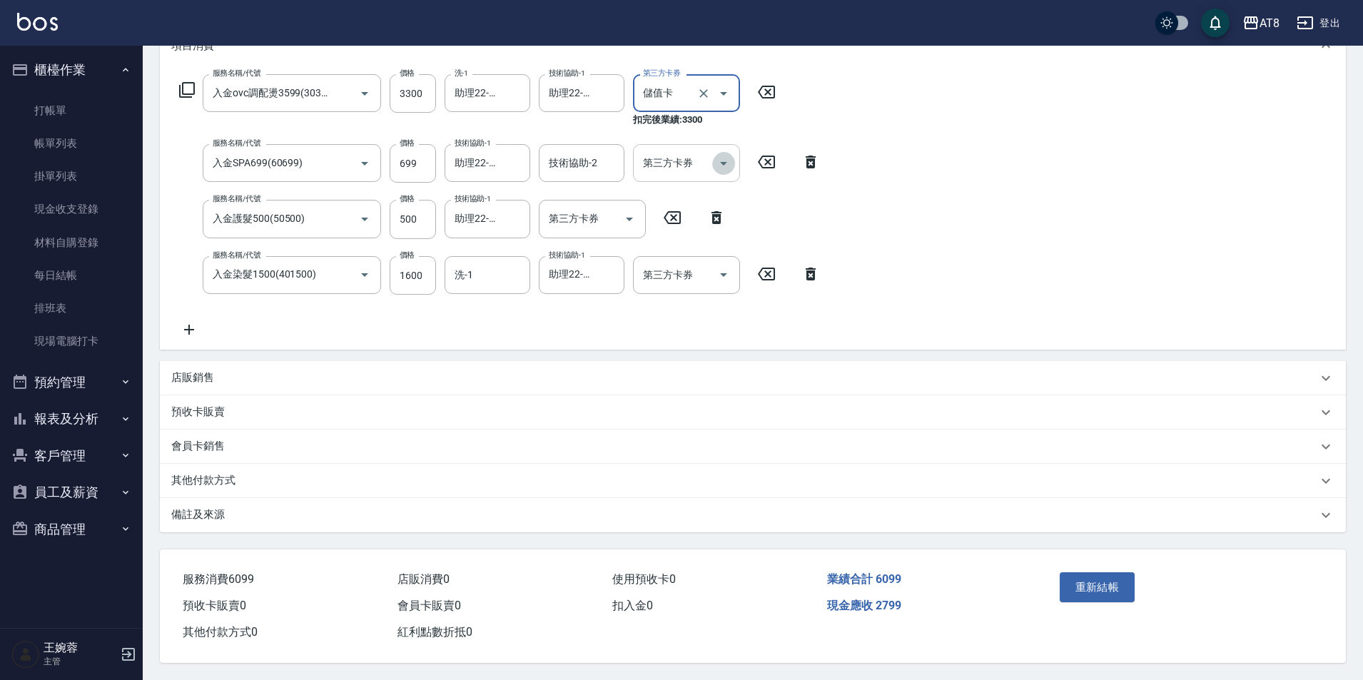
click at [726, 155] on icon "Open" at bounding box center [723, 163] width 17 height 17
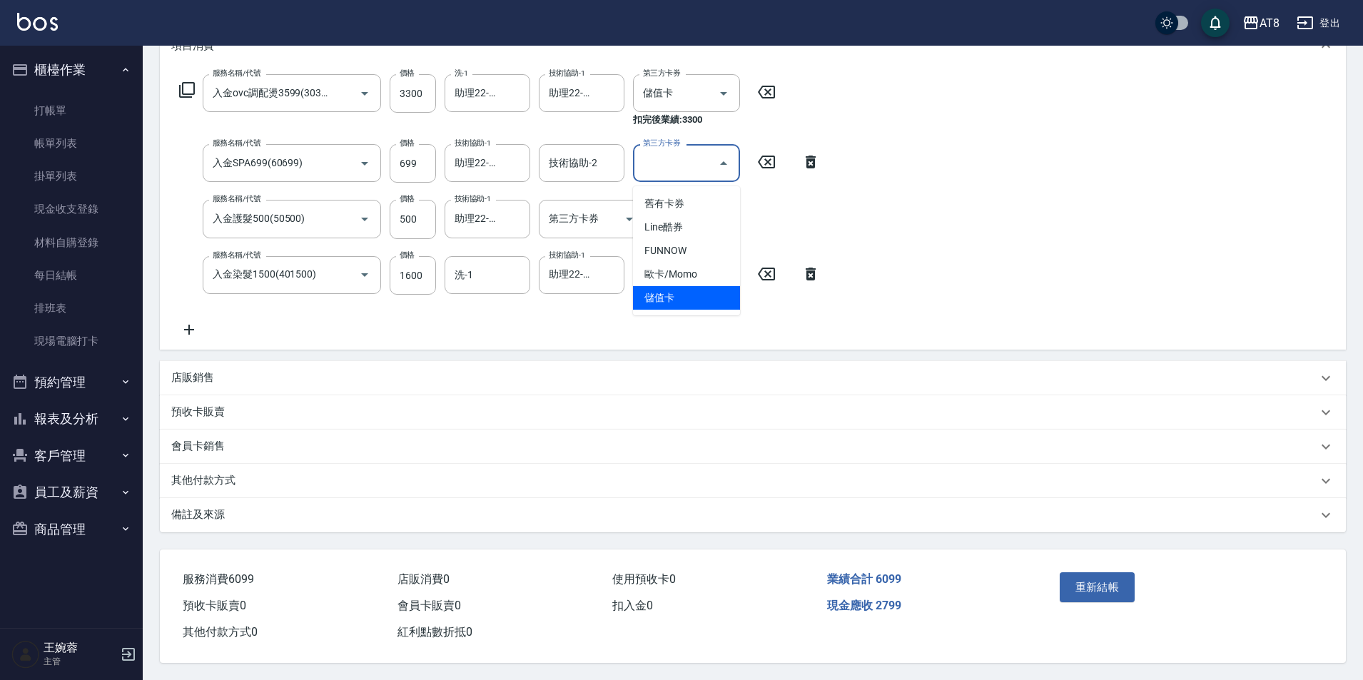
click at [708, 295] on span "儲值卡" at bounding box center [686, 298] width 107 height 24
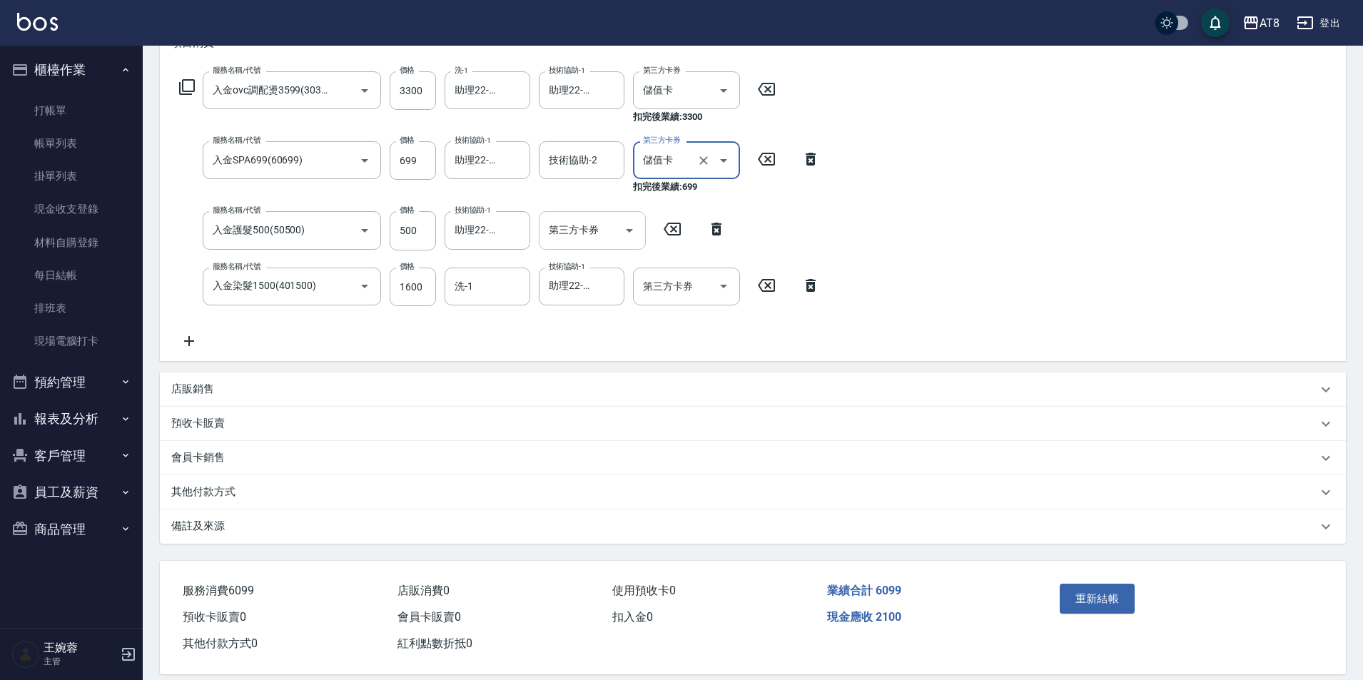
click at [632, 238] on icon "Open" at bounding box center [629, 230] width 17 height 17
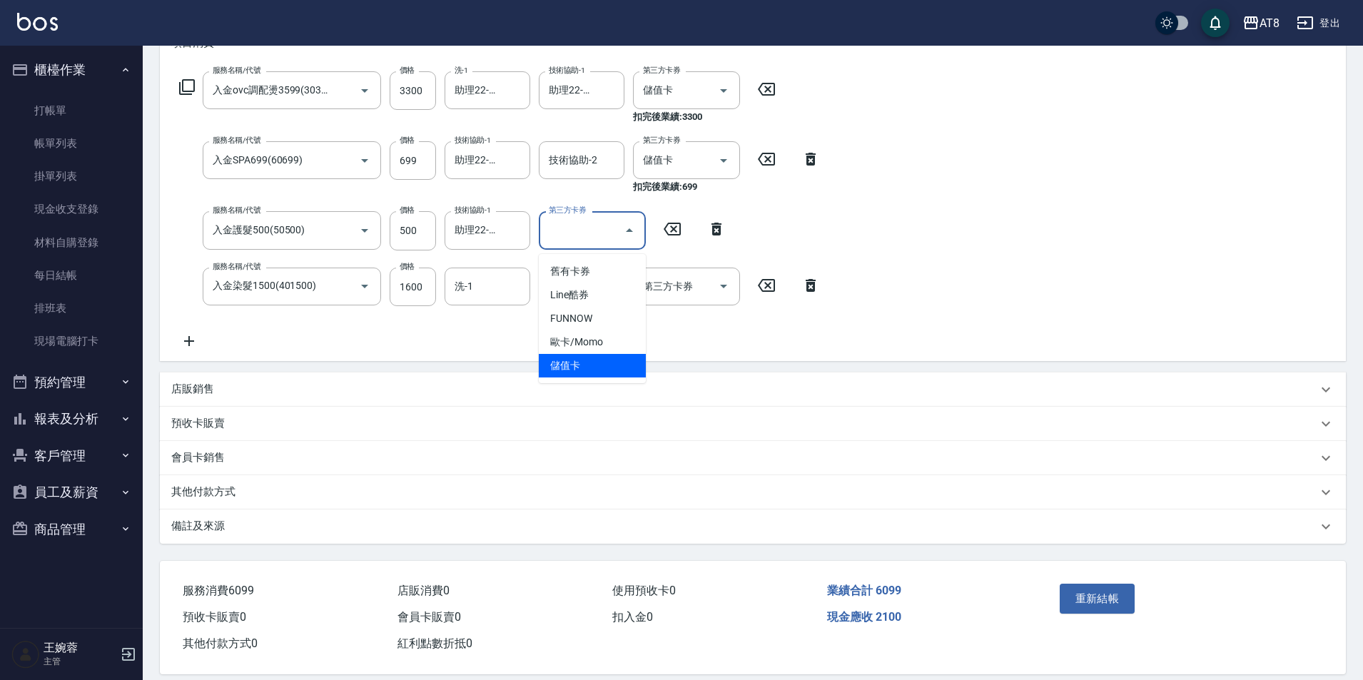
click at [615, 365] on span "儲值卡" at bounding box center [592, 366] width 107 height 24
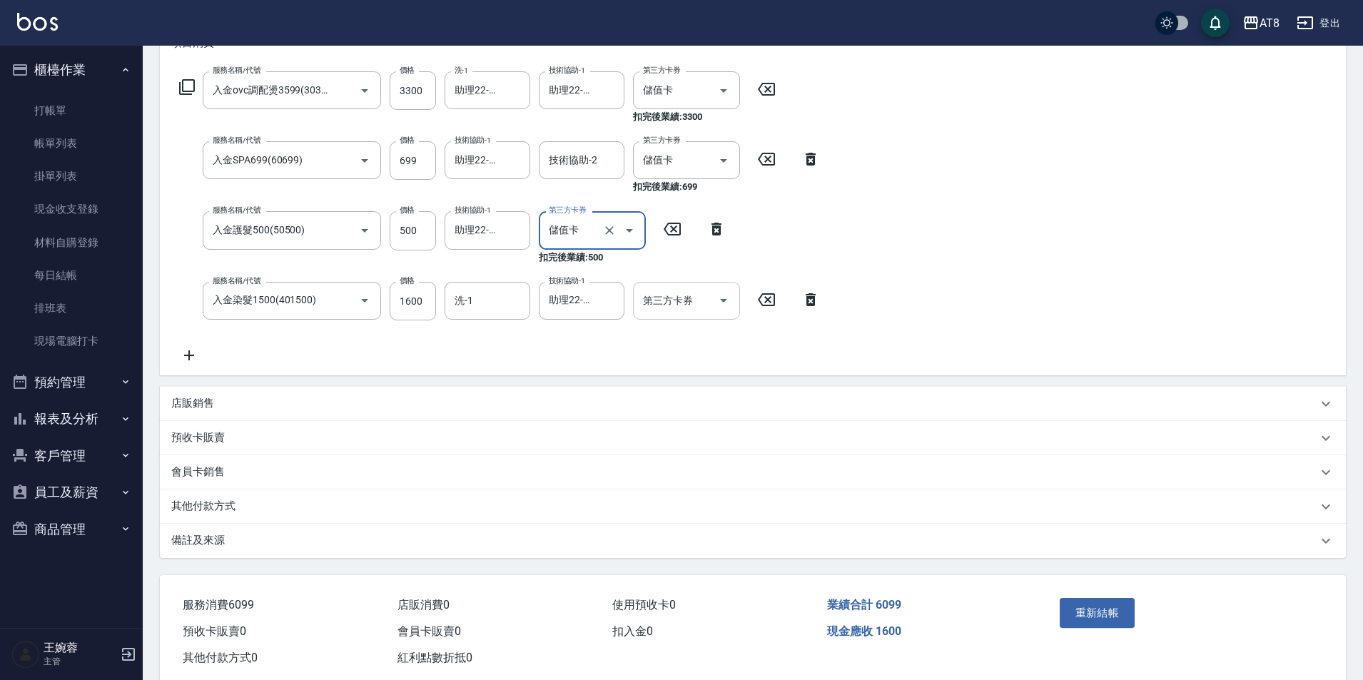
click at [716, 295] on icon "Open" at bounding box center [723, 300] width 17 height 17
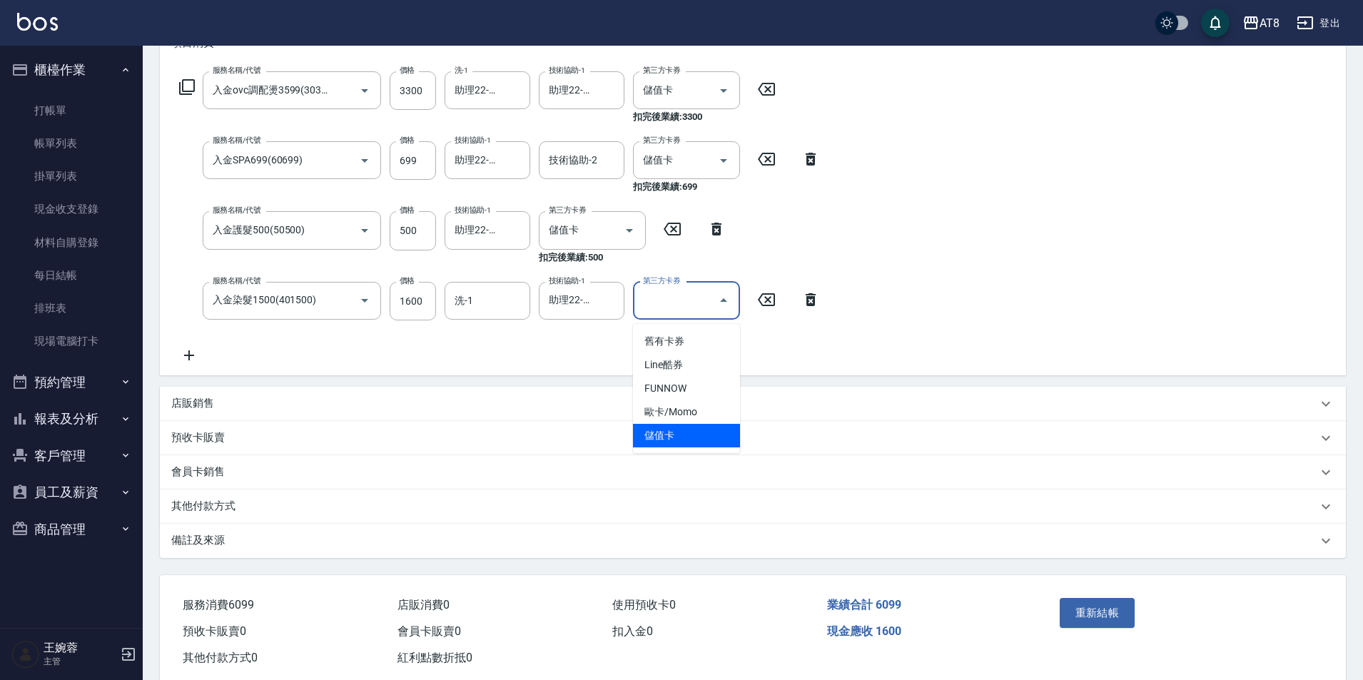
click at [701, 438] on span "儲值卡" at bounding box center [686, 436] width 107 height 24
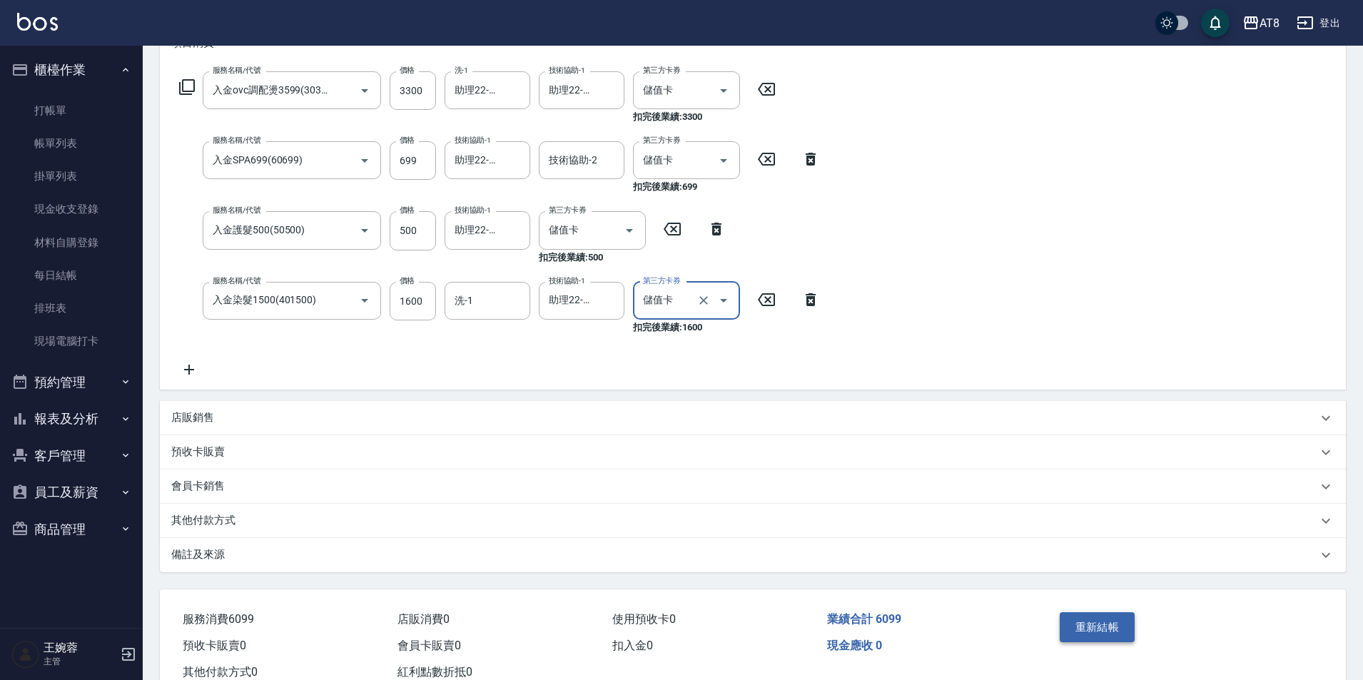
click at [1133, 632] on button "重新結帳" at bounding box center [1098, 627] width 76 height 30
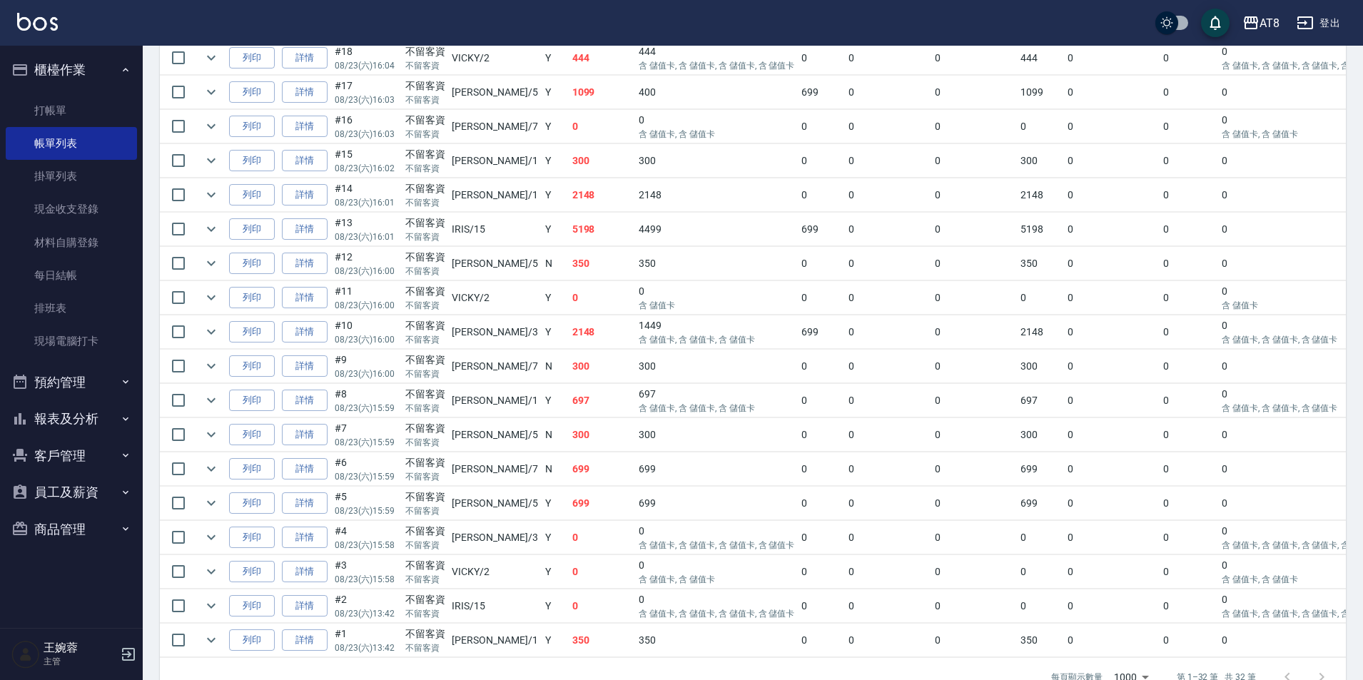
scroll to position [863, 0]
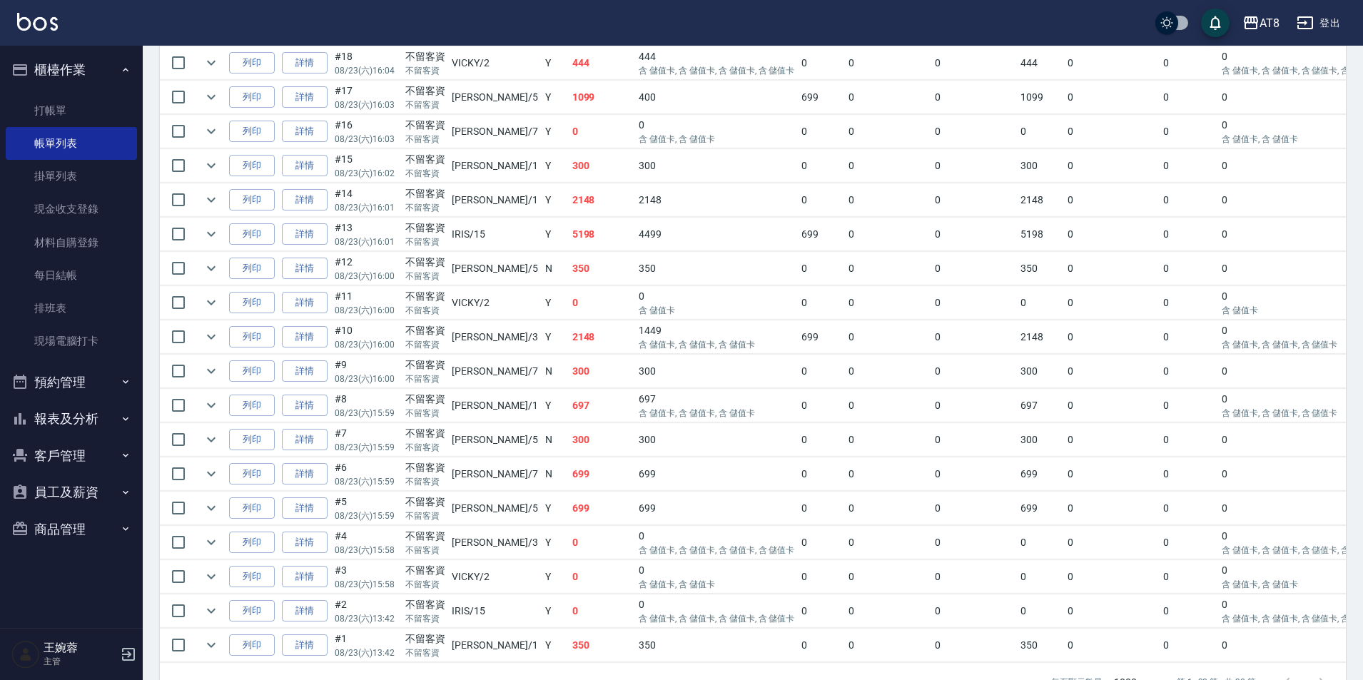
click at [305, 40] on link "詳情" at bounding box center [305, 29] width 46 height 22
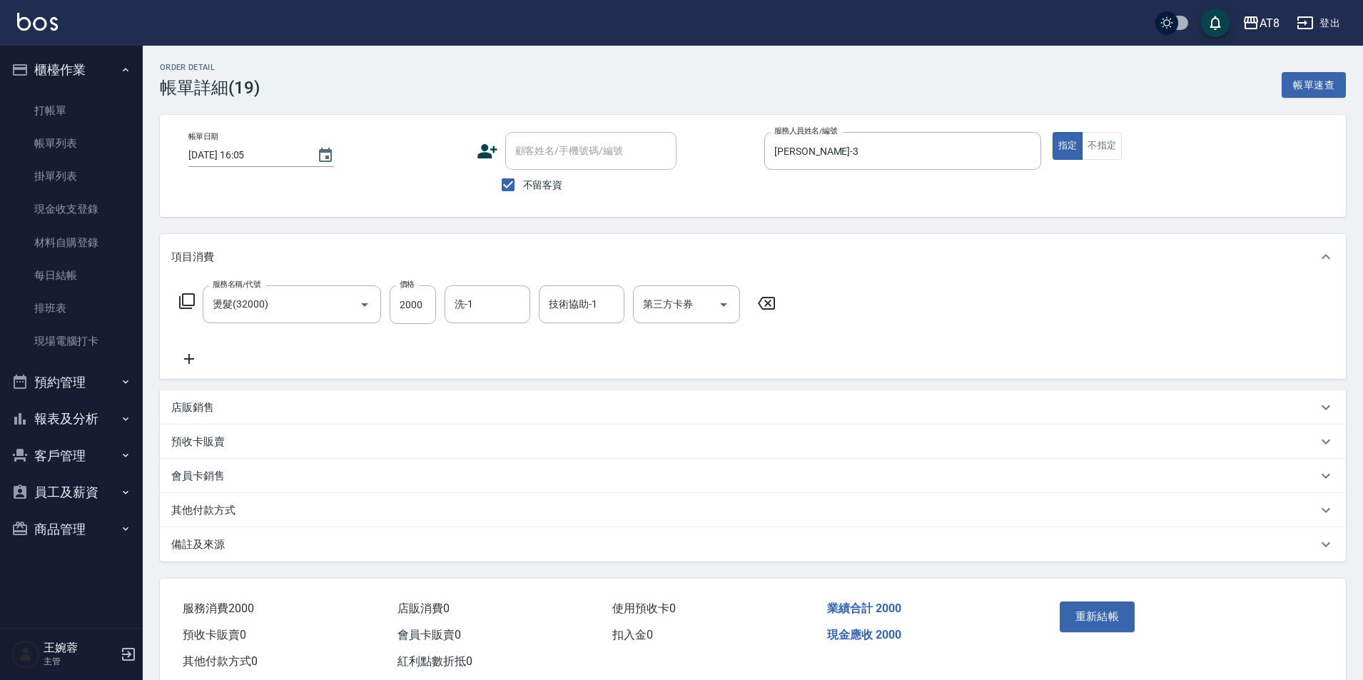
click at [768, 311] on icon at bounding box center [767, 303] width 36 height 17
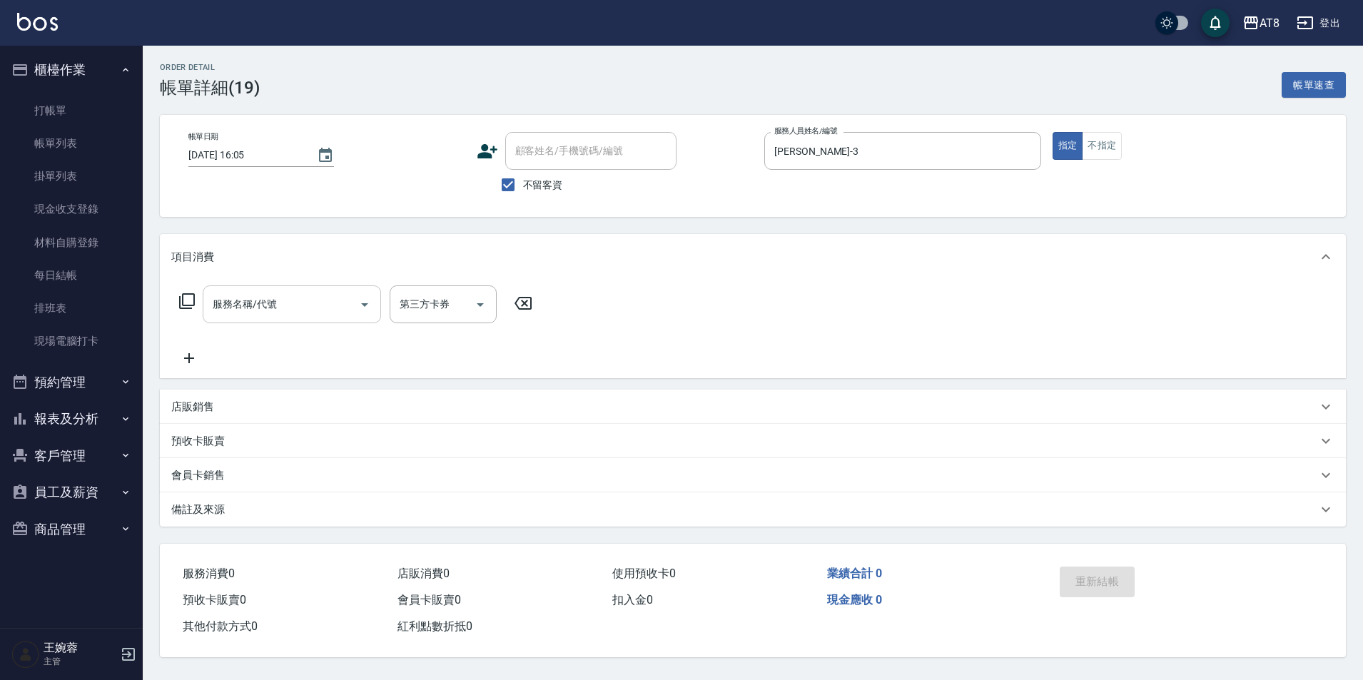
click at [269, 310] on input "服務名稱/代號" at bounding box center [281, 304] width 144 height 25
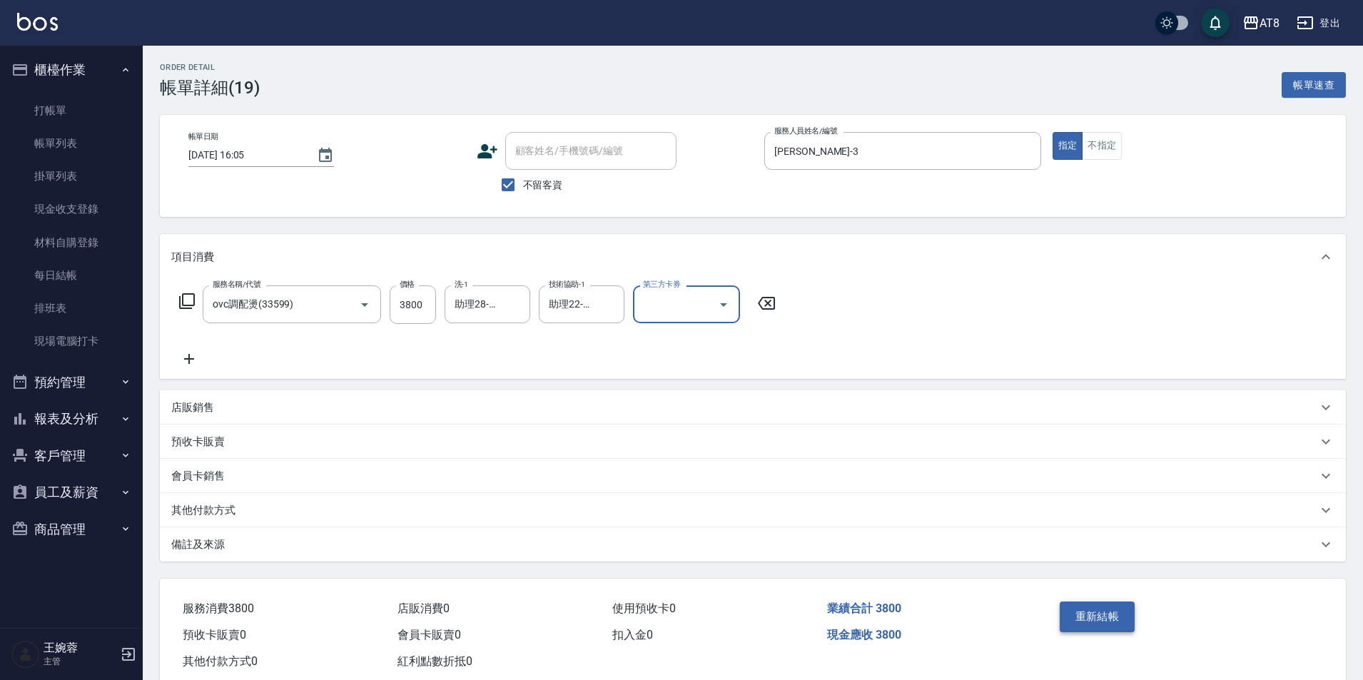
click at [1065, 624] on button "重新結帳" at bounding box center [1098, 617] width 76 height 30
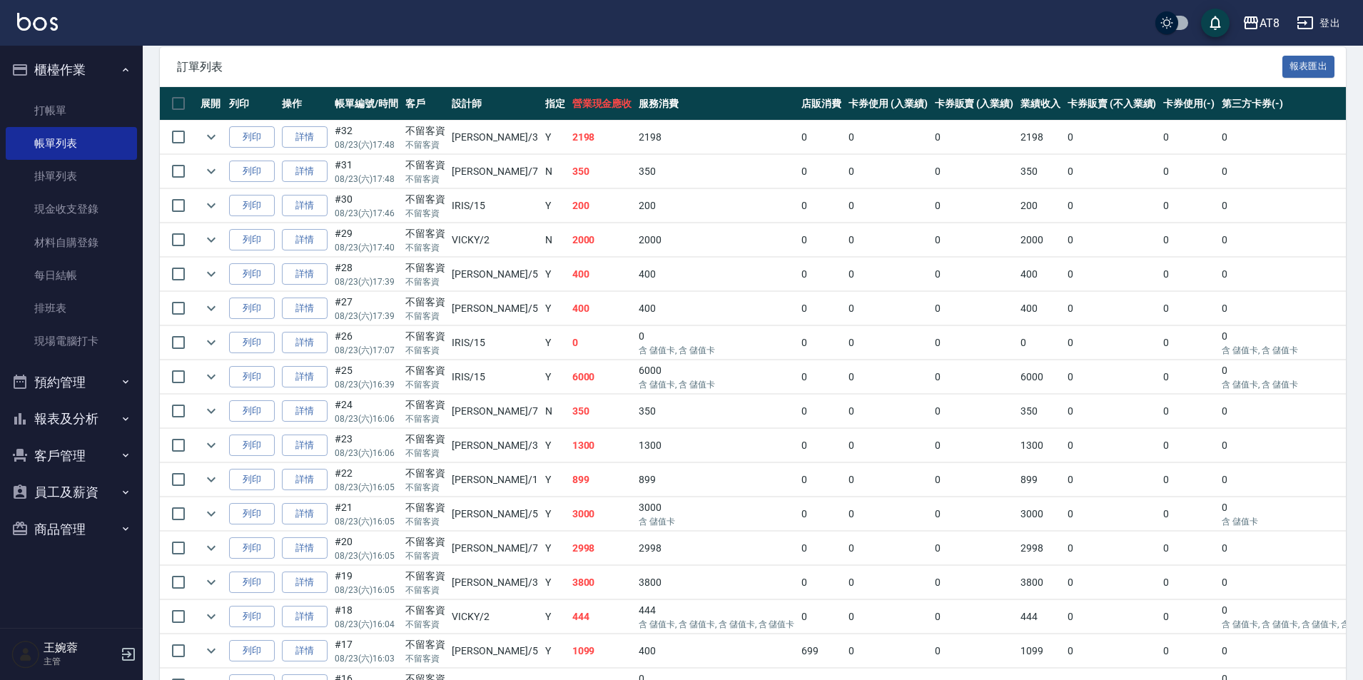
scroll to position [313, 0]
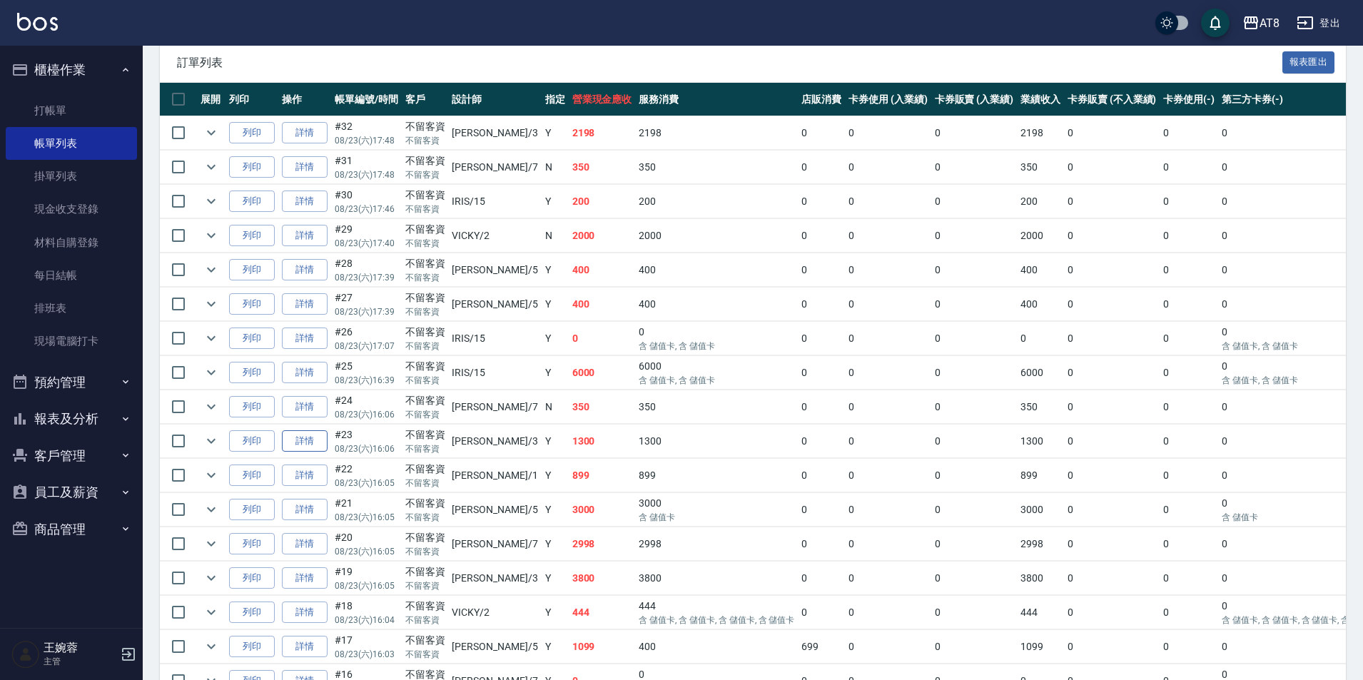
click at [318, 452] on link "詳情" at bounding box center [305, 441] width 46 height 22
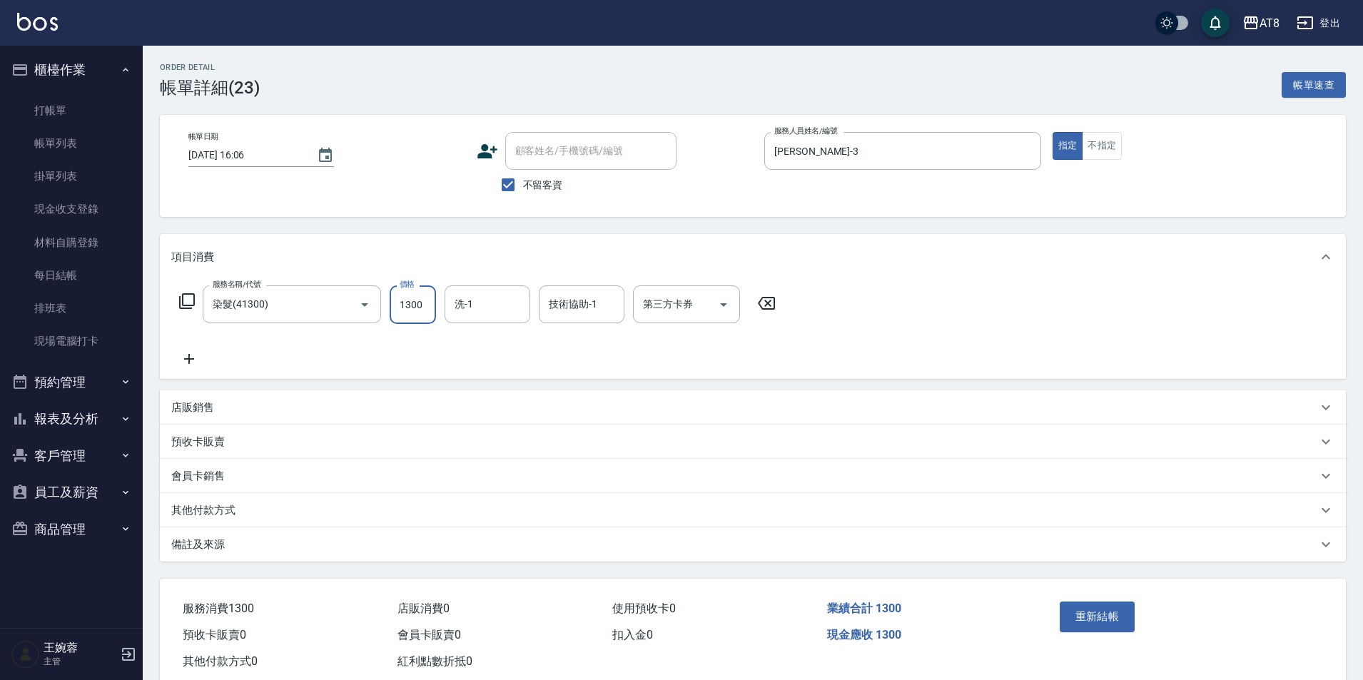
click at [423, 308] on input "1300" at bounding box center [413, 304] width 46 height 39
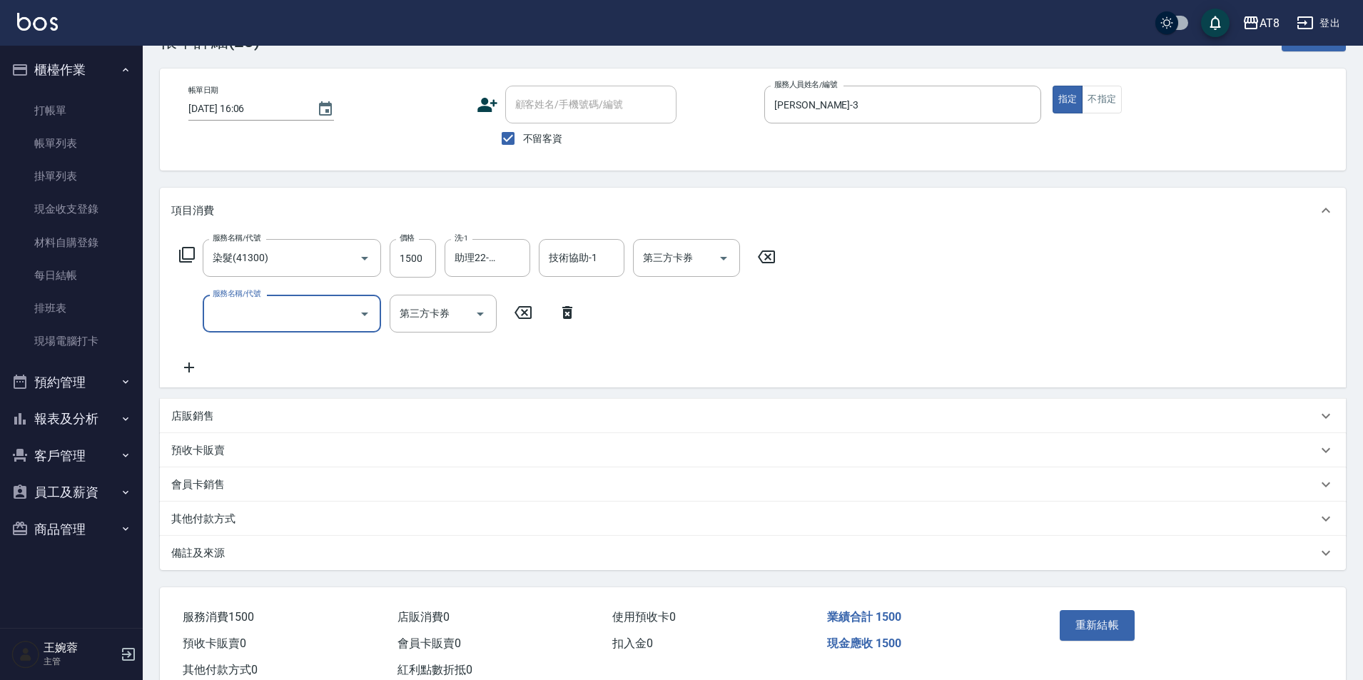
scroll to position [71, 0]
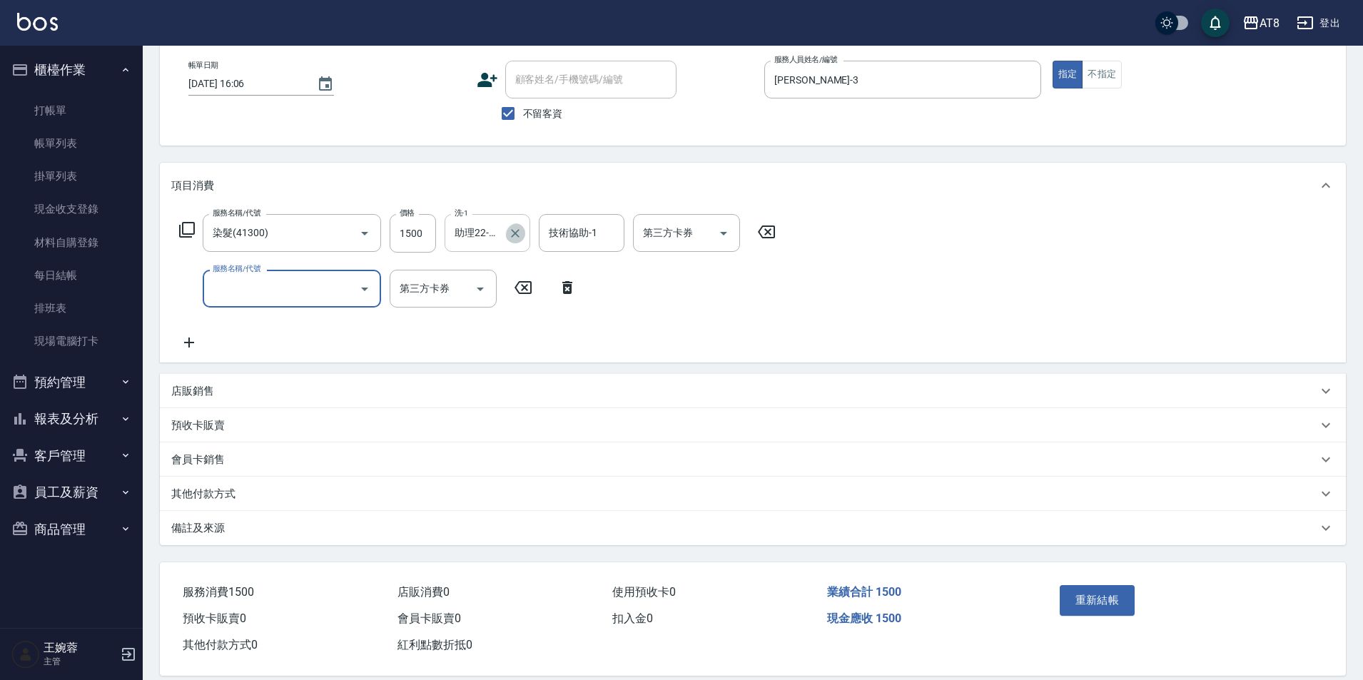
click at [519, 238] on icon "Clear" at bounding box center [515, 233] width 9 height 9
click at [572, 244] on input "技術協助-1" at bounding box center [581, 233] width 73 height 25
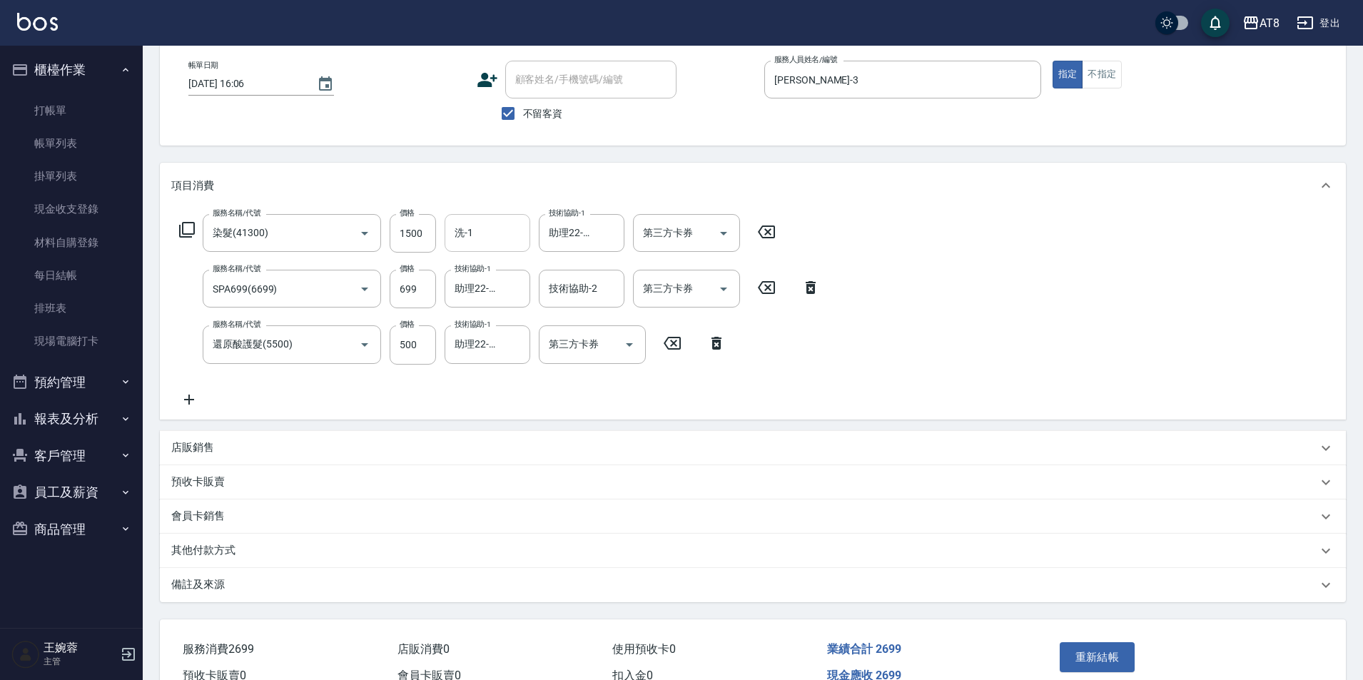
click at [201, 455] on p "店販銷售" at bounding box center [192, 447] width 43 height 15
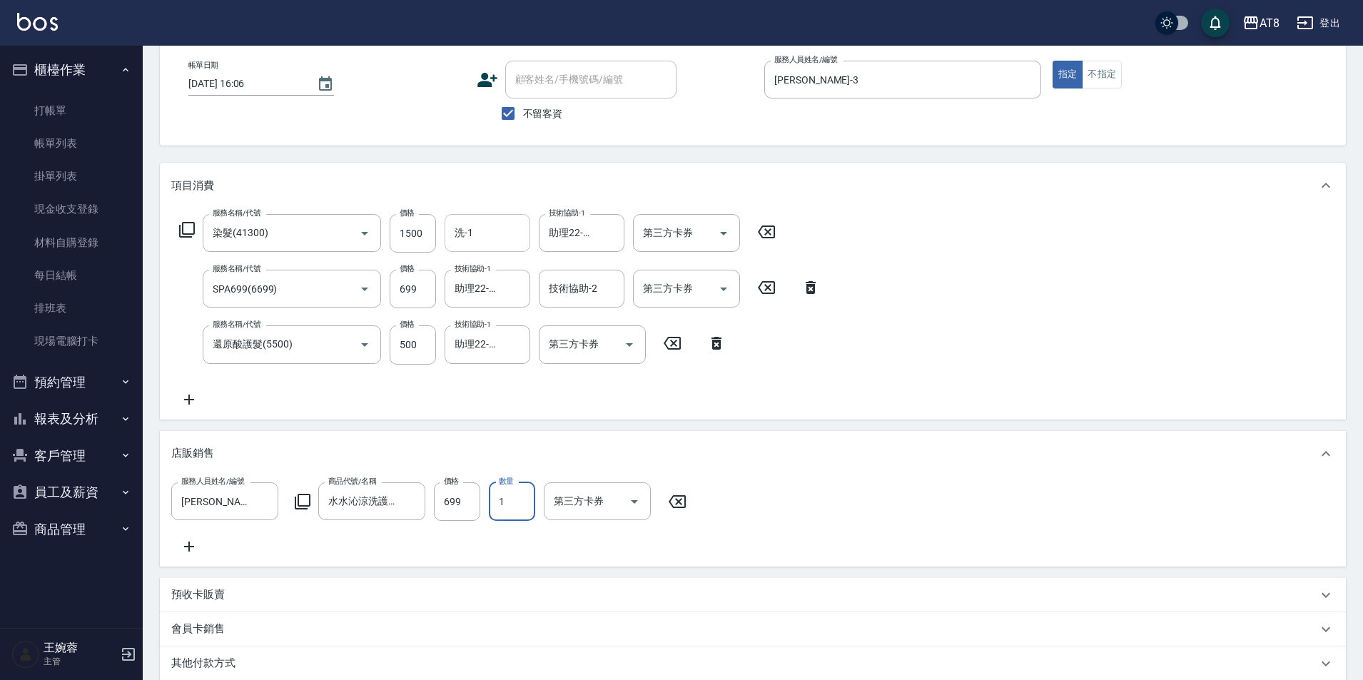
scroll to position [295, 0]
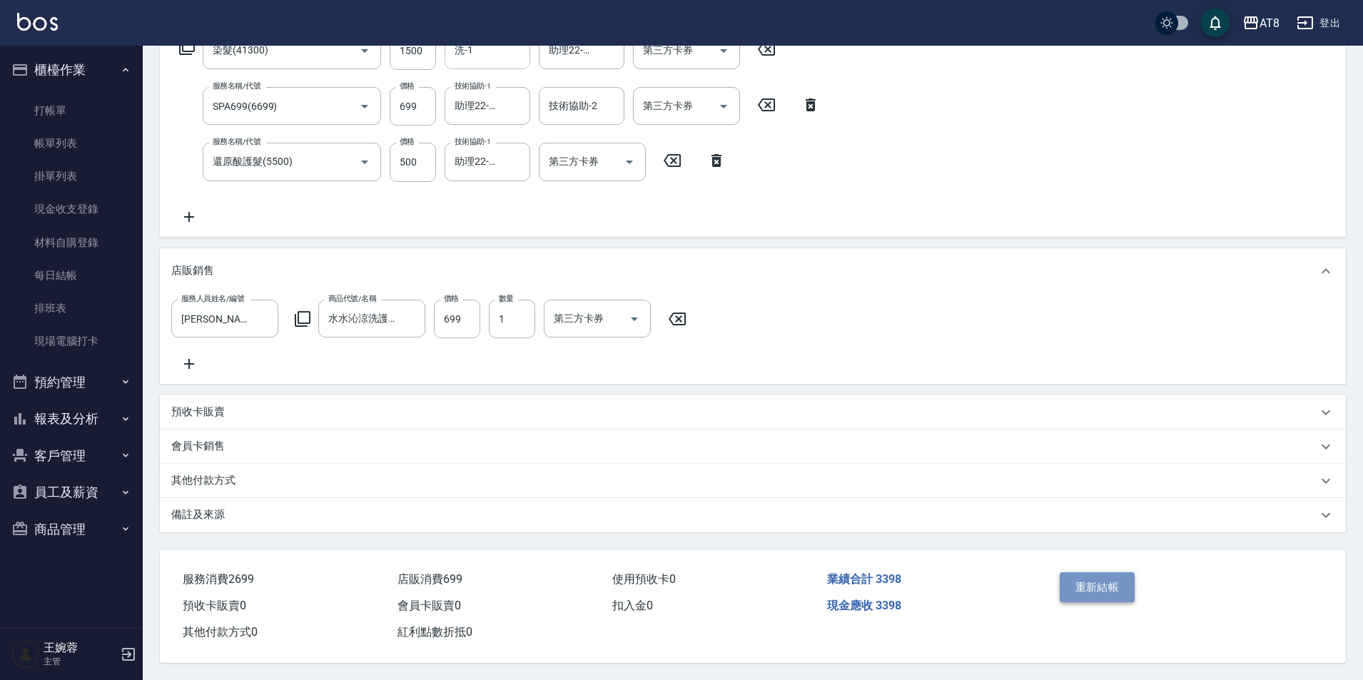
click at [1073, 572] on button "重新結帳" at bounding box center [1098, 587] width 76 height 30
